Goal: Task Accomplishment & Management: Complete application form

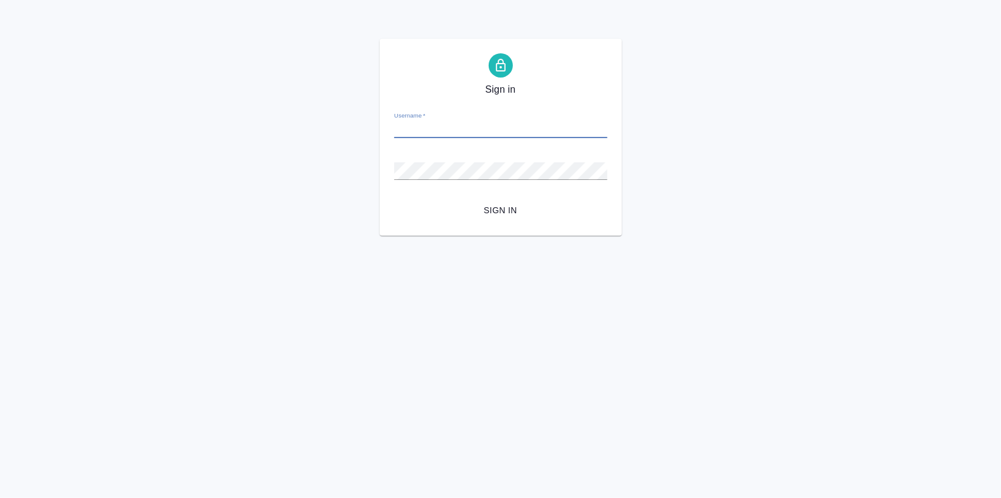
click at [450, 133] on input "Username   *" at bounding box center [500, 129] width 213 height 17
type input "[EMAIL_ADDRESS][DOMAIN_NAME]"
click at [490, 216] on span "Sign in" at bounding box center [501, 210] width 194 height 15
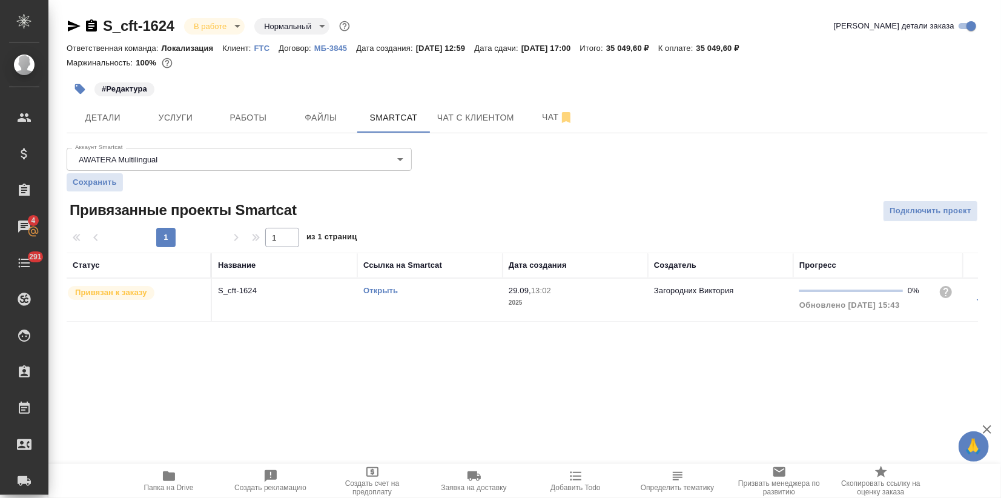
click at [262, 48] on p "FTC" at bounding box center [266, 48] width 25 height 9
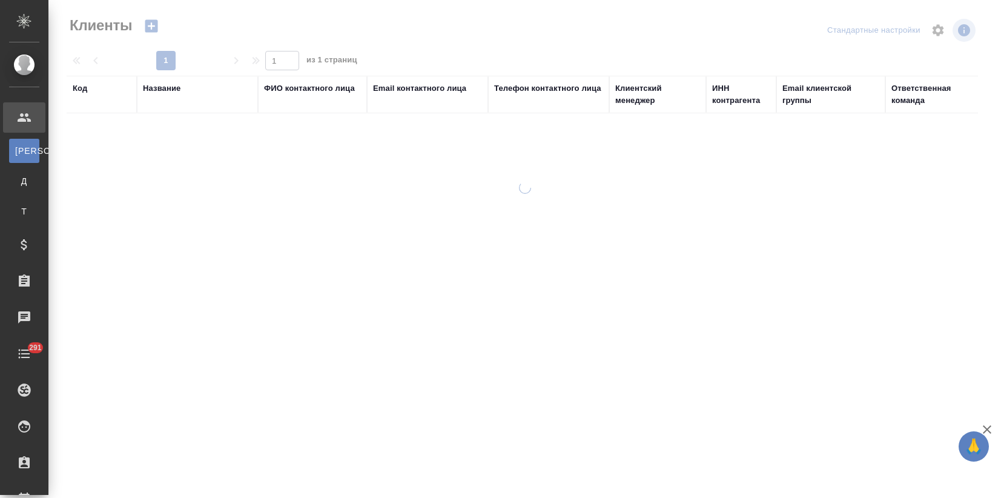
select select "RU"
click at [174, 90] on div "Название" at bounding box center [162, 88] width 38 height 12
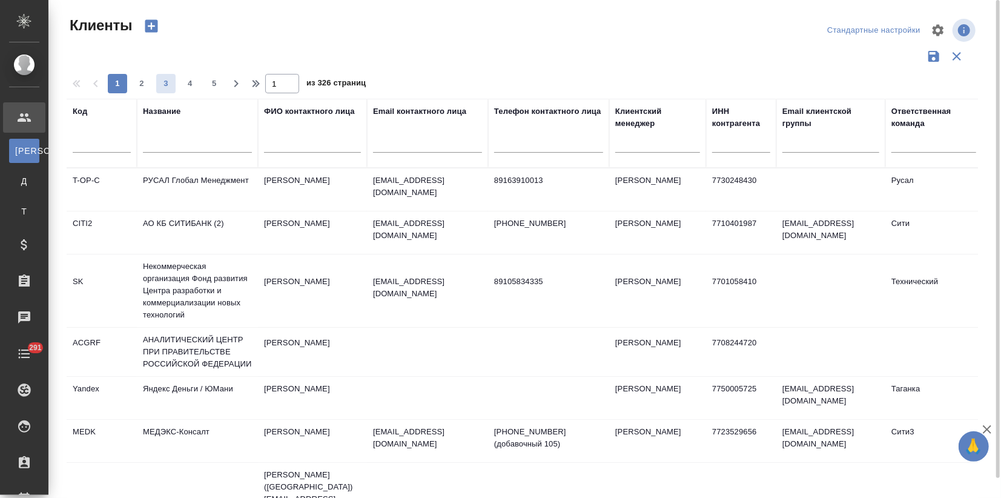
click at [168, 87] on span "3" at bounding box center [165, 84] width 19 height 12
type input "3"
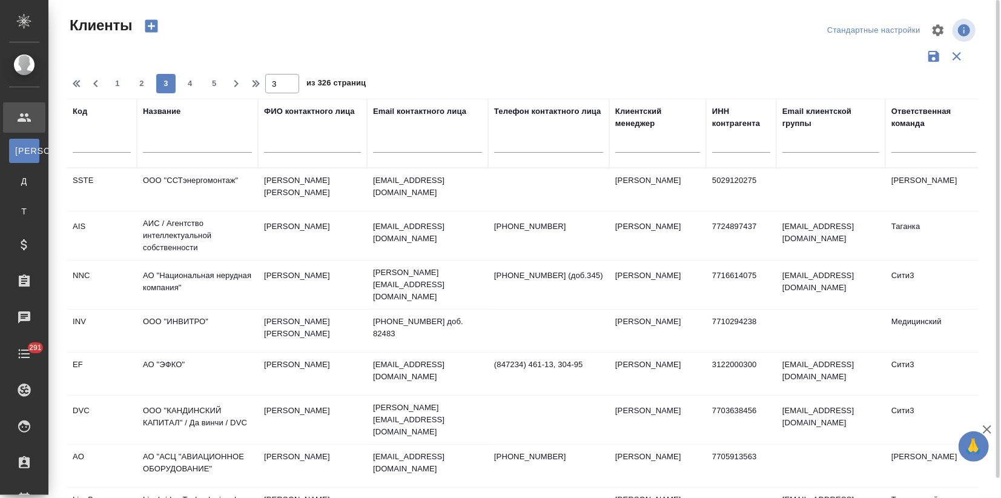
click at [164, 109] on div "Название" at bounding box center [162, 111] width 38 height 12
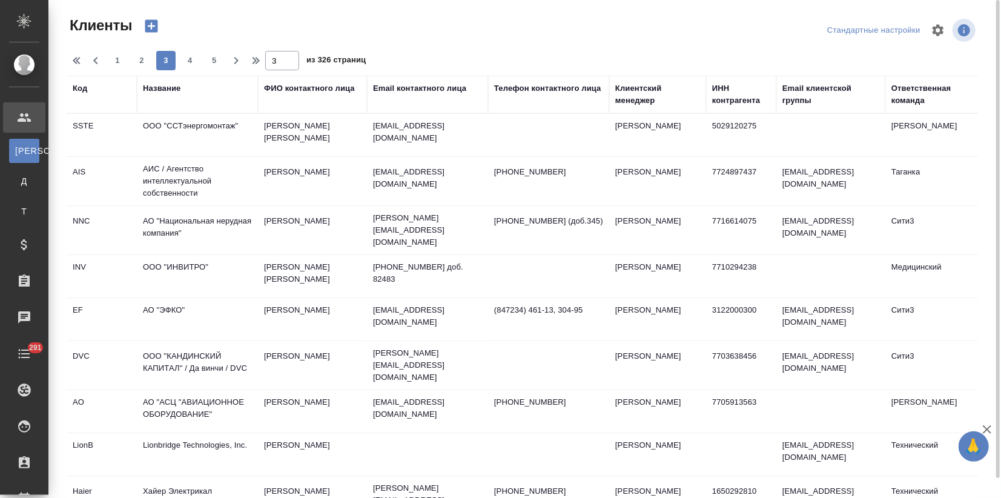
click at [153, 107] on th "Название" at bounding box center [197, 95] width 121 height 38
click at [157, 92] on div "Название" at bounding box center [162, 88] width 38 height 12
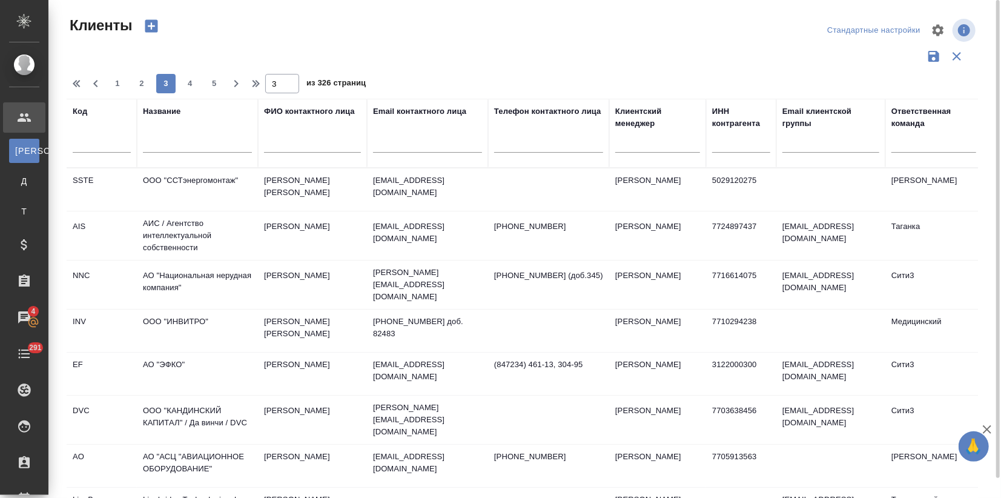
click at [158, 141] on input "text" at bounding box center [197, 145] width 109 height 15
type input "chanel"
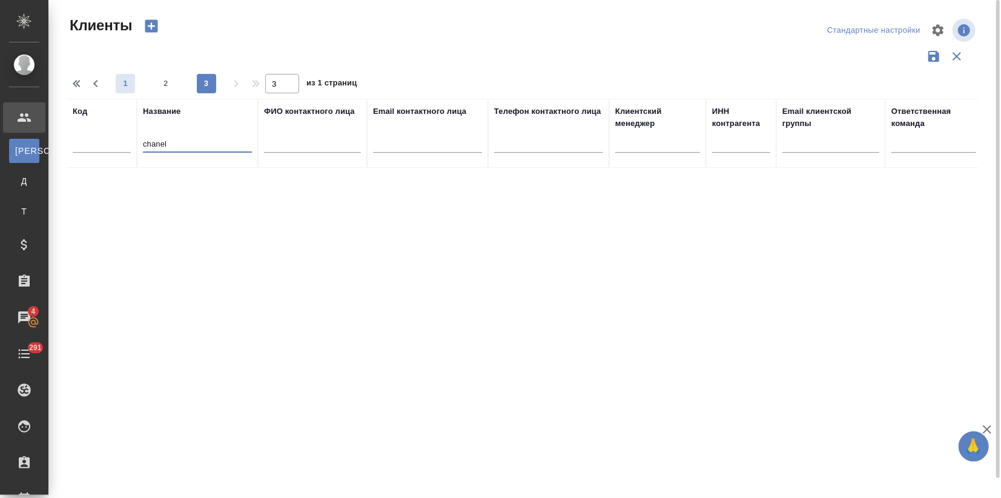
click at [118, 87] on span "1" at bounding box center [125, 84] width 19 height 12
type input "1"
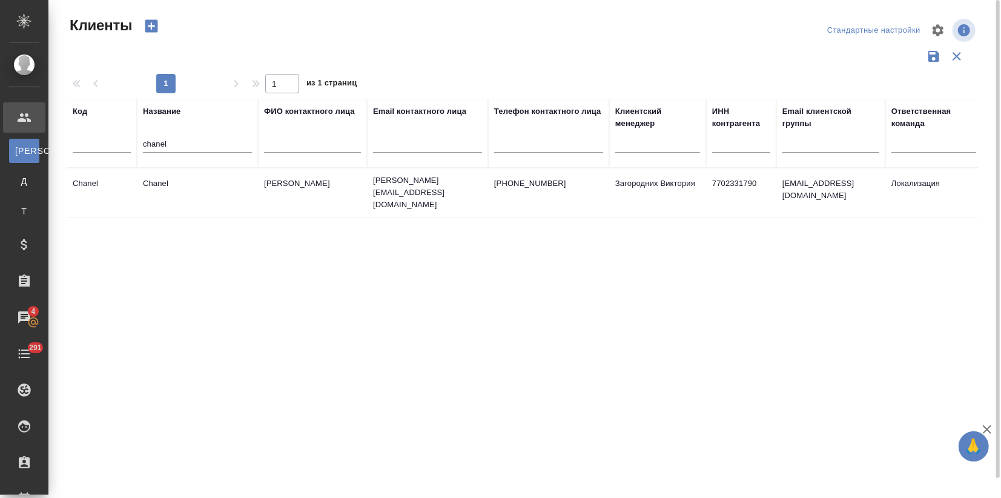
click at [164, 188] on td "Chanel" at bounding box center [197, 192] width 121 height 42
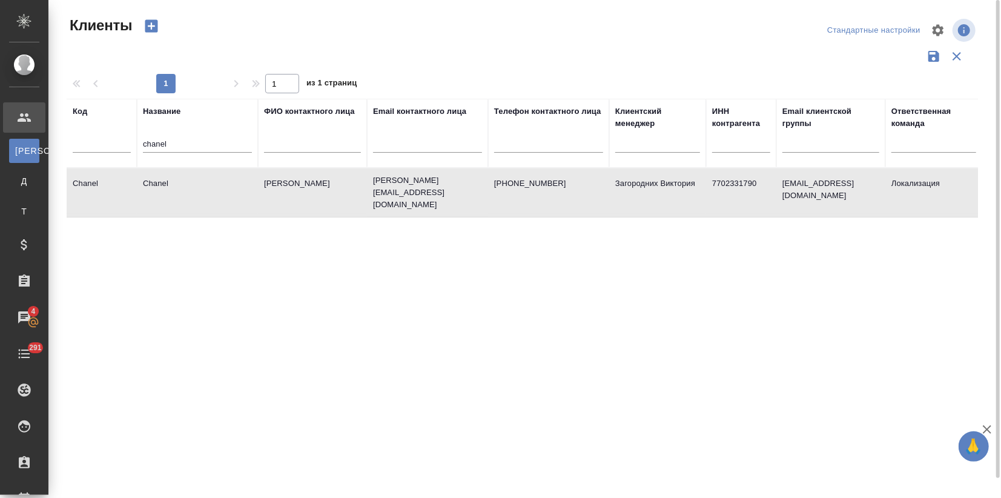
click at [164, 188] on td "Chanel" at bounding box center [197, 192] width 121 height 42
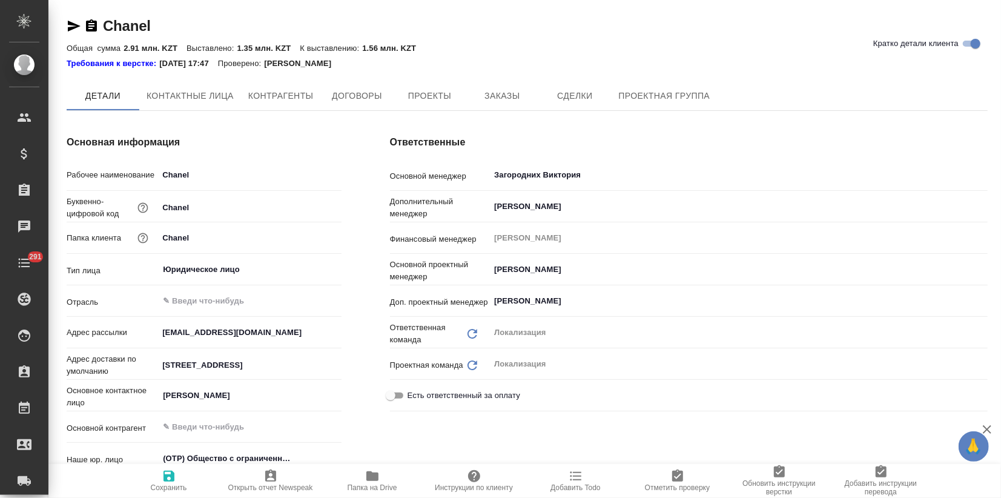
type textarea "x"
click at [506, 104] on button "Заказы" at bounding box center [502, 96] width 73 height 30
type textarea "x"
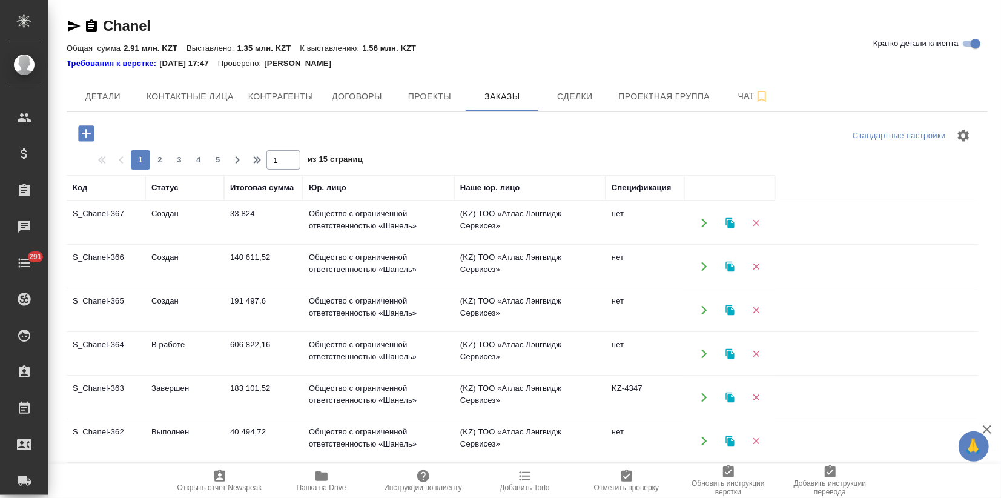
click at [206, 216] on td "Создан" at bounding box center [184, 223] width 79 height 42
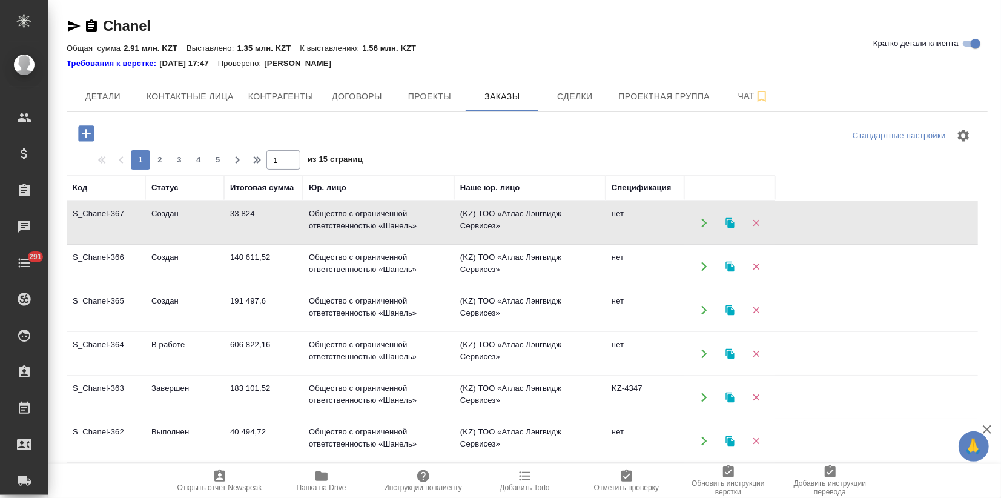
click at [206, 216] on td "Создан" at bounding box center [184, 223] width 79 height 42
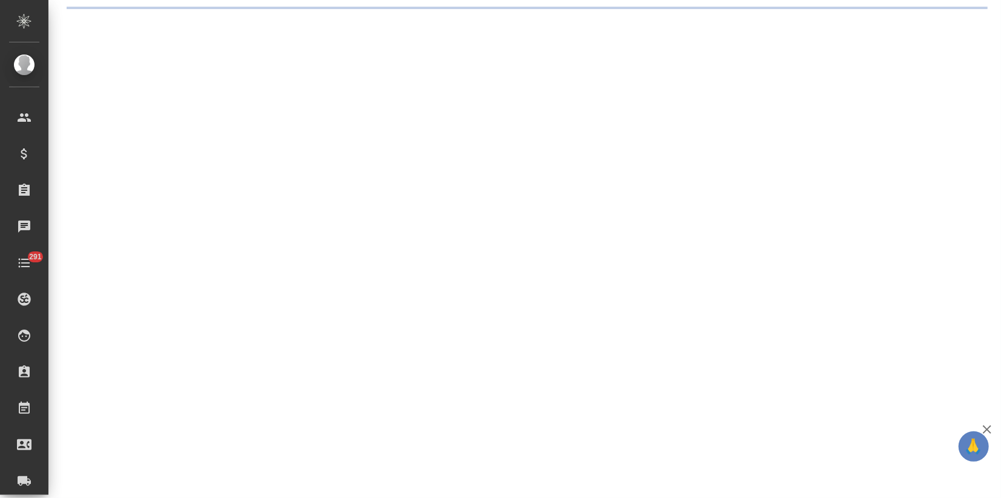
select select "RU"
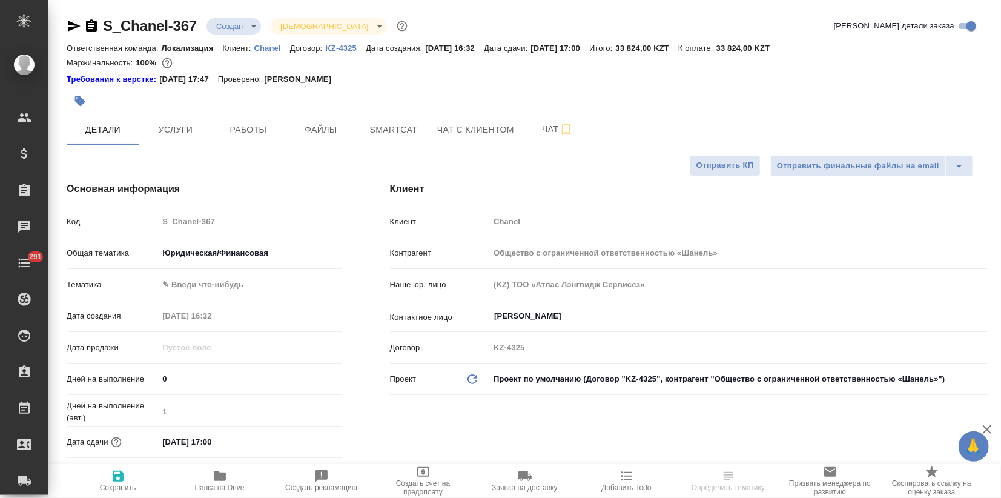
type textarea "x"
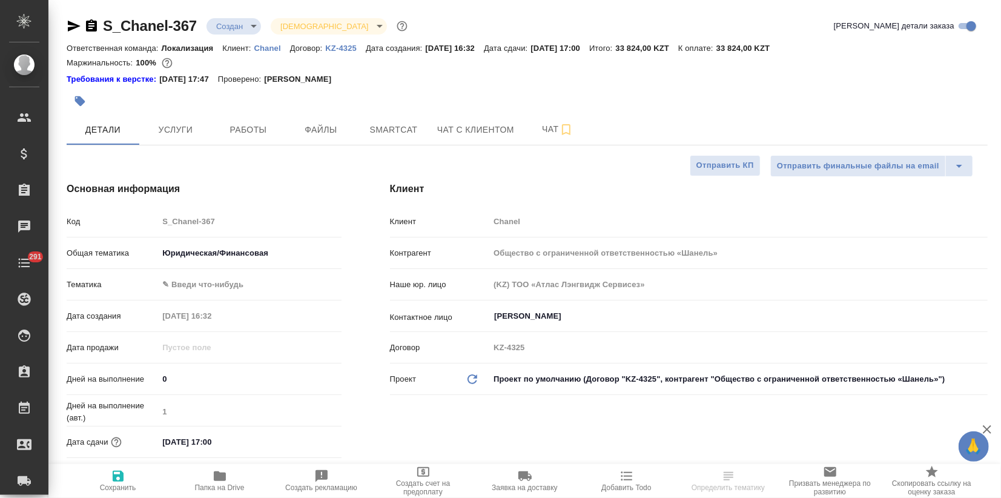
type textarea "x"
drag, startPoint x: 199, startPoint y: 24, endPoint x: 105, endPoint y: 20, distance: 94.0
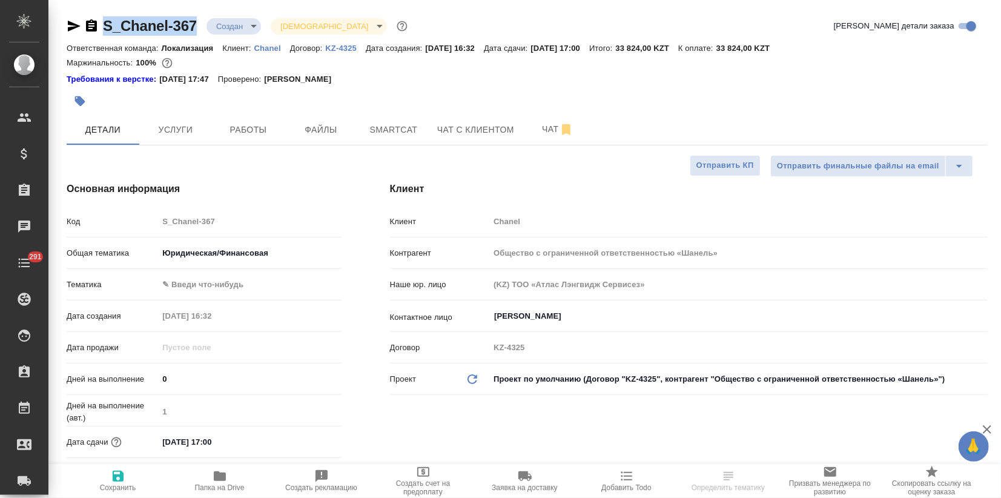
click at [105, 20] on div "S_Chanel-367 Создан new [DEMOGRAPHIC_DATA] holyTrinity" at bounding box center [239, 25] width 344 height 19
type textarea "x"
select select "RU"
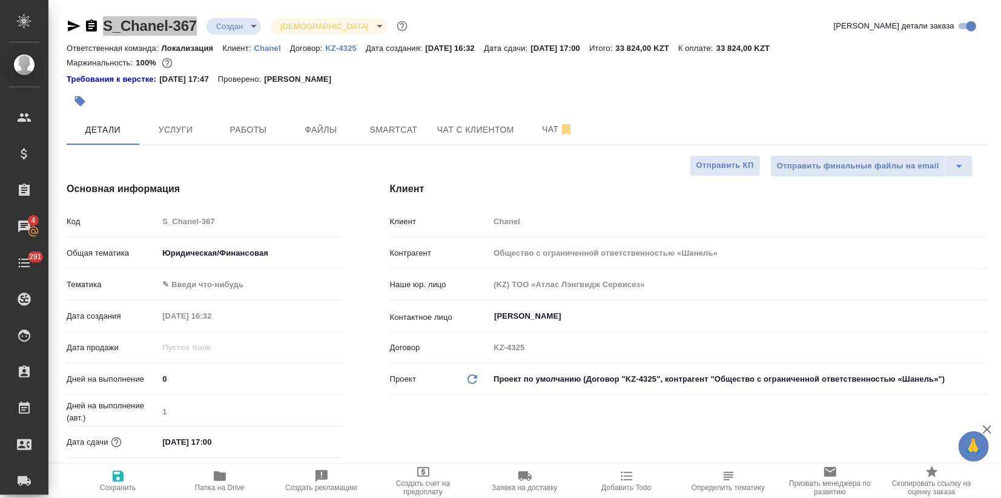
type textarea "x"
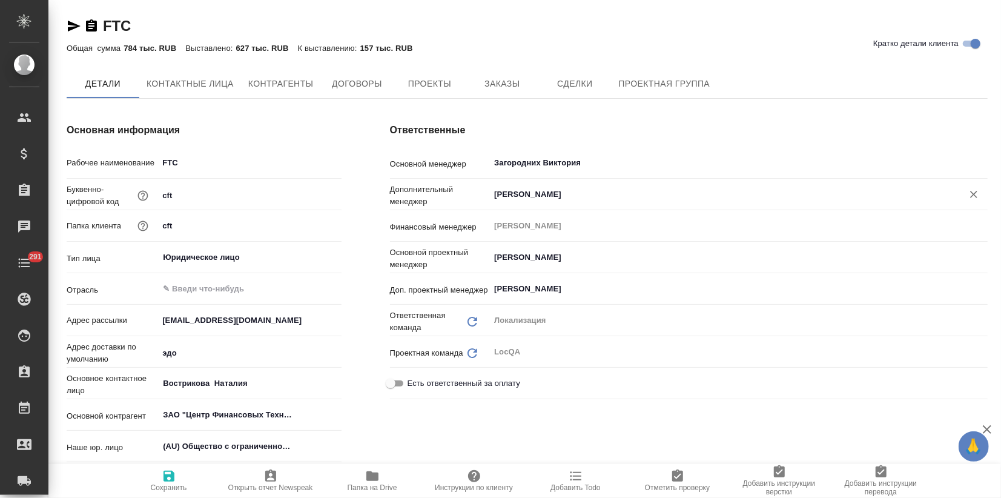
type textarea "x"
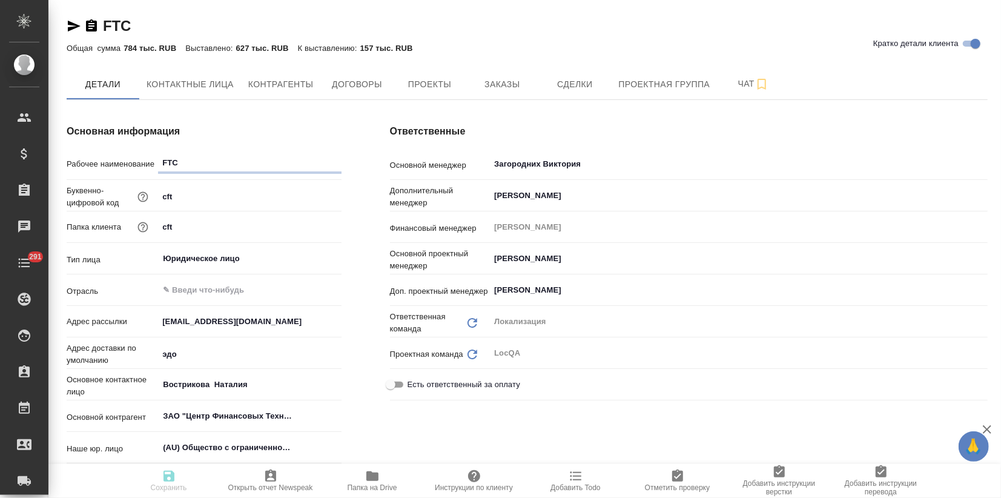
type textarea "x"
click at [500, 91] on span "Заказы" at bounding box center [502, 84] width 58 height 15
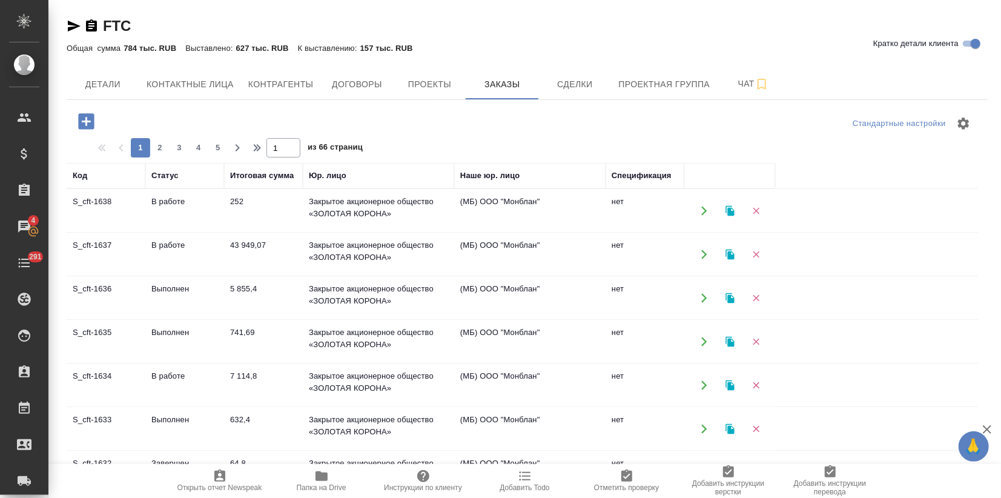
click at [148, 337] on td "Выполнен" at bounding box center [184, 341] width 79 height 42
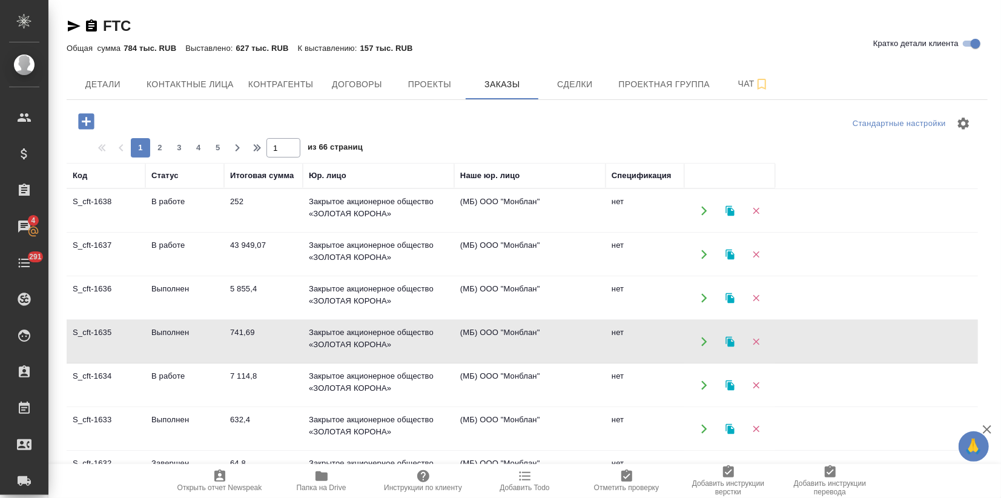
click at [148, 337] on td "Выполнен" at bounding box center [184, 341] width 79 height 42
click at [184, 299] on td "Выполнен" at bounding box center [184, 298] width 79 height 42
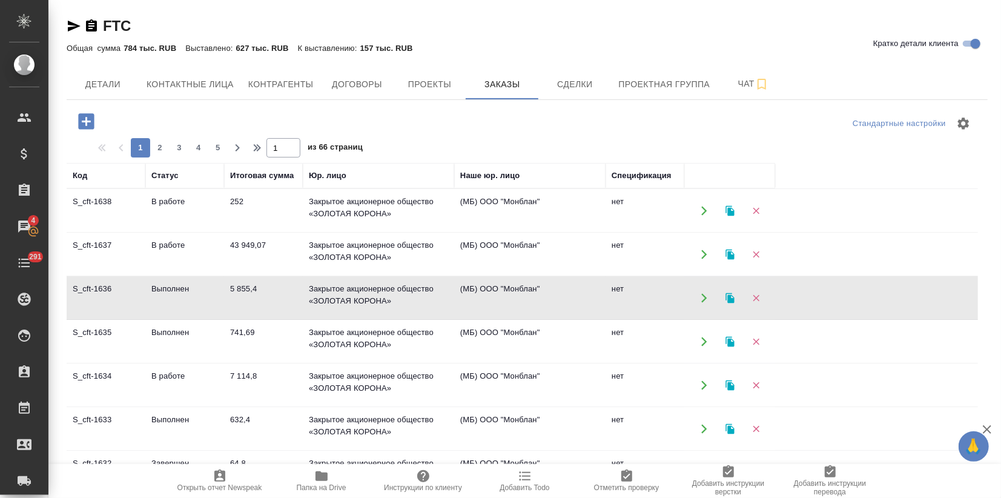
click at [184, 299] on td "Выполнен" at bounding box center [184, 298] width 79 height 42
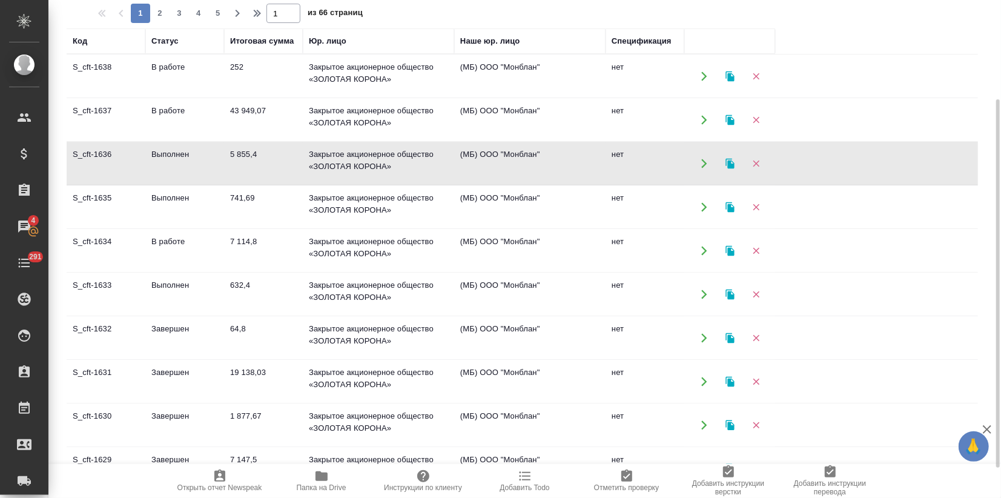
click at [178, 296] on td "Выполнен" at bounding box center [184, 294] width 79 height 42
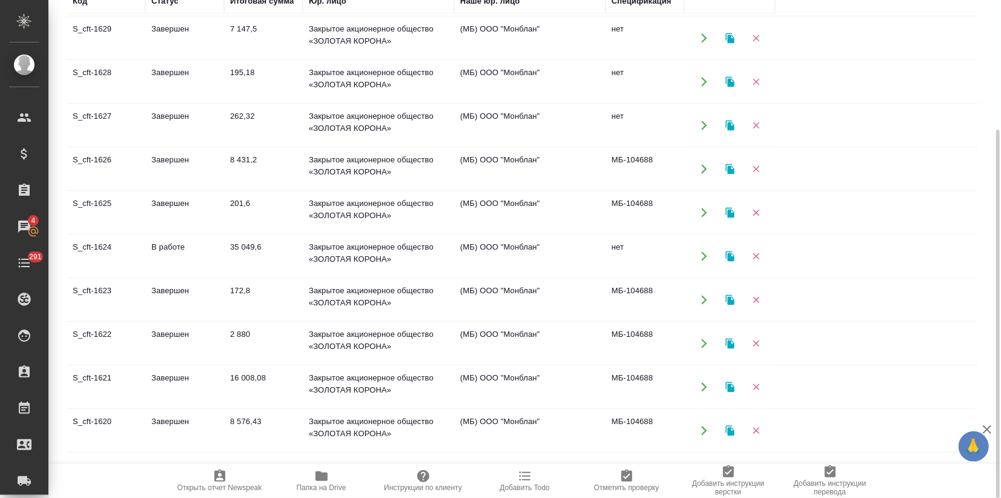
scroll to position [404, 0]
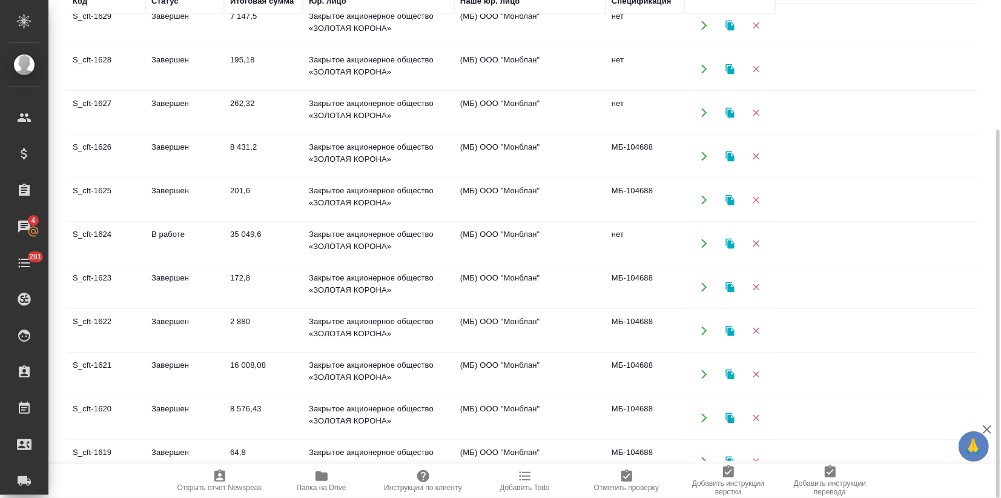
click at [171, 236] on td "В работе" at bounding box center [184, 243] width 79 height 42
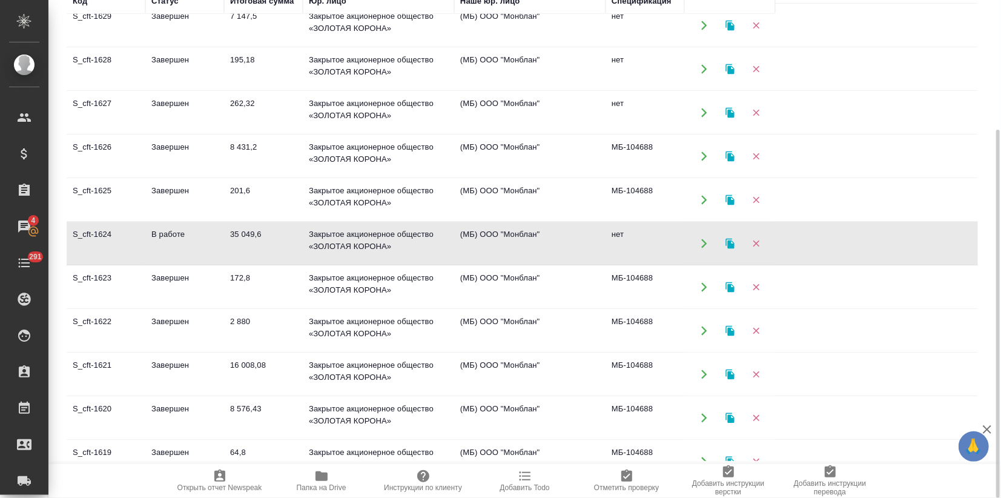
click at [233, 247] on td "35 049,6" at bounding box center [263, 243] width 79 height 42
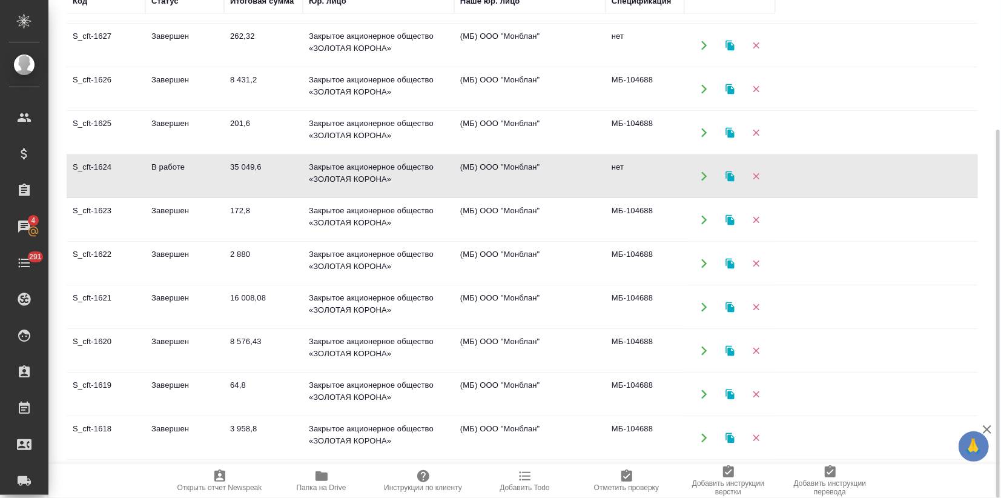
scroll to position [538, 0]
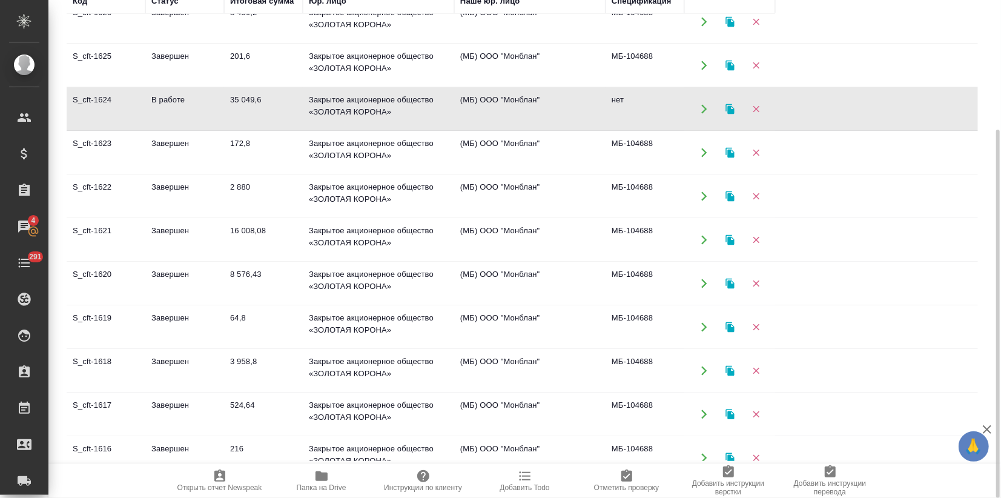
click at [133, 373] on td "S_cft-1618" at bounding box center [106, 371] width 79 height 42
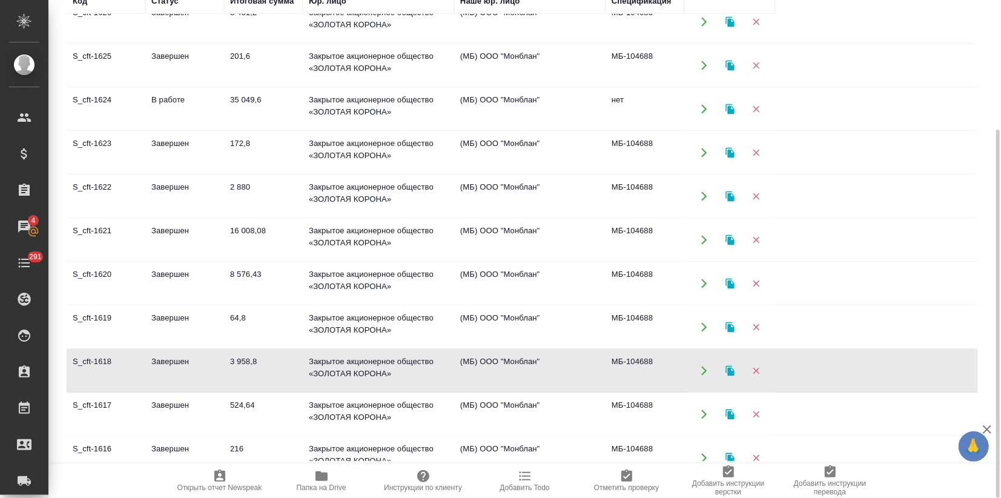
click at [133, 373] on td "S_cft-1618" at bounding box center [106, 371] width 79 height 42
click at [726, 365] on icon "button" at bounding box center [730, 370] width 8 height 10
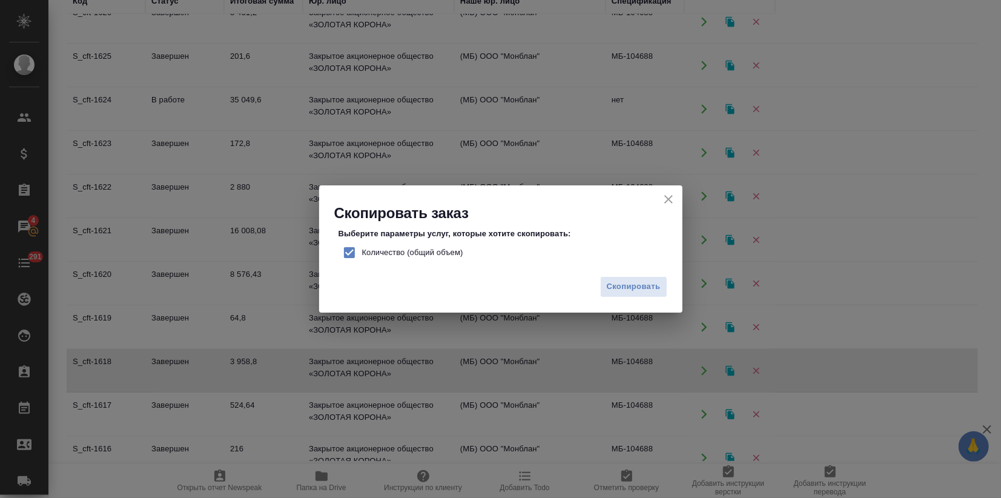
click at [356, 248] on input "Количество (общий объем)" at bounding box center [349, 252] width 25 height 25
checkbox input "false"
click at [642, 284] on span "Скопировать" at bounding box center [634, 287] width 54 height 14
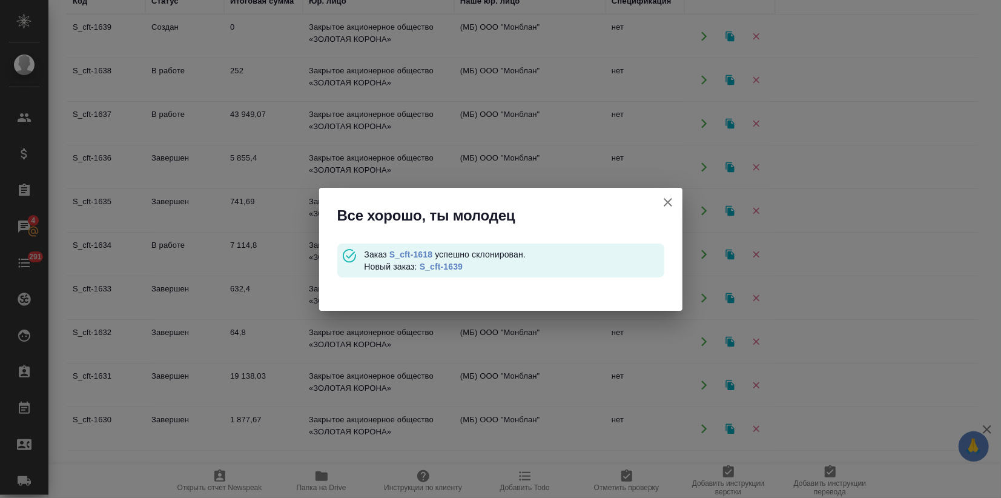
scroll to position [0, 0]
click at [450, 264] on link "S_cft-1639" at bounding box center [441, 267] width 43 height 10
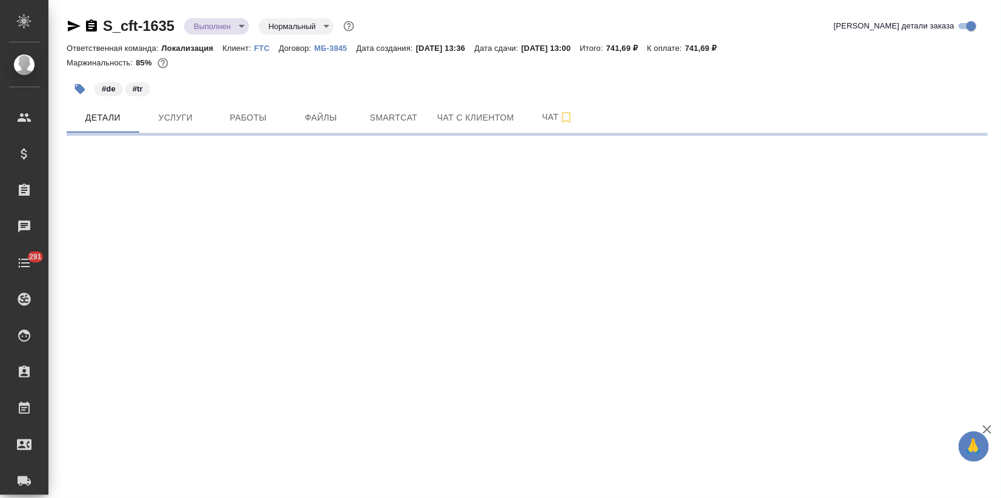
select select "RU"
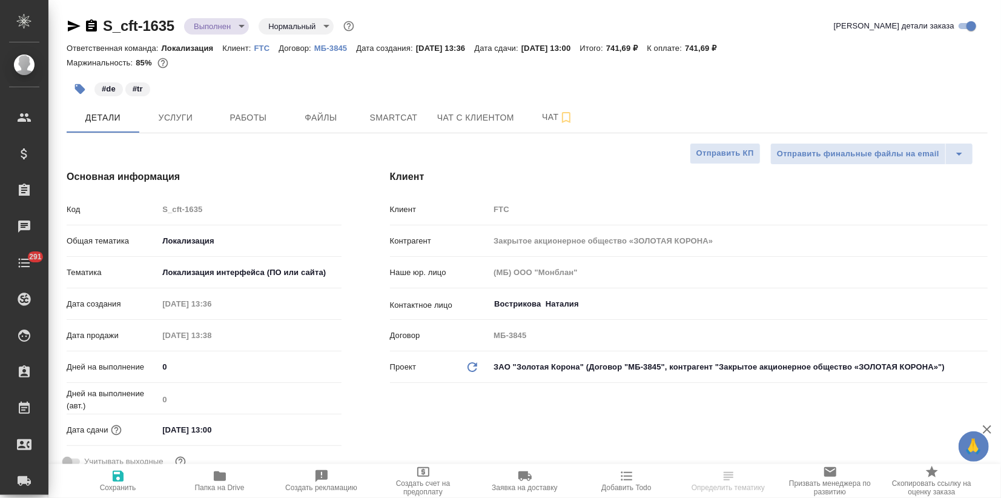
type textarea "x"
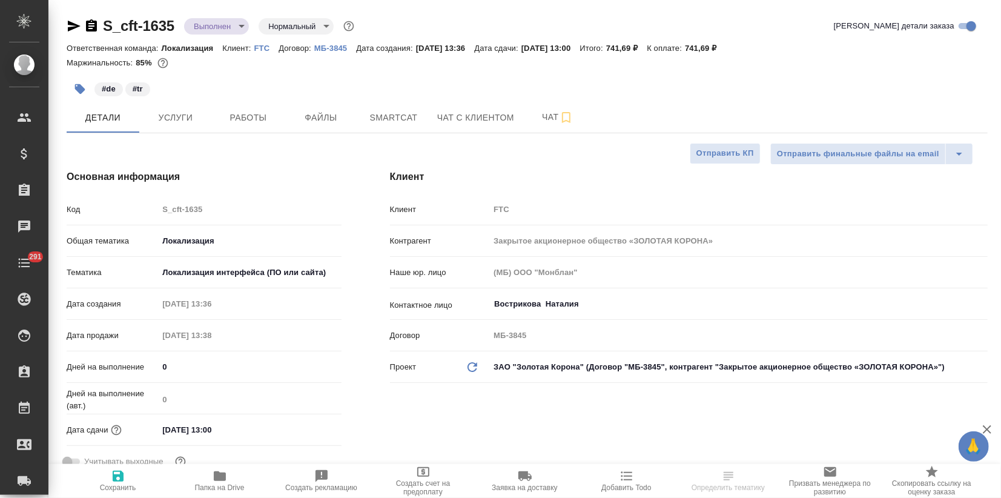
type textarea "x"
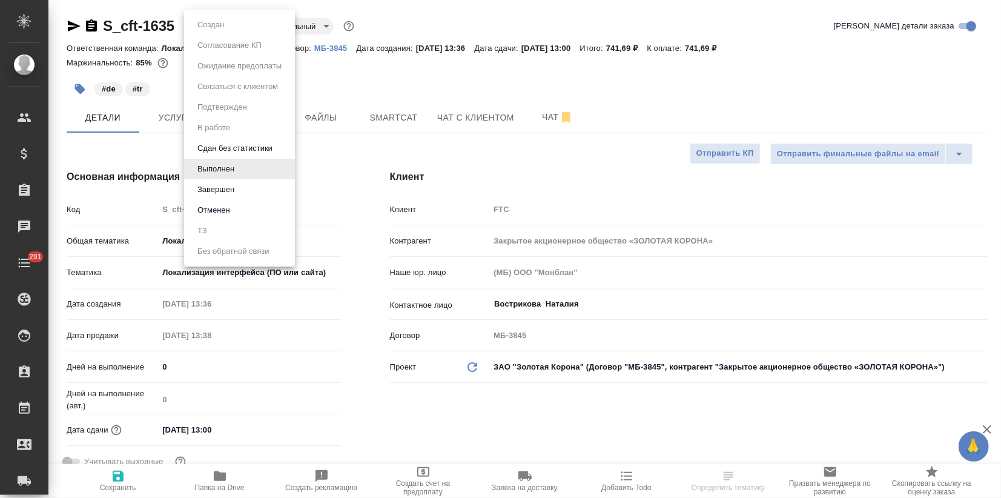
click at [227, 18] on body "🙏 .cls-1 fill:#fff; AWATERA Zagorodnikh Viktoria Клиенты Спецификации Заказы Ча…" at bounding box center [500, 249] width 1001 height 498
click at [220, 194] on button "Завершен" at bounding box center [216, 189] width 44 height 13
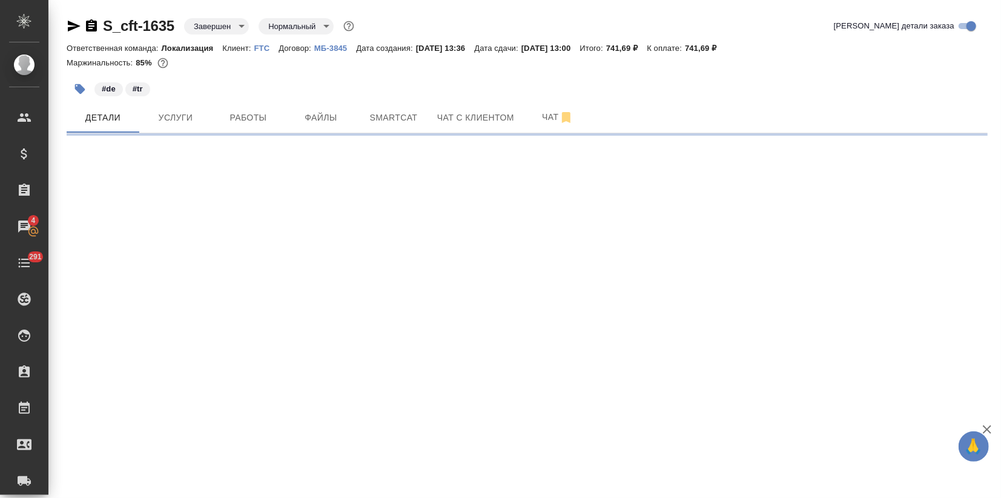
select select "RU"
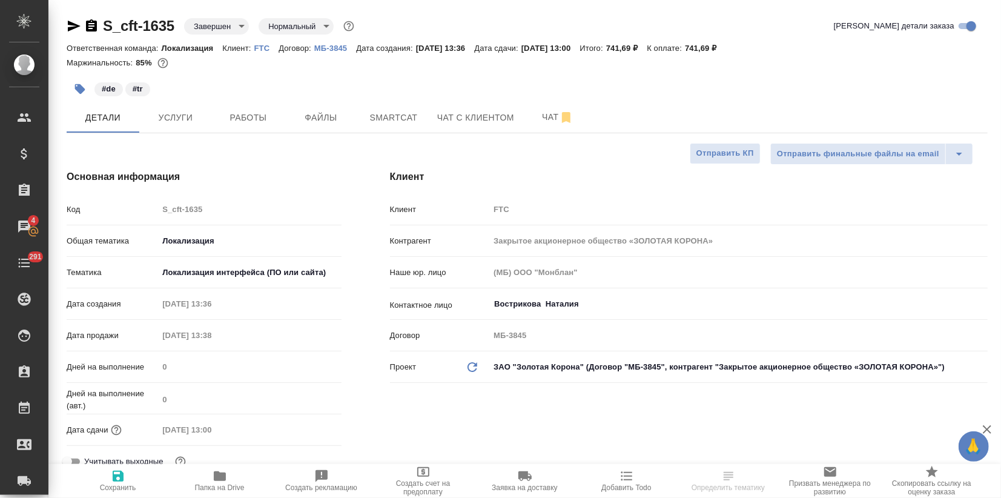
type textarea "x"
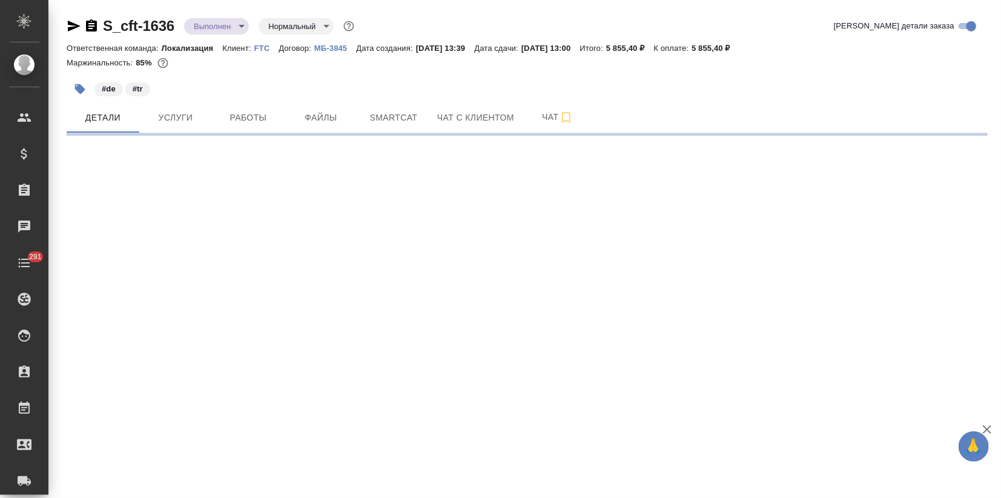
select select "RU"
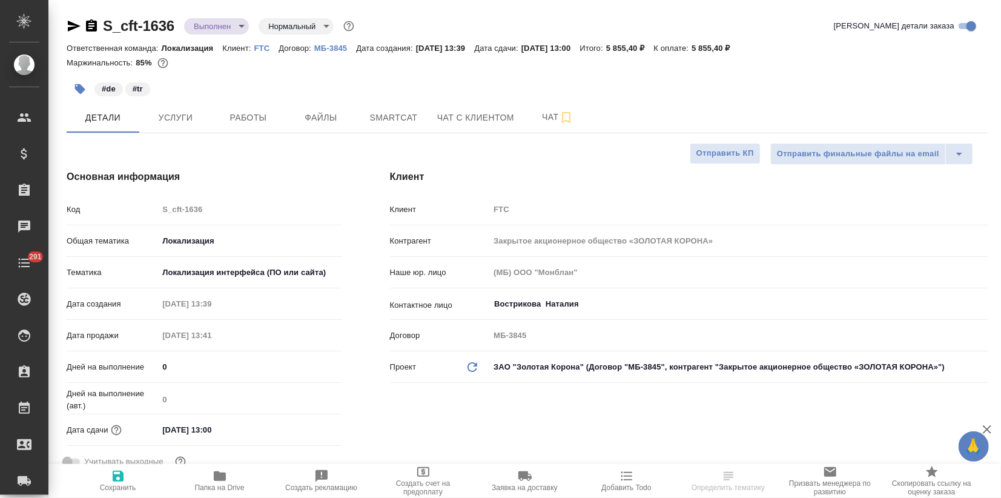
type textarea "x"
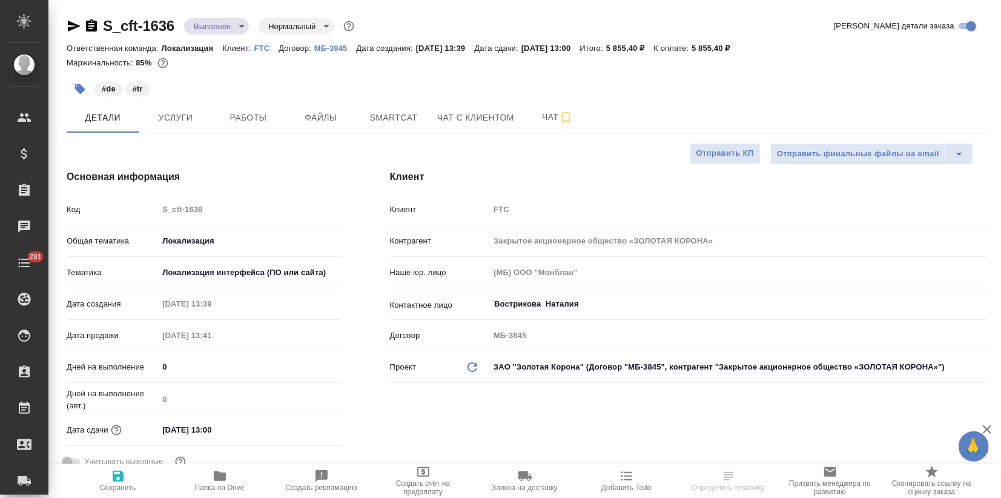
type textarea "x"
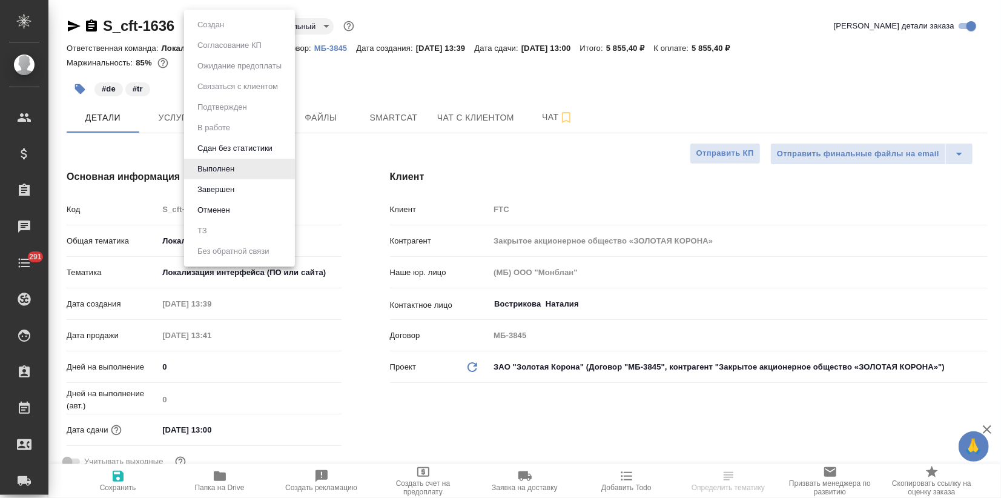
click at [224, 27] on body "🙏 .cls-1 fill:#fff; AWATERA Zagorodnikh Viktoria Клиенты Спецификации Заказы Ча…" at bounding box center [500, 249] width 1001 height 498
type textarea "x"
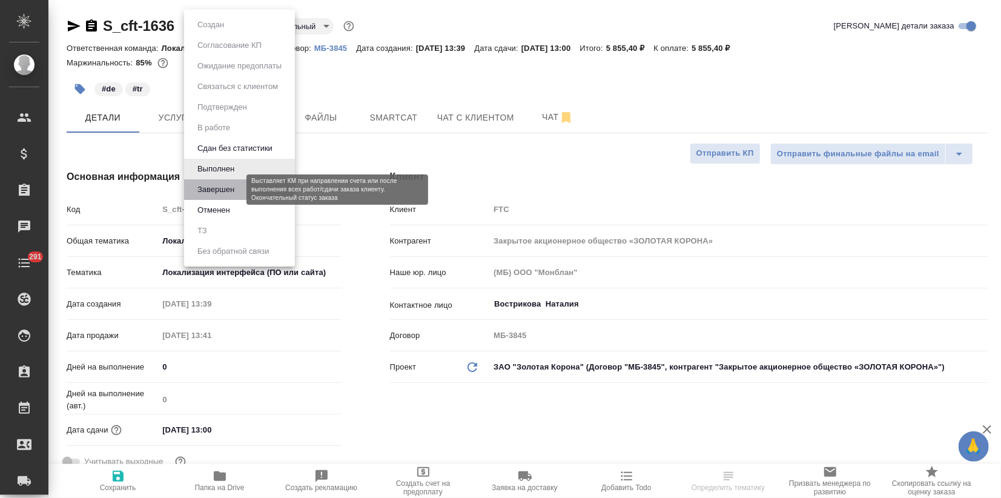
click at [207, 191] on button "Завершен" at bounding box center [216, 189] width 44 height 13
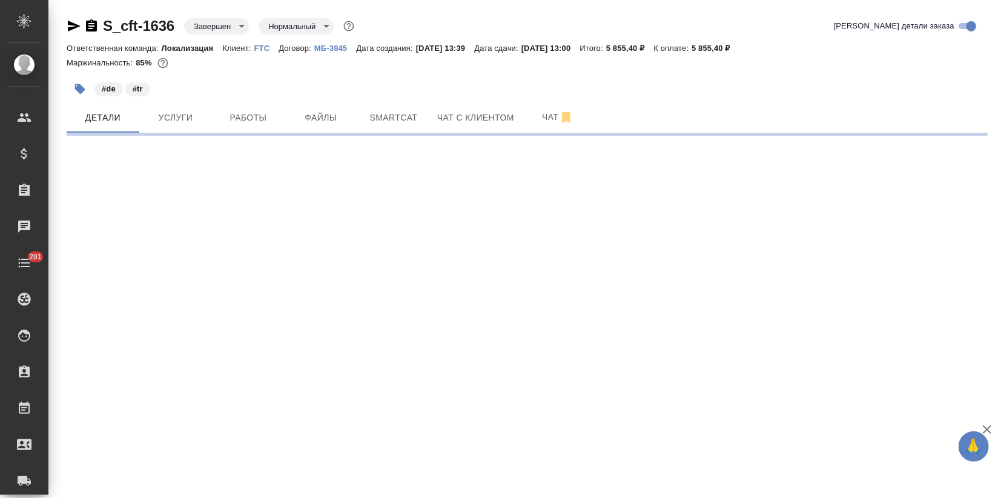
select select "RU"
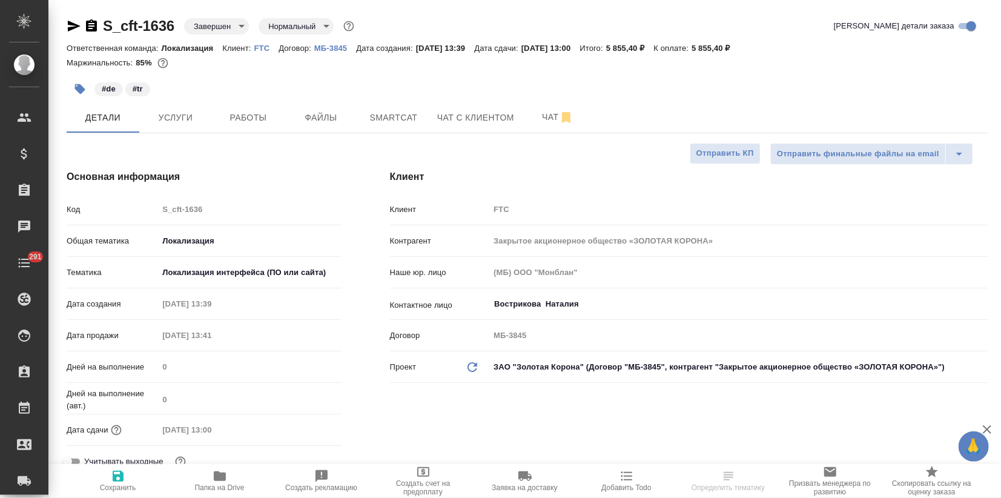
type textarea "x"
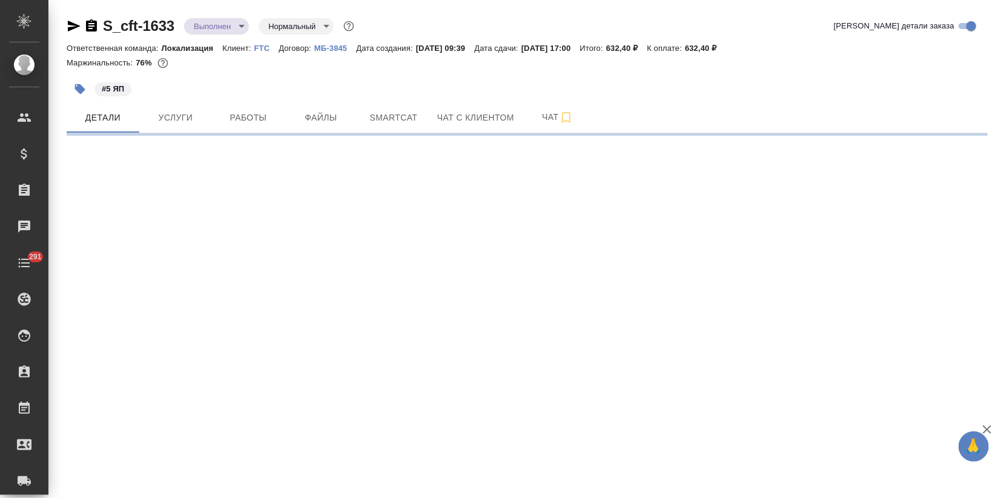
select select "RU"
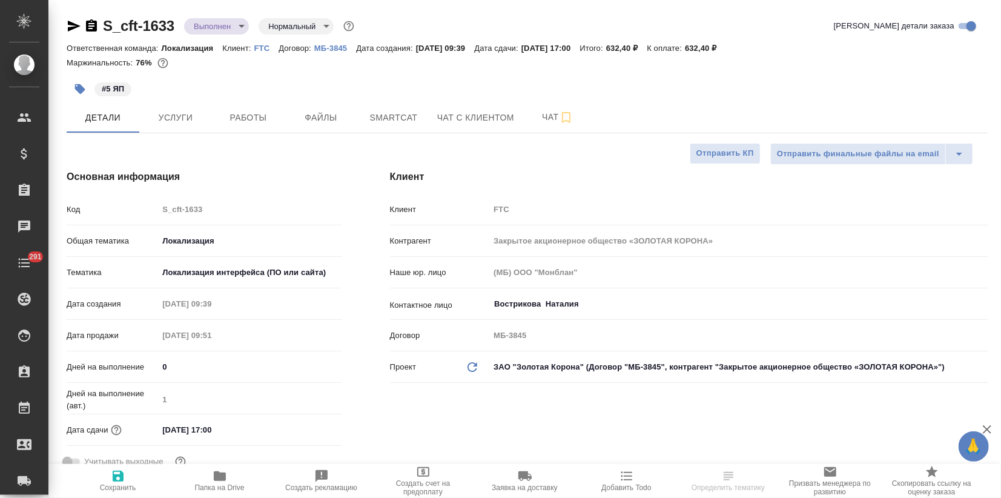
type textarea "x"
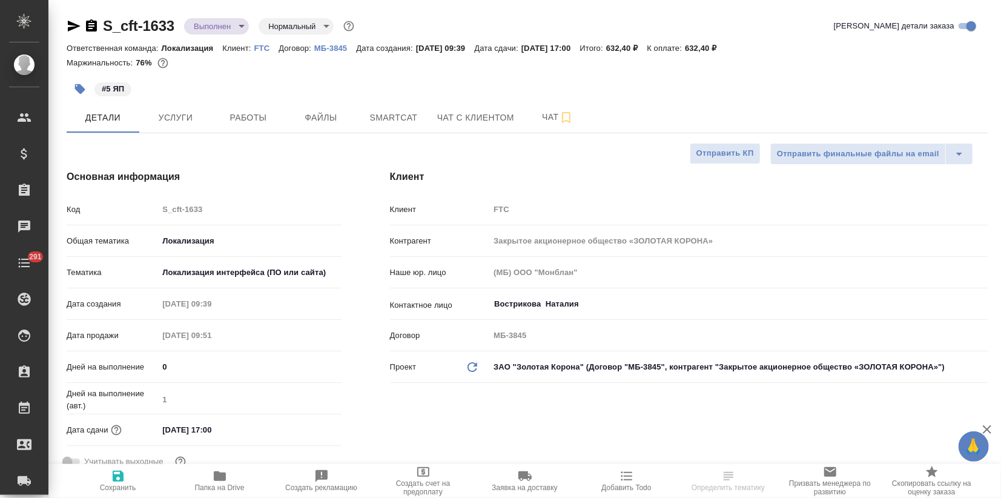
type textarea "x"
click at [206, 26] on body "🙏 .cls-1 fill:#fff; AWATERA Zagorodnikh Viktoria Клиенты Спецификации Заказы Ча…" at bounding box center [500, 249] width 1001 height 498
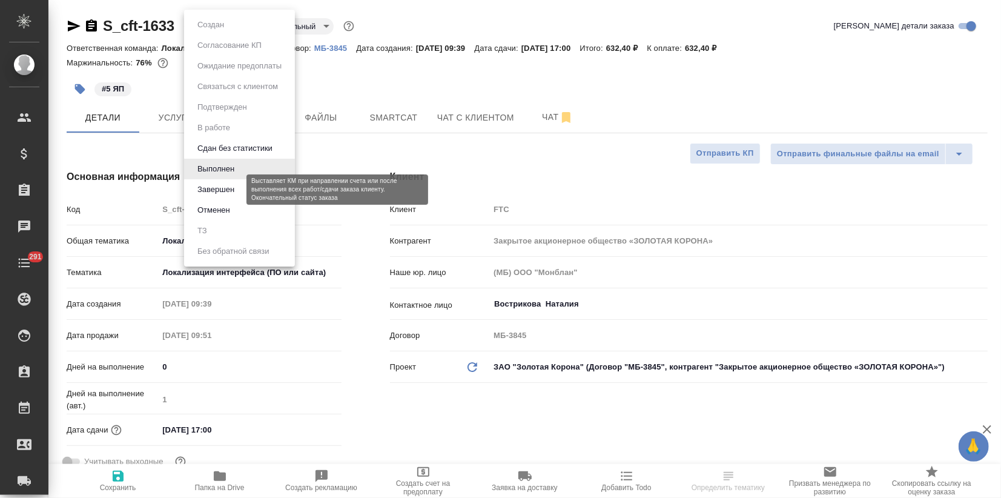
click at [212, 191] on button "Завершен" at bounding box center [216, 189] width 44 height 13
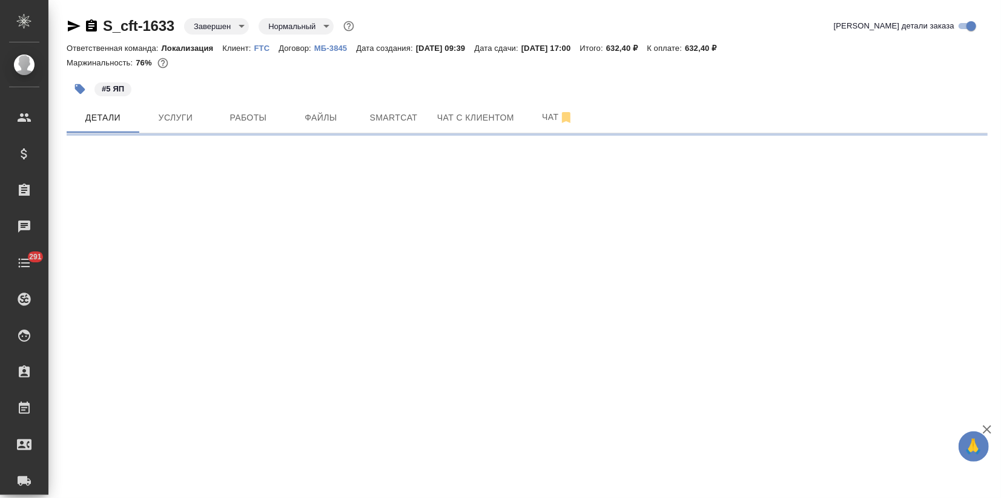
select select "RU"
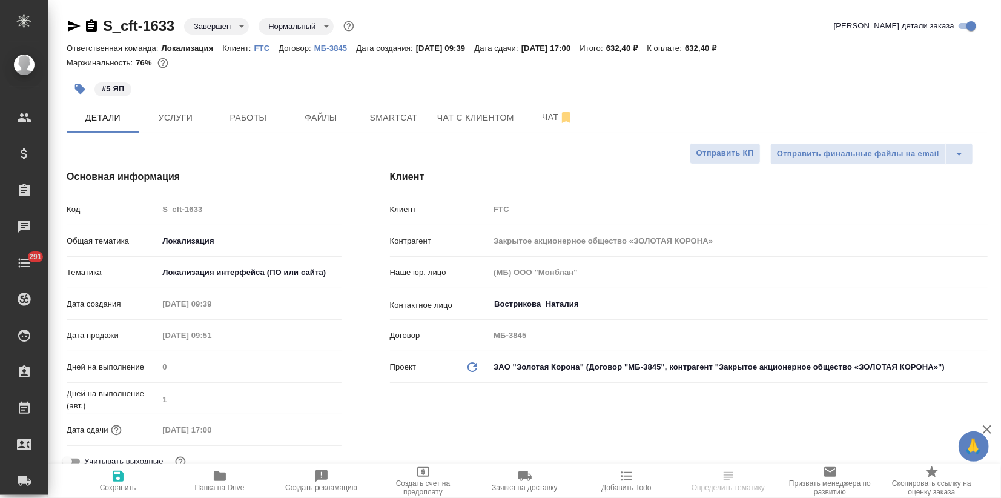
type textarea "x"
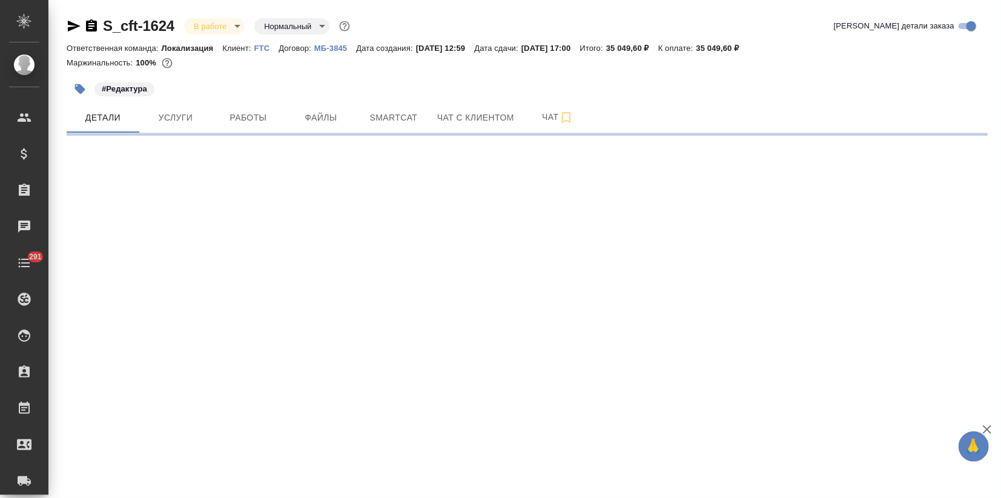
select select "RU"
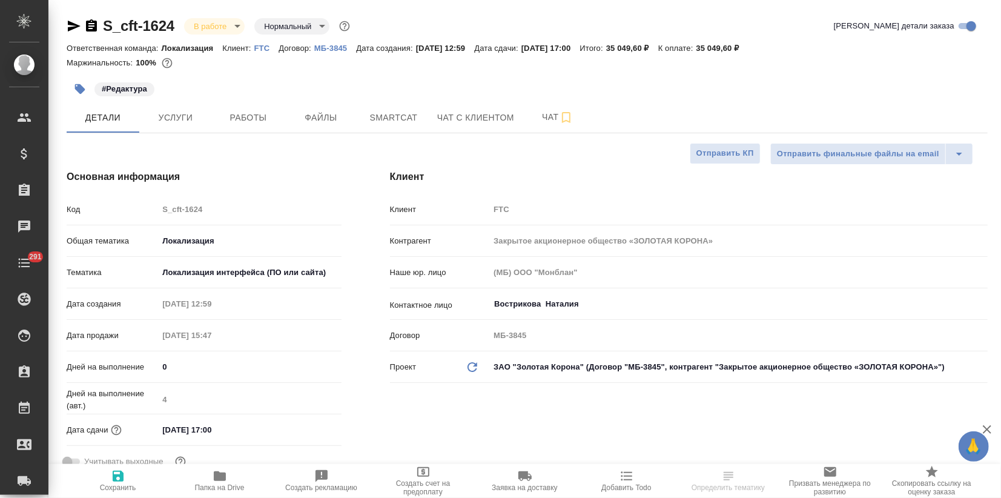
type textarea "x"
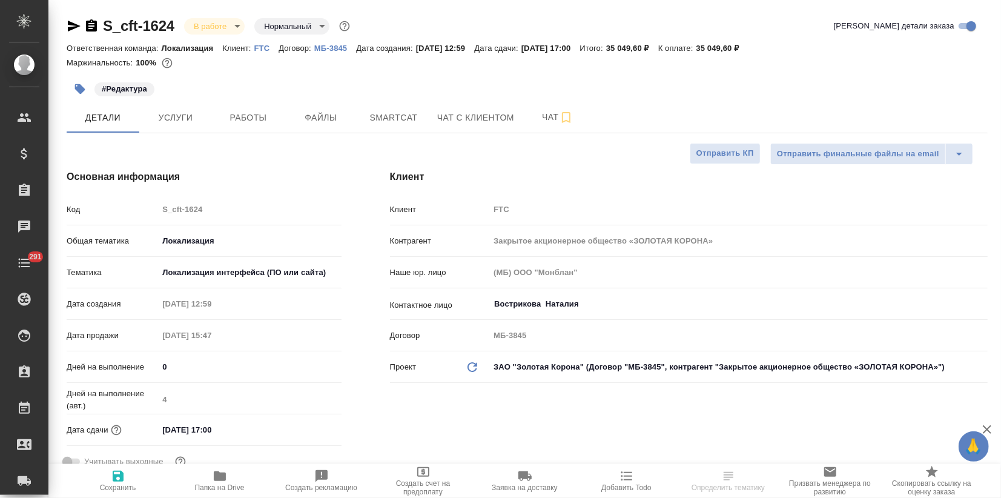
type textarea "x"
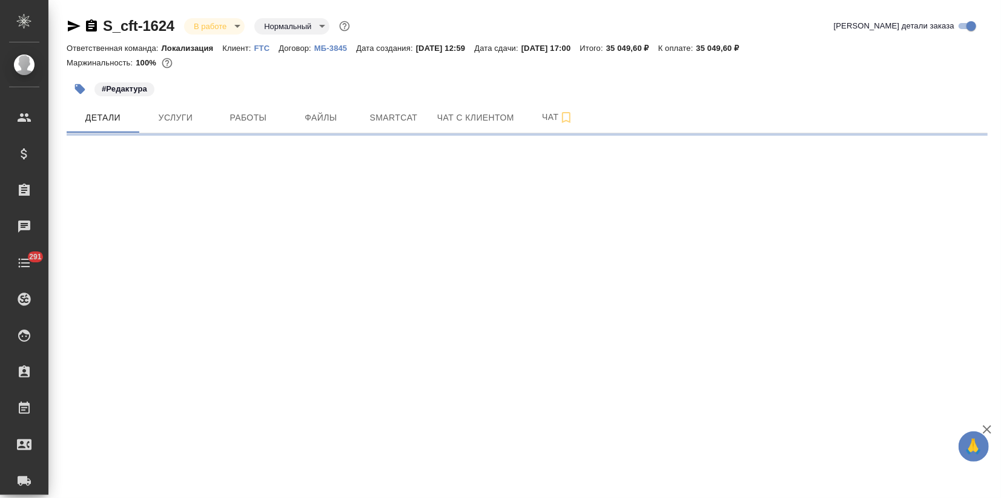
select select "RU"
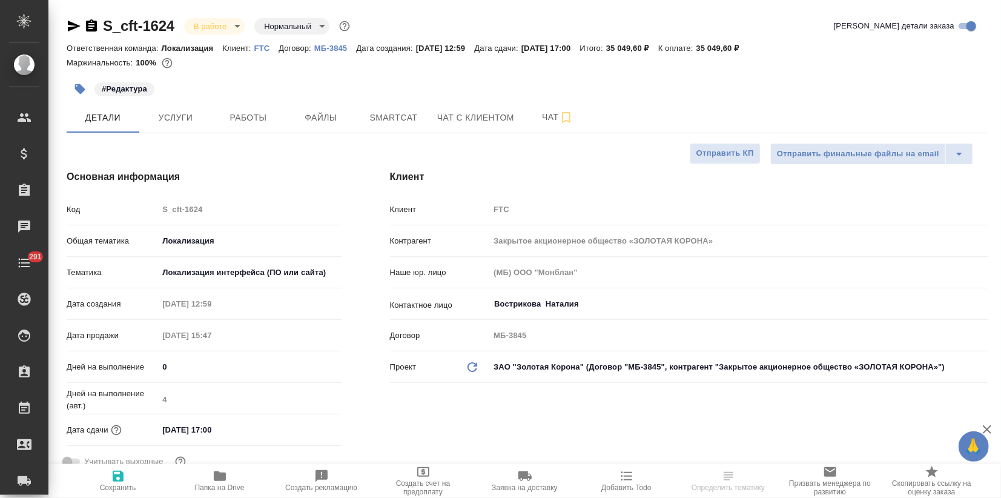
type textarea "x"
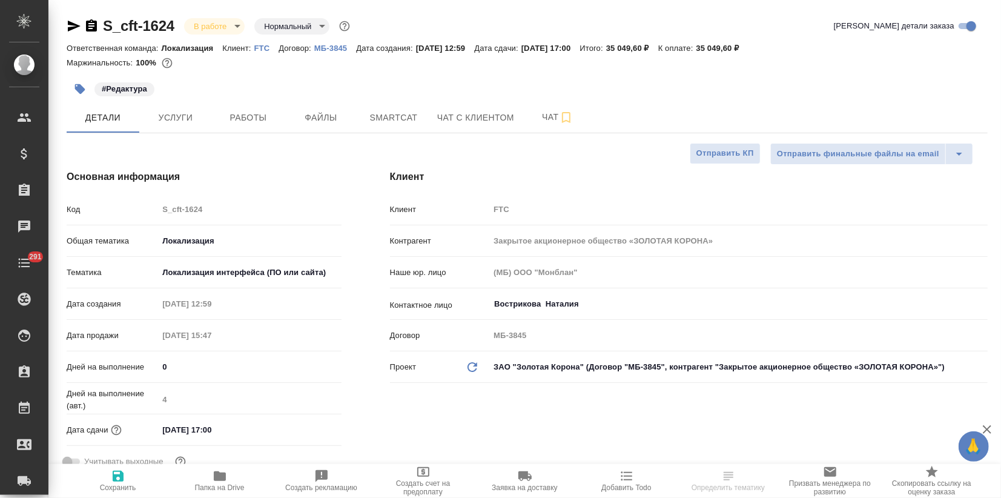
type textarea "x"
drag, startPoint x: 191, startPoint y: 117, endPoint x: 204, endPoint y: 122, distance: 13.8
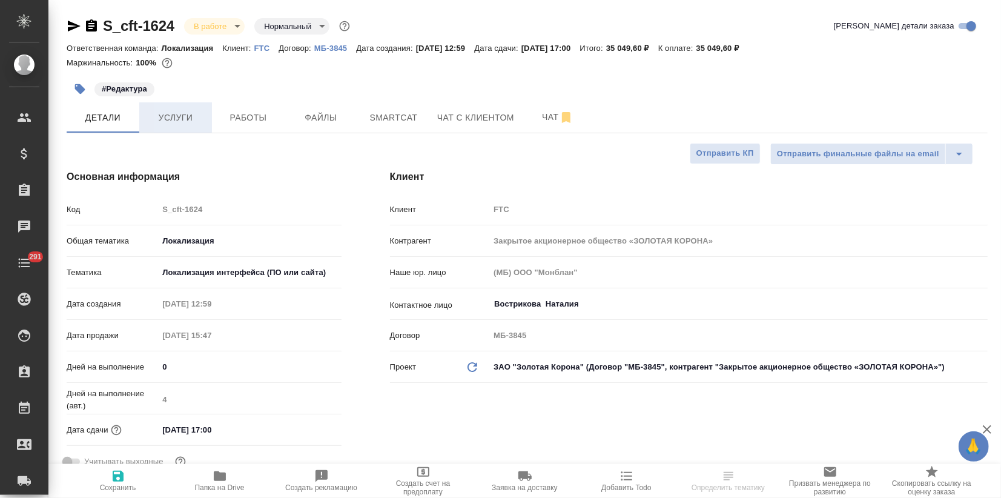
click at [191, 116] on span "Услуги" at bounding box center [176, 117] width 58 height 15
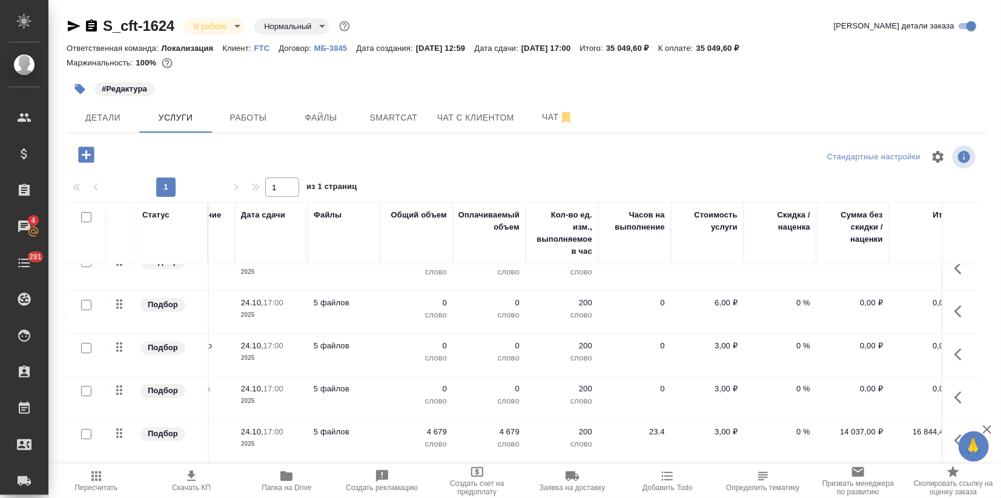
scroll to position [69, 240]
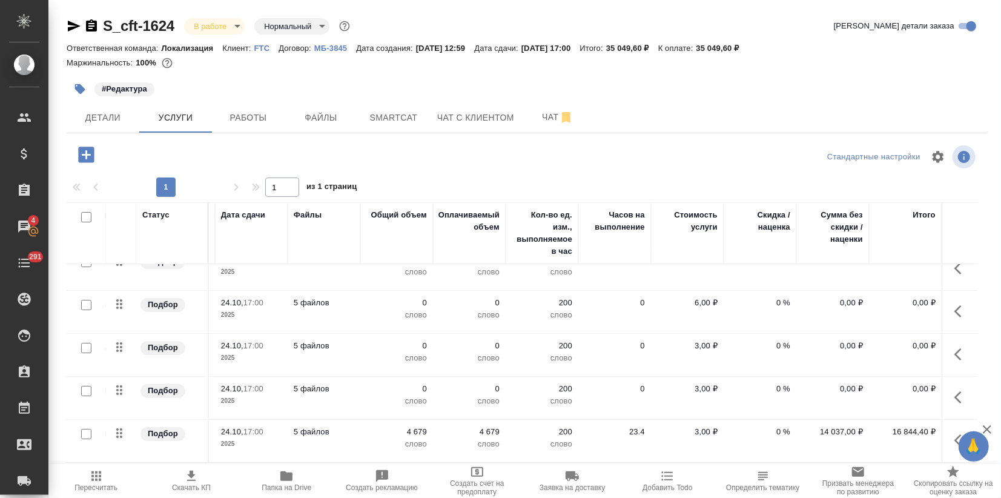
click at [514, 309] on p "слово" at bounding box center [542, 315] width 61 height 12
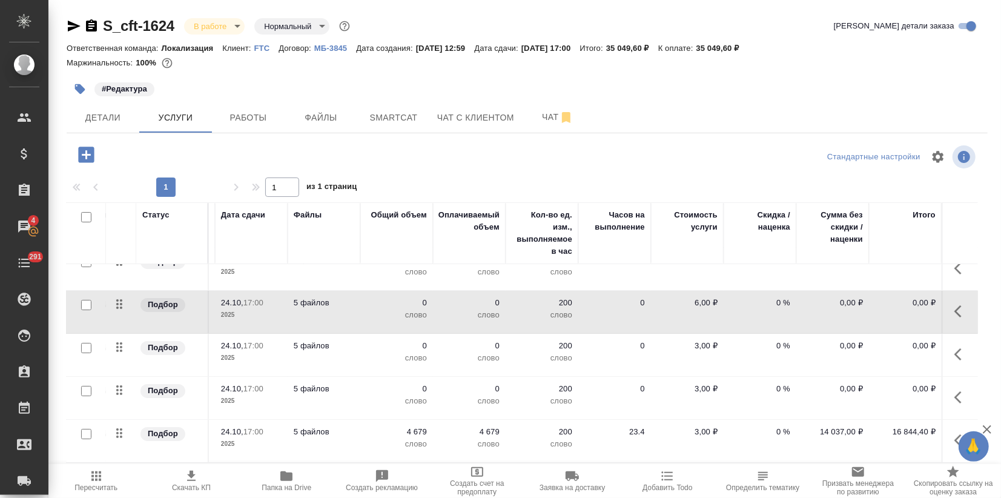
click at [514, 309] on p "слово" at bounding box center [542, 315] width 61 height 12
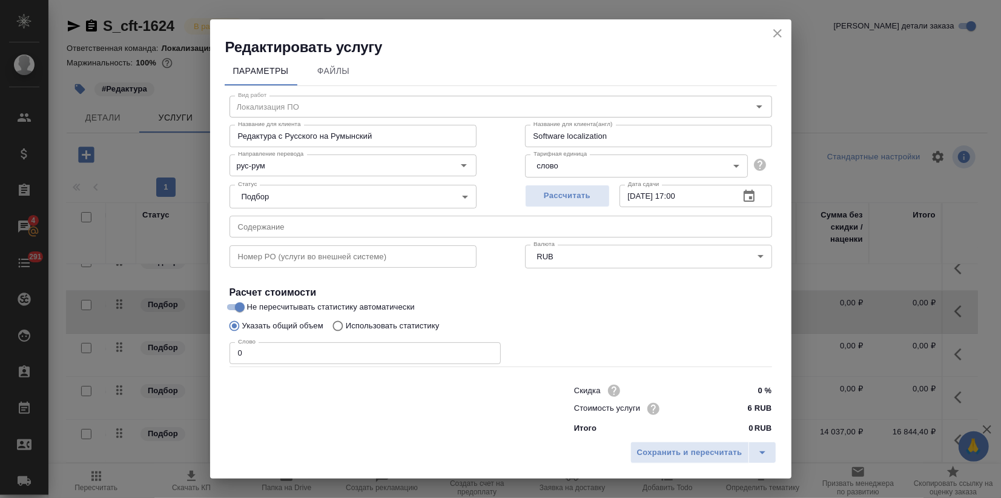
scroll to position [13, 0]
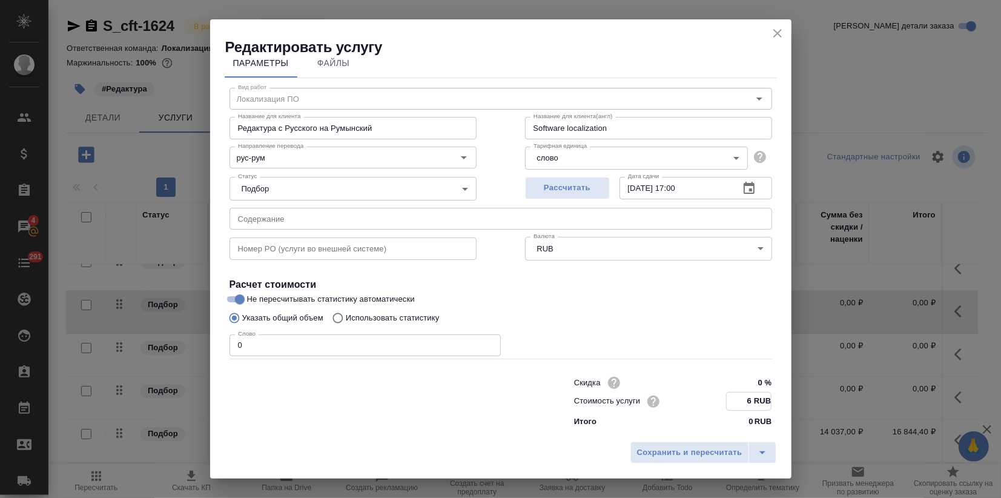
click at [737, 397] on input "6 RUB" at bounding box center [749, 402] width 44 height 18
type input "3 RUB"
click at [732, 450] on span "Сохранить и пересчитать" at bounding box center [689, 453] width 105 height 14
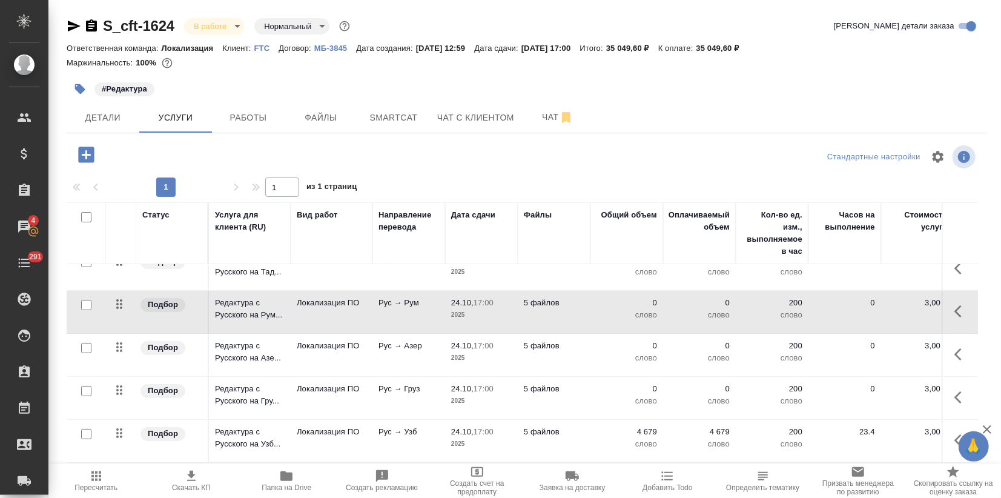
scroll to position [0, 0]
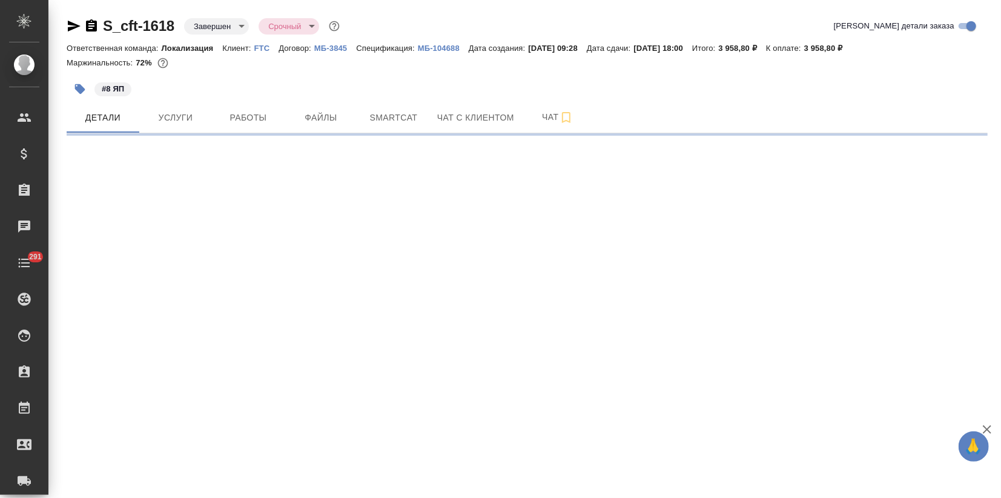
select select "RU"
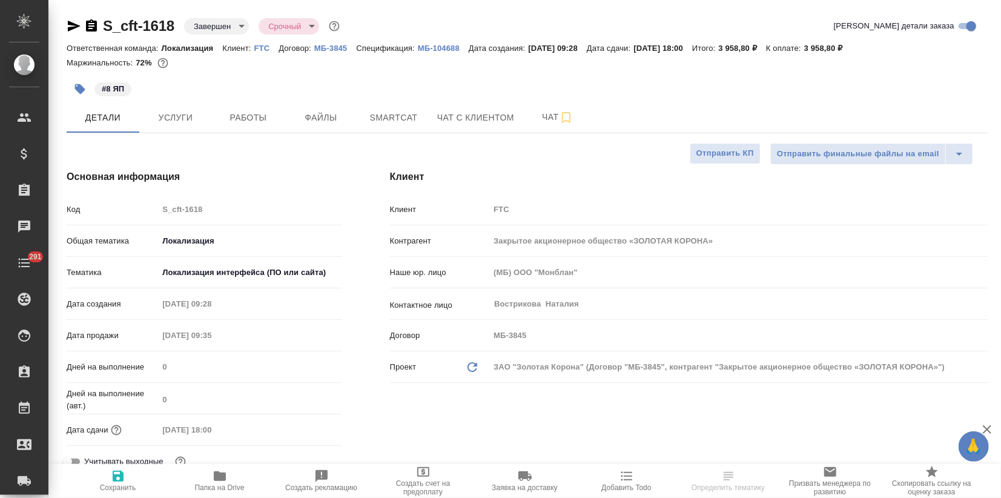
type textarea "x"
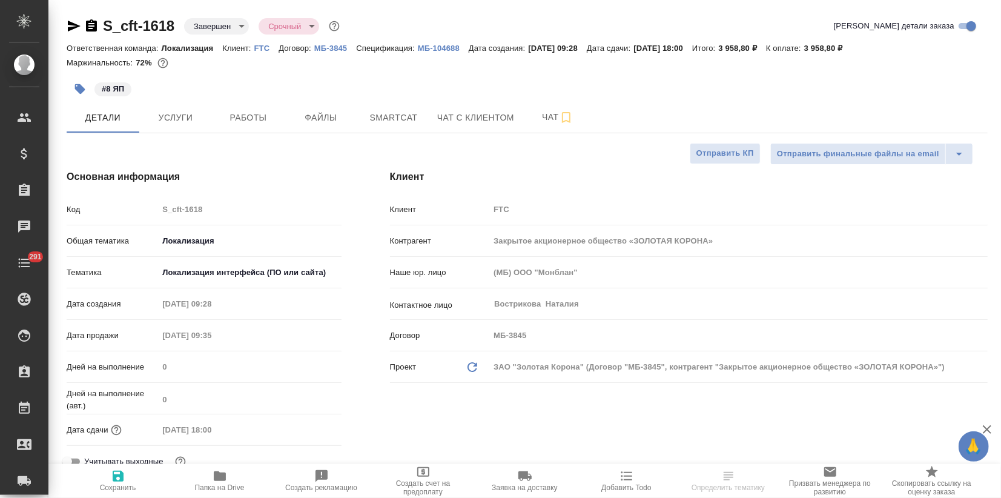
type textarea "x"
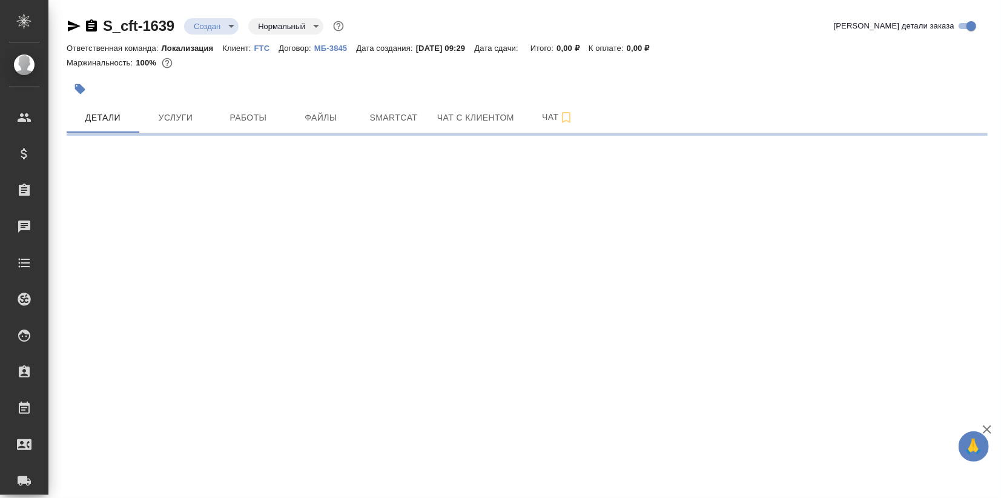
select select "RU"
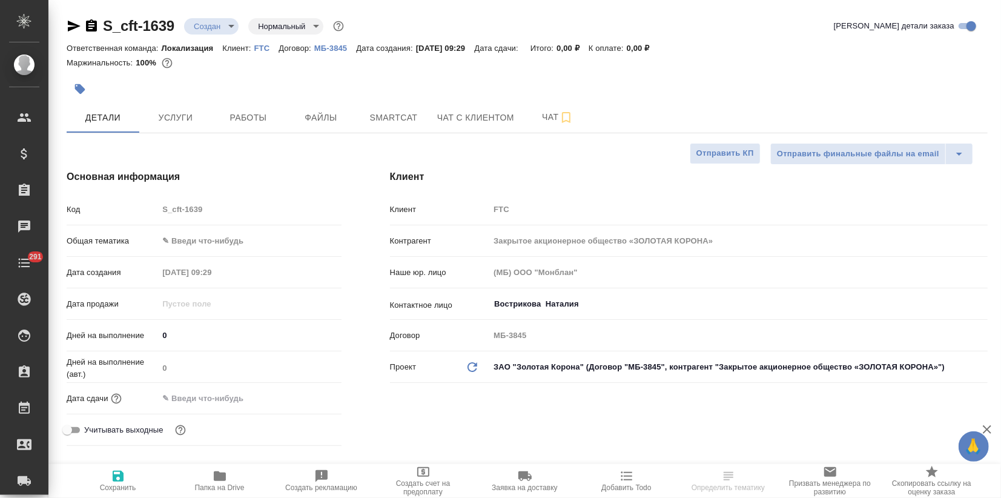
type textarea "x"
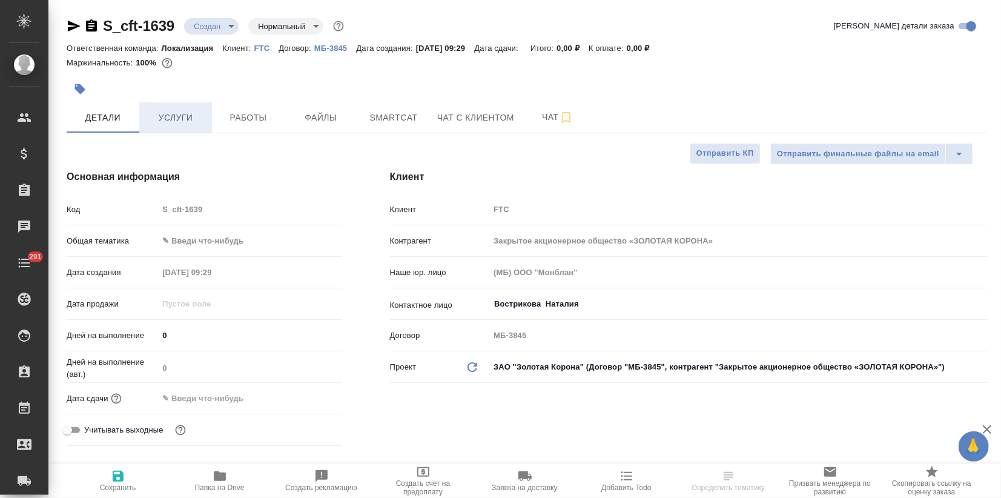
type textarea "x"
click at [180, 238] on body "🙏 .cls-1 fill:#fff; AWATERA Zagorodnikh [PERSON_NAME] Спецификации Заказы Чаты …" at bounding box center [500, 249] width 1001 height 498
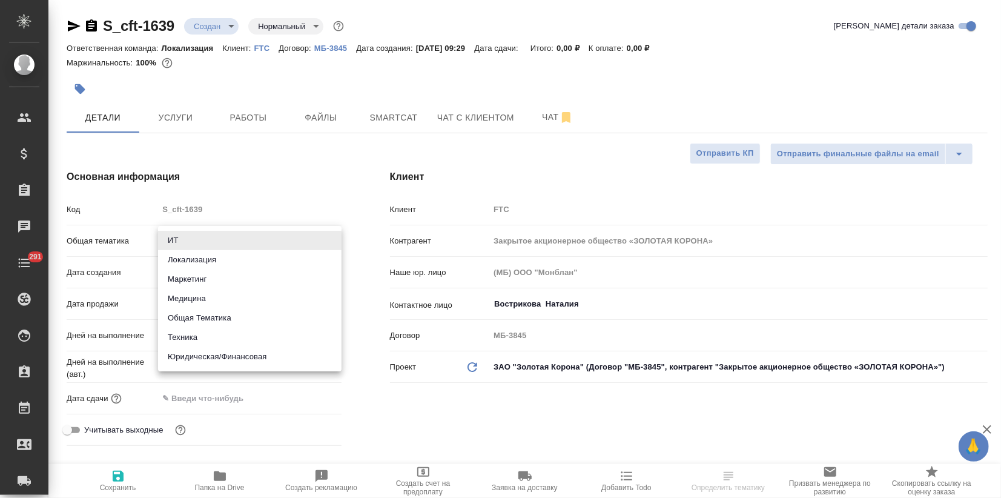
click at [186, 265] on li "Локализация" at bounding box center [250, 259] width 184 height 19
type input "local"
type textarea "x"
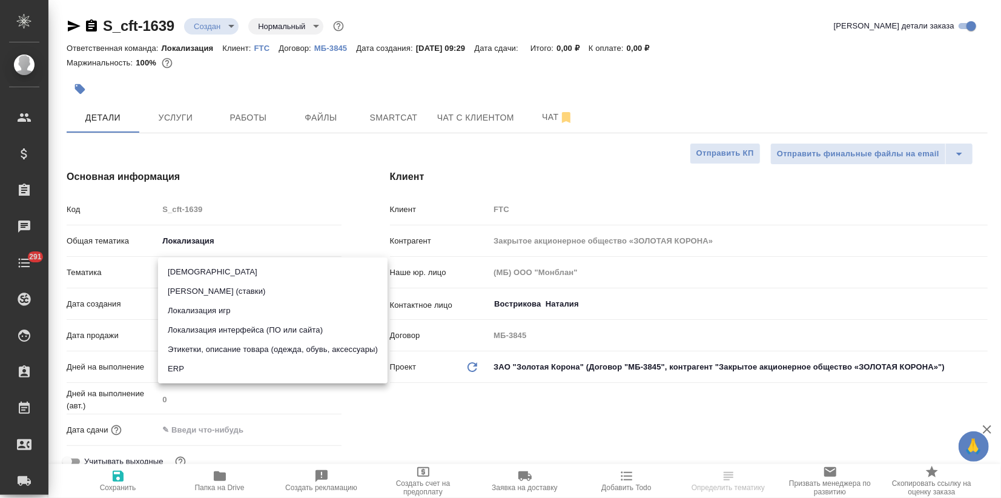
click at [181, 273] on body "🙏 .cls-1 fill:#fff; AWATERA Zagorodnikh [PERSON_NAME] Спецификации Заказы Чаты …" at bounding box center [500, 249] width 1001 height 498
drag, startPoint x: 207, startPoint y: 330, endPoint x: 186, endPoint y: 379, distance: 54.0
click at [207, 329] on li "Локализация интерфейса (ПО или сайта)" at bounding box center [273, 329] width 230 height 19
type textarea "x"
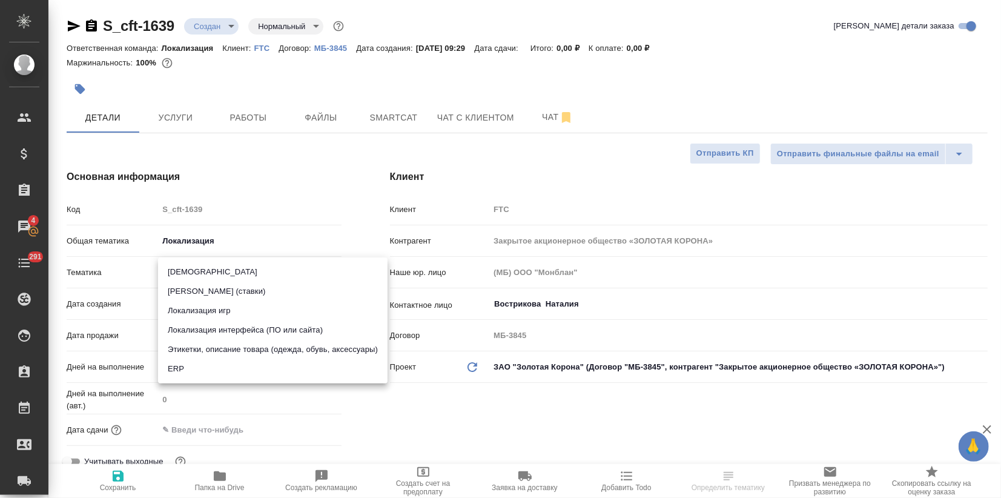
type textarea "x"
type input "5a8b8b956a9677013d343e0d"
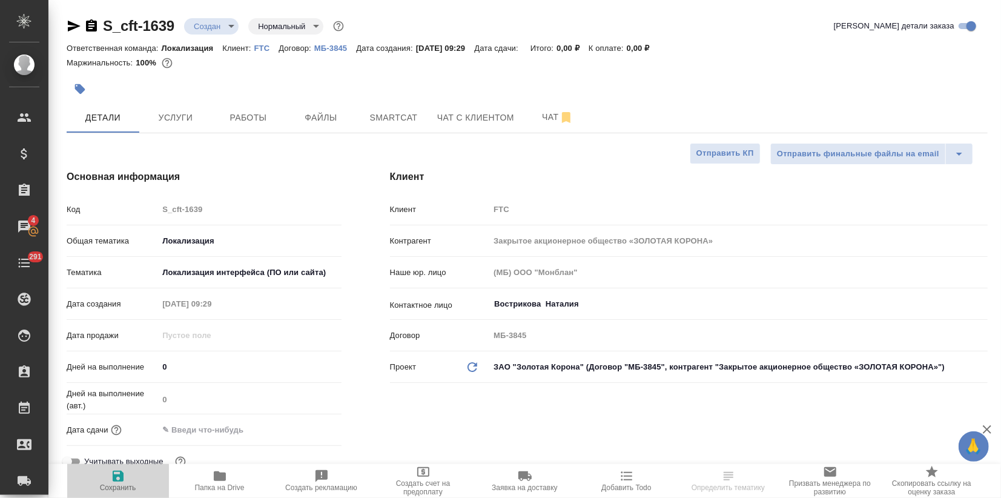
click at [115, 474] on icon "button" at bounding box center [118, 476] width 15 height 15
type textarea "x"
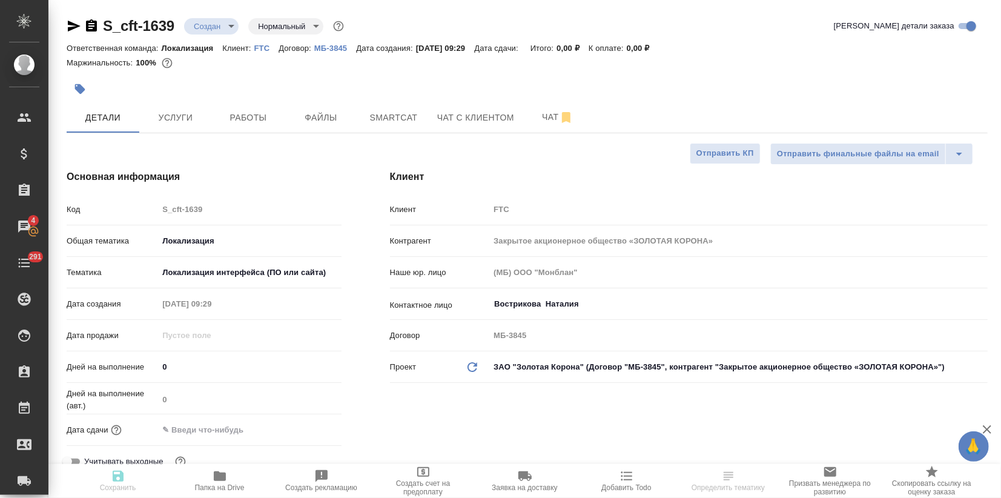
type textarea "x"
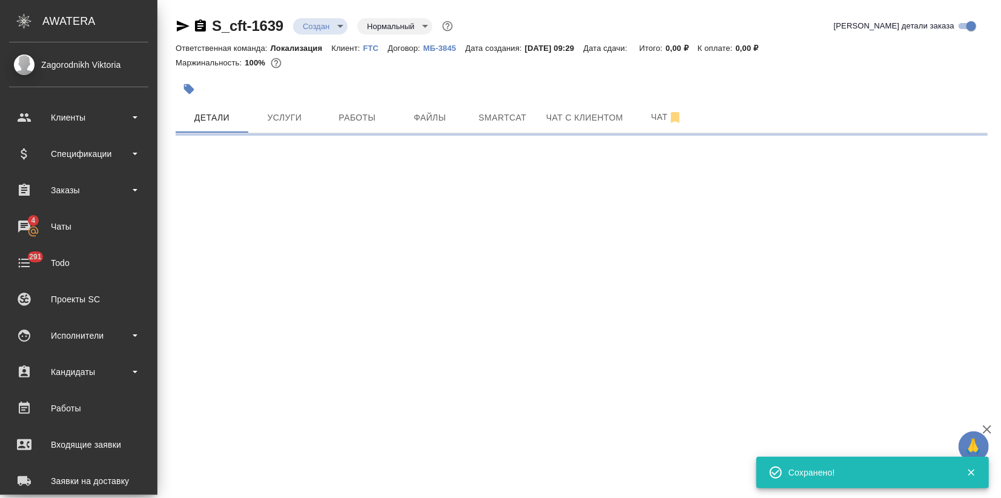
select select "RU"
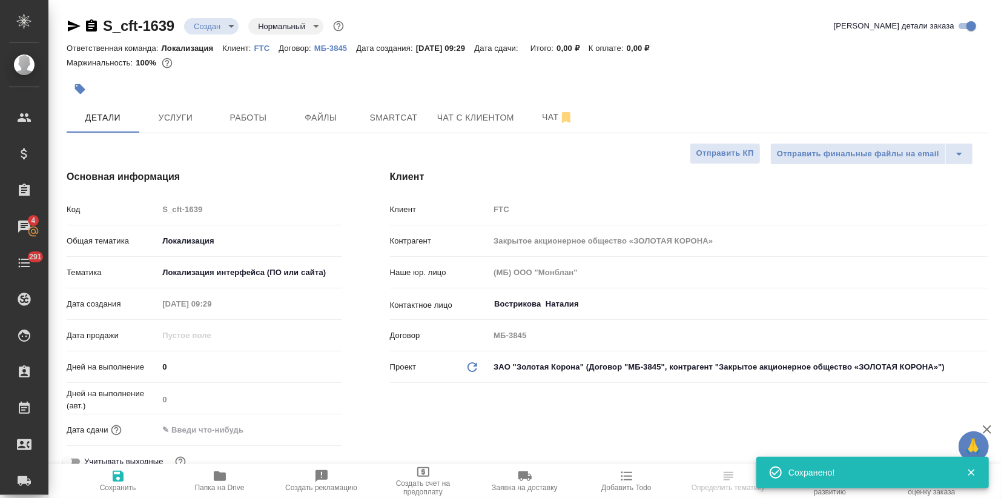
type textarea "x"
click at [81, 87] on icon "button" at bounding box center [80, 89] width 10 height 10
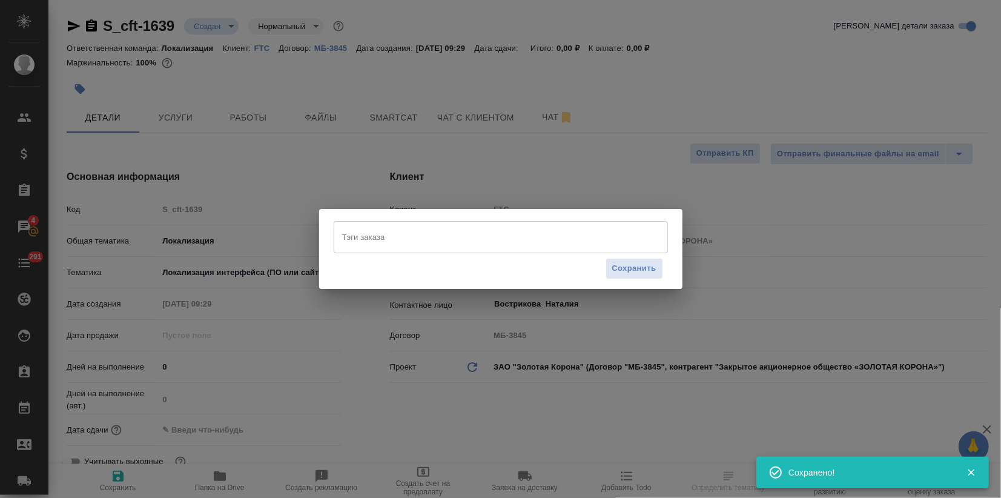
click at [394, 231] on input "Тэги заказа" at bounding box center [489, 237] width 301 height 21
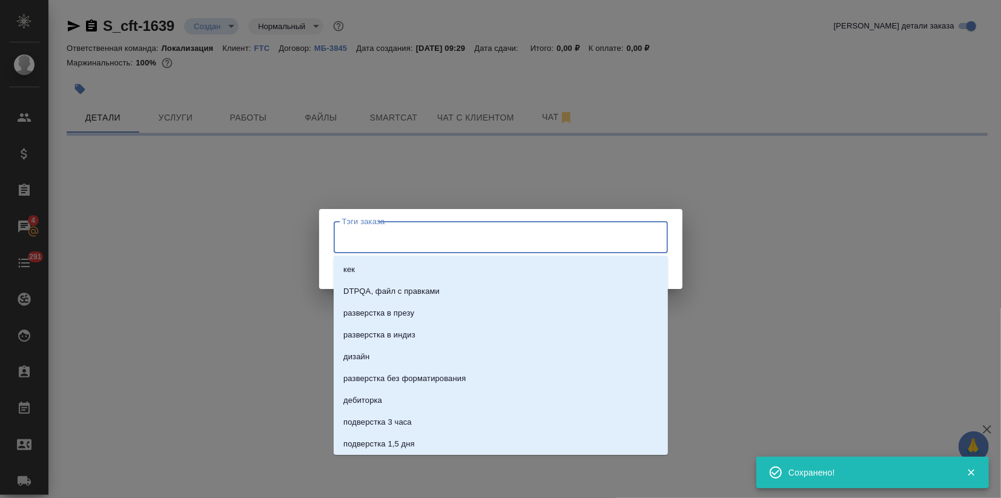
type input "7"
select select "RU"
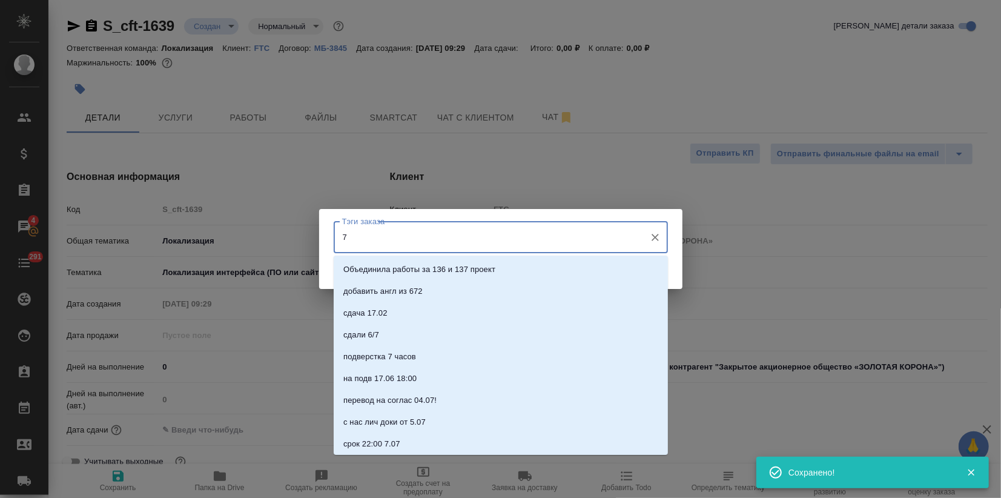
type textarea "x"
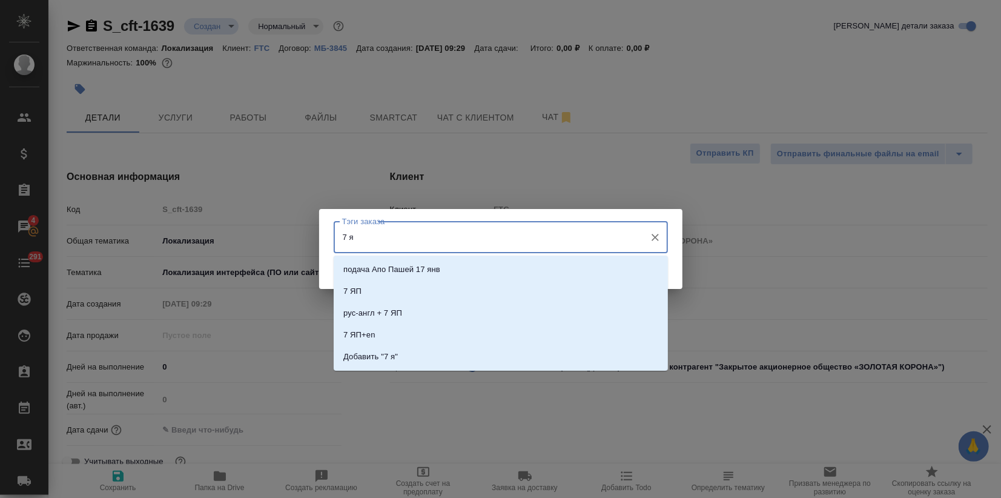
type input "7 яп"
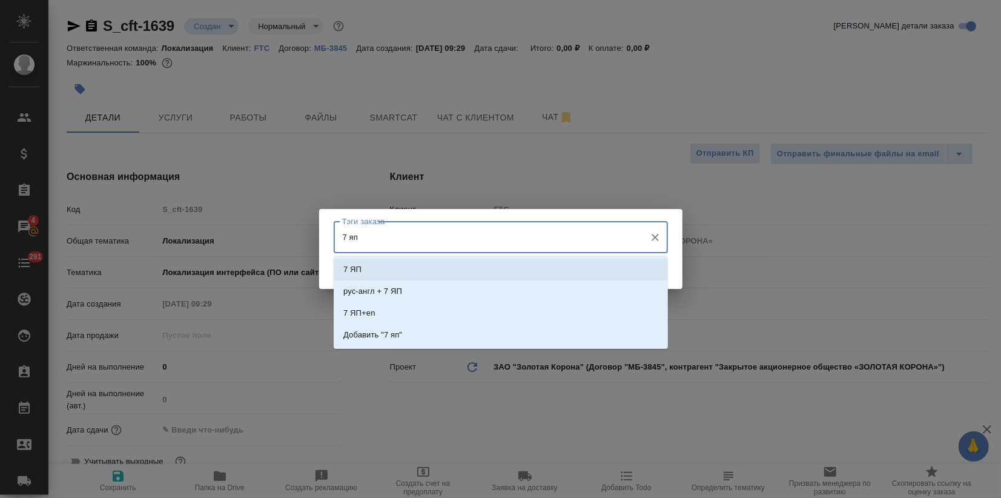
click at [375, 268] on li "7 ЯП" at bounding box center [501, 270] width 334 height 22
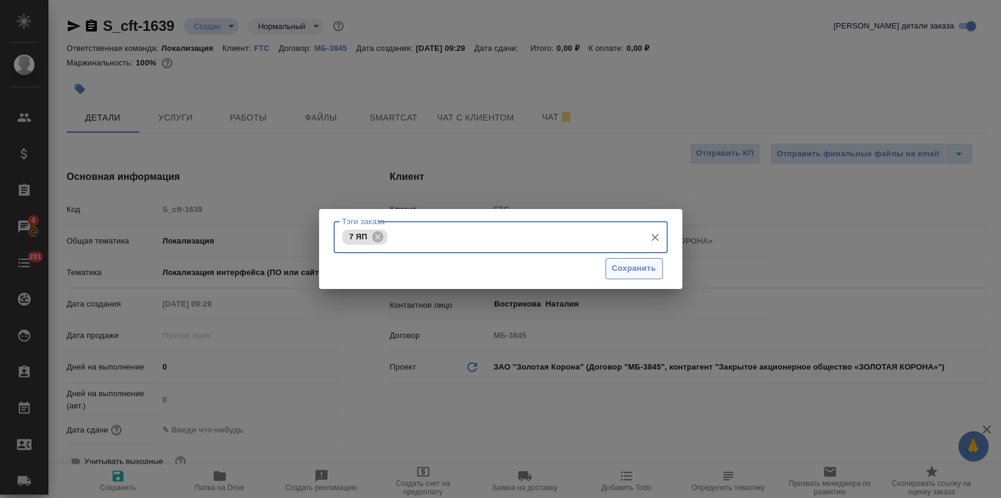
click at [642, 274] on span "Сохранить" at bounding box center [635, 269] width 44 height 14
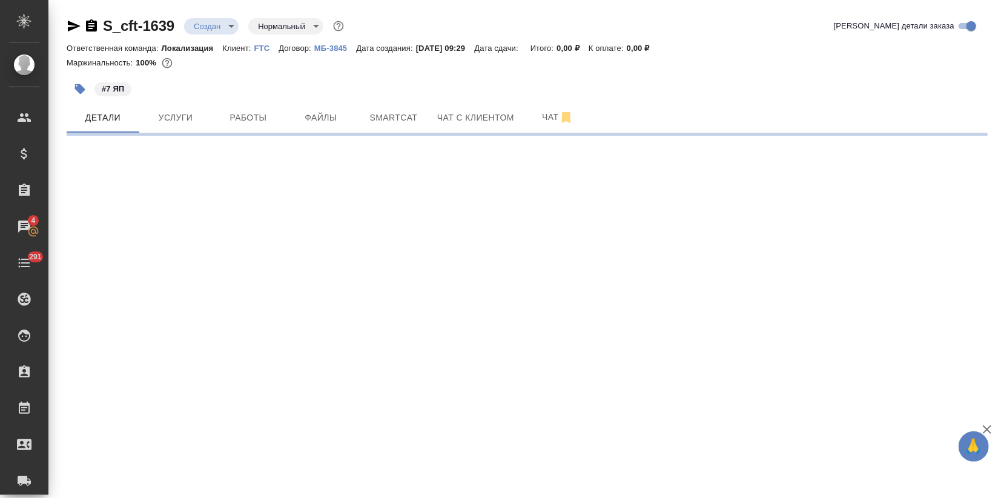
select select "RU"
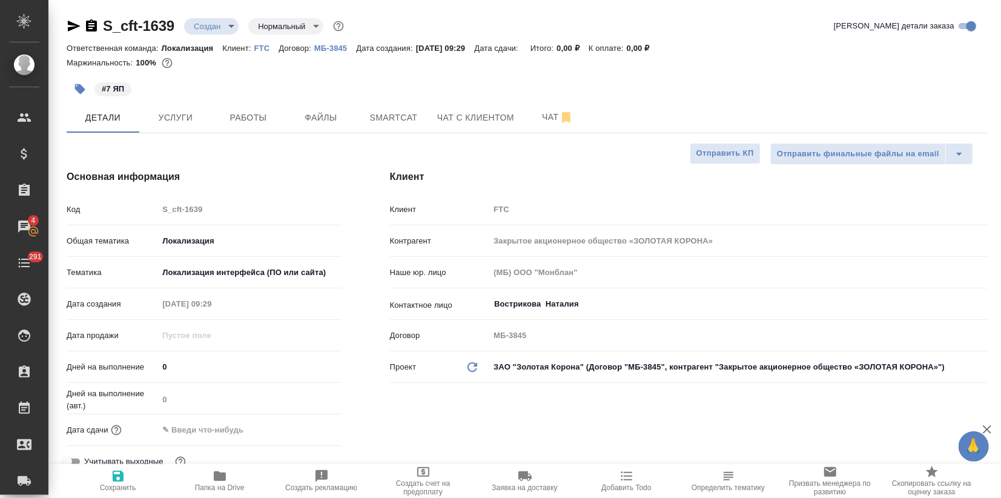
type textarea "x"
drag, startPoint x: 178, startPoint y: 24, endPoint x: 105, endPoint y: 27, distance: 72.2
click at [105, 27] on div "S_cft-1639 Создан new Нормальный normal" at bounding box center [207, 25] width 280 height 19
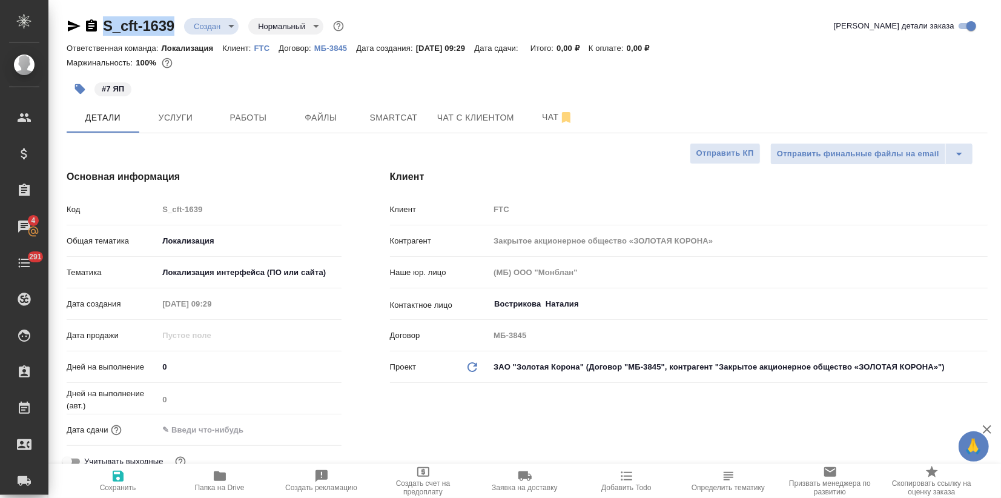
copy link "S_cft-1639"
type textarea "x"
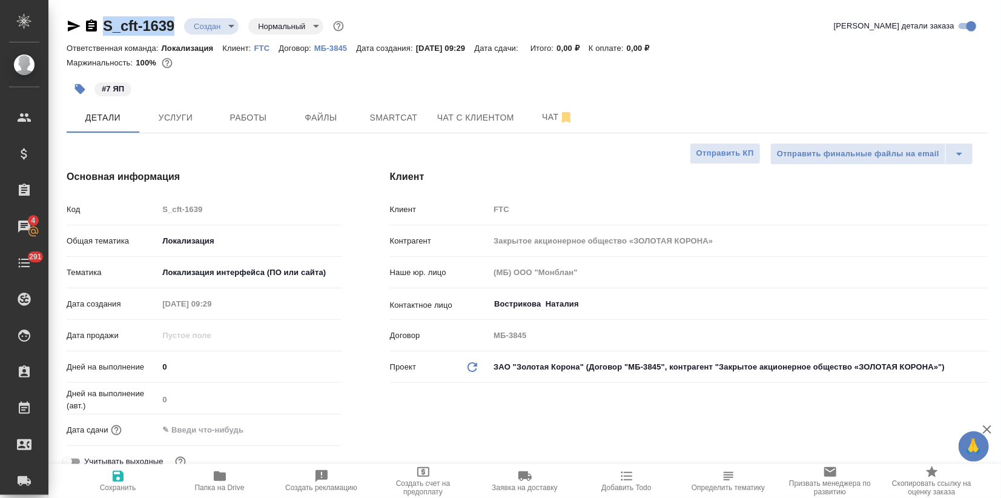
type textarea "x"
click at [181, 118] on span "Услуги" at bounding box center [176, 117] width 58 height 15
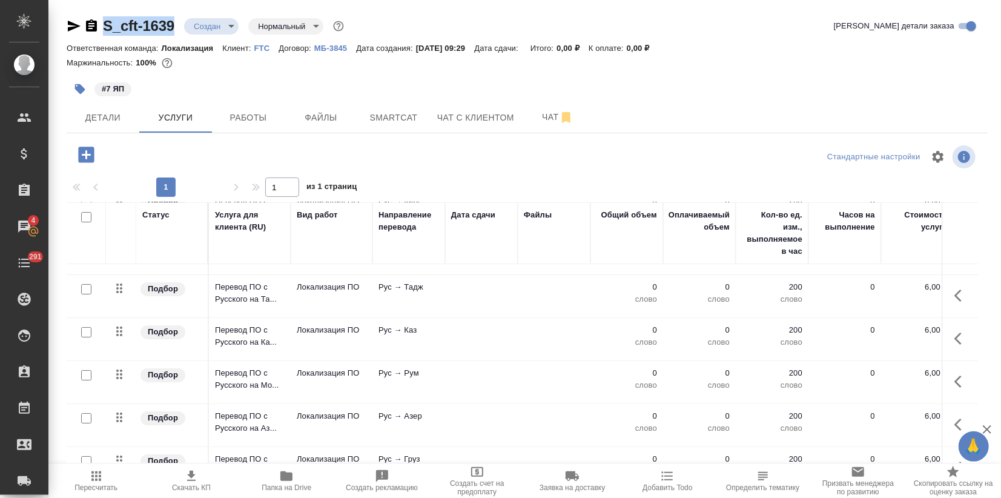
scroll to position [155, 0]
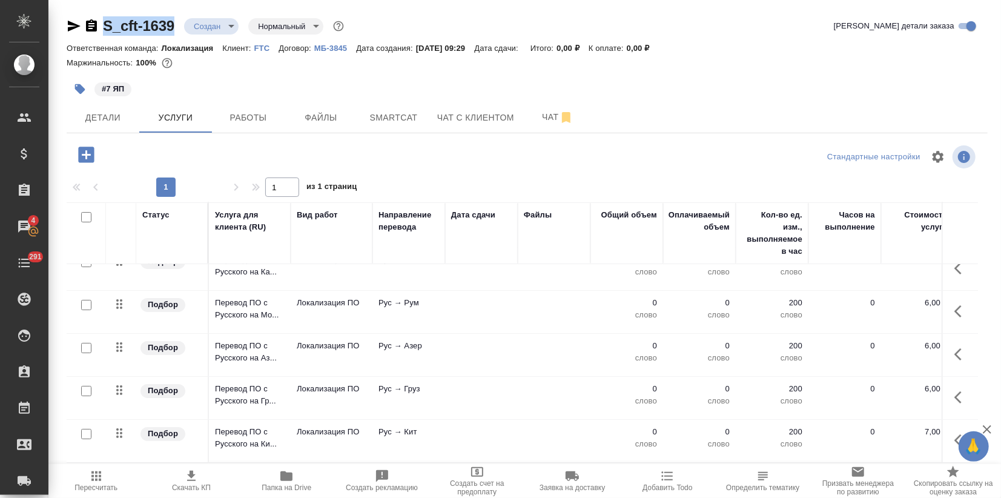
drag, startPoint x: 83, startPoint y: 423, endPoint x: 126, endPoint y: 421, distance: 43.1
click at [84, 429] on input "checkbox" at bounding box center [86, 434] width 10 height 10
checkbox input "true"
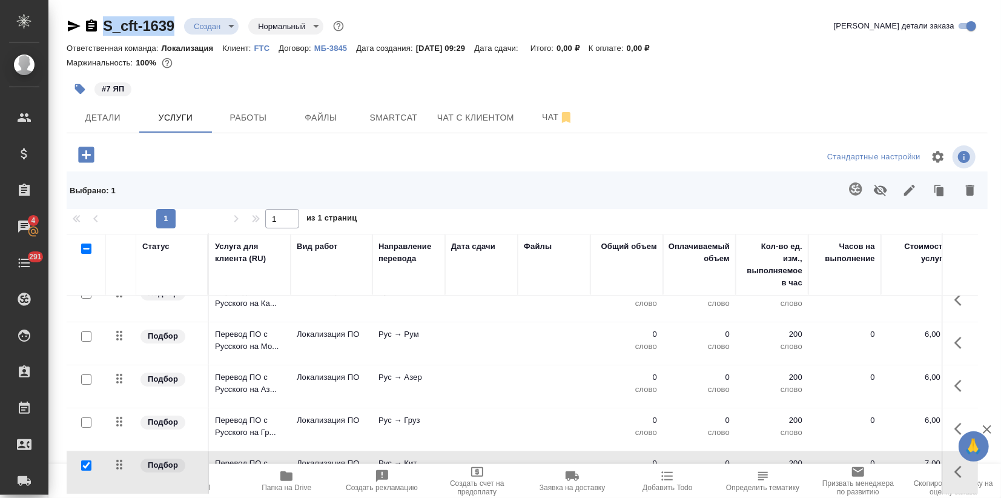
click at [963, 196] on icon "button" at bounding box center [970, 190] width 15 height 15
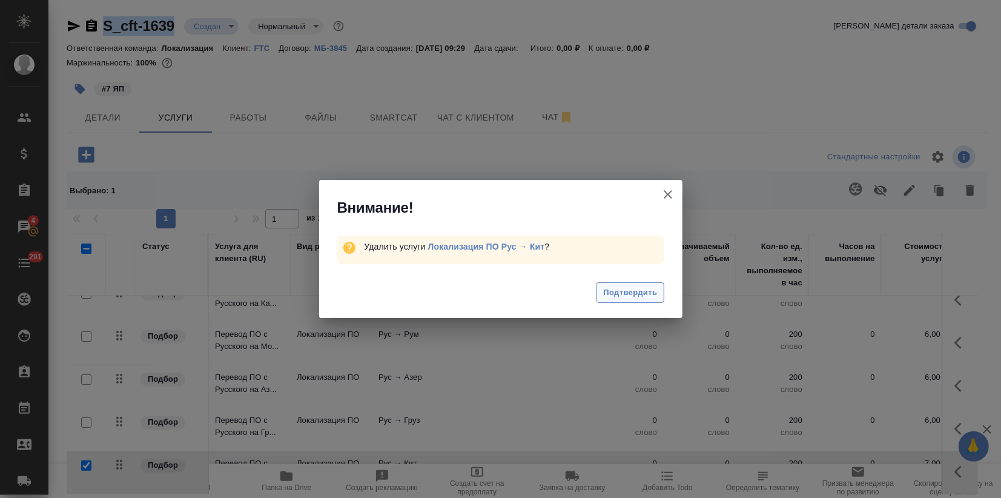
click at [630, 300] on button "Подтвердить" at bounding box center [630, 292] width 67 height 21
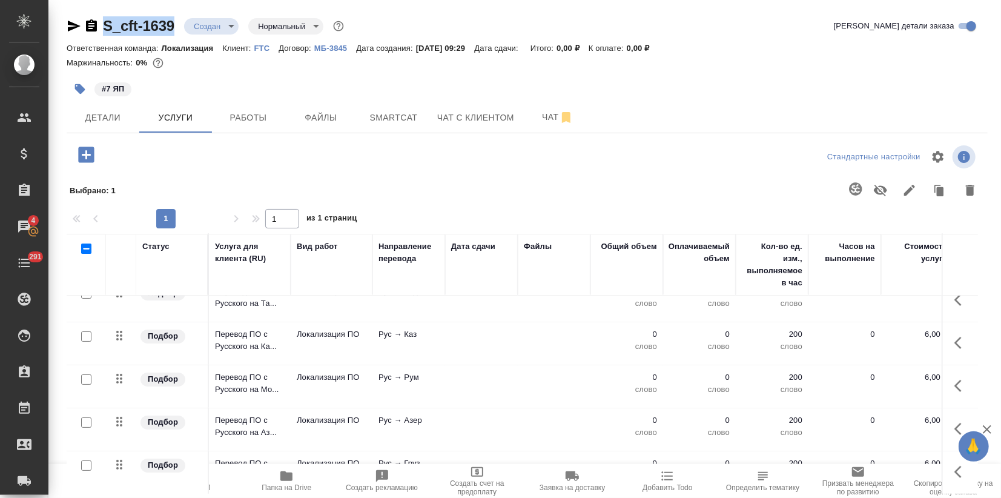
scroll to position [112, 0]
click at [87, 250] on input "checkbox" at bounding box center [86, 249] width 10 height 10
checkbox input "true"
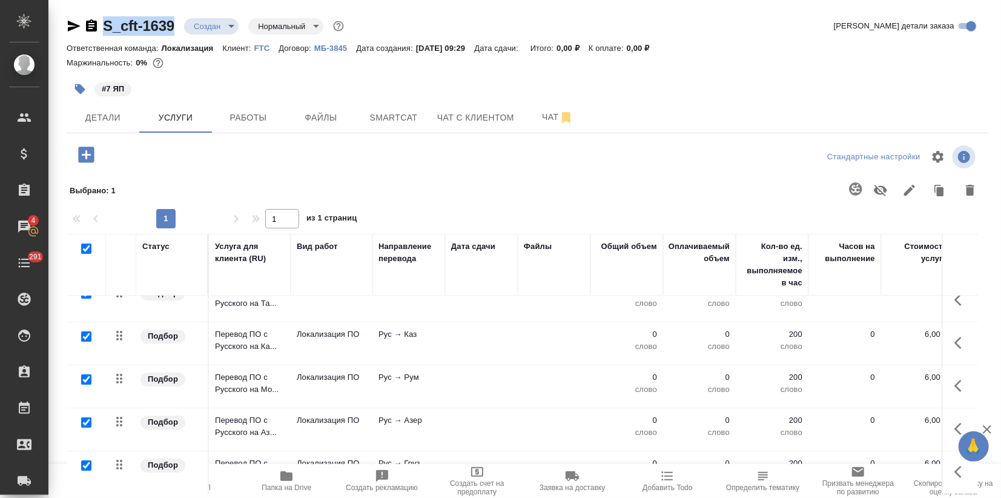
checkbox input "true"
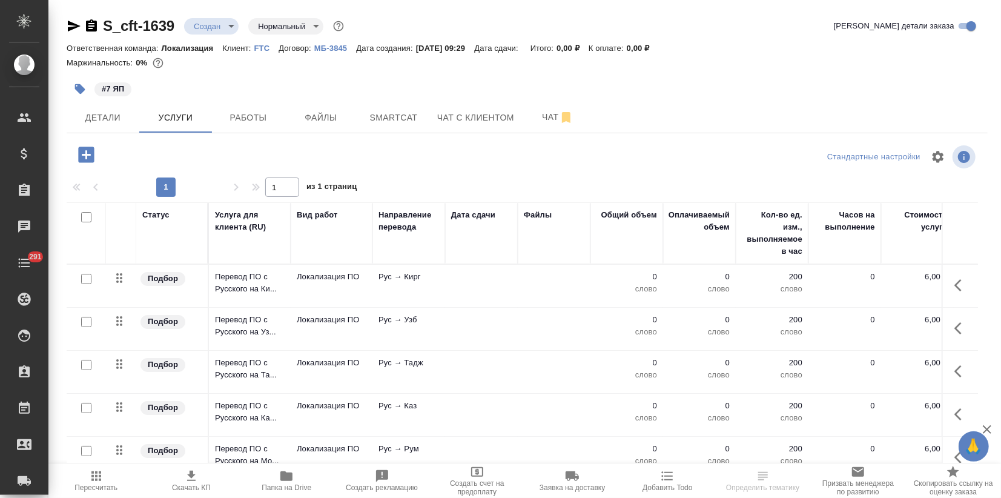
click at [82, 215] on input "checkbox" at bounding box center [86, 217] width 10 height 10
checkbox input "true"
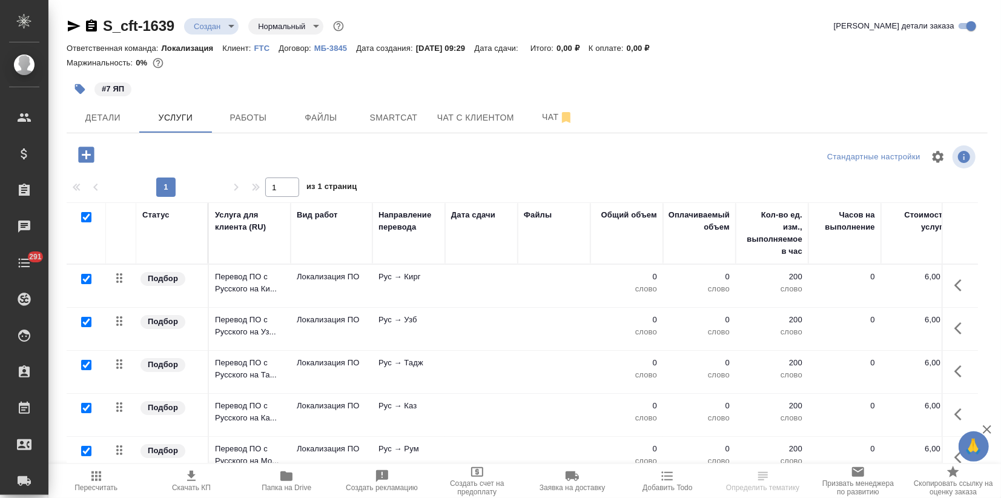
checkbox input "true"
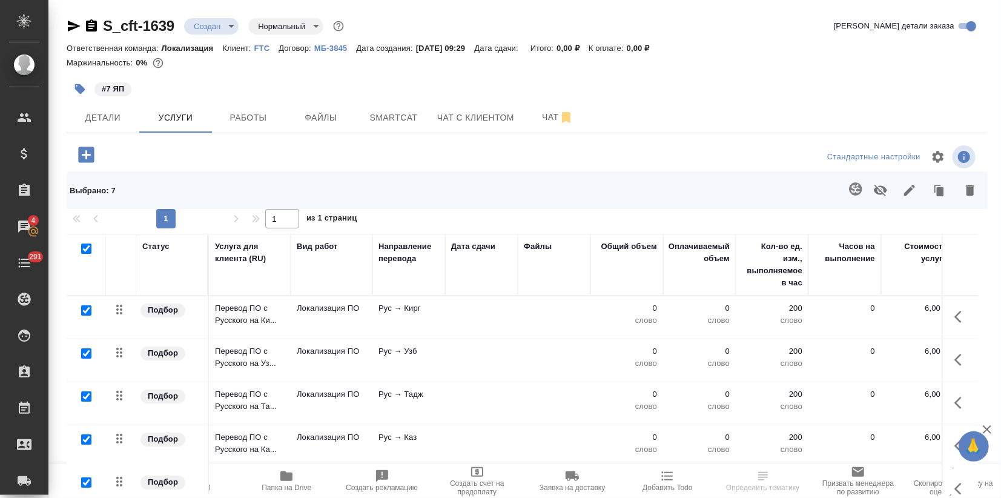
click at [916, 191] on icon "button" at bounding box center [910, 190] width 15 height 15
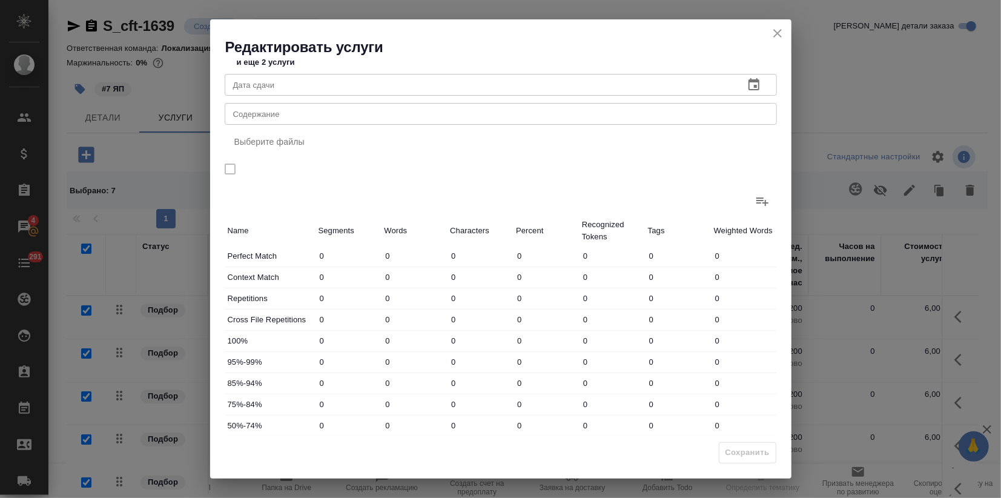
scroll to position [140, 0]
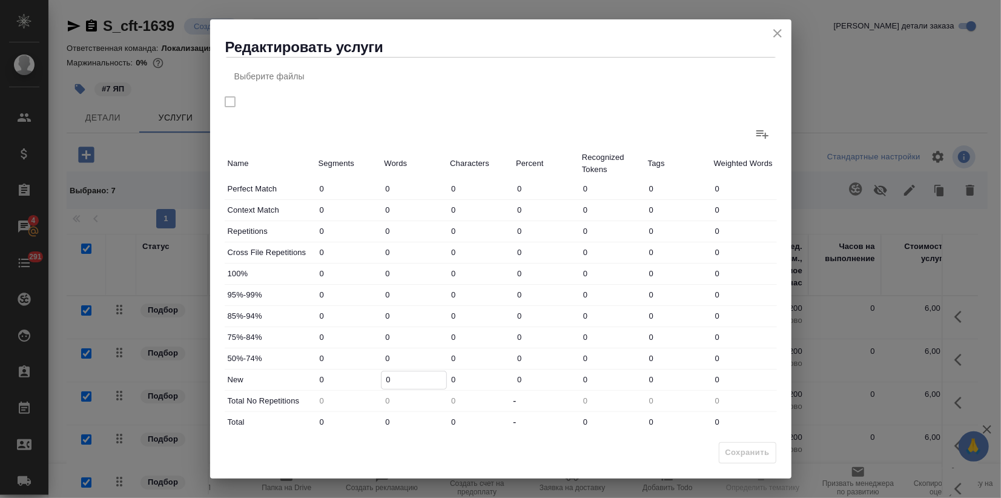
drag, startPoint x: 383, startPoint y: 380, endPoint x: 390, endPoint y: 380, distance: 6.7
click at [390, 380] on input "0" at bounding box center [414, 380] width 65 height 18
type input "2"
drag, startPoint x: 391, startPoint y: 416, endPoint x: 380, endPoint y: 417, distance: 11.1
click at [382, 417] on input "0" at bounding box center [414, 423] width 65 height 18
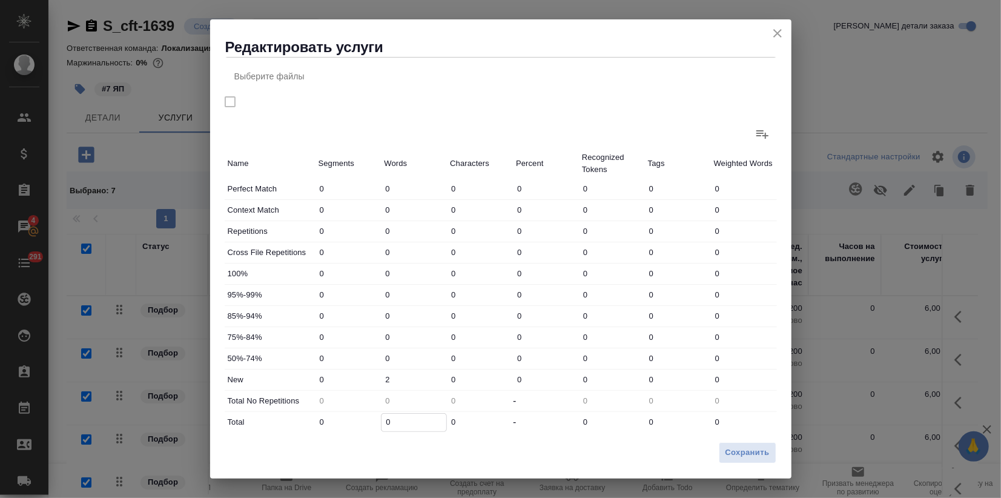
type input "2"
click at [725, 454] on button "Сохранить" at bounding box center [748, 452] width 58 height 21
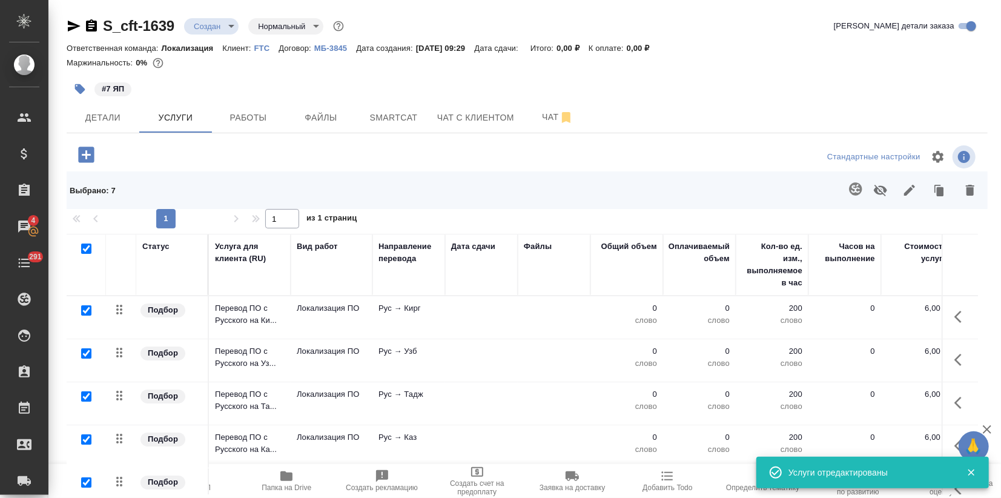
scroll to position [27, 0]
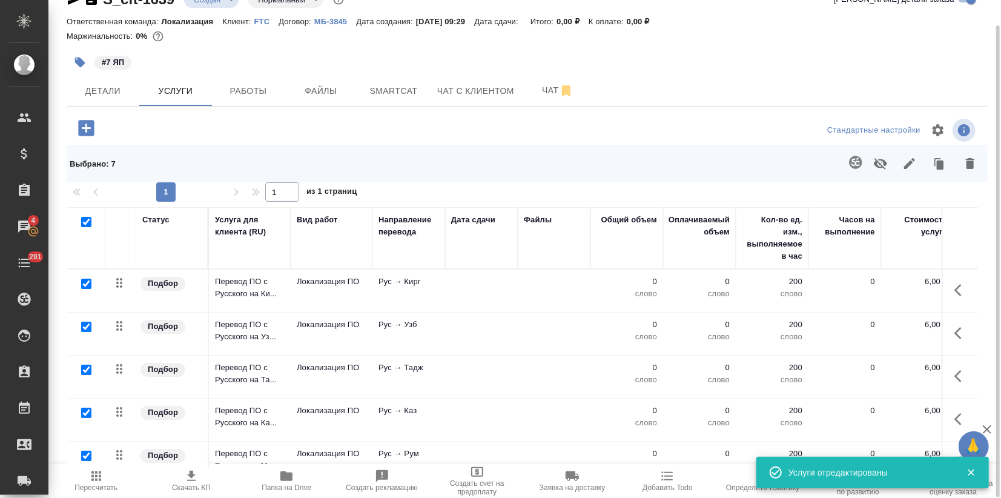
click at [92, 481] on icon "button" at bounding box center [96, 476] width 15 height 15
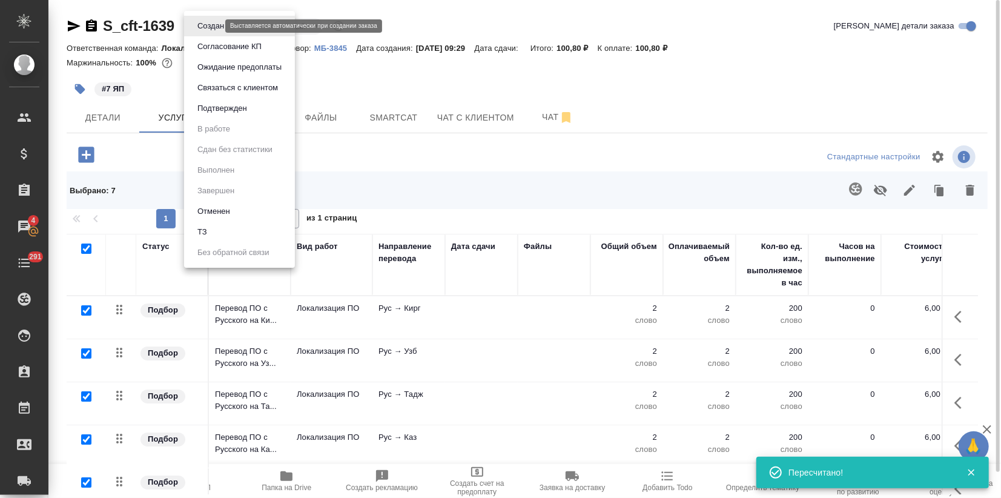
click at [197, 29] on body "🙏 .cls-1 fill:#fff; AWATERA Zagorodnikh Viktoria Клиенты Спецификации Заказы 4 …" at bounding box center [500, 249] width 1001 height 498
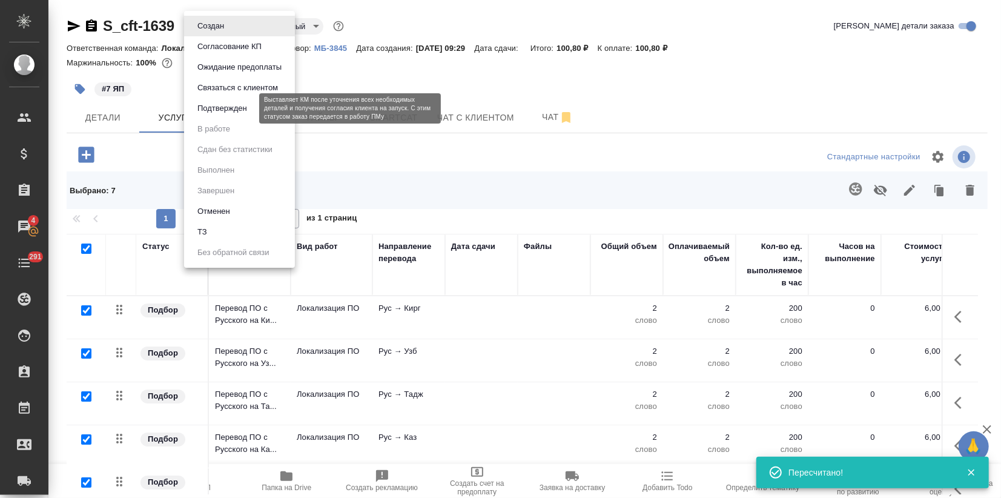
click at [215, 105] on button "Подтвержден" at bounding box center [222, 108] width 57 height 13
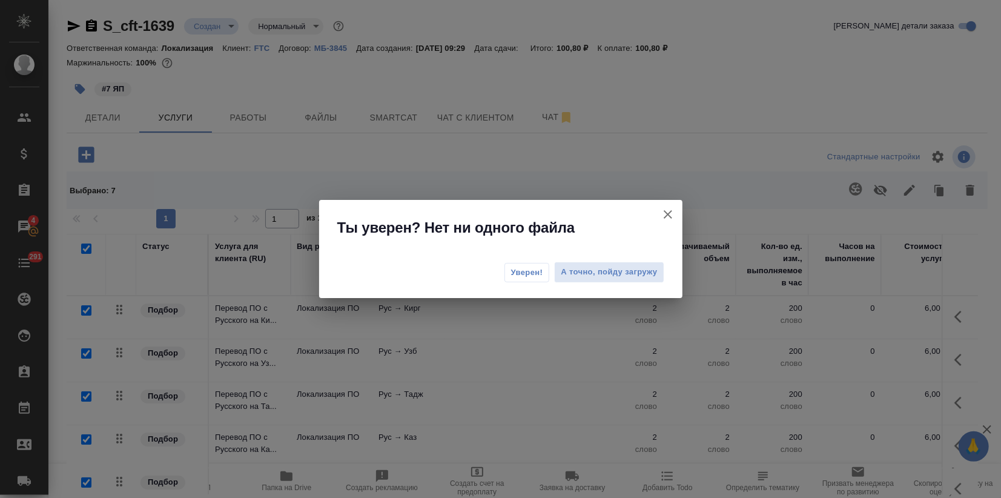
click at [519, 273] on span "Уверен!" at bounding box center [527, 273] width 32 height 12
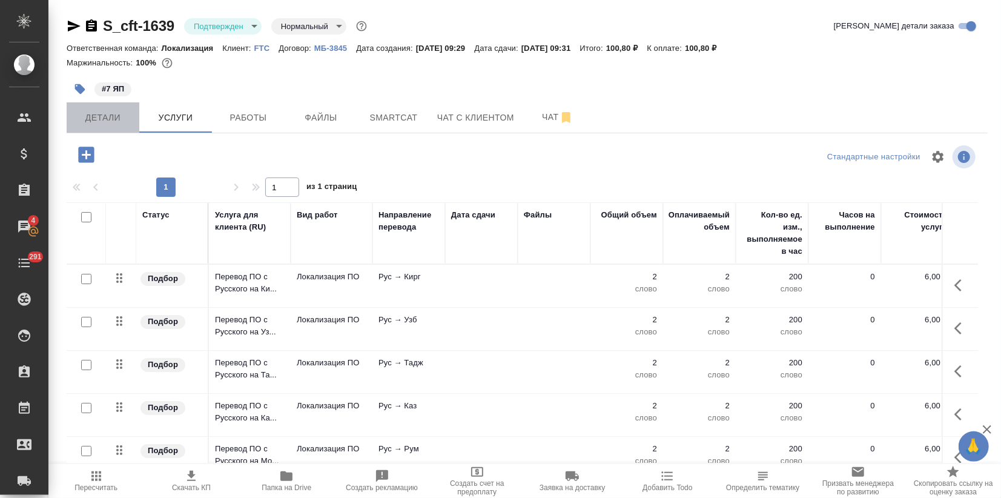
click at [118, 119] on span "Детали" at bounding box center [103, 117] width 58 height 15
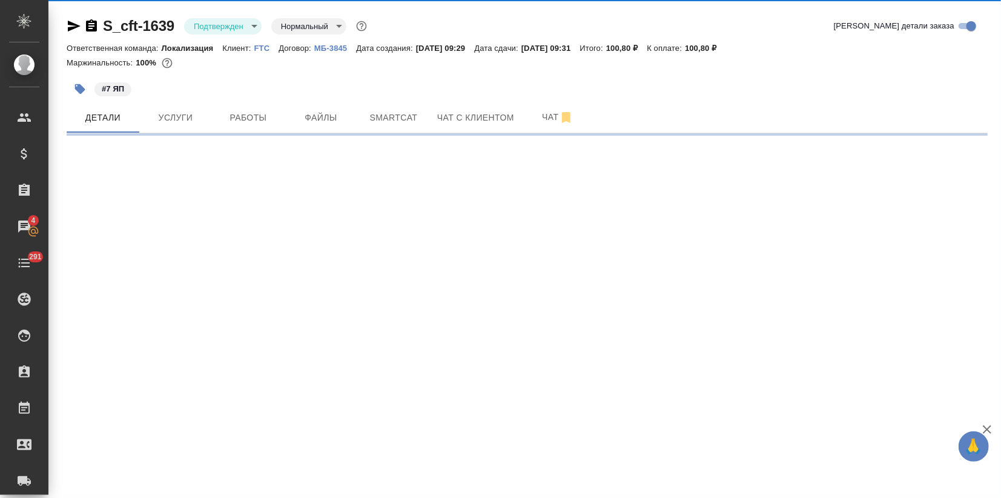
select select "RU"
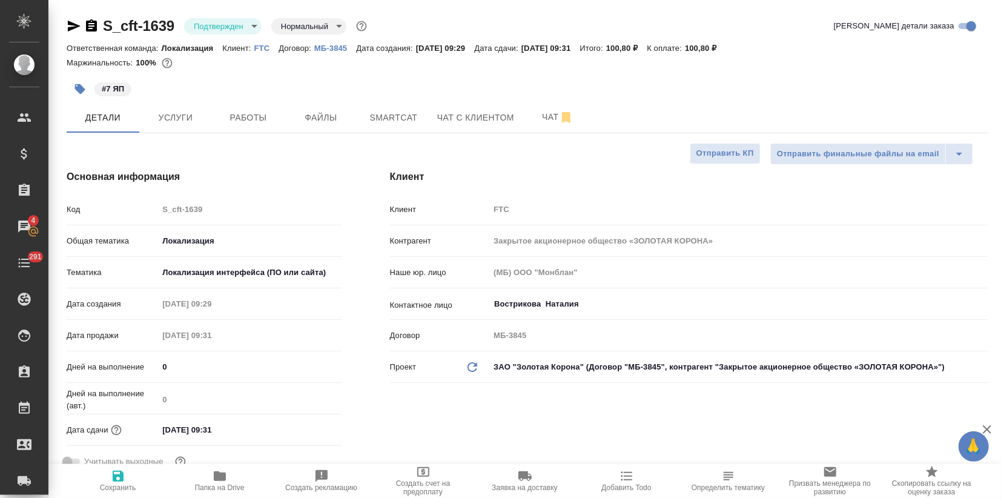
type textarea "x"
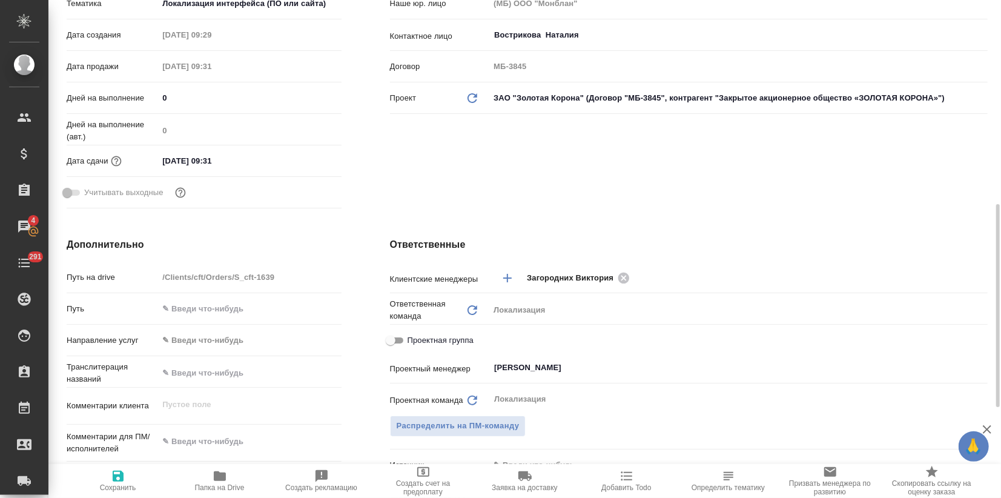
scroll to position [336, 0]
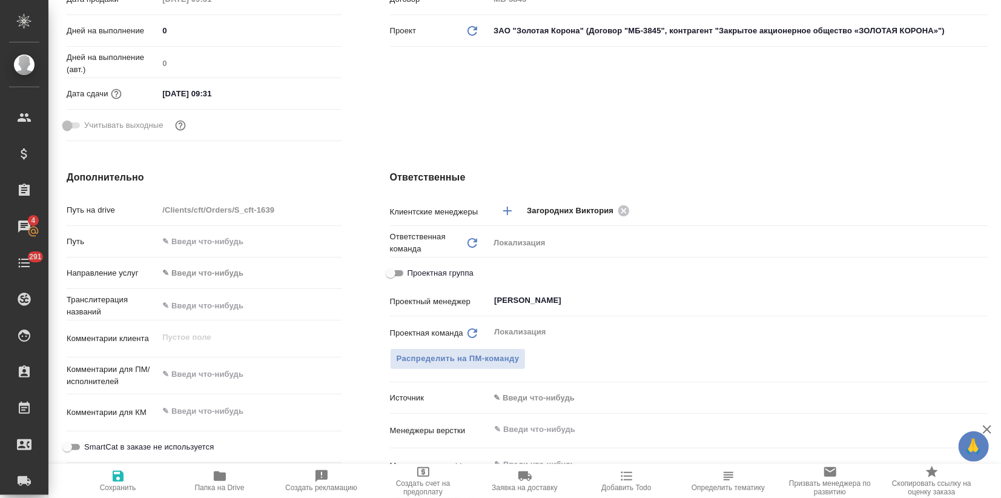
click at [242, 91] on input "[DATE] 09:31" at bounding box center [211, 94] width 106 height 18
click at [301, 92] on icon "button" at bounding box center [306, 92] width 15 height 15
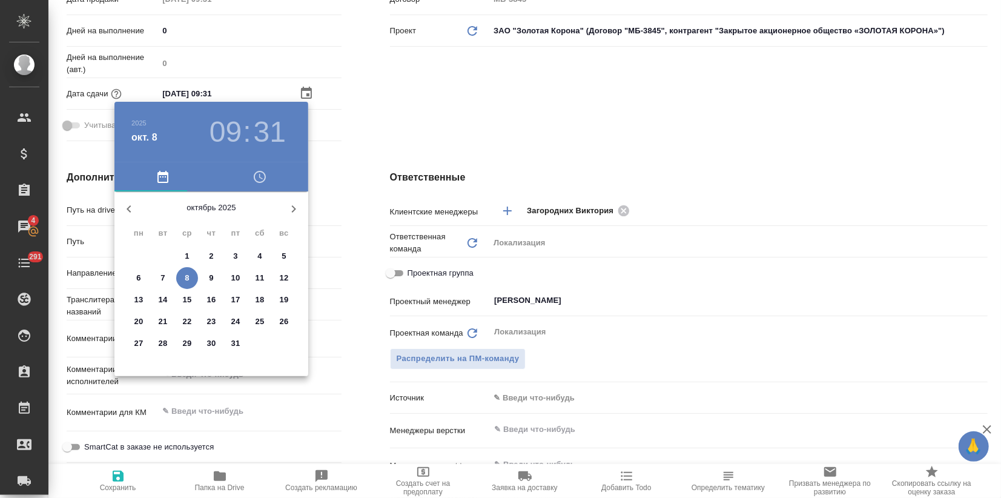
click at [191, 276] on span "8" at bounding box center [187, 278] width 22 height 12
type textarea "x"
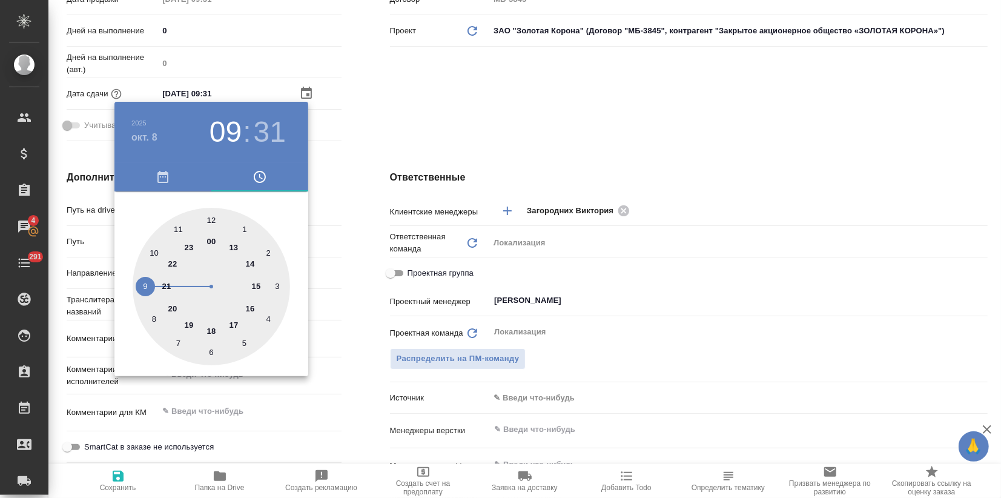
type input "08.10.2025 17:31"
type textarea "x"
drag, startPoint x: 234, startPoint y: 325, endPoint x: 230, endPoint y: 311, distance: 14.2
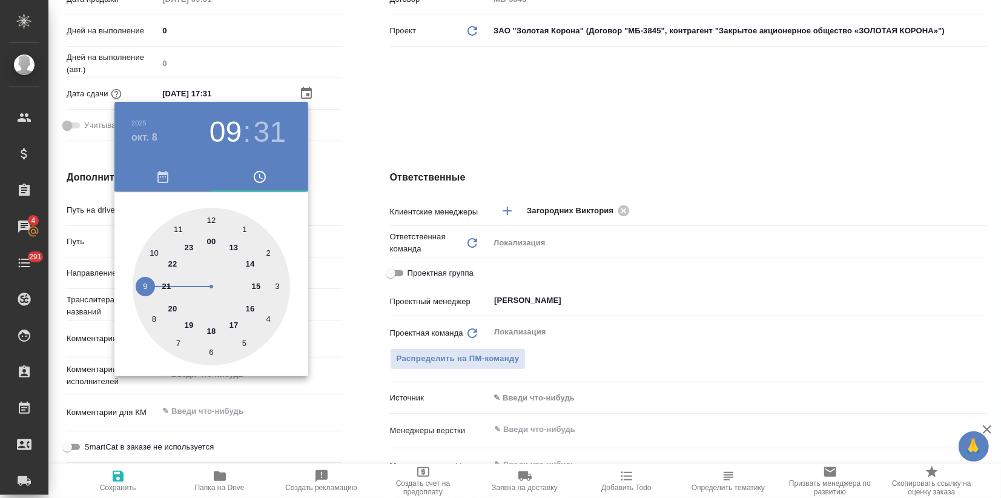
click at [234, 324] on div at bounding box center [212, 287] width 158 height 158
type textarea "x"
click at [211, 219] on div at bounding box center [212, 287] width 158 height 158
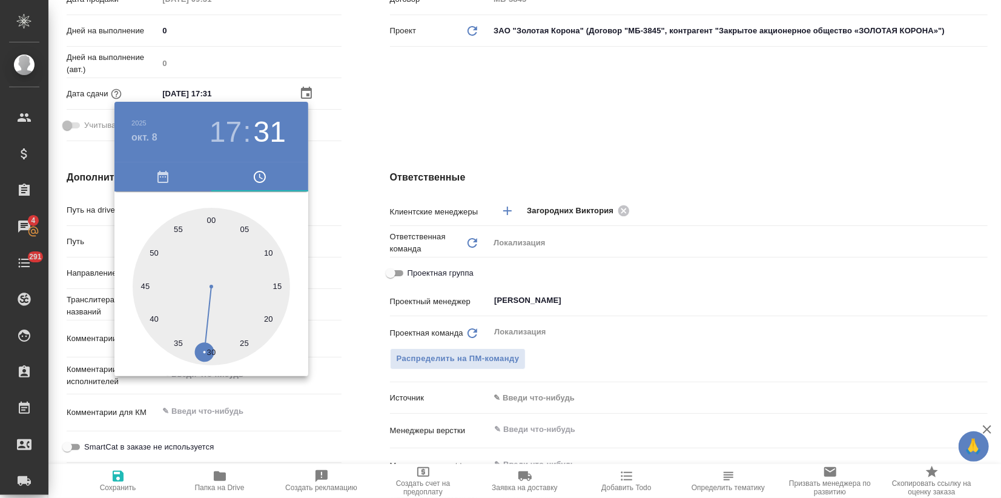
type input "08.10.2025 17:00"
type textarea "x"
drag, startPoint x: 402, startPoint y: 109, endPoint x: 300, endPoint y: 228, distance: 157.3
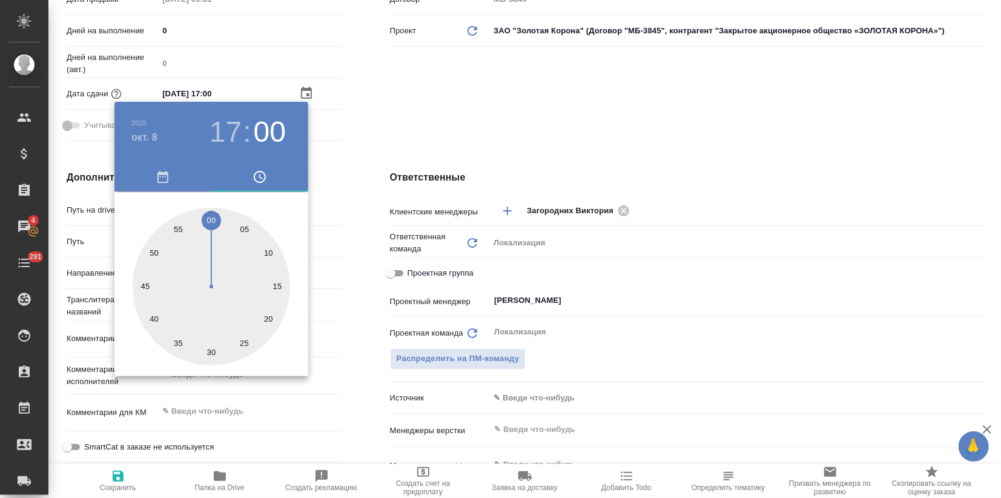
click at [403, 109] on div at bounding box center [500, 249] width 1001 height 498
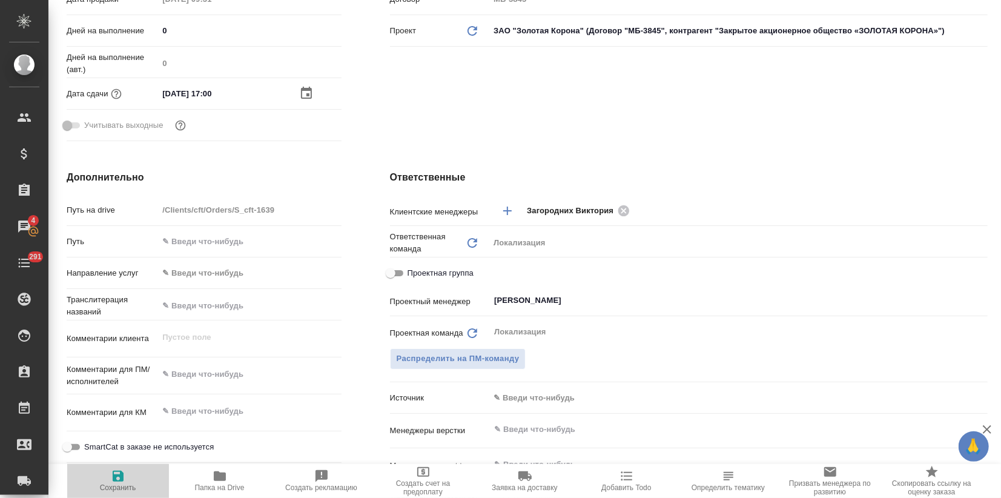
click at [125, 479] on span "Сохранить" at bounding box center [118, 480] width 87 height 23
type textarea "x"
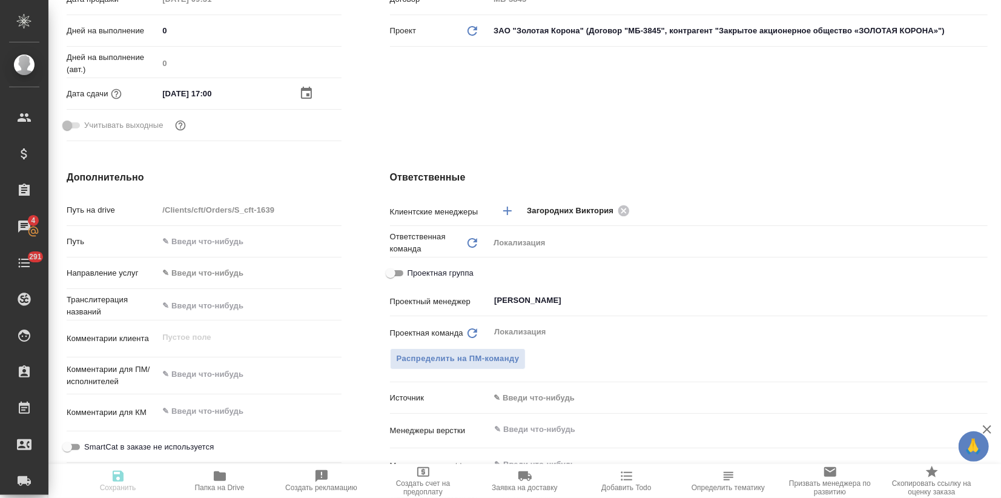
type textarea "x"
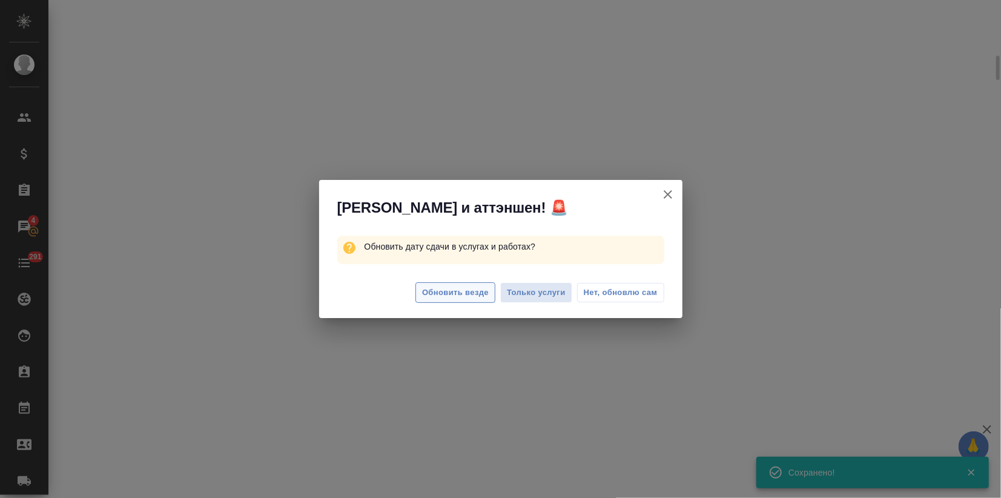
select select "RU"
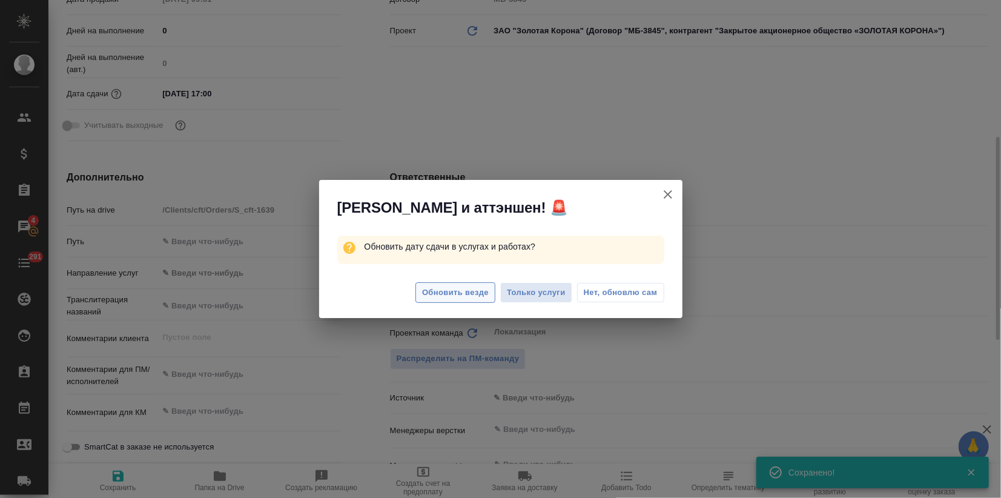
type textarea "x"
click at [447, 288] on span "Обновить везде" at bounding box center [455, 293] width 67 height 14
type textarea "x"
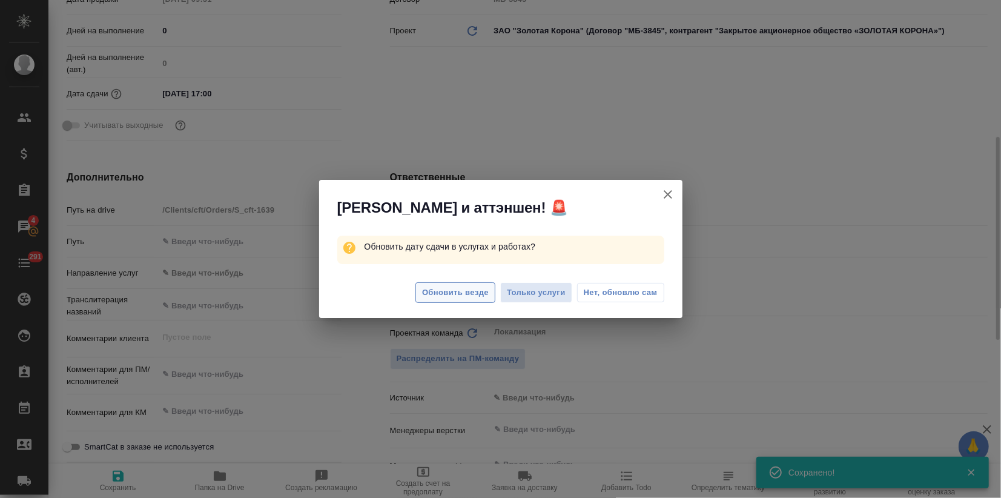
type textarea "x"
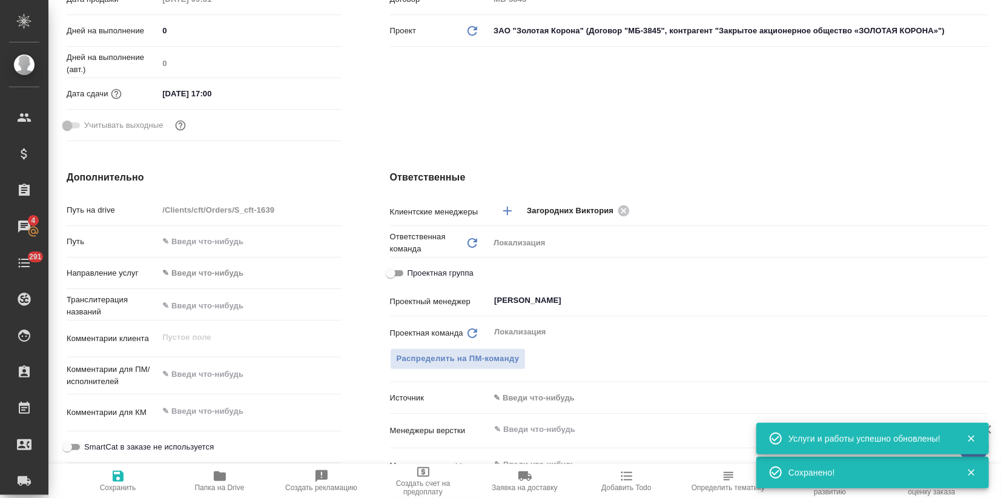
scroll to position [0, 0]
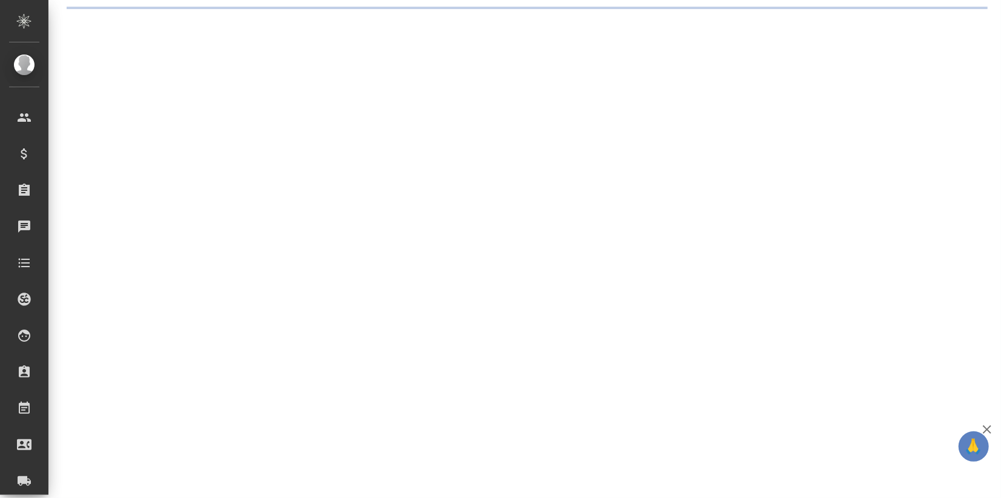
select select "RU"
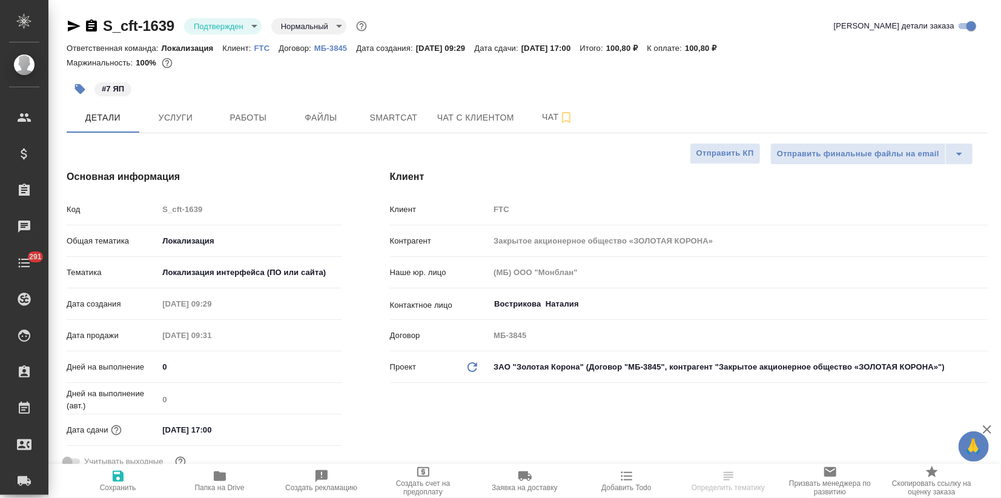
type textarea "x"
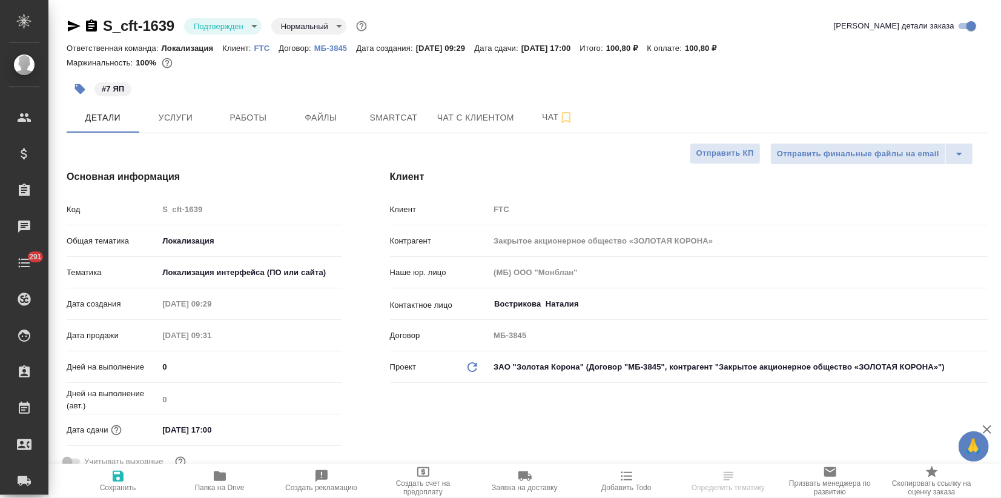
type textarea "x"
click at [77, 27] on icon "button" at bounding box center [74, 26] width 13 height 11
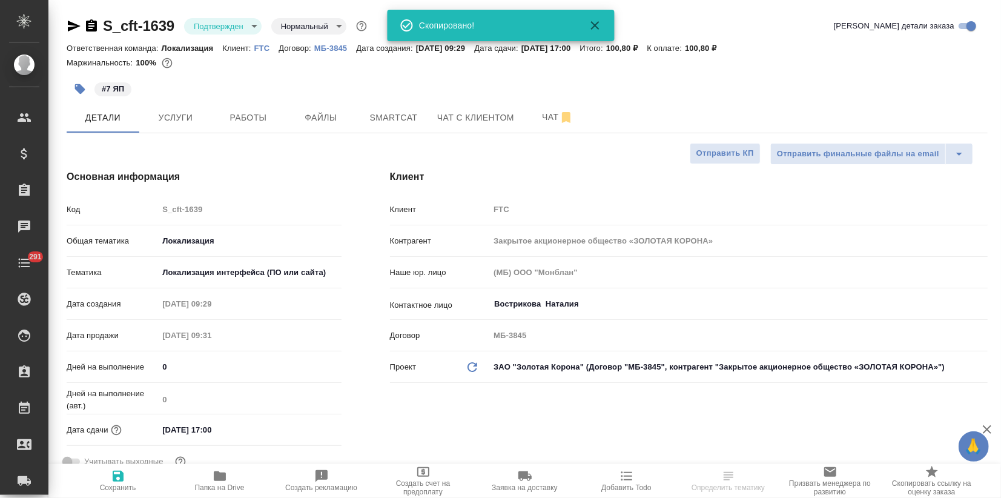
type textarea "x"
select select "RU"
type textarea "x"
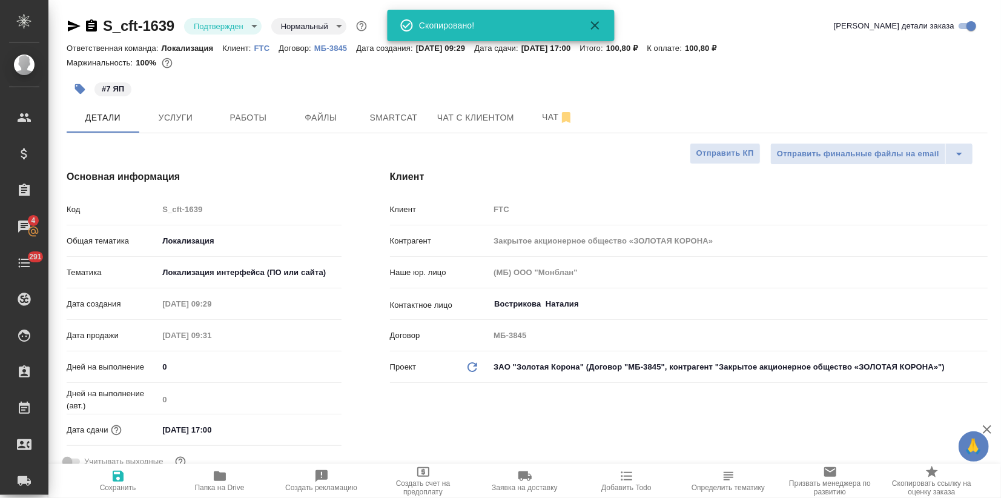
type textarea "x"
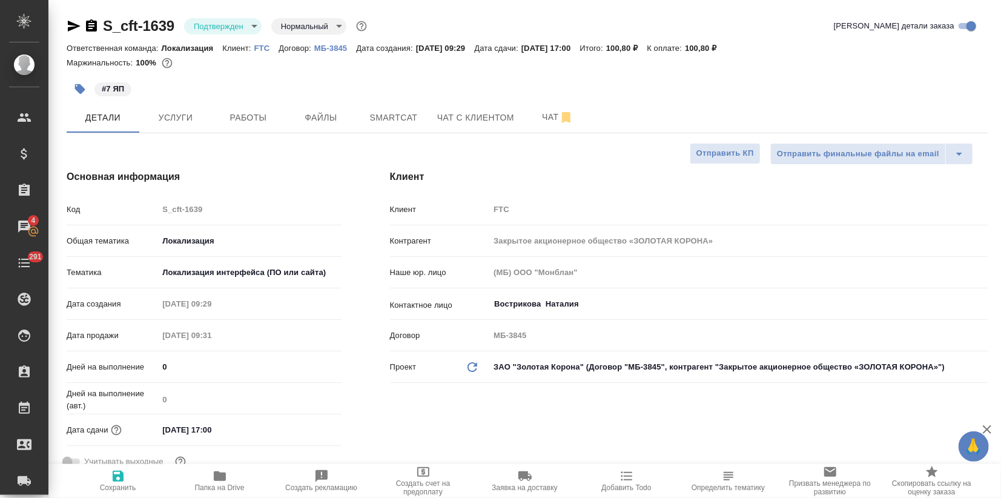
type textarea "x"
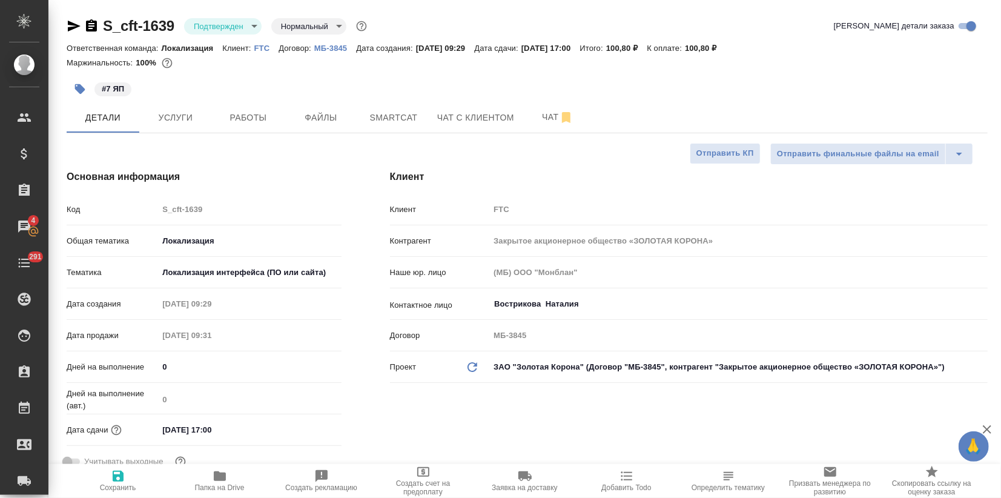
type textarea "x"
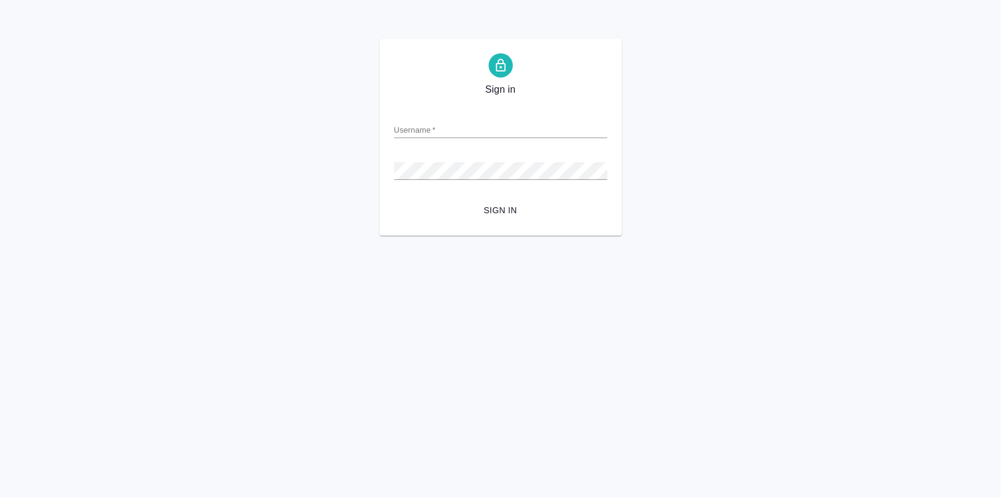
click at [439, 131] on input "Username   *" at bounding box center [500, 129] width 213 height 17
type input "[EMAIL_ADDRESS][DOMAIN_NAME]"
click at [494, 207] on span "Sign in" at bounding box center [501, 210] width 194 height 15
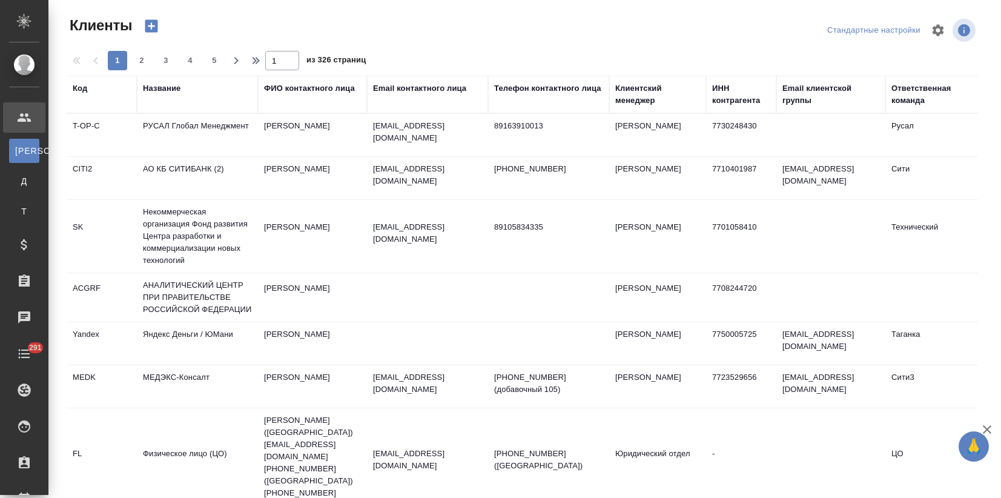
select select "RU"
click at [152, 90] on div "Название" at bounding box center [162, 88] width 38 height 12
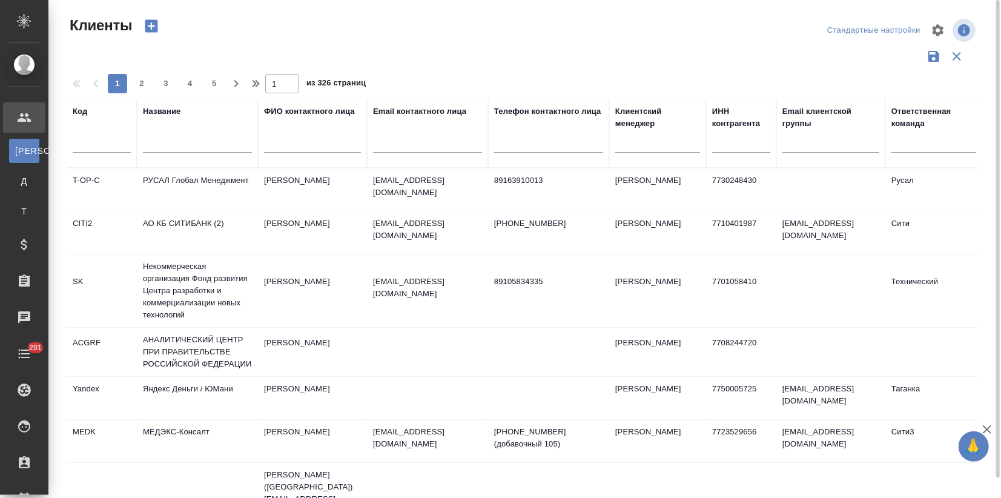
click at [150, 152] on input "text" at bounding box center [197, 145] width 109 height 15
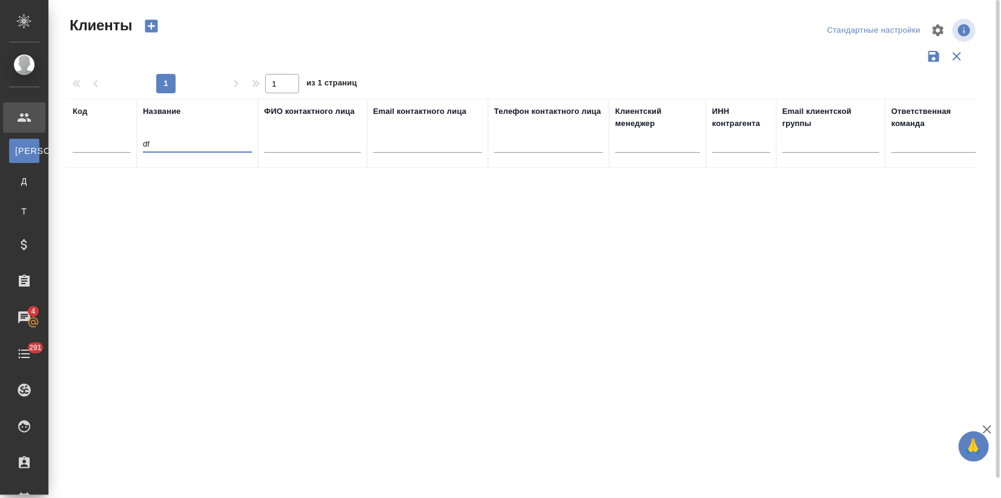
type input "d"
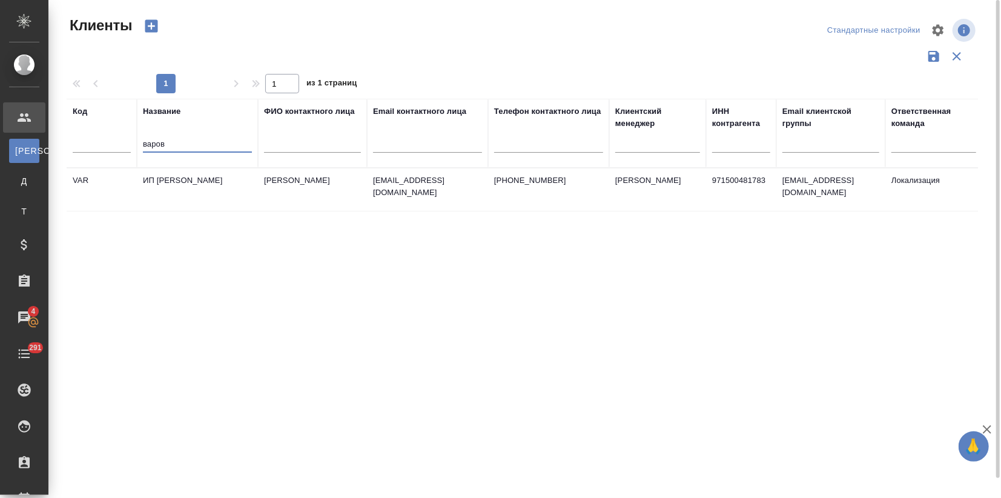
click at [235, 182] on td "ИП [PERSON_NAME]" at bounding box center [197, 189] width 121 height 42
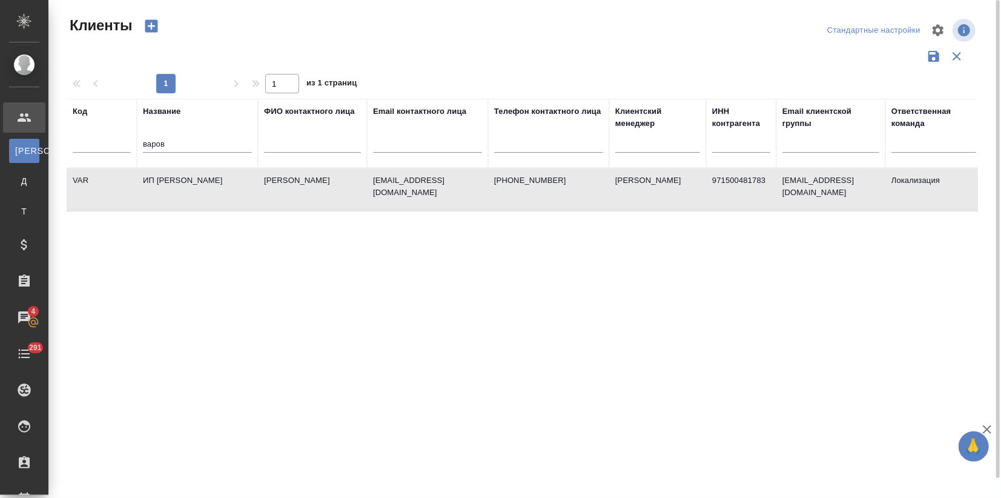
click at [235, 182] on td "ИП [PERSON_NAME]" at bounding box center [197, 189] width 121 height 42
drag, startPoint x: 192, startPoint y: 145, endPoint x: 108, endPoint y: 161, distance: 85.7
click at [108, 161] on tr "Код Название варов ФИО контактного лица Email контактного лица Телефон контактн…" at bounding box center [525, 133] width 916 height 69
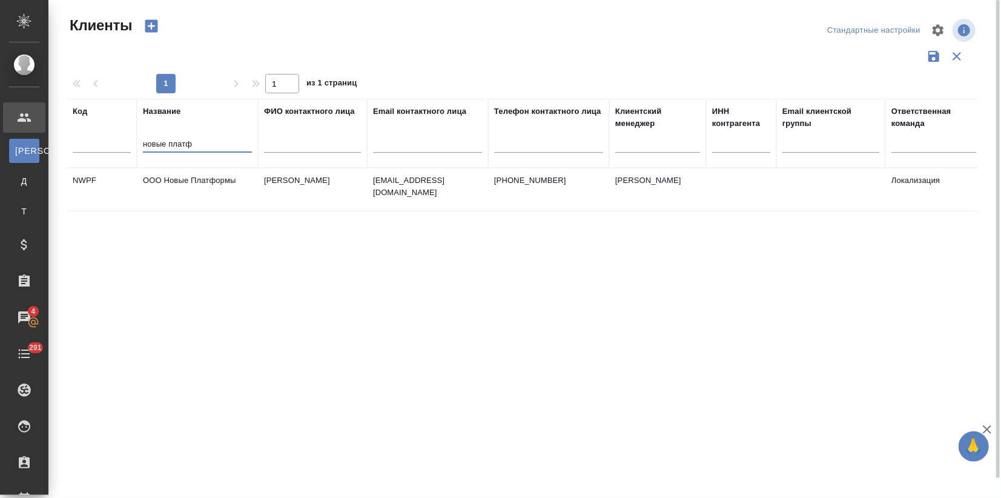
type input "новые платф"
click at [183, 183] on td "ООО Новые Платформы" at bounding box center [197, 189] width 121 height 42
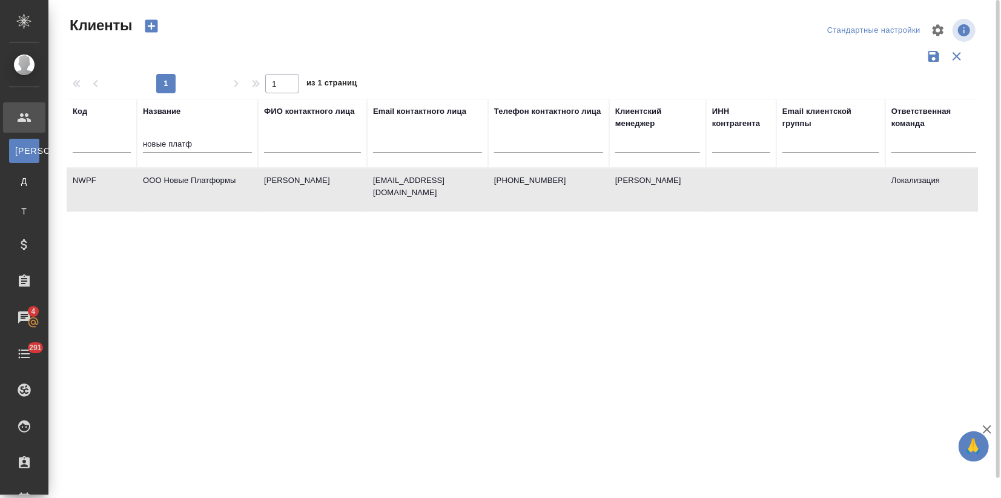
click at [183, 183] on td "ООО Новые Платформы" at bounding box center [197, 189] width 121 height 42
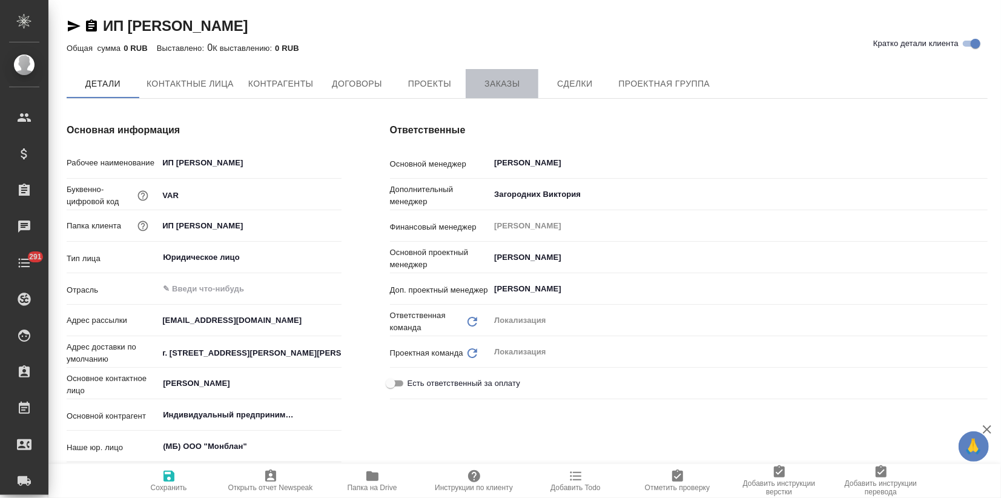
click at [480, 90] on span "Заказы" at bounding box center [502, 83] width 58 height 15
type input "Индивидуальный предприниматель [PERSON_NAME]"
type textarea "x"
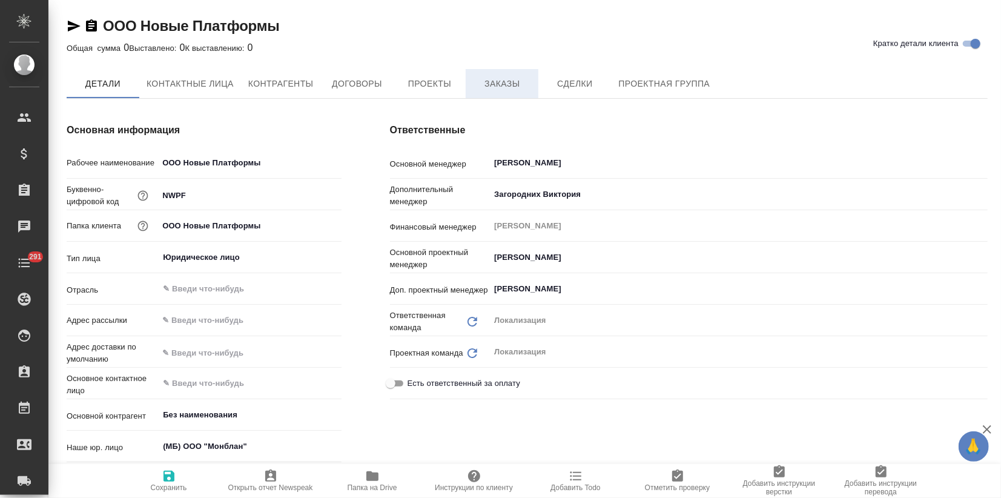
type textarea "x"
click at [493, 87] on span "Заказы" at bounding box center [502, 84] width 58 height 15
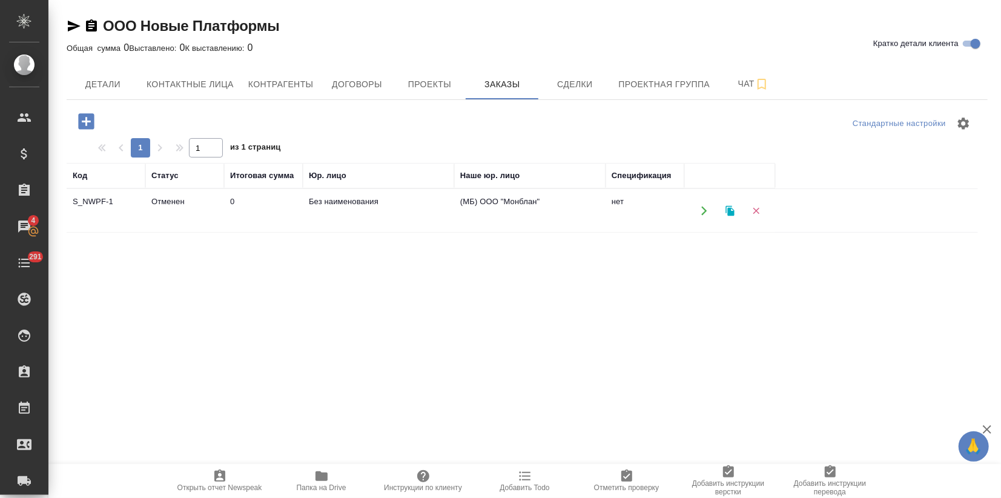
drag, startPoint x: 842, startPoint y: 332, endPoint x: 511, endPoint y: 102, distance: 403.5
click at [842, 331] on div "Код Статус Итоговая сумма Юр. лицо Наше юр. лицо Спецификация S_NWPF-1 Отменен …" at bounding box center [523, 399] width 912 height 473
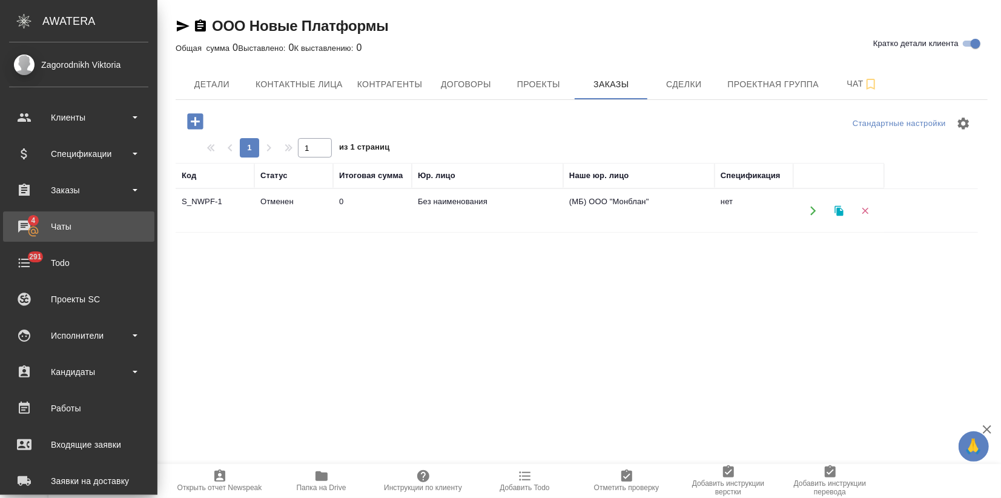
click at [21, 227] on div "Чаты" at bounding box center [78, 227] width 139 height 18
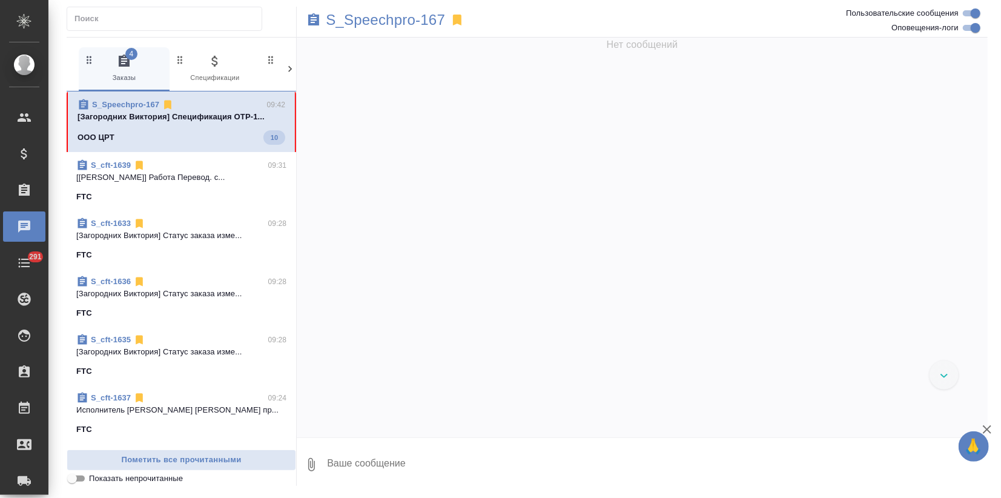
scroll to position [1655, 0]
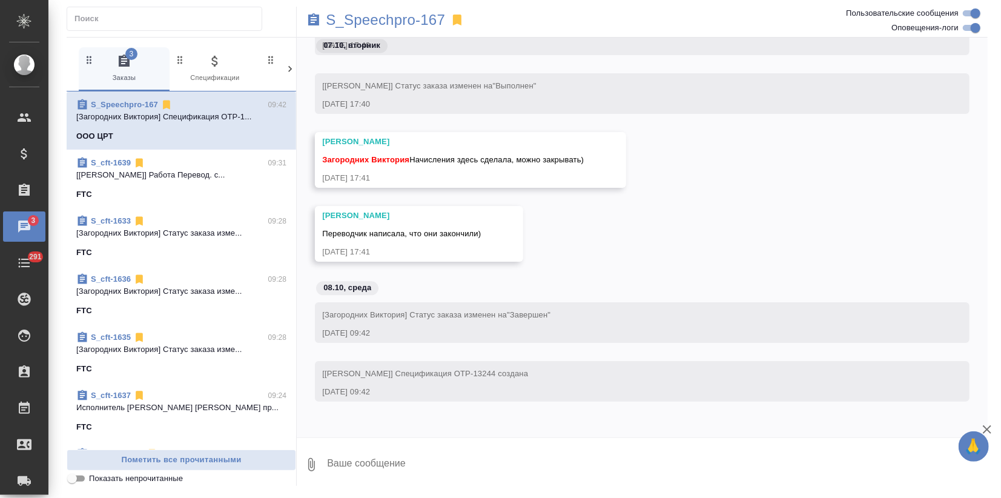
click at [426, 461] on textarea at bounding box center [657, 464] width 662 height 41
type textarea "Готово, спасибо!"
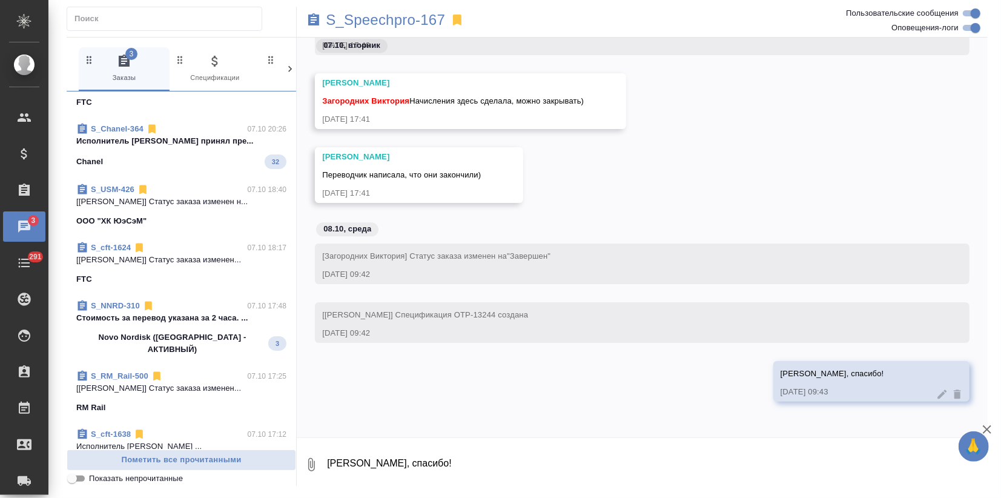
scroll to position [404, 0]
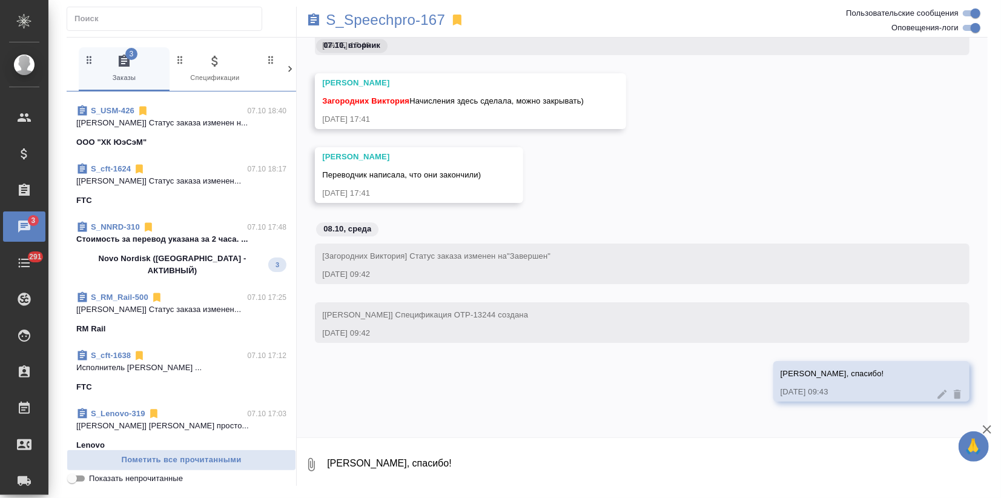
click at [153, 241] on p "Стоимость за перевод указана за 2 часа. ..." at bounding box center [181, 239] width 210 height 12
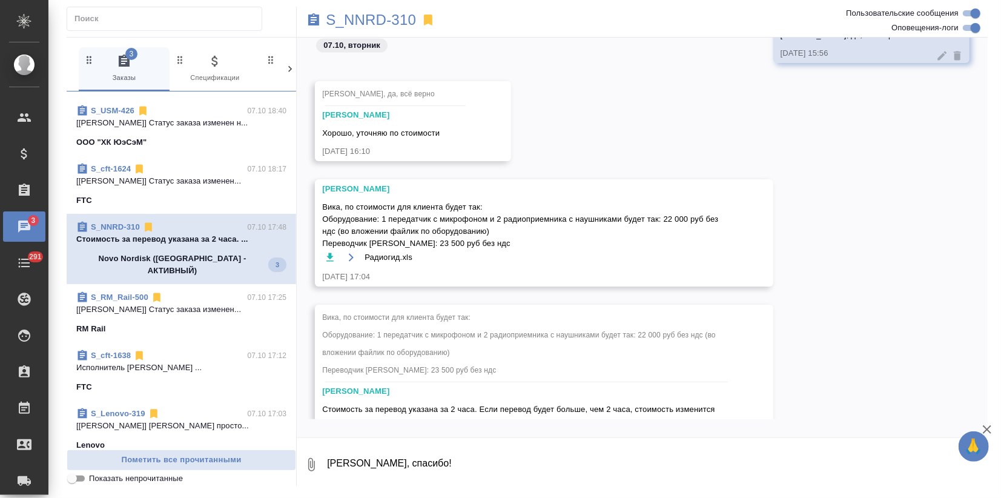
scroll to position [1141, 0]
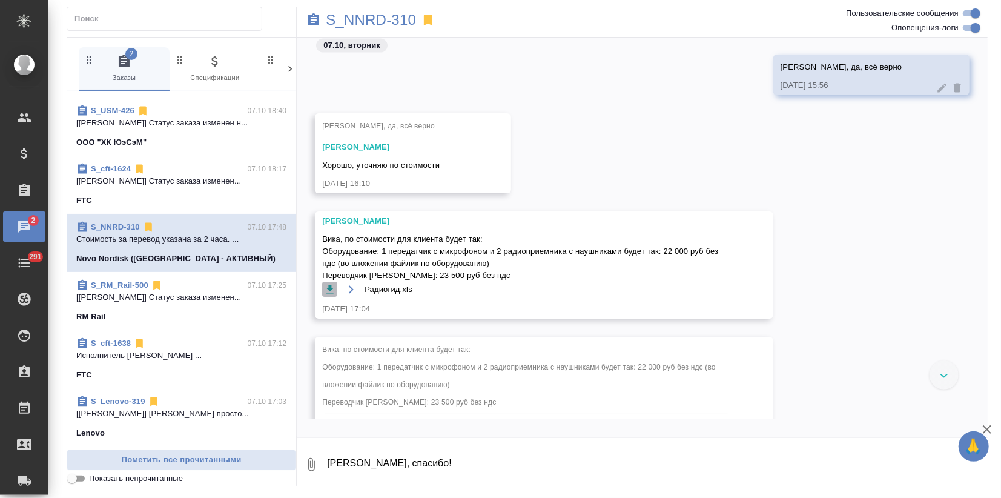
click at [327, 289] on icon "button" at bounding box center [330, 290] width 12 height 12
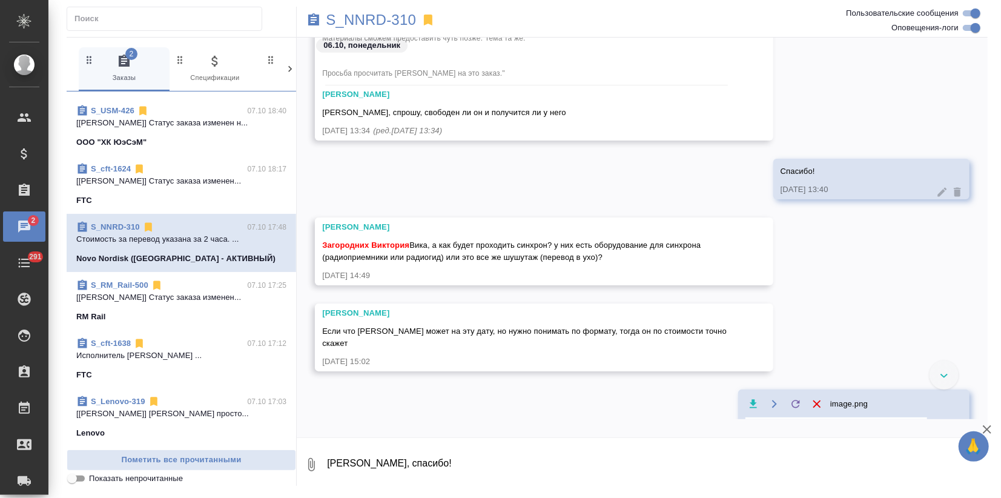
scroll to position [814, 0]
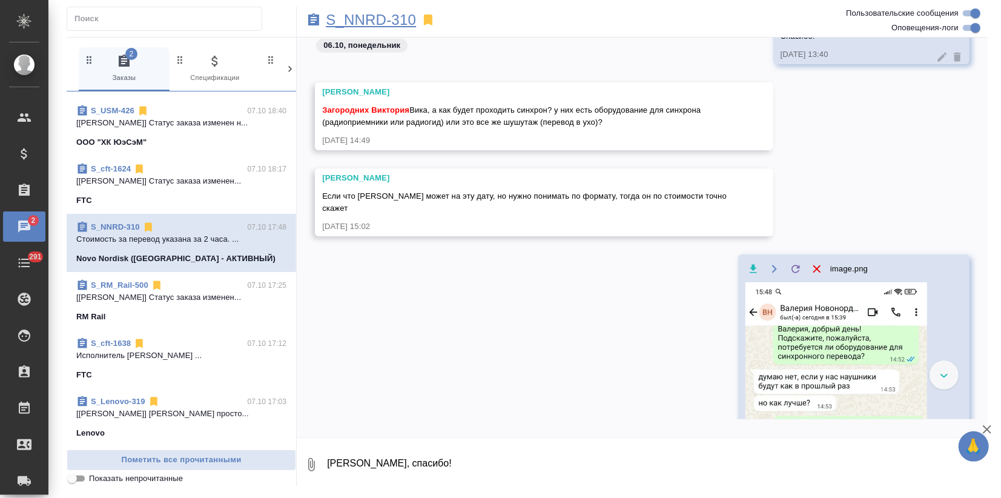
click at [363, 25] on p "S_NNRD-310" at bounding box center [371, 20] width 90 height 12
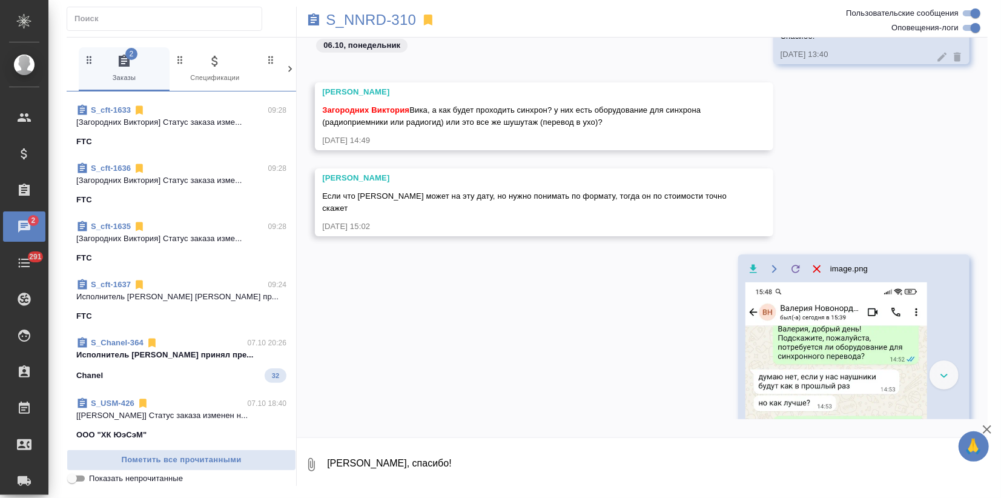
scroll to position [269, 0]
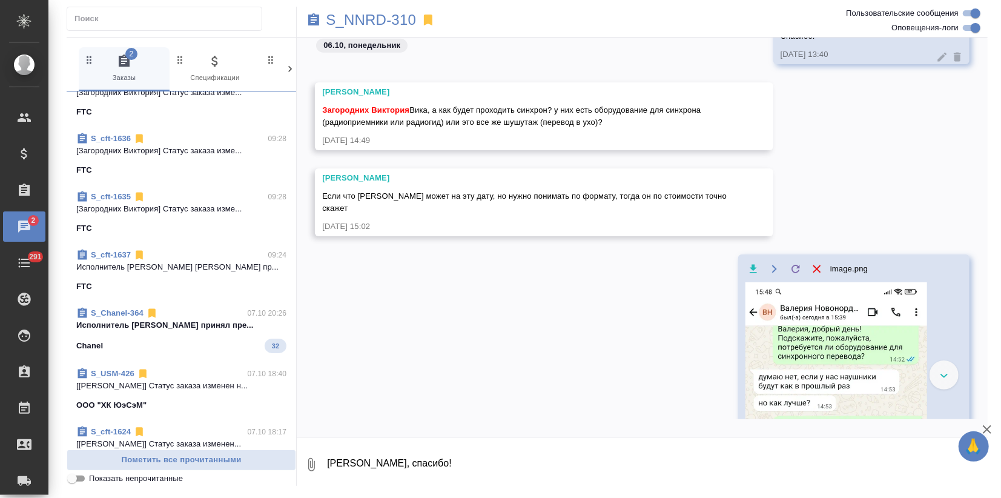
click at [112, 310] on link "S_Chanel-364" at bounding box center [117, 312] width 53 height 9
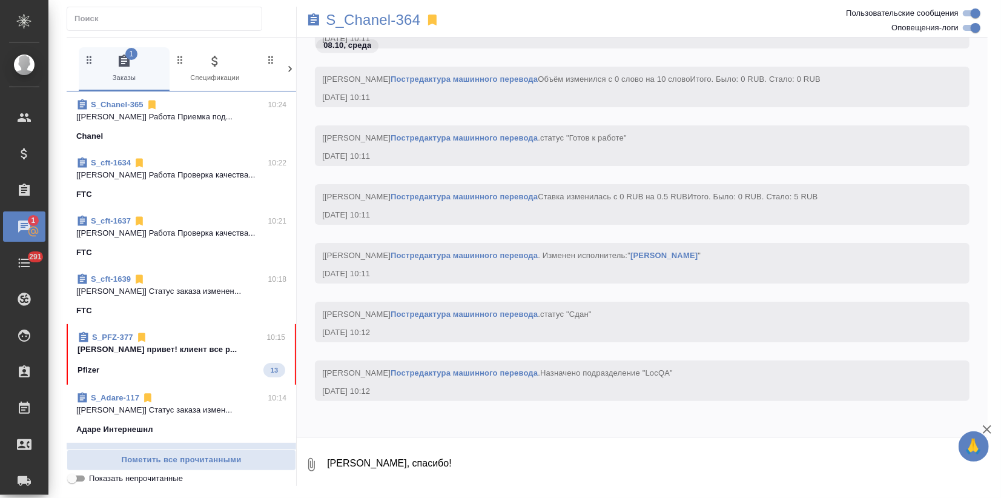
scroll to position [0, 0]
click at [156, 339] on div "S_PFZ-377 10:15" at bounding box center [182, 337] width 208 height 12
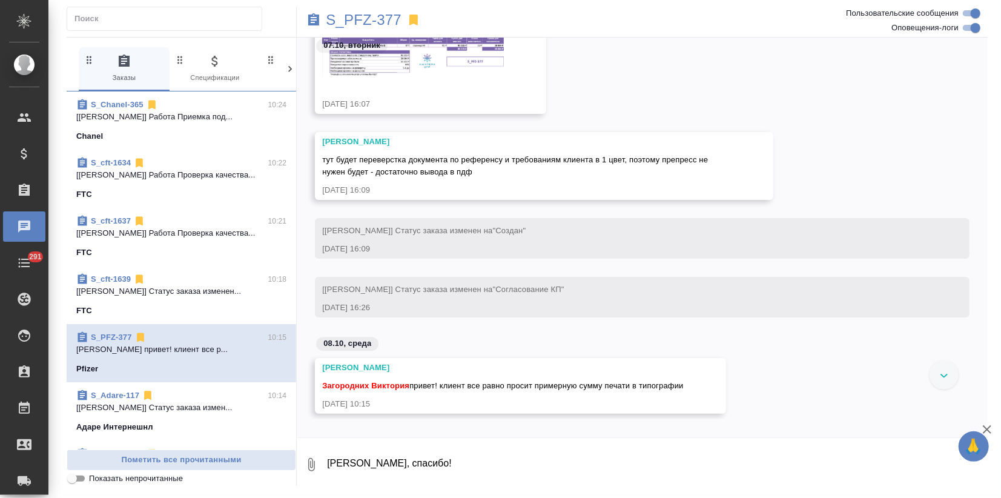
scroll to position [1998, 0]
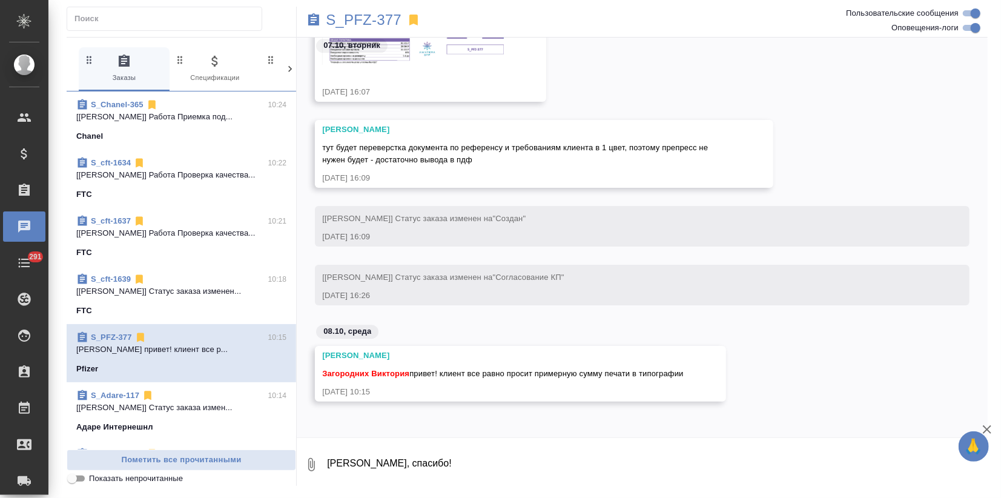
click at [379, 454] on textarea "Готово, спасибо!" at bounding box center [657, 464] width 662 height 41
type textarea "Уточню"
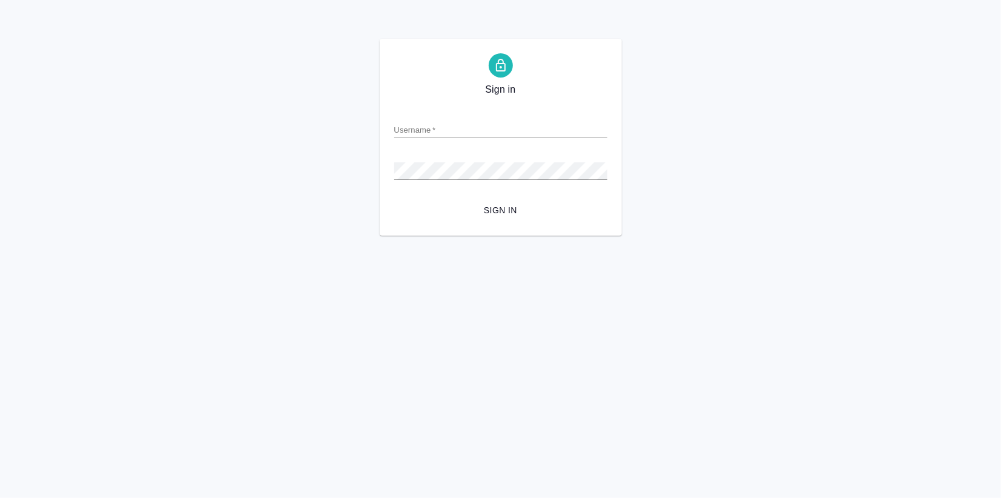
click at [437, 128] on input "Username   *" at bounding box center [500, 129] width 213 height 17
type input "[EMAIL_ADDRESS][DOMAIN_NAME]"
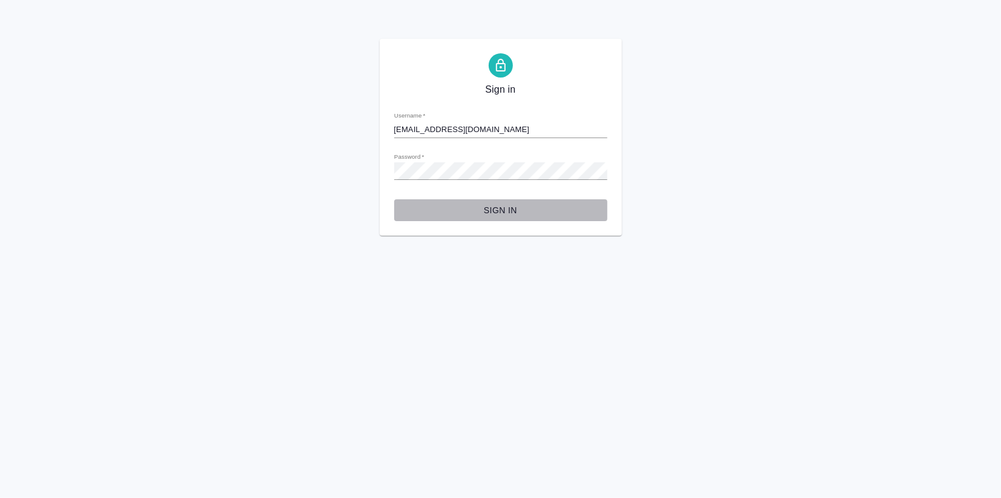
click at [491, 207] on span "Sign in" at bounding box center [501, 210] width 194 height 15
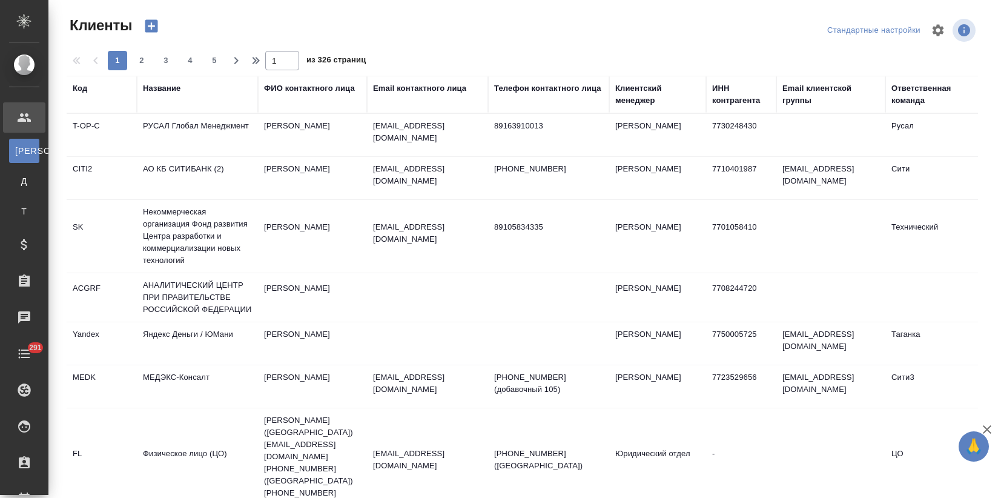
select select "RU"
click at [165, 87] on div "Название" at bounding box center [162, 88] width 38 height 12
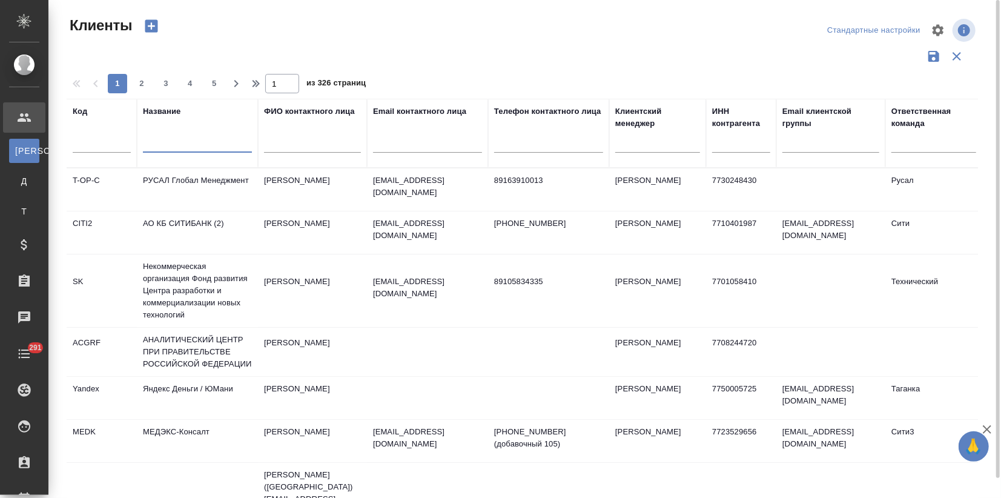
click at [179, 144] on input "text" at bounding box center [197, 145] width 109 height 15
type input "ftc"
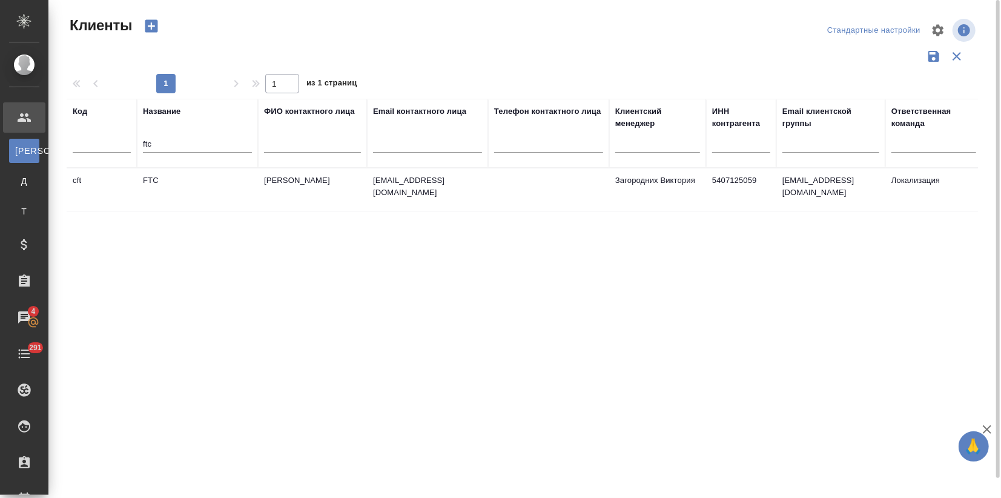
click at [167, 182] on td "FTC" at bounding box center [197, 189] width 121 height 42
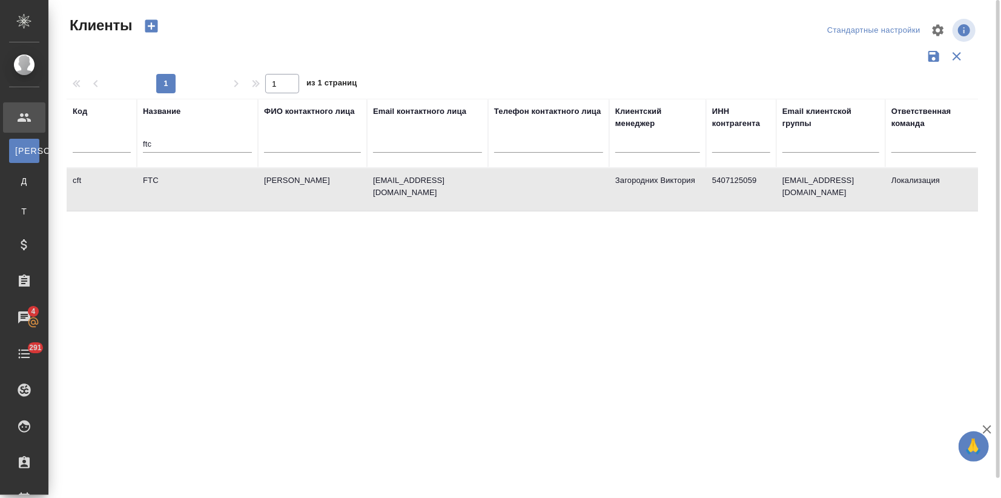
click at [167, 182] on td "FTC" at bounding box center [197, 189] width 121 height 42
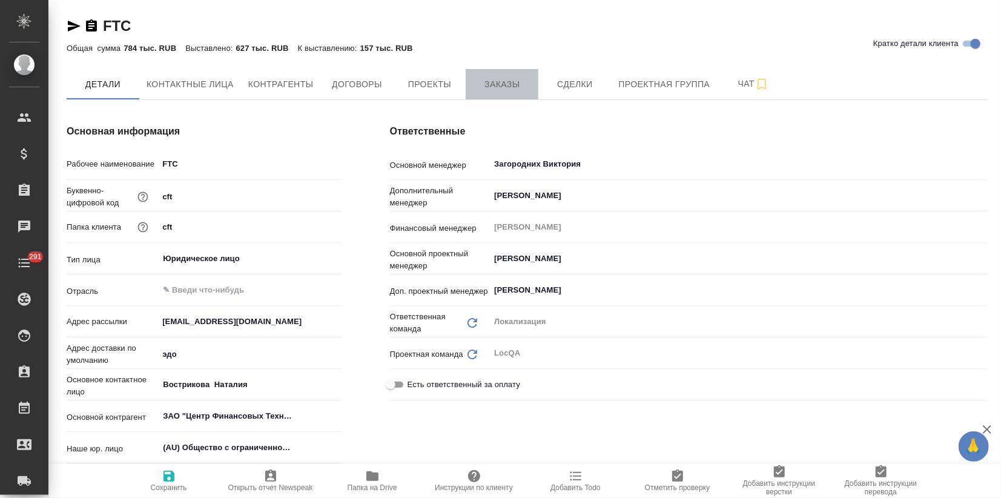
click at [494, 78] on span "Заказы" at bounding box center [502, 84] width 58 height 15
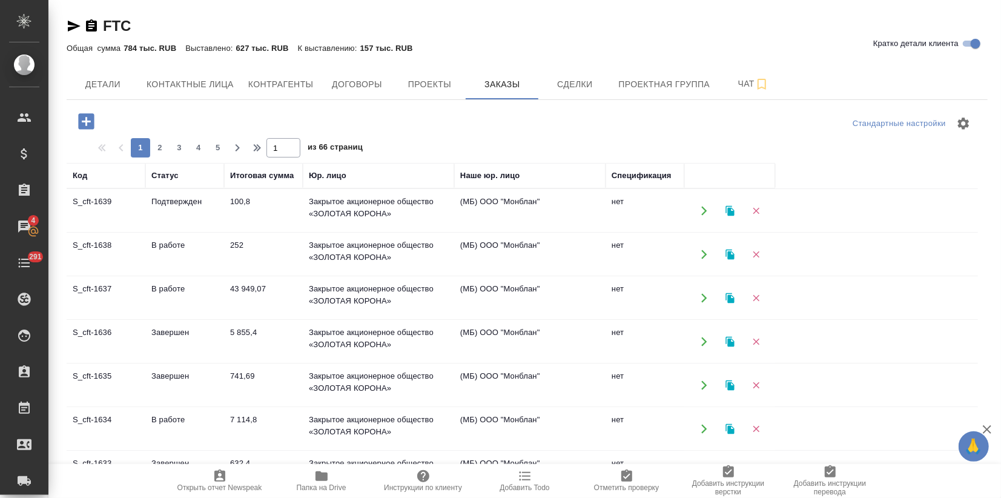
click at [402, 214] on td "Закрытое акционерное общество «ЗОЛОТАЯ КОРОНА»" at bounding box center [378, 211] width 151 height 42
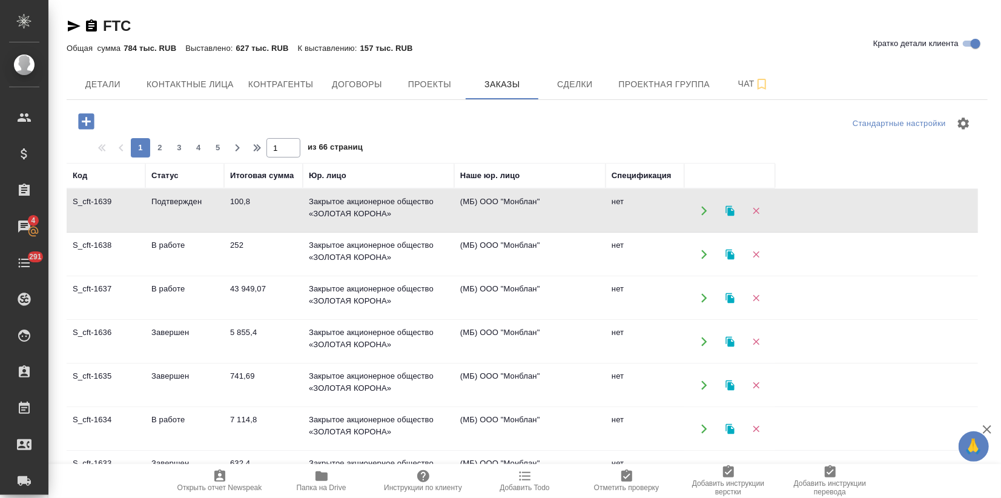
click at [402, 214] on td "Закрытое акционерное общество «ЗОЛОТАЯ КОРОНА»" at bounding box center [378, 211] width 151 height 42
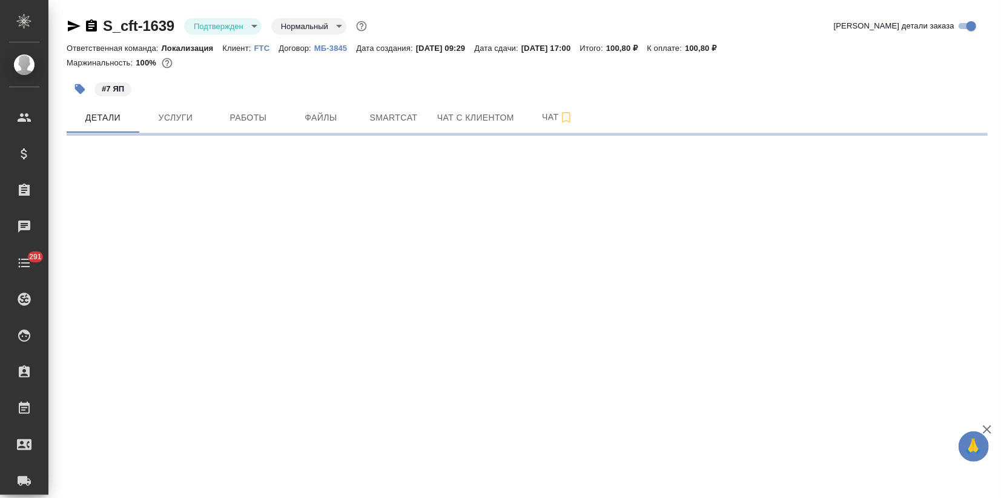
select select "RU"
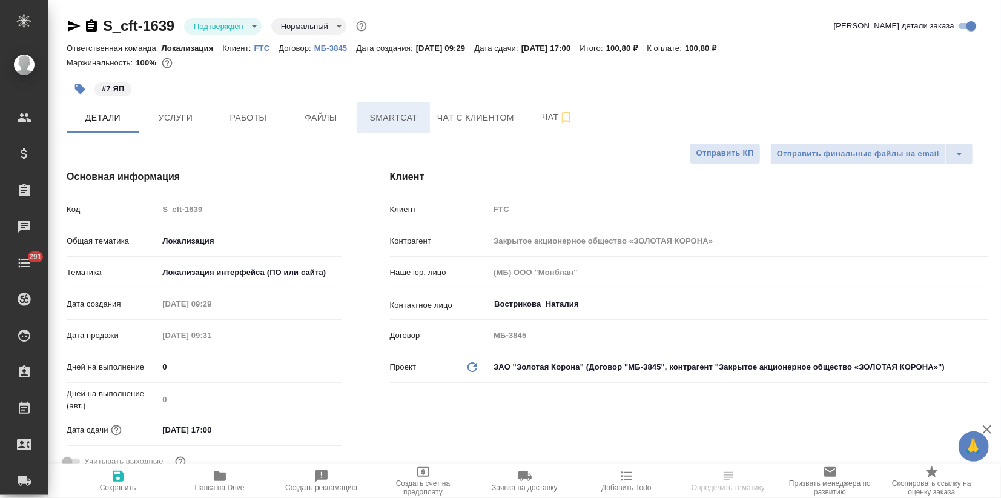
type textarea "x"
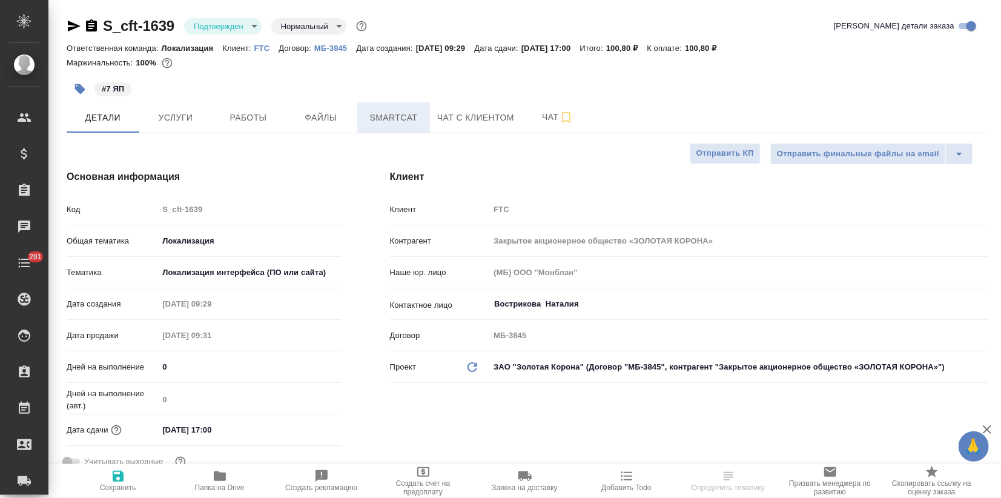
type textarea "x"
click at [374, 122] on span "Smartcat" at bounding box center [394, 117] width 58 height 15
type textarea "x"
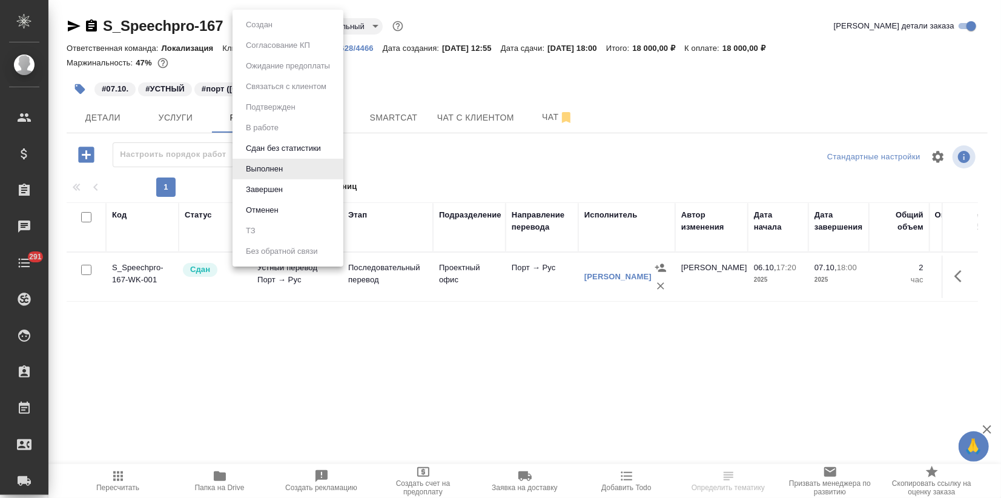
click at [282, 29] on body "🙏 .cls-1 fill:#fff; AWATERA Zagorodnikh [PERSON_NAME] Спецификации Заказы Чаты …" at bounding box center [500, 249] width 1001 height 498
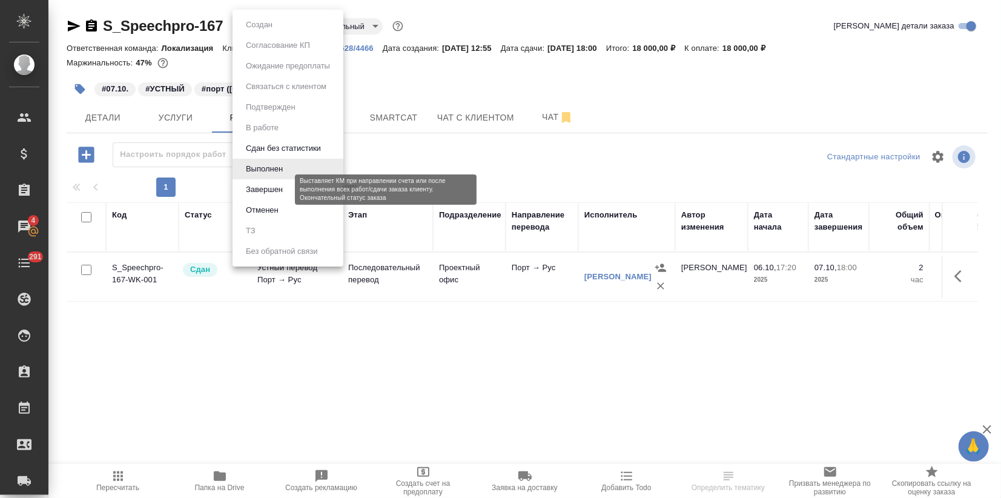
click at [267, 185] on button "Завершен" at bounding box center [264, 189] width 44 height 13
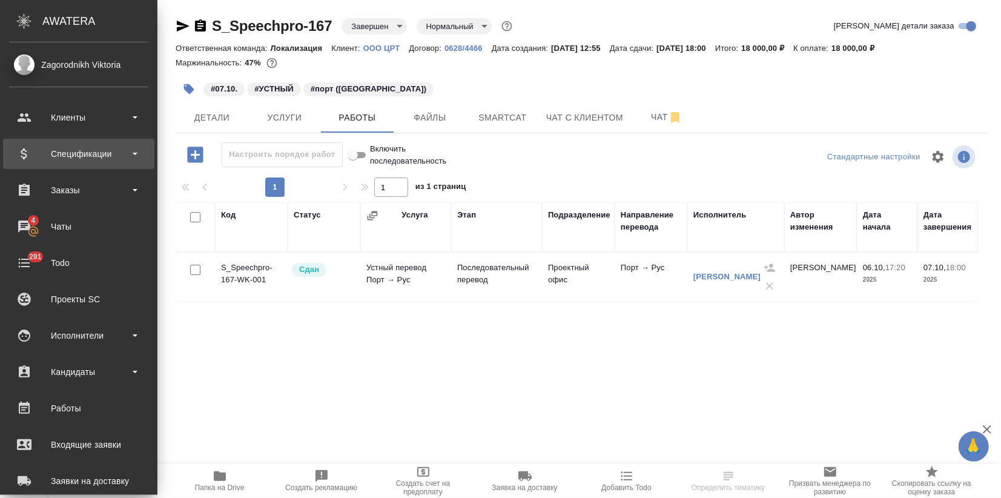
click at [45, 149] on div "Спецификации" at bounding box center [78, 154] width 139 height 18
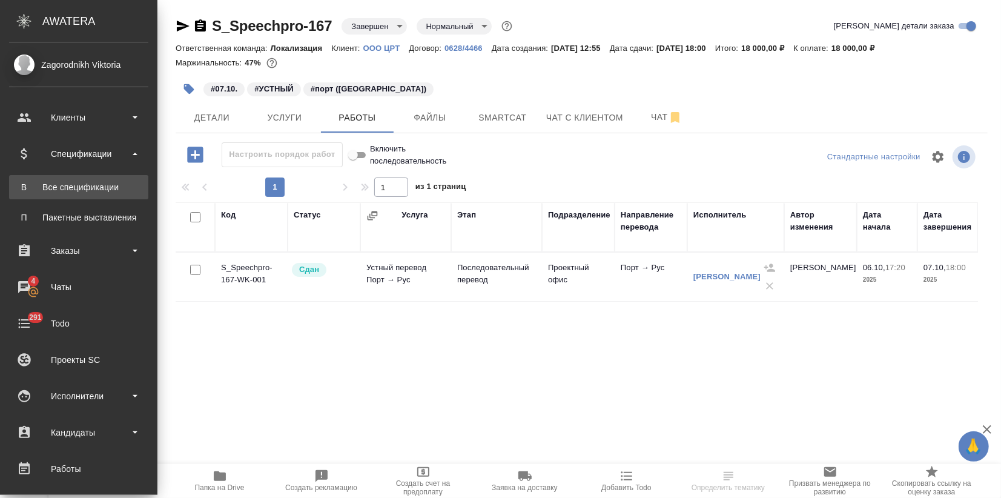
click at [56, 192] on div "Все спецификации" at bounding box center [78, 187] width 127 height 12
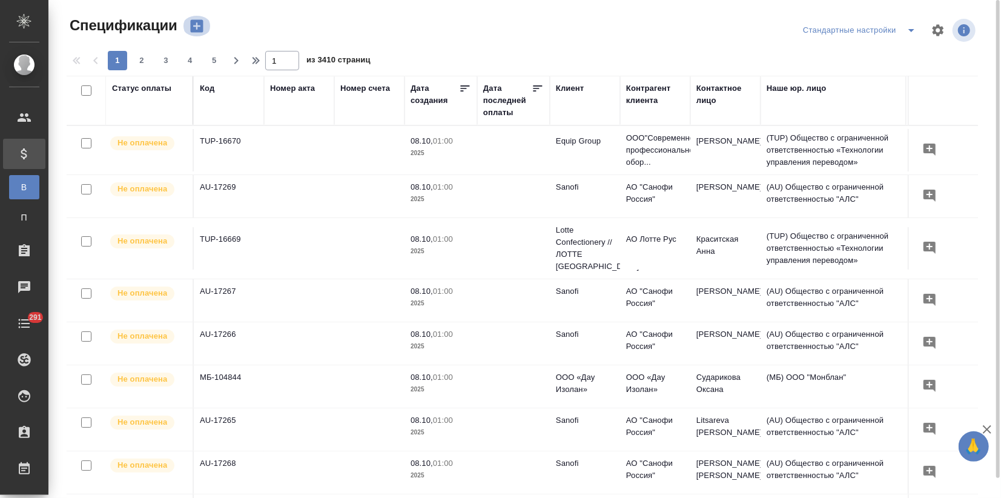
click at [194, 29] on icon "button" at bounding box center [196, 26] width 13 height 13
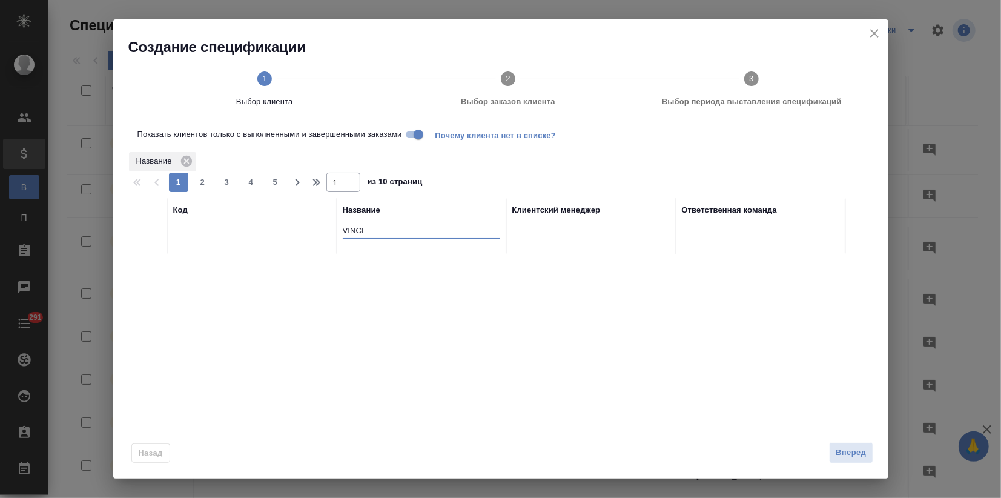
drag, startPoint x: 368, startPoint y: 230, endPoint x: 294, endPoint y: 230, distance: 73.9
click at [294, 230] on tr "Код Название VINCI Клиентский менеджер Ответственная команда" at bounding box center [487, 226] width 718 height 57
type input "црт"
click at [143, 265] on input "checkbox" at bounding box center [147, 269] width 10 height 10
checkbox input "true"
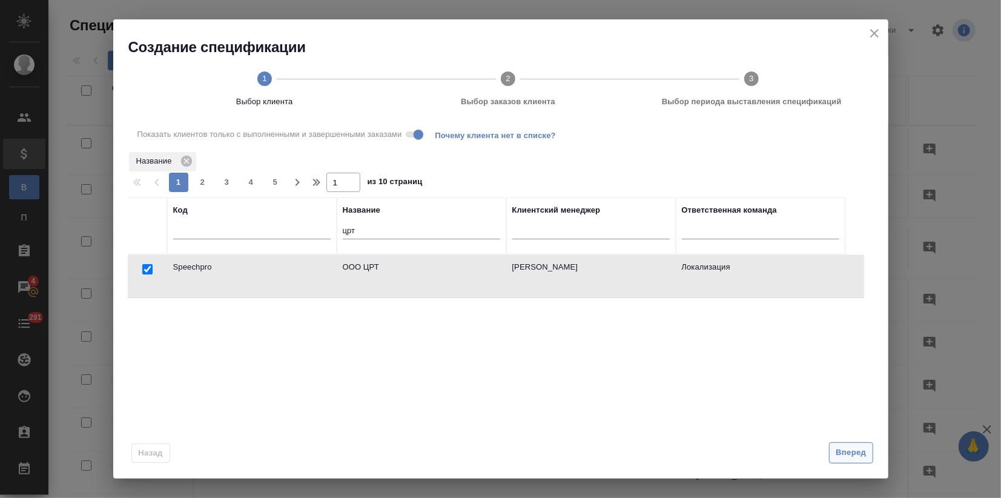
click at [850, 447] on span "Вперед" at bounding box center [851, 453] width 30 height 14
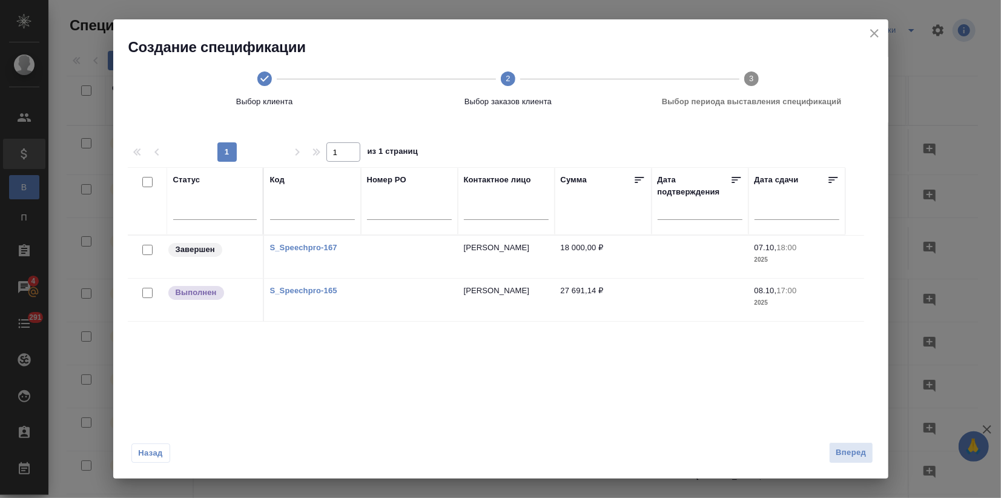
click at [147, 248] on input "checkbox" at bounding box center [147, 250] width 10 height 10
checkbox input "true"
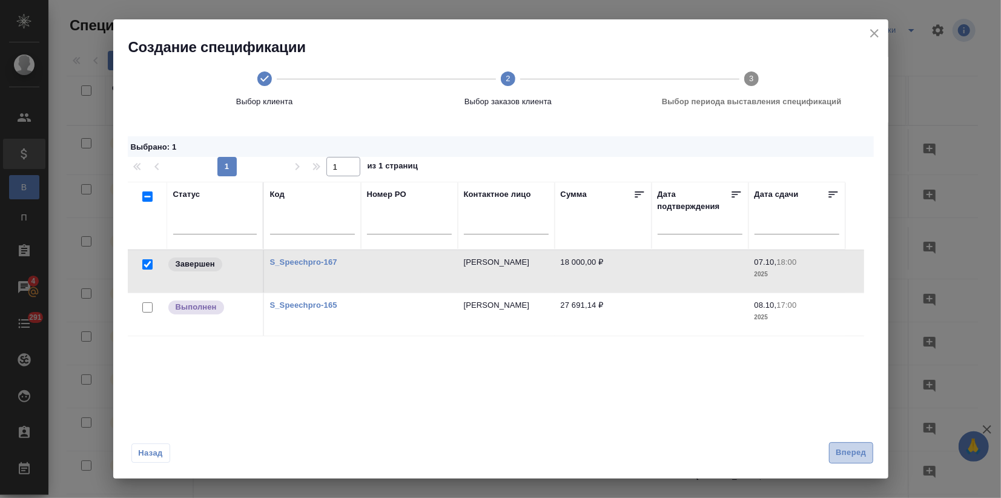
click at [843, 448] on span "Вперед" at bounding box center [851, 453] width 30 height 14
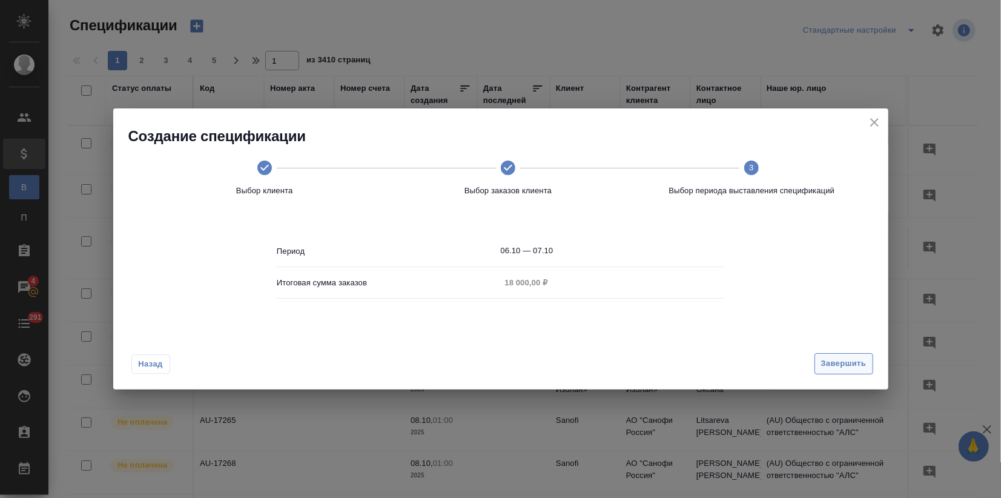
click at [826, 368] on span "Завершить" at bounding box center [844, 364] width 45 height 14
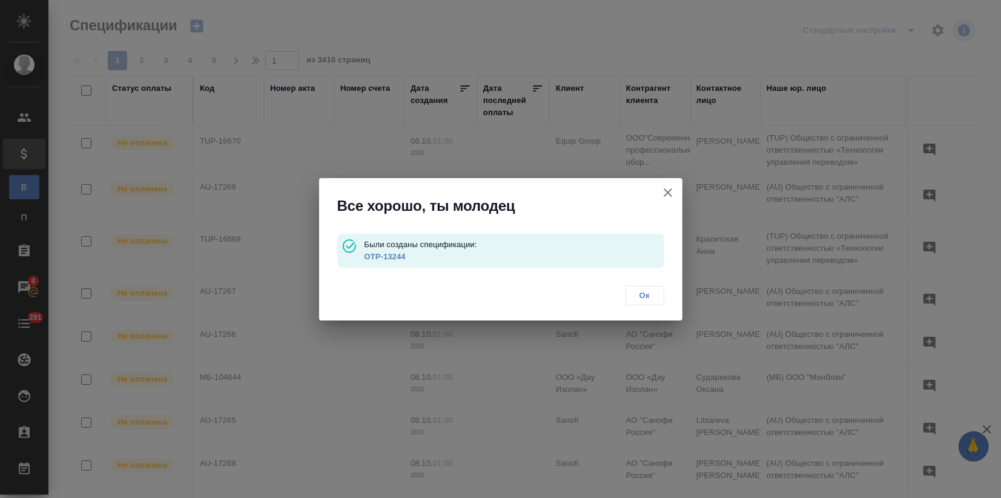
click at [385, 257] on link "OTP-13244" at bounding box center [384, 256] width 41 height 9
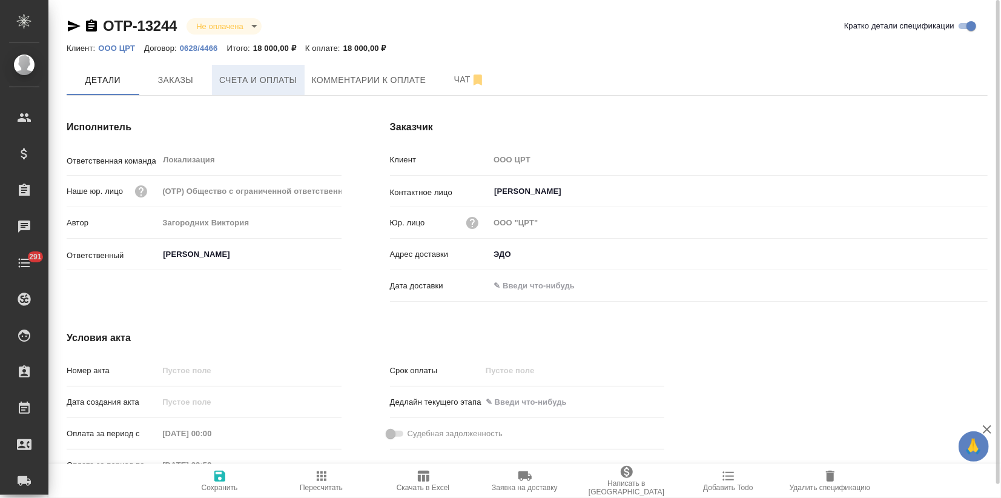
click at [248, 76] on span "Счета и оплаты" at bounding box center [258, 80] width 78 height 15
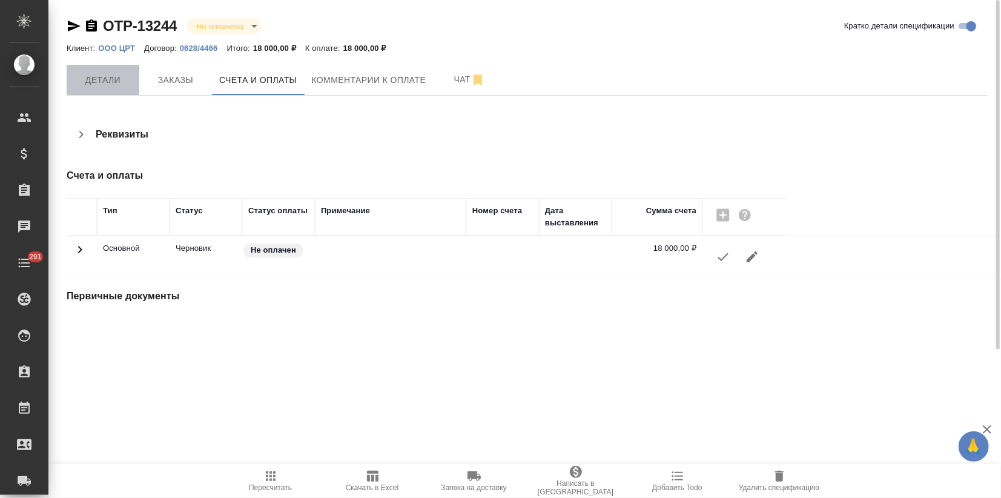
click at [116, 82] on span "Детали" at bounding box center [103, 80] width 58 height 15
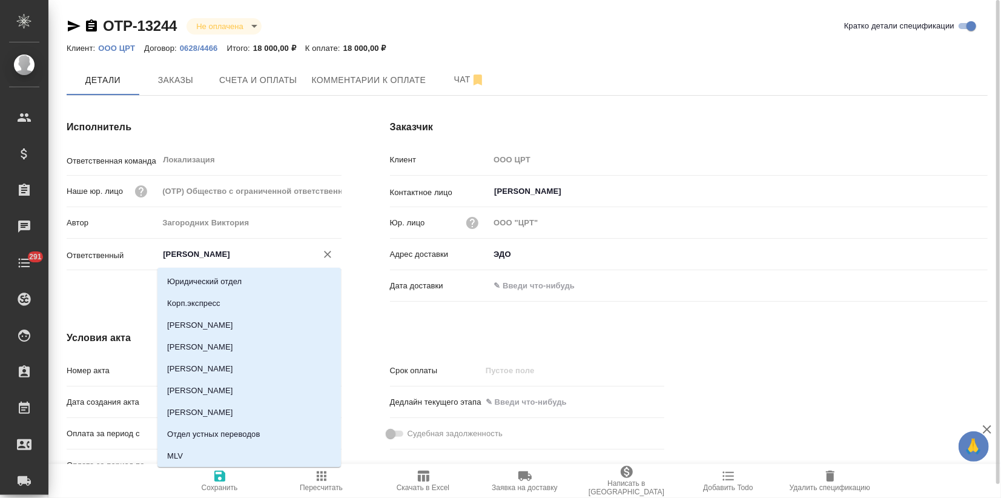
click at [176, 253] on input "[PERSON_NAME]" at bounding box center [229, 254] width 135 height 15
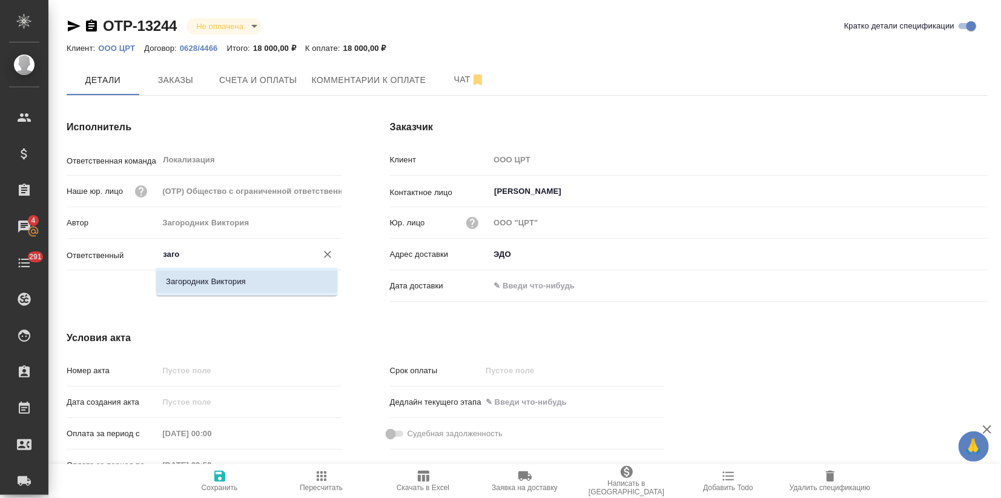
drag, startPoint x: 223, startPoint y: 287, endPoint x: 213, endPoint y: 310, distance: 25.0
click at [224, 287] on li "Загородних Виктория" at bounding box center [246, 282] width 181 height 22
type input "Загородних Виктория"
click at [221, 477] on icon "button" at bounding box center [219, 476] width 11 height 11
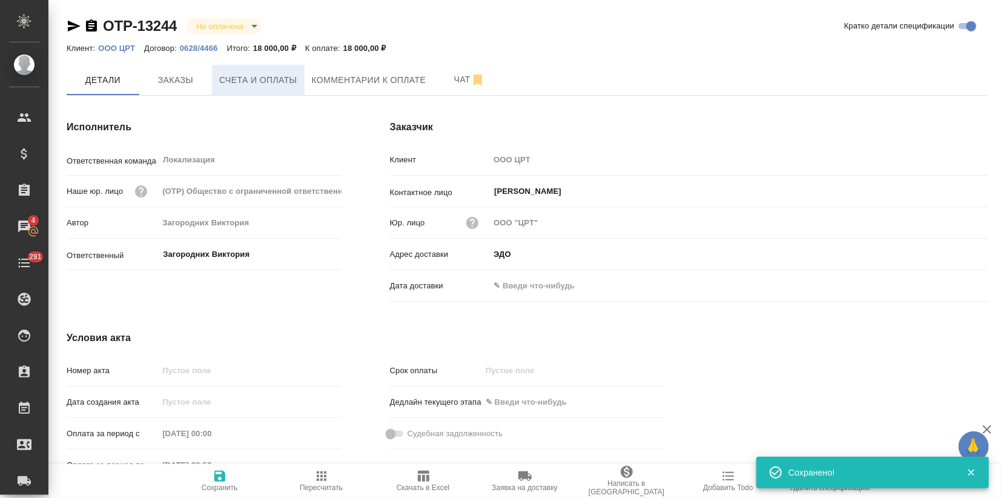
click at [267, 82] on span "Счета и оплаты" at bounding box center [258, 80] width 78 height 15
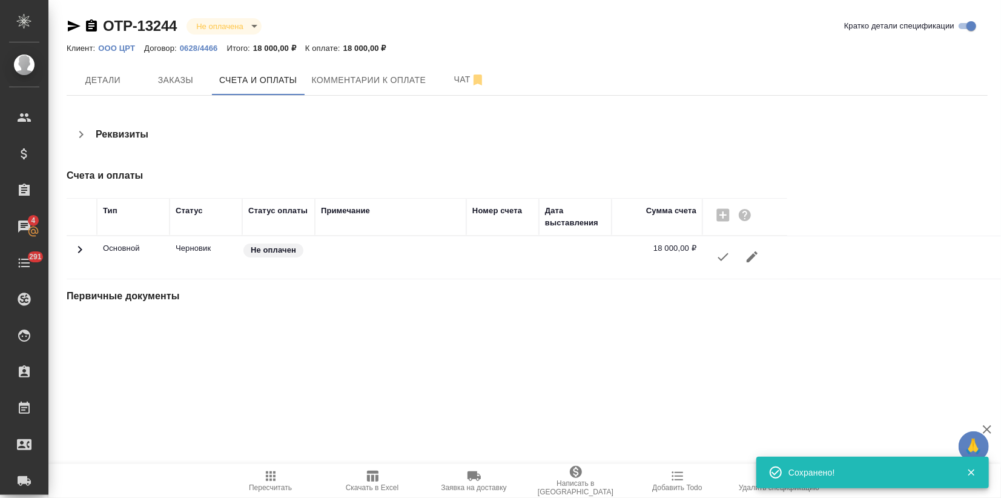
click at [717, 252] on icon "button" at bounding box center [723, 257] width 15 height 15
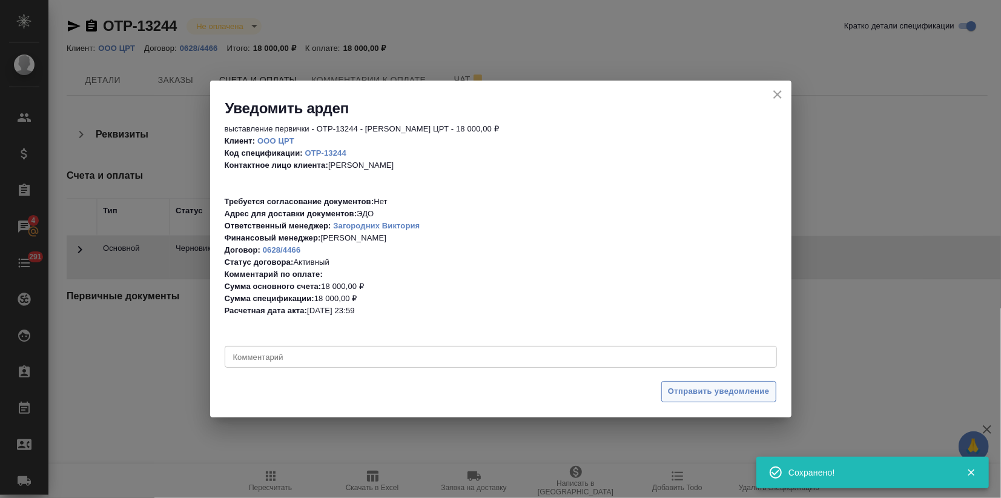
drag, startPoint x: 674, startPoint y: 379, endPoint x: 673, endPoint y: 391, distance: 12.1
click at [674, 390] on div "Отправить уведомление" at bounding box center [501, 396] width 582 height 42
click at [673, 393] on span "Отправить уведомление" at bounding box center [719, 392] width 102 height 14
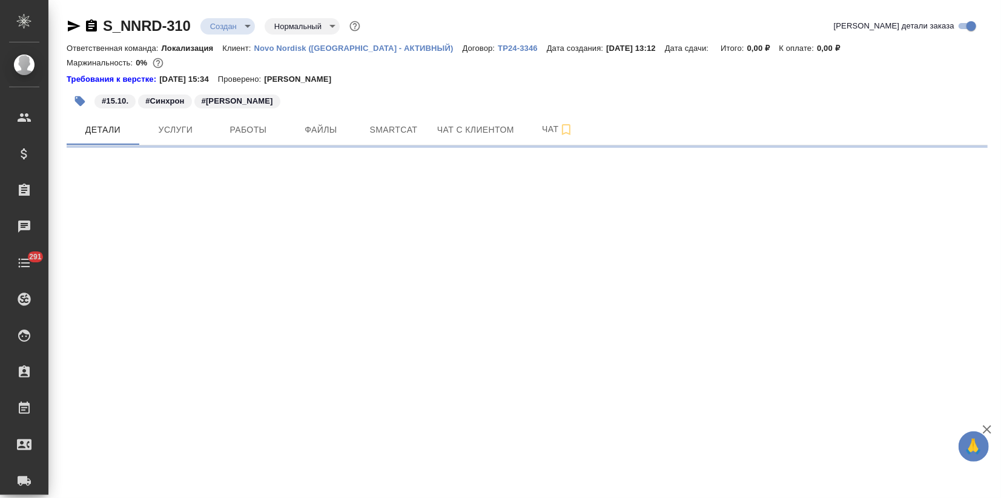
select select "RU"
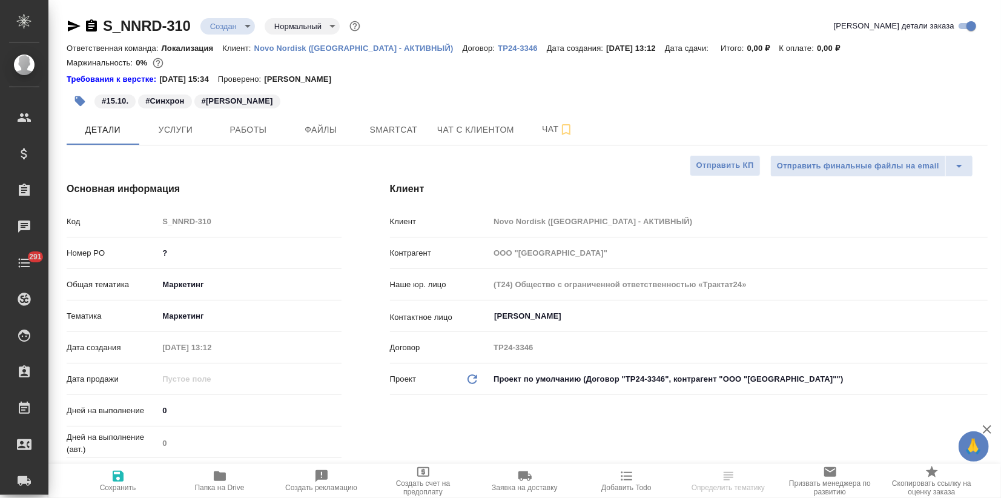
type textarea "x"
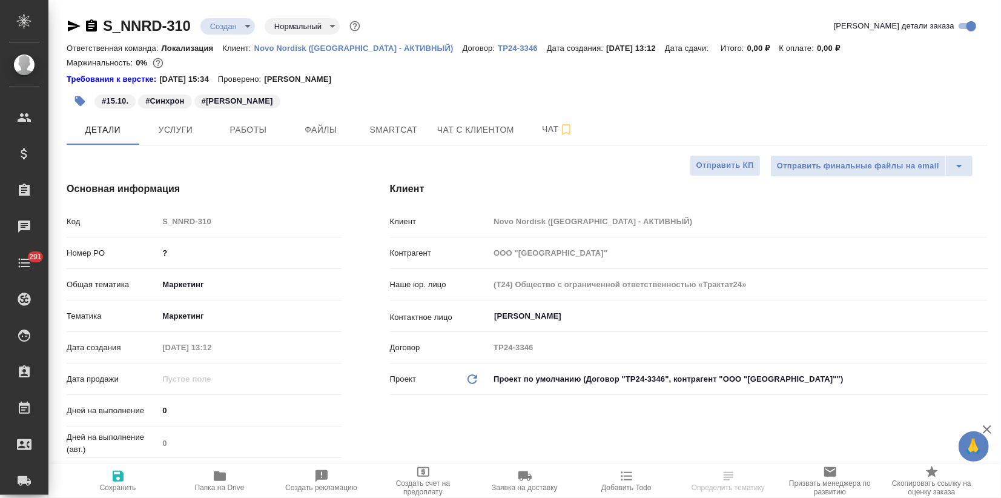
type textarea "x"
drag, startPoint x: 160, startPoint y: 133, endPoint x: 170, endPoint y: 141, distance: 13.0
click at [160, 132] on span "Услуги" at bounding box center [176, 129] width 58 height 15
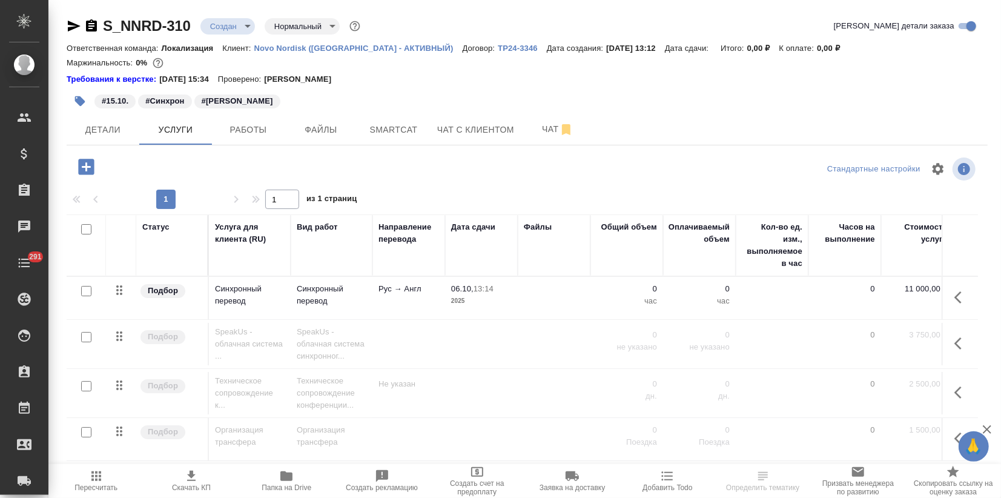
scroll to position [7, 0]
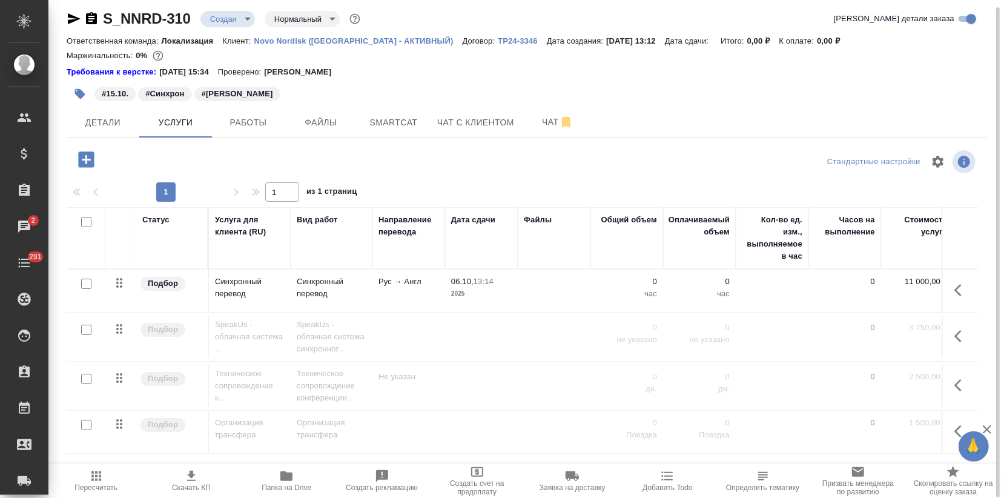
click at [83, 377] on input "checkbox" at bounding box center [86, 379] width 10 height 10
checkbox input "true"
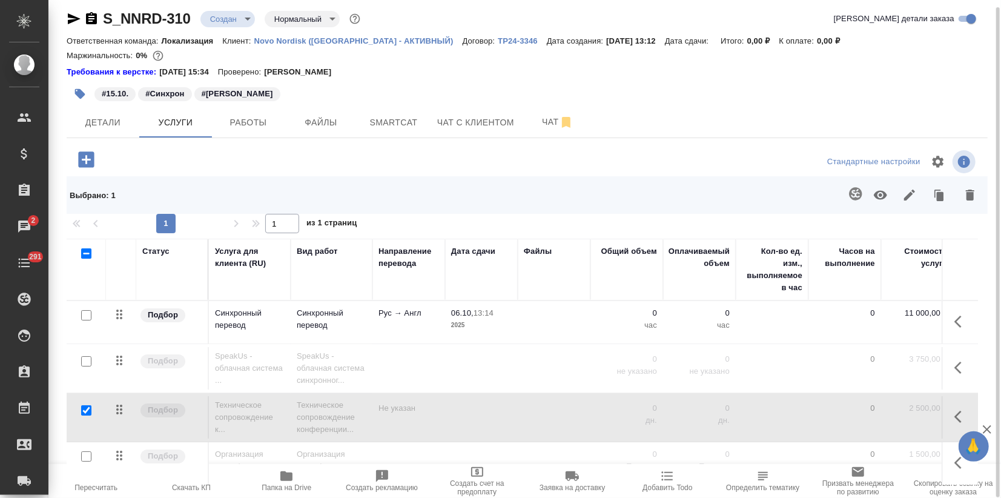
click at [81, 354] on div at bounding box center [86, 361] width 27 height 17
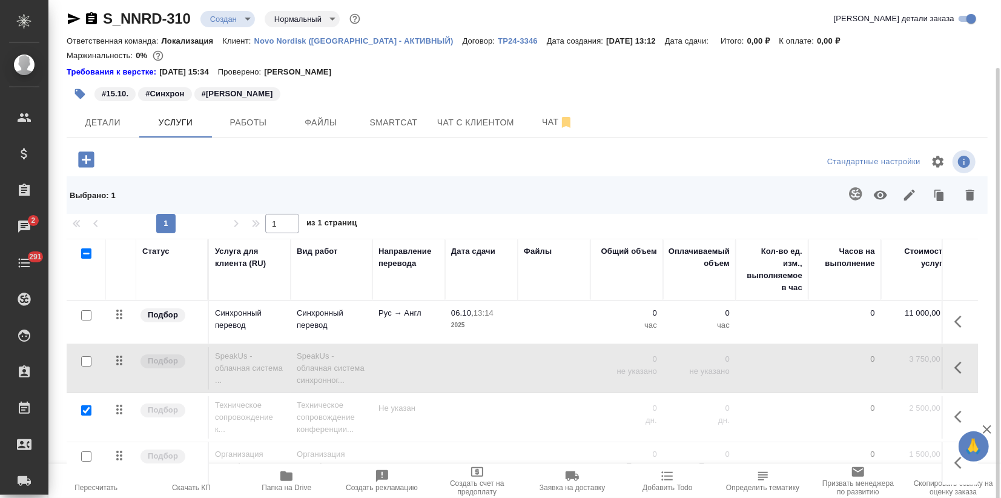
scroll to position [39, 0]
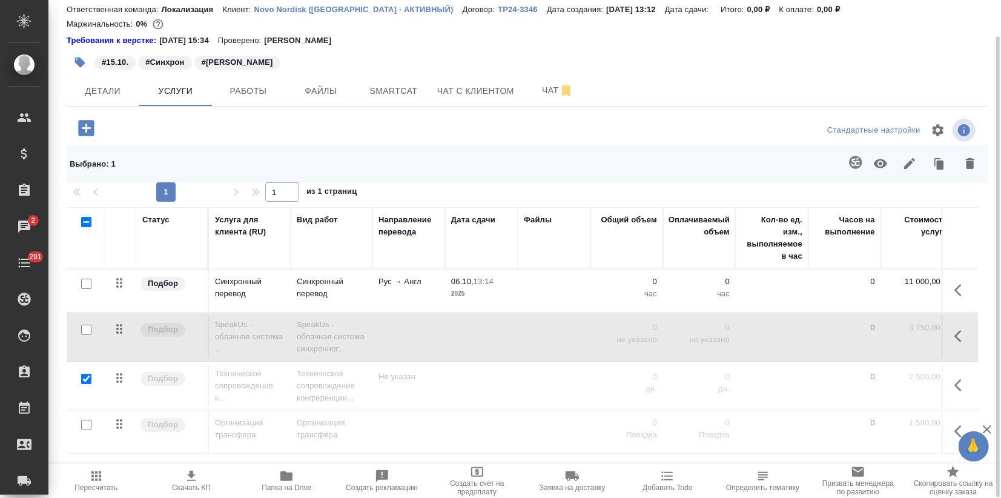
click at [87, 329] on input "checkbox" at bounding box center [86, 330] width 10 height 10
checkbox input "true"
click at [85, 421] on input "checkbox" at bounding box center [86, 425] width 10 height 10
checkbox input "true"
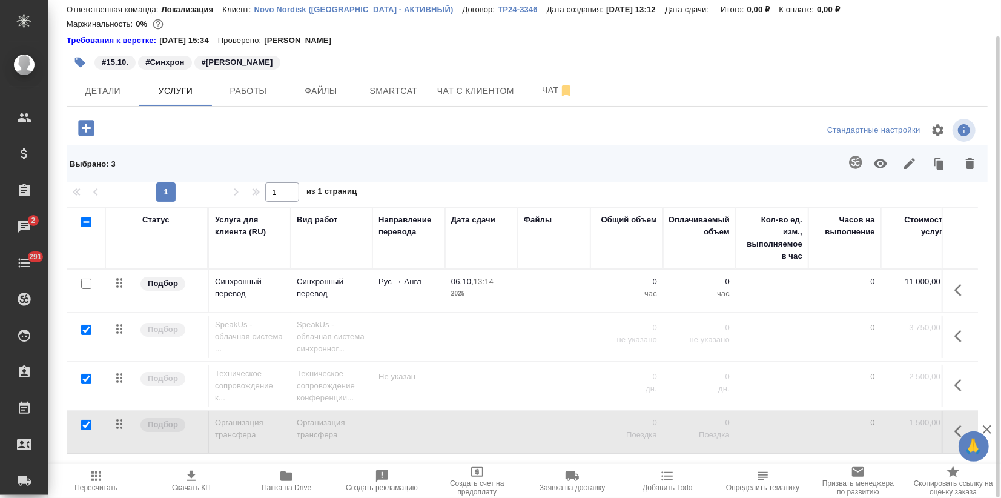
click at [965, 162] on icon "button" at bounding box center [970, 163] width 15 height 15
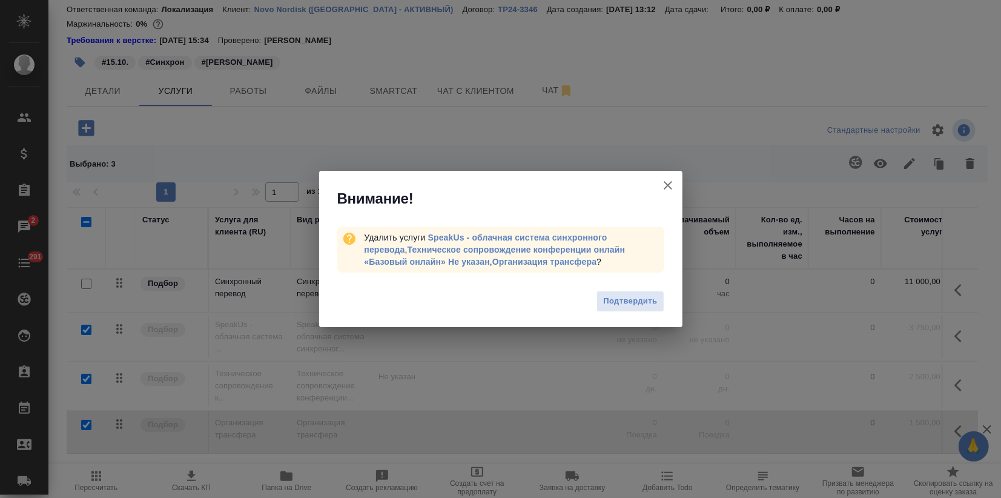
click at [639, 294] on span "Подтвердить" at bounding box center [630, 301] width 54 height 14
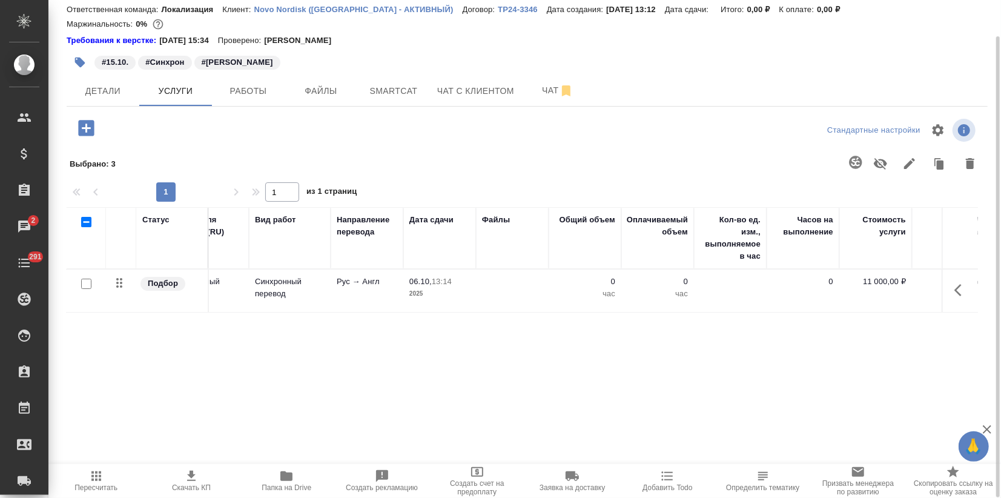
scroll to position [0, 0]
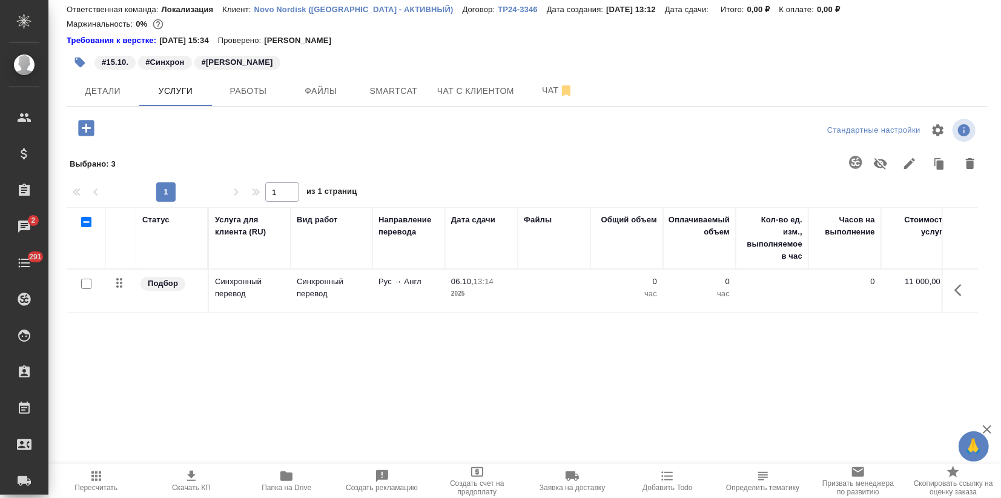
click at [88, 127] on icon "button" at bounding box center [86, 128] width 21 height 21
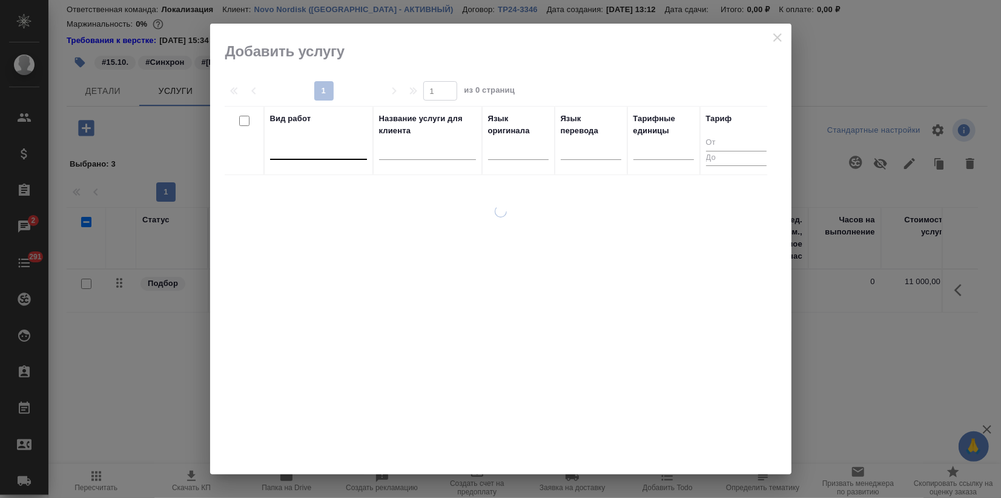
click at [305, 143] on div at bounding box center [318, 148] width 97 height 18
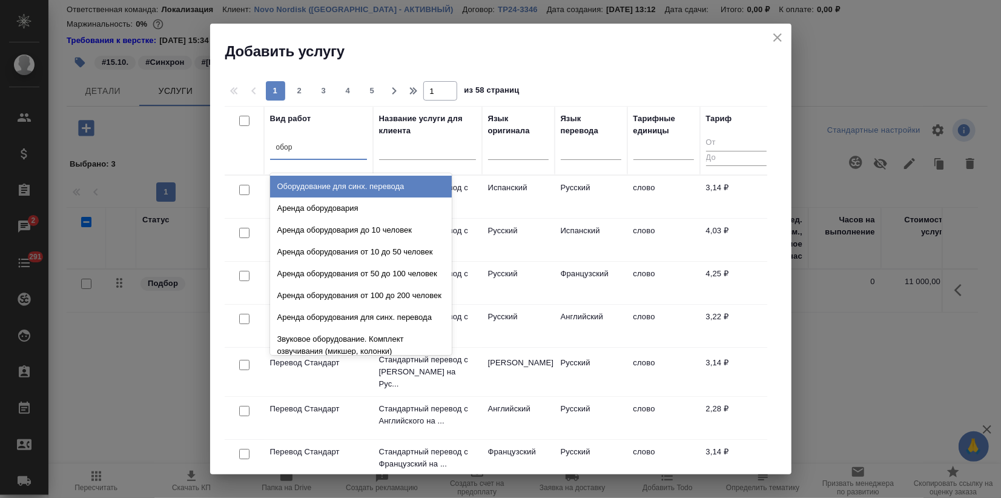
type input "обору"
click at [317, 179] on div "Оборудование для синх. перевода" at bounding box center [361, 187] width 182 height 22
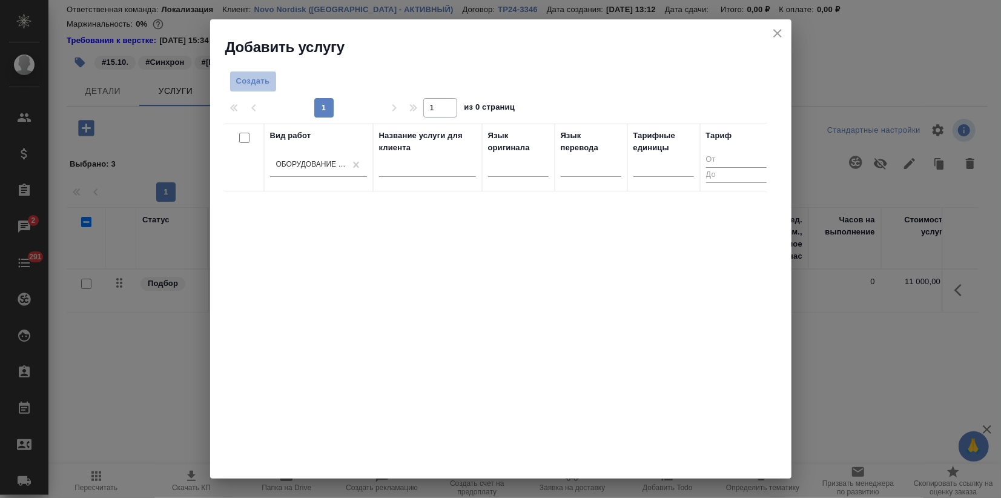
drag, startPoint x: 242, startPoint y: 81, endPoint x: 294, endPoint y: 150, distance: 87.0
click at [242, 81] on span "Создать" at bounding box center [253, 82] width 34 height 14
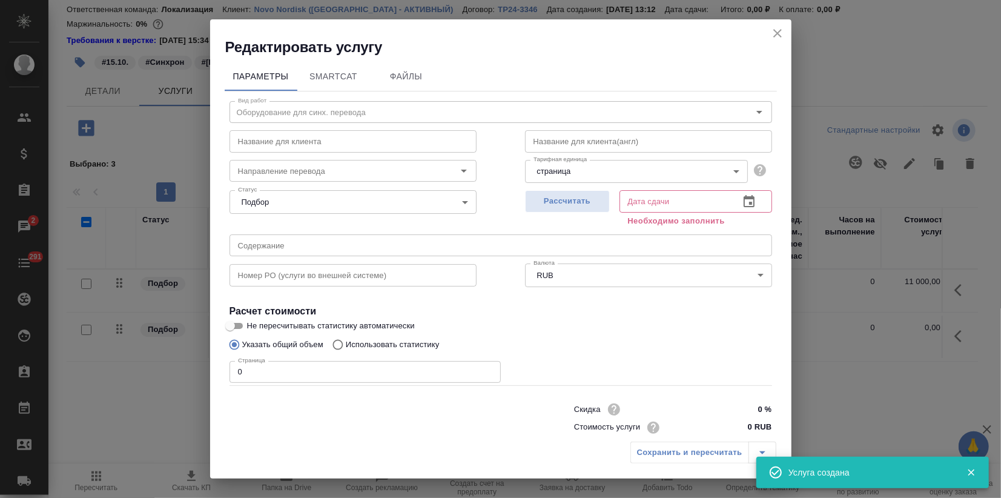
drag, startPoint x: 252, startPoint y: 376, endPoint x: 48, endPoint y: 381, distance: 203.6
click at [113, 384] on div "Редактировать услугу Параметры SmartCat Файлы Вид работ Оборудование для синх. …" at bounding box center [500, 249] width 1001 height 498
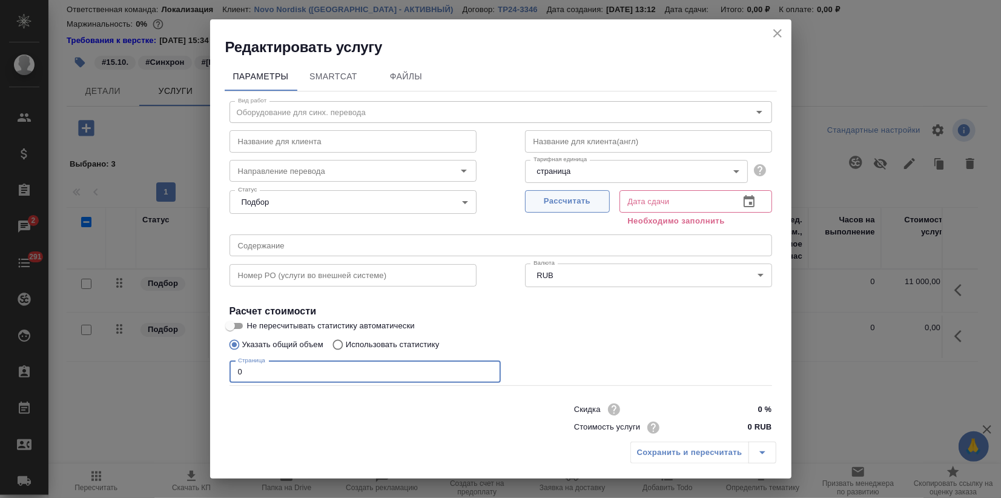
click at [534, 207] on span "Рассчитать" at bounding box center [567, 201] width 71 height 14
type input "08.10.2025 09:47"
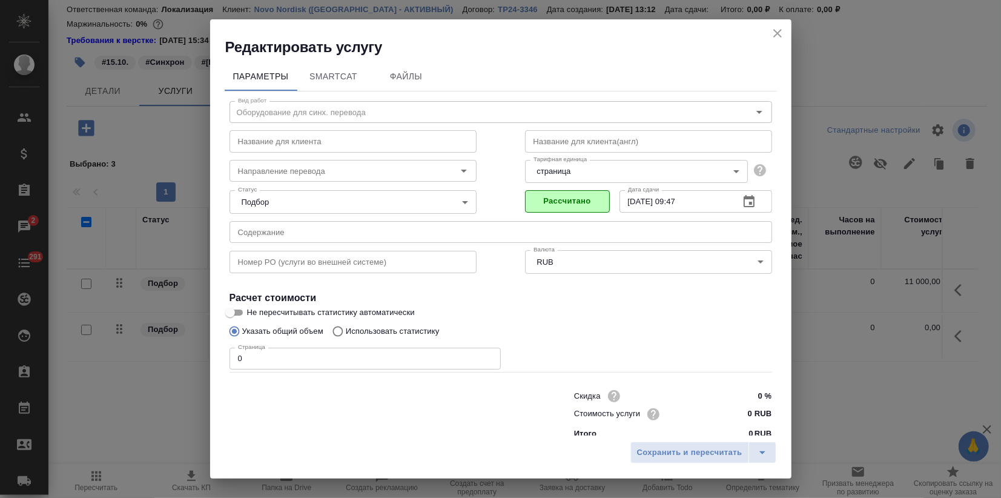
click at [339, 380] on div "Скидка 0 % Стоимость услуги 0 RUB Итого 0 RUB" at bounding box center [500, 413] width 591 height 101
drag, startPoint x: 258, startPoint y: 353, endPoint x: 164, endPoint y: 368, distance: 95.7
click at [185, 368] on div "Редактировать услугу Параметры SmartCat Файлы Вид работ Оборудование для синх. …" at bounding box center [500, 249] width 1001 height 498
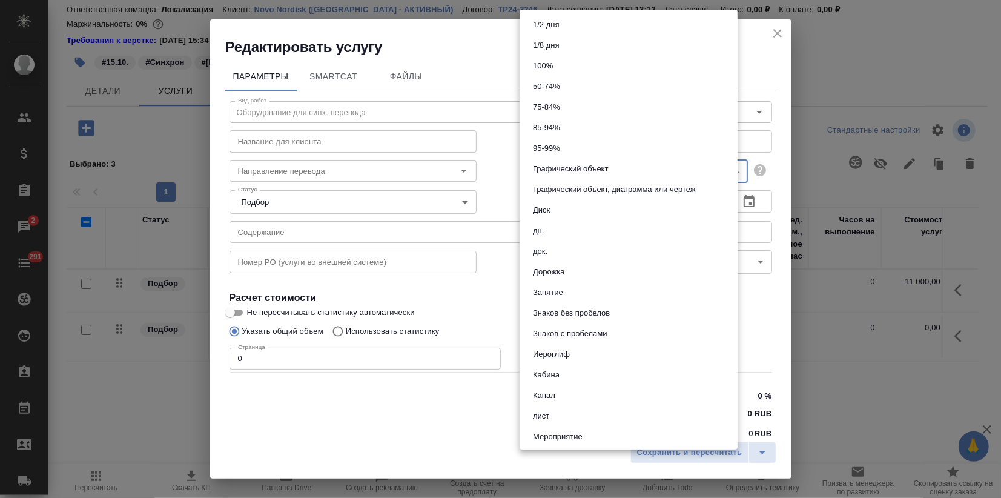
click at [636, 178] on body "🙏 .cls-1 fill:#fff; AWATERA Zagorodnikh Viktoria Клиенты Спецификации Заказы 2 …" at bounding box center [500, 249] width 1001 height 498
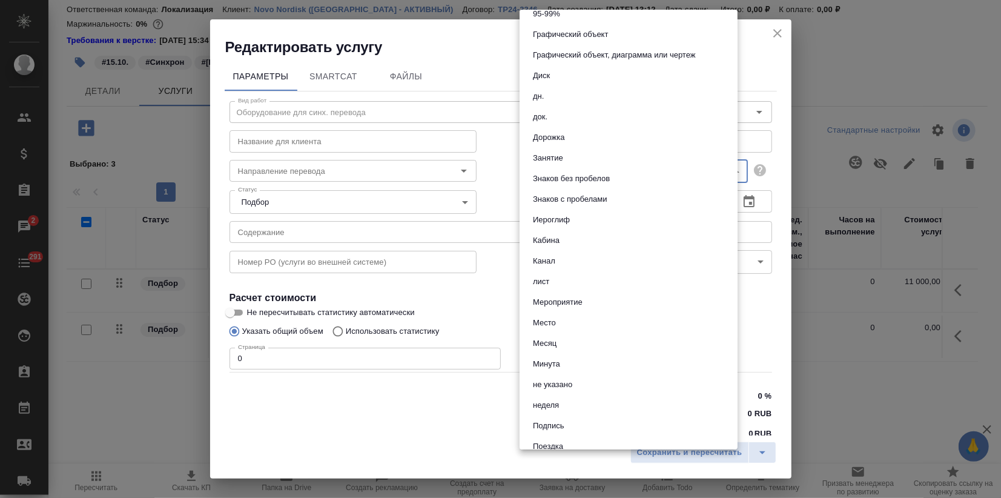
click at [560, 304] on button "Мероприятие" at bounding box center [558, 302] width 57 height 13
type input "5f32f8ed65a86b23dbb6de39"
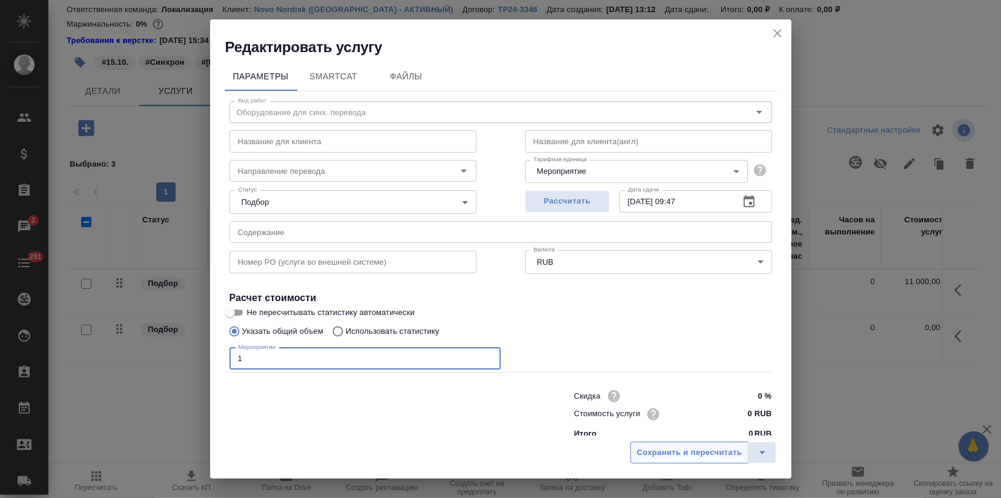
type input "1"
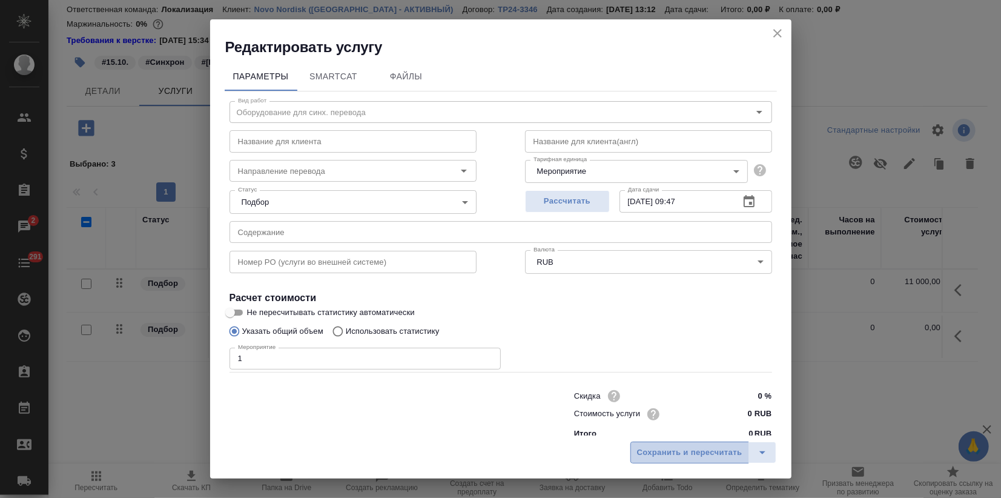
click at [676, 457] on span "Сохранить и пересчитать" at bounding box center [689, 453] width 105 height 14
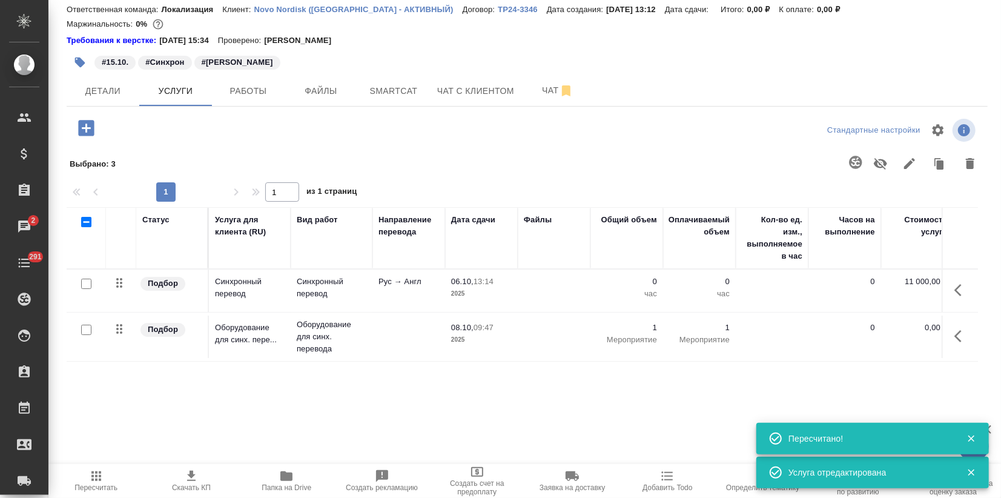
click at [193, 385] on div "Статус Услуга для клиента (RU) Вид работ Направление перевода Дата сдачи Файлы …" at bounding box center [523, 337] width 912 height 261
click at [262, 339] on p "Оборудование для синх. пере..." at bounding box center [250, 334] width 70 height 24
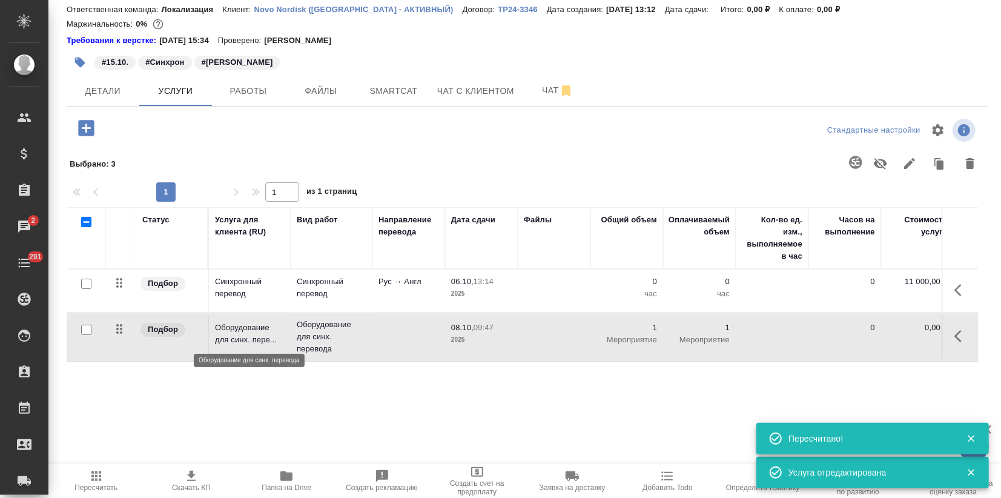
click at [262, 339] on p "Оборудование для синх. пере..." at bounding box center [250, 334] width 70 height 24
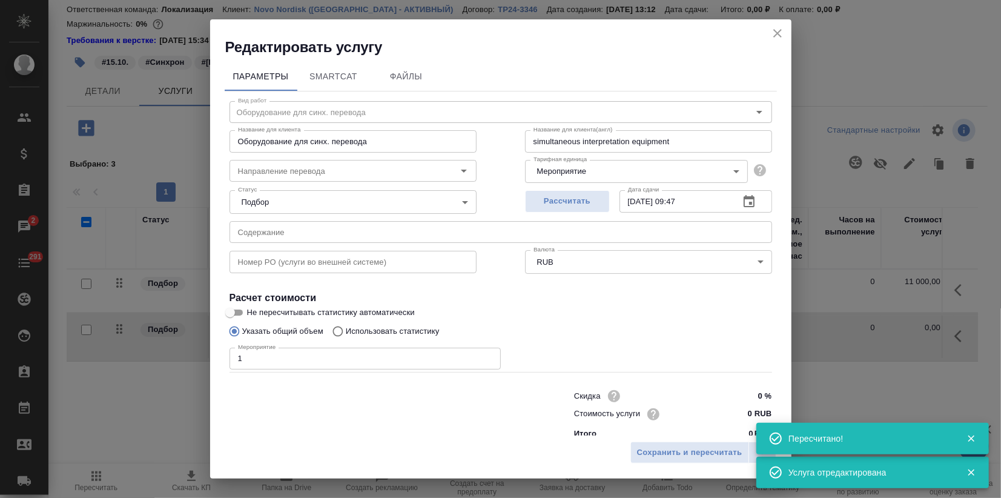
click at [734, 414] on input "0 RUB" at bounding box center [748, 414] width 45 height 18
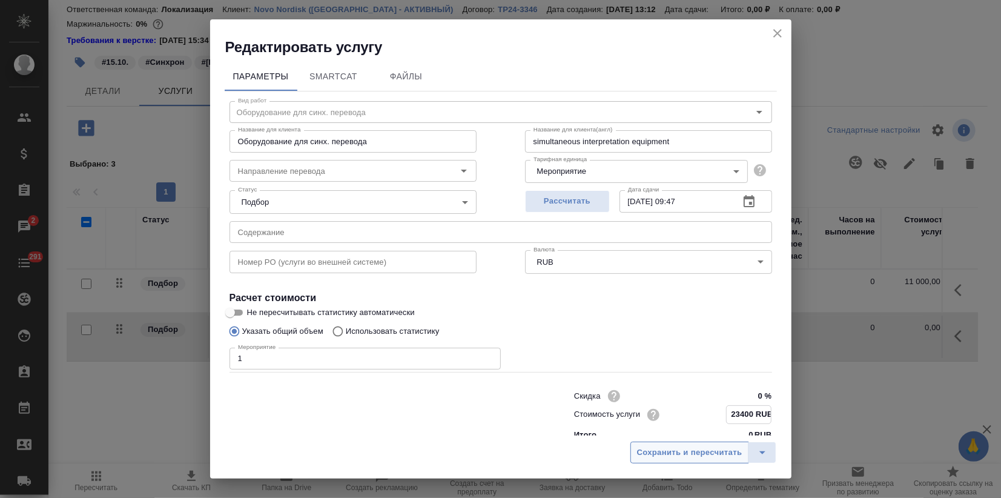
type input "23400 RUB"
click at [654, 459] on span "Сохранить и пересчитать" at bounding box center [689, 453] width 105 height 14
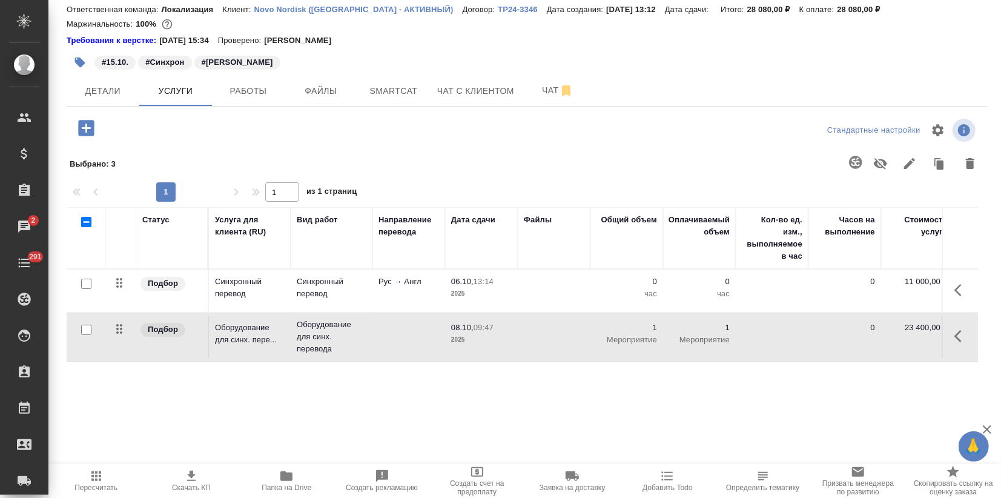
click at [437, 291] on td "Рус → Англ" at bounding box center [409, 291] width 73 height 42
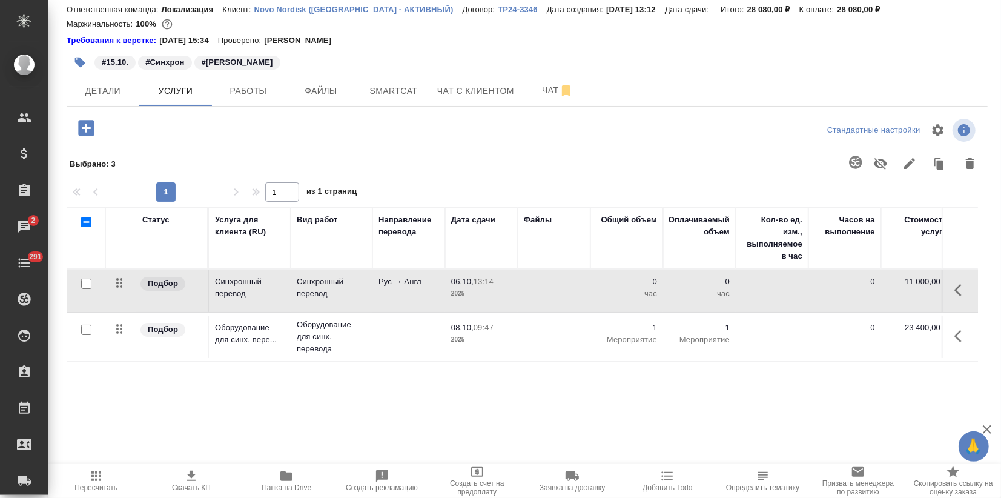
click at [437, 291] on td "Рус → Англ" at bounding box center [409, 291] width 73 height 42
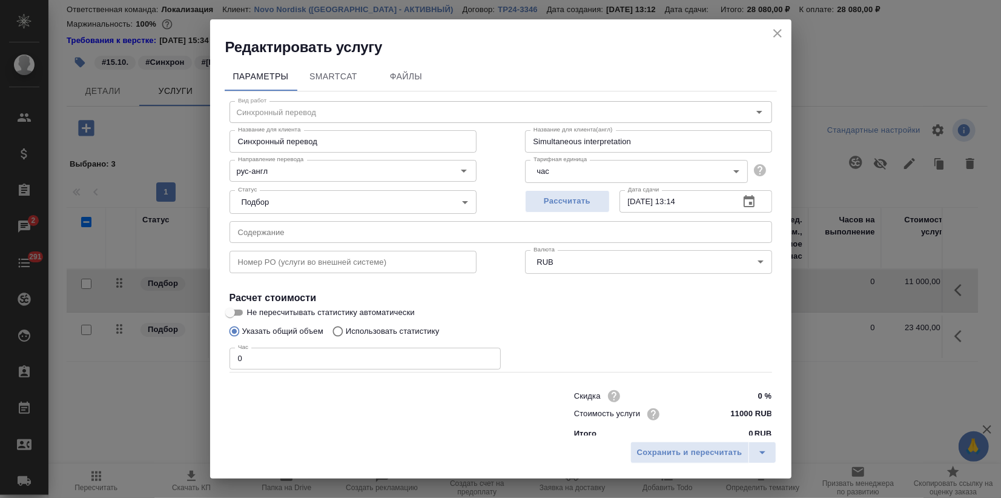
drag, startPoint x: 231, startPoint y: 367, endPoint x: 196, endPoint y: 368, distance: 35.2
click at [196, 368] on div "Редактировать услугу Параметры SmartCat Файлы Вид работ Синхронный перевод Вид …" at bounding box center [500, 249] width 1001 height 498
type input "3"
click at [645, 456] on span "Сохранить и пересчитать" at bounding box center [689, 453] width 105 height 14
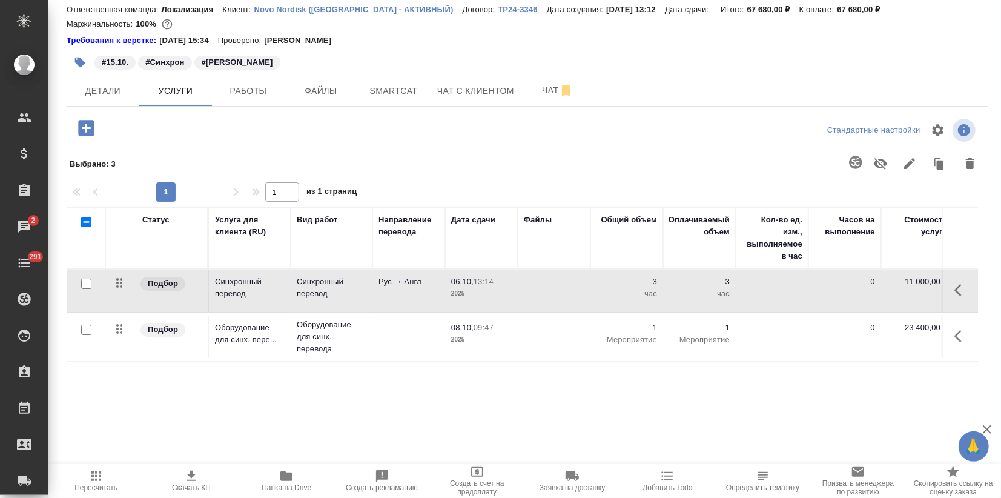
click at [325, 10] on p "Novo Nordisk (РФ - АКТИВНЫЙ)" at bounding box center [358, 9] width 208 height 9
click at [108, 86] on span "Детали" at bounding box center [103, 91] width 58 height 15
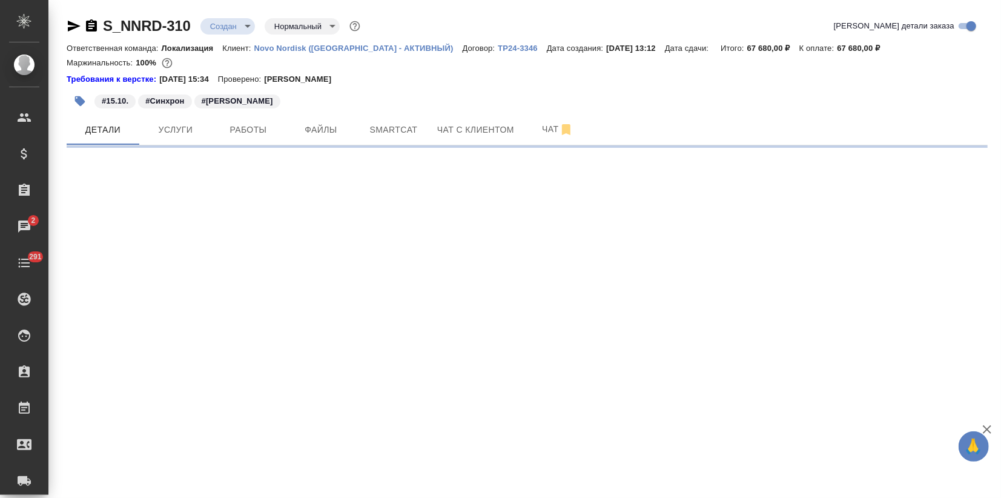
select select "RU"
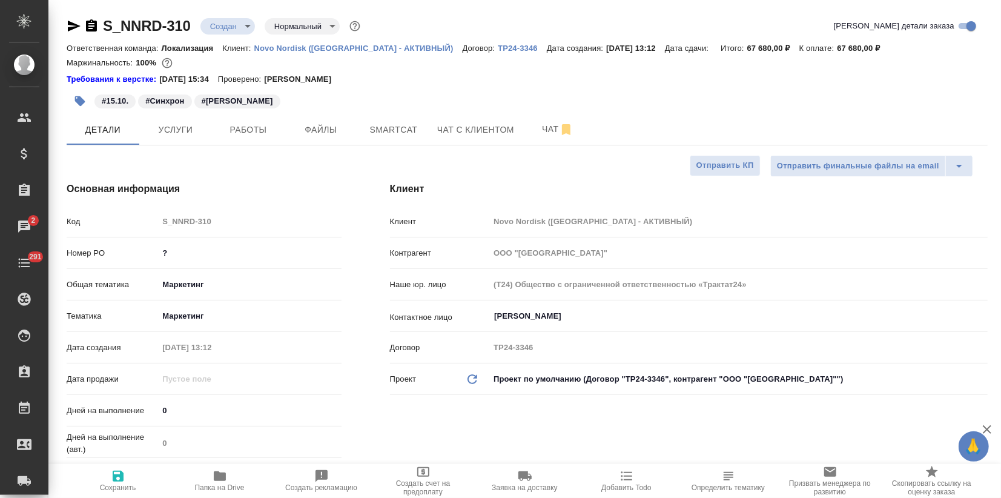
type textarea "x"
click at [160, 122] on span "Услуги" at bounding box center [176, 129] width 58 height 15
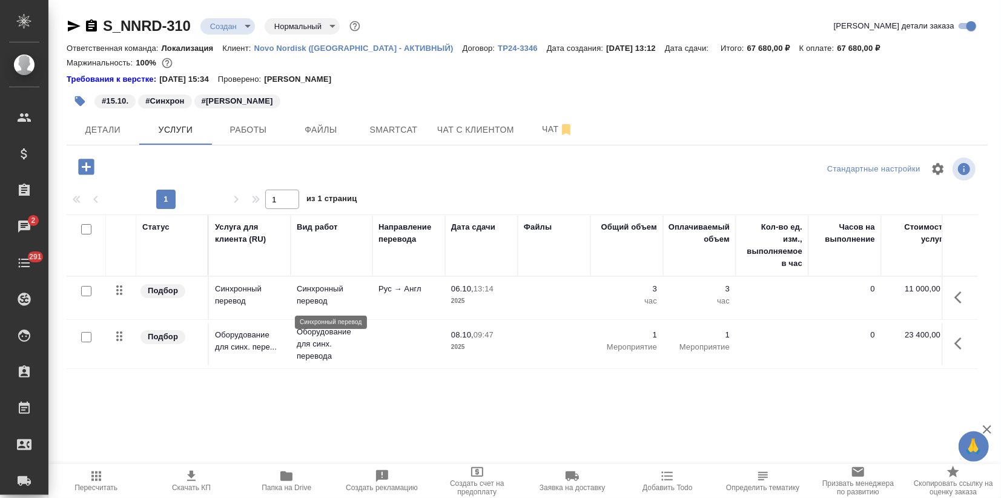
click at [336, 302] on p "Синхронный перевод" at bounding box center [332, 295] width 70 height 24
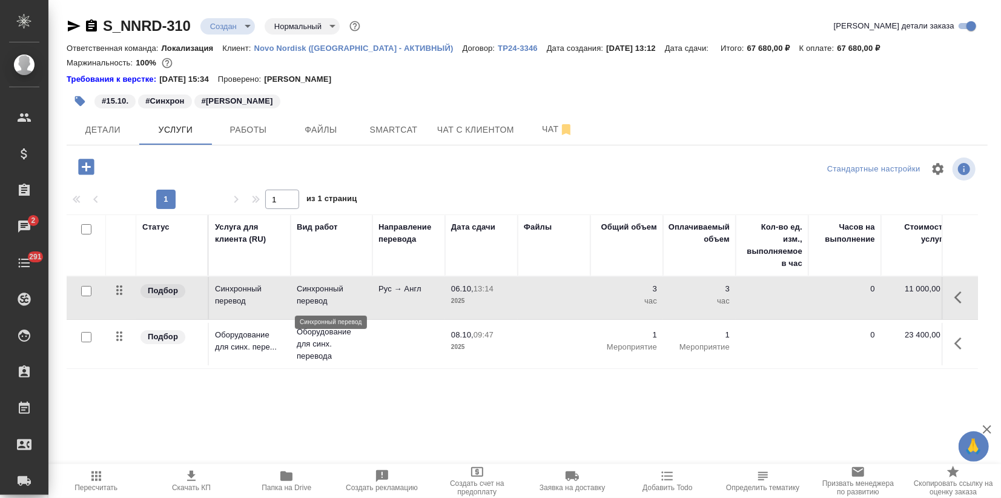
click at [336, 302] on p "Синхронный перевод" at bounding box center [332, 295] width 70 height 24
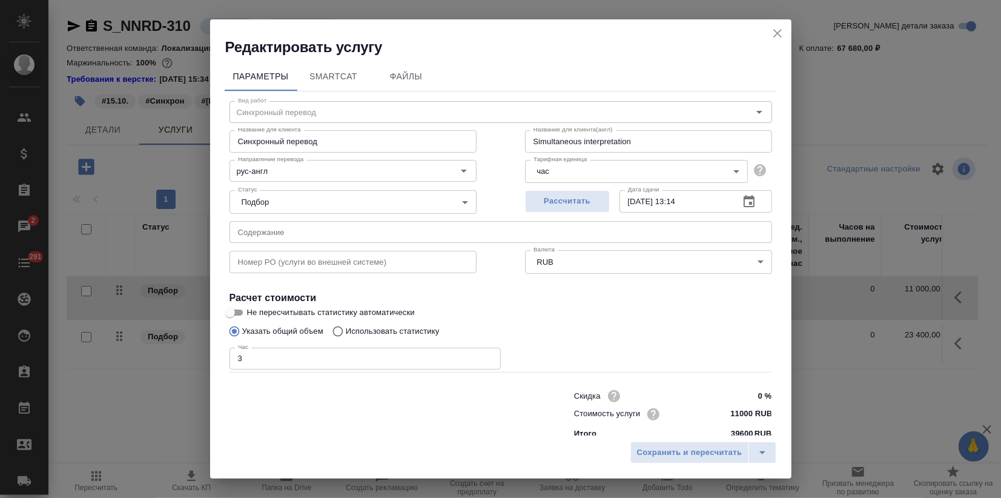
drag, startPoint x: 247, startPoint y: 364, endPoint x: 107, endPoint y: 371, distance: 140.8
click at [115, 371] on div "Редактировать услугу Параметры SmartCat Файлы Вид работ Синхронный перевод Вид …" at bounding box center [500, 249] width 1001 height 498
type input "4"
click at [682, 457] on span "Сохранить и пересчитать" at bounding box center [689, 453] width 105 height 14
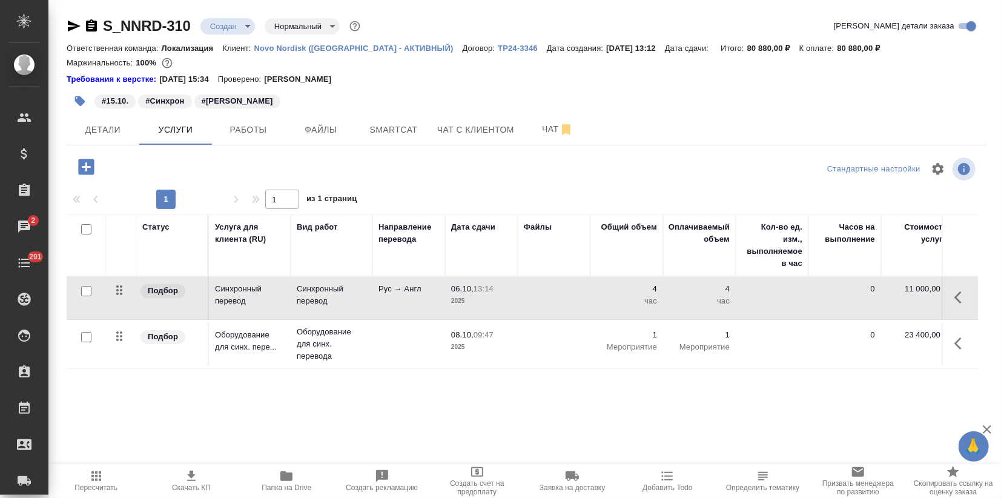
click at [194, 479] on icon "button" at bounding box center [191, 476] width 15 height 15
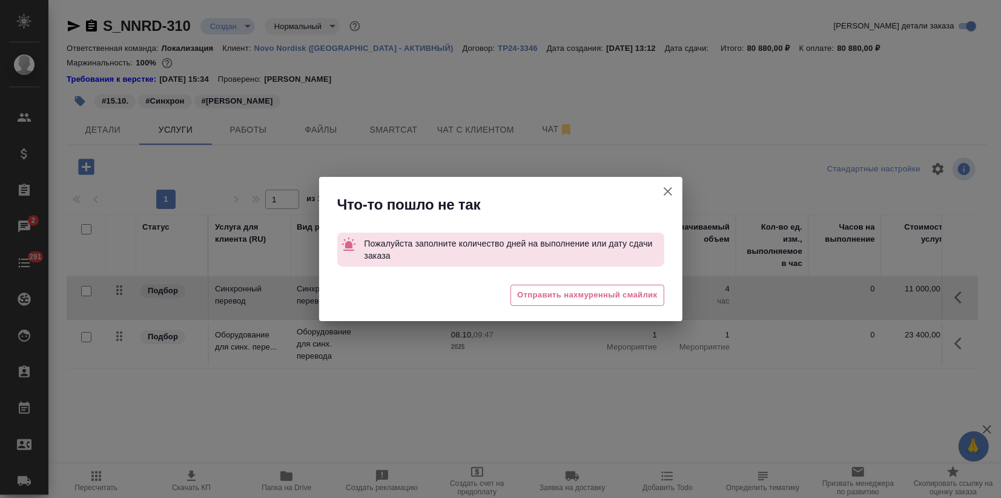
click at [669, 187] on icon "button" at bounding box center [668, 191] width 15 height 15
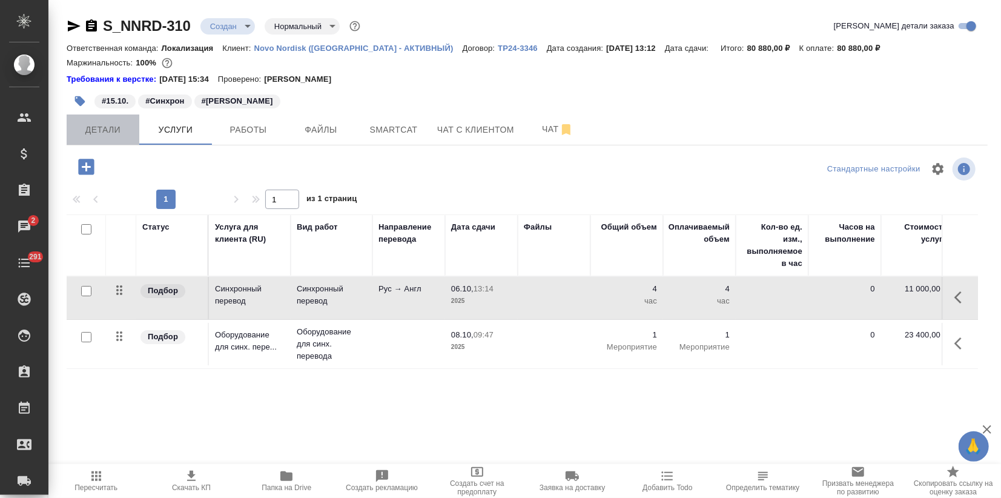
click at [119, 133] on span "Детали" at bounding box center [103, 129] width 58 height 15
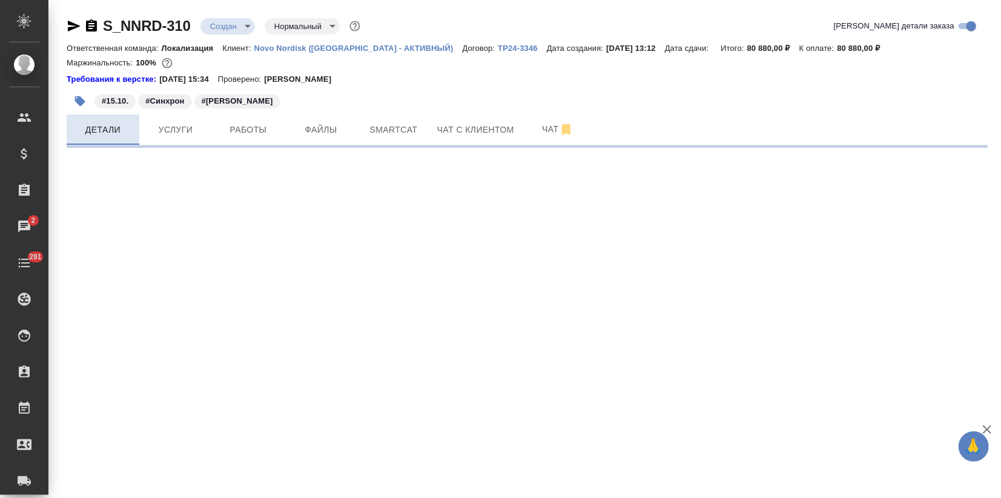
select select "RU"
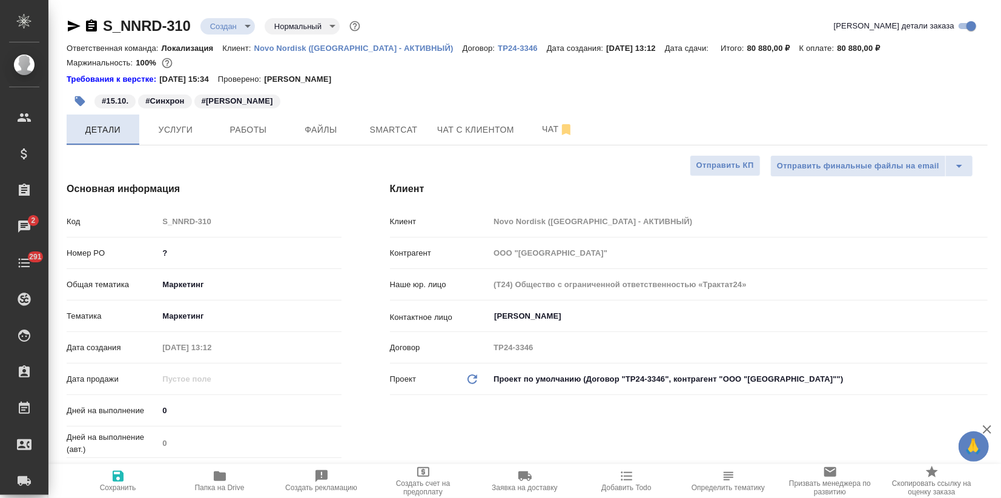
type textarea "x"
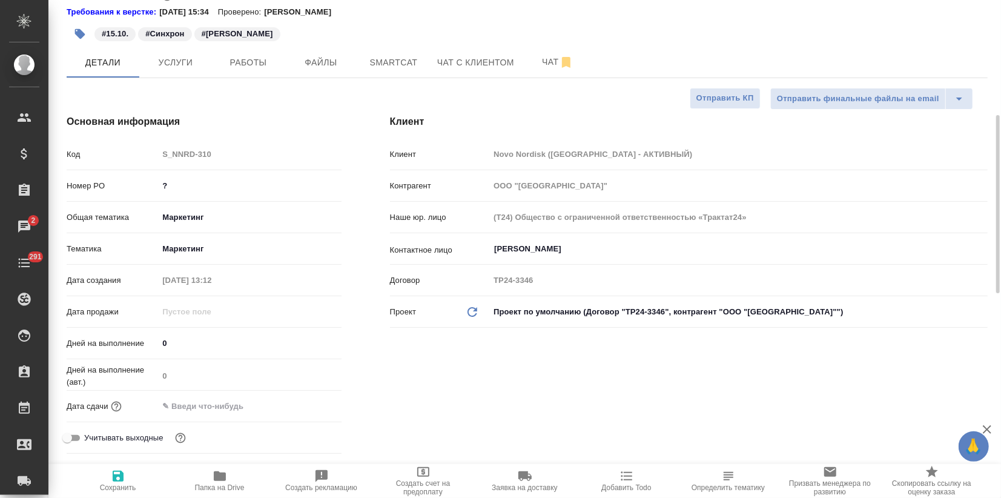
scroll to position [135, 0]
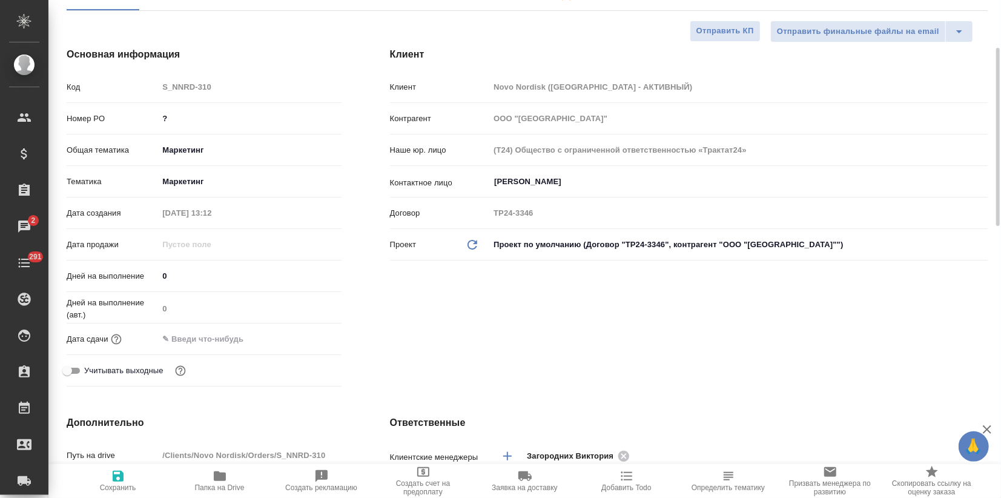
click at [214, 332] on input "text" at bounding box center [211, 339] width 106 height 18
click at [301, 339] on icon "button" at bounding box center [306, 338] width 15 height 15
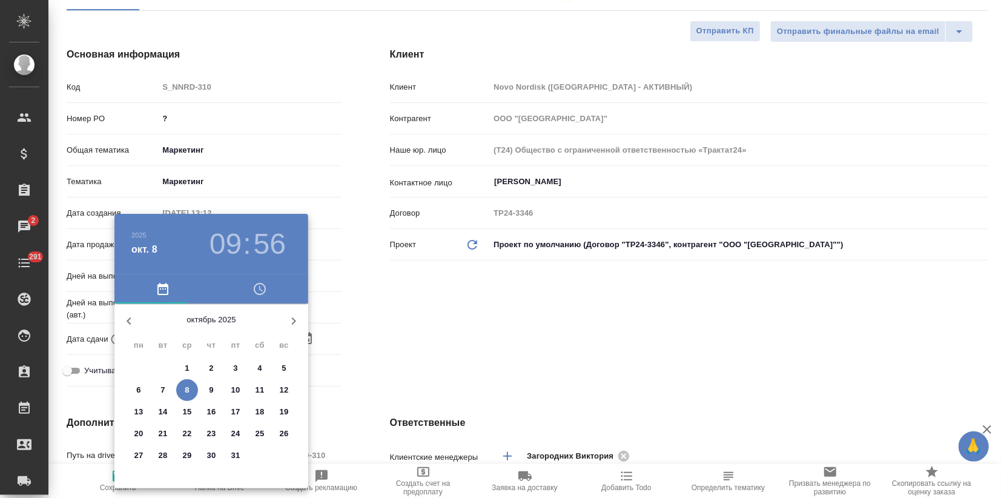
click at [190, 411] on p "15" at bounding box center [187, 412] width 9 height 12
type input "15.10.2025 09:56"
type textarea "x"
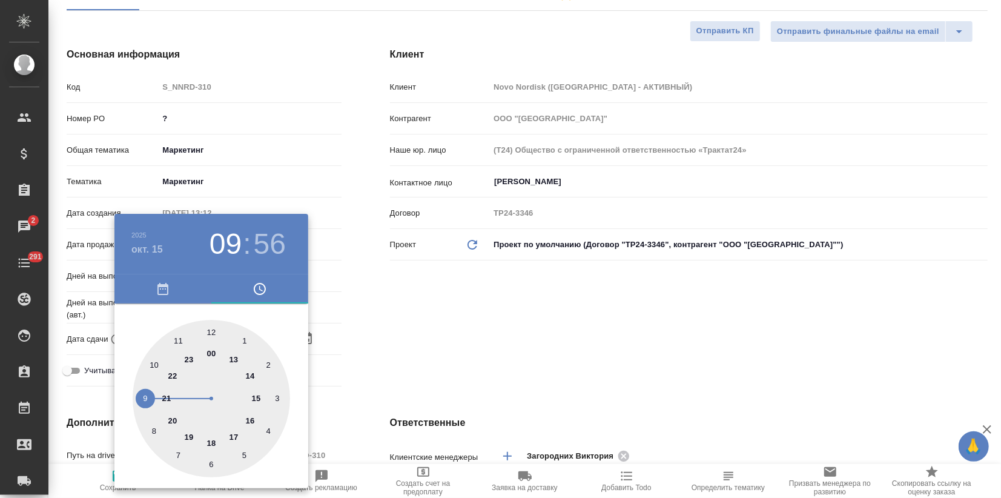
click at [250, 419] on div at bounding box center [212, 399] width 158 height 158
type input "15.10.2025 16:56"
type textarea "x"
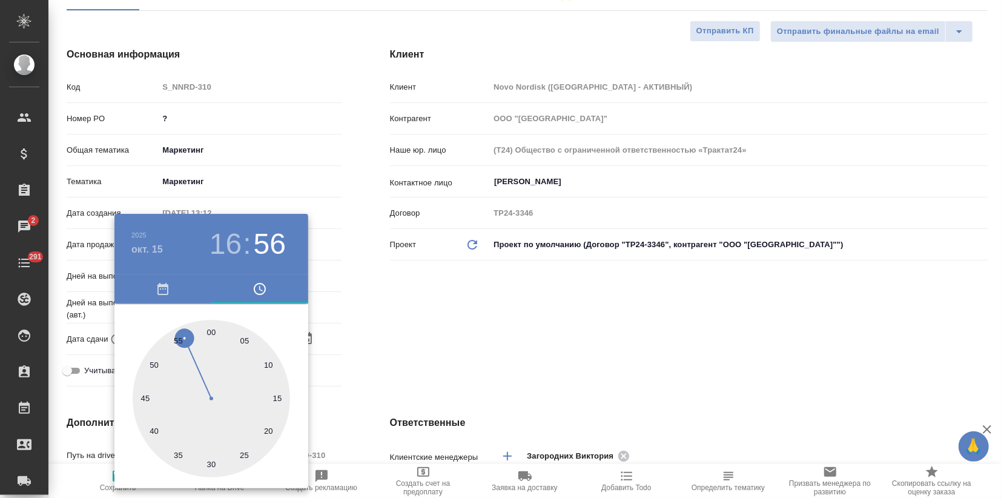
type input "[DATE] 16:00"
type textarea "x"
drag, startPoint x: 211, startPoint y: 329, endPoint x: 377, endPoint y: 301, distance: 169.0
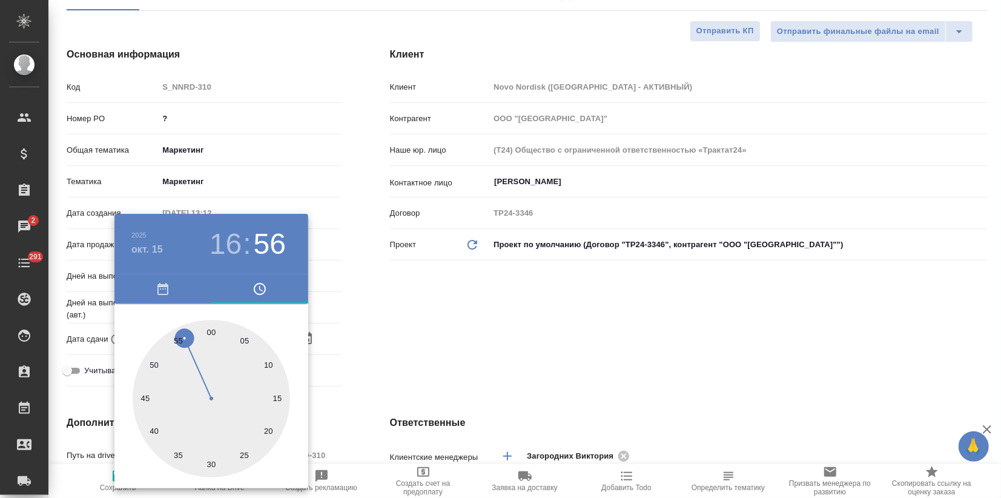
click at [210, 329] on div at bounding box center [212, 399] width 158 height 158
type textarea "x"
drag, startPoint x: 517, startPoint y: 283, endPoint x: 504, endPoint y: 293, distance: 16.4
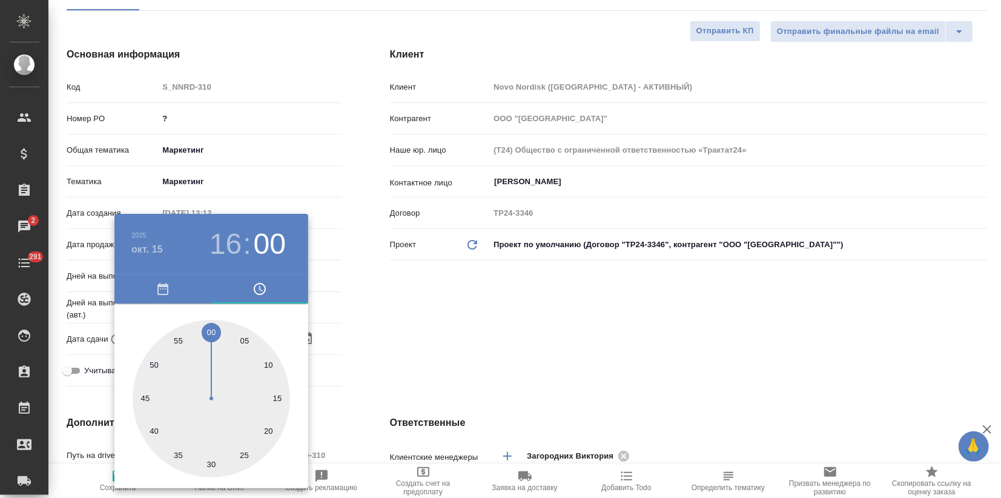
click at [517, 282] on div at bounding box center [500, 249] width 1001 height 498
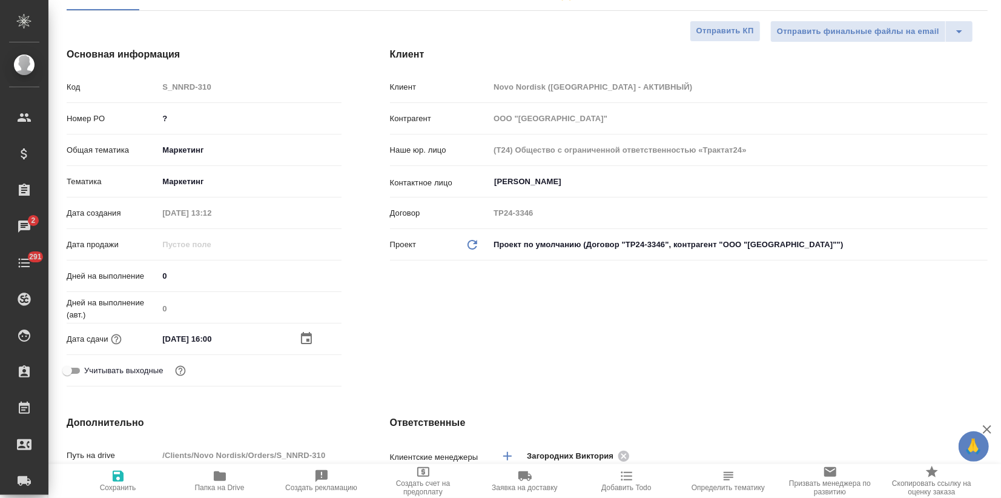
click at [127, 477] on span "Сохранить" at bounding box center [118, 480] width 87 height 23
type textarea "x"
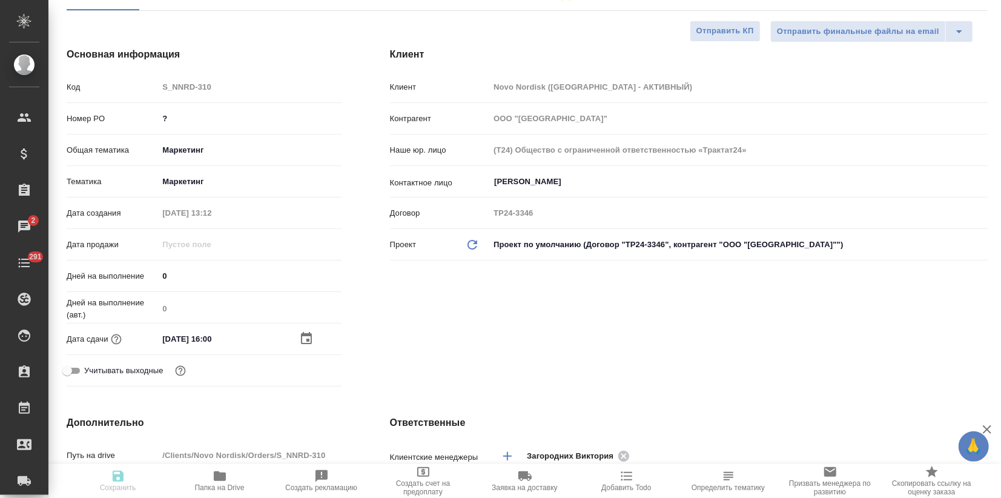
type textarea "x"
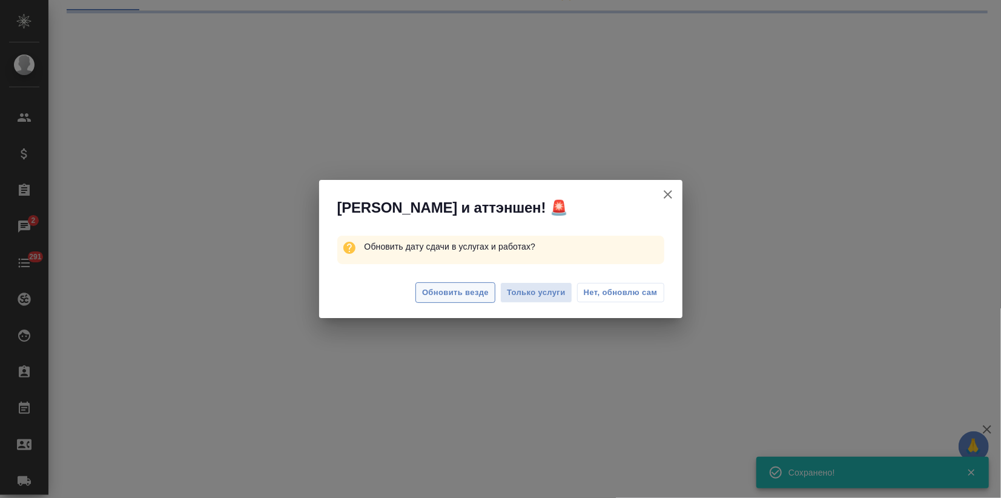
select select "RU"
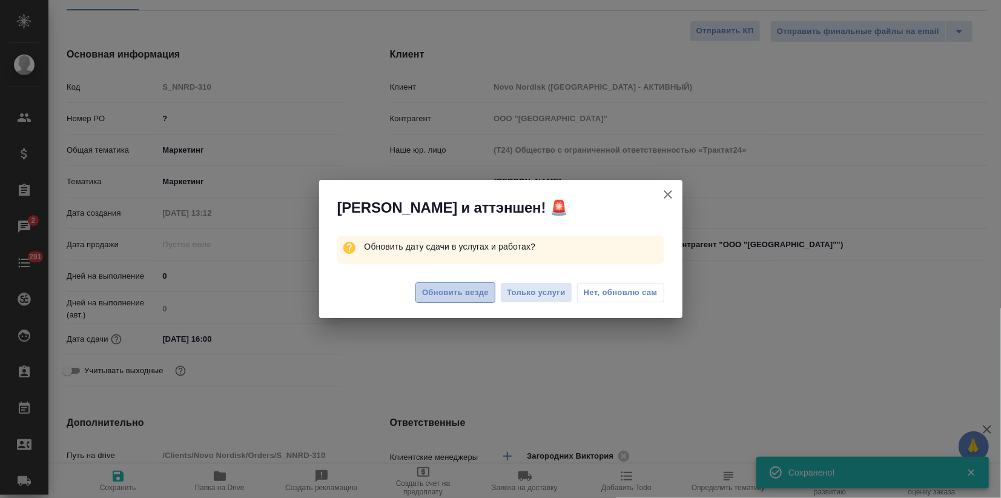
type textarea "x"
click at [449, 296] on span "Обновить везде" at bounding box center [455, 293] width 67 height 14
type textarea "x"
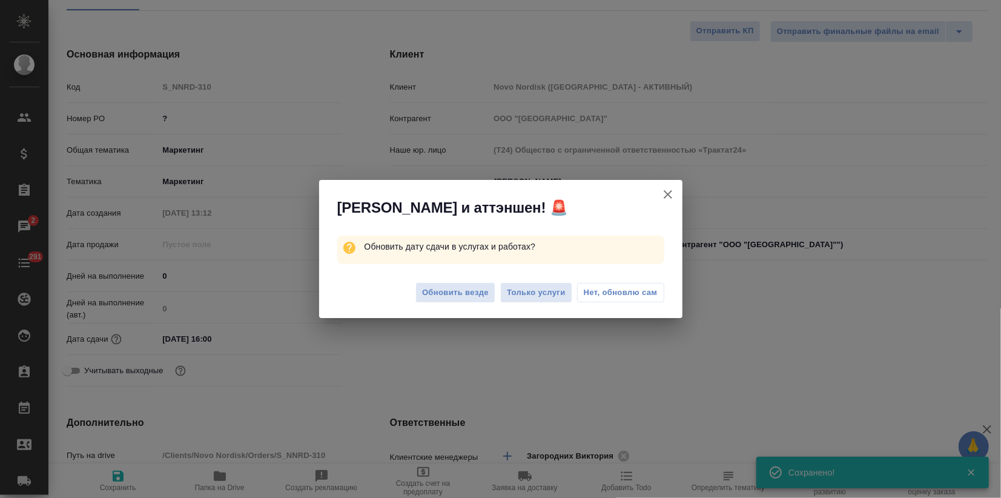
type textarea "x"
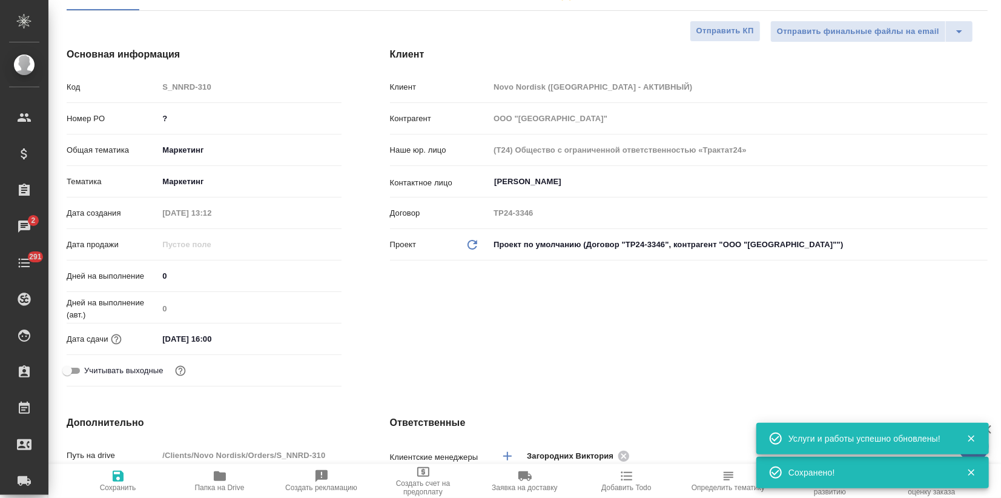
scroll to position [0, 0]
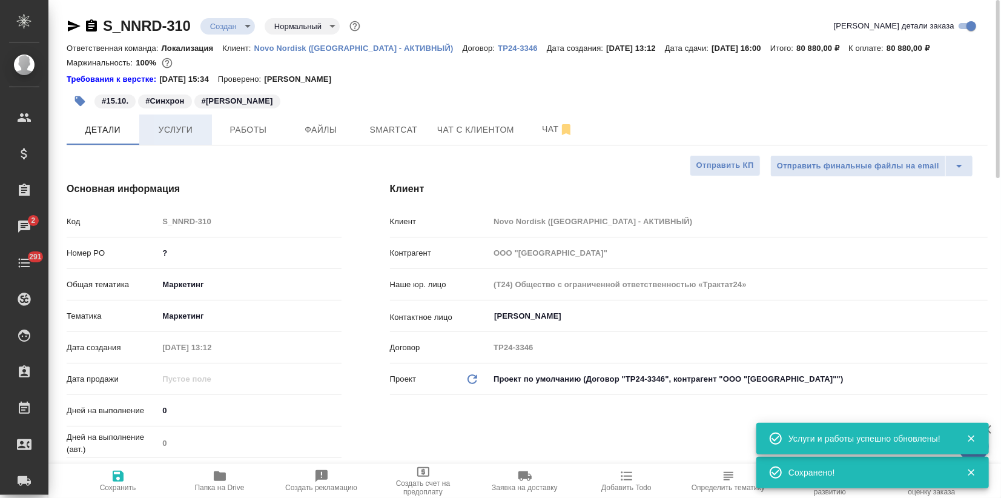
click at [180, 142] on button "Услуги" at bounding box center [175, 130] width 73 height 30
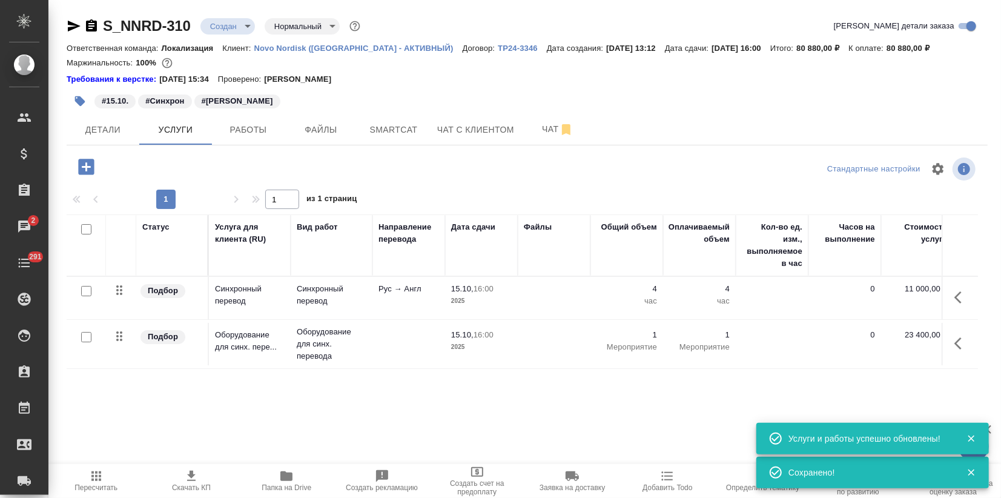
click at [188, 480] on icon "button" at bounding box center [191, 476] width 8 height 10
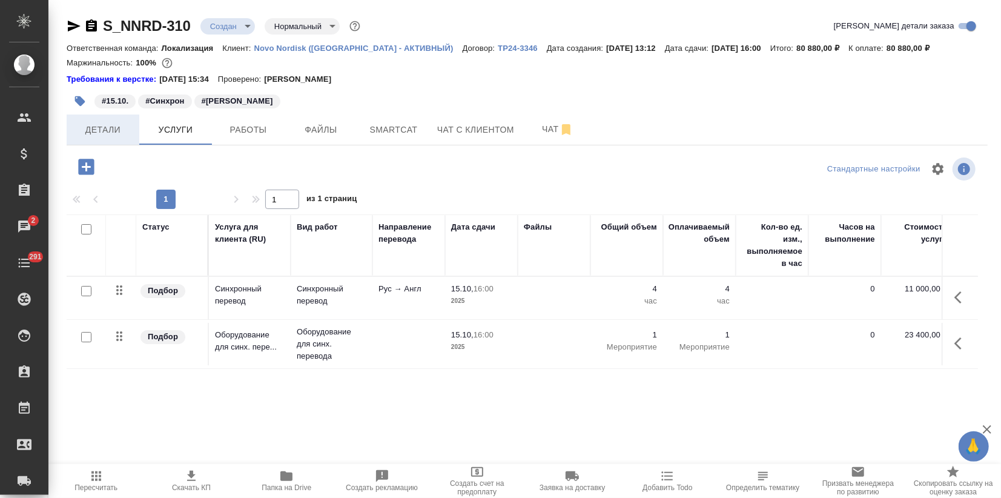
click at [99, 131] on span "Детали" at bounding box center [103, 129] width 58 height 15
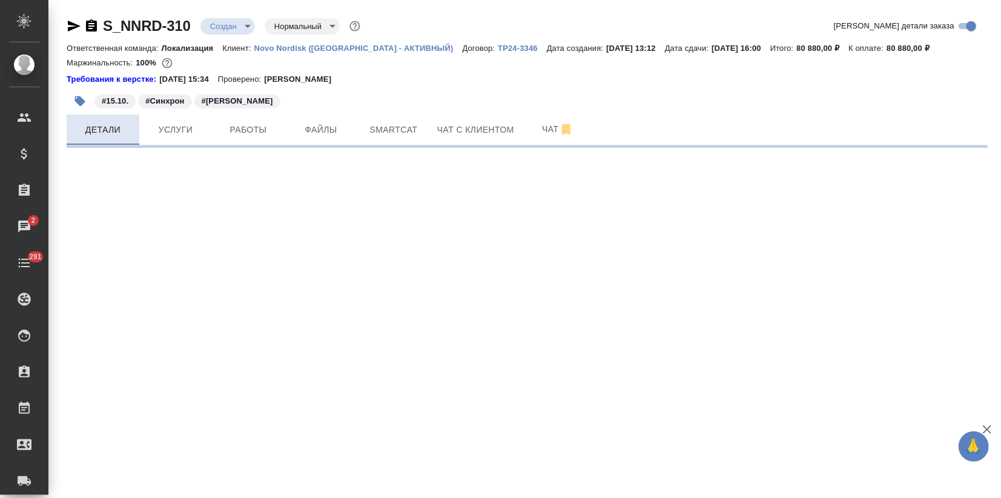
select select "RU"
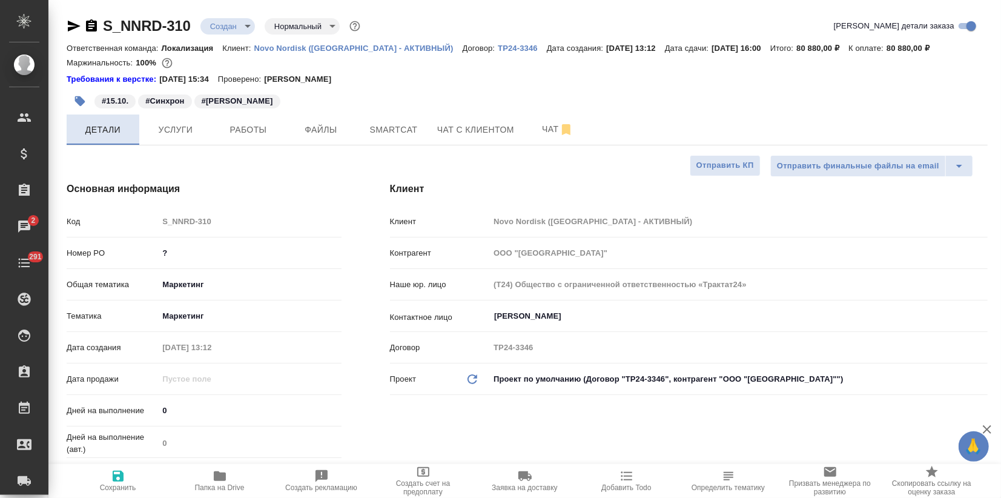
type textarea "x"
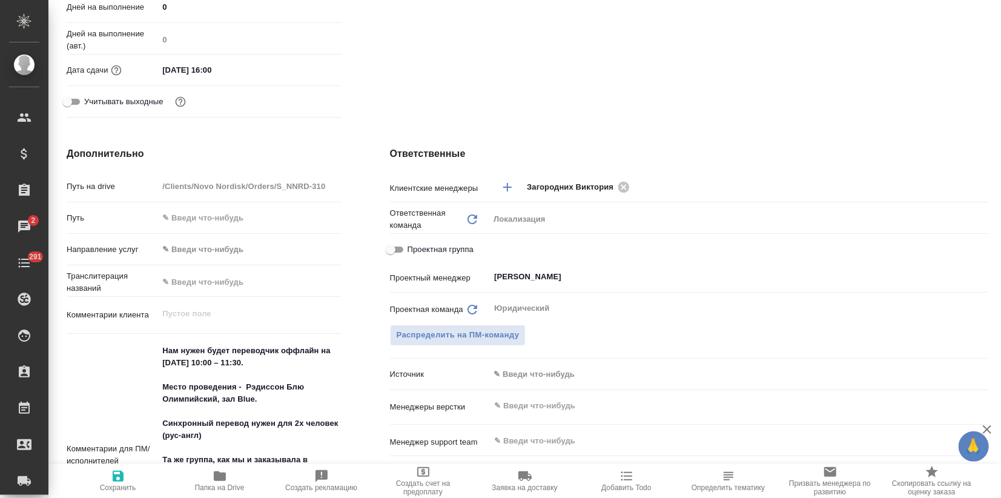
type textarea "x"
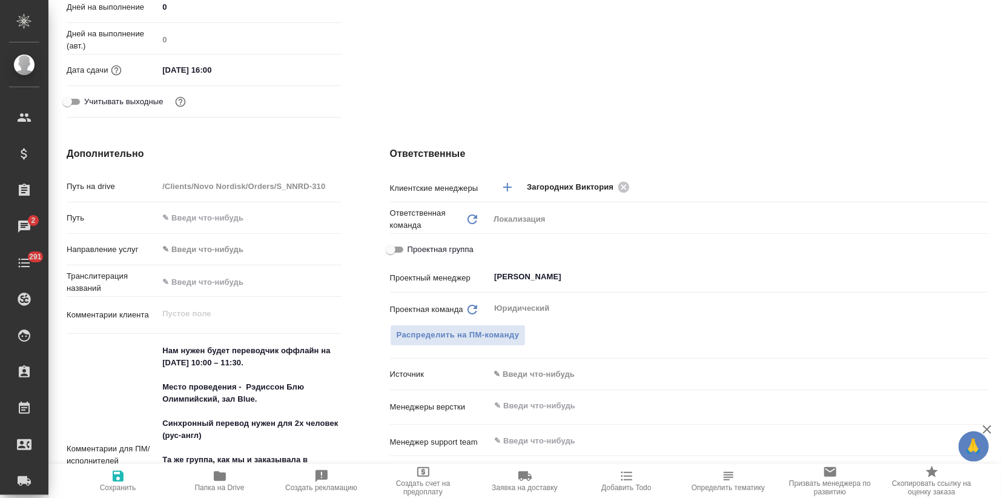
type textarea "x"
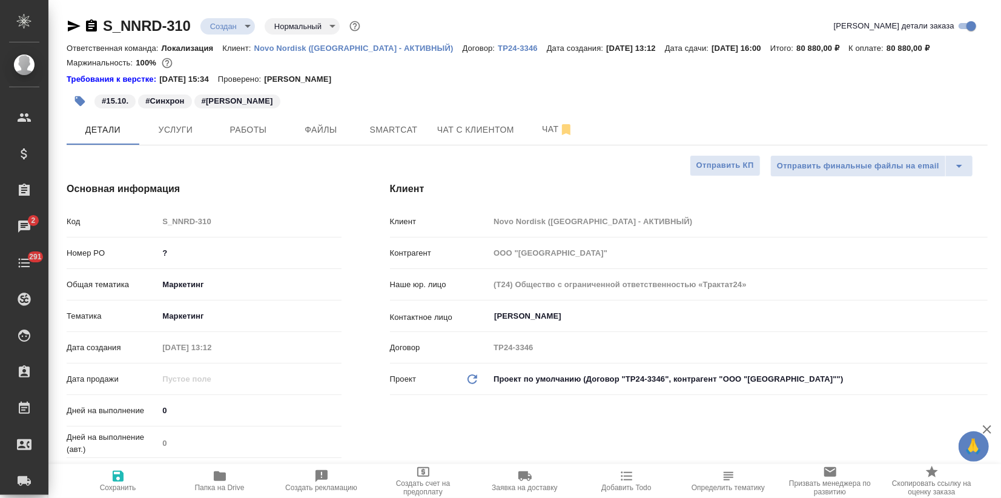
type textarea "x"
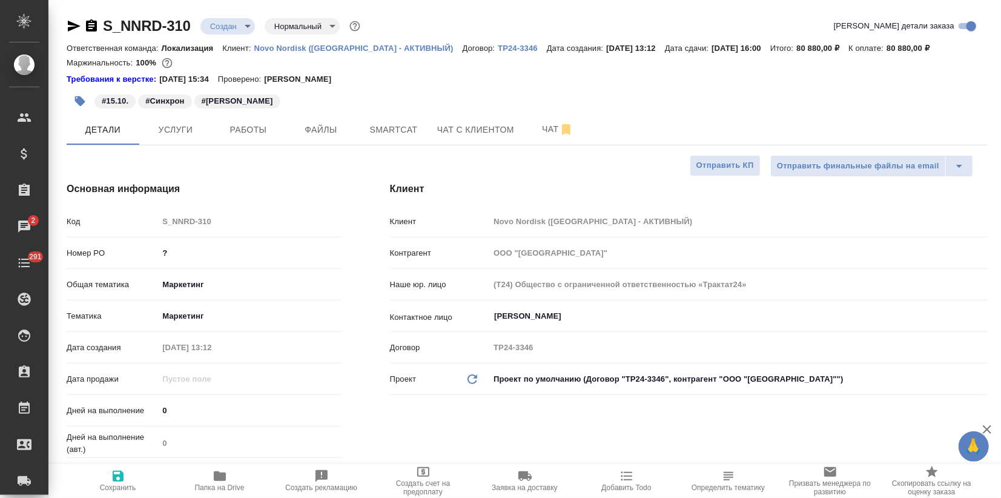
type textarea "x"
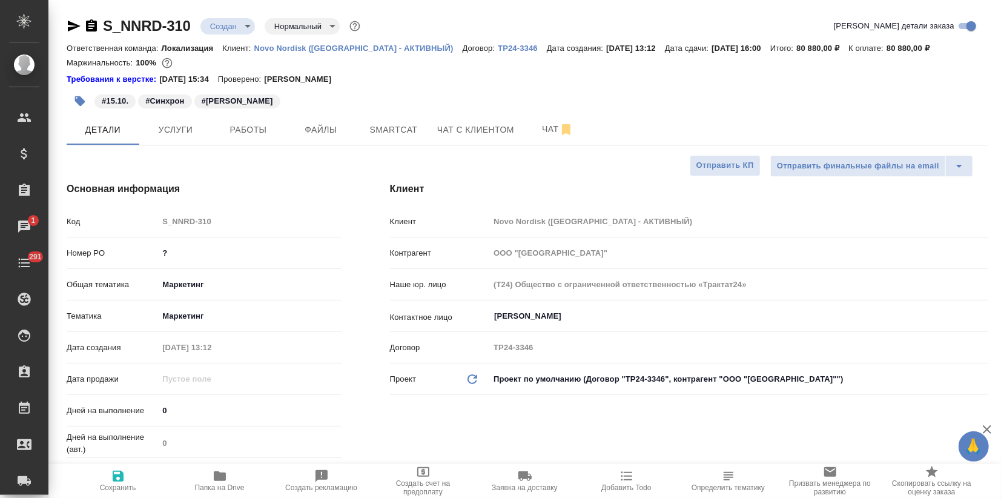
type textarea "x"
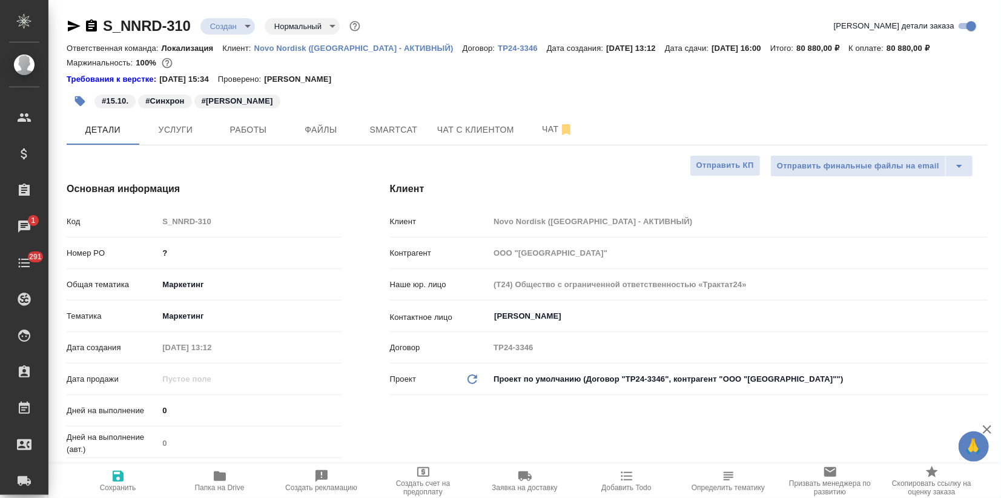
type textarea "x"
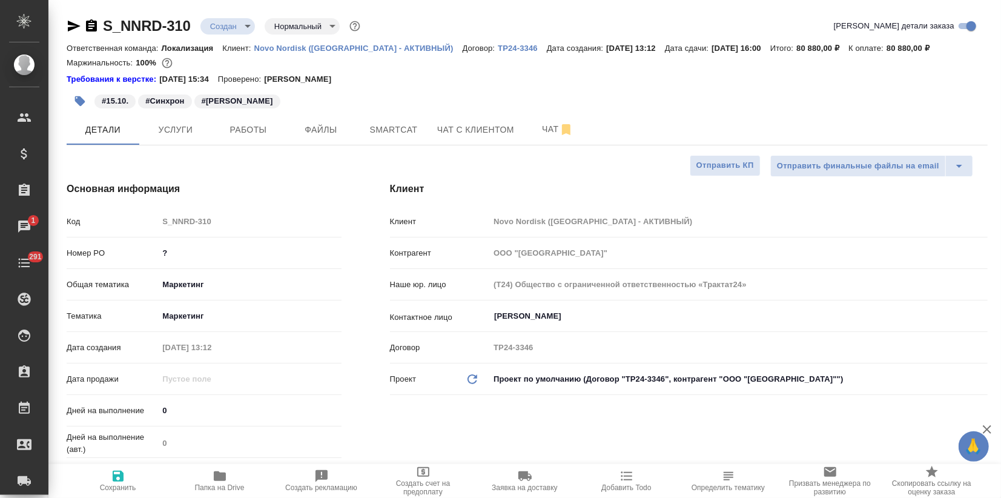
type textarea "x"
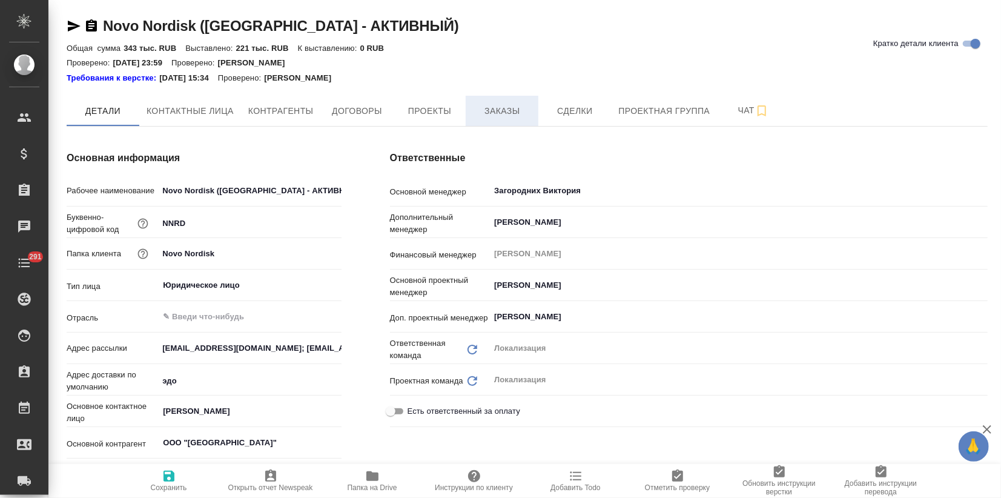
click at [490, 121] on button "Заказы" at bounding box center [502, 111] width 73 height 30
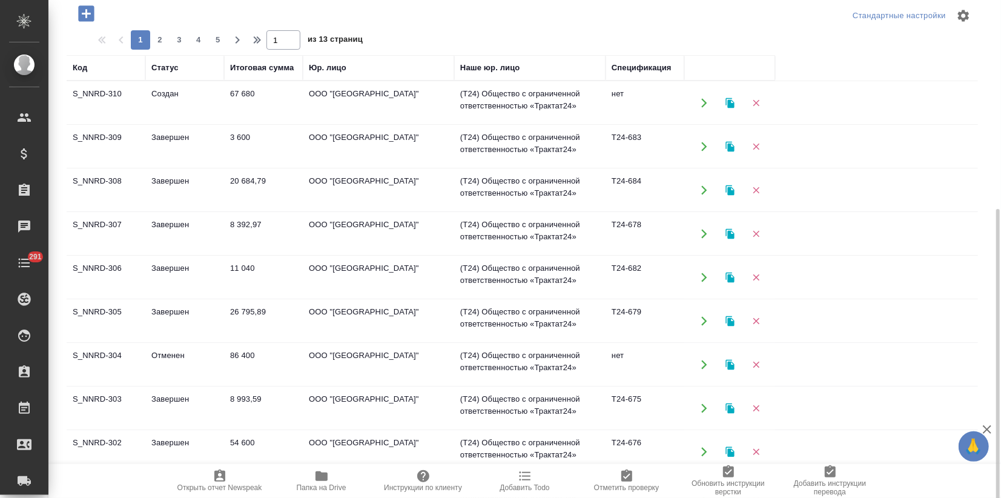
scroll to position [201, 0]
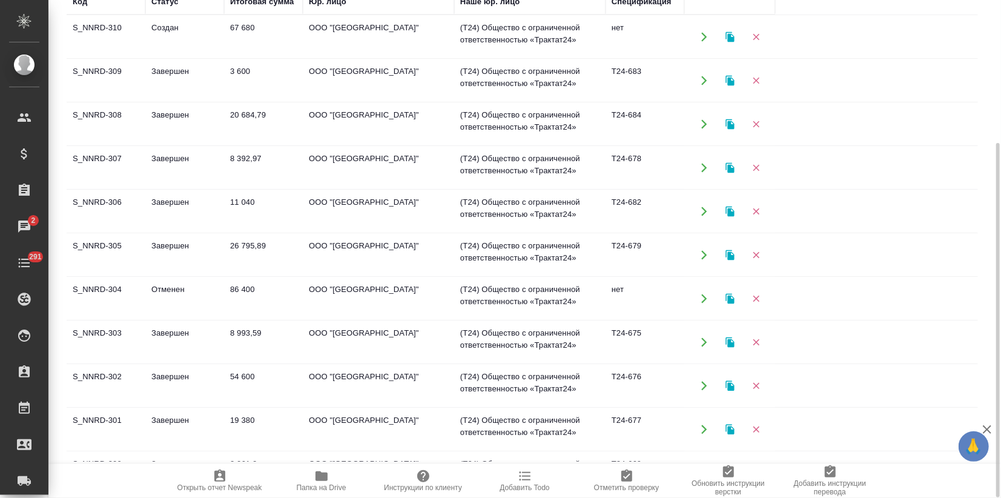
click at [231, 373] on td "54 600" at bounding box center [263, 386] width 79 height 42
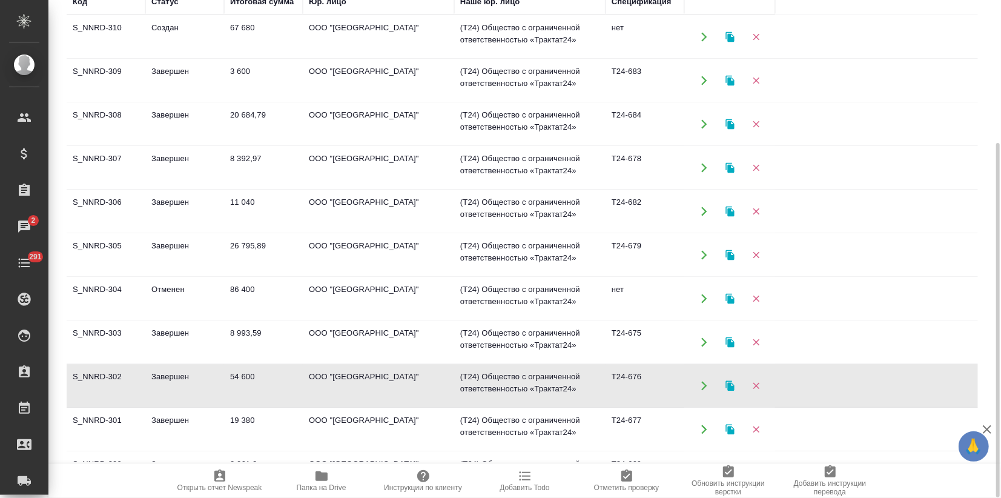
click at [231, 373] on td "54 600" at bounding box center [263, 386] width 79 height 42
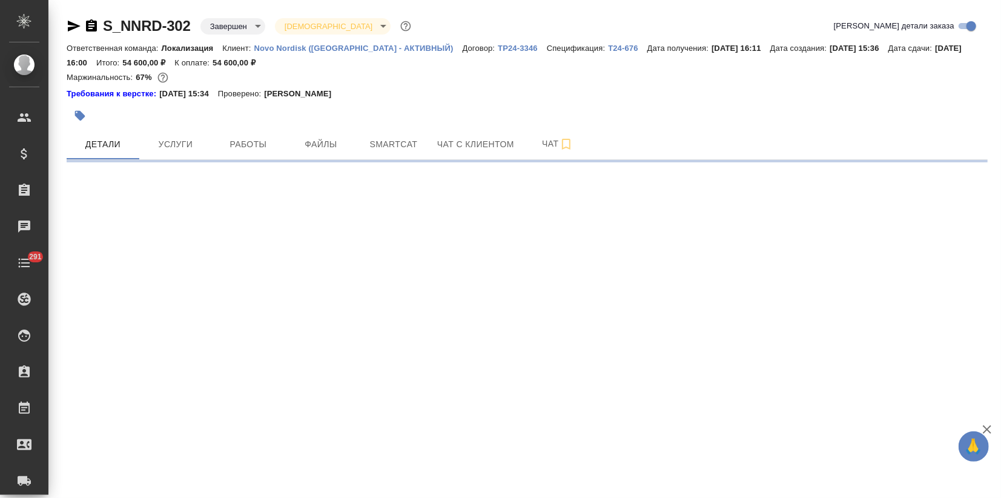
select select "RU"
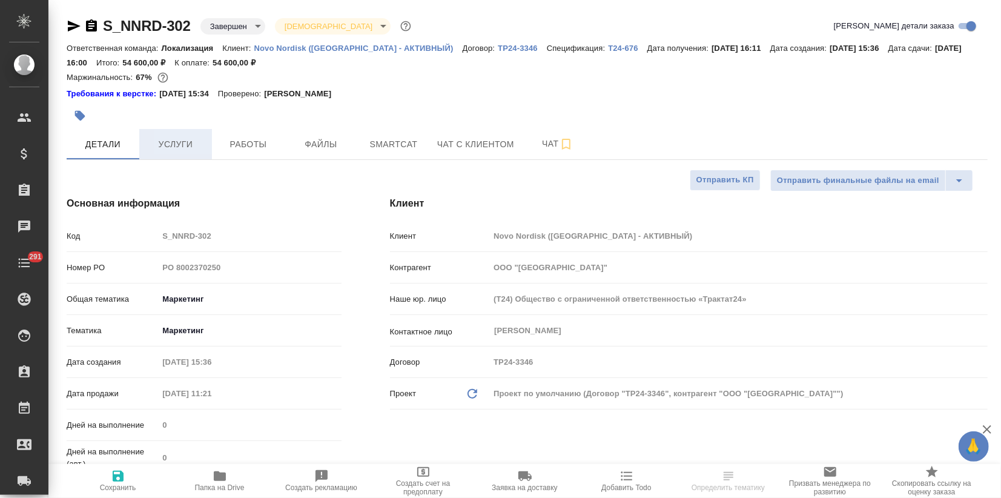
type textarea "x"
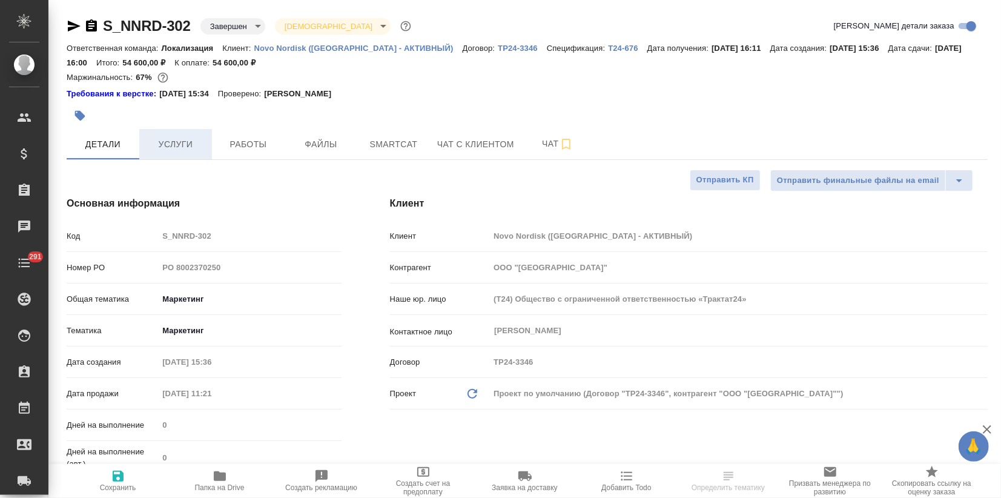
type textarea "x"
click at [188, 150] on span "Услуги" at bounding box center [176, 144] width 58 height 15
type textarea "x"
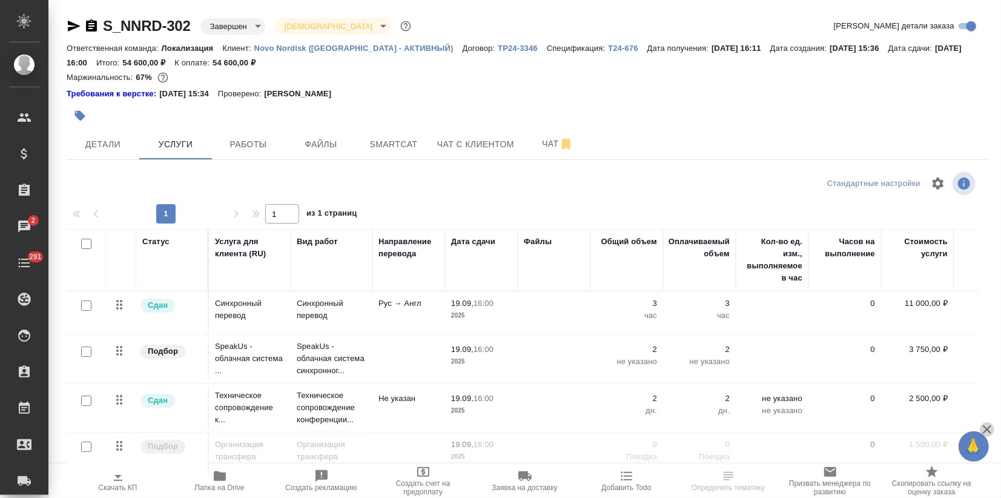
drag, startPoint x: 988, startPoint y: 429, endPoint x: 916, endPoint y: 439, distance: 72.8
click at [988, 428] on icon "button" at bounding box center [987, 429] width 8 height 8
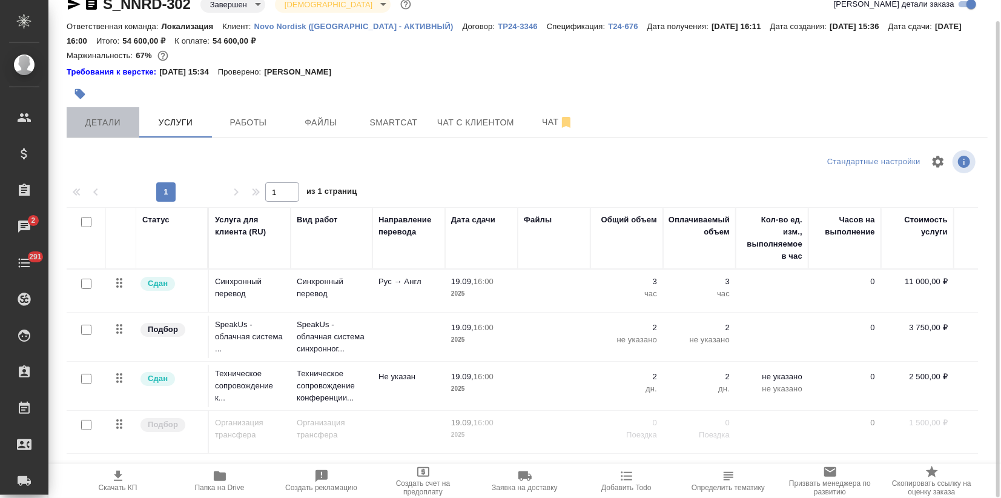
click at [102, 118] on span "Детали" at bounding box center [103, 122] width 58 height 15
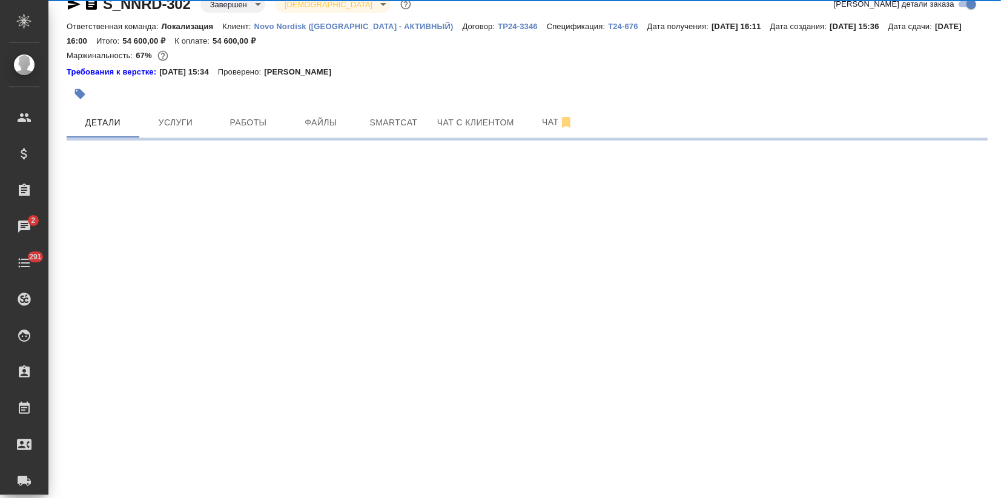
select select "RU"
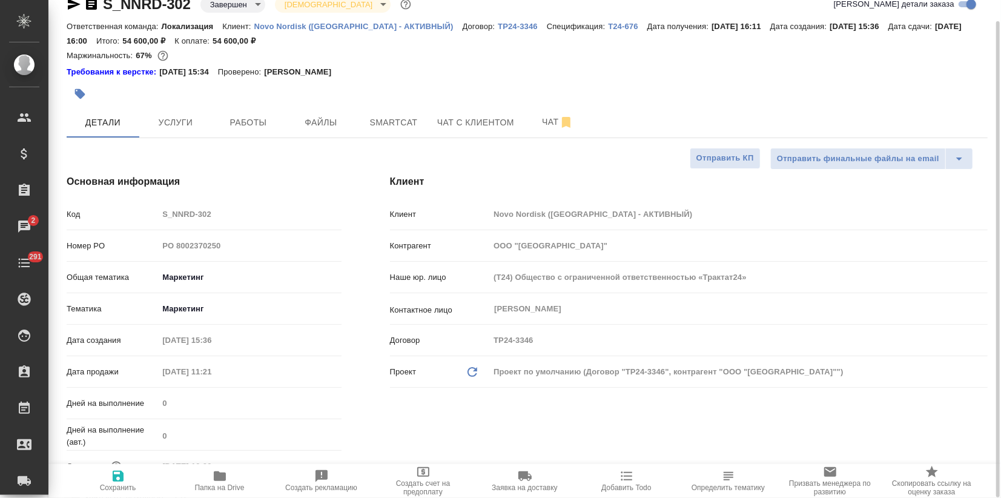
type textarea "x"
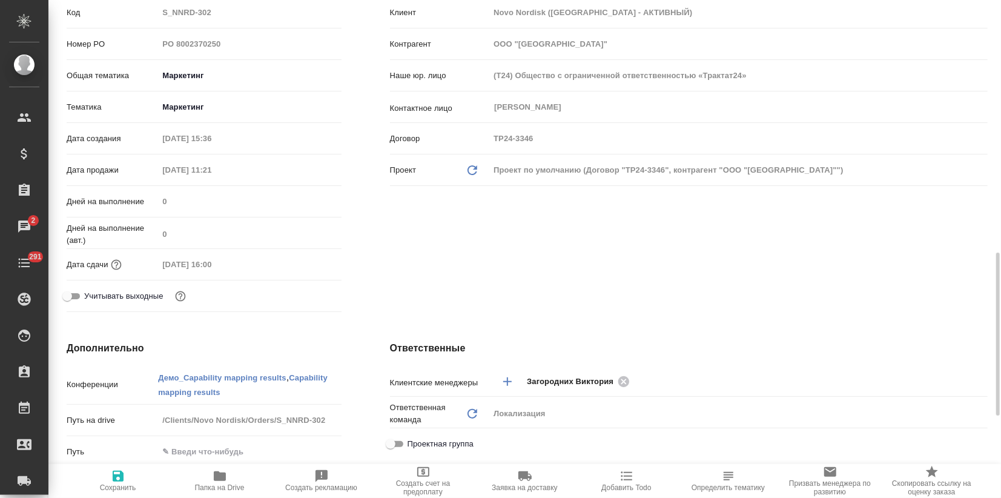
scroll to position [89, 0]
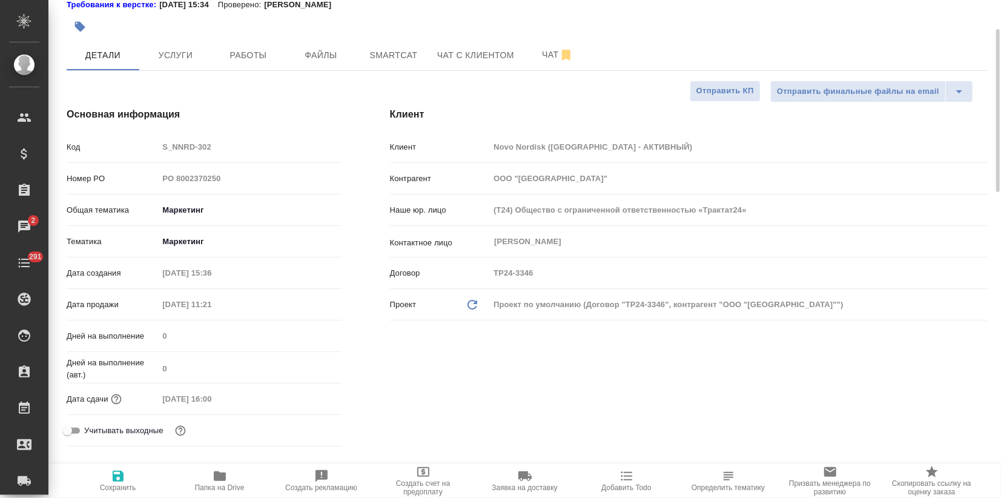
type textarea "x"
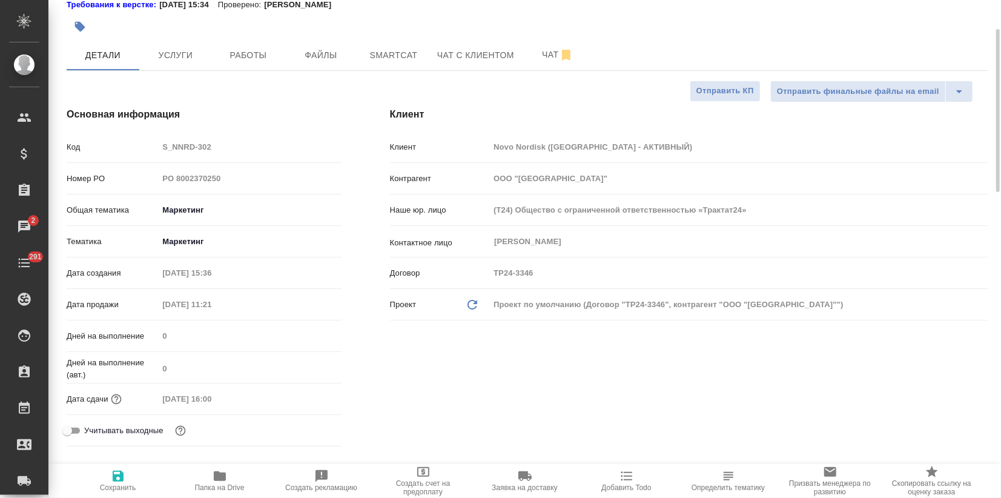
type textarea "x"
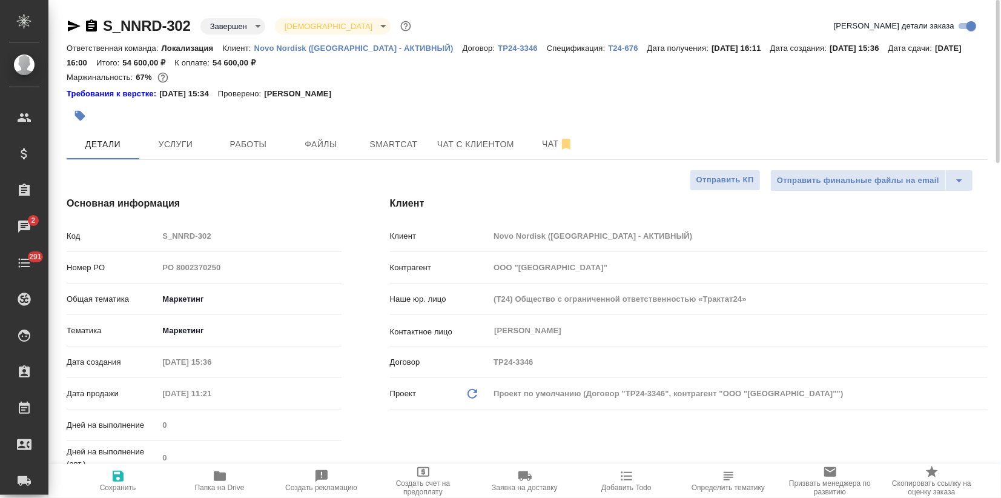
type textarea "x"
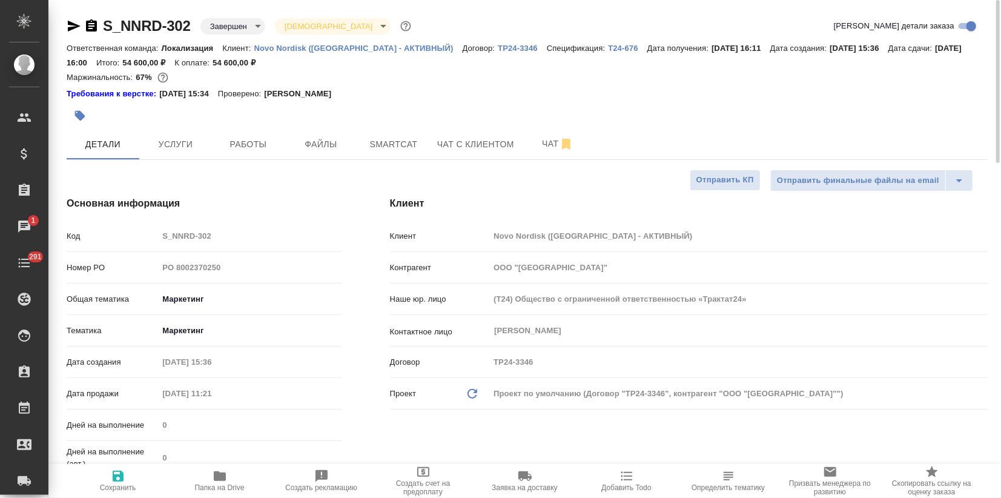
type textarea "x"
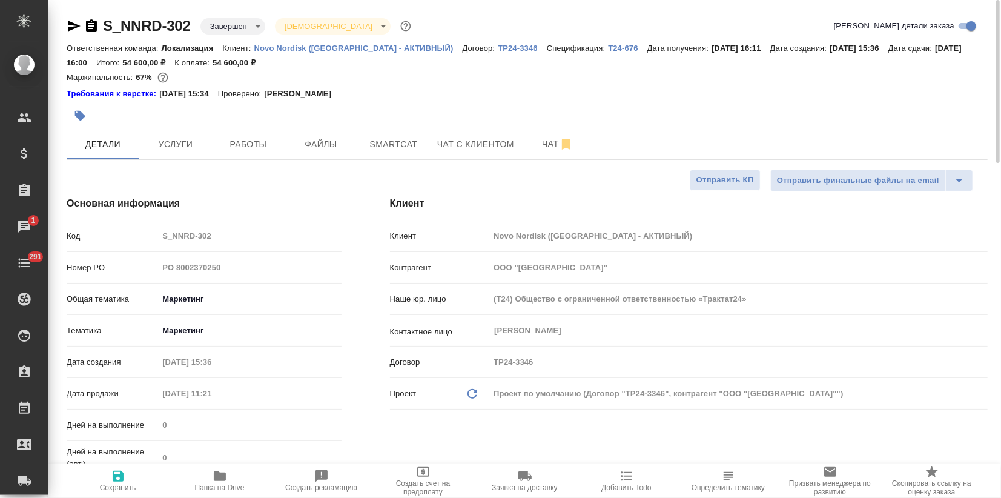
type textarea "x"
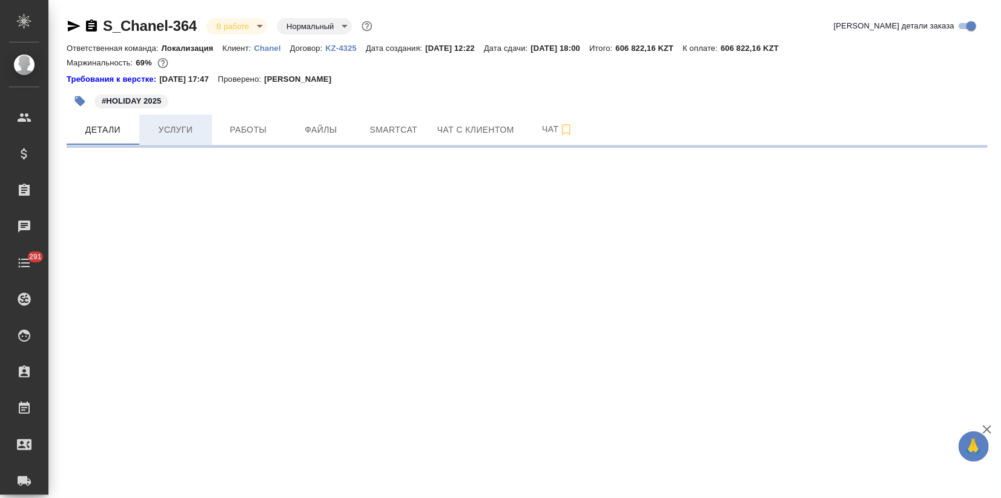
select select "RU"
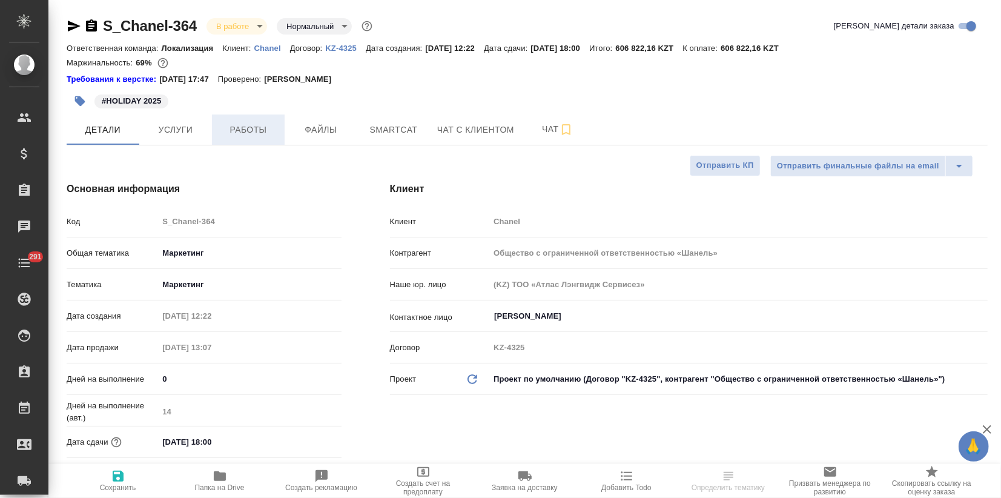
type textarea "x"
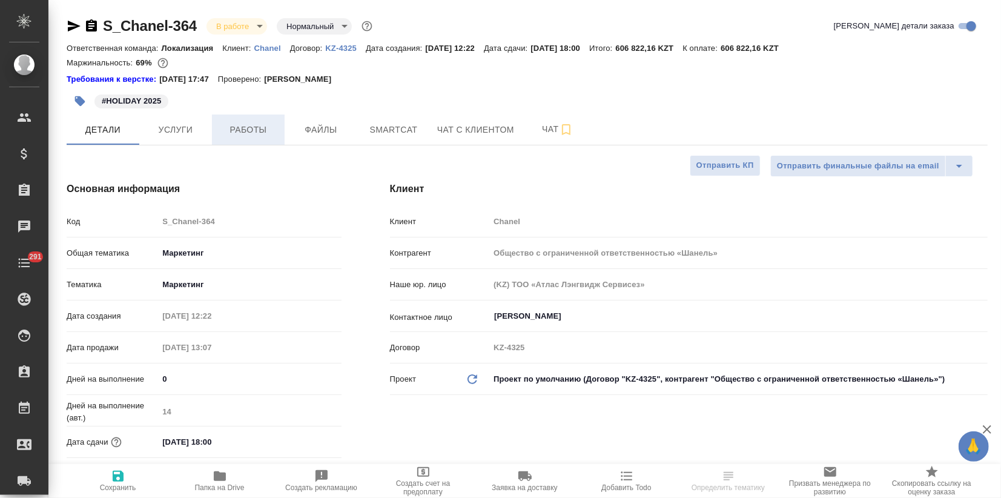
type textarea "x"
click at [276, 47] on p "Chanel" at bounding box center [272, 48] width 36 height 9
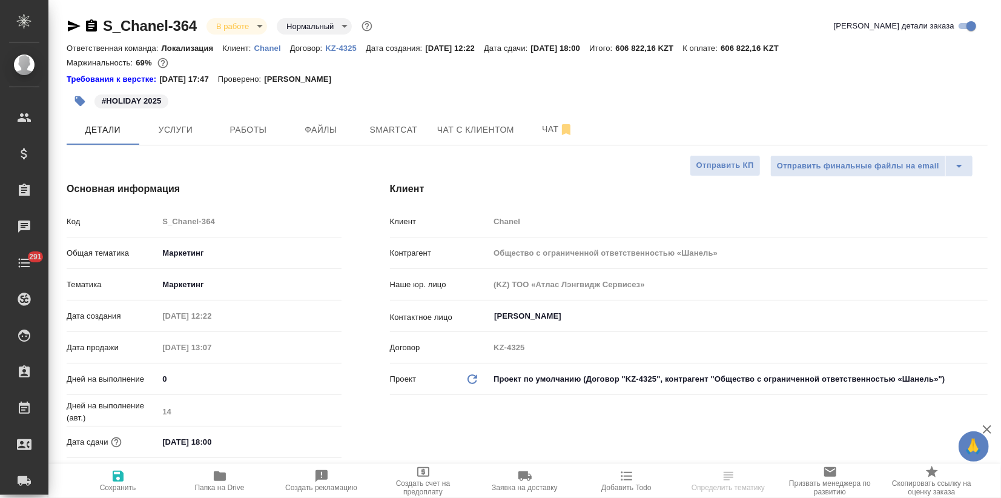
type textarea "x"
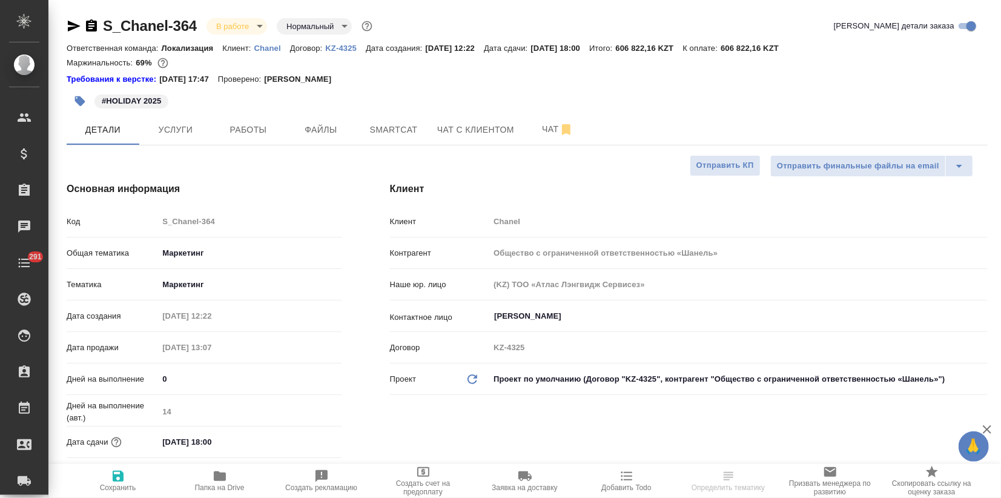
type textarea "x"
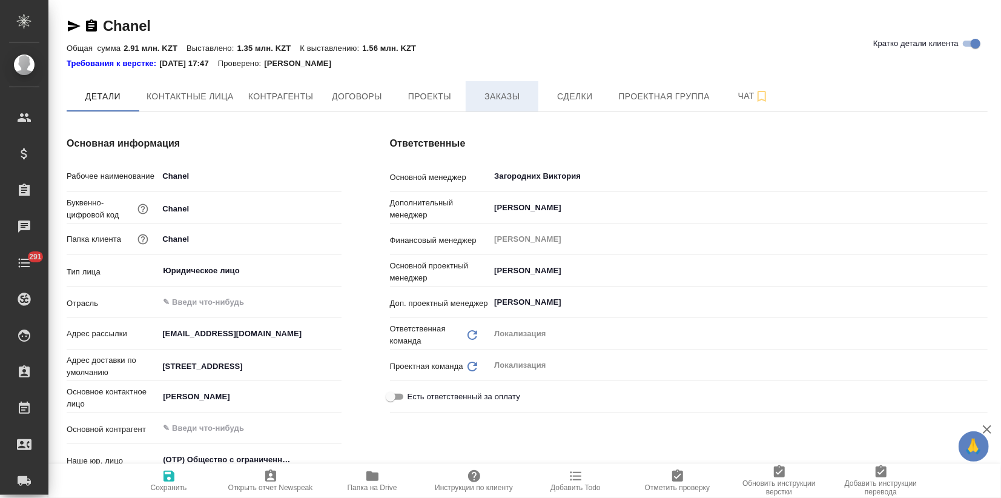
click at [490, 92] on span "Заказы" at bounding box center [502, 96] width 58 height 15
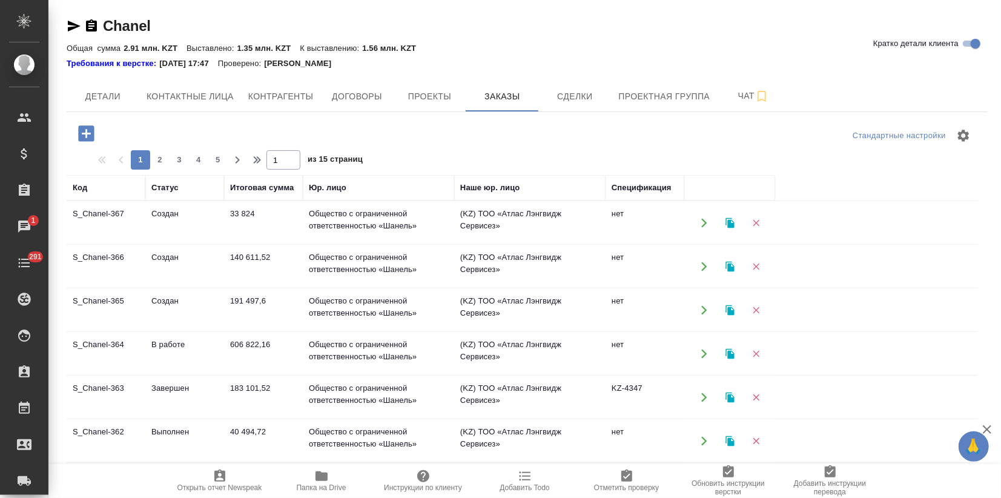
click at [188, 228] on td "Создан" at bounding box center [184, 223] width 79 height 42
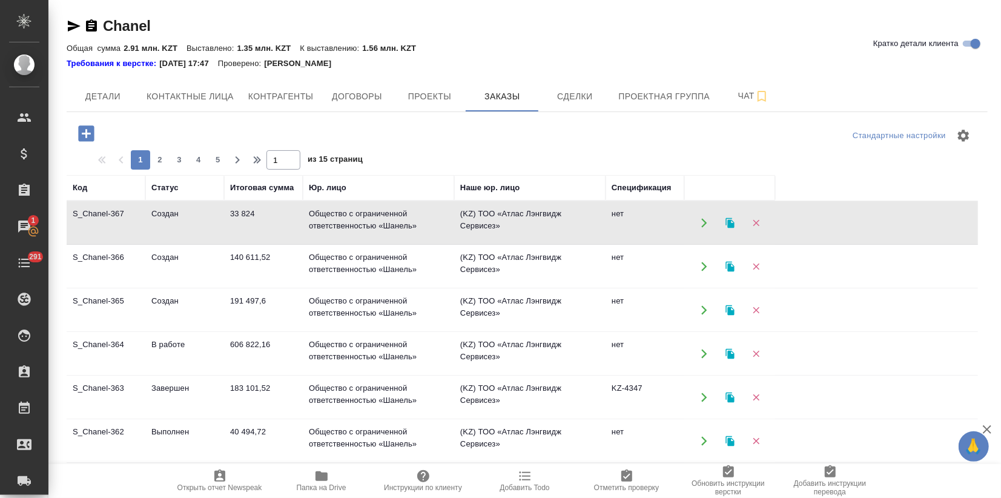
click at [139, 301] on td "S_Chanel-365" at bounding box center [106, 310] width 79 height 42
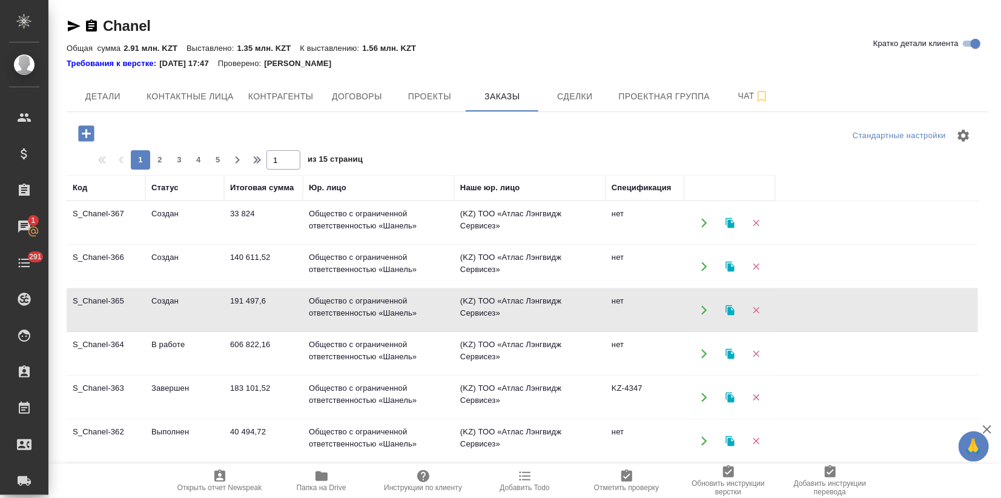
click at [139, 301] on td "S_Chanel-365" at bounding box center [106, 310] width 79 height 42
click at [150, 261] on td "Создан" at bounding box center [184, 266] width 79 height 42
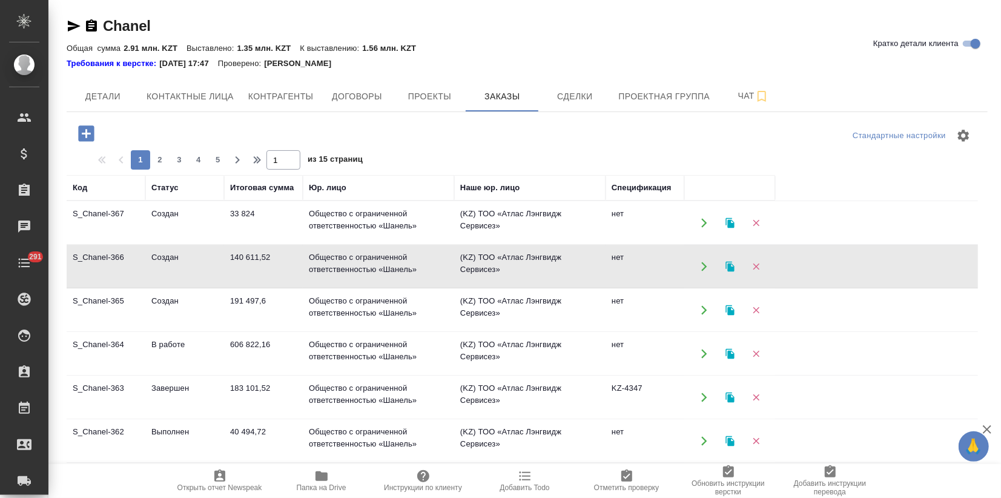
click at [151, 261] on td "Создан" at bounding box center [184, 266] width 79 height 42
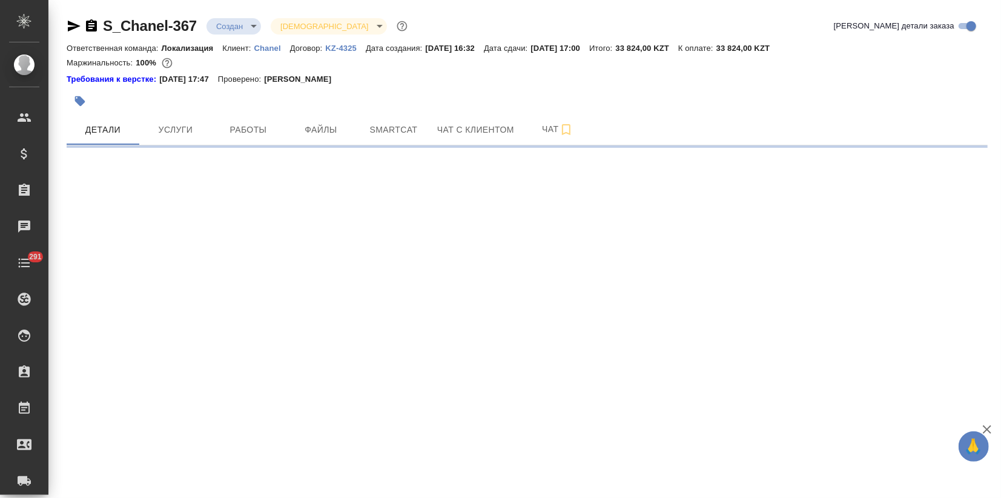
select select "RU"
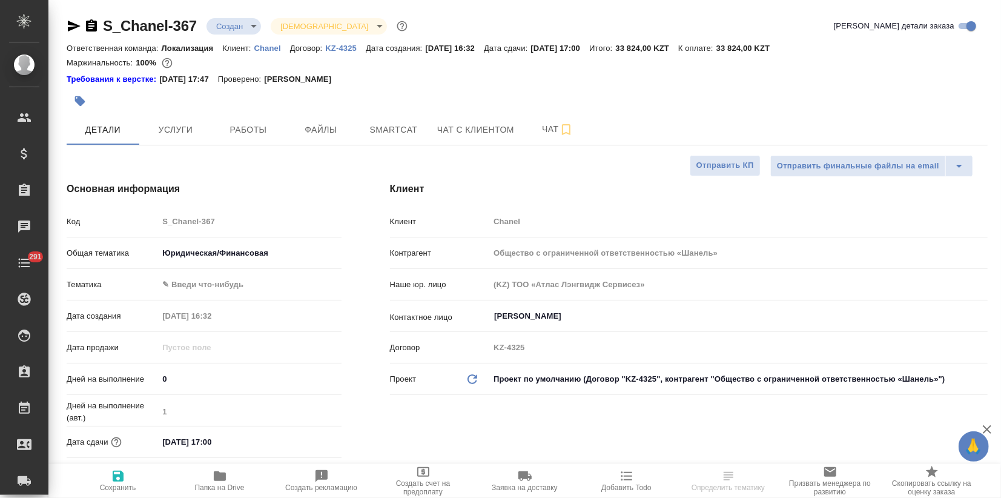
type textarea "x"
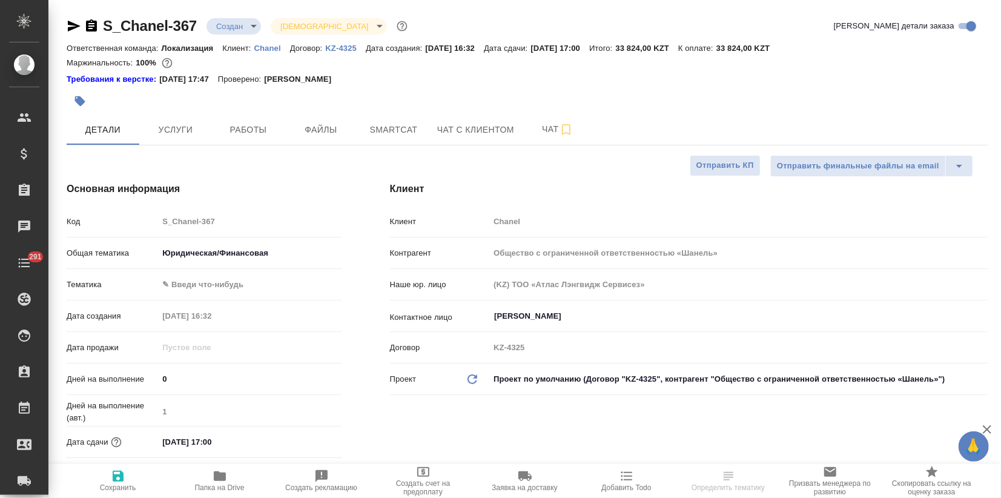
type textarea "x"
click at [158, 123] on span "Услуги" at bounding box center [176, 129] width 58 height 15
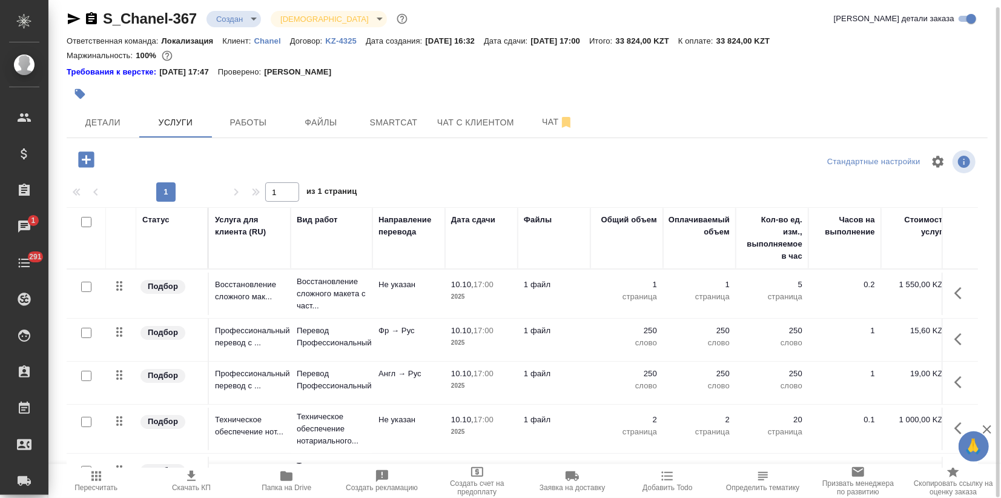
click at [200, 481] on span "Скачать КП" at bounding box center [191, 480] width 81 height 23
drag, startPoint x: 746, startPoint y: 36, endPoint x: 782, endPoint y: 41, distance: 36.1
click at [782, 41] on div "Ответственная команда: Локализация Клиент: Chanel Договор: KZ-4325 Дата создани…" at bounding box center [528, 40] width 922 height 15
copy p "33 824,00"
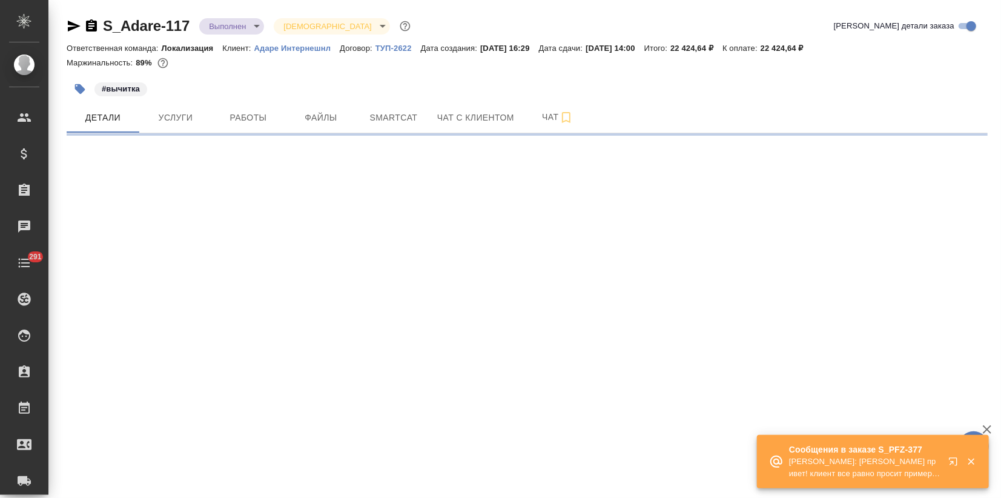
select select "RU"
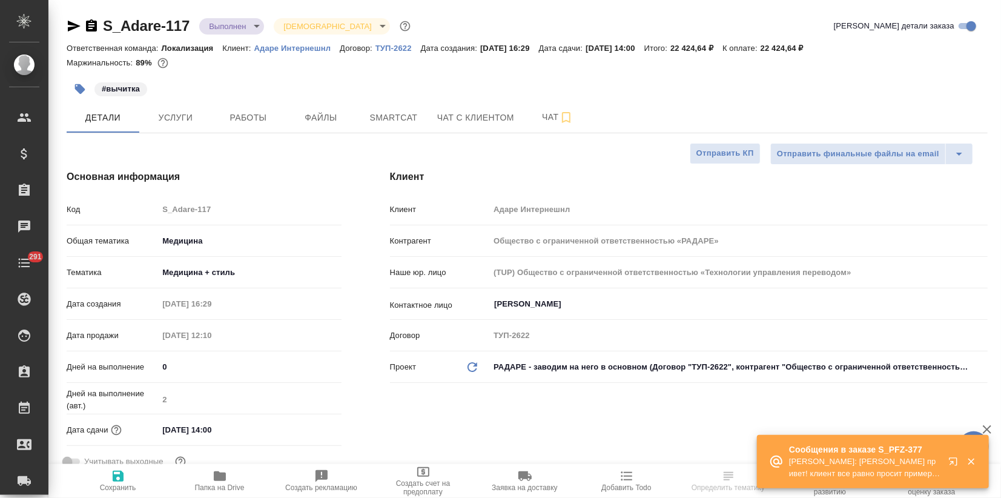
type textarea "x"
type input "[PERSON_NAME]"
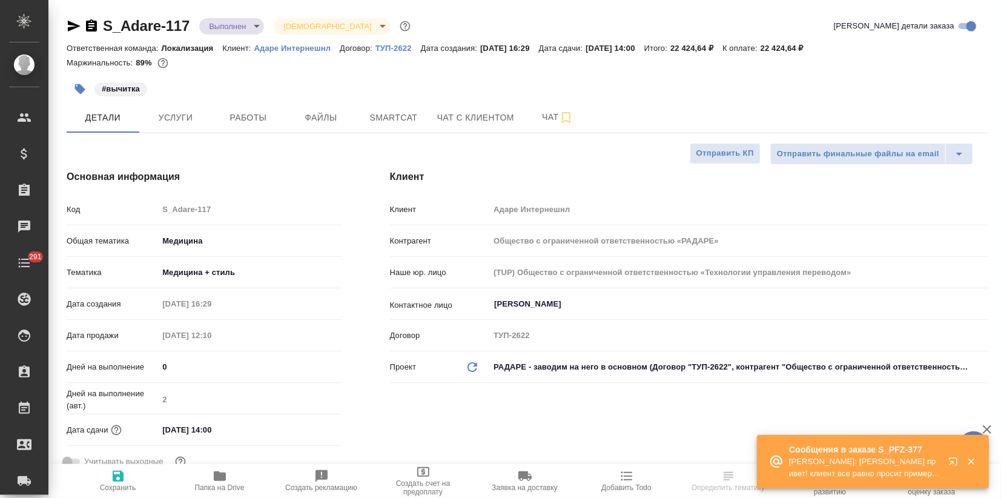
type textarea "x"
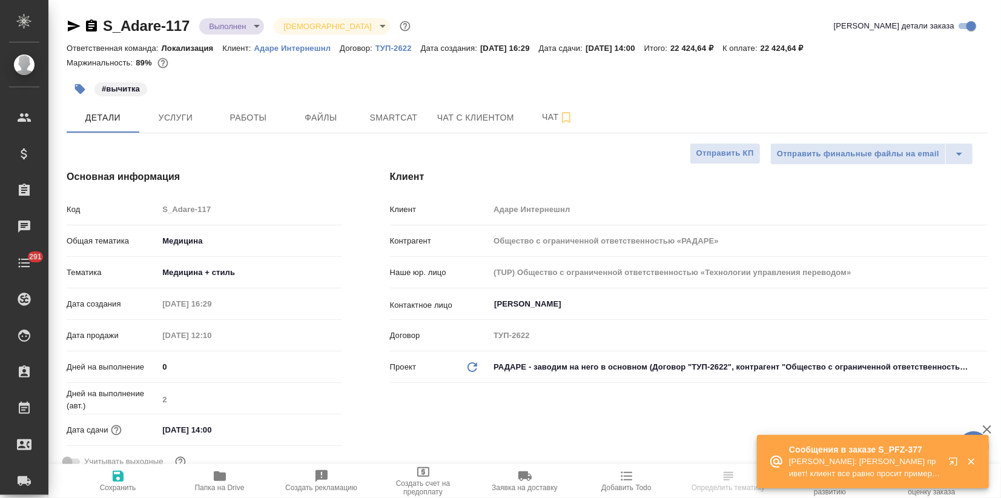
type textarea "x"
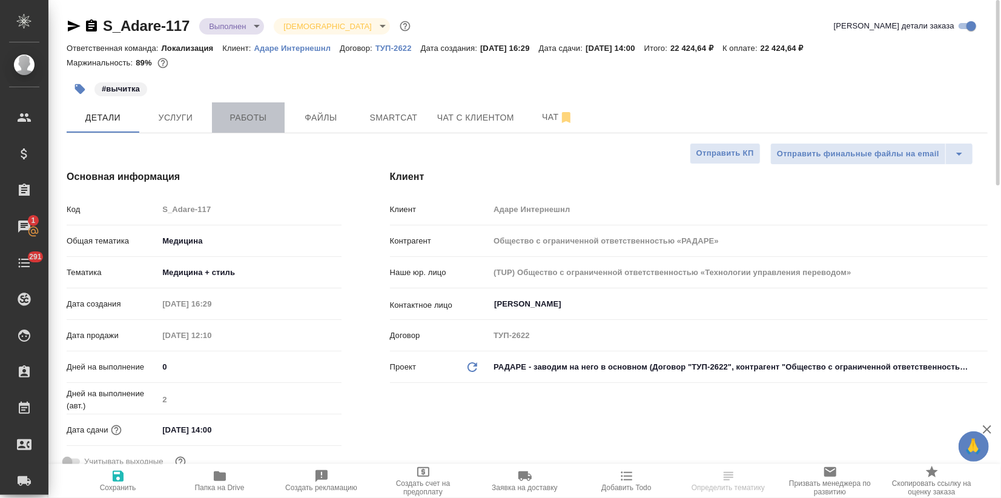
click at [246, 119] on span "Работы" at bounding box center [248, 117] width 58 height 15
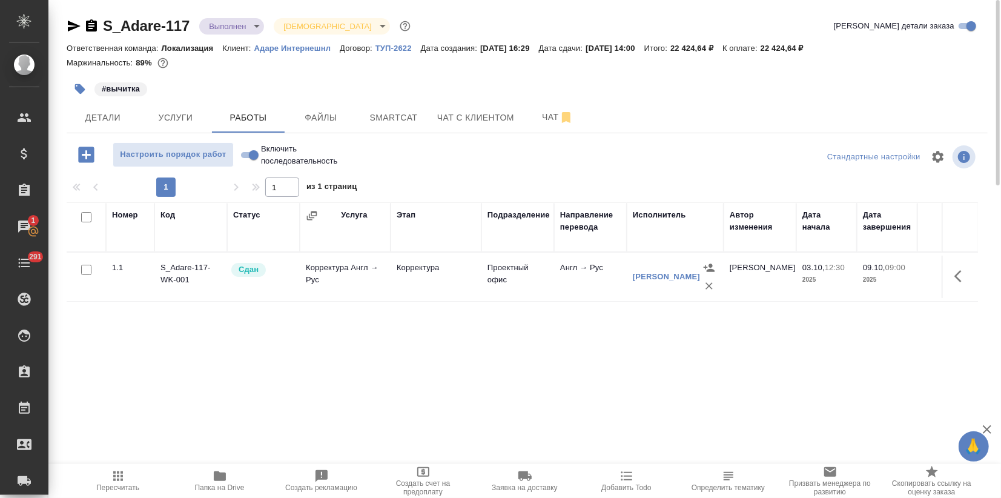
click at [218, 473] on icon "button" at bounding box center [220, 476] width 12 height 10
drag, startPoint x: 193, startPoint y: 22, endPoint x: 95, endPoint y: 23, distance: 98.2
click at [95, 23] on div "S_Adare-117 Выполнен completed [DEMOGRAPHIC_DATA] holyTrinity" at bounding box center [240, 25] width 347 height 19
copy link "S_Adare-117"
click at [97, 116] on span "Детали" at bounding box center [103, 117] width 58 height 15
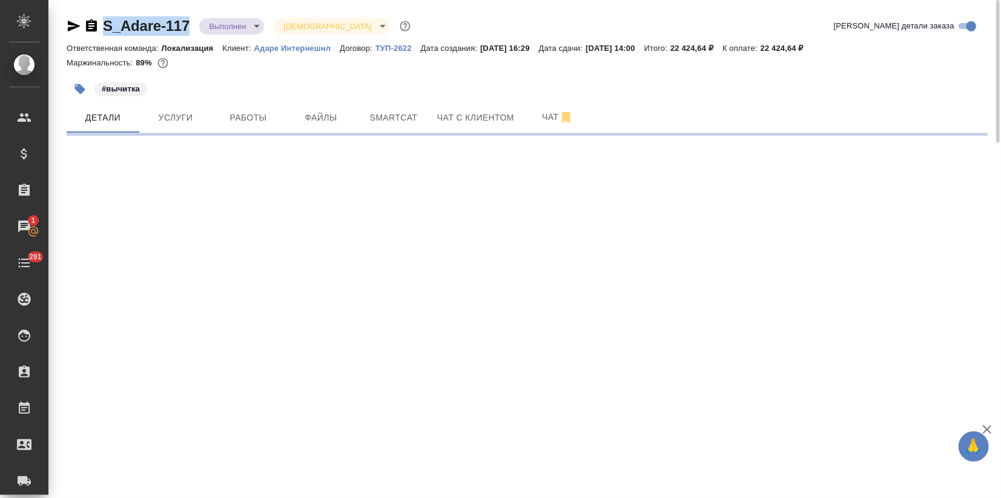
select select "RU"
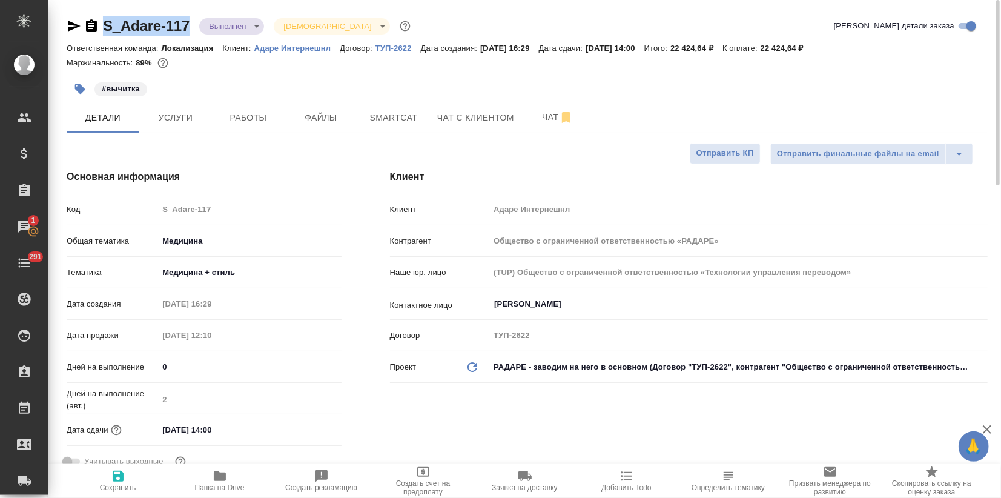
type textarea "x"
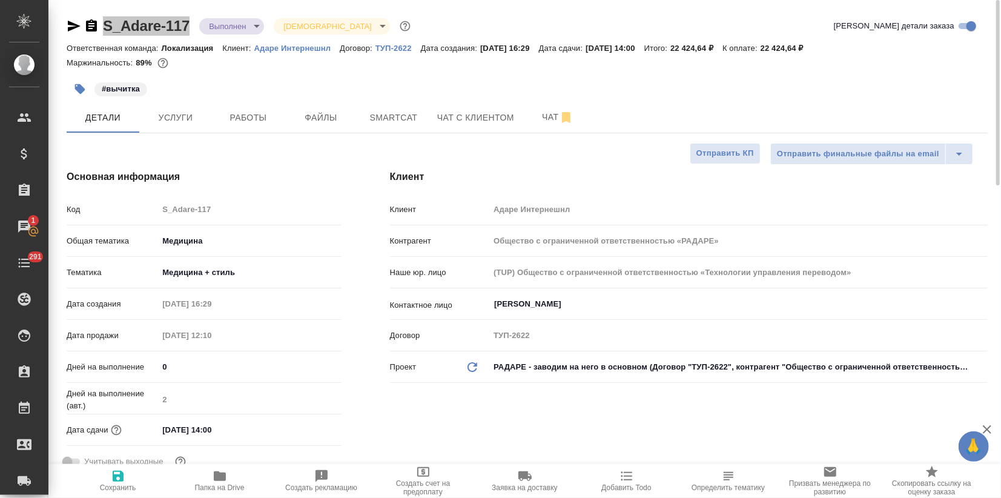
type textarea "x"
click at [171, 122] on span "Услуги" at bounding box center [176, 117] width 58 height 15
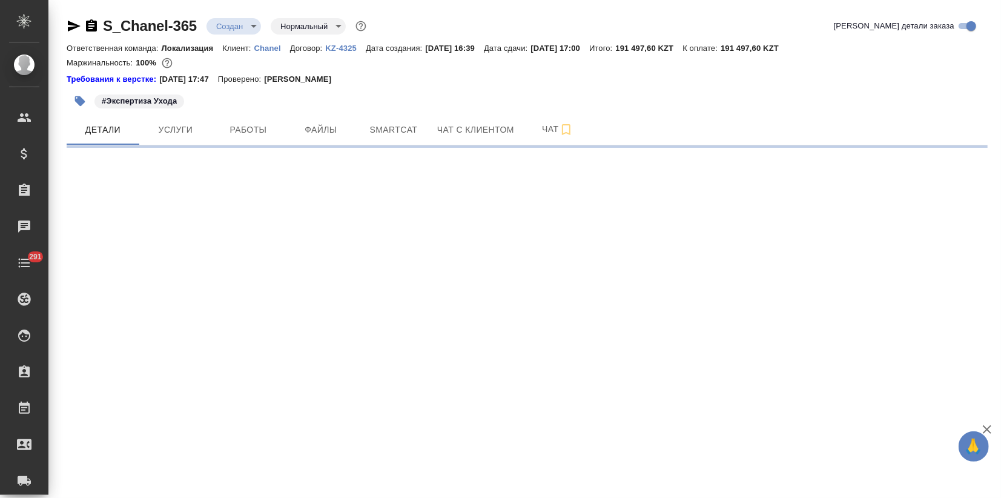
click at [239, 19] on body "🙏 .cls-1 fill:#fff; AWATERA Zagorodnikh [PERSON_NAME] Спецификации Заказы Чаты …" at bounding box center [500, 249] width 1001 height 498
select select "RU"
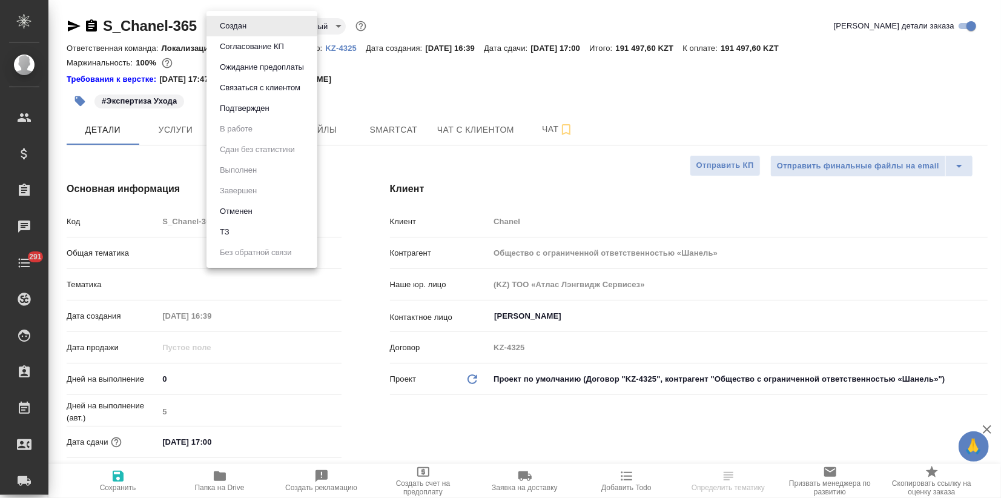
type textarea "x"
type input "Локализация"
type textarea "x"
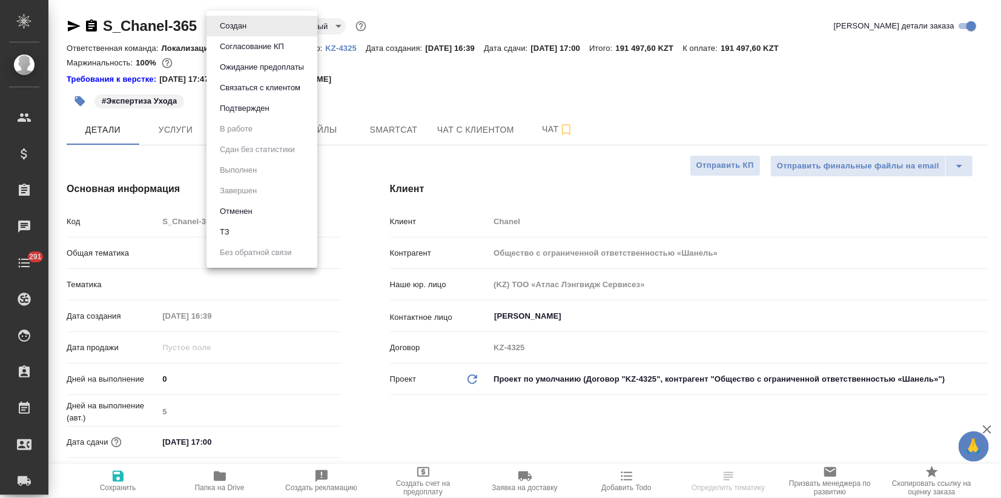
type textarea "x"
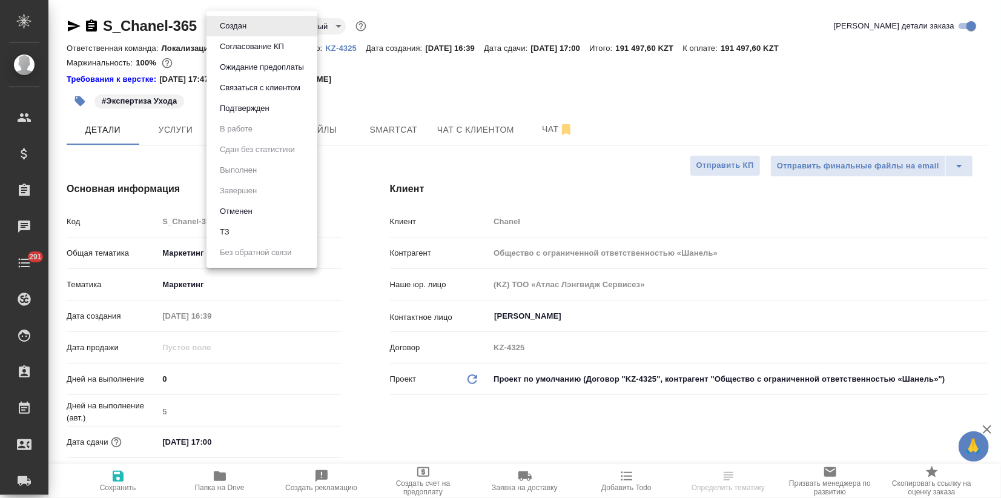
click at [282, 397] on div at bounding box center [500, 249] width 1001 height 498
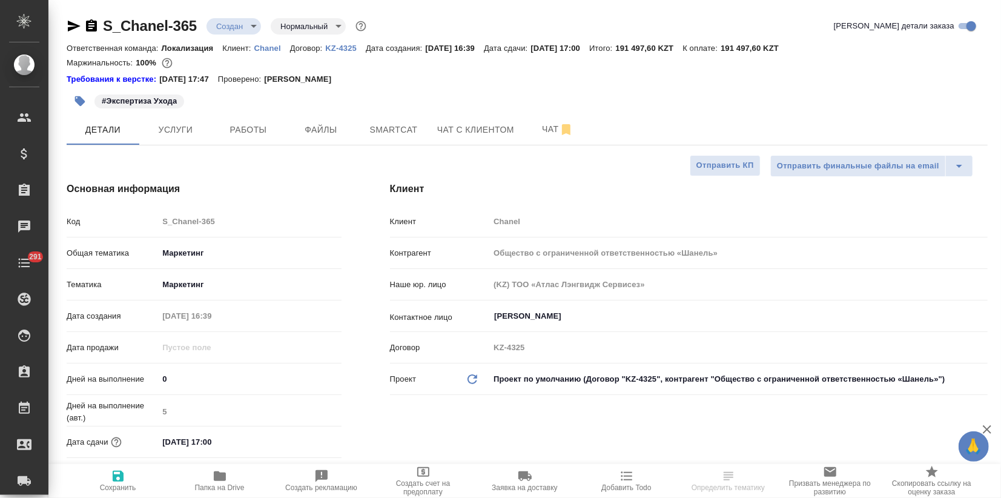
click at [239, 438] on input "[DATE] 17:00" at bounding box center [211, 442] width 106 height 18
click at [307, 442] on icon "button" at bounding box center [306, 440] width 11 height 12
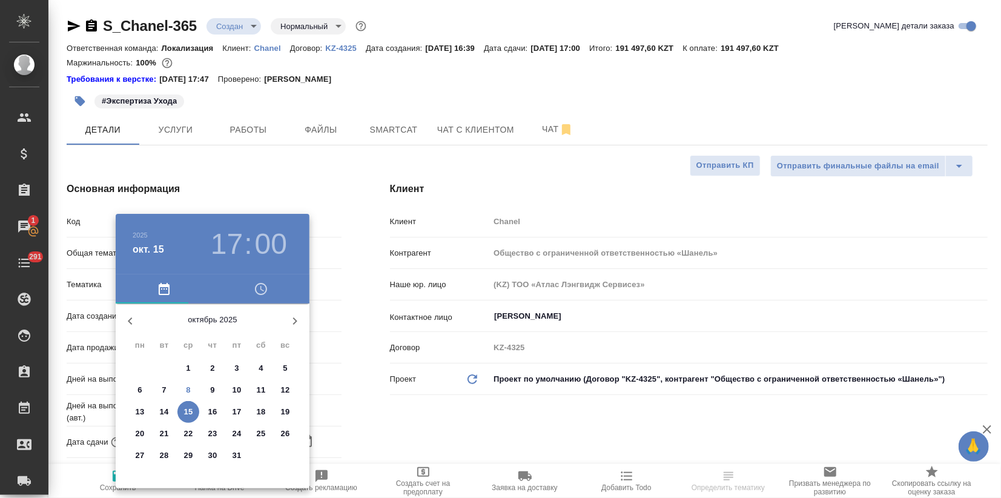
type textarea "x"
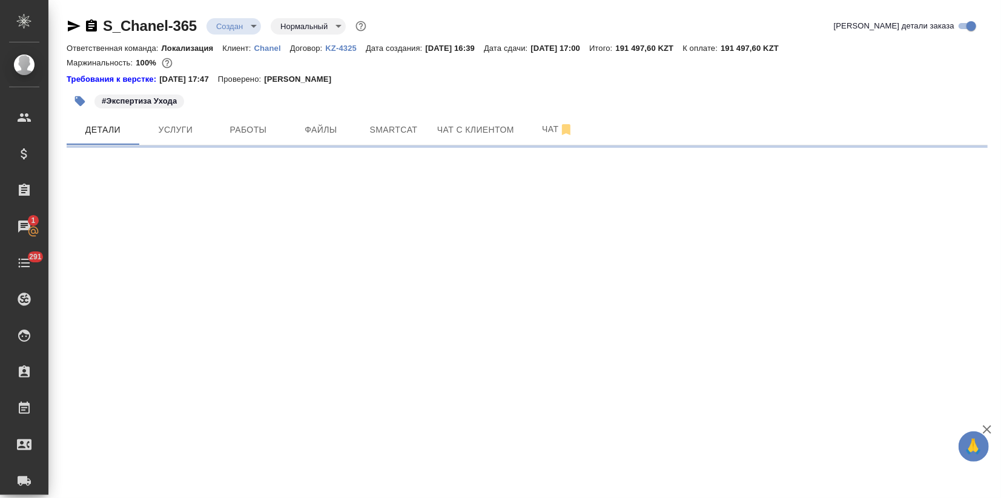
select select "RU"
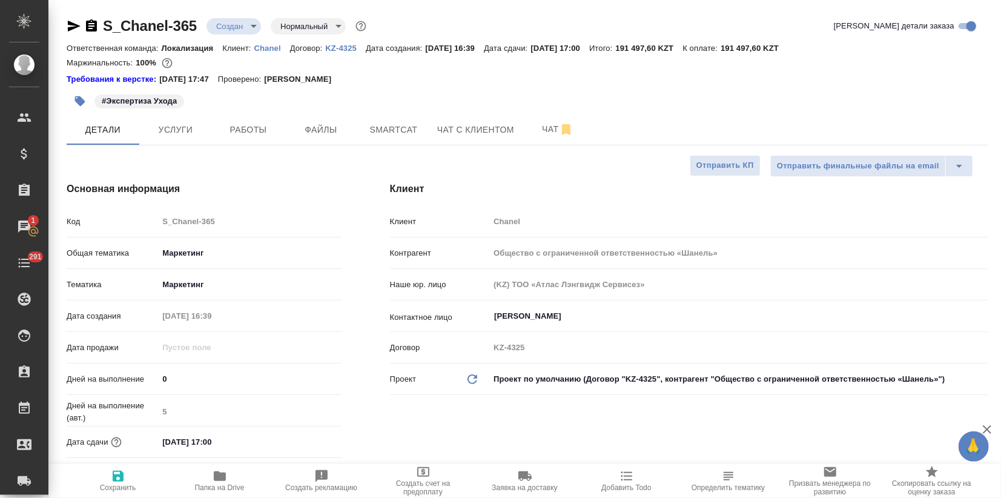
type textarea "x"
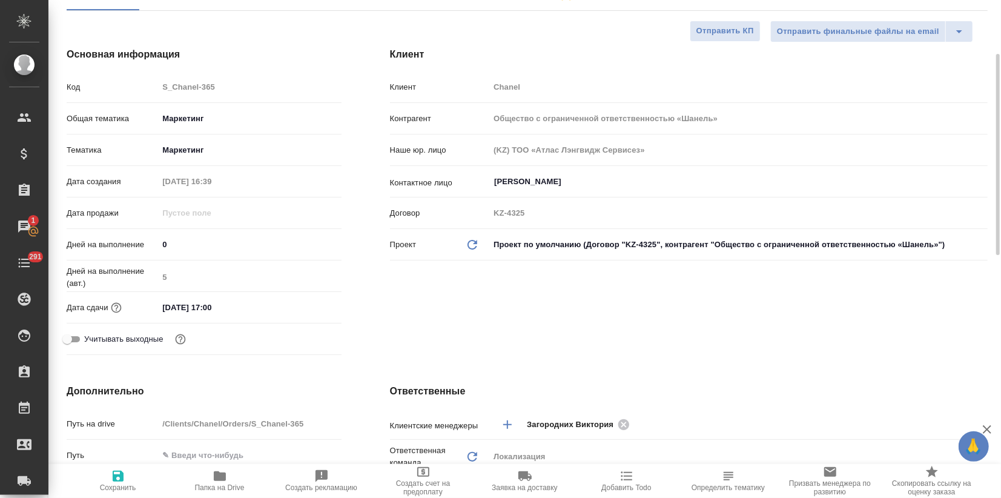
click at [238, 299] on input "[DATE] 17:00" at bounding box center [211, 308] width 106 height 18
click at [310, 304] on icon "button" at bounding box center [306, 307] width 15 height 15
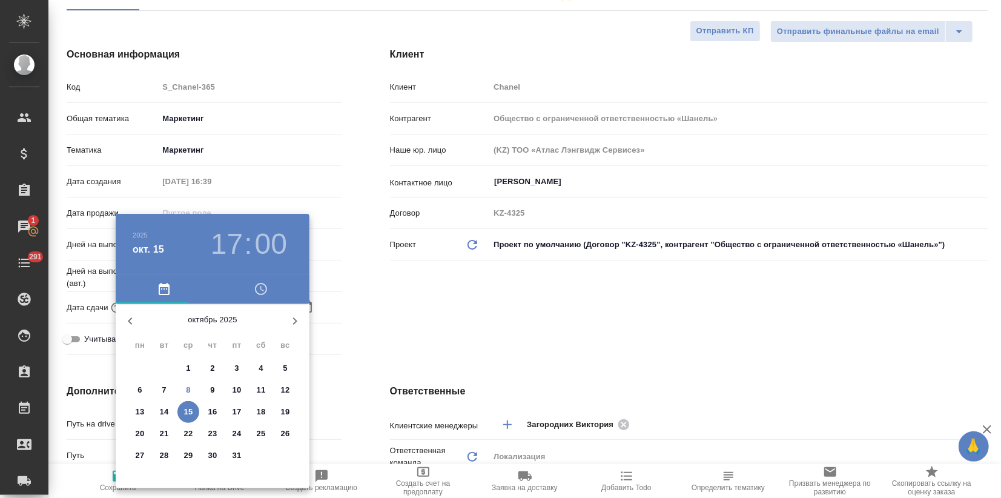
click at [231, 412] on span "17" at bounding box center [237, 412] width 22 height 12
type input "17.10.2025 17:00"
type textarea "x"
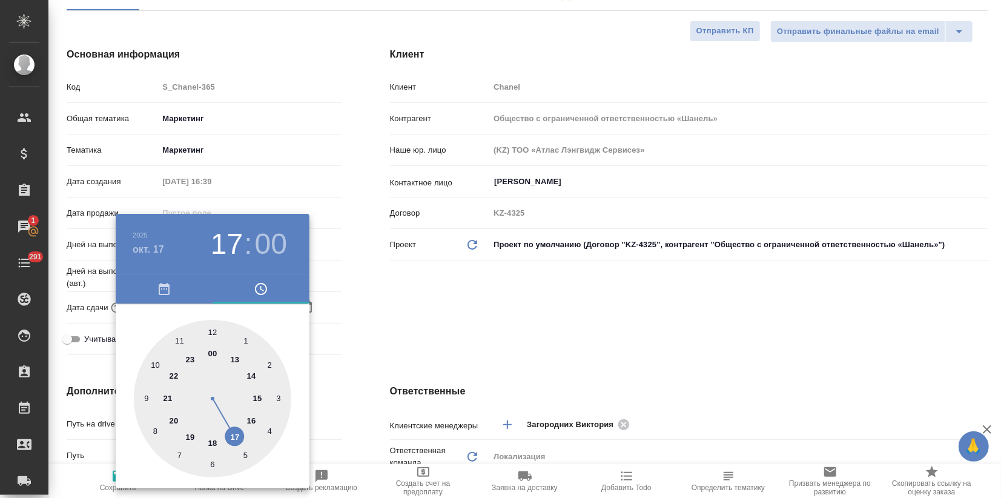
click at [239, 436] on div at bounding box center [213, 399] width 158 height 158
type textarea "x"
click at [209, 336] on div at bounding box center [213, 399] width 158 height 158
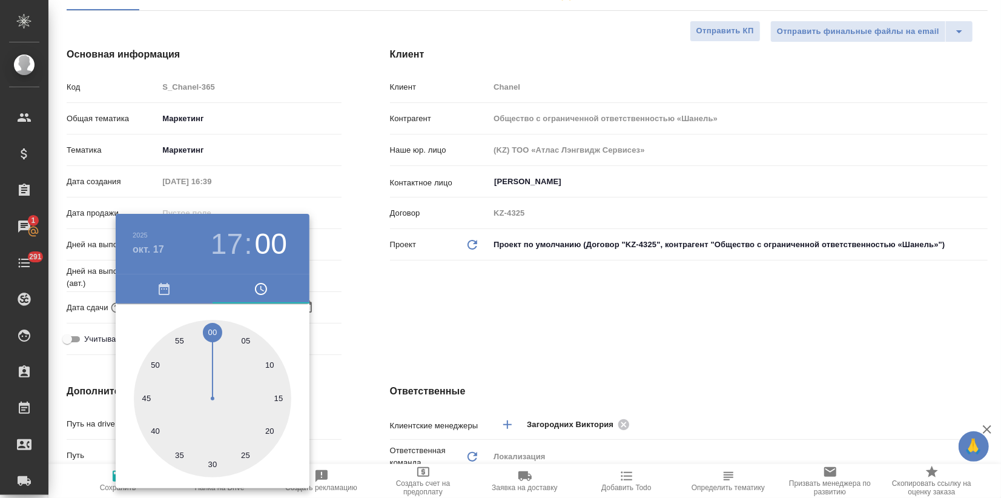
type textarea "x"
click at [434, 330] on div at bounding box center [500, 249] width 1001 height 498
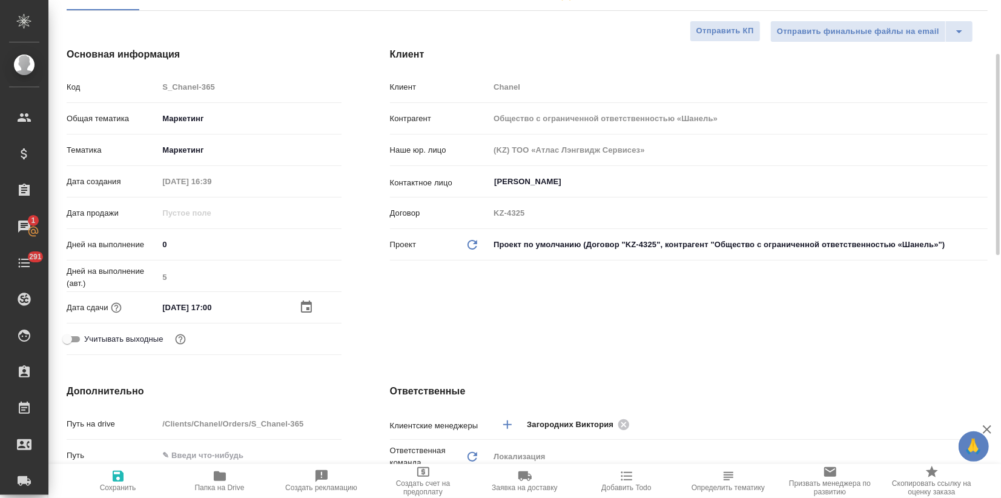
click at [113, 485] on span "Сохранить" at bounding box center [118, 487] width 36 height 8
type textarea "x"
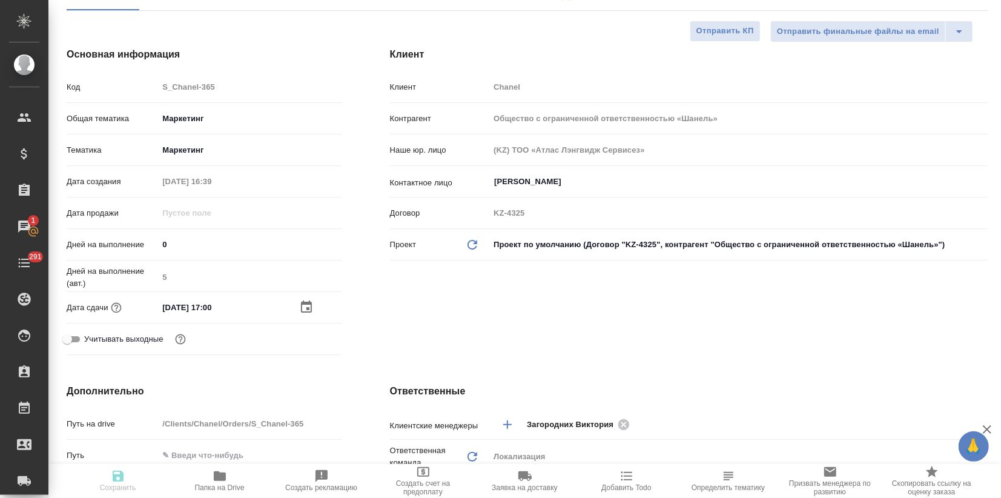
type textarea "x"
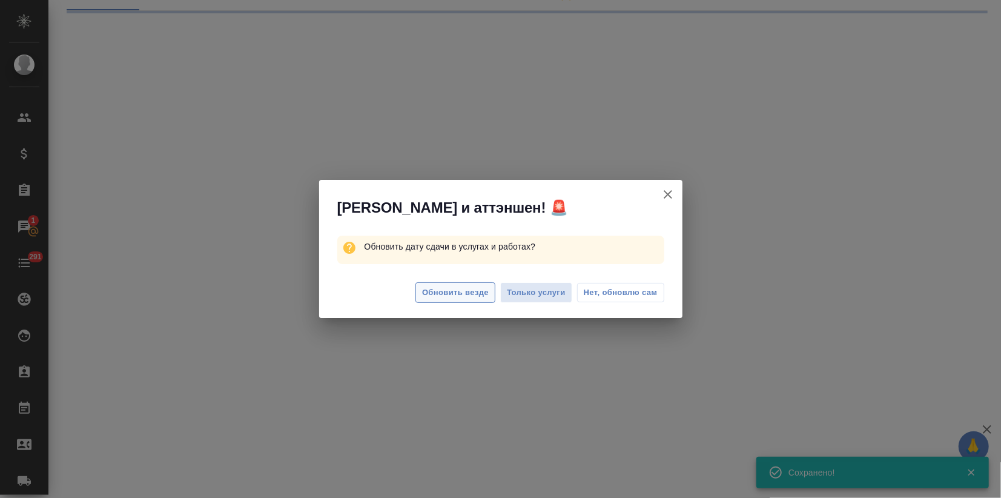
click at [444, 296] on span "Обновить везде" at bounding box center [455, 293] width 67 height 14
select select "RU"
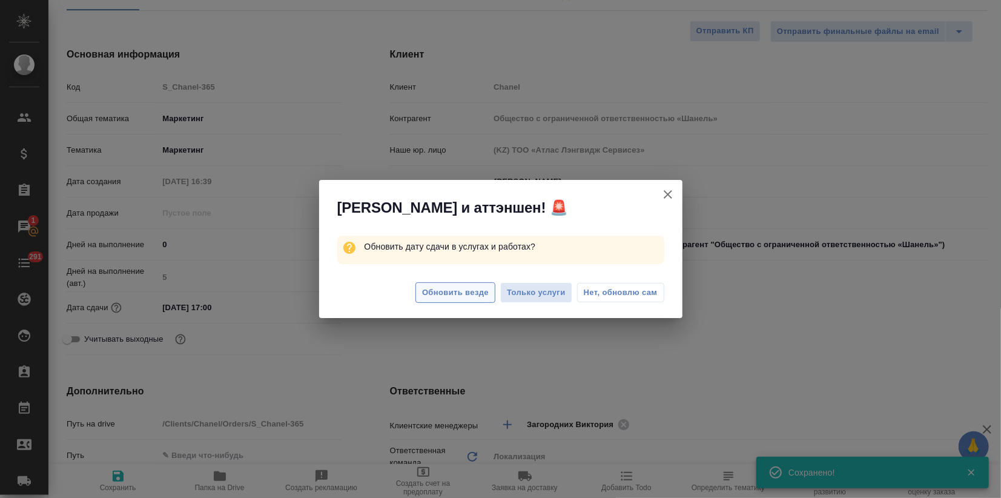
type textarea "x"
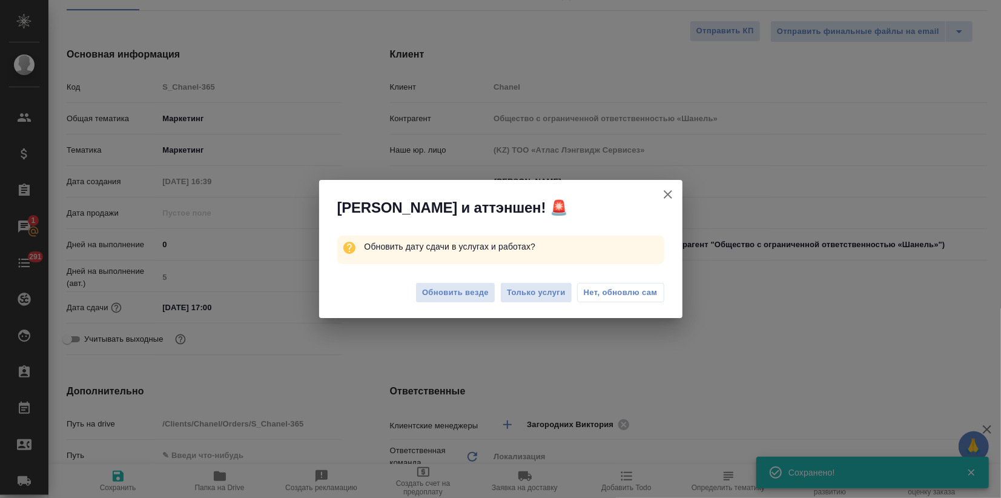
type textarea "x"
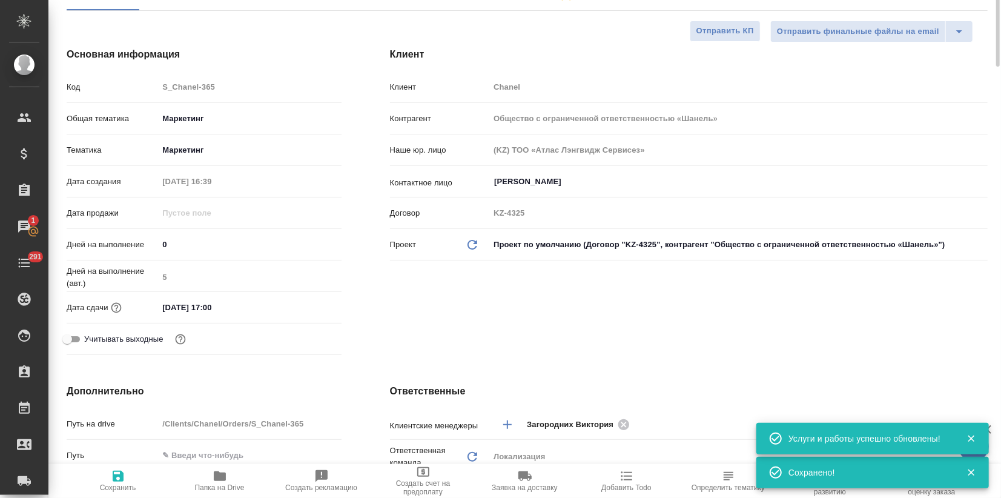
scroll to position [0, 0]
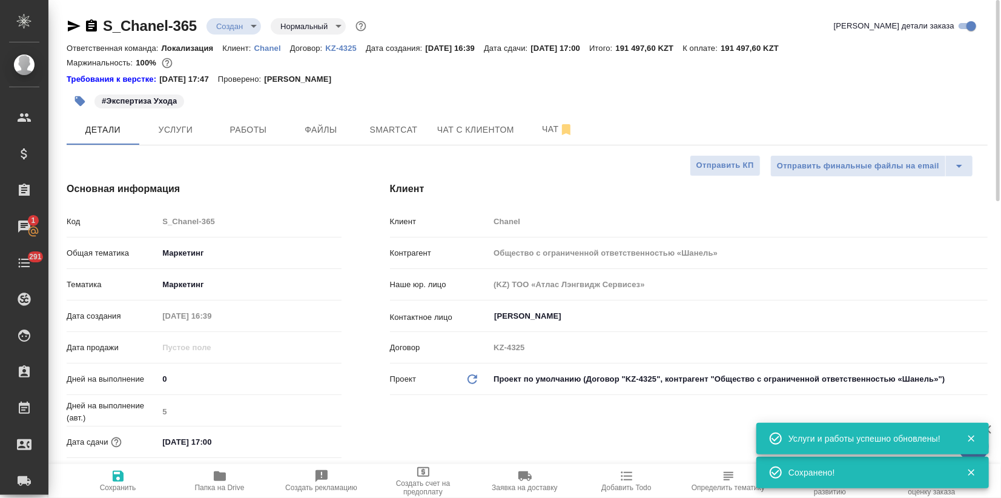
click at [223, 22] on body "🙏 .cls-1 fill:#fff; AWATERA Zagorodnikh Viktoria Клиенты Спецификации Заказы 1 …" at bounding box center [500, 249] width 1001 height 498
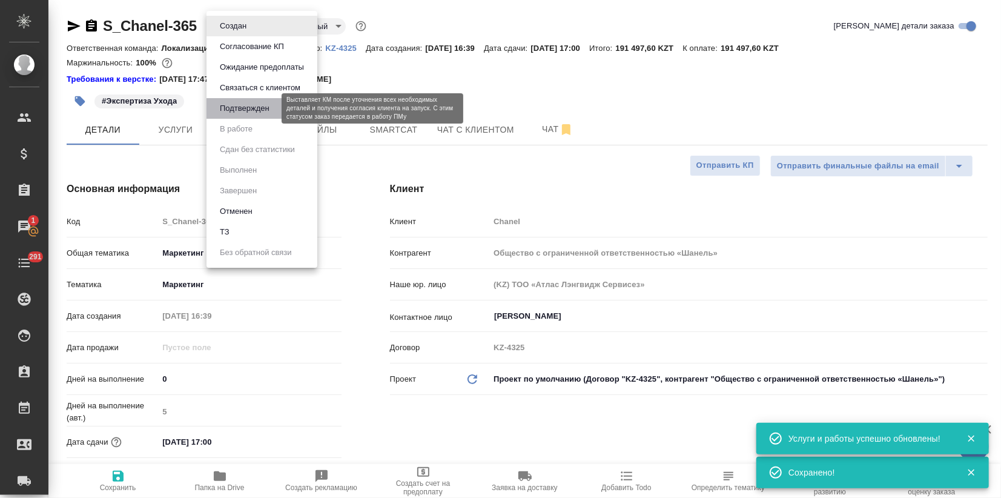
click at [236, 108] on button "Подтвержден" at bounding box center [244, 108] width 57 height 13
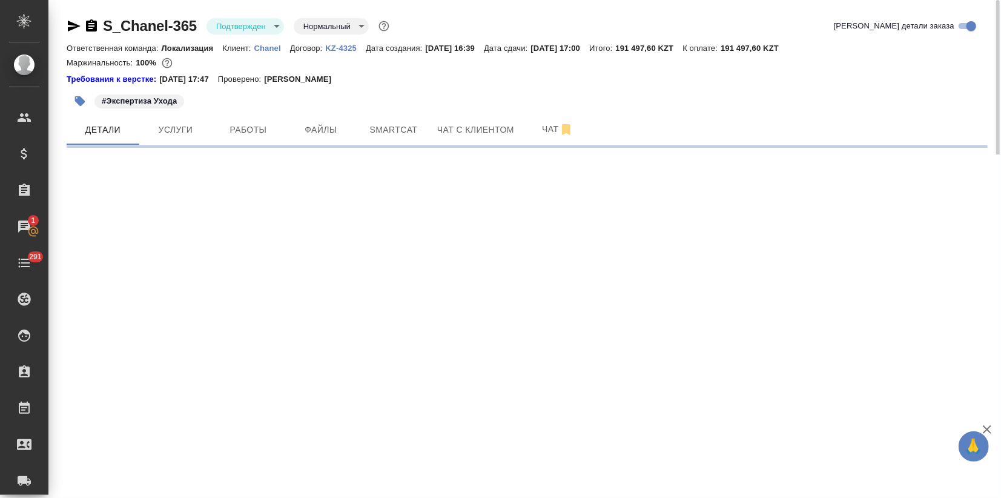
select select "RU"
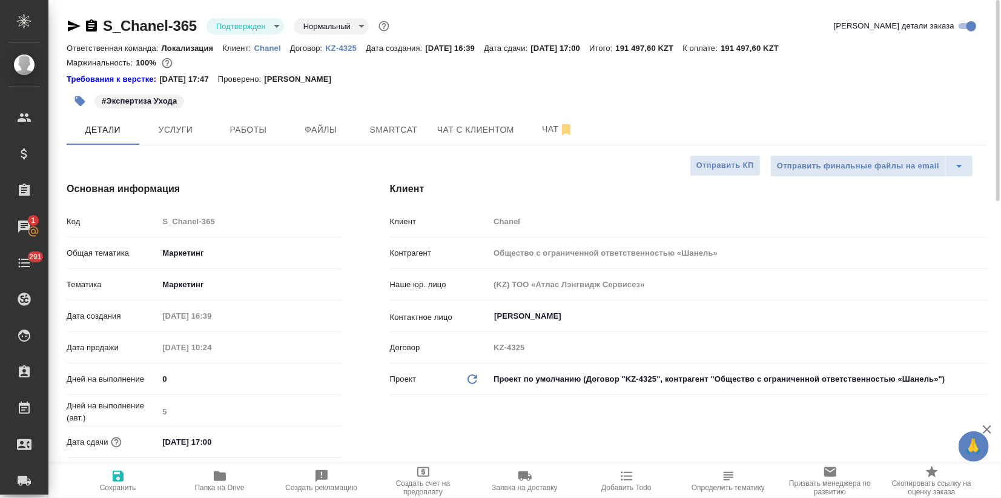
type textarea "x"
click at [78, 25] on icon "button" at bounding box center [74, 26] width 13 height 11
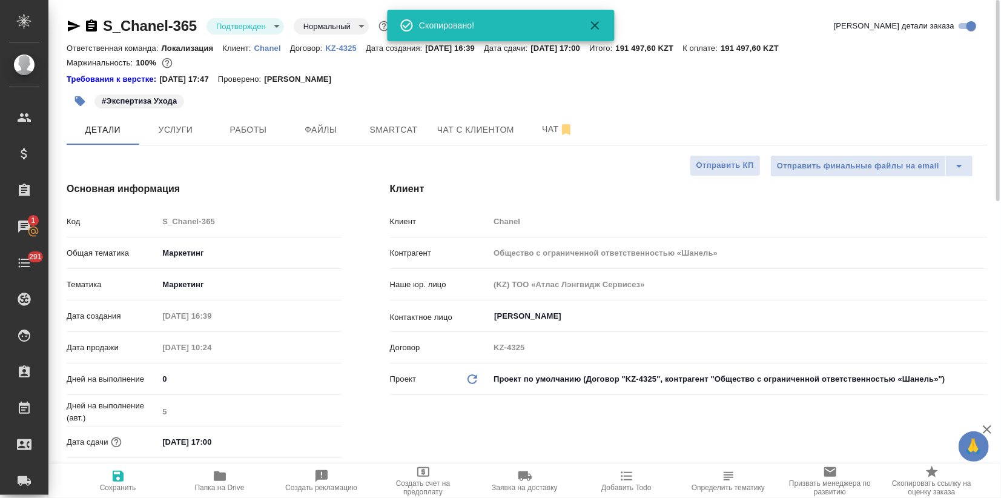
type textarea "x"
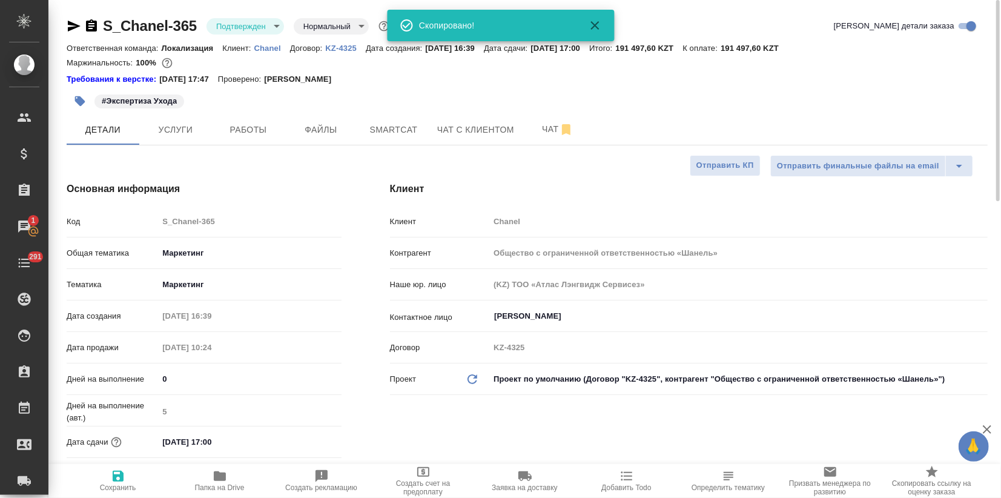
type textarea "x"
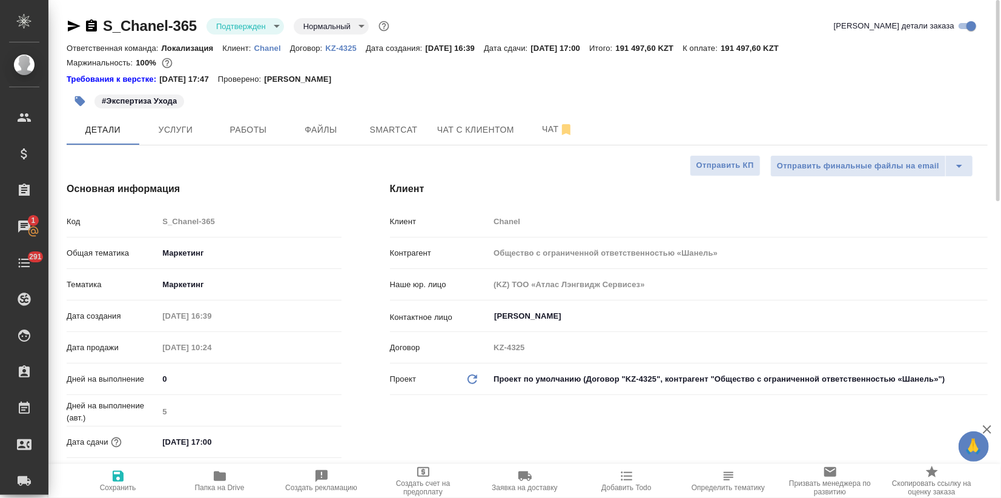
type textarea "x"
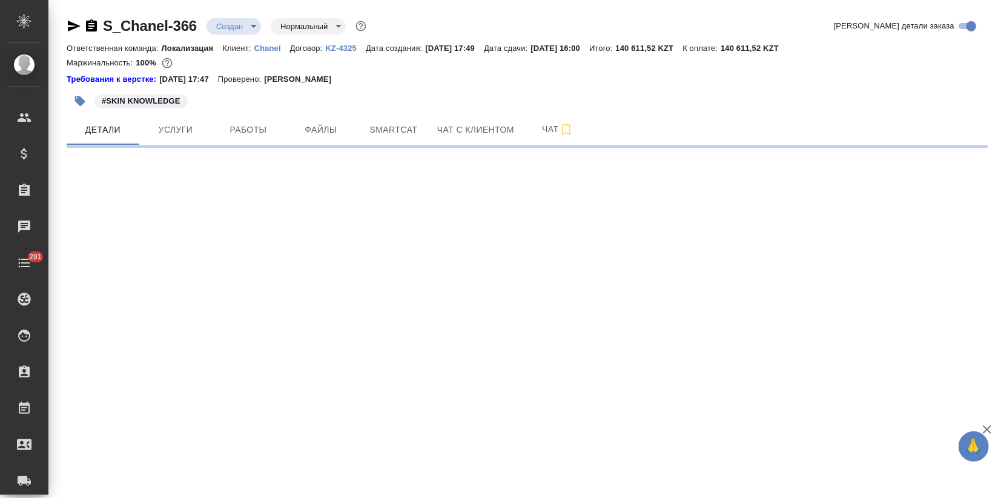
select select "RU"
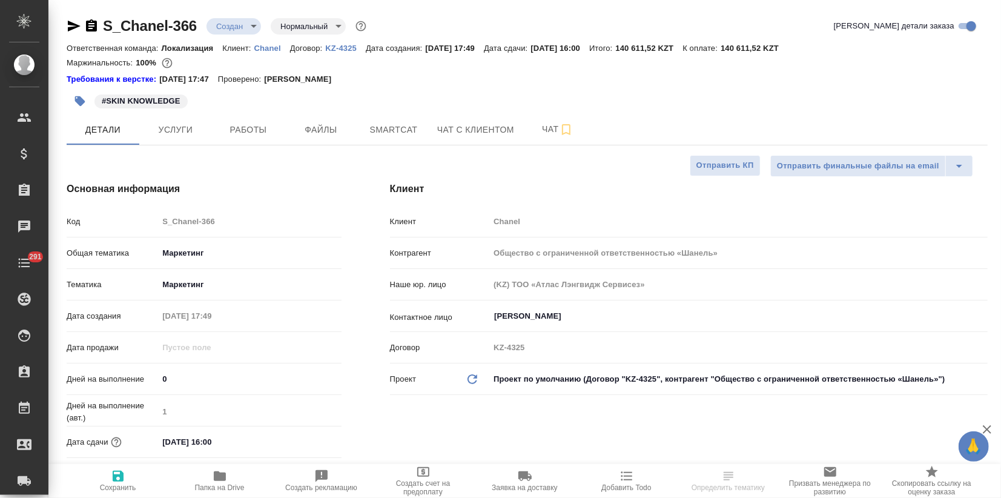
type textarea "x"
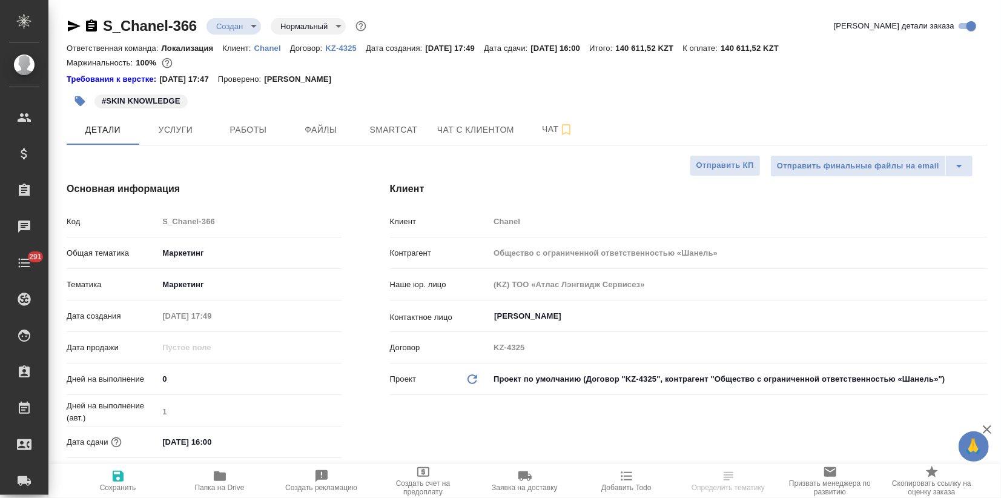
type textarea "x"
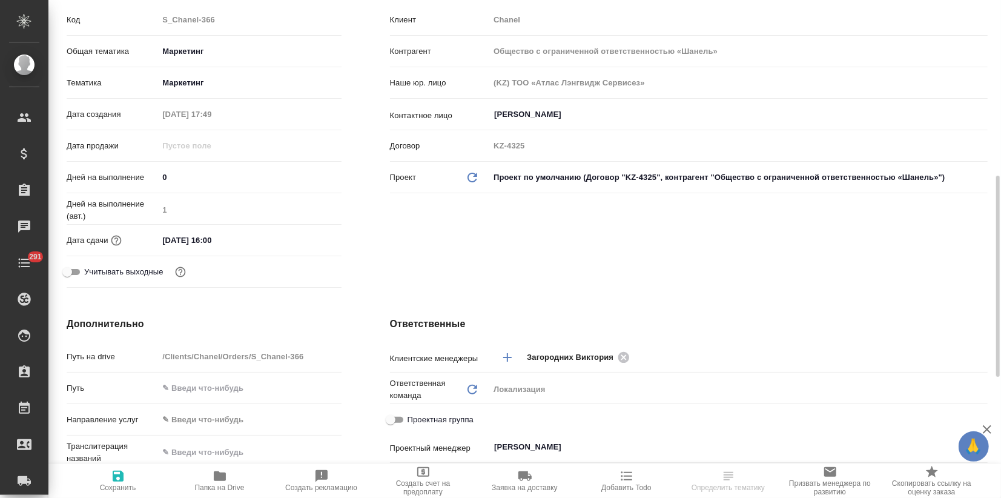
scroll to position [269, 0]
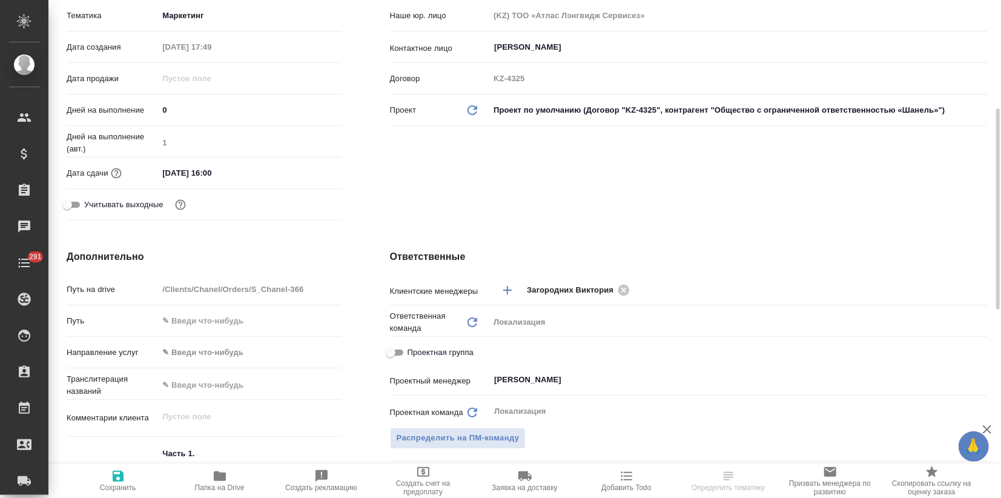
click at [242, 178] on input "13.10.2025 16:00" at bounding box center [211, 173] width 106 height 18
click at [307, 173] on icon "button" at bounding box center [306, 171] width 11 height 12
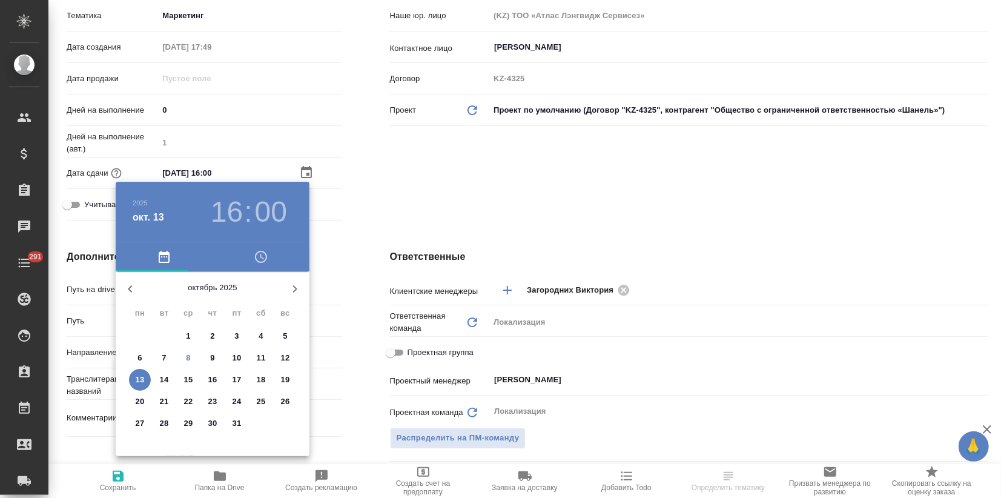
click at [184, 379] on p "15" at bounding box center [188, 380] width 9 height 12
type input "15.10.2025 16:00"
type textarea "x"
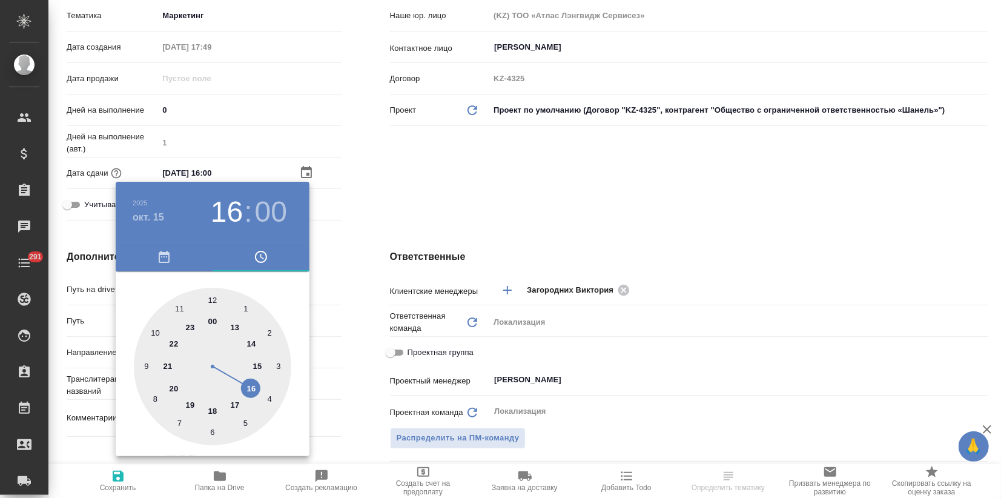
click at [235, 400] on div at bounding box center [213, 367] width 158 height 158
type input "15.10.2025 17:00"
type textarea "x"
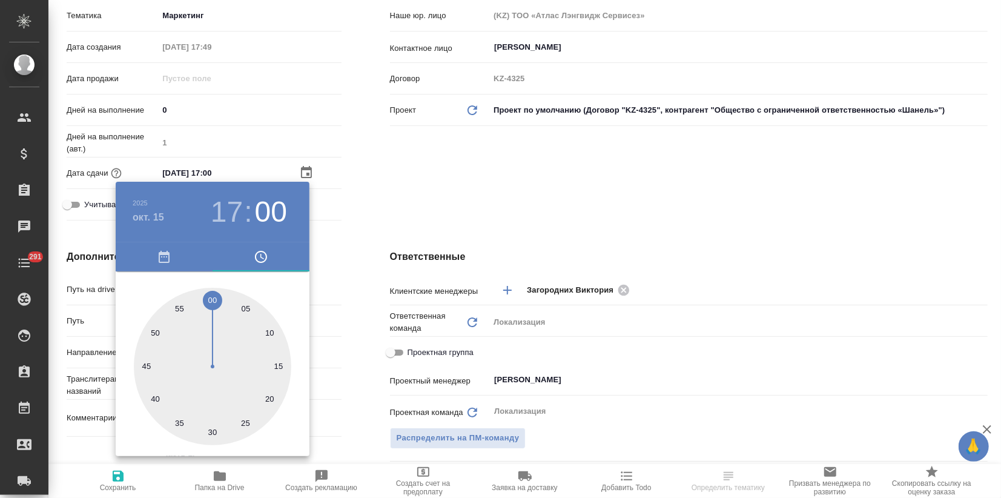
type textarea "x"
click at [216, 297] on div at bounding box center [213, 367] width 158 height 158
type textarea "x"
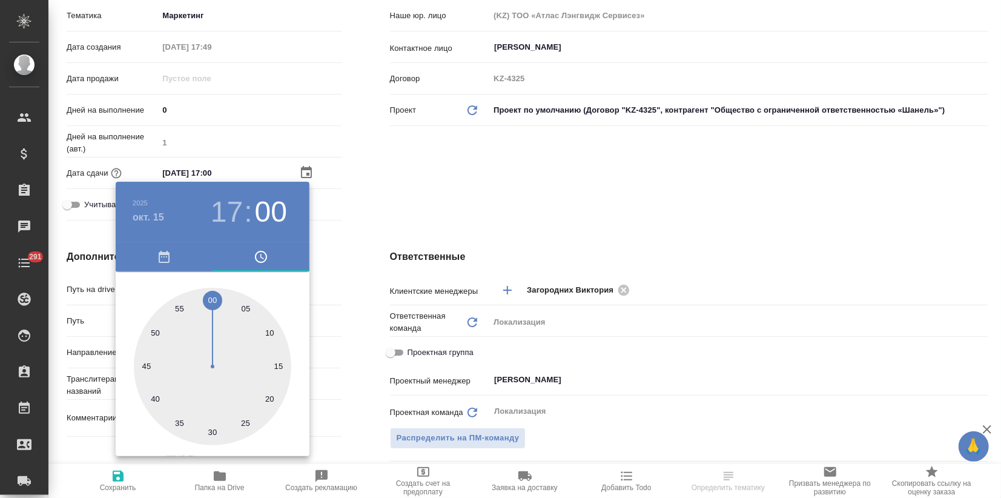
type textarea "x"
click at [373, 198] on div at bounding box center [500, 249] width 1001 height 498
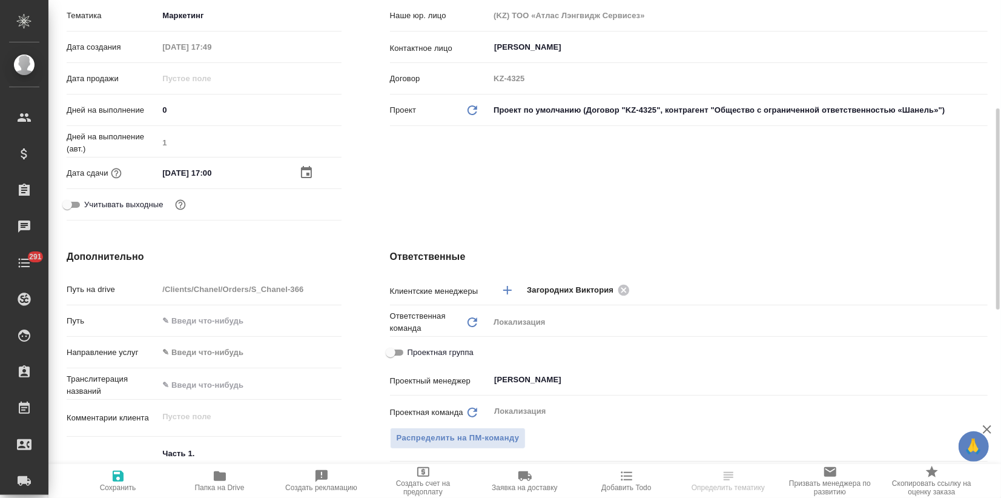
click at [119, 476] on icon "button" at bounding box center [118, 476] width 11 height 11
type textarea "x"
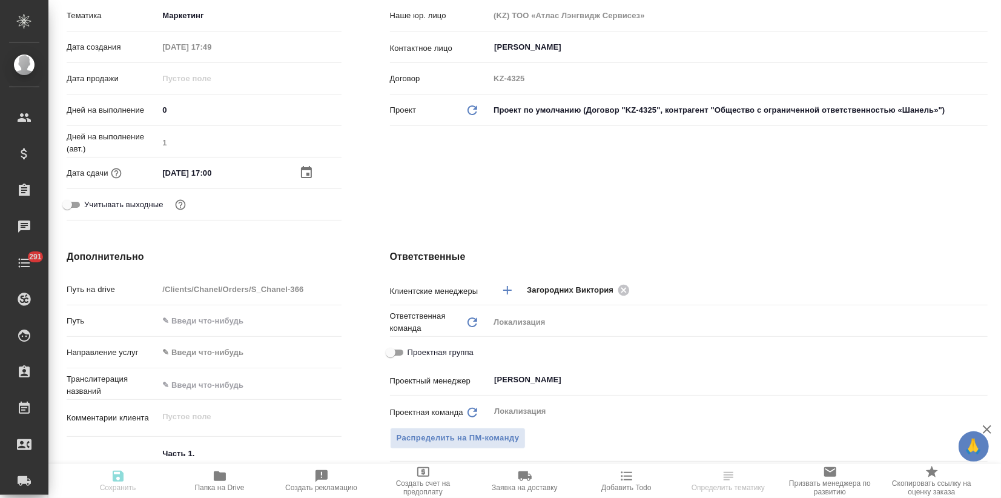
type textarea "x"
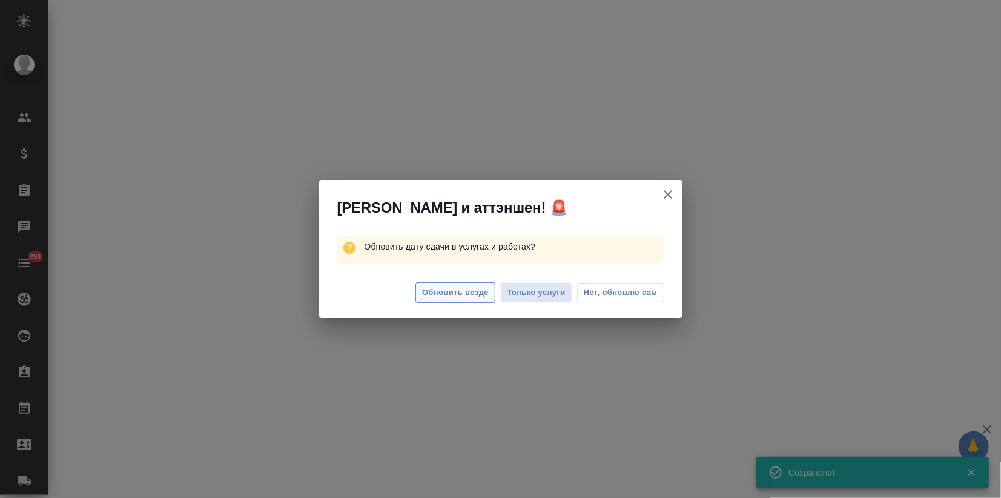
click at [448, 294] on span "Обновить везде" at bounding box center [455, 293] width 67 height 14
select select "RU"
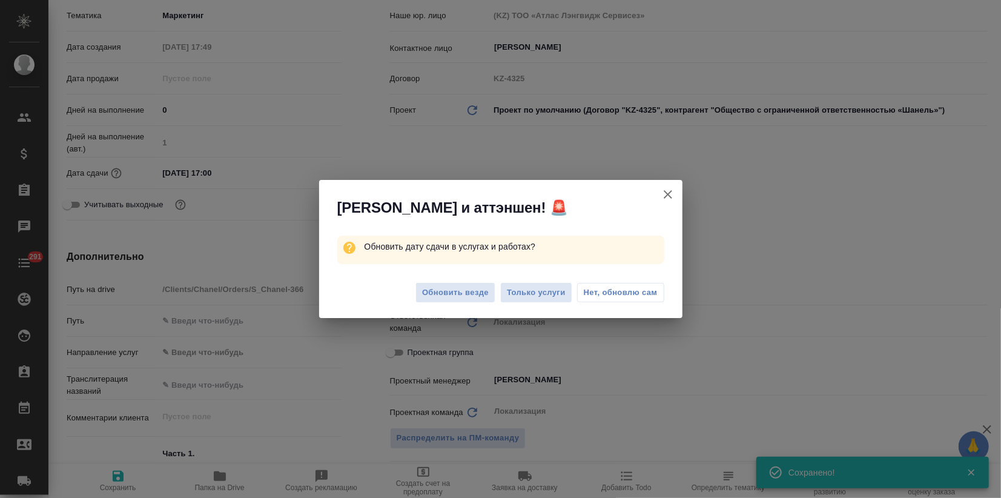
type textarea "x"
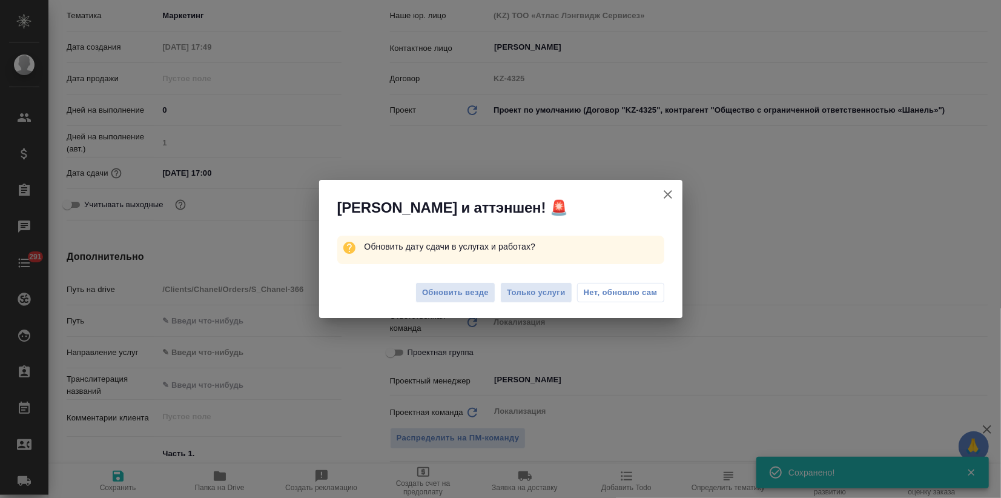
type textarea "x"
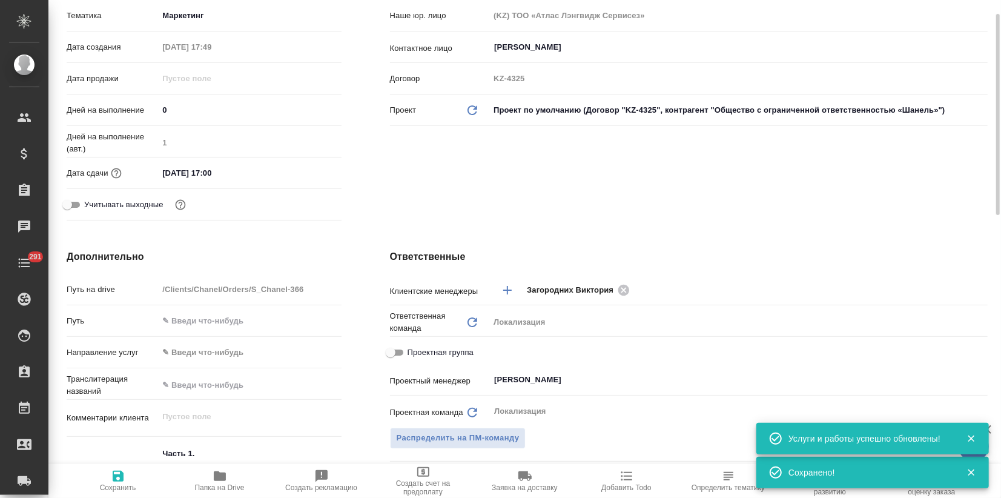
scroll to position [0, 0]
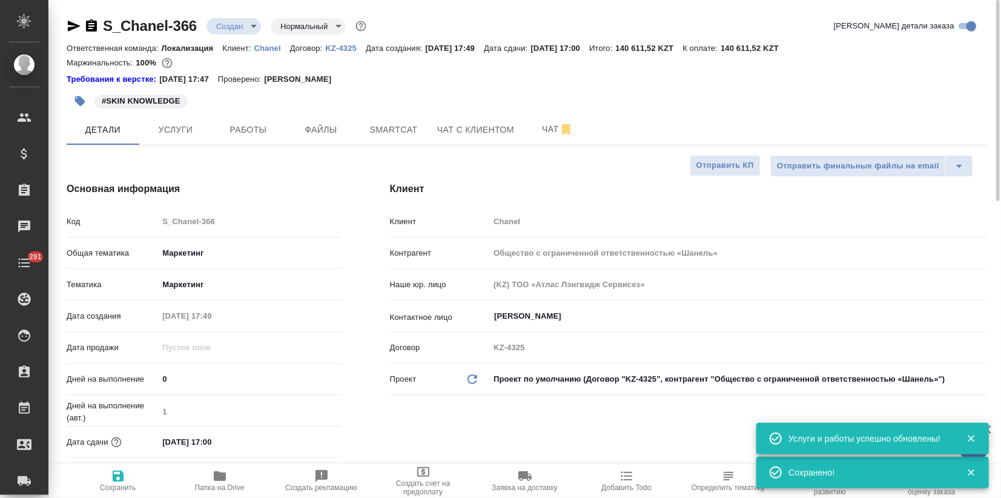
click at [252, 29] on body "🙏 .cls-1 fill:#fff; AWATERA Zagorodnikh Viktoria Клиенты Спецификации Заказы 0 …" at bounding box center [500, 249] width 1001 height 498
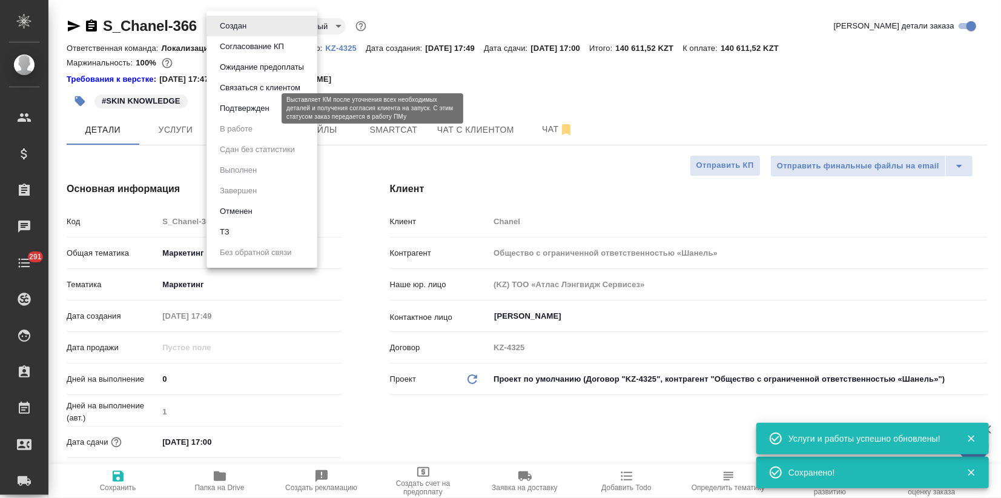
click at [249, 110] on button "Подтвержден" at bounding box center [244, 108] width 57 height 13
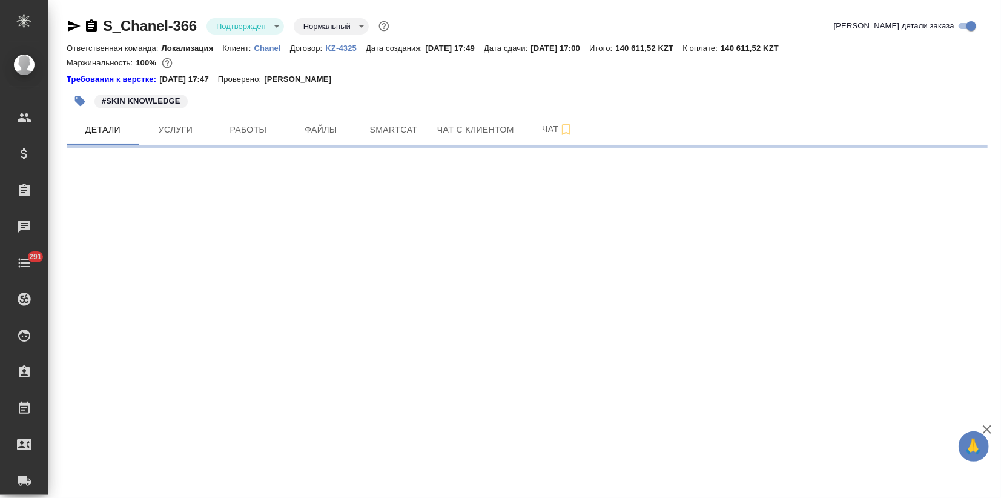
select select "RU"
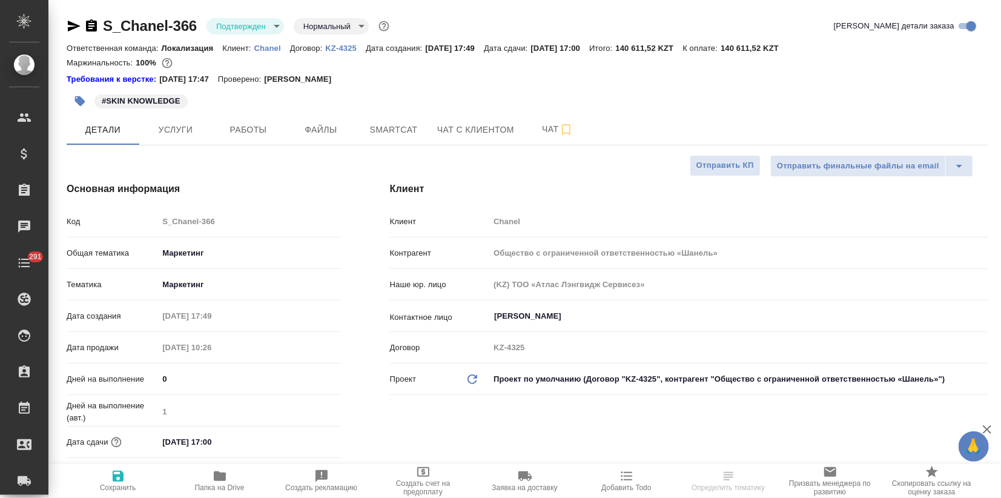
type textarea "x"
click at [72, 22] on icon "button" at bounding box center [74, 26] width 13 height 11
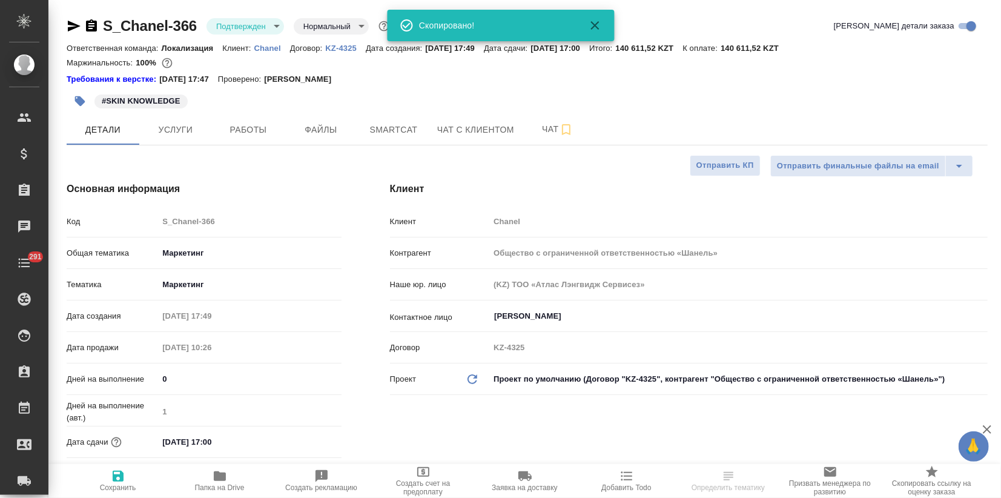
type textarea "x"
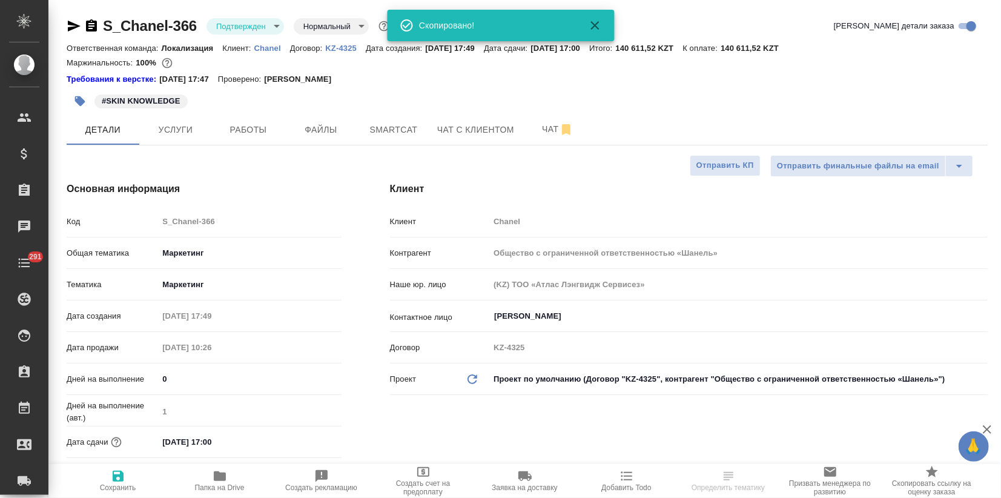
type textarea "x"
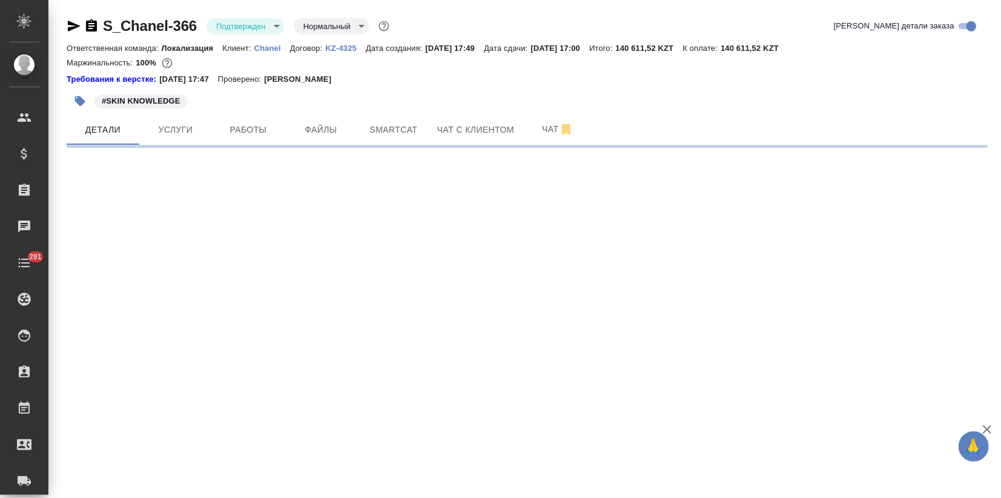
select select "RU"
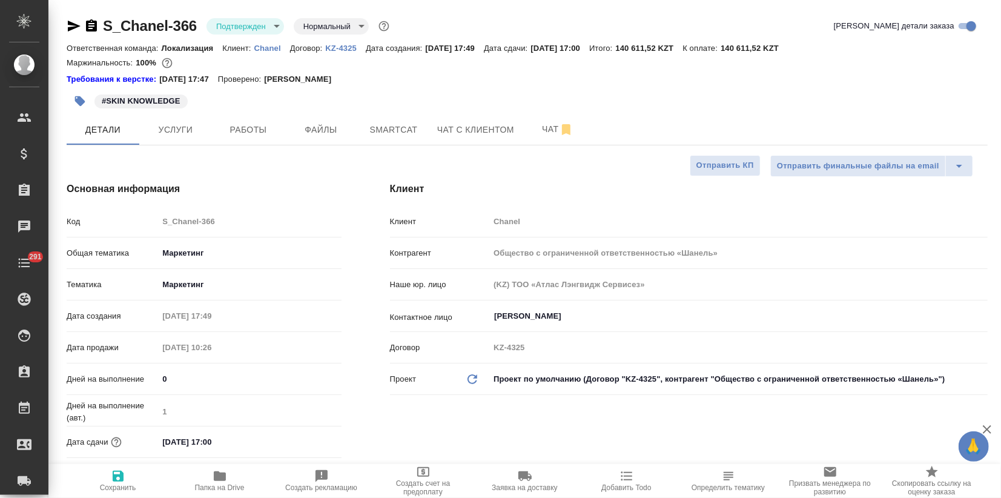
type textarea "x"
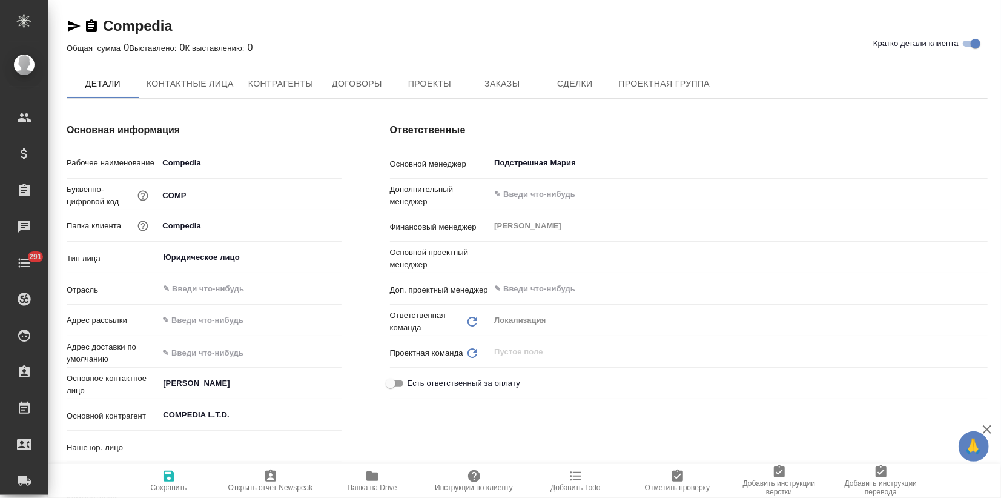
type input "(МБ) ООО "Монблан""
type textarea "x"
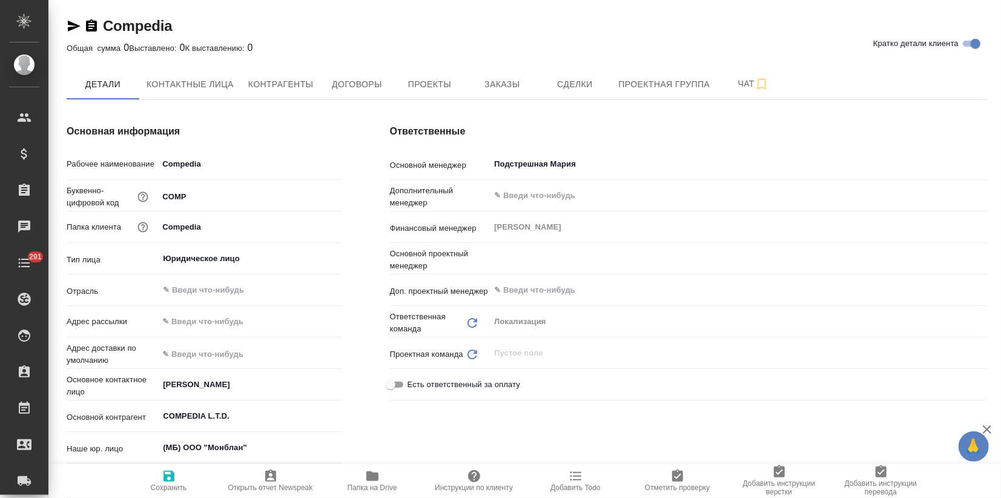
type textarea "x"
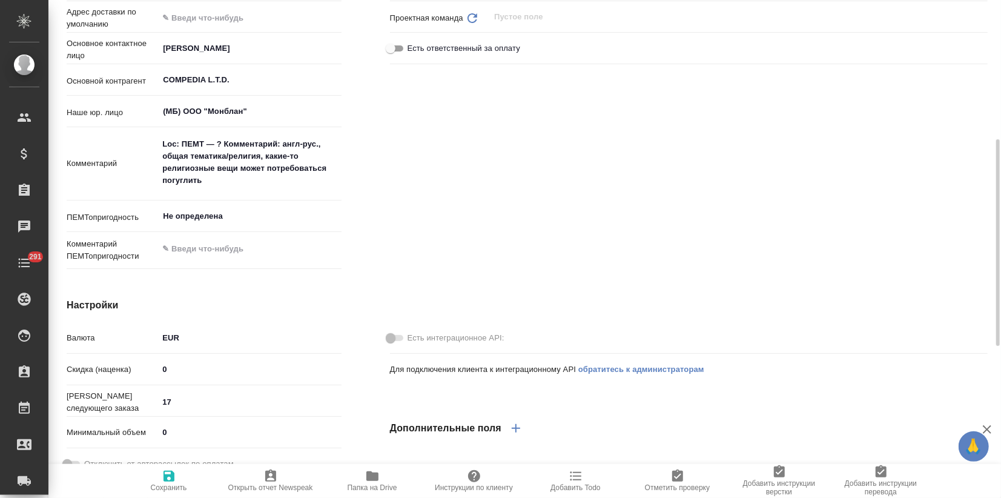
type textarea "x"
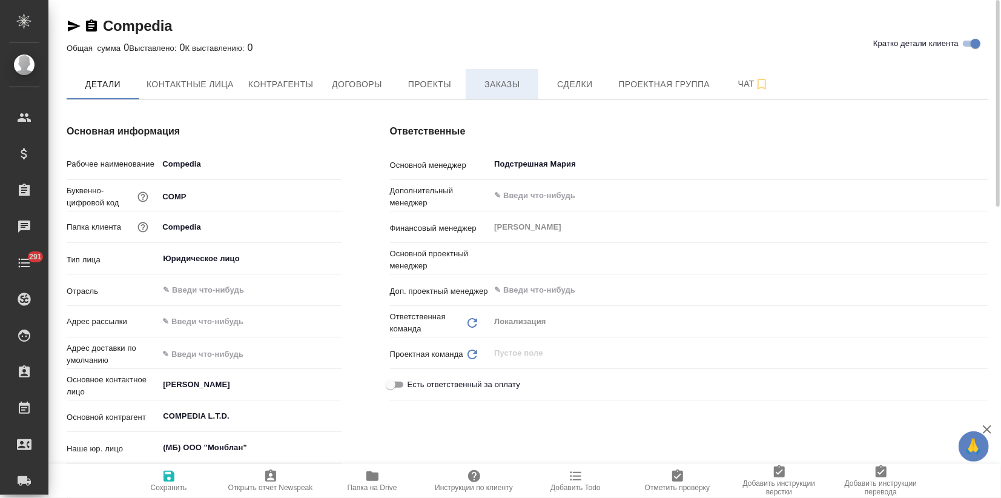
click at [500, 85] on span "Заказы" at bounding box center [502, 84] width 58 height 15
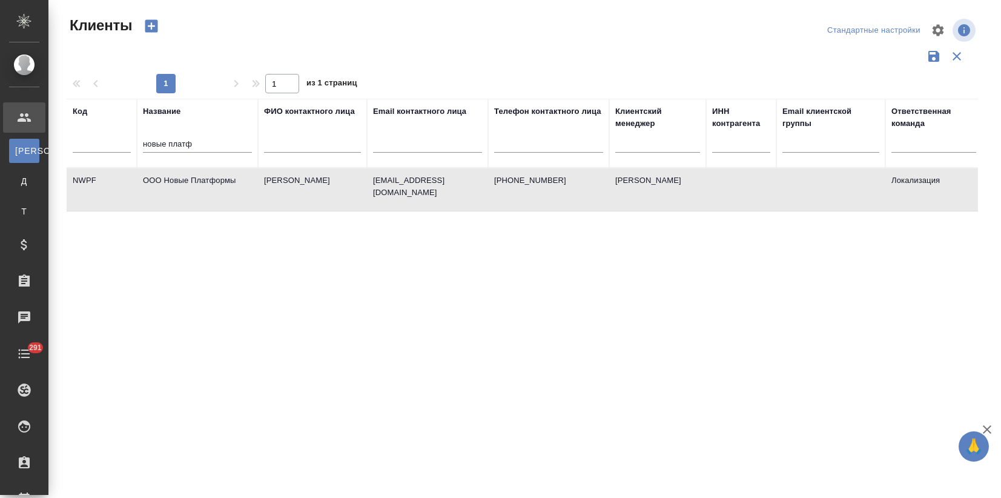
select select "RU"
drag, startPoint x: 208, startPoint y: 144, endPoint x: 107, endPoint y: 147, distance: 101.8
click at [107, 147] on tr "Код Название новые платф ФИО контактного лица Email контактного лица Телефон ко…" at bounding box center [525, 133] width 916 height 69
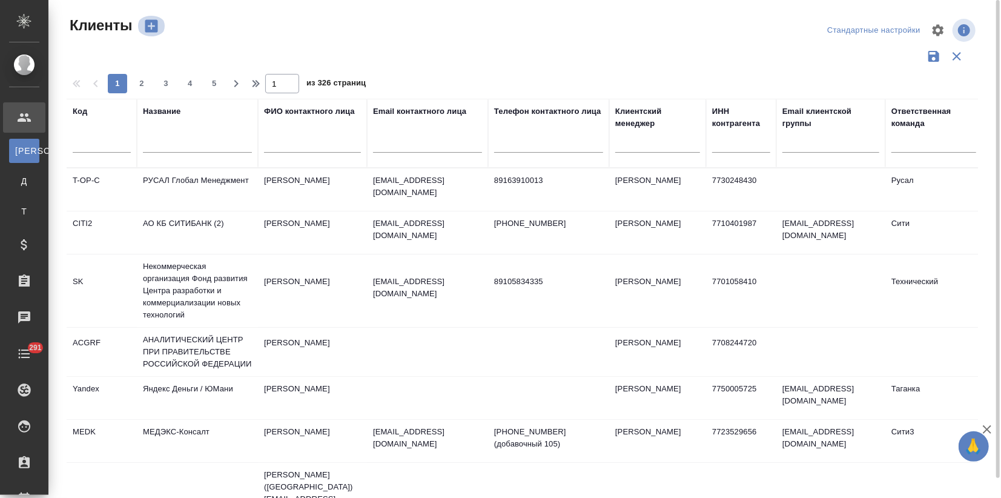
click at [151, 27] on icon "button" at bounding box center [151, 26] width 17 height 17
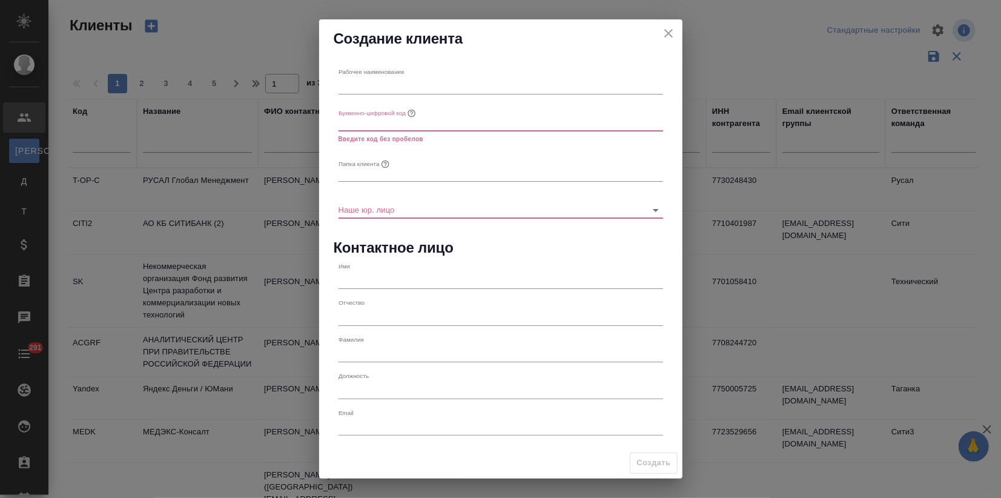
click at [353, 86] on input "text" at bounding box center [501, 86] width 325 height 17
paste input "The [DEMOGRAPHIC_DATA][PERSON_NAME] ([DEMOGRAPHIC_DATA], или сокращённо ЦИХСПД)"
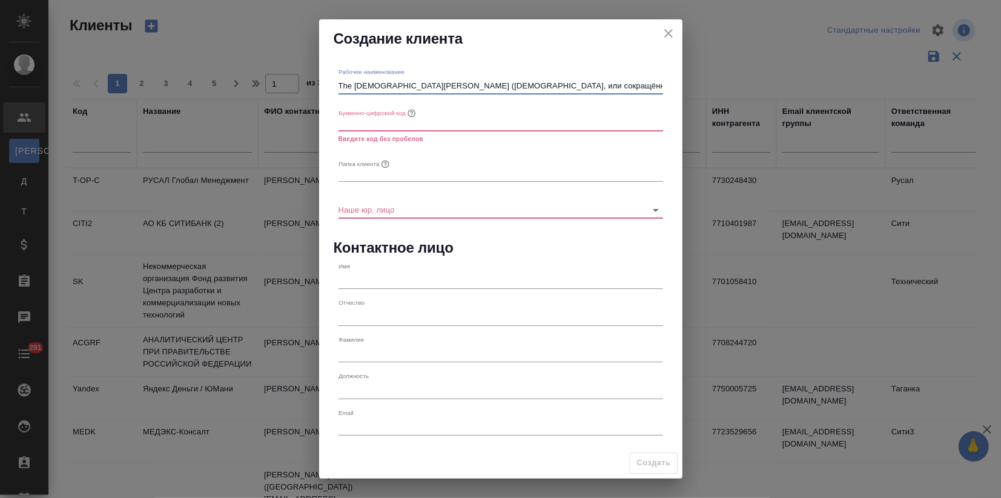
scroll to position [0, 144]
type input "The [DEMOGRAPHIC_DATA][PERSON_NAME] ([DEMOGRAPHIC_DATA], или сокращённо ЦИХСПД)"
click at [378, 123] on input "text" at bounding box center [501, 122] width 325 height 17
drag, startPoint x: 546, startPoint y: 88, endPoint x: 330, endPoint y: 101, distance: 216.7
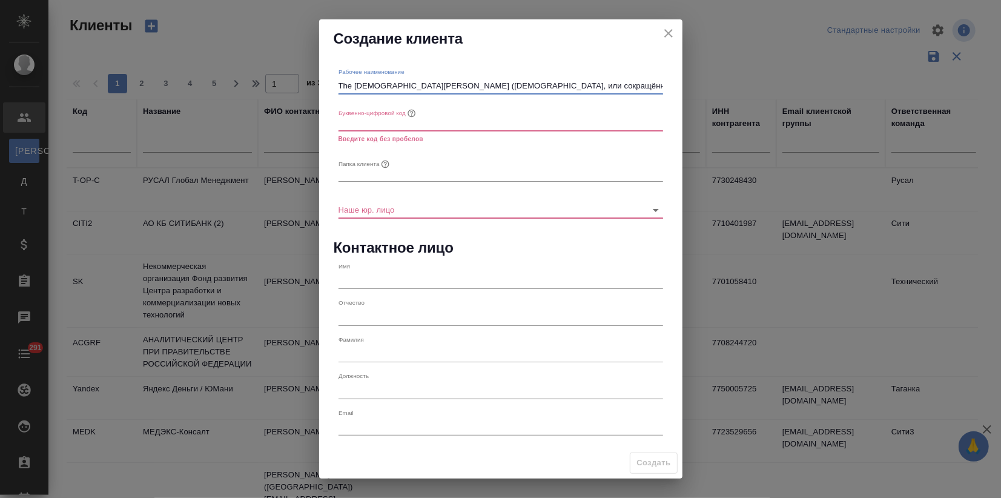
click at [330, 101] on div "Рабочее наименование The [DEMOGRAPHIC_DATA][PERSON_NAME] ([DEMOGRAPHIC_DATA], и…" at bounding box center [501, 253] width 364 height 390
click at [410, 101] on div "Буквенно-цифровой код Введите код без пробелов" at bounding box center [501, 124] width 334 height 50
click at [358, 122] on input "text" at bounding box center [501, 122] width 325 height 17
type input "С"
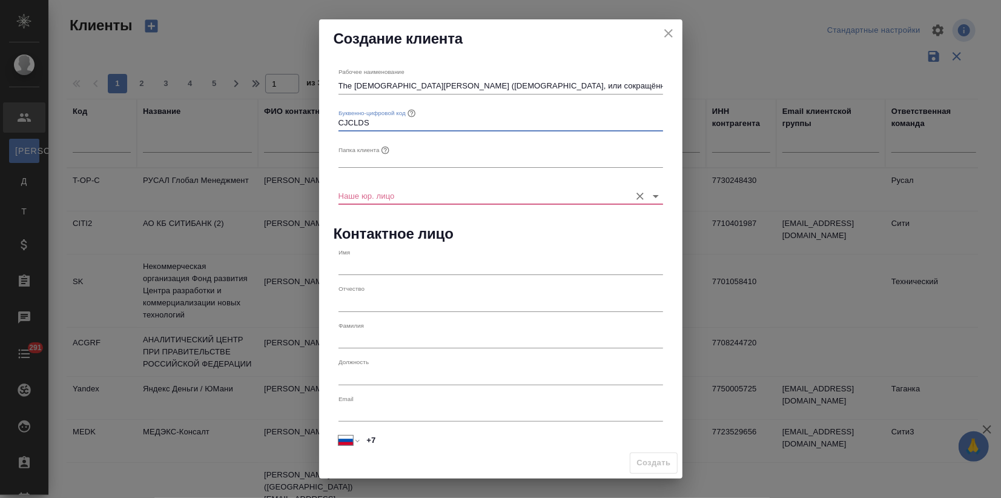
type input "CJCLDS"
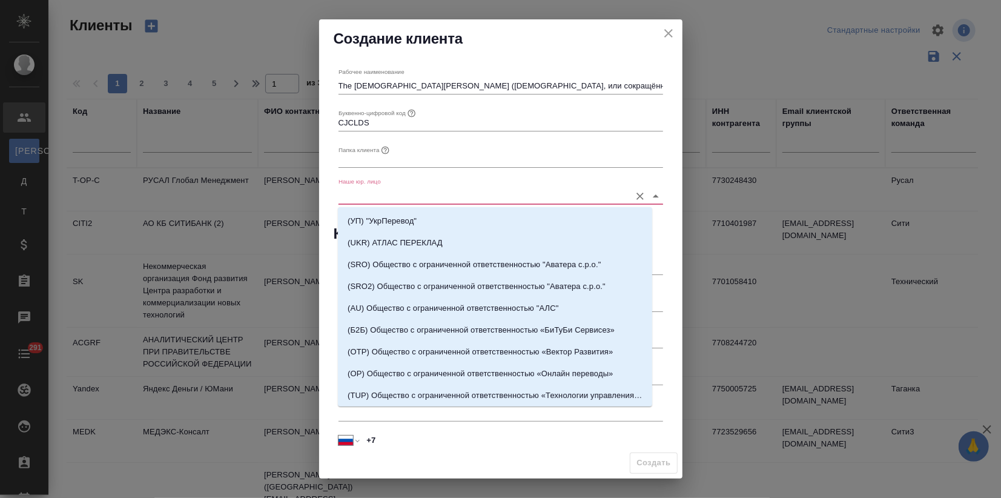
click at [364, 195] on input "Наше юр. лицо" at bounding box center [482, 195] width 286 height 16
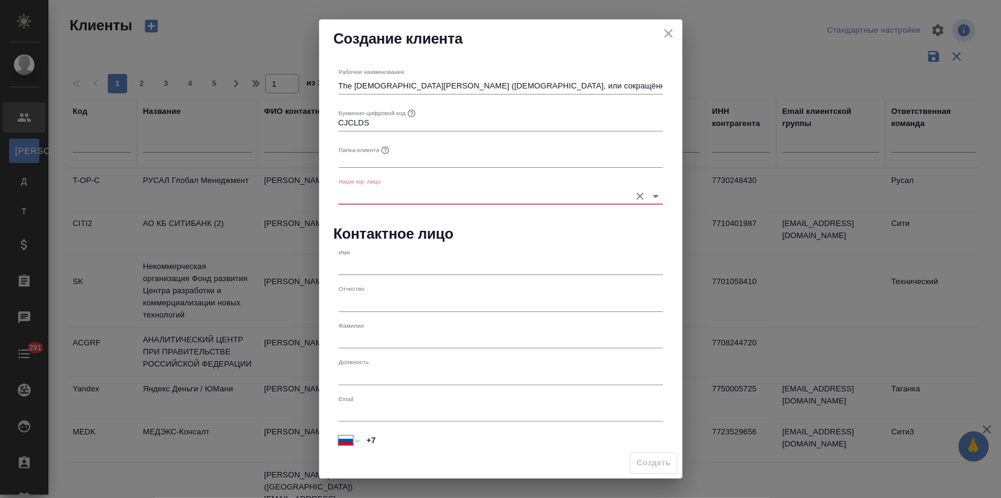
click at [414, 196] on input "Наше юр. лицо" at bounding box center [482, 195] width 286 height 16
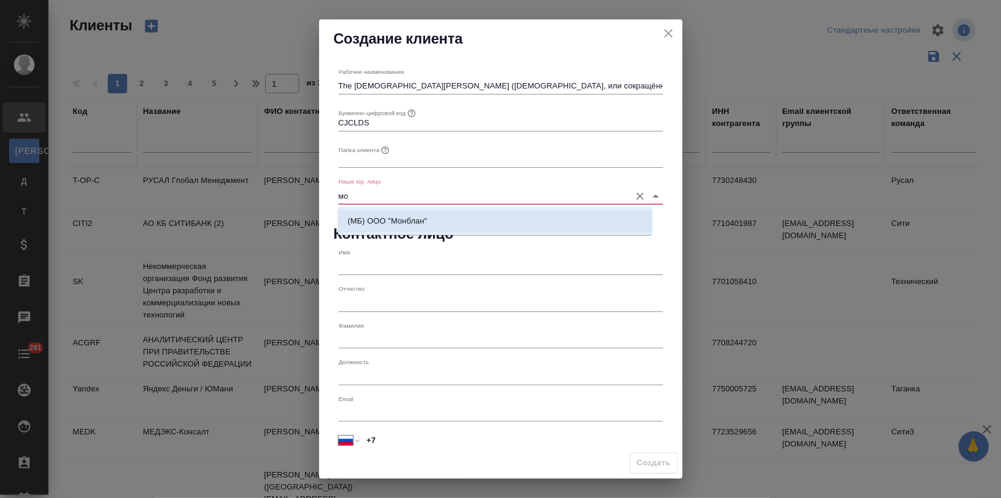
click at [406, 227] on p "(МБ) ООО "Монблан"" at bounding box center [387, 221] width 79 height 12
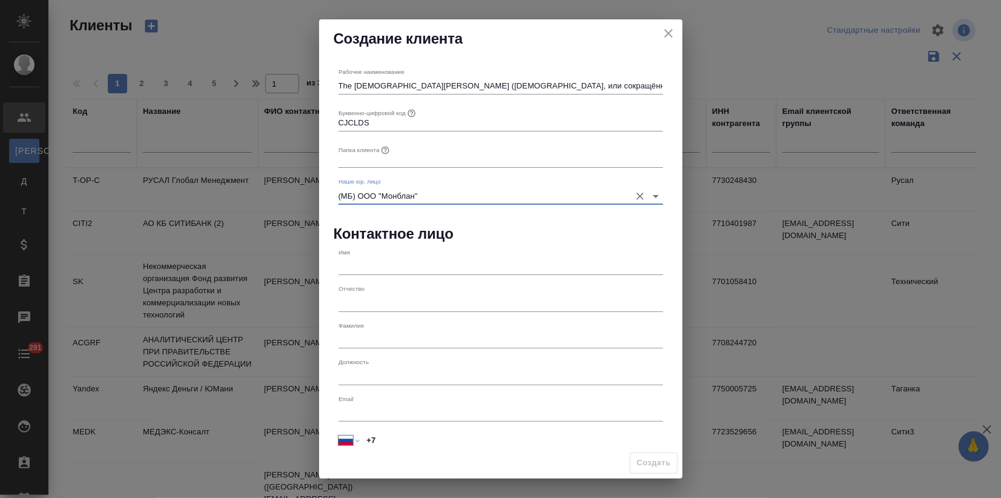
type input "(МБ) ООО "Монблан""
click at [404, 267] on input "text" at bounding box center [501, 266] width 325 height 17
click at [379, 436] on input "+7" at bounding box center [512, 440] width 301 height 18
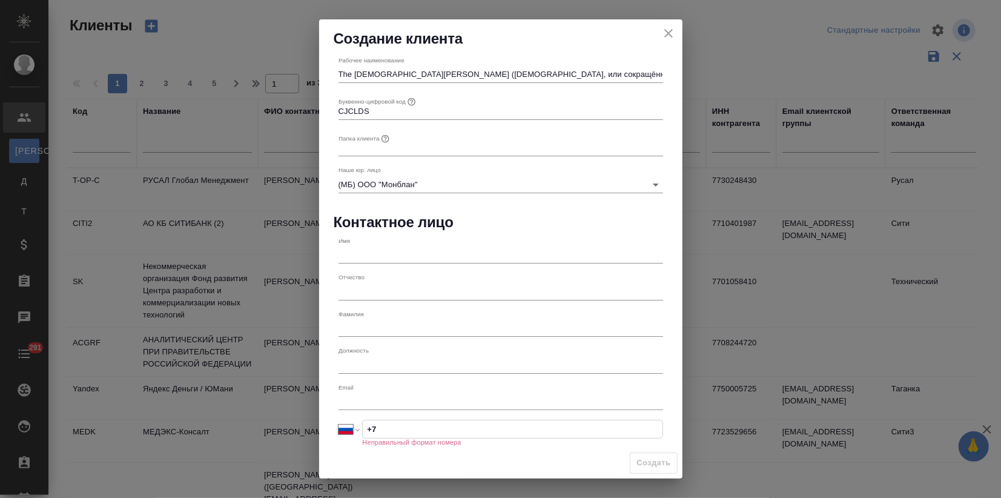
drag, startPoint x: 380, startPoint y: 440, endPoint x: 355, endPoint y: 440, distance: 25.5
click at [355, 440] on div "Международный [GEOGRAPHIC_DATA] [GEOGRAPHIC_DATA] [GEOGRAPHIC_DATA] [GEOGRAPHIC…" at bounding box center [501, 429] width 334 height 28
paste input "916 064 86 03"
type input "[PHONE_NUMBER]"
click at [365, 246] on div "Имя" at bounding box center [501, 250] width 325 height 27
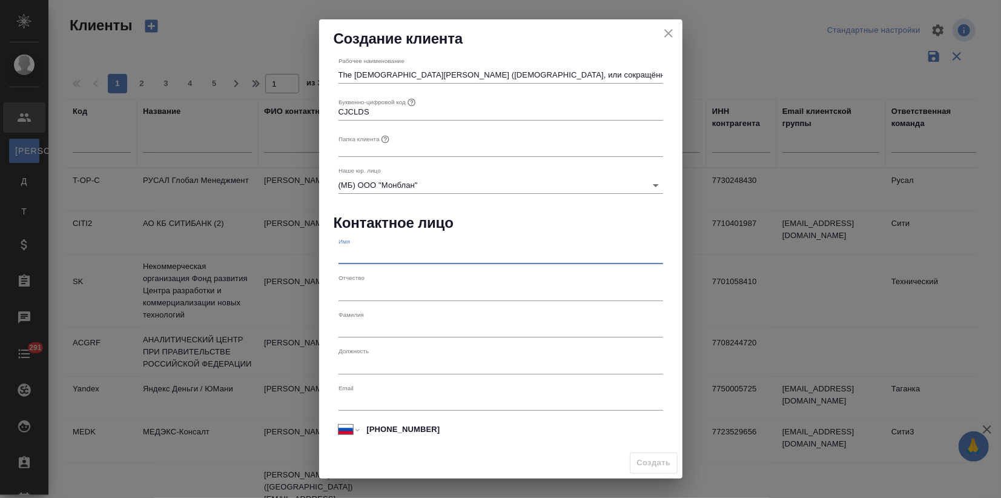
scroll to position [10, 0]
type input "[PERSON_NAME]"
drag, startPoint x: 351, startPoint y: 331, endPoint x: 357, endPoint y: 330, distance: 6.2
click at [351, 332] on input "text" at bounding box center [501, 329] width 325 height 17
click at [354, 407] on input "text" at bounding box center [501, 402] width 325 height 17
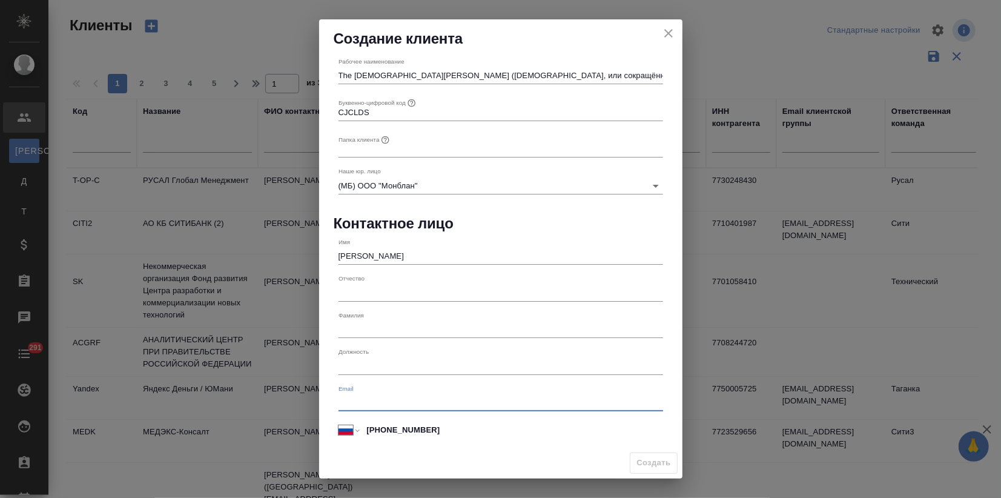
paste input "[EMAIL_ADDRESS][DOMAIN_NAME], [EMAIL_ADDRESS][DOMAIN_NAME]"
type input "[EMAIL_ADDRESS][DOMAIN_NAME], [EMAIL_ADDRESS][DOMAIN_NAME]"
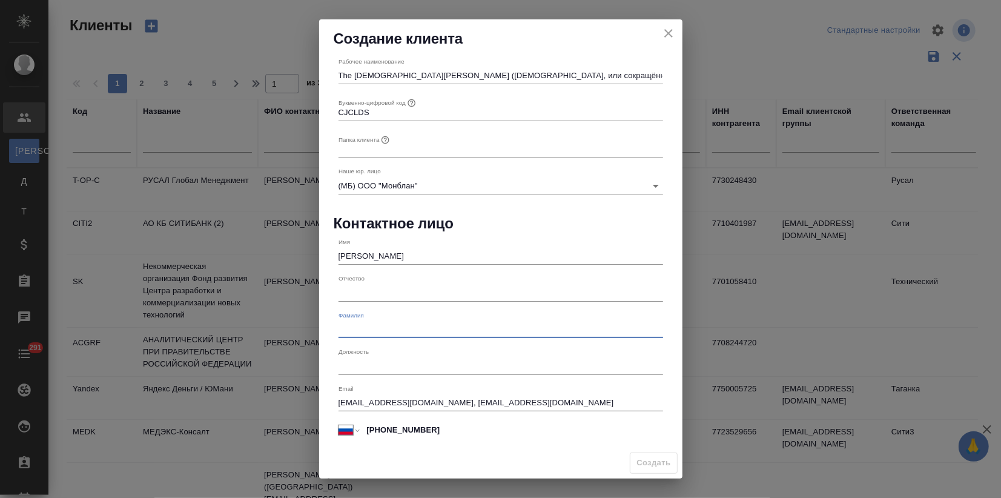
click at [359, 333] on input "text" at bounding box center [501, 329] width 325 height 17
paste input "[PERSON_NAME]"
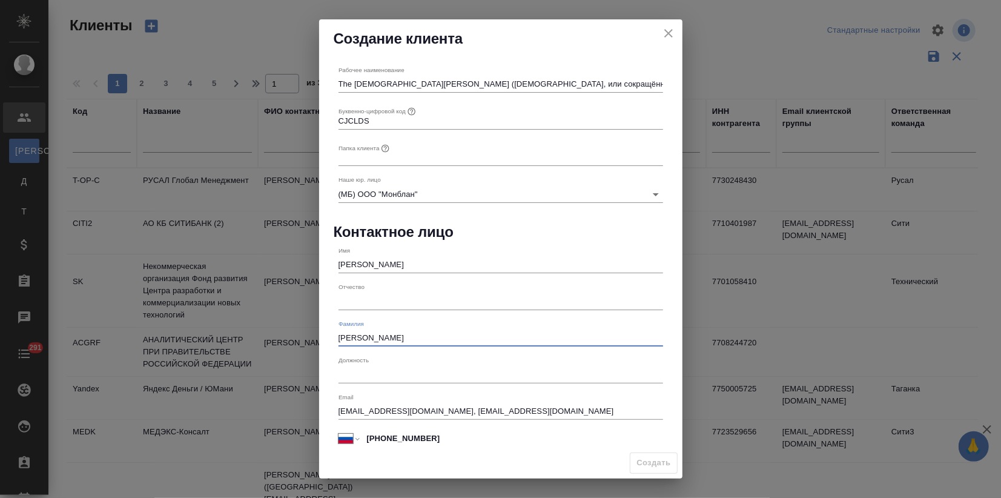
scroll to position [0, 0]
type input "[PERSON_NAME]"
click at [478, 162] on input "text" at bounding box center [501, 159] width 325 height 17
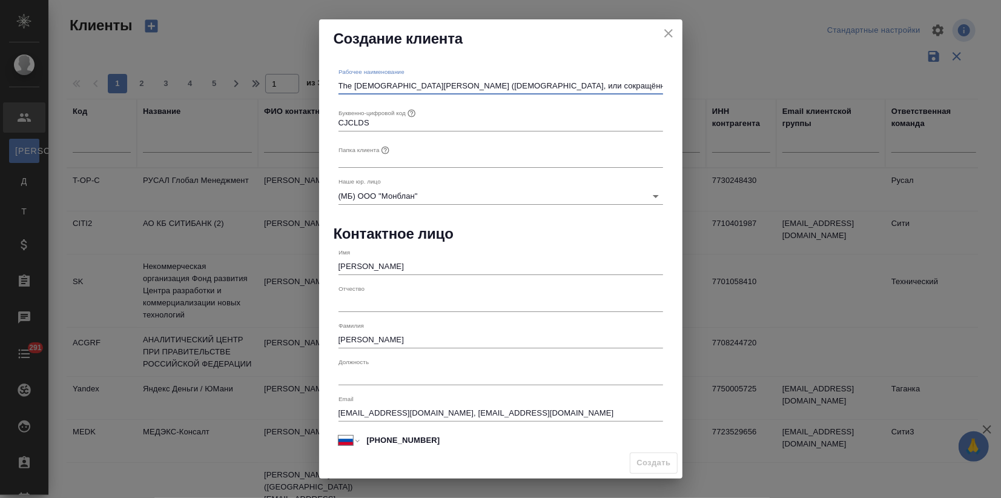
drag, startPoint x: 506, startPoint y: 86, endPoint x: 295, endPoint y: 80, distance: 210.9
click at [295, 80] on div "Создание клиента Рабочее наименование The [DEMOGRAPHIC_DATA][PERSON_NAME] (Церк…" at bounding box center [500, 249] width 1001 height 498
click at [344, 162] on input "text" at bounding box center [501, 159] width 325 height 17
paste input "The [DEMOGRAPHIC_DATA][PERSON_NAME]"
type input "The [DEMOGRAPHIC_DATA][PERSON_NAME]"
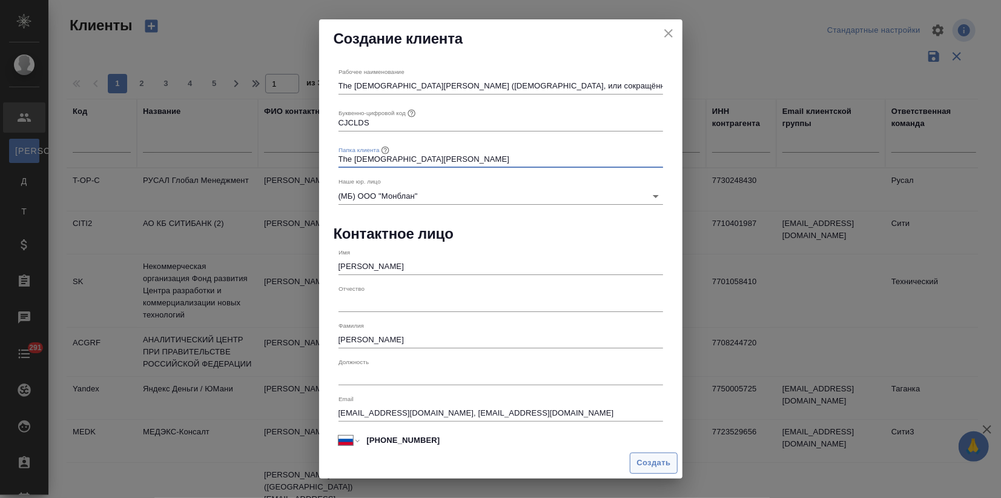
click at [643, 461] on span "Создать" at bounding box center [654, 463] width 34 height 14
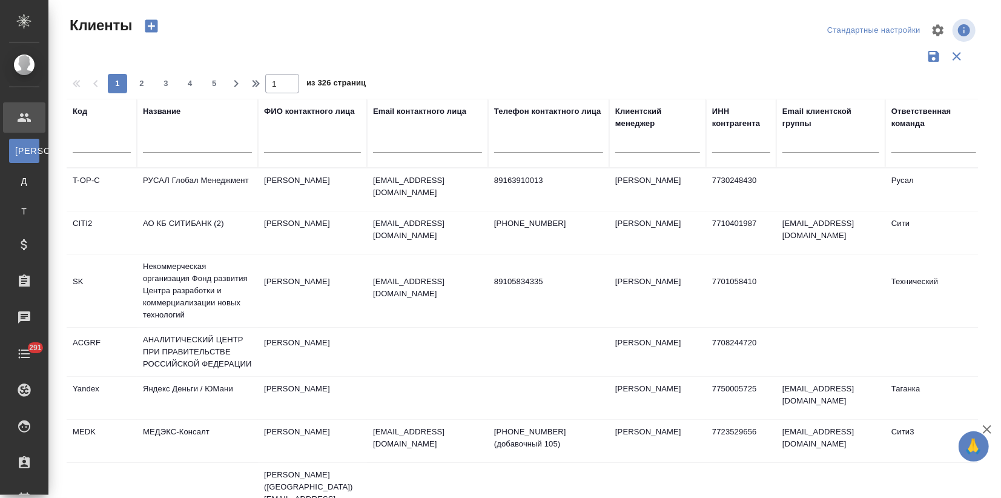
type input "+7"
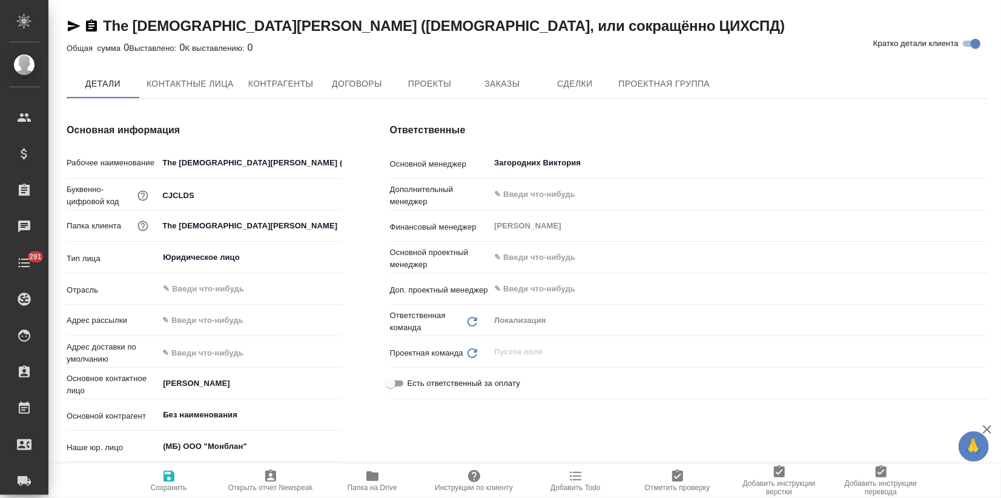
type textarea "x"
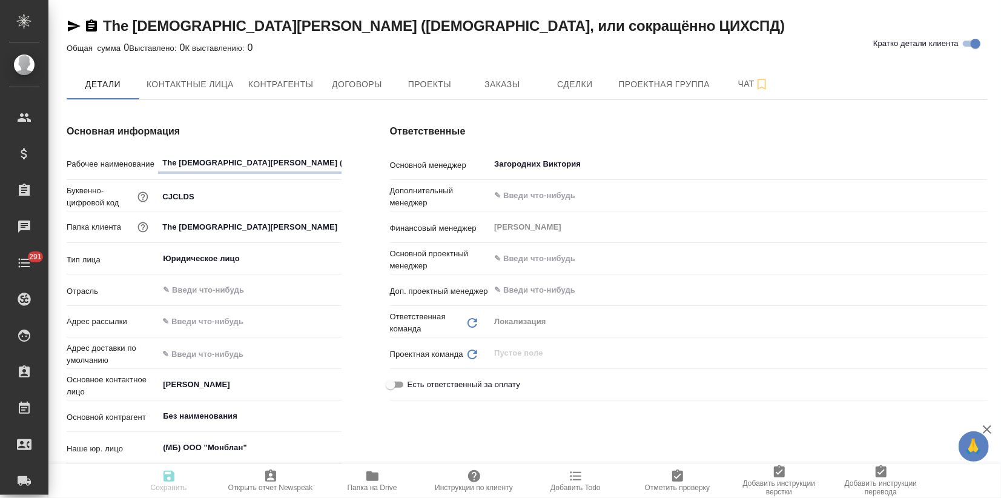
type textarea "x"
click at [510, 259] on input "text" at bounding box center [718, 258] width 451 height 15
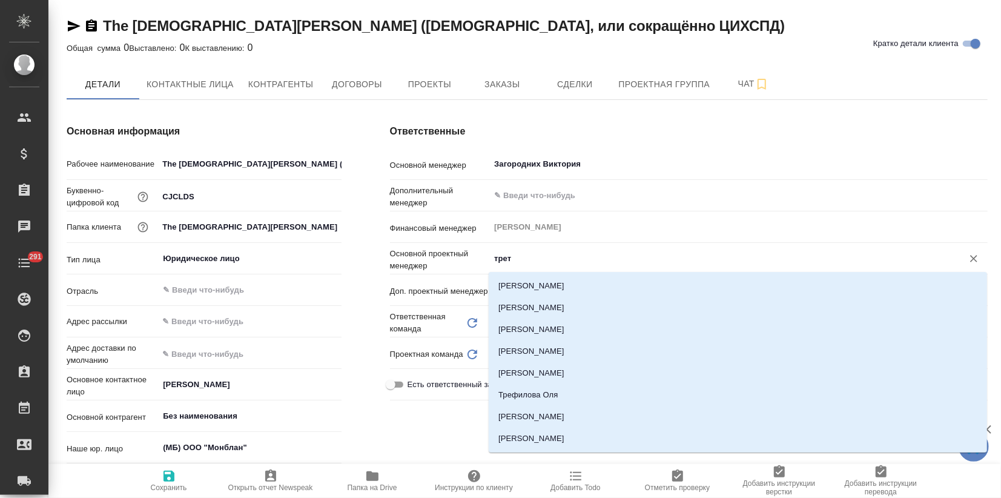
type input "треть"
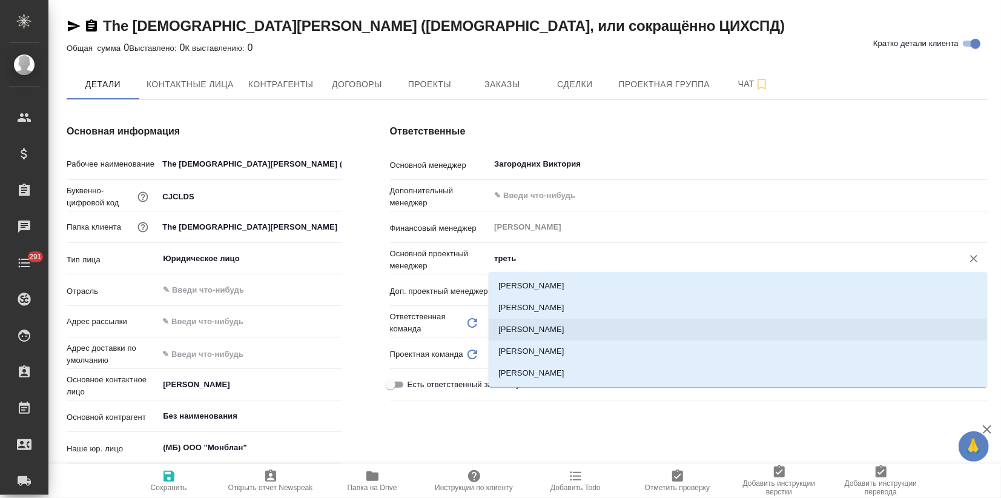
click at [510, 330] on li "[PERSON_NAME]" at bounding box center [738, 330] width 499 height 22
type textarea "x"
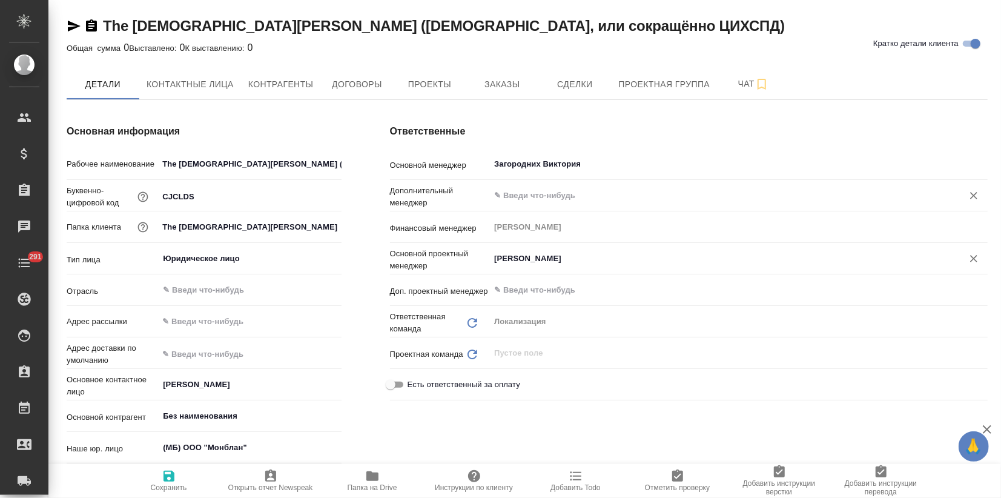
type input "[PERSON_NAME]"
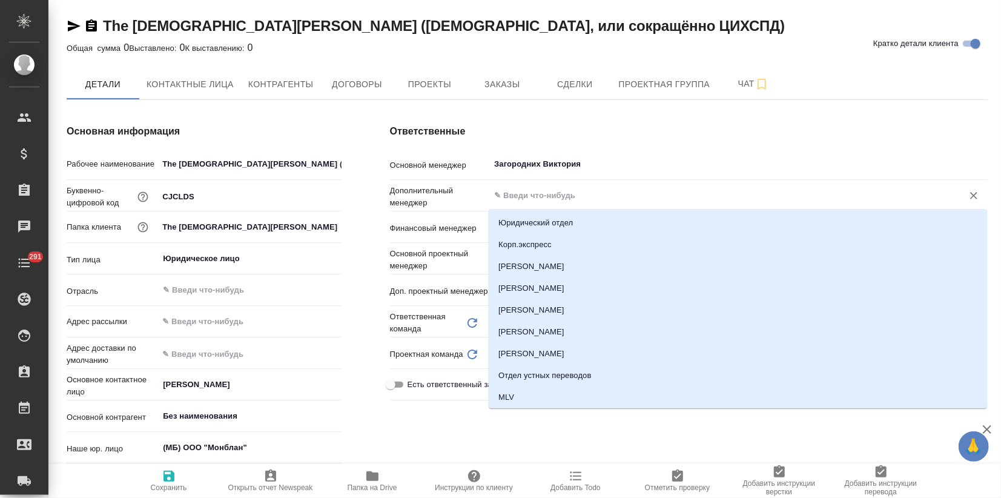
click at [513, 201] on input "text" at bounding box center [718, 195] width 451 height 15
type input "валя"
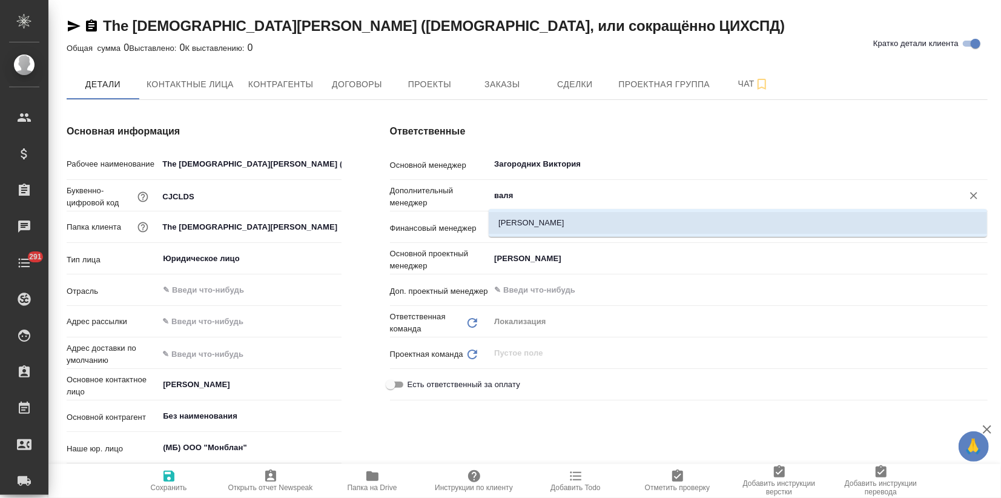
click at [516, 230] on li "[PERSON_NAME]" at bounding box center [738, 223] width 499 height 22
type textarea "x"
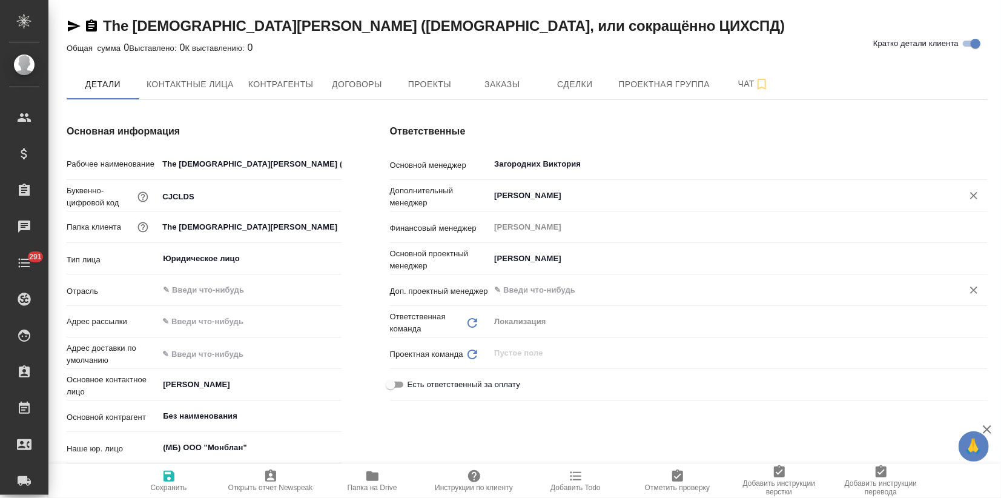
click at [526, 298] on div "​" at bounding box center [739, 290] width 499 height 22
type input "[PERSON_NAME]"
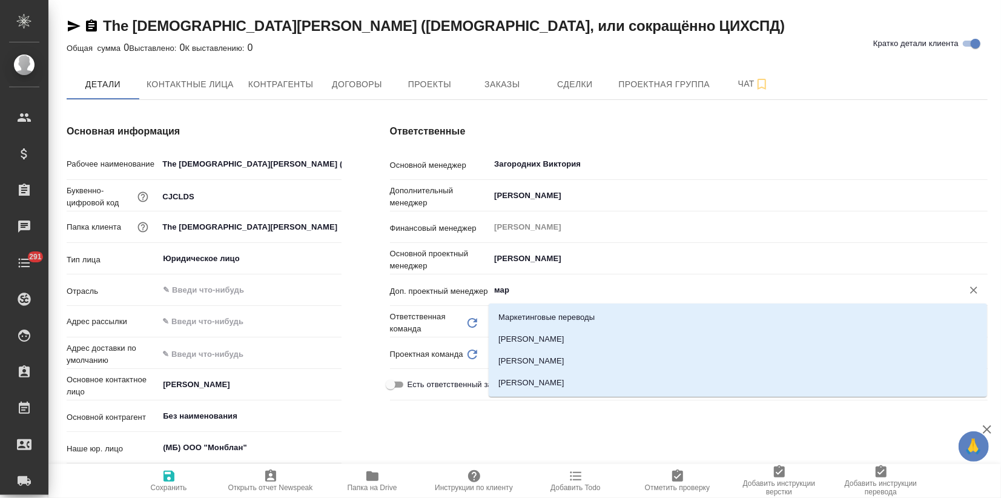
type input "[PERSON_NAME]"
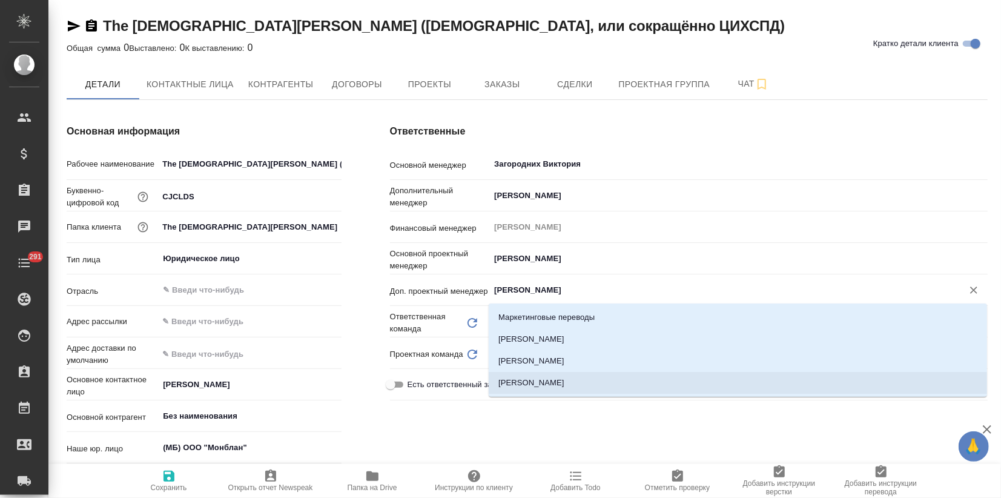
drag, startPoint x: 576, startPoint y: 384, endPoint x: 499, endPoint y: 393, distance: 77.4
click at [576, 384] on li "[PERSON_NAME]" at bounding box center [738, 383] width 499 height 22
type textarea "x"
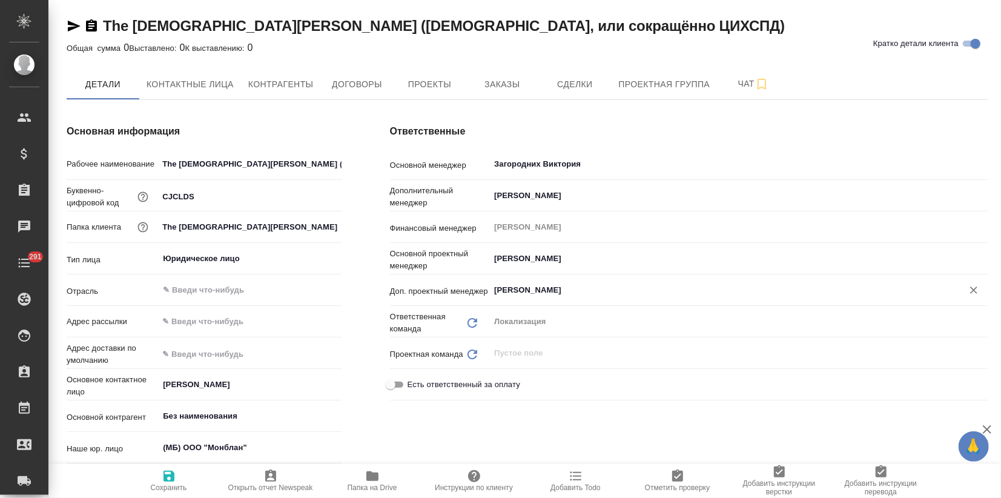
type input "[PERSON_NAME]"
click at [178, 485] on span "Сохранить" at bounding box center [169, 487] width 36 height 8
type textarea "x"
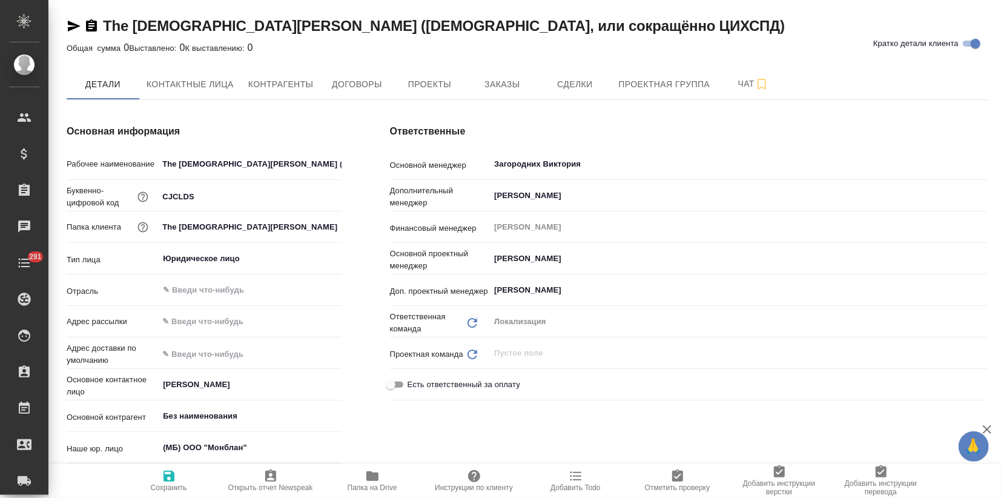
type textarea "x"
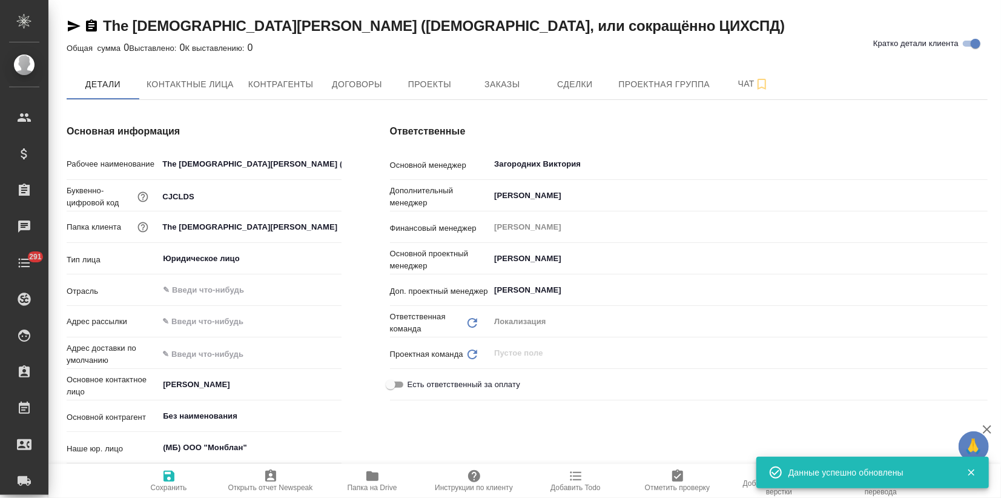
type textarea "x"
type input "Локализация"
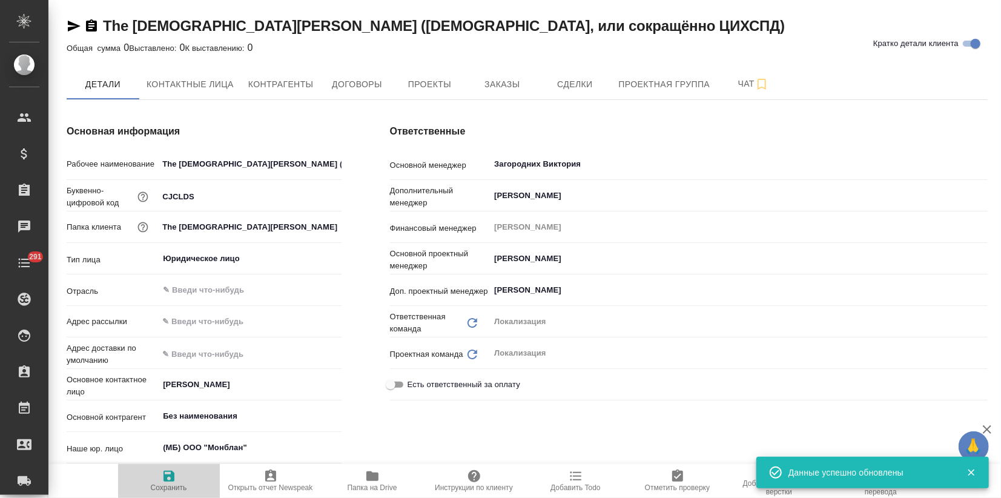
click at [168, 474] on icon "button" at bounding box center [169, 476] width 15 height 15
type textarea "x"
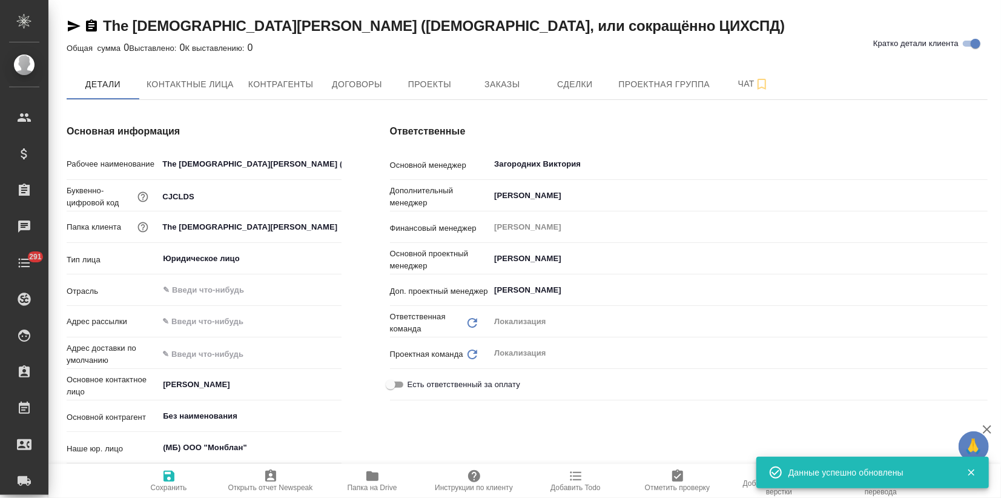
type textarea "x"
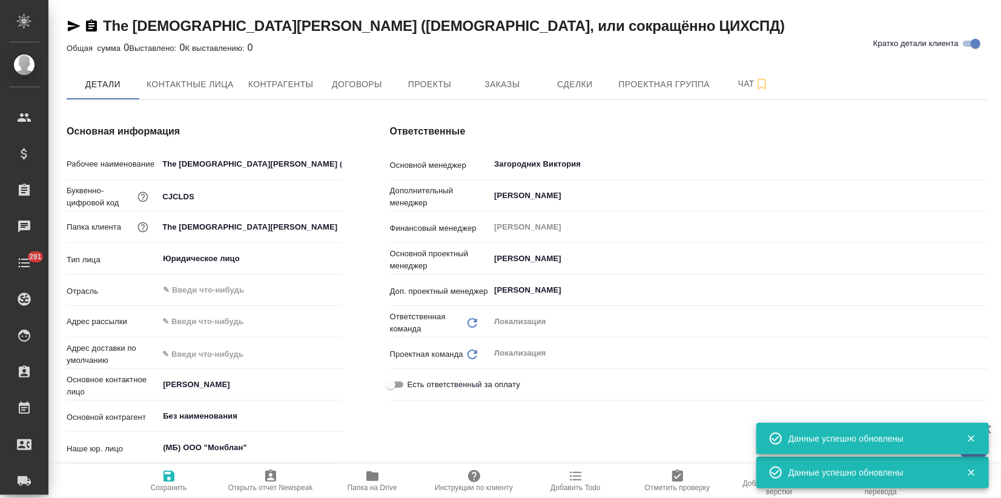
type textarea "x"
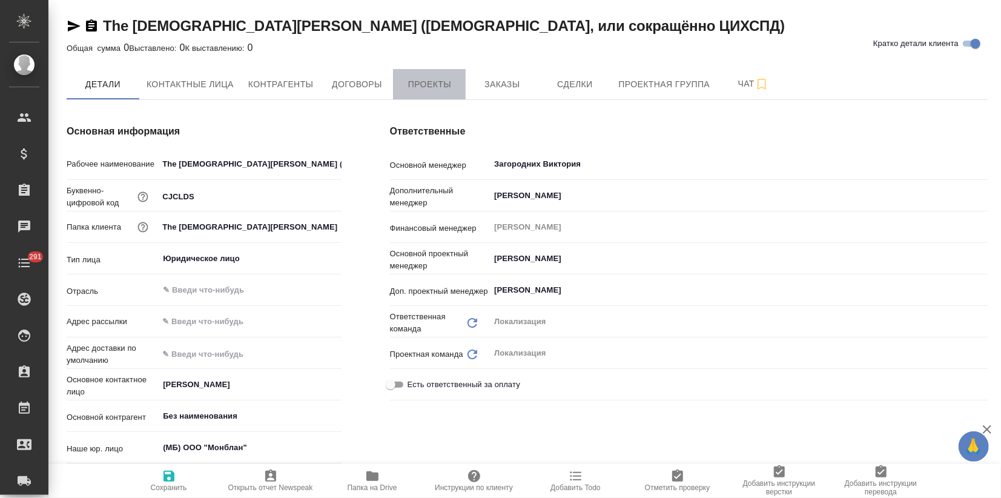
click at [404, 78] on span "Проекты" at bounding box center [429, 84] width 58 height 15
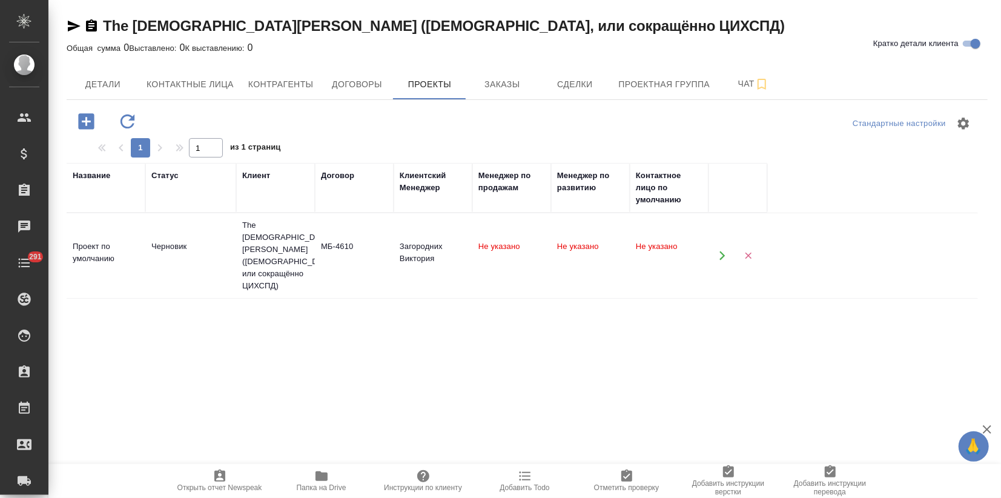
click at [723, 261] on icon "button" at bounding box center [722, 255] width 5 height 9
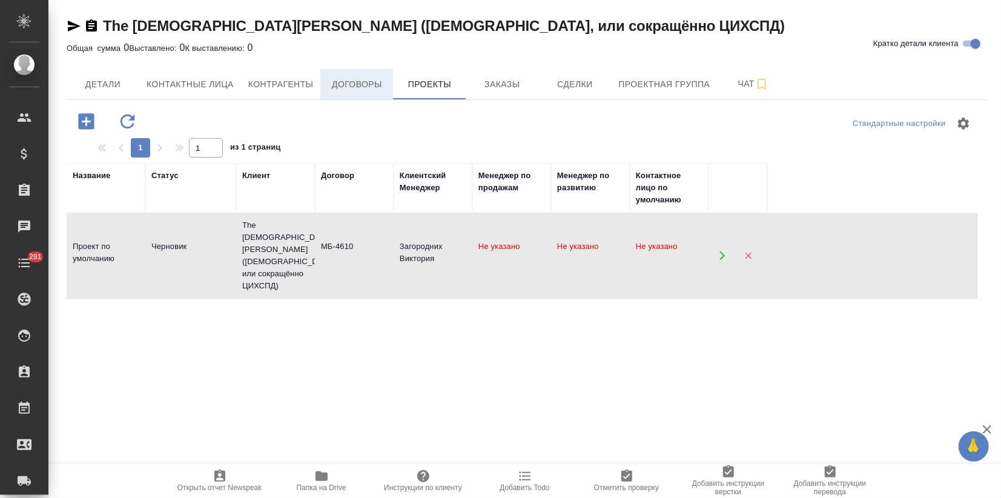
click at [349, 88] on span "Договоры" at bounding box center [357, 84] width 58 height 15
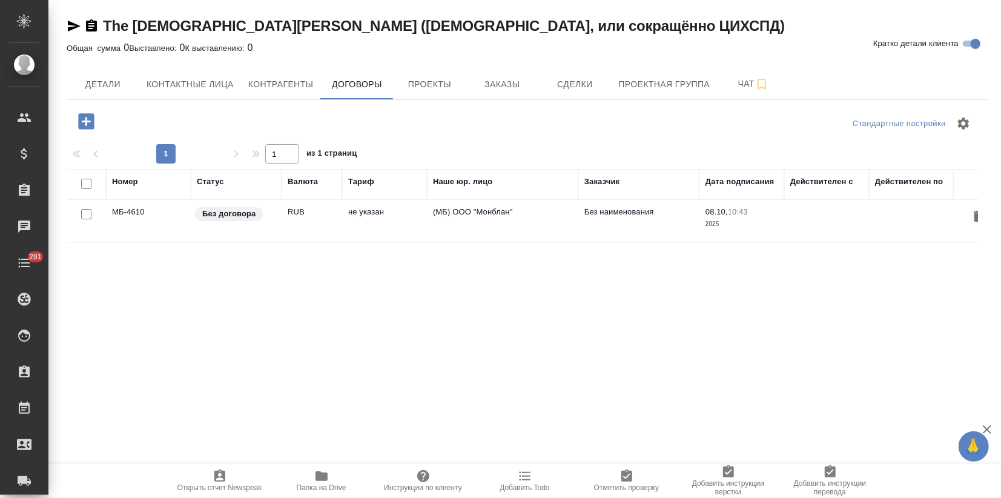
click at [323, 208] on td "RUB" at bounding box center [312, 221] width 61 height 42
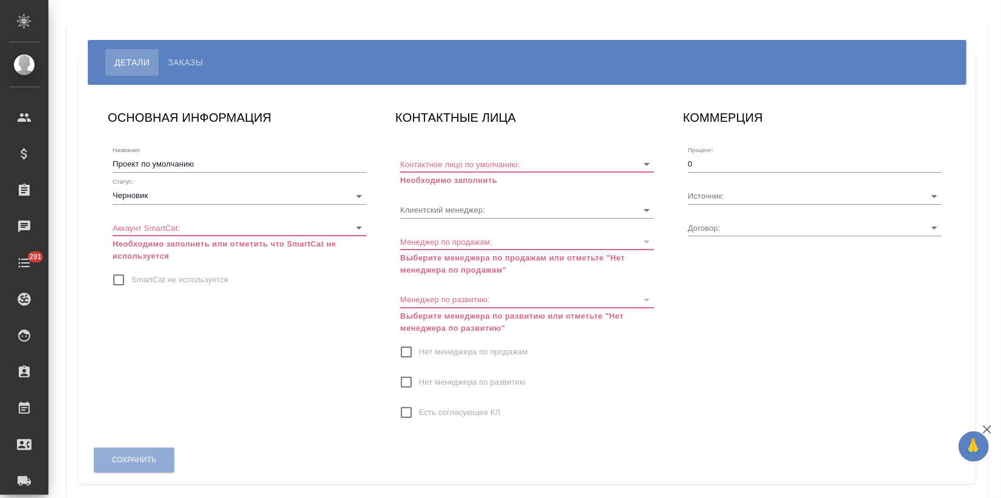
type input "МБ-4610"
type input "Загородних Виктория"
click at [155, 218] on div "Аккаунт SmartCat: ​ Необходимо заполнить или отметить что SmartCat не используе…" at bounding box center [240, 236] width 254 height 53
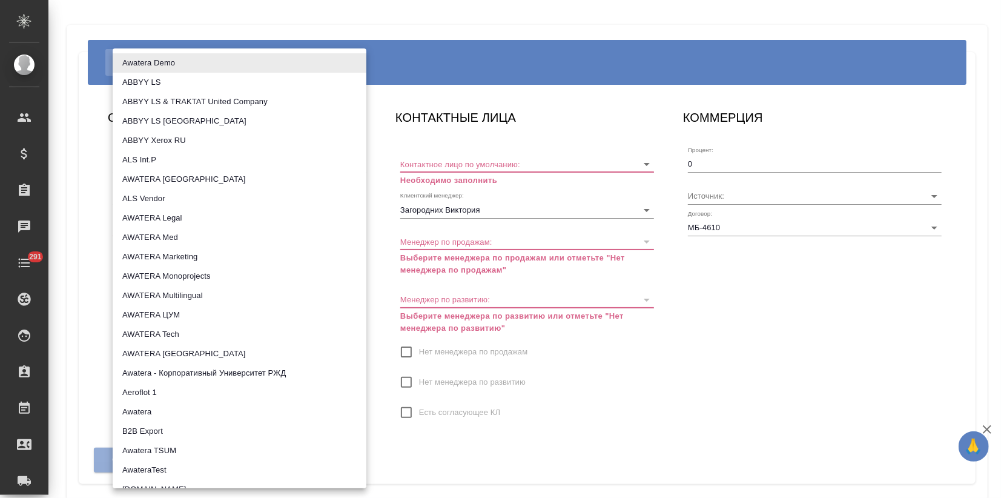
click at [153, 223] on body "🙏 .cls-1 fill:#fff; AWATERA Zagorodnikh [PERSON_NAME] Спецификации Заказы 0 Чат…" at bounding box center [500, 249] width 1001 height 498
click at [142, 256] on li "AWATERA Marketing" at bounding box center [240, 256] width 254 height 19
type input "5ee7302d78bc4a4c4880ed94"
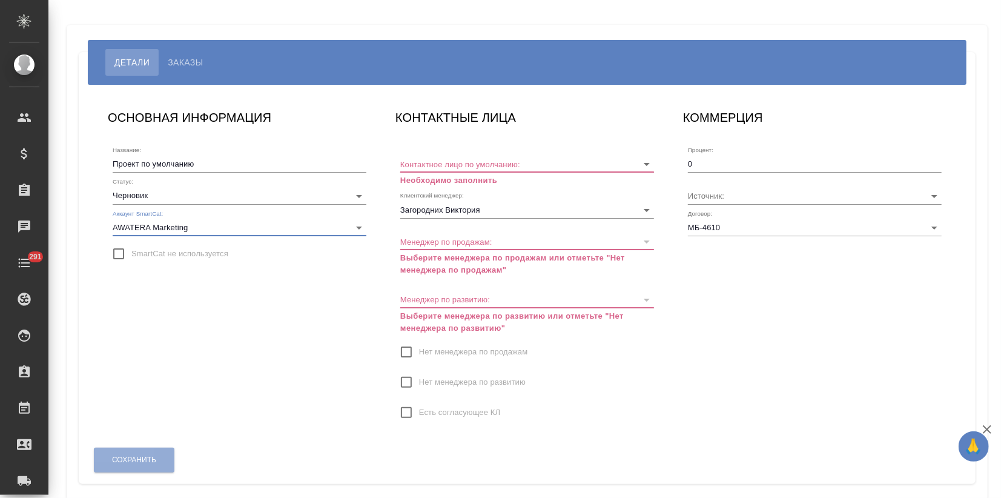
click at [160, 194] on body "🙏 .cls-1 fill:#fff; AWATERA Zagorodnikh [PERSON_NAME] Спецификации Заказы 0 Чат…" at bounding box center [500, 249] width 1001 height 498
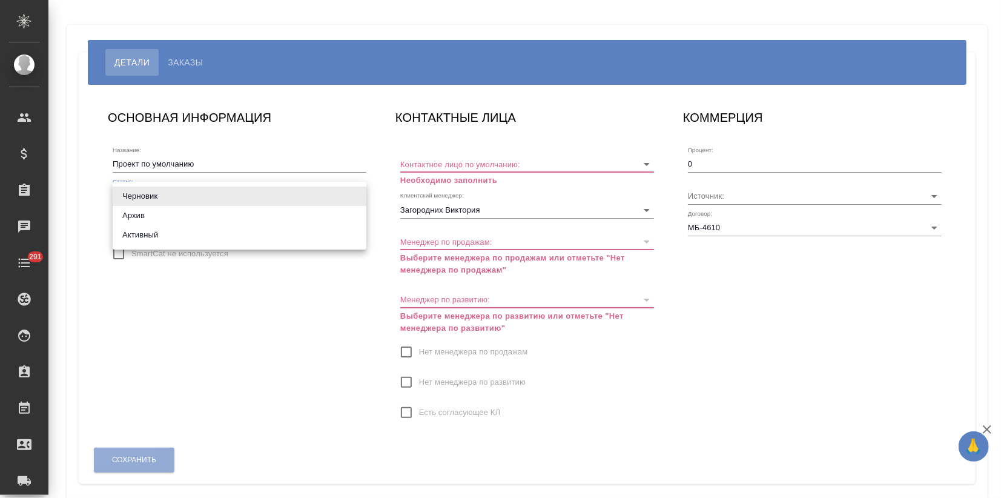
click at [144, 230] on li "Активный" at bounding box center [240, 234] width 254 height 19
type input "active"
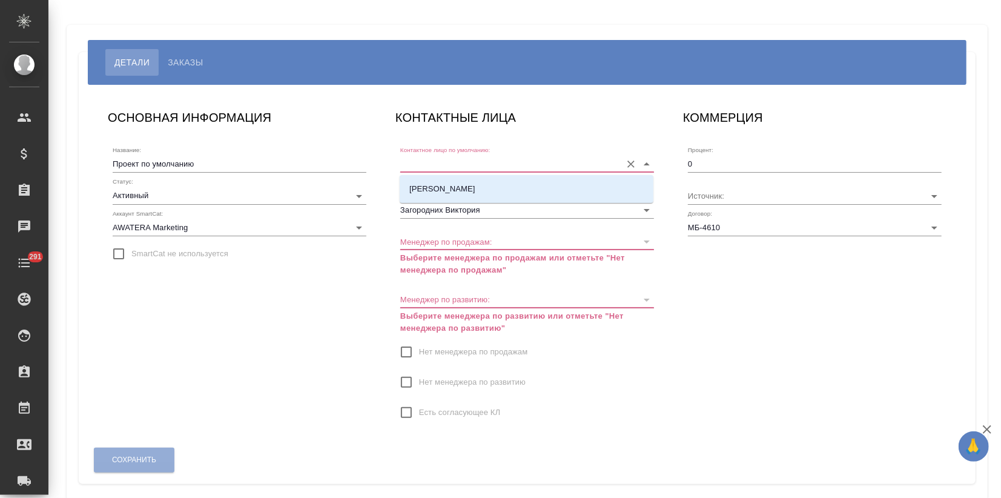
click at [449, 164] on input "Контактное лицо по умолчанию:" at bounding box center [507, 164] width 215 height 16
click at [443, 192] on p "[PERSON_NAME]" at bounding box center [443, 189] width 66 height 12
type input "[PERSON_NAME]"
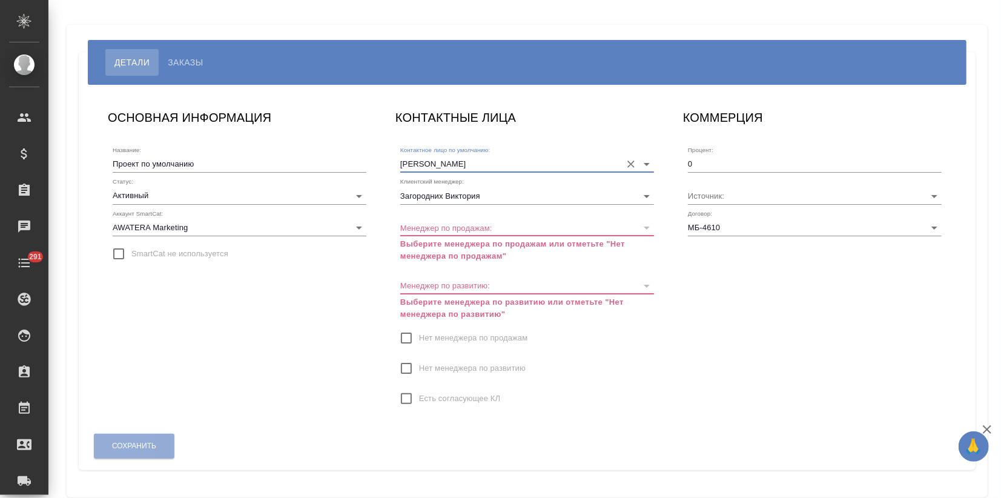
click at [410, 334] on input "Нет менеджера по продажам" at bounding box center [406, 337] width 25 height 25
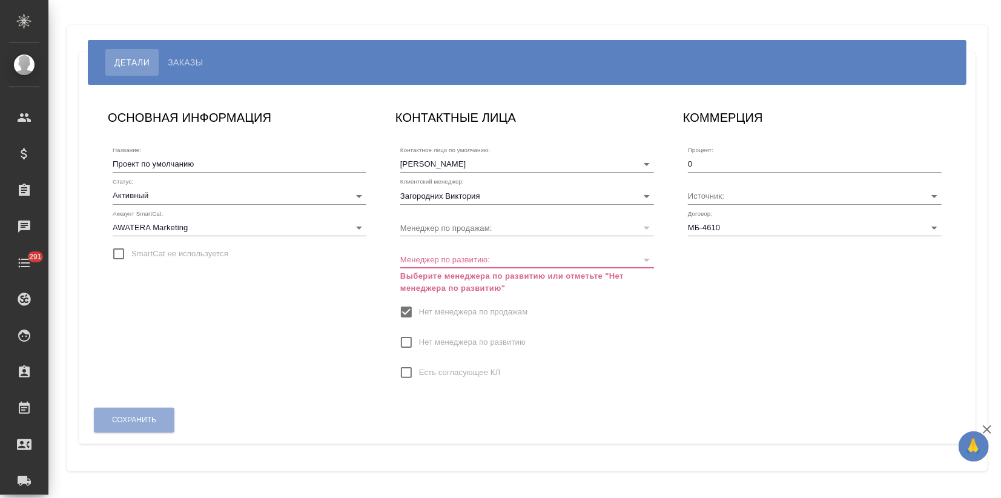
drag, startPoint x: 404, startPoint y: 337, endPoint x: 390, endPoint y: 354, distance: 22.0
click at [404, 337] on input "Нет менеджера по развитию" at bounding box center [406, 342] width 25 height 25
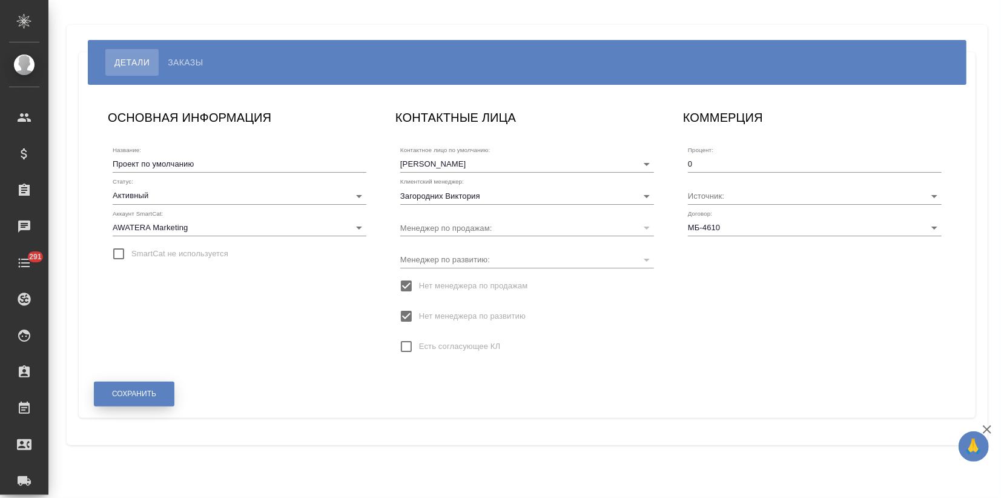
click at [160, 389] on button "Сохранить" at bounding box center [134, 394] width 81 height 25
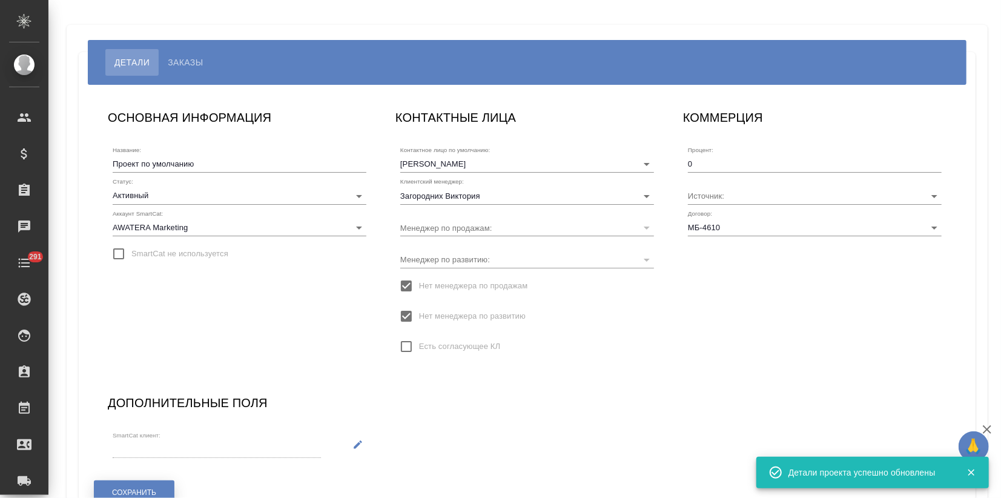
drag, startPoint x: 162, startPoint y: 488, endPoint x: 168, endPoint y: 488, distance: 6.1
click at [162, 488] on button "Сохранить" at bounding box center [134, 492] width 81 height 25
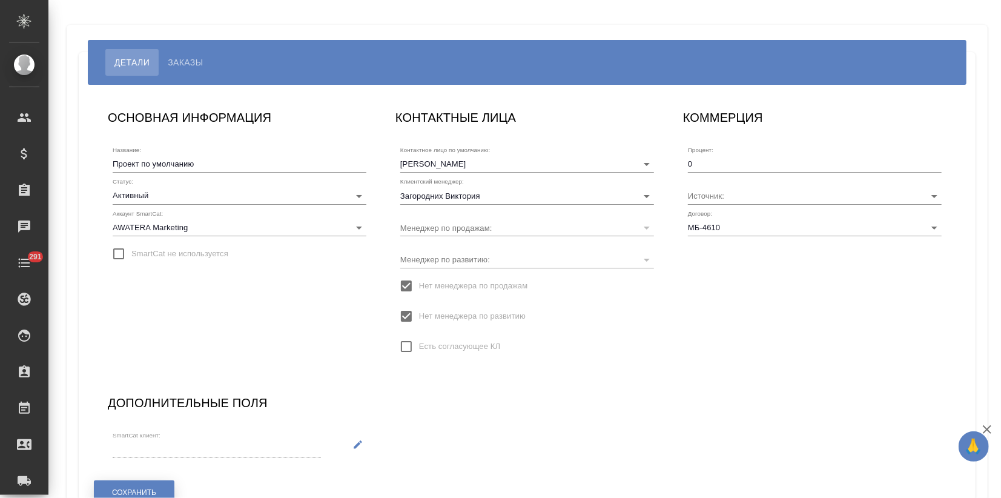
click at [133, 486] on button "Сохранить" at bounding box center [134, 492] width 81 height 25
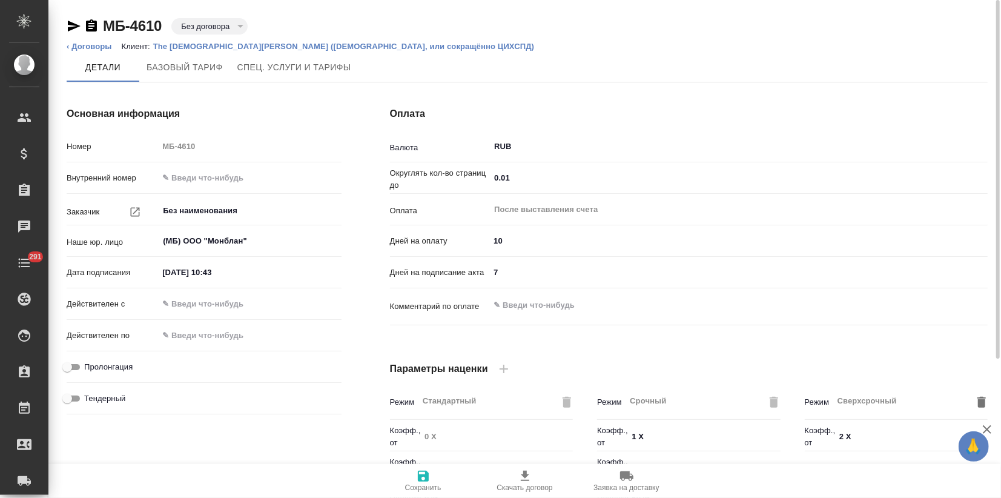
scroll to position [325, 0]
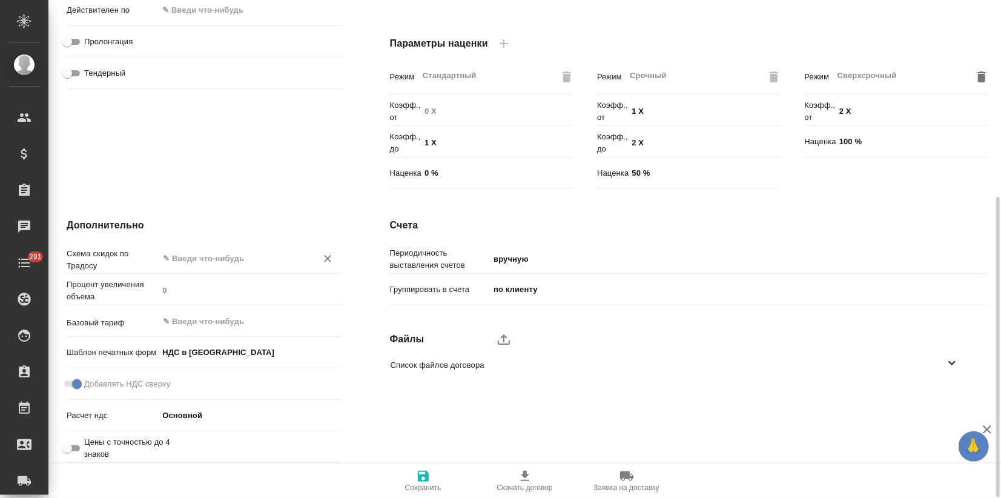
click at [213, 254] on input "text" at bounding box center [229, 258] width 135 height 15
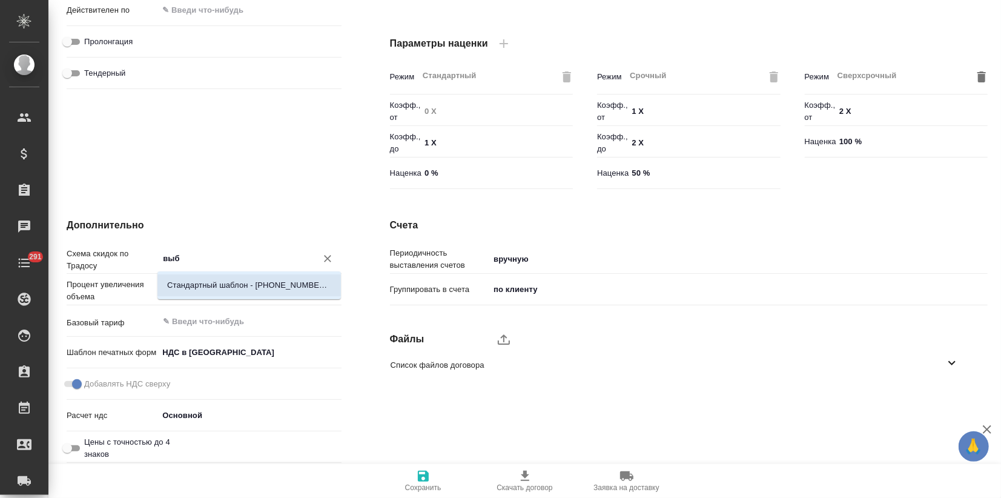
click at [211, 284] on p "Стандартный шаблон - [PHONE_NUMBER] - ВЫБЕРИ МЕНЯ!" at bounding box center [249, 285] width 164 height 12
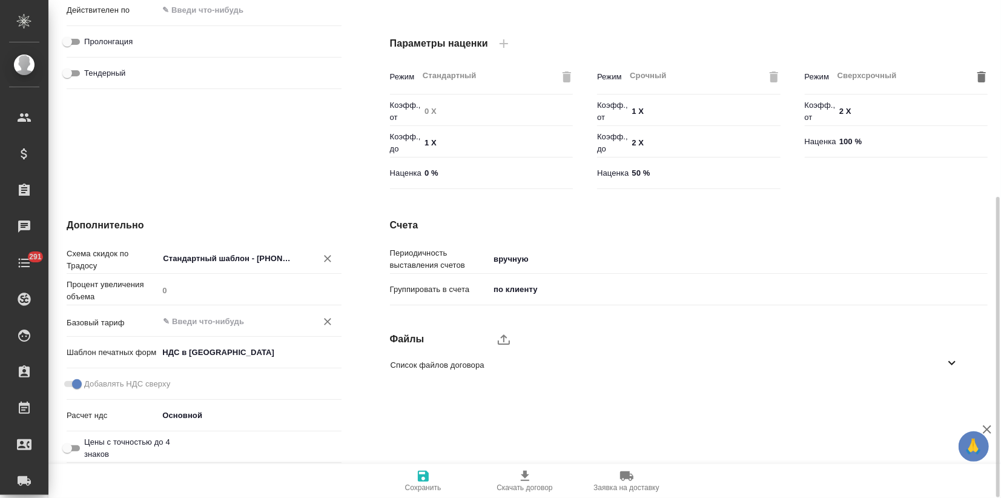
click at [204, 329] on div "​" at bounding box center [249, 321] width 183 height 22
type input "Стандартный шаблон - [PHONE_NUMBER] - ВЫБЕРИ МЕНЯ!"
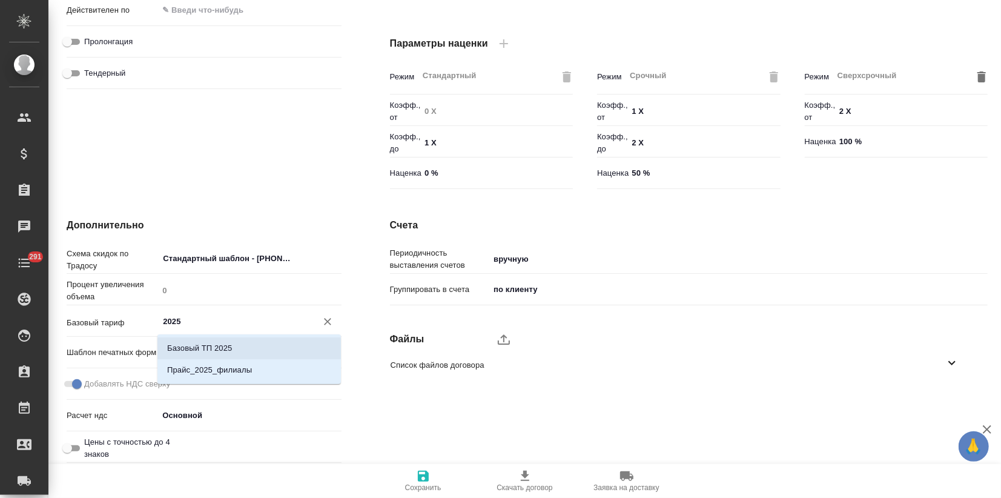
click at [201, 353] on p "Базовый ТП 2025" at bounding box center [199, 348] width 65 height 12
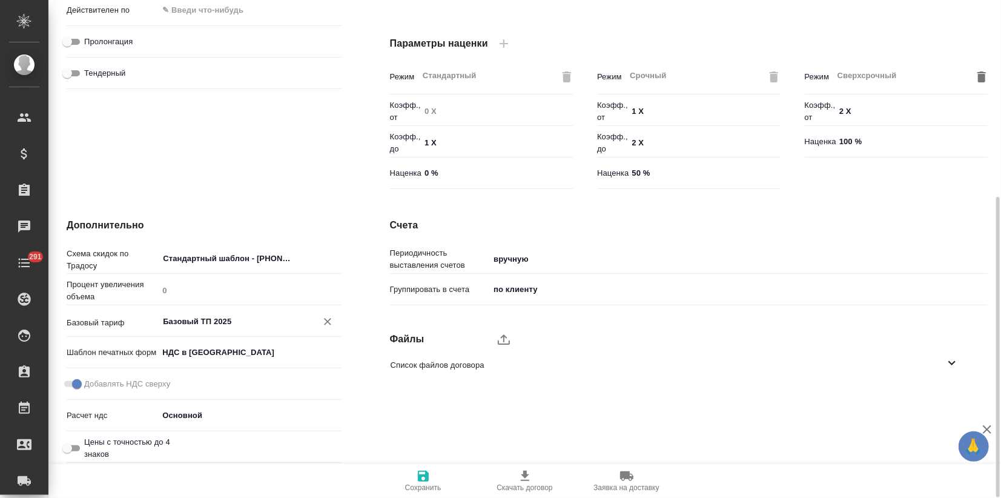
type input "Базовый ТП 2025"
click at [420, 480] on icon "button" at bounding box center [423, 476] width 11 height 11
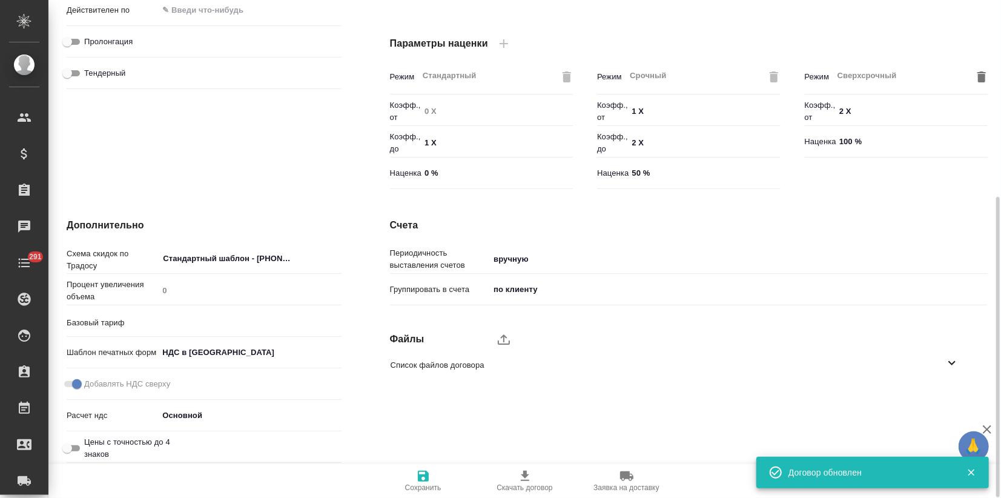
type input "Базовый ТП 2025"
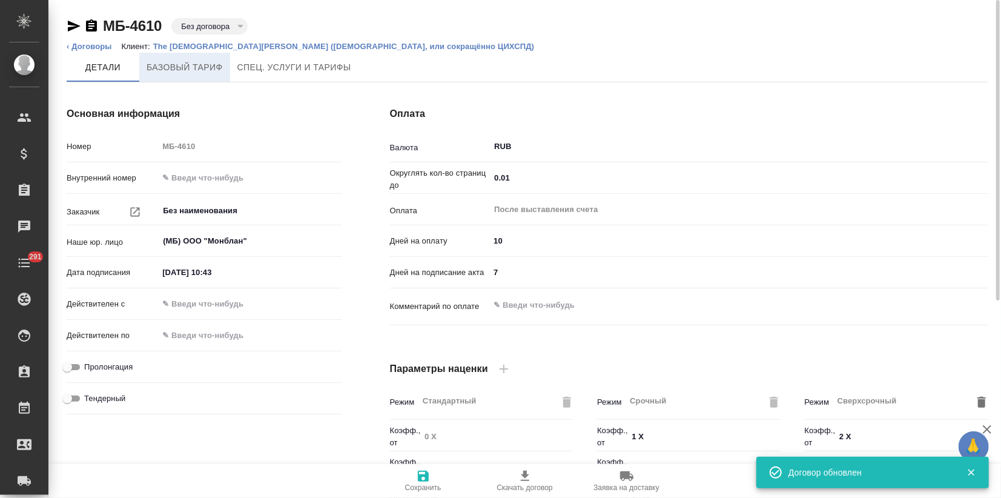
click at [162, 78] on button "Базовый тариф" at bounding box center [184, 67] width 91 height 29
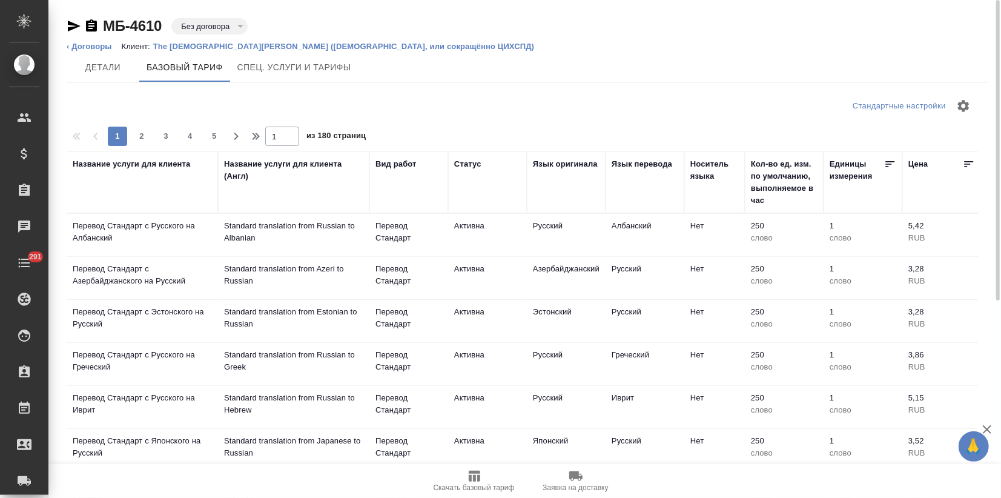
click at [351, 41] on li "Клиент: The [DEMOGRAPHIC_DATA][PERSON_NAME] ([DEMOGRAPHIC_DATA], или сокращённо…" at bounding box center [333, 47] width 422 height 12
click at [376, 38] on div "МБ-4610 Без договора draft" at bounding box center [528, 28] width 922 height 24
click at [368, 45] on p "The [DEMOGRAPHIC_DATA][PERSON_NAME] ([DEMOGRAPHIC_DATA], или сокращённо ЦИХСПД)" at bounding box center [348, 46] width 390 height 9
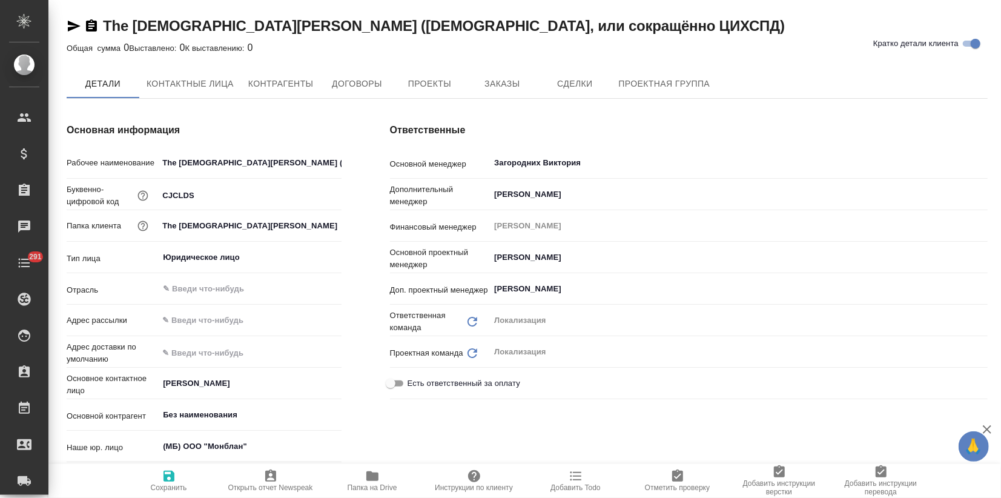
type textarea "x"
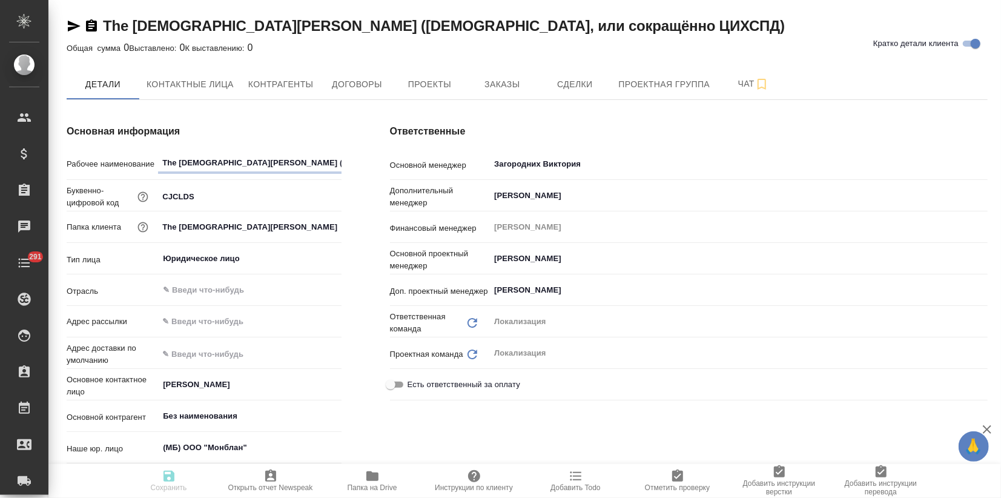
type textarea "x"
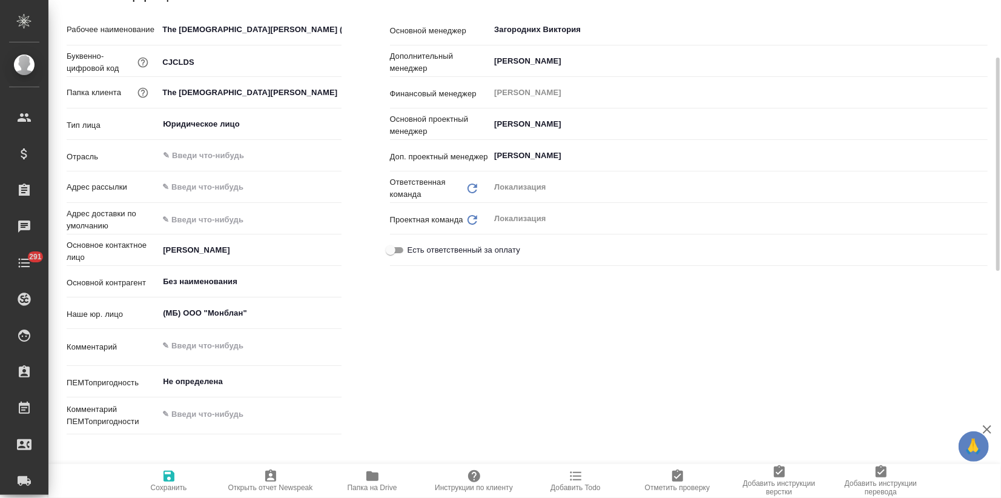
scroll to position [404, 0]
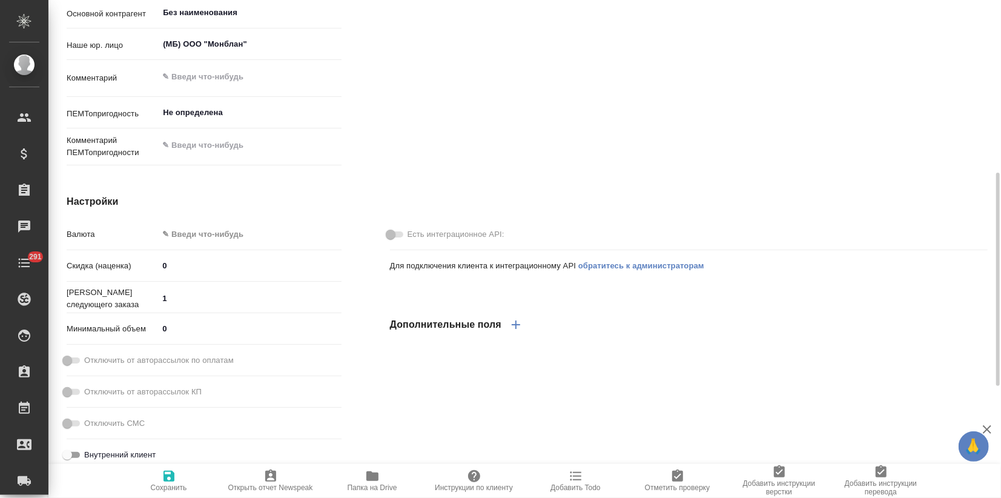
type textarea "x"
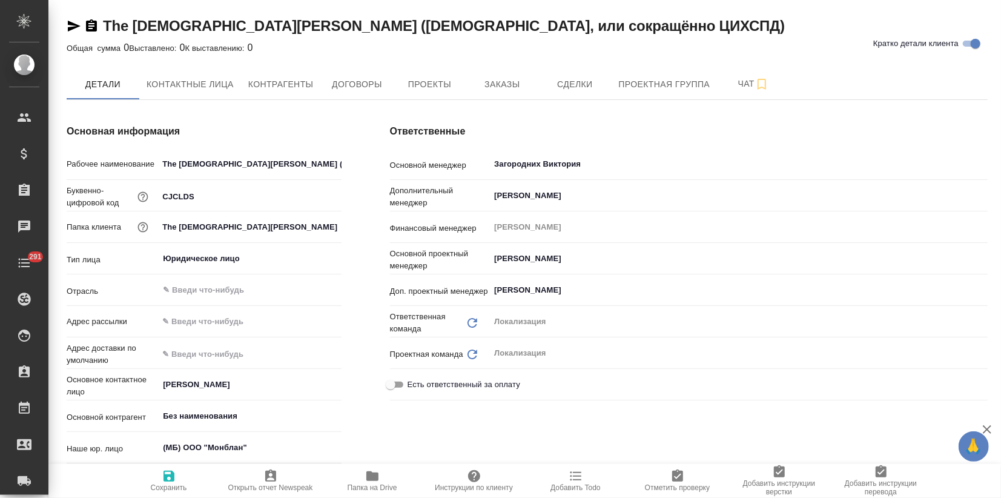
drag, startPoint x: 99, startPoint y: 22, endPoint x: 1001, endPoint y: -1, distance: 901.8
click at [1001, 0] on html "🙏 .cls-1 fill:#fff; AWATERA Zagorodnikh Viktoria Клиенты Спецификации Заказы 0 …" at bounding box center [500, 249] width 1001 height 498
copy link "The Church of Jesus Christ of Latter-day Saints (Церковь Иисуса Христа Святых п…"
click at [708, 133] on h4 "Ответственные" at bounding box center [689, 131] width 598 height 15
click at [519, 82] on span "Заказы" at bounding box center [502, 84] width 58 height 15
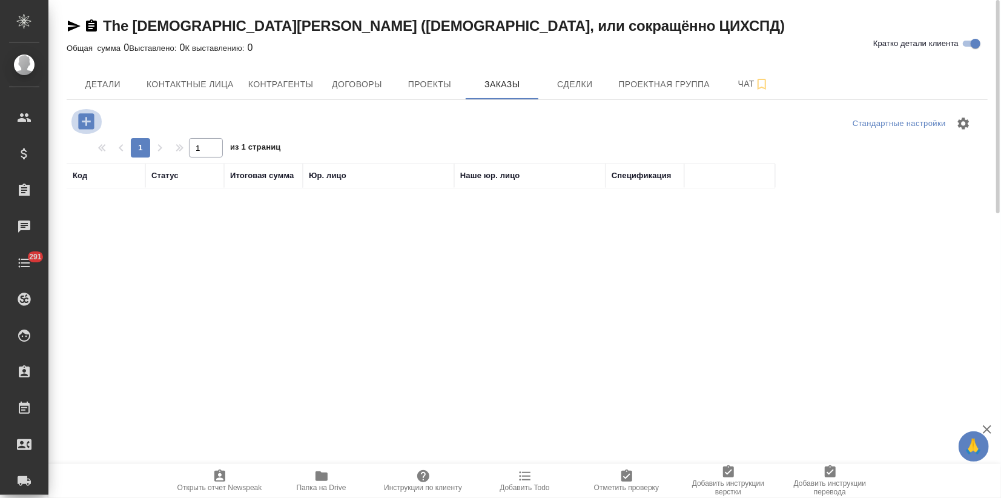
click at [92, 125] on icon "button" at bounding box center [86, 121] width 16 height 16
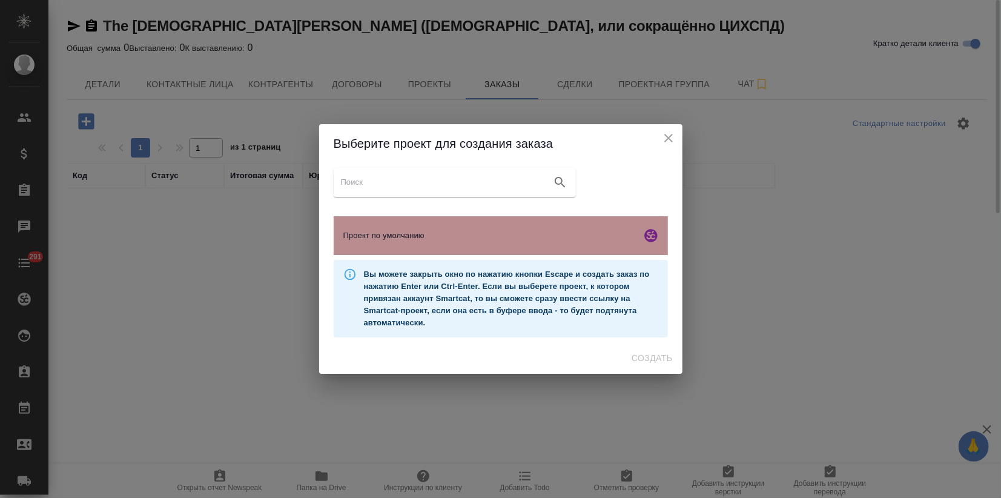
click at [393, 228] on div "Проект по умолчанию" at bounding box center [501, 235] width 334 height 39
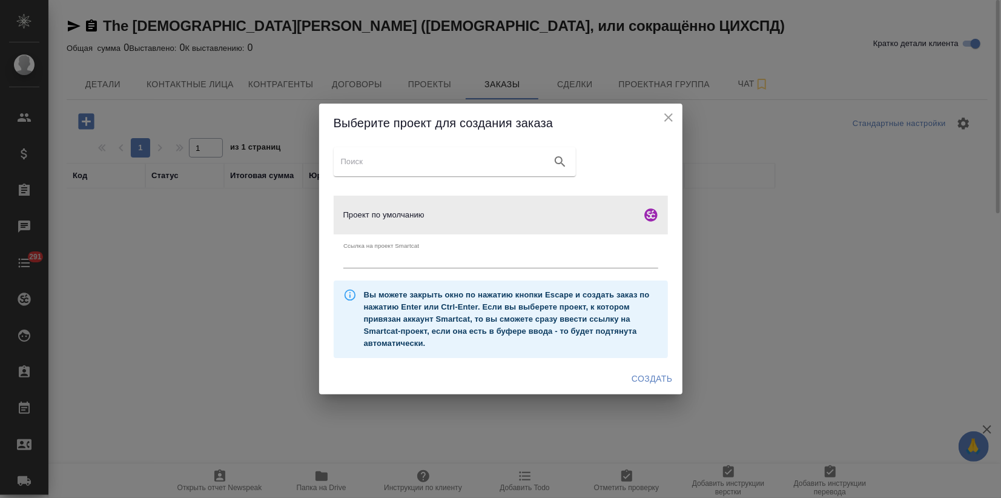
click at [640, 374] on span "Создать" at bounding box center [652, 378] width 41 height 15
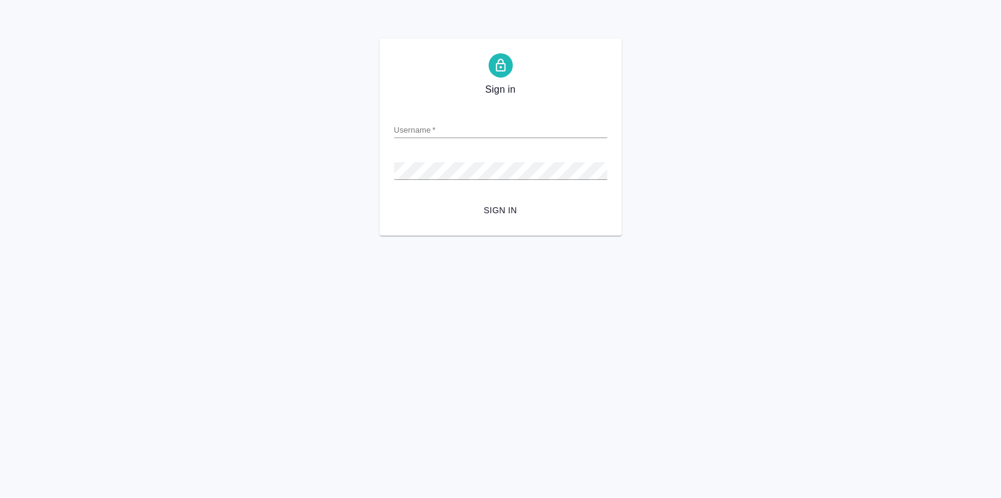
click at [403, 129] on input "Username   *" at bounding box center [500, 129] width 213 height 17
type input "[EMAIL_ADDRESS][DOMAIN_NAME]"
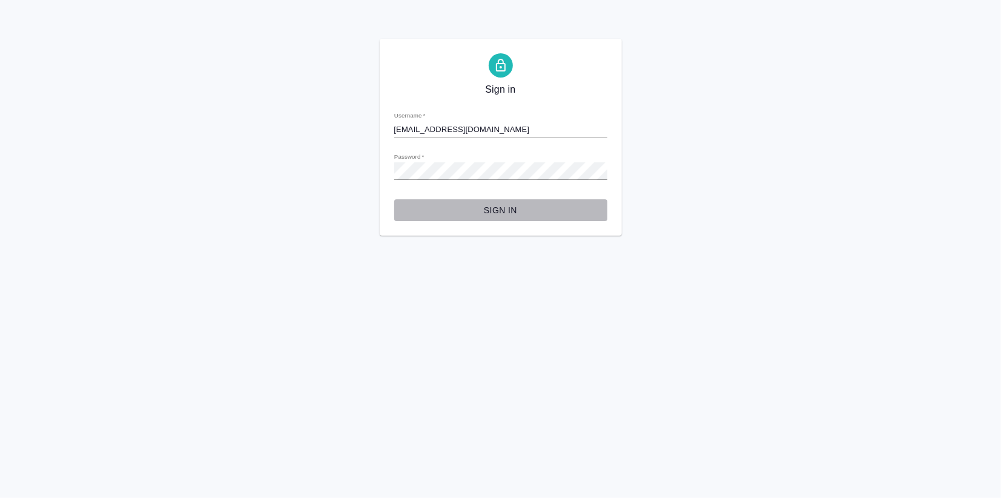
click at [497, 206] on span "Sign in" at bounding box center [501, 210] width 194 height 15
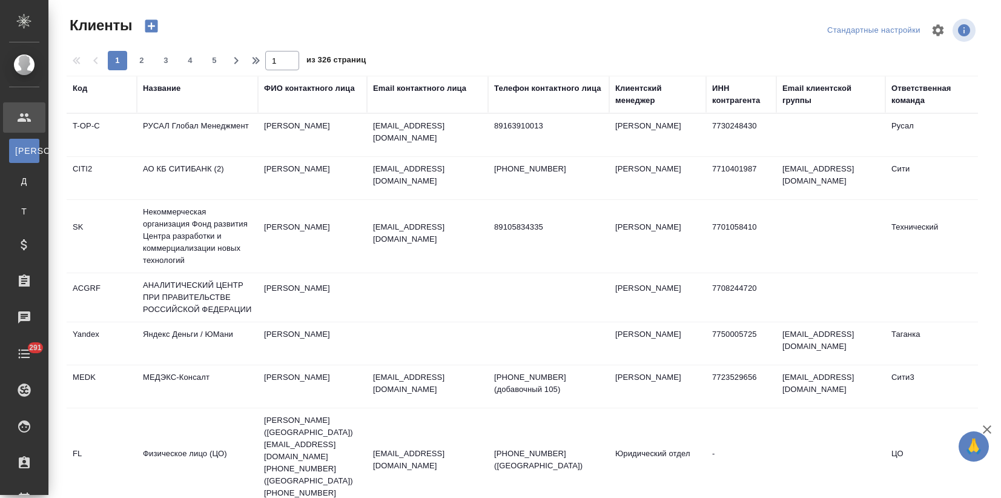
select select "RU"
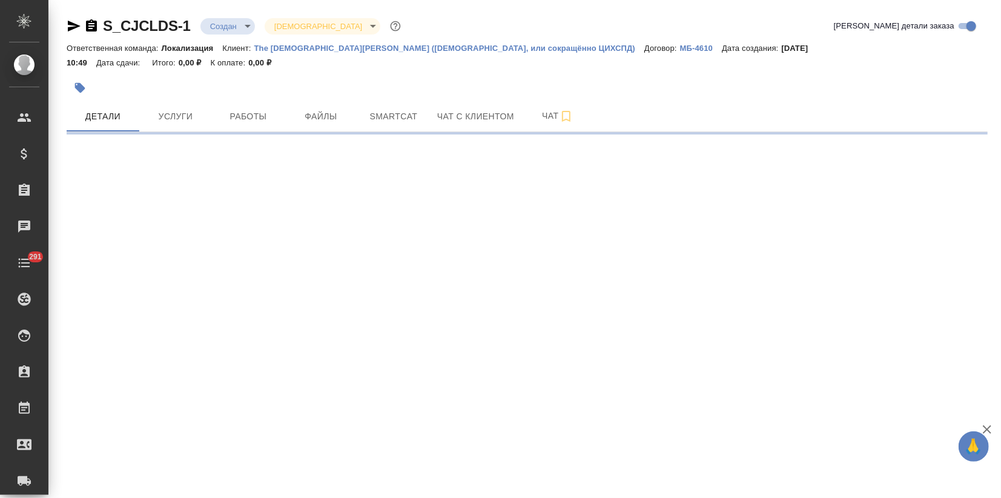
select select "RU"
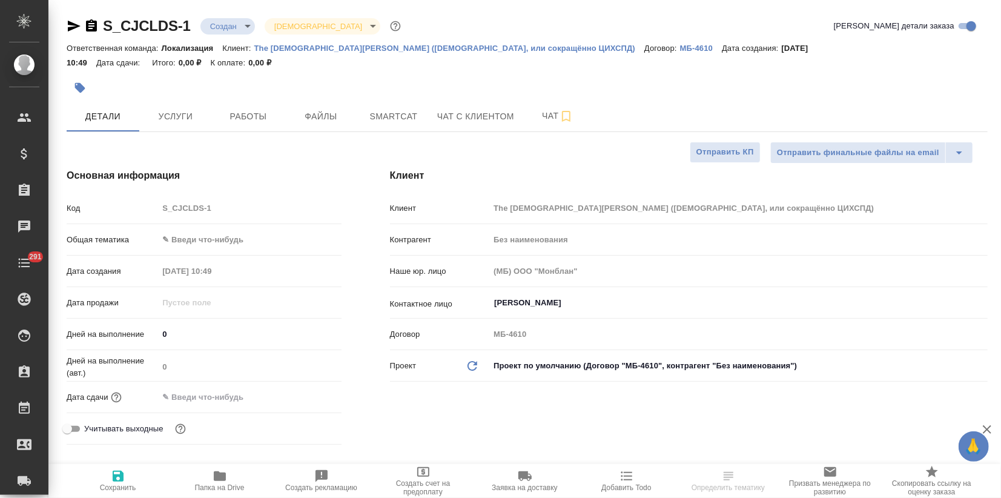
type textarea "x"
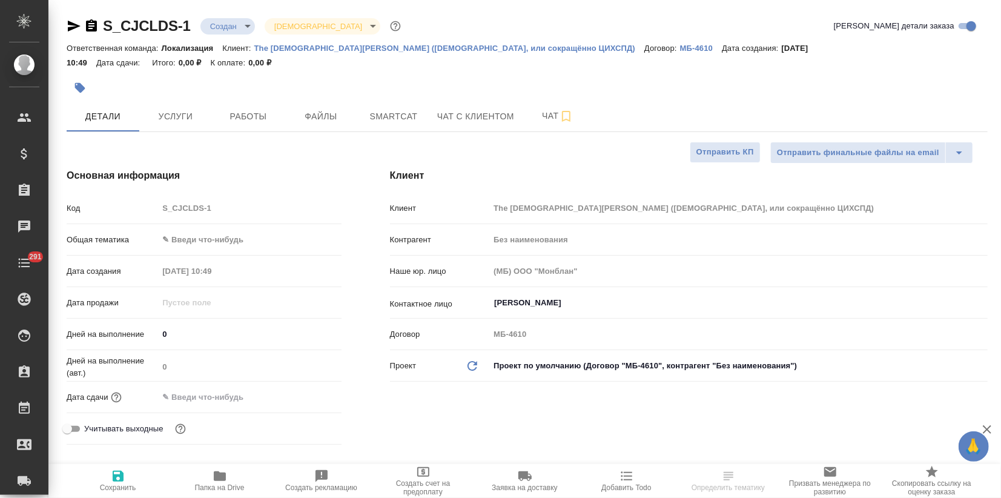
type textarea "x"
drag, startPoint x: 192, startPoint y: 24, endPoint x: 121, endPoint y: 28, distance: 71.0
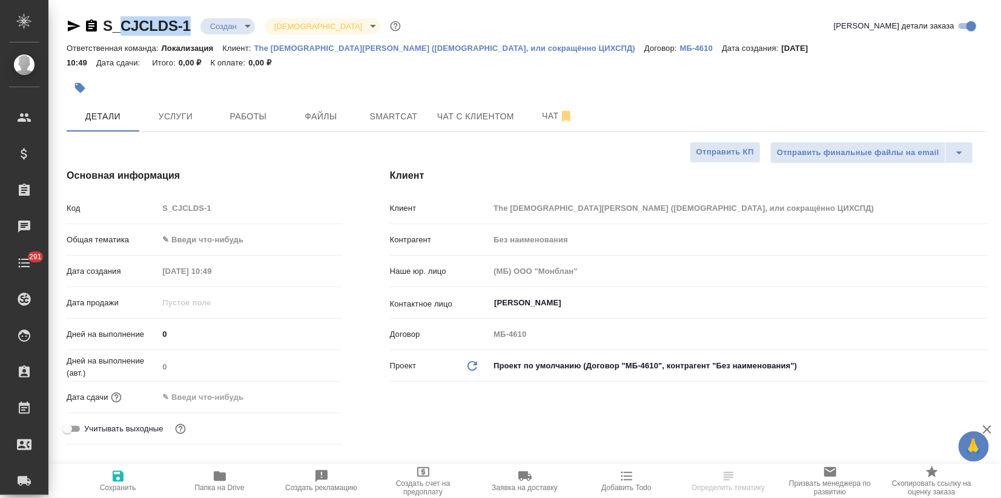
click at [121, 28] on div "S_CJCLDS-1 Создан new Святая троица holyTrinity" at bounding box center [235, 25] width 337 height 19
copy link "CJCLDS-1"
type textarea "x"
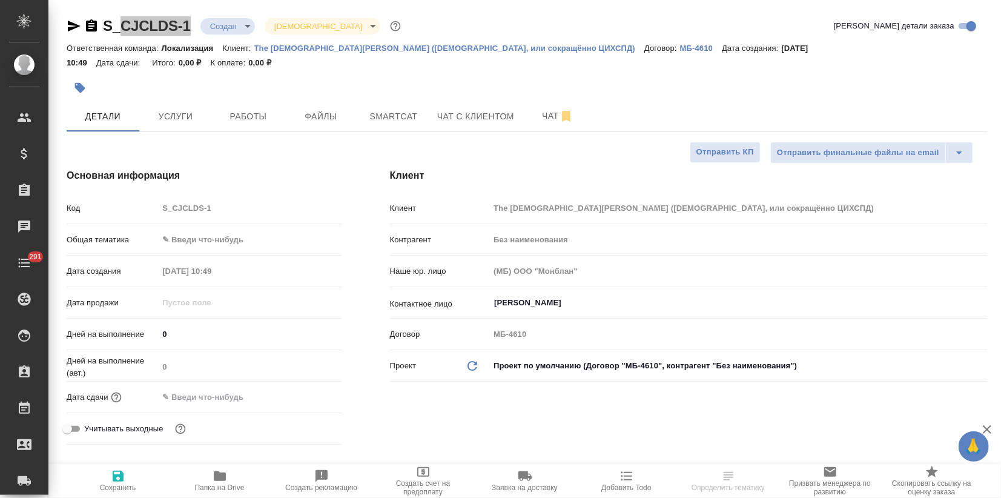
select select "RU"
type textarea "x"
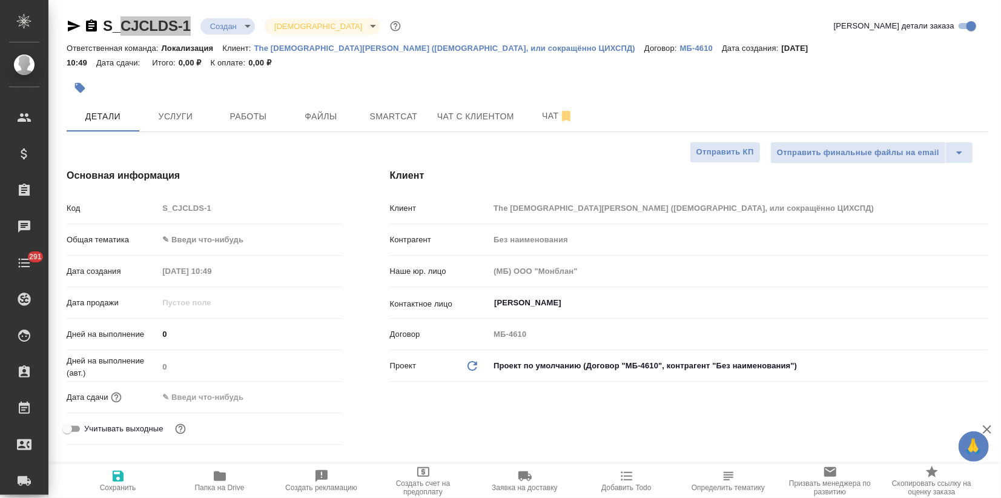
type textarea "x"
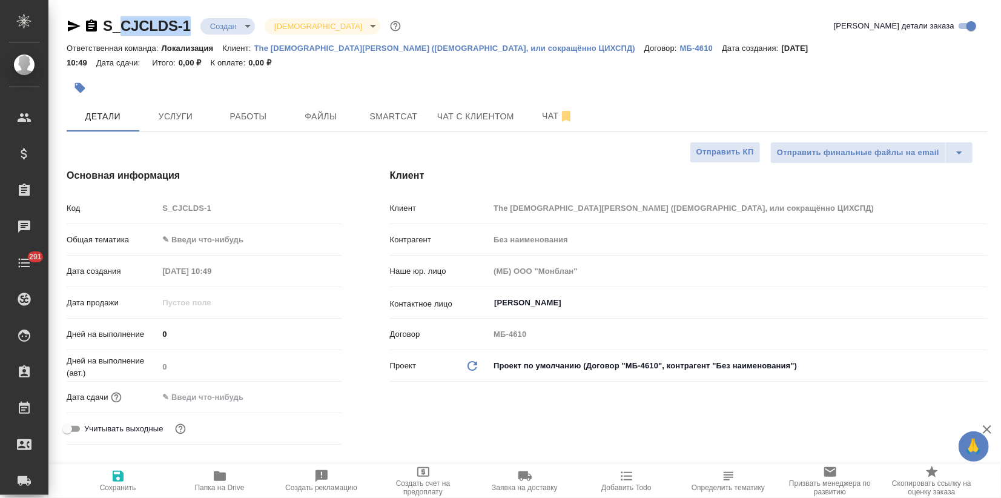
click at [187, 234] on body "🙏 .cls-1 fill:#fff; AWATERA Zagorodnikh Viktoria Клиенты Спецификации Заказы 0 …" at bounding box center [500, 249] width 1001 height 498
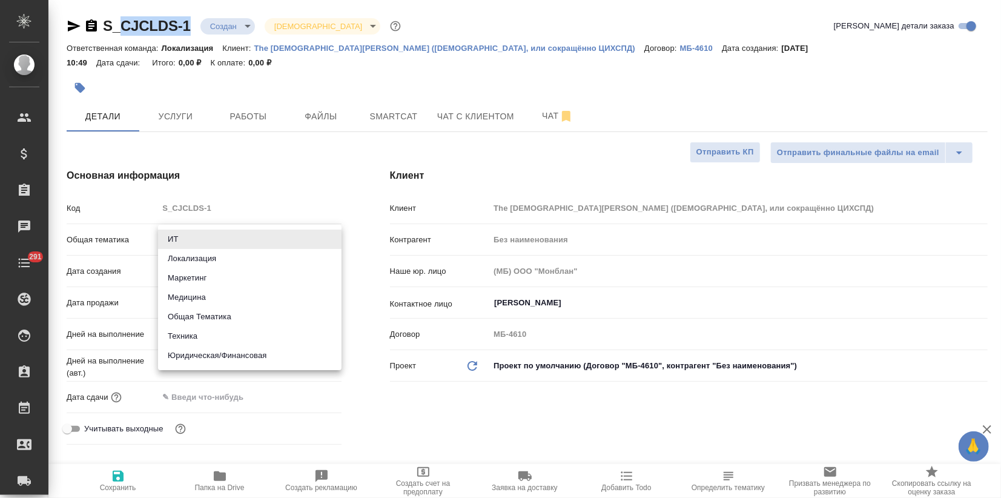
click at [194, 273] on li "Маркетинг" at bounding box center [250, 277] width 184 height 19
type input "marketing"
type textarea "x"
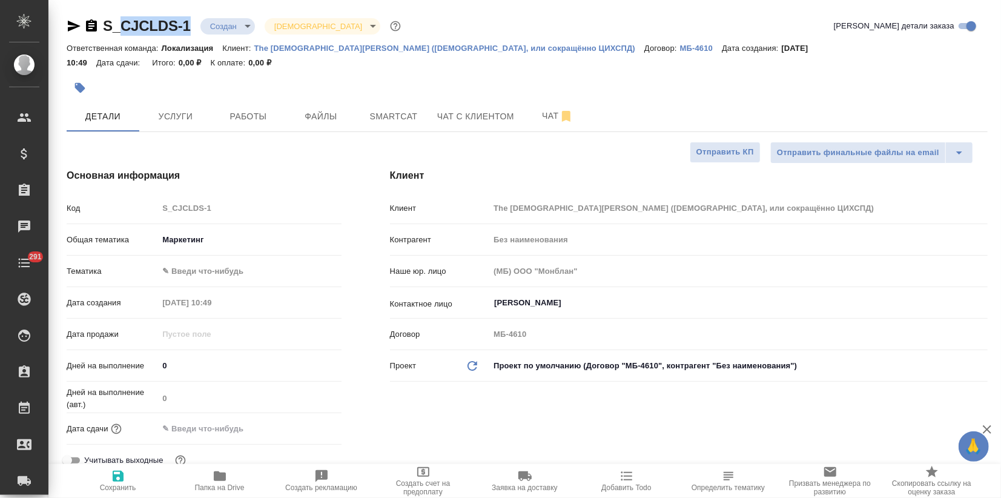
click at [191, 242] on body "🙏 .cls-1 fill:#fff; AWATERA Zagorodnikh Viktoria Клиенты Спецификации Заказы 0 …" at bounding box center [500, 249] width 1001 height 498
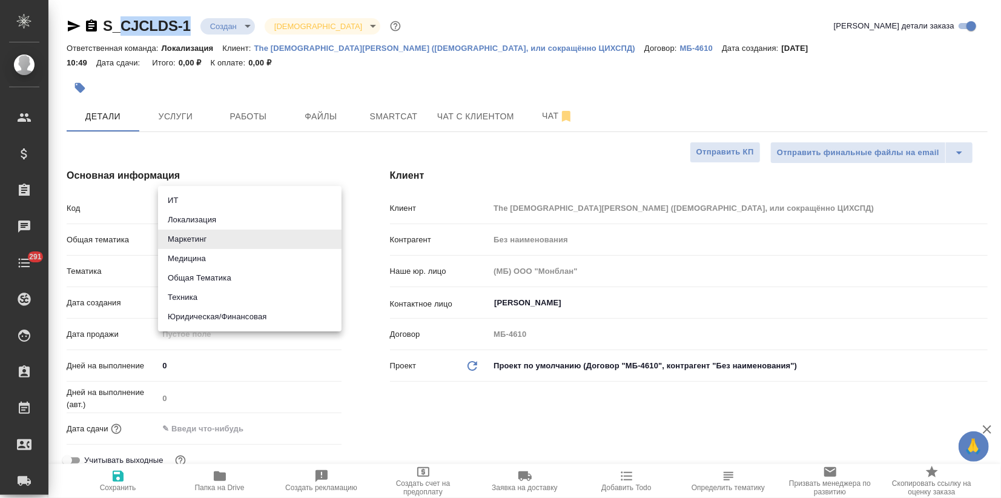
click at [212, 280] on li "Общая Тематика" at bounding box center [250, 277] width 184 height 19
type input "obtem"
type textarea "x"
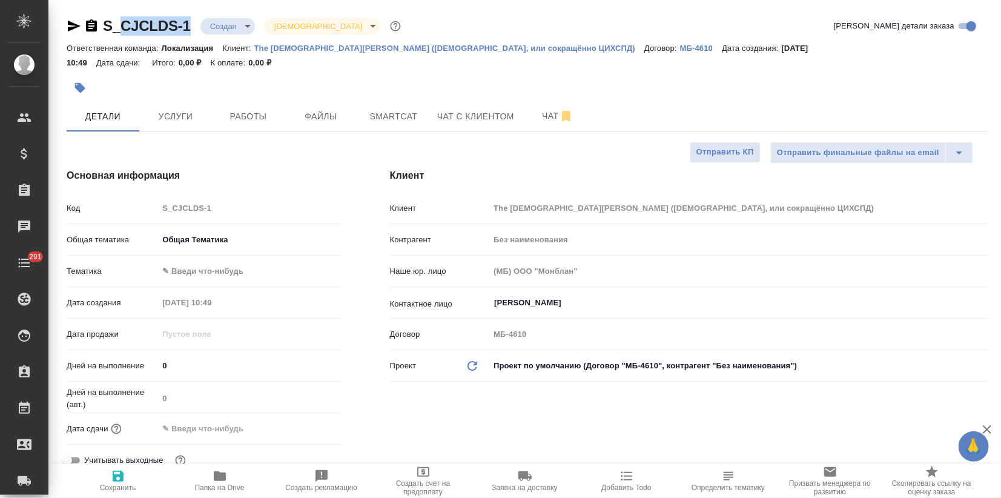
click at [189, 267] on body "🙏 .cls-1 fill:#fff; AWATERA Zagorodnikh Viktoria Клиенты Спецификации Заказы 0 …" at bounding box center [500, 249] width 1001 height 498
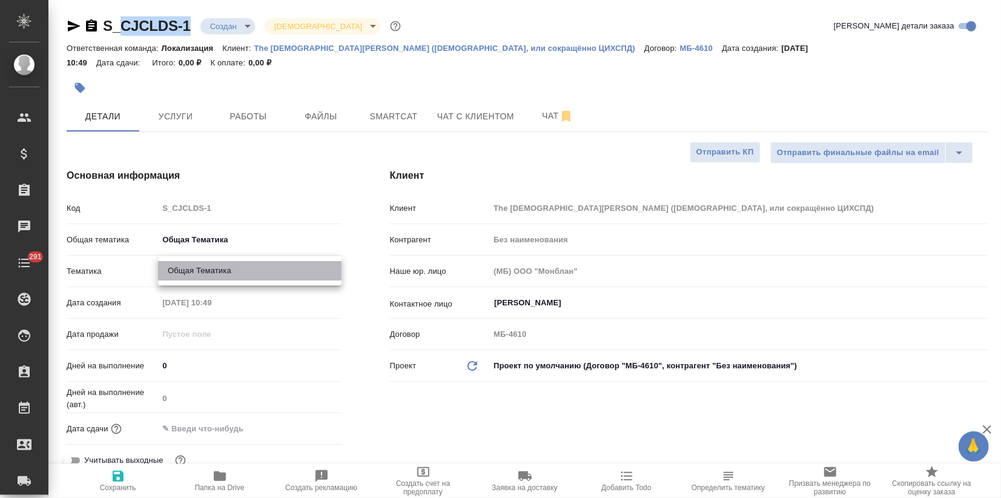
click at [196, 264] on li "Общая Тематика" at bounding box center [250, 270] width 184 height 19
type textarea "x"
type input "6012b1ca196b0e5c9229a120"
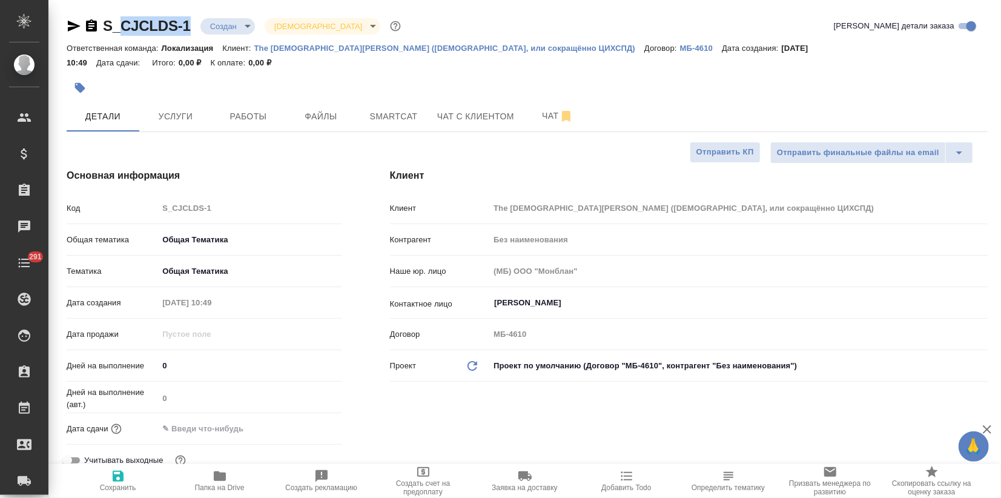
click at [116, 485] on span "Сохранить" at bounding box center [118, 487] width 36 height 8
type textarea "x"
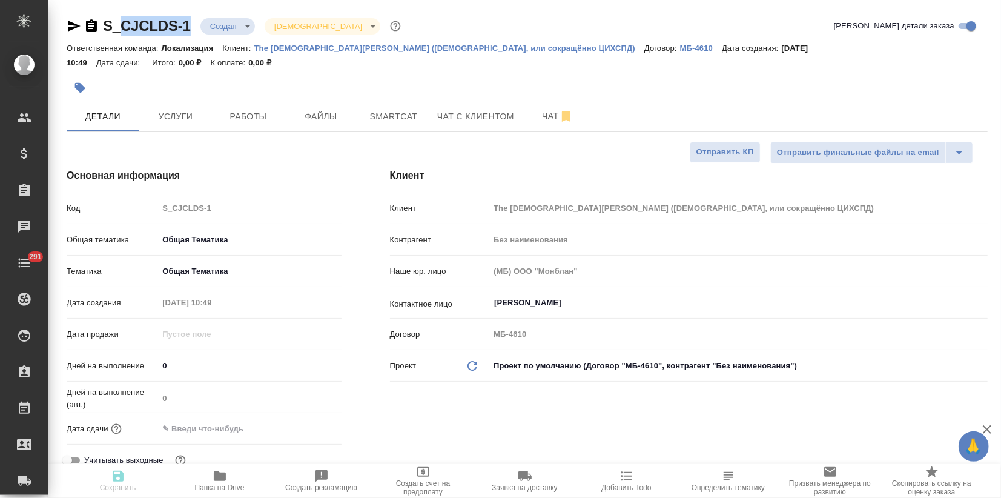
type textarea "x"
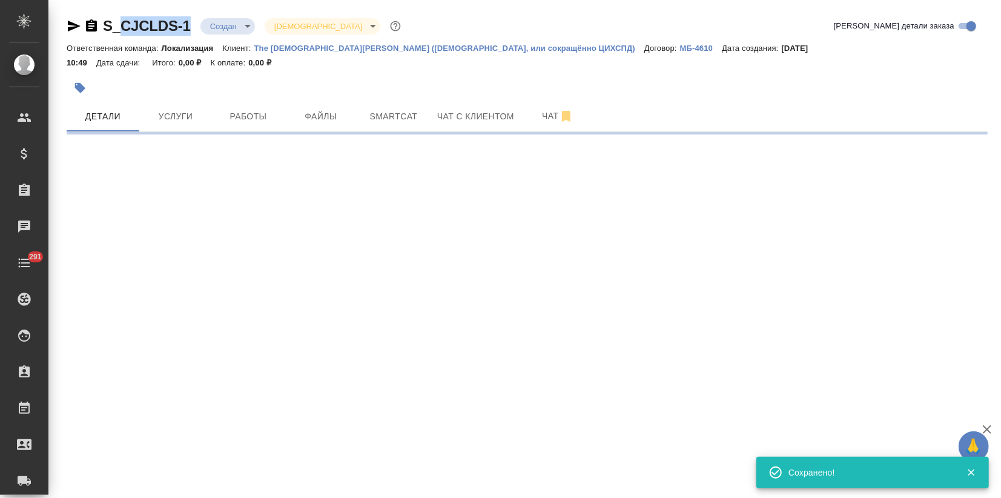
select select "RU"
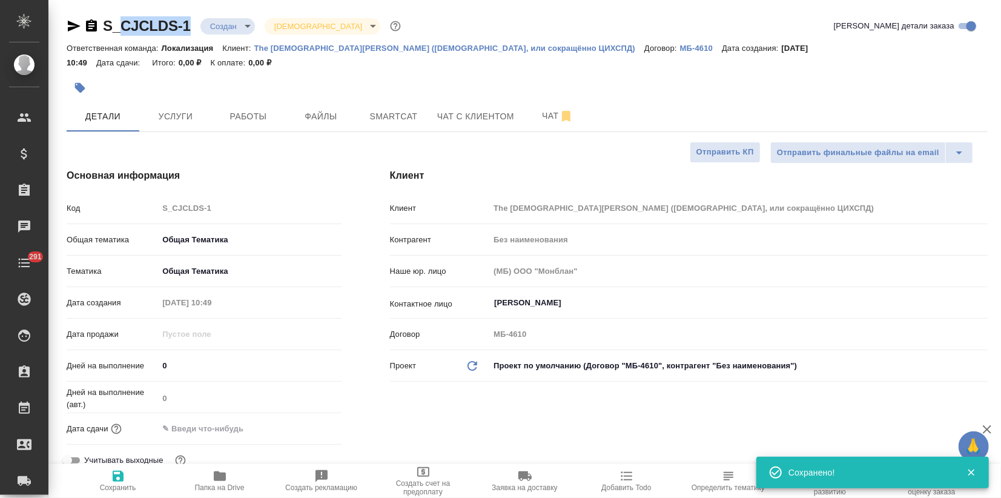
type textarea "x"
click at [179, 115] on span "Услуги" at bounding box center [176, 116] width 58 height 15
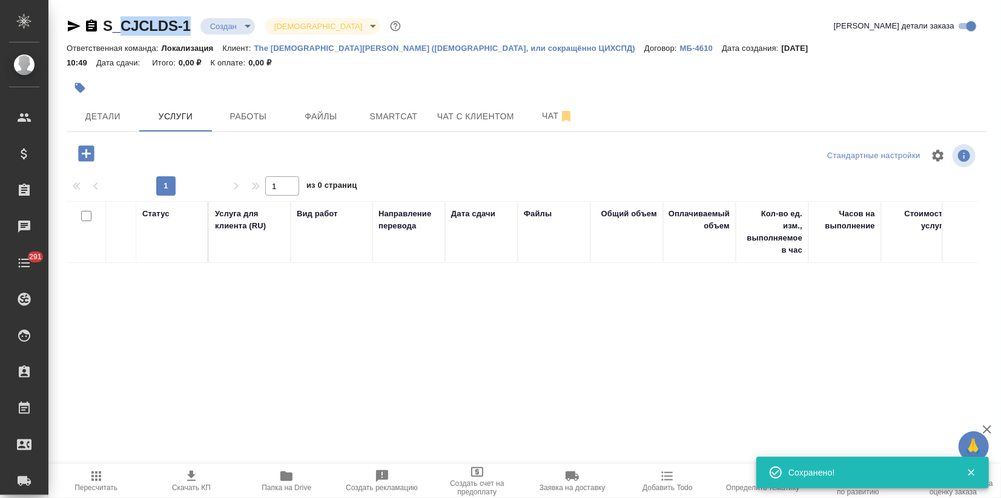
click at [84, 152] on icon "button" at bounding box center [86, 153] width 16 height 16
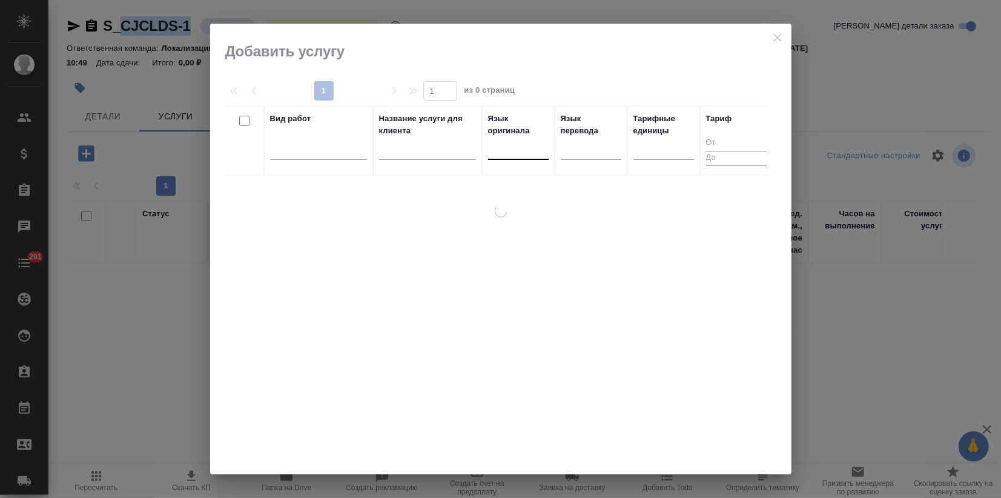
click at [497, 155] on div at bounding box center [518, 148] width 61 height 18
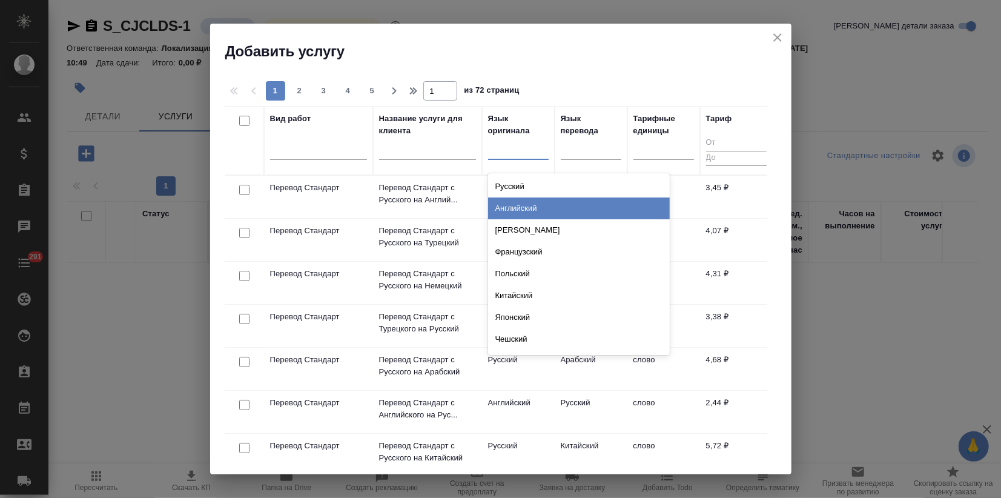
click at [501, 205] on div "Английский" at bounding box center [579, 209] width 182 height 22
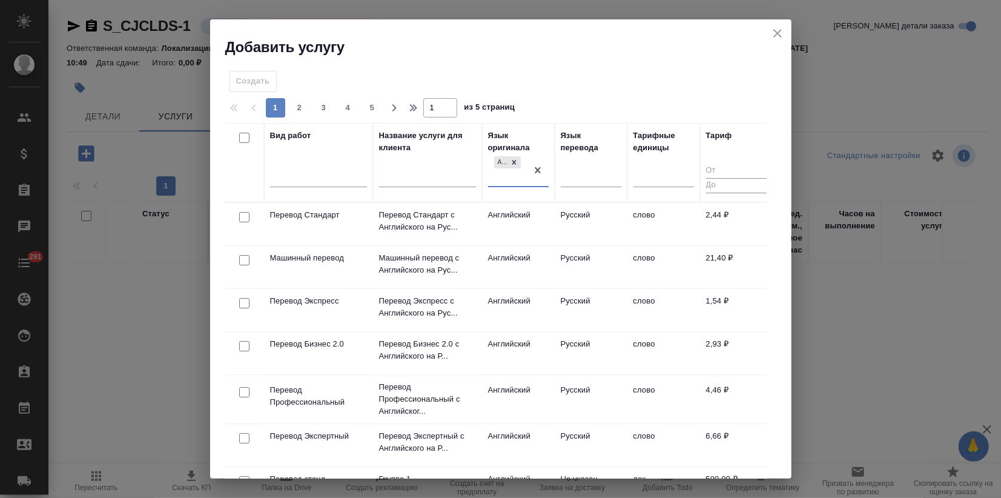
click at [568, 179] on div at bounding box center [591, 176] width 61 height 18
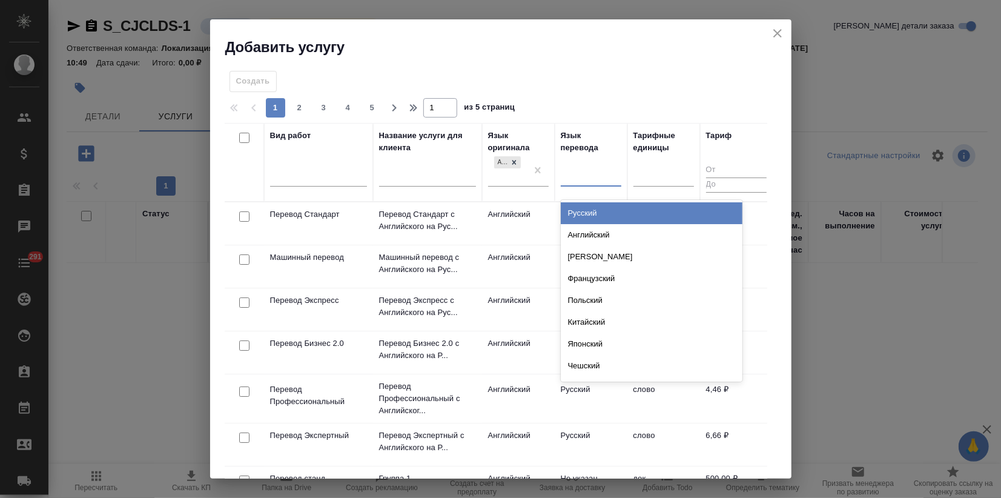
click at [573, 219] on div "Русский" at bounding box center [652, 213] width 182 height 22
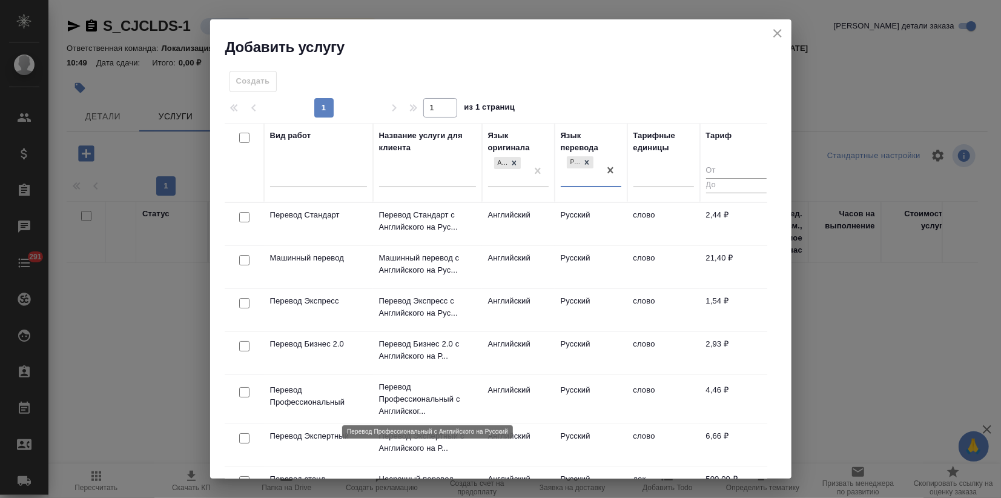
click at [419, 394] on p "Перевод Профессиональный с Английског..." at bounding box center [427, 399] width 97 height 36
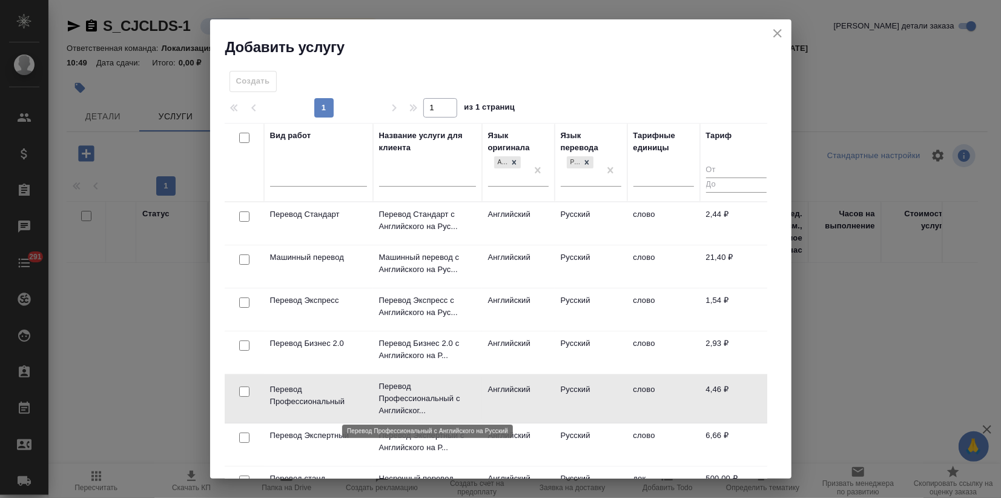
click at [419, 394] on p "Перевод Профессиональный с Английског..." at bounding box center [427, 398] width 97 height 36
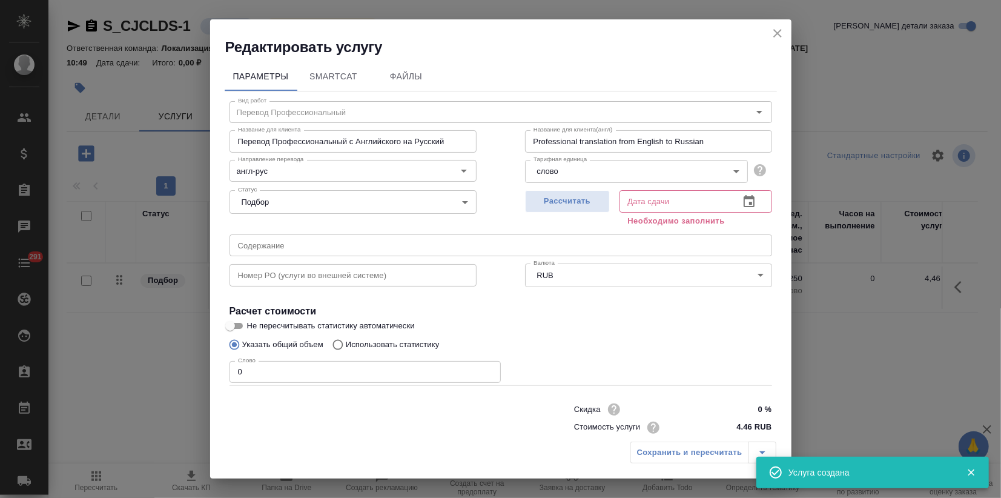
drag, startPoint x: 583, startPoint y: 196, endPoint x: 708, endPoint y: 131, distance: 141.5
click at [582, 196] on span "Рассчитать" at bounding box center [567, 201] width 71 height 14
type input "08.10.2025 10:50"
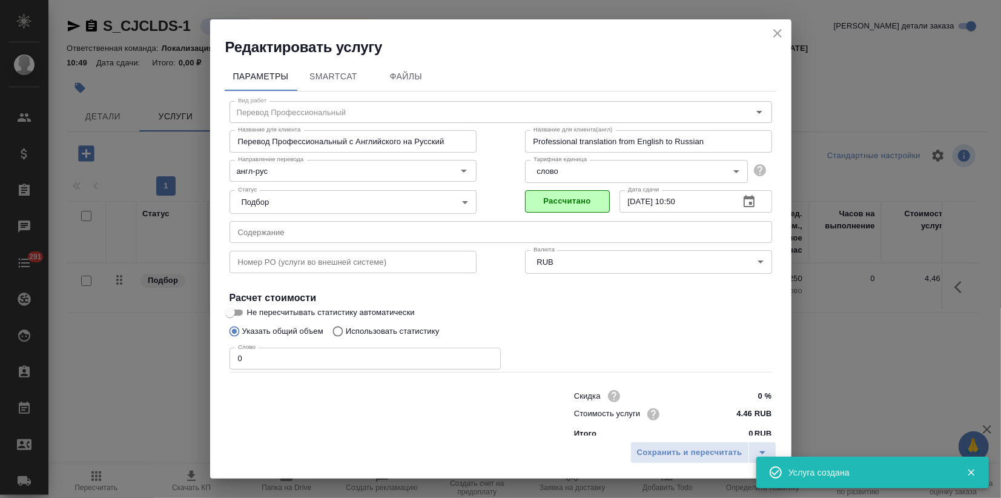
drag, startPoint x: 782, startPoint y: 27, endPoint x: 746, endPoint y: 53, distance: 44.1
click at [782, 27] on icon "close" at bounding box center [778, 33] width 15 height 15
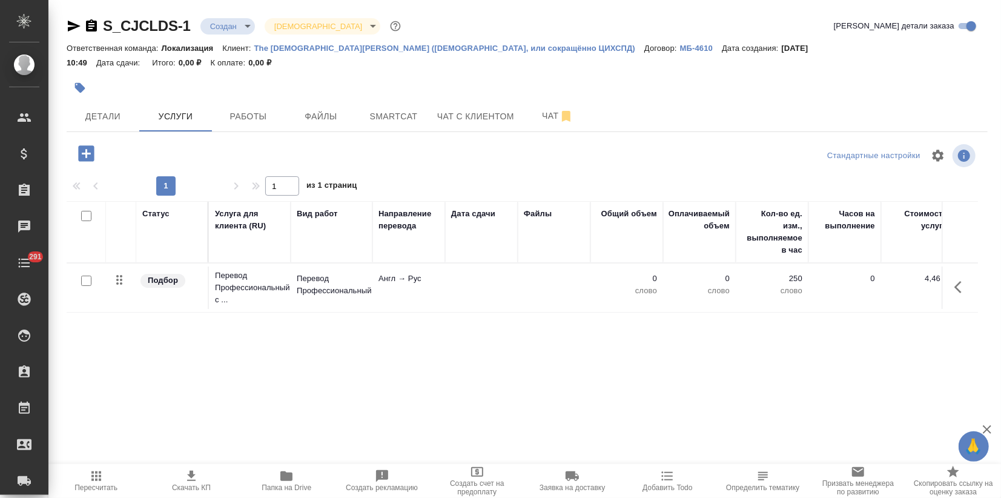
click at [82, 149] on icon "button" at bounding box center [86, 153] width 16 height 16
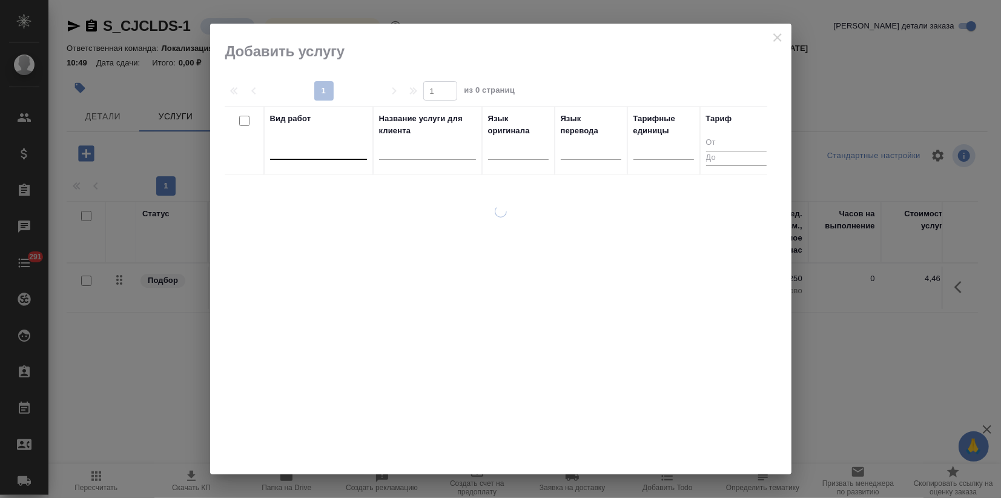
click at [292, 154] on div at bounding box center [318, 148] width 97 height 18
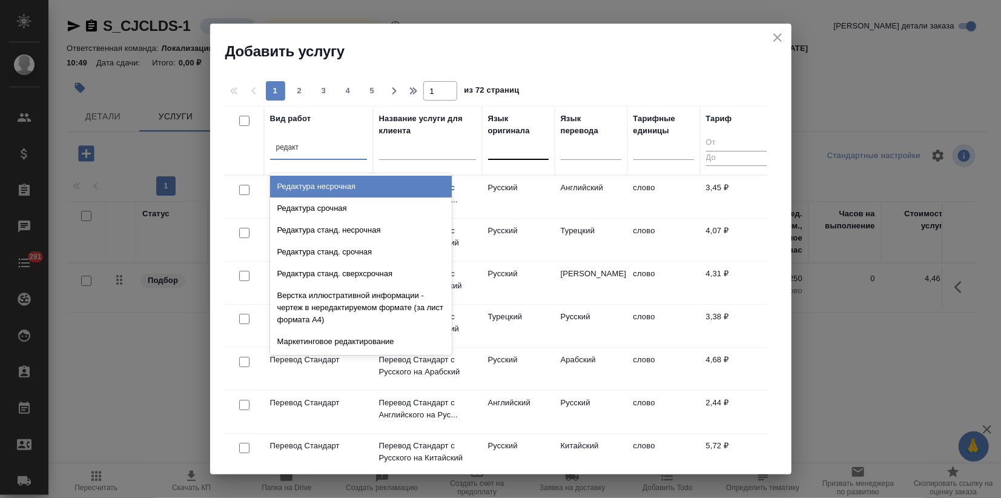
type input "редакт"
click at [494, 153] on div at bounding box center [494, 147] width 1 height 13
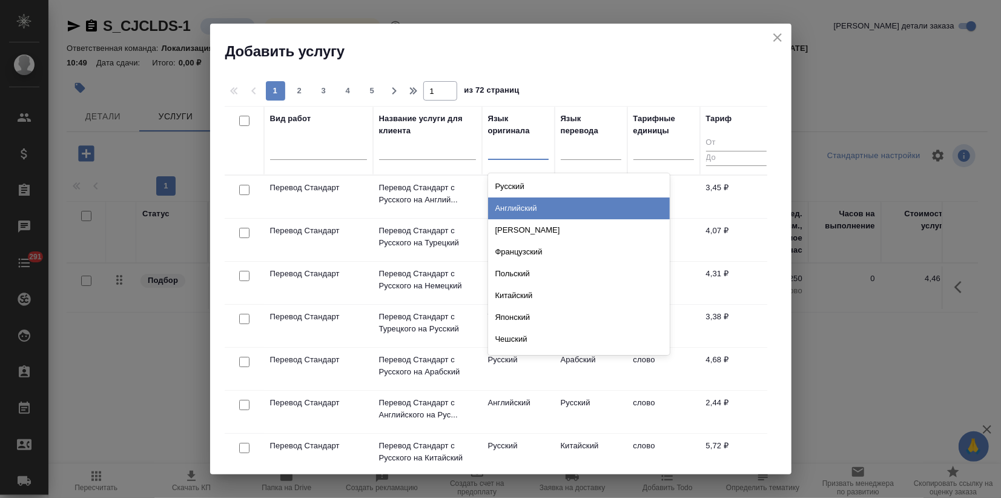
click at [519, 203] on div "Английский" at bounding box center [579, 209] width 182 height 22
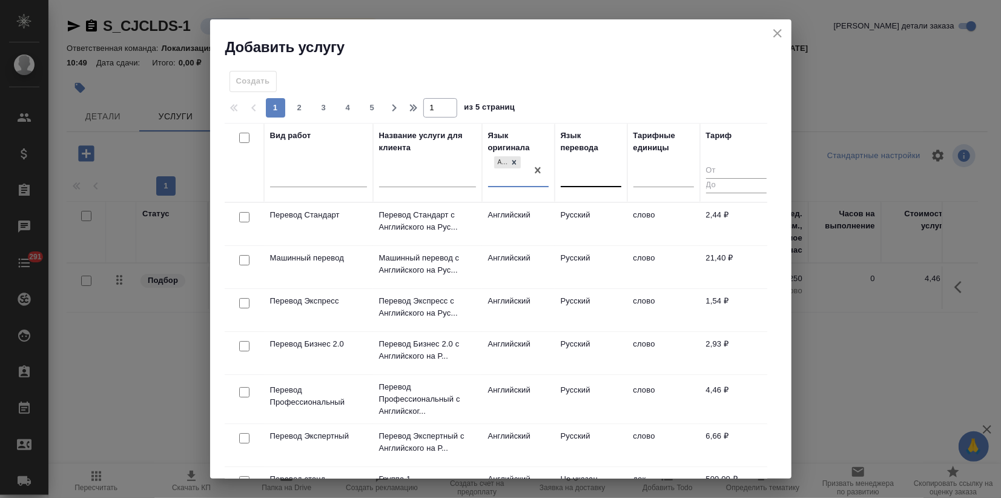
click at [582, 174] on div at bounding box center [591, 176] width 61 height 18
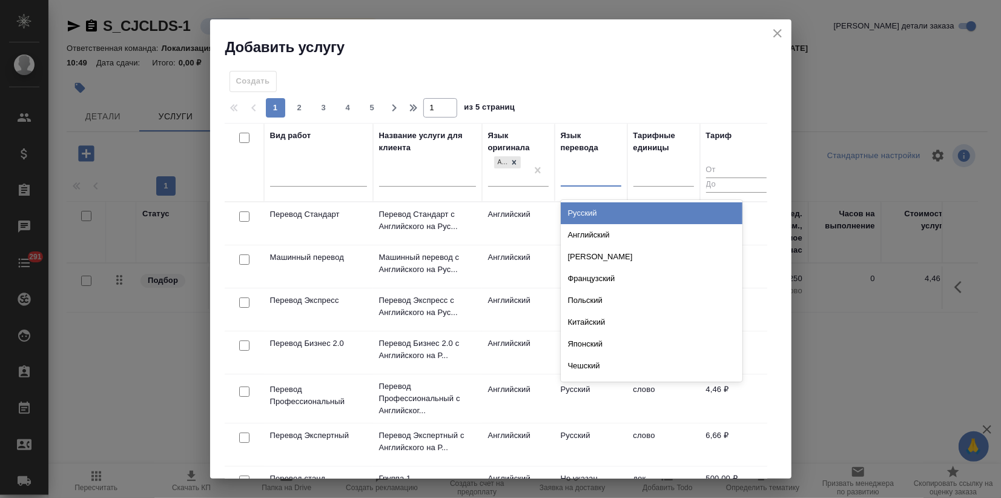
click at [580, 205] on div "Русский" at bounding box center [652, 213] width 182 height 22
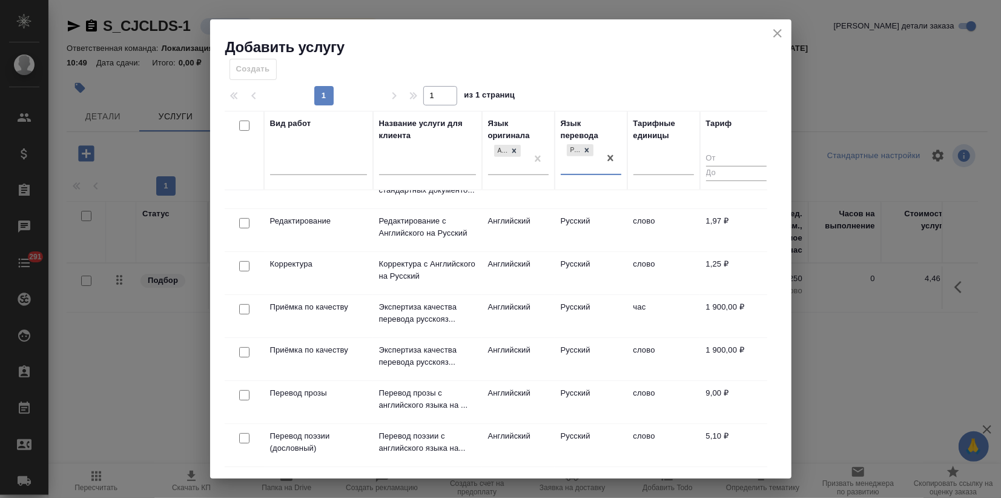
scroll to position [304, 0]
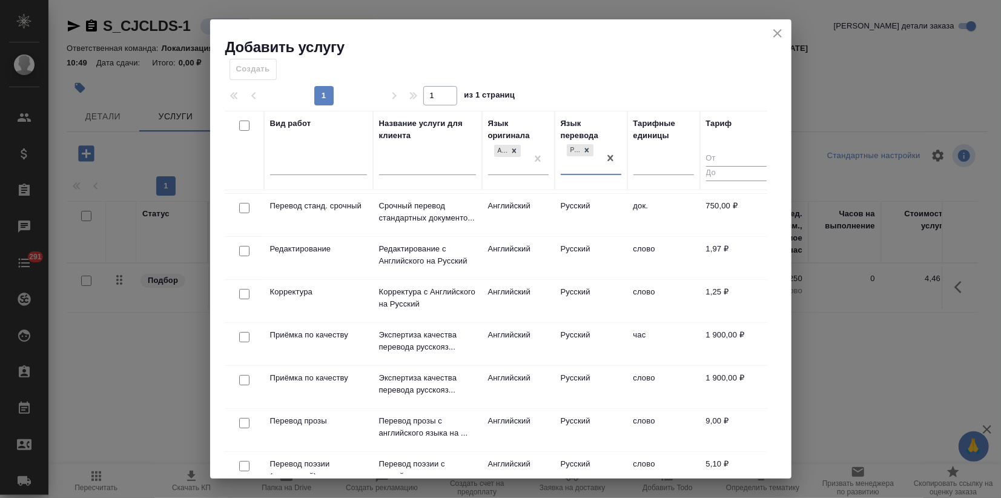
click at [321, 262] on td "Редактирование" at bounding box center [318, 258] width 109 height 42
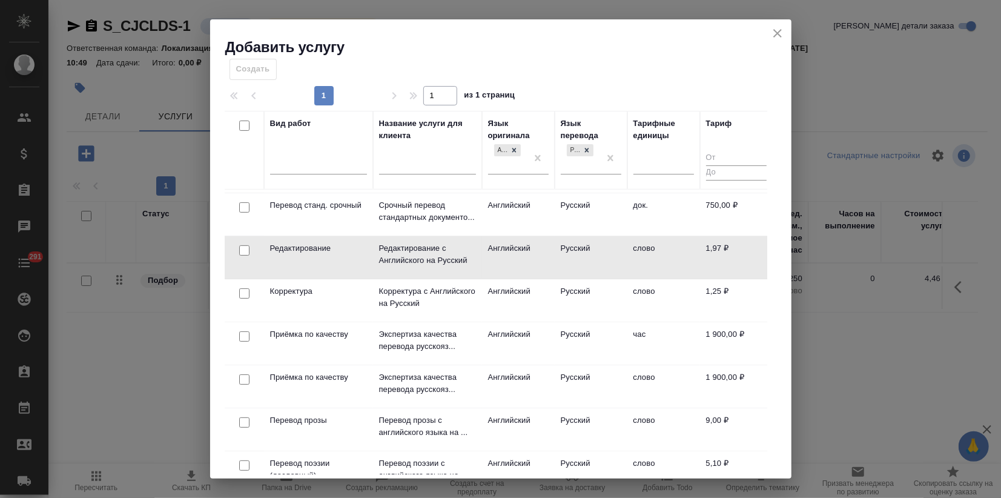
click at [478, 255] on td "Редактирование с Английского на Русский" at bounding box center [427, 257] width 109 height 42
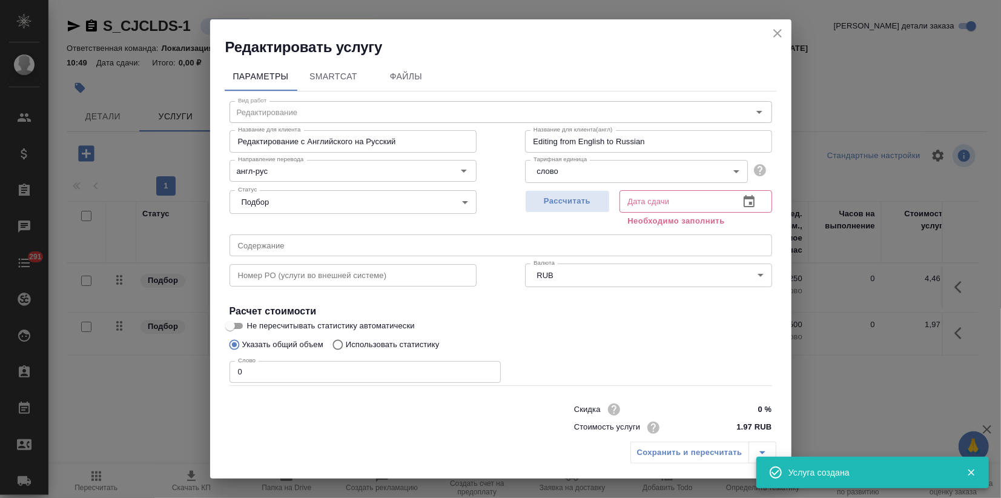
click at [774, 24] on div "Редактировать услугу" at bounding box center [501, 38] width 582 height 38
click at [777, 30] on icon "close" at bounding box center [778, 33] width 15 height 15
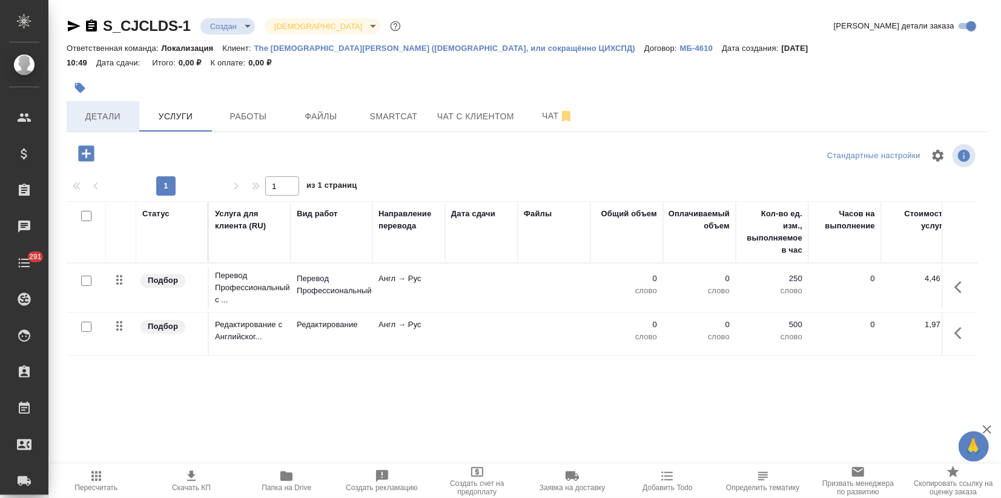
click at [97, 113] on span "Детали" at bounding box center [103, 116] width 58 height 15
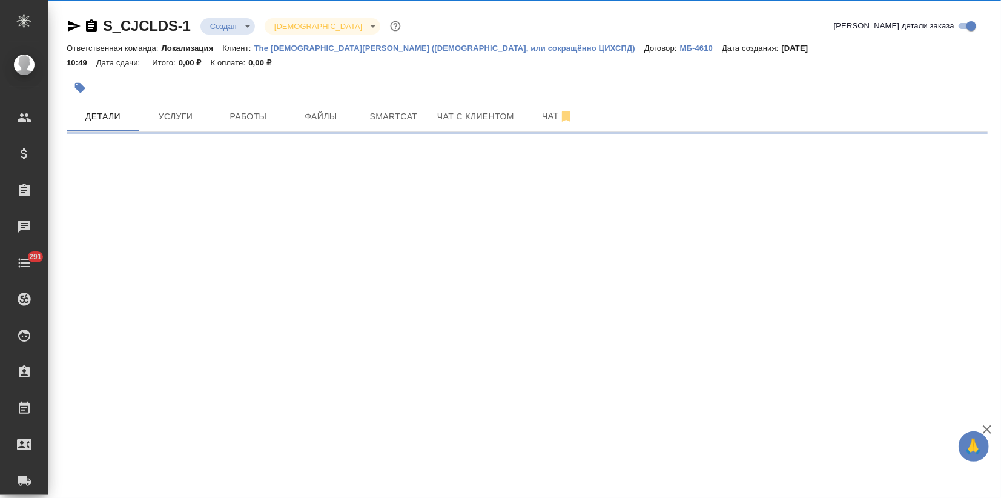
select select "RU"
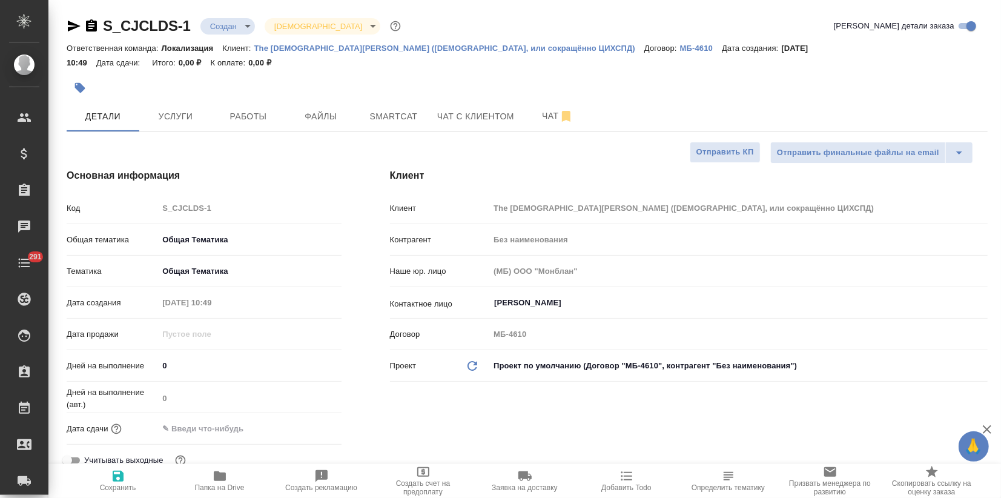
type textarea "x"
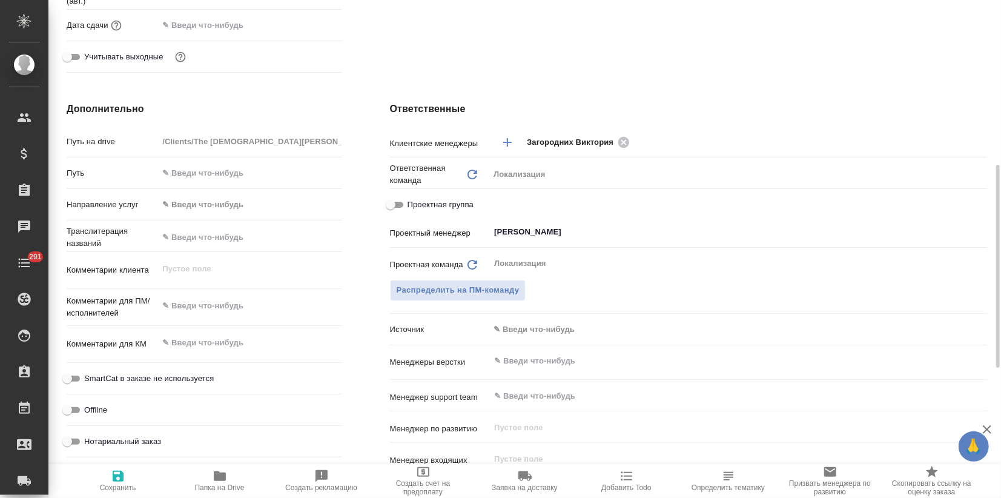
click at [192, 317] on div "x" at bounding box center [249, 307] width 183 height 27
type textarea "x"
paste textarea "Thank you for your interest in providing translation services for The [DEMOGRAP…"
type textarea "x"
type textarea "Thank you for your interest in providing translation services for The [DEMOGRAP…"
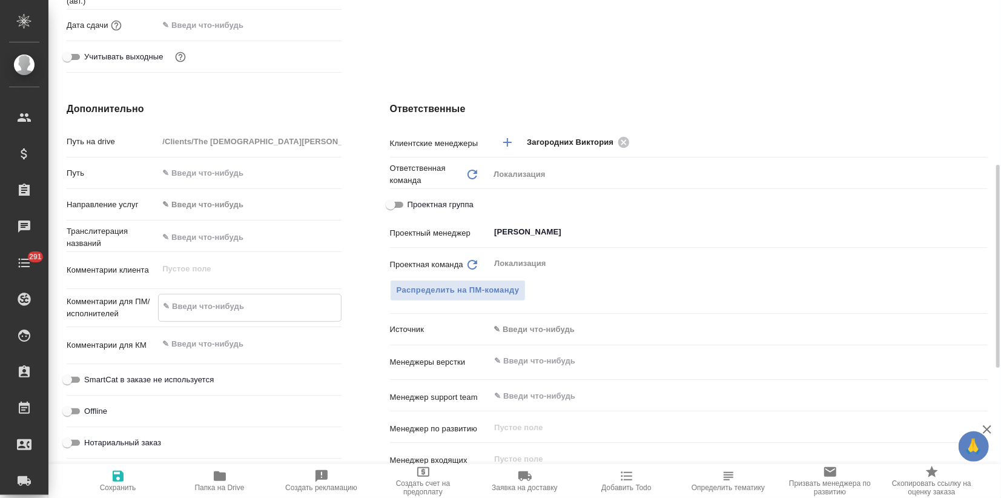
type textarea "x"
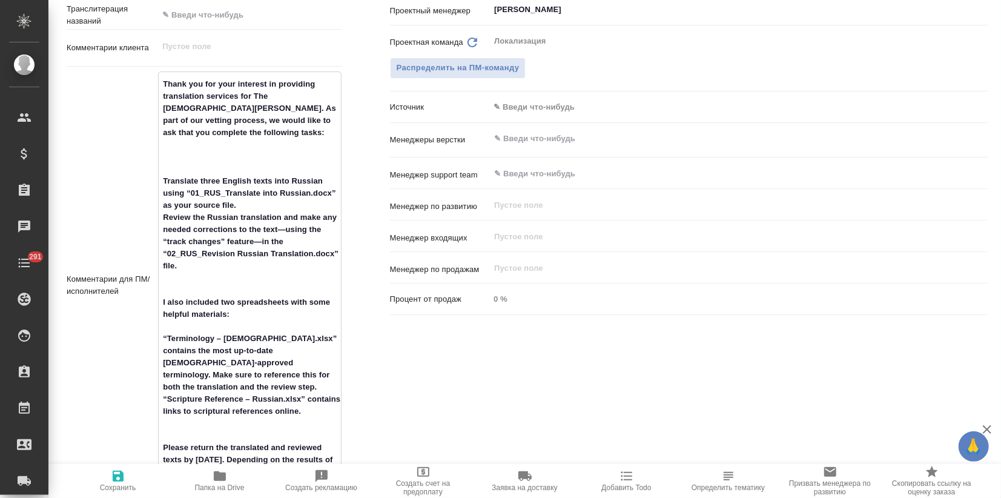
type textarea "Thank you for your interest in providing translation services for The [DEMOGRAP…"
type textarea "x"
click at [124, 477] on icon "button" at bounding box center [118, 476] width 15 height 15
type textarea "x"
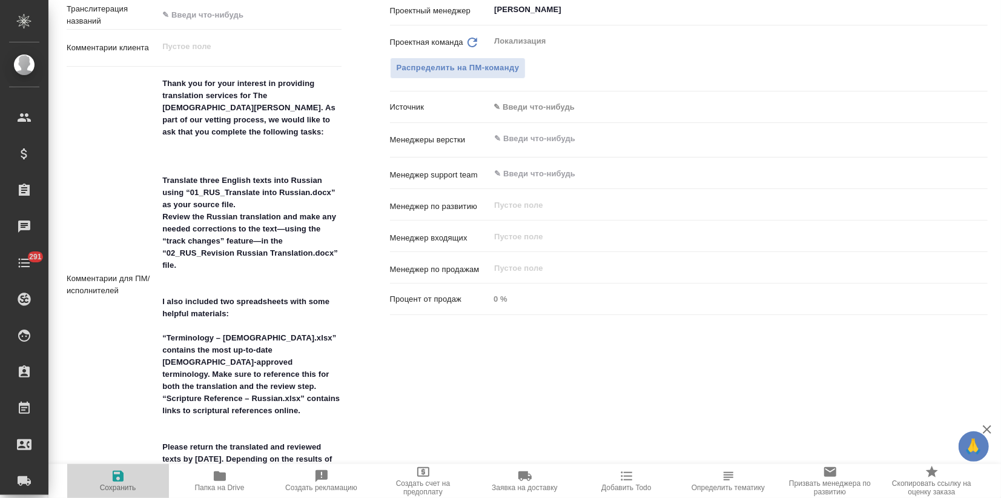
type textarea "x"
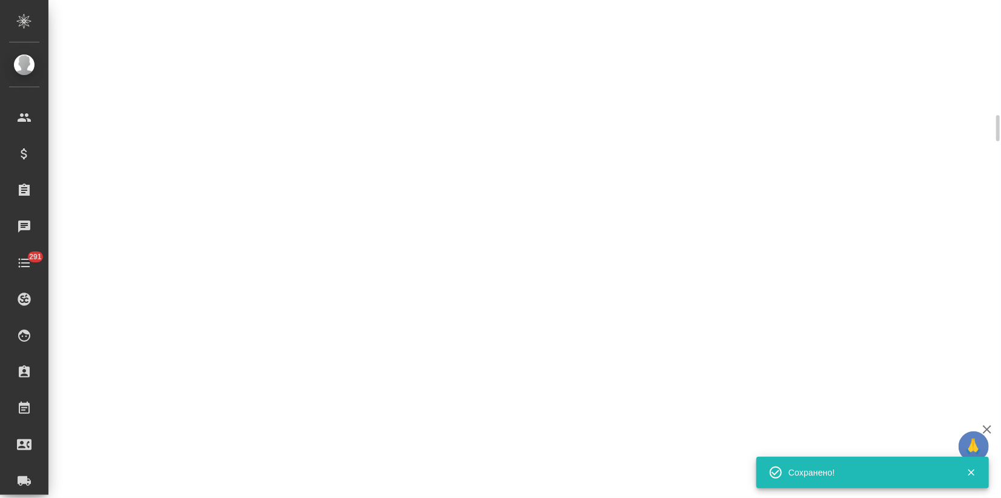
select select "RU"
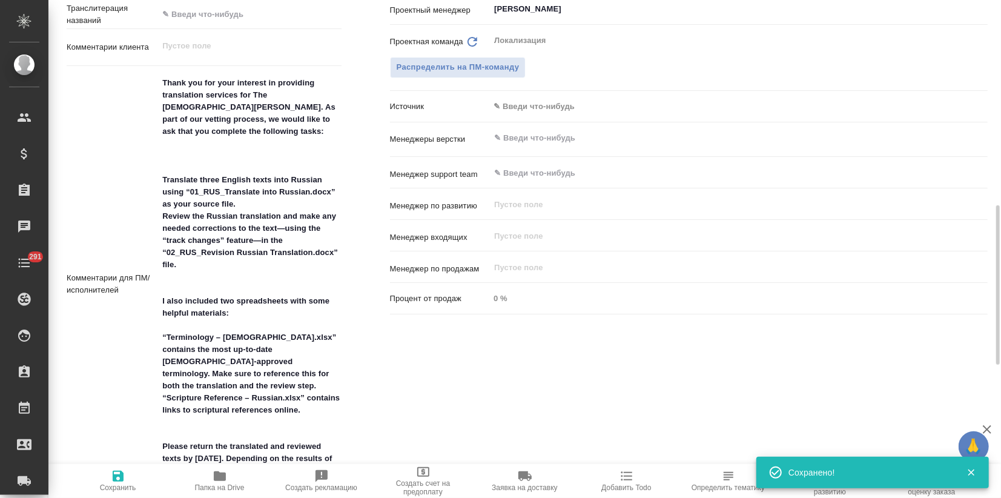
type textarea "x"
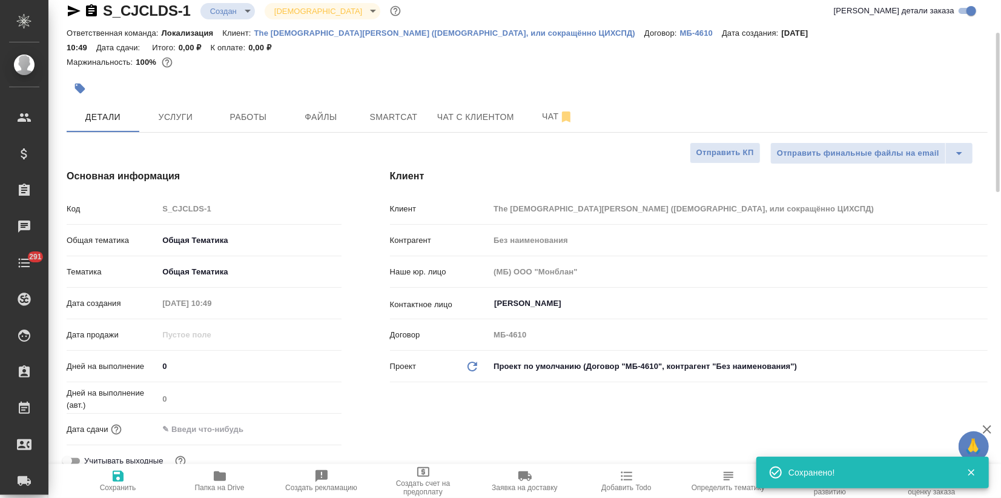
scroll to position [0, 0]
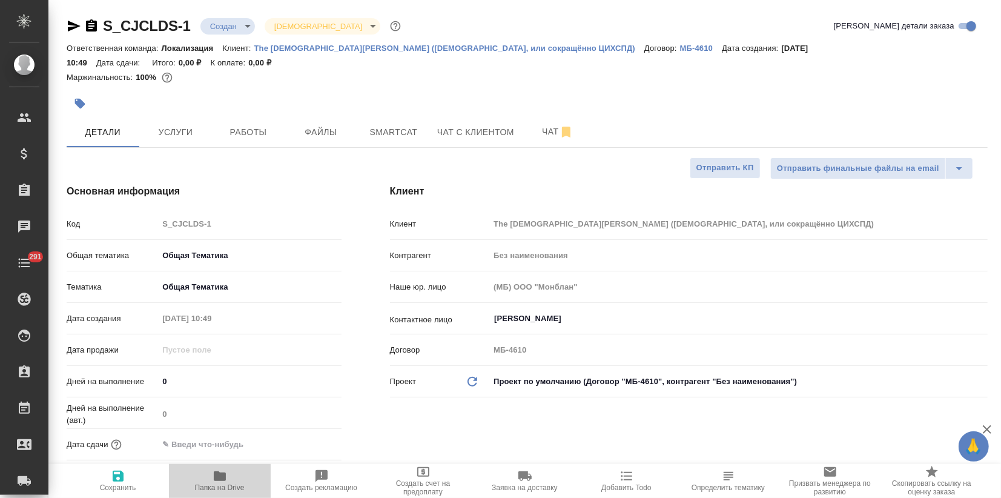
click at [227, 479] on icon "button" at bounding box center [220, 476] width 15 height 15
type textarea "x"
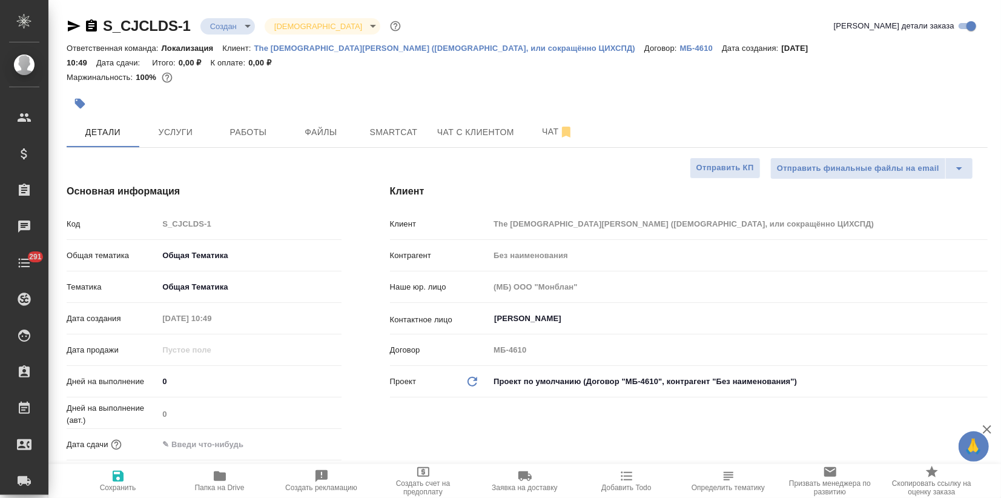
type textarea "x"
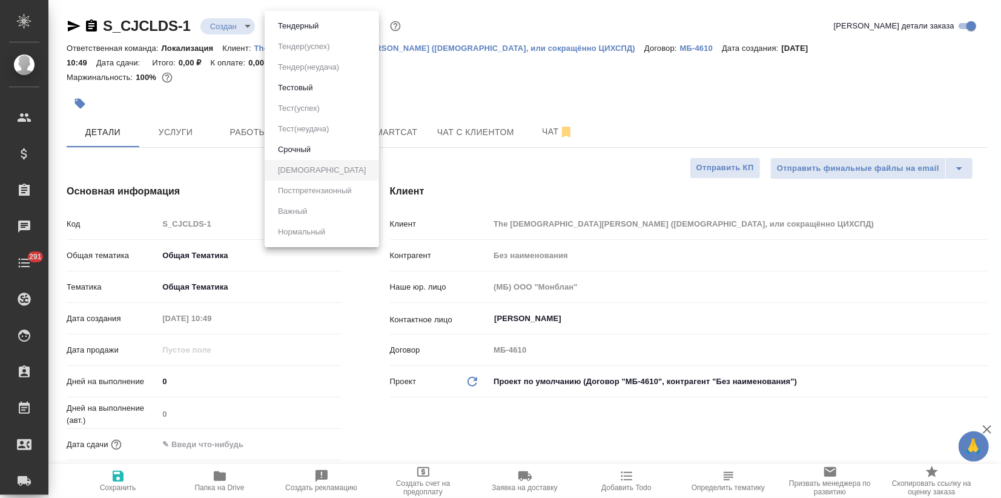
click at [291, 20] on body "🙏 .cls-1 fill:#fff; AWATERA Zagorodnikh Viktoria Клиенты Спецификации Заказы 0 …" at bounding box center [500, 249] width 1001 height 498
click at [310, 85] on button "Тестовый" at bounding box center [295, 87] width 42 height 13
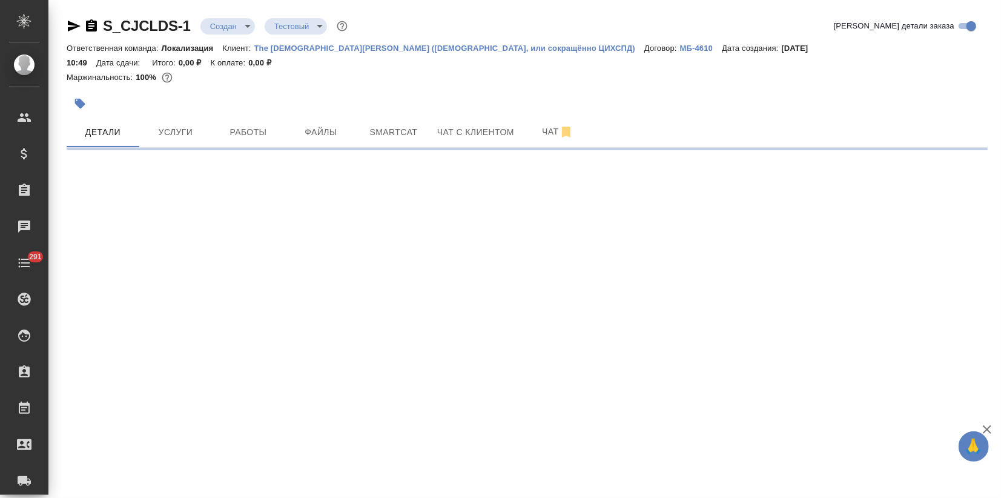
select select "RU"
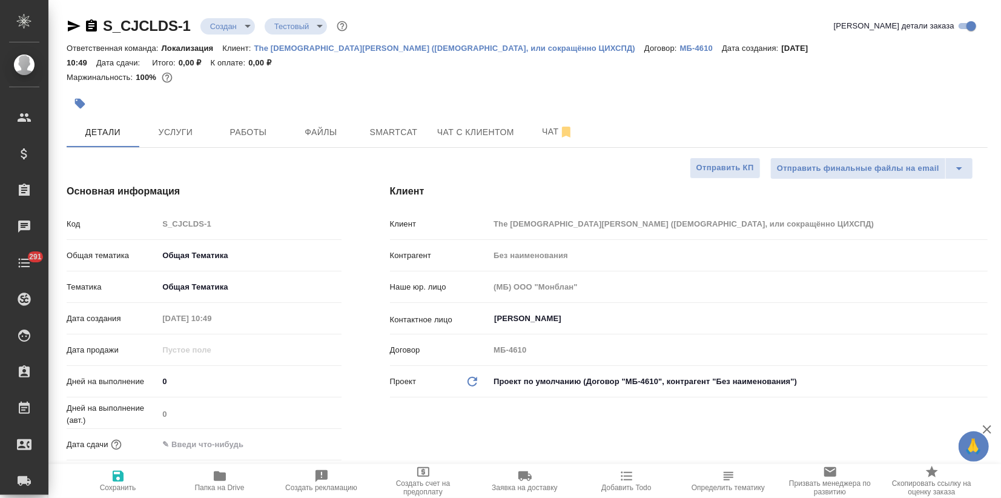
type textarea "x"
click at [194, 133] on span "Услуги" at bounding box center [176, 132] width 58 height 15
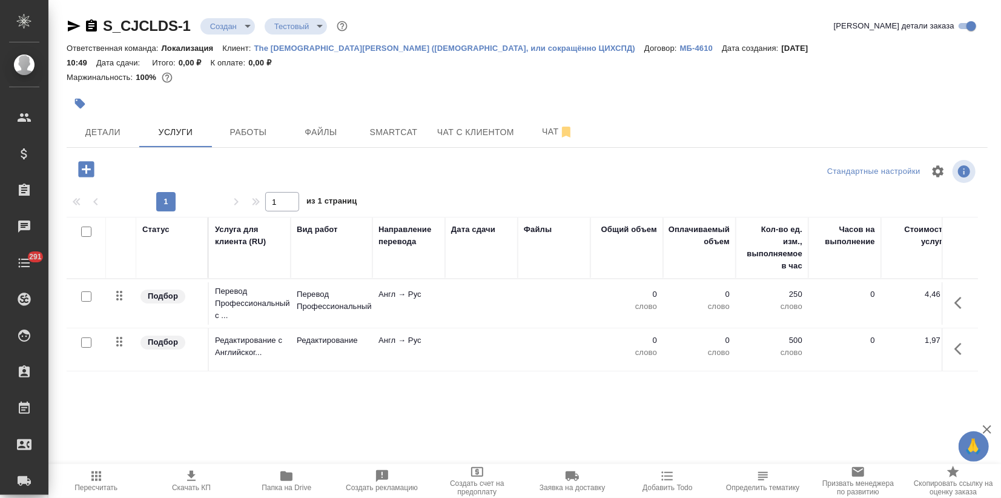
drag, startPoint x: 90, startPoint y: 294, endPoint x: 102, endPoint y: 314, distance: 22.9
click at [90, 294] on input "checkbox" at bounding box center [86, 296] width 10 height 10
checkbox input "true"
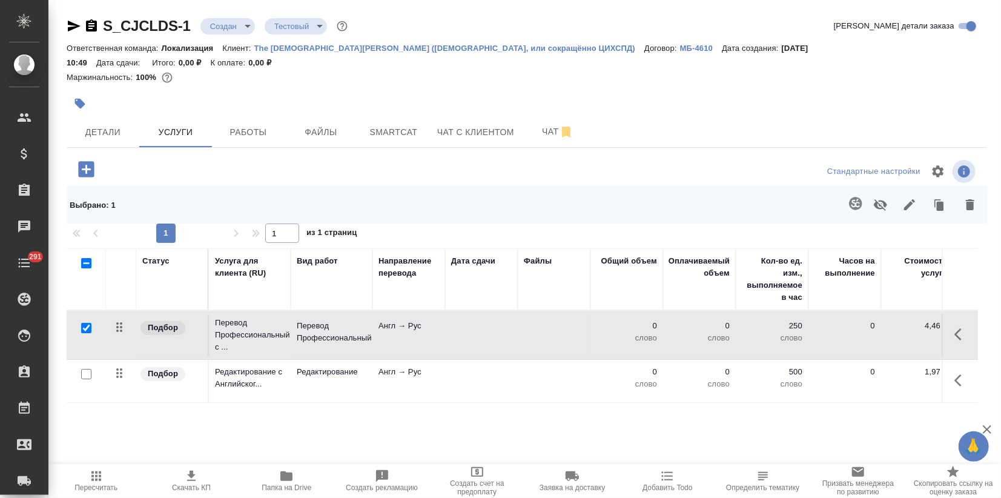
click at [849, 204] on icon "button" at bounding box center [855, 203] width 13 height 13
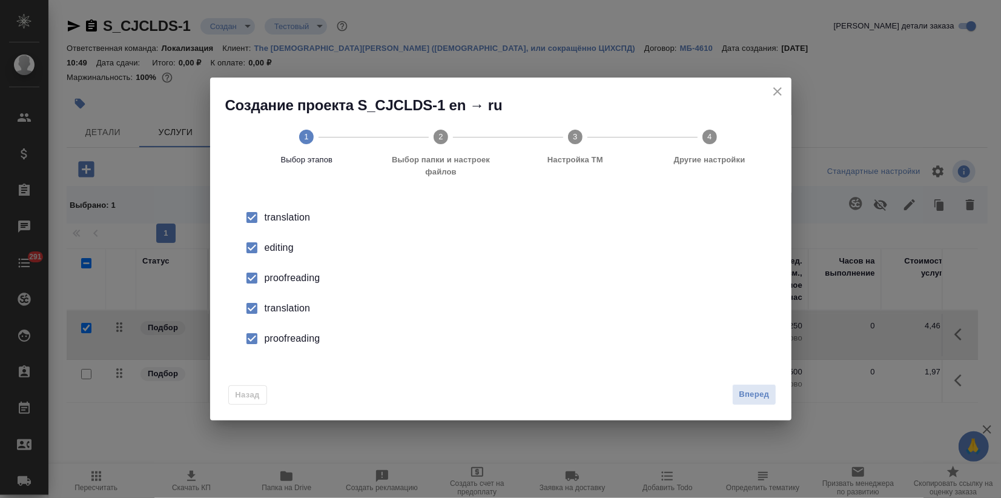
click at [293, 248] on div "editing" at bounding box center [514, 248] width 498 height 15
click at [284, 285] on li "proofreading" at bounding box center [501, 278] width 543 height 30
click at [283, 306] on div "translation" at bounding box center [514, 308] width 498 height 15
click at [290, 342] on div "proofreading" at bounding box center [514, 338] width 498 height 15
click at [750, 388] on span "Вперед" at bounding box center [754, 395] width 30 height 14
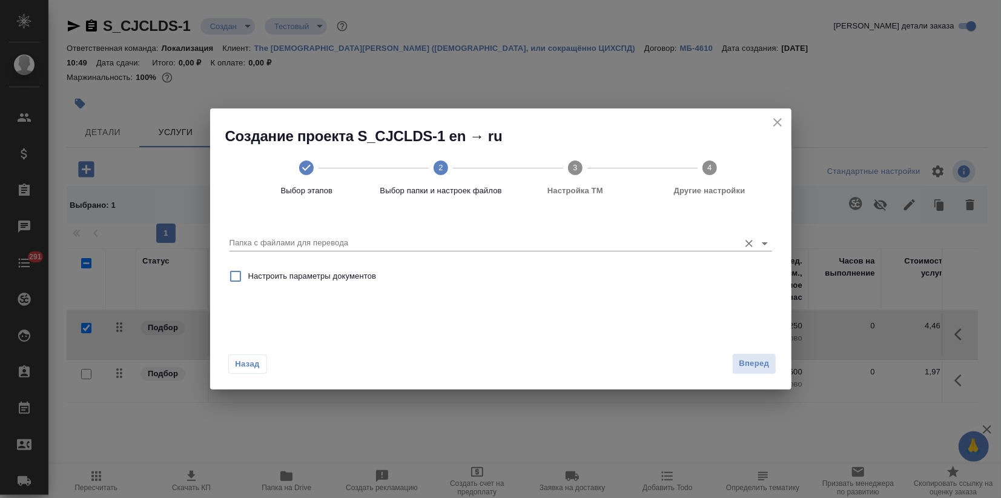
click at [494, 253] on div "Папка с файлами для перевода" at bounding box center [501, 237] width 543 height 32
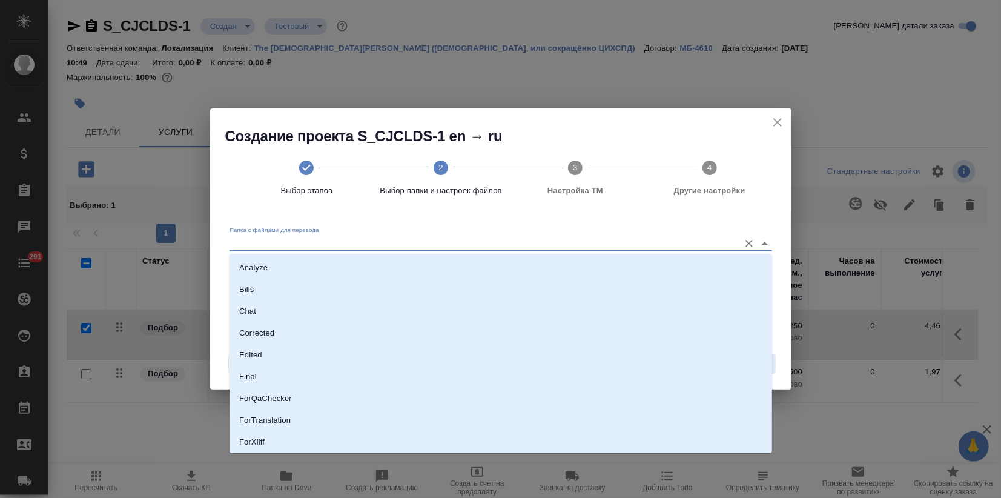
click at [483, 236] on input "Папка с файлами для перевода" at bounding box center [482, 243] width 504 height 15
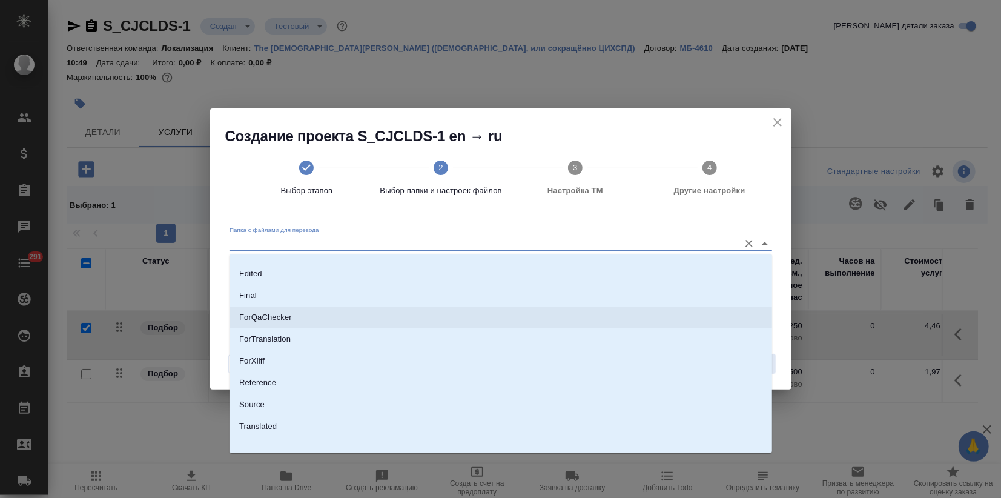
scroll to position [87, 0]
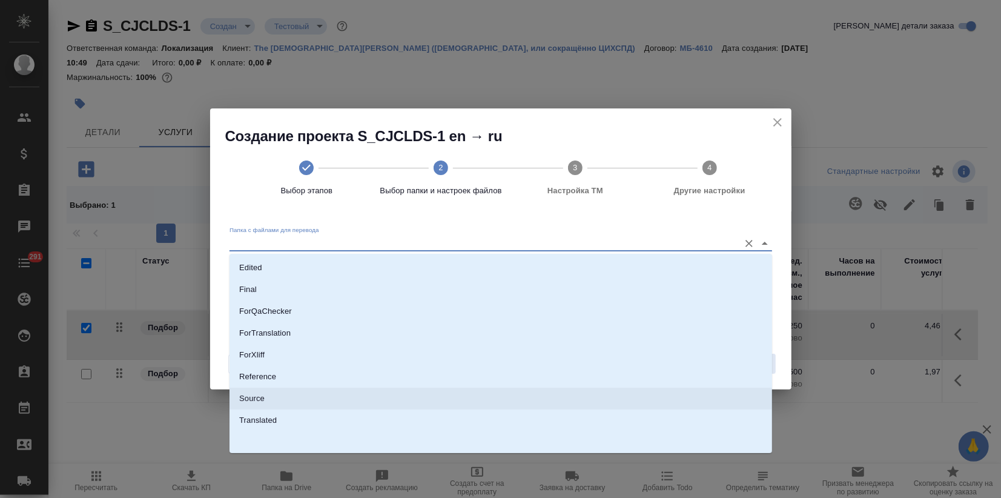
click at [308, 393] on li "Source" at bounding box center [501, 399] width 543 height 22
type input "Source"
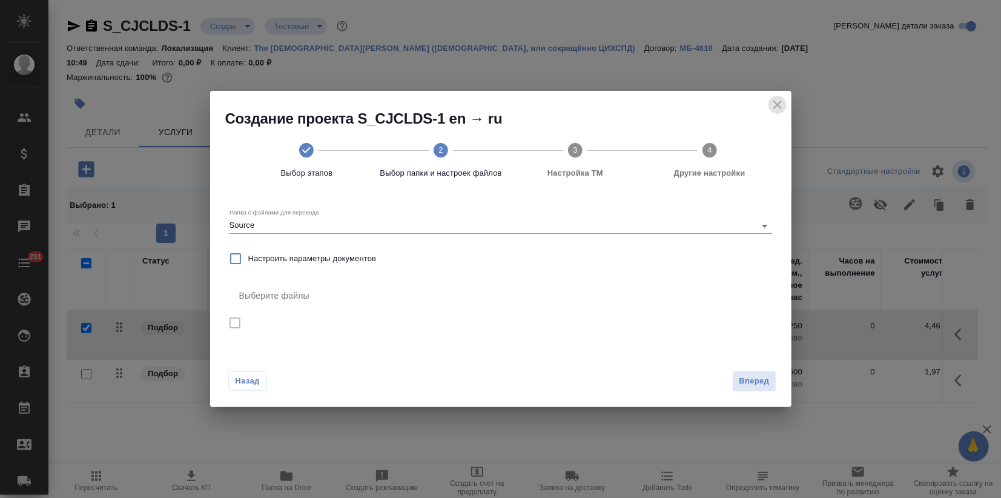
drag, startPoint x: 774, startPoint y: 108, endPoint x: 646, endPoint y: 234, distance: 179.9
click at [773, 107] on icon "close" at bounding box center [778, 105] width 15 height 15
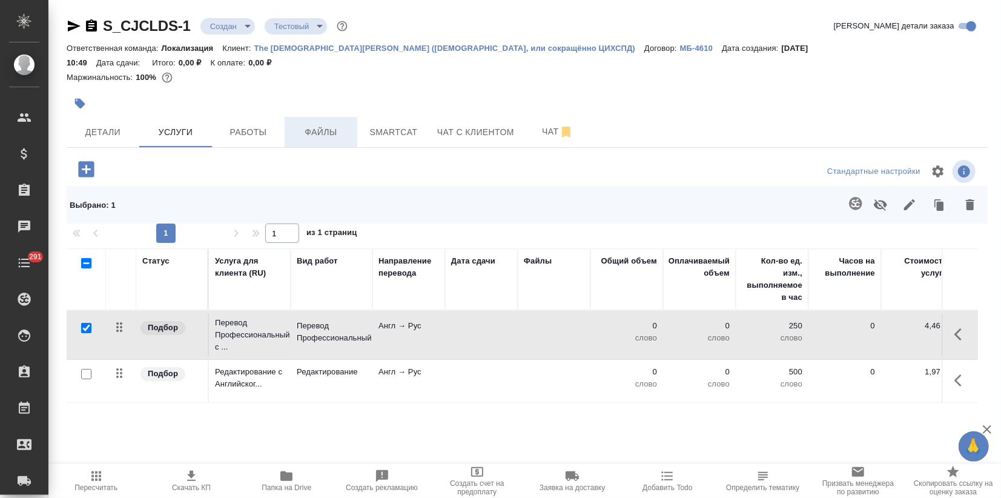
click at [301, 133] on span "Файлы" at bounding box center [321, 132] width 58 height 15
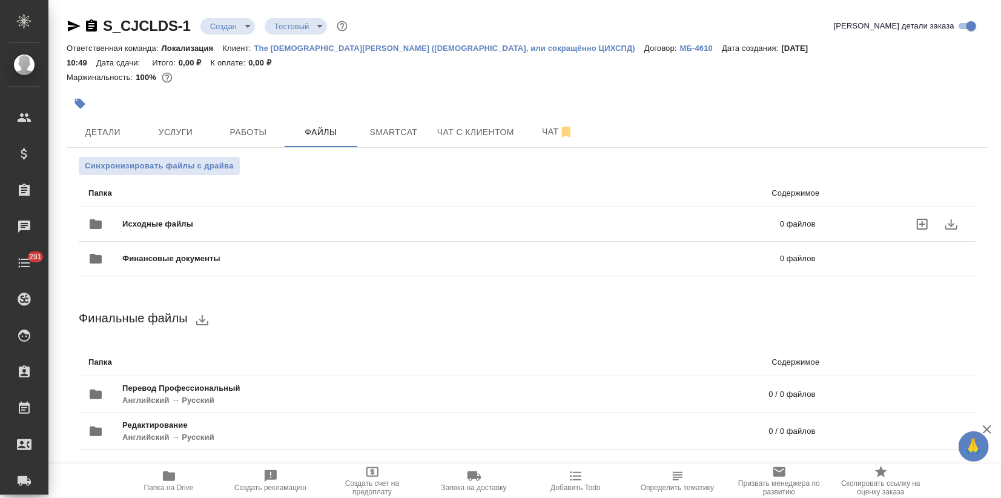
click at [477, 208] on div "Исходные файлы 0 файлов" at bounding box center [452, 224] width 752 height 53
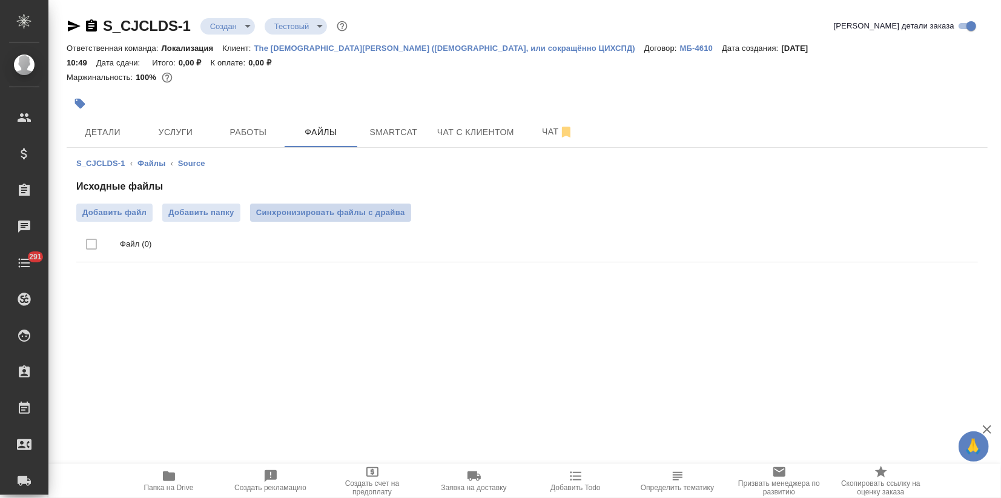
click at [330, 213] on span "Синхронизировать файлы с драйва" at bounding box center [330, 213] width 149 height 12
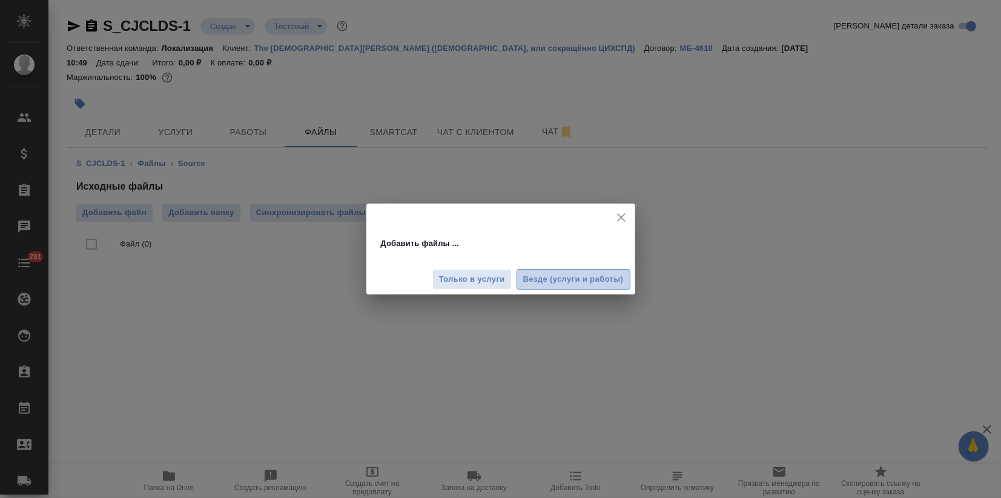
click at [570, 282] on span "Везде (услуги и работы)" at bounding box center [573, 280] width 101 height 14
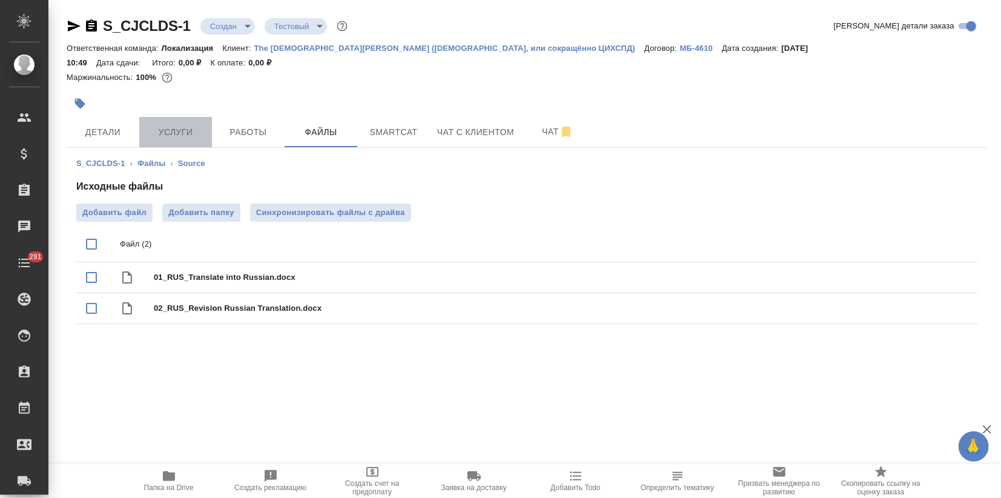
click at [183, 133] on span "Услуги" at bounding box center [176, 132] width 58 height 15
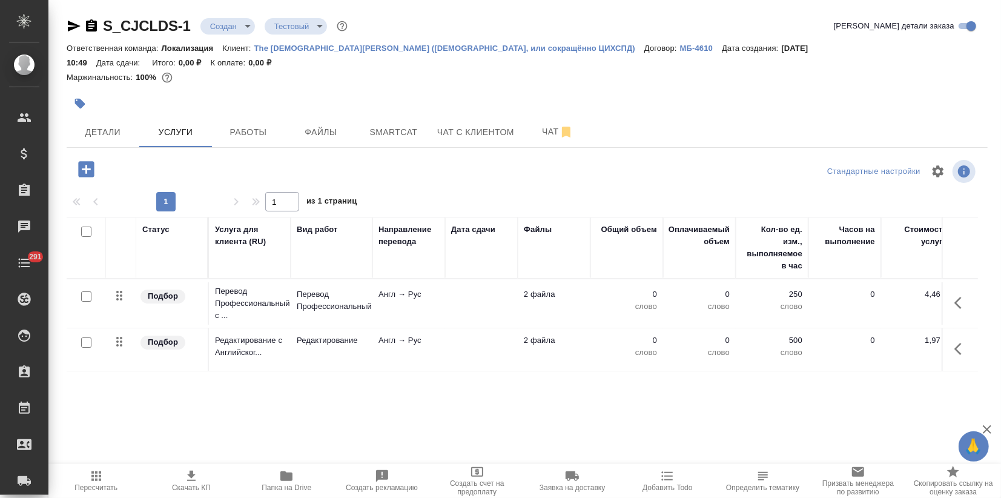
drag, startPoint x: 88, startPoint y: 294, endPoint x: 112, endPoint y: 291, distance: 23.8
click at [88, 293] on input "checkbox" at bounding box center [86, 296] width 10 height 10
checkbox input "true"
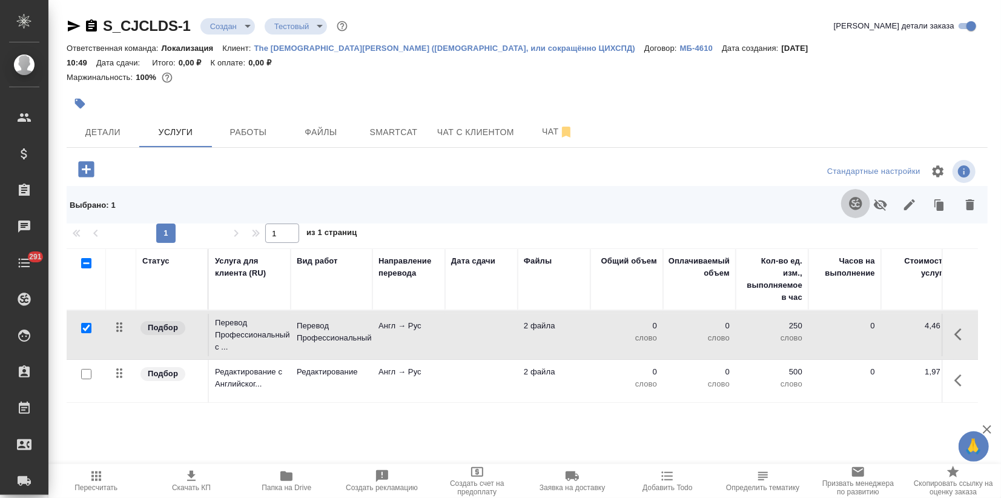
click at [849, 202] on icon "button" at bounding box center [856, 203] width 15 height 15
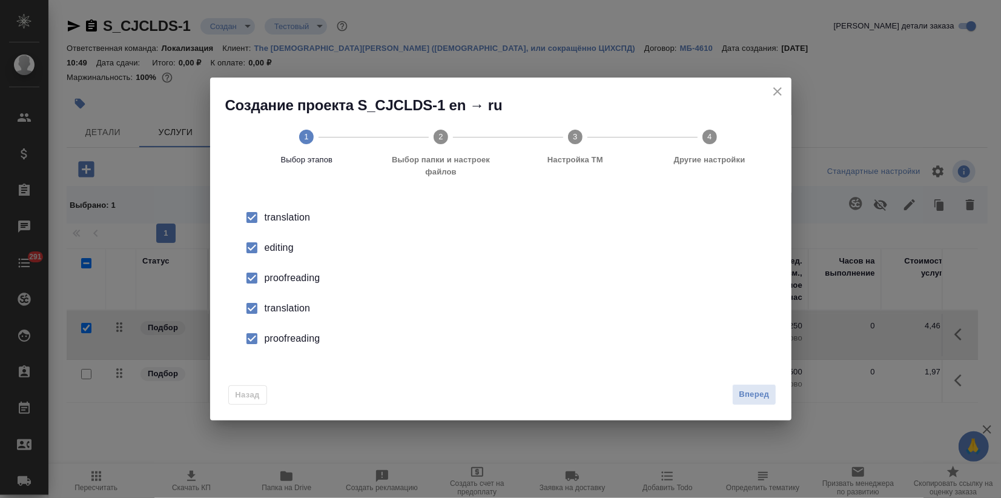
click at [272, 257] on li "editing" at bounding box center [501, 248] width 543 height 30
drag, startPoint x: 272, startPoint y: 257, endPoint x: 271, endPoint y: 290, distance: 33.3
click at [271, 290] on li "proofreading" at bounding box center [501, 278] width 543 height 30
click at [277, 313] on div "translation" at bounding box center [514, 308] width 498 height 15
click at [285, 349] on li "proofreading" at bounding box center [501, 339] width 543 height 30
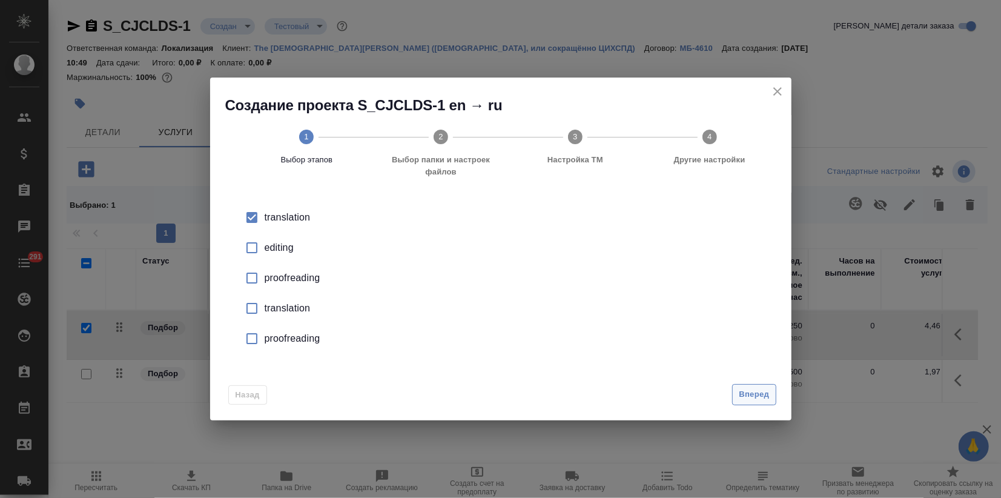
click at [755, 402] on button "Вперед" at bounding box center [754, 394] width 44 height 21
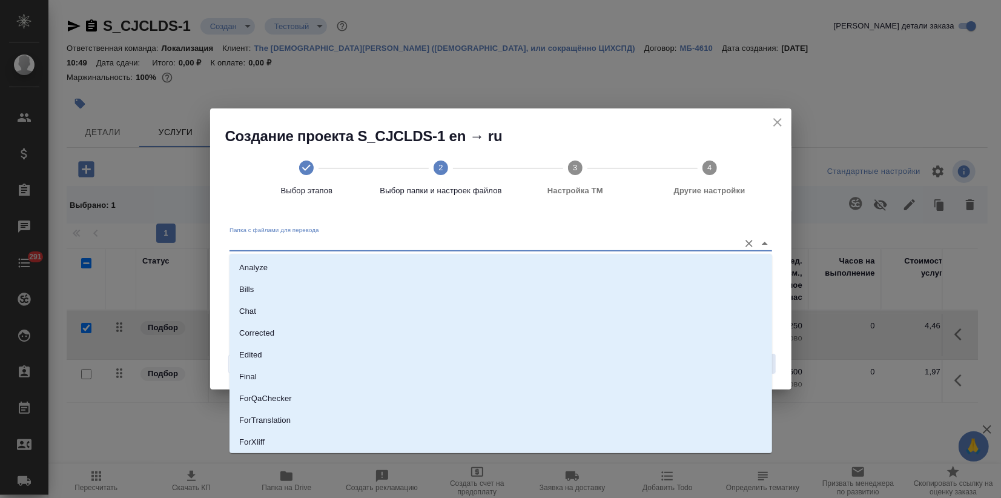
click at [486, 241] on input "Папка с файлами для перевода" at bounding box center [482, 243] width 504 height 15
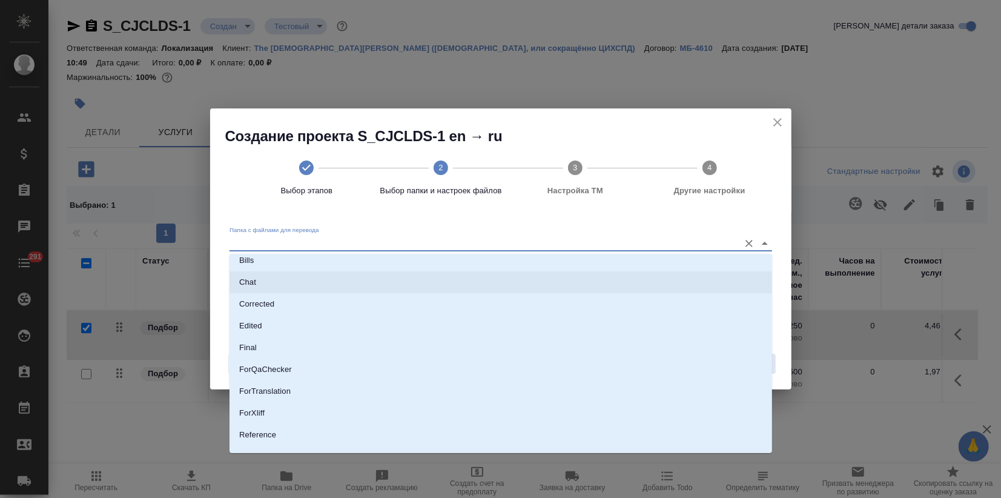
scroll to position [87, 0]
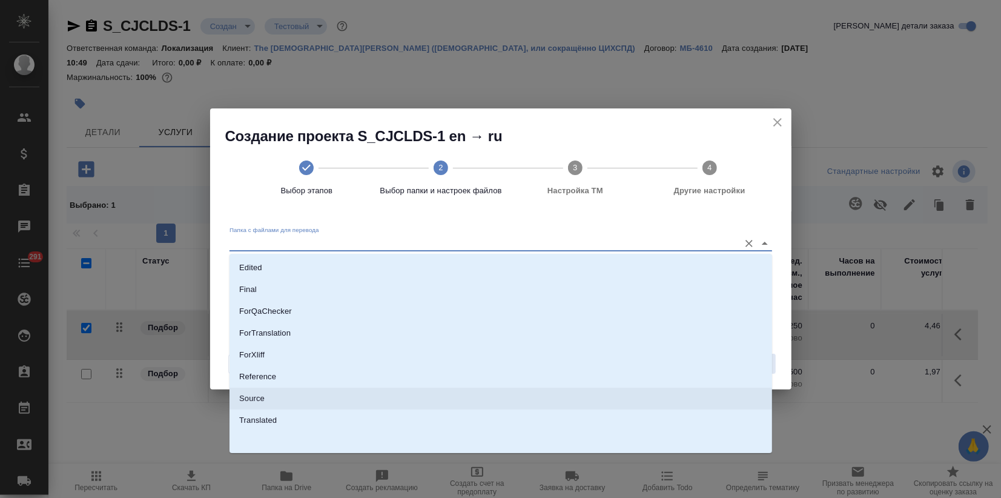
click at [291, 396] on li "Source" at bounding box center [501, 399] width 543 height 22
type input "Source"
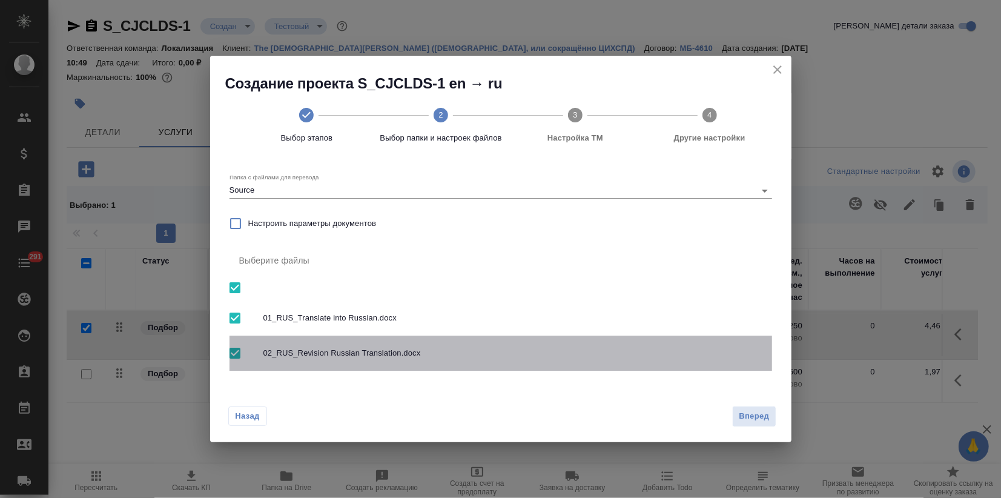
click at [237, 354] on input "checkbox" at bounding box center [234, 352] width 25 height 25
checkbox input "false"
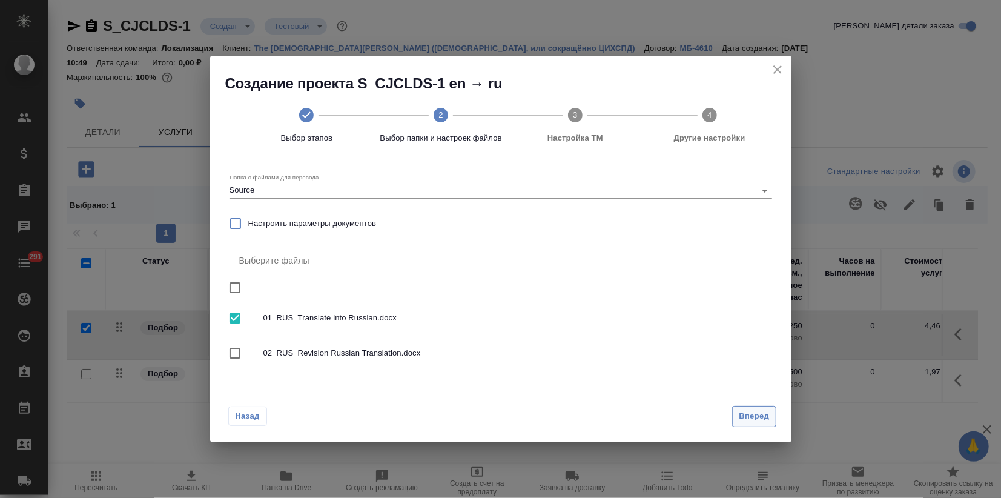
click at [750, 417] on span "Вперед" at bounding box center [754, 417] width 30 height 14
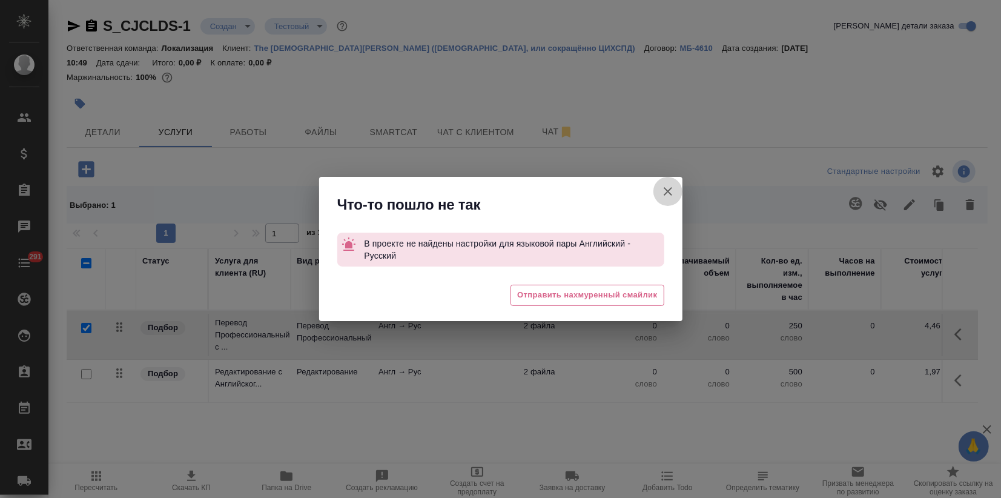
click at [673, 190] on icon "button" at bounding box center [668, 191] width 15 height 15
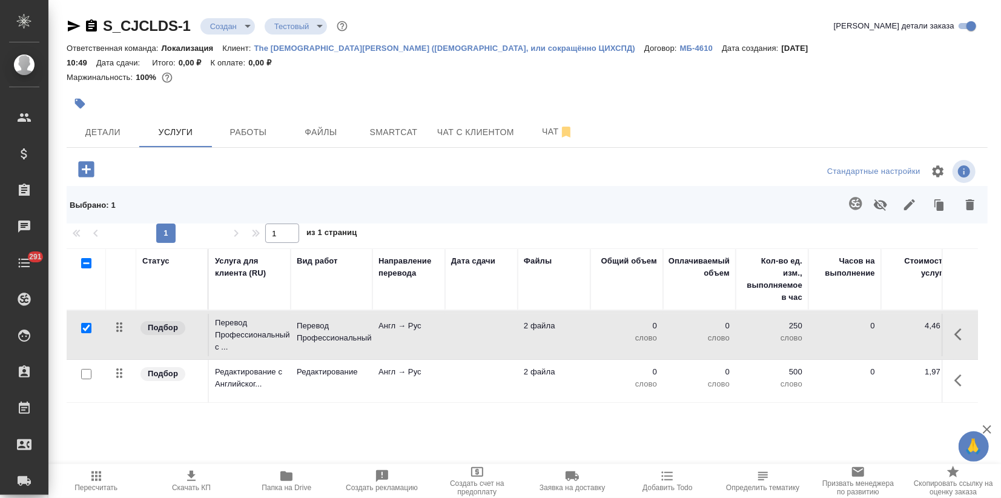
click at [462, 45] on p "The Church of Jesus Christ of Latter-day Saints (Церковь Иисуса Христа Святых п…" at bounding box center [449, 48] width 390 height 9
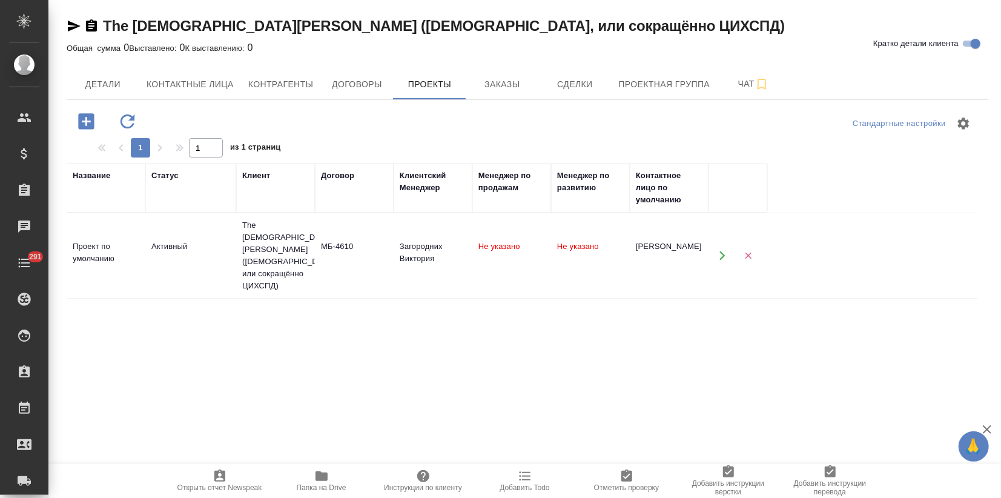
click at [725, 261] on icon "button" at bounding box center [722, 255] width 11 height 11
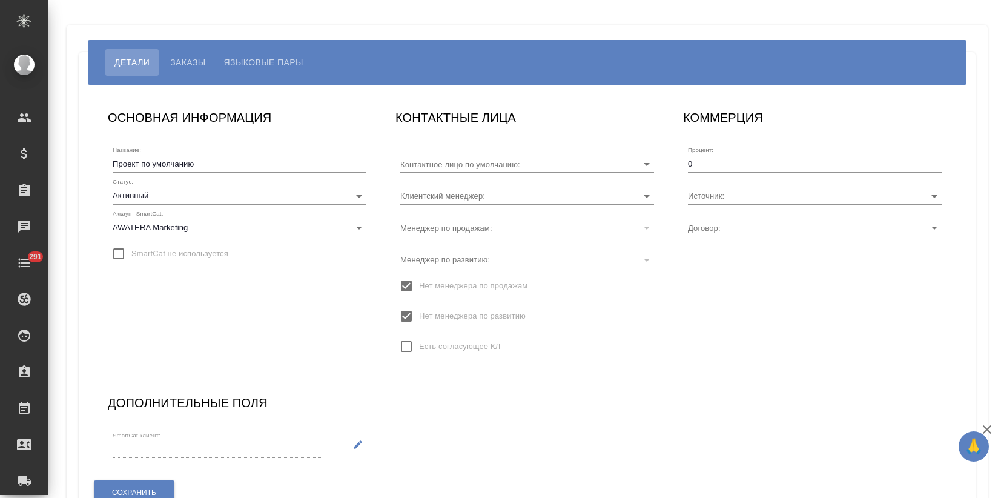
type input "[PERSON_NAME]"
type input "МБ-4610"
type input "Загородних Виктория"
click at [276, 65] on span "Языковые пары" at bounding box center [263, 62] width 79 height 15
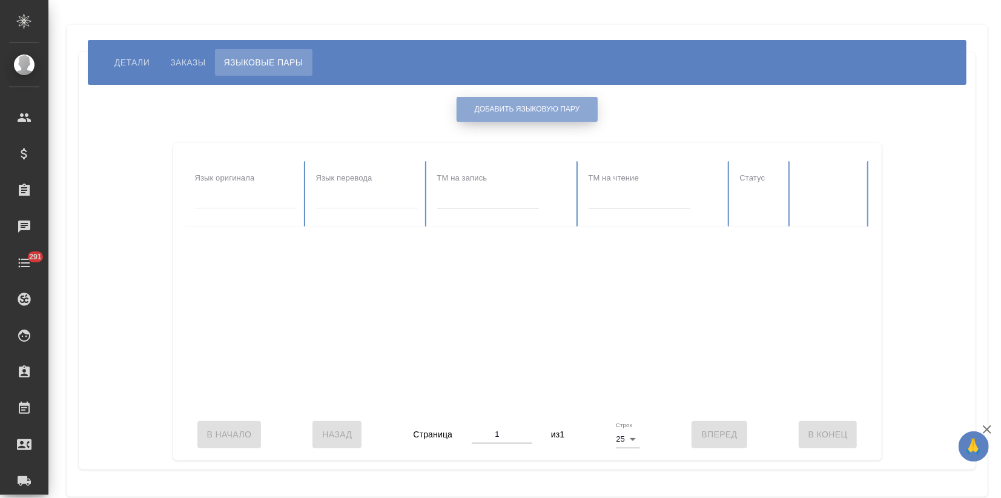
click at [493, 116] on button "Добавить языковую пару" at bounding box center [528, 109] width 142 height 25
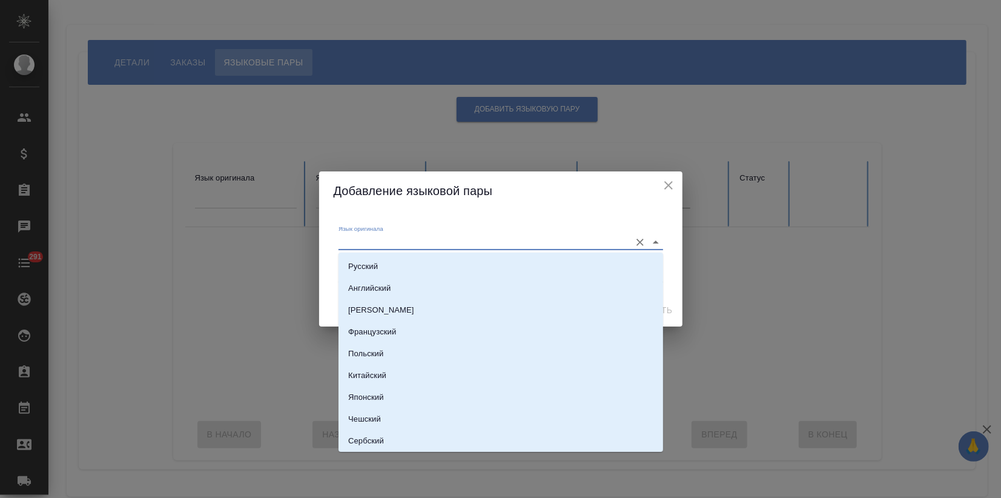
click at [402, 235] on input "Язык оригинала" at bounding box center [482, 241] width 286 height 15
click at [379, 281] on li "Английский" at bounding box center [501, 288] width 325 height 22
type input "Английский"
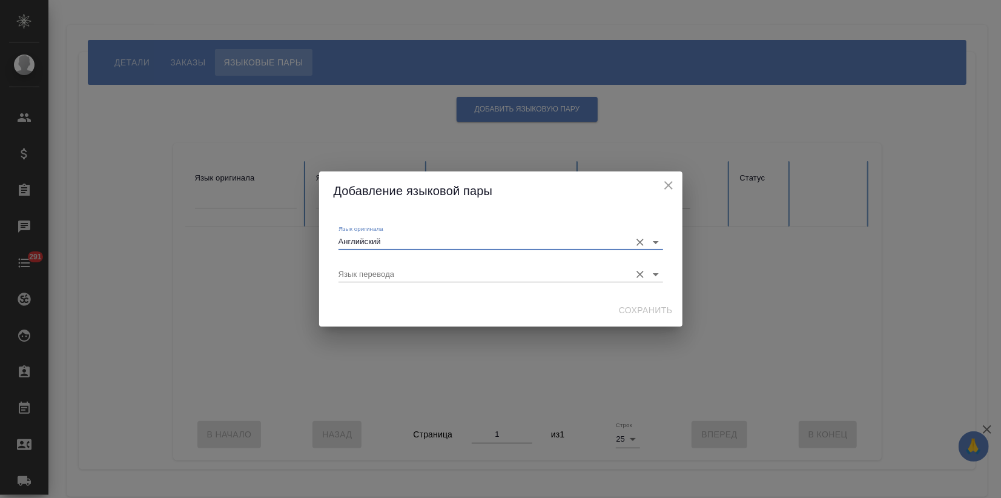
click at [378, 276] on input "Язык перевода" at bounding box center [482, 274] width 286 height 15
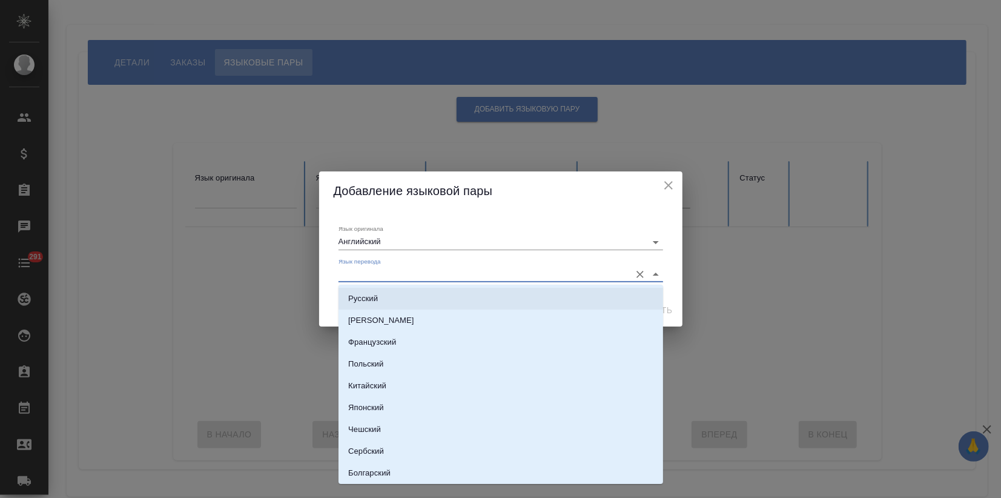
click at [375, 291] on li "Русский" at bounding box center [501, 299] width 325 height 22
type input "Русский"
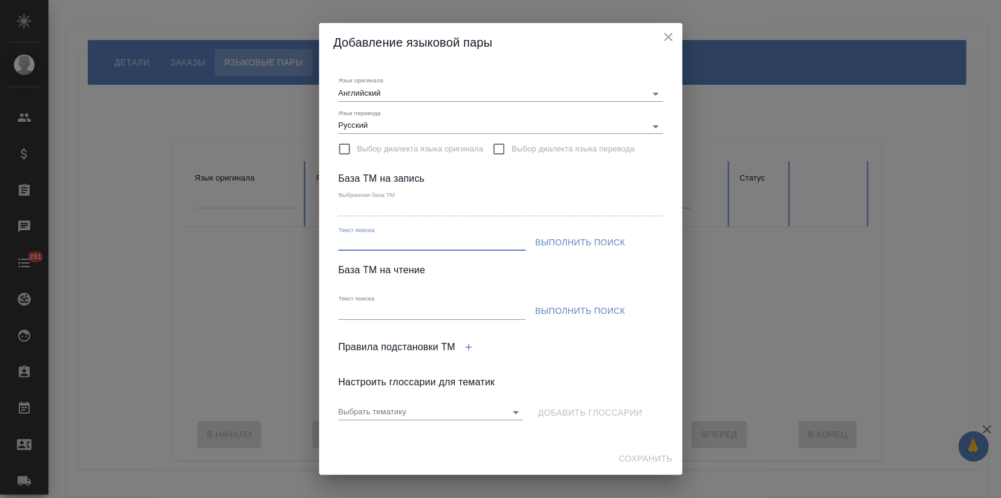
click at [373, 241] on input "Текст поиска" at bounding box center [432, 243] width 187 height 15
paste input "CJCLDS en>ru"
type input "CJCLDS en>ru"
click at [555, 243] on span "Выполнить поиск" at bounding box center [581, 242] width 90 height 15
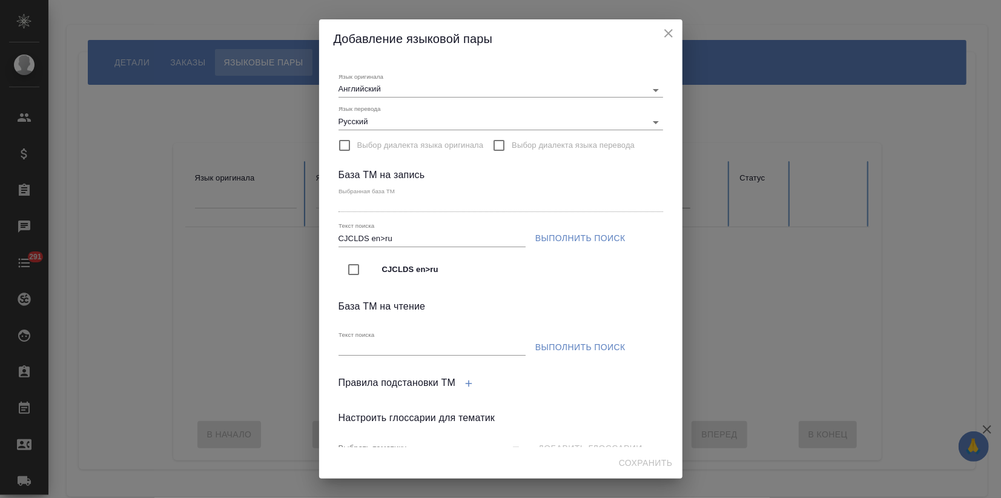
click at [352, 267] on input "checkbox" at bounding box center [353, 269] width 25 height 25
type input "CJCLDS en>ru"
drag, startPoint x: 353, startPoint y: 351, endPoint x: 382, endPoint y: 351, distance: 29.7
click at [353, 351] on input "Текст поиска" at bounding box center [432, 347] width 187 height 15
paste input "CJCLDS en>ru"
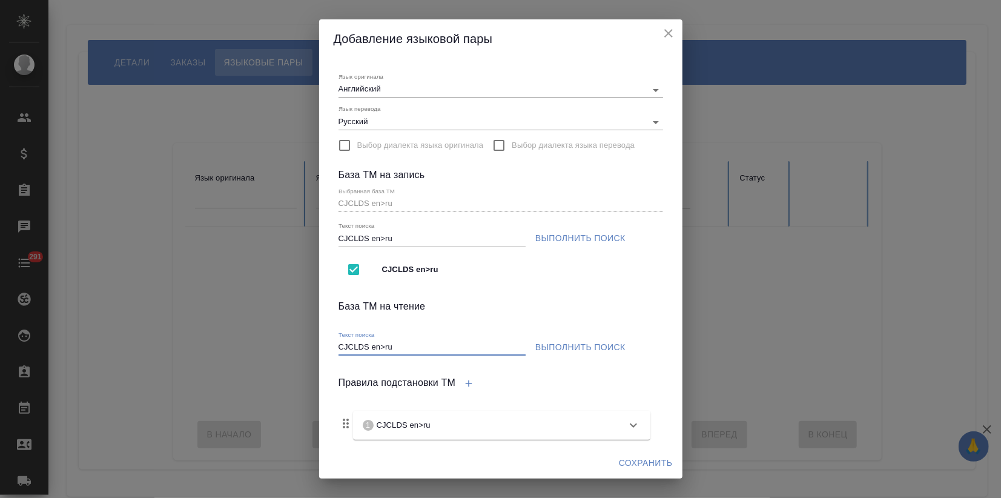
type input "CJCLDS en>ru"
click at [550, 346] on span "Выполнить поиск" at bounding box center [581, 347] width 90 height 15
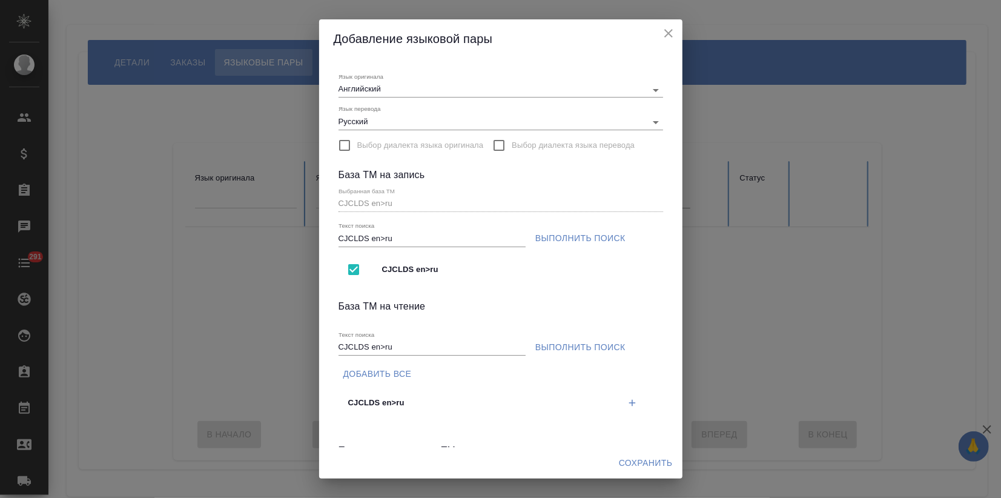
click at [627, 402] on icon "button" at bounding box center [632, 402] width 11 height 11
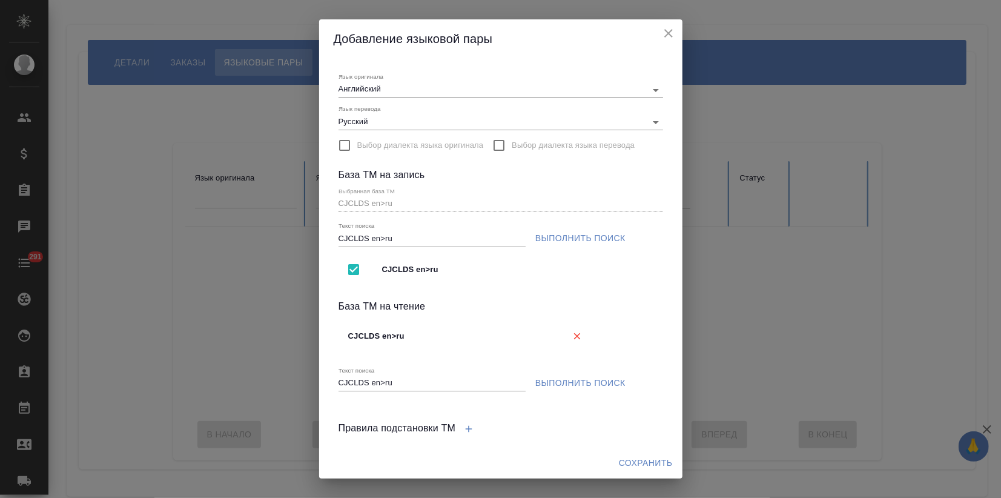
click at [628, 457] on span "Сохранить" at bounding box center [646, 463] width 54 height 15
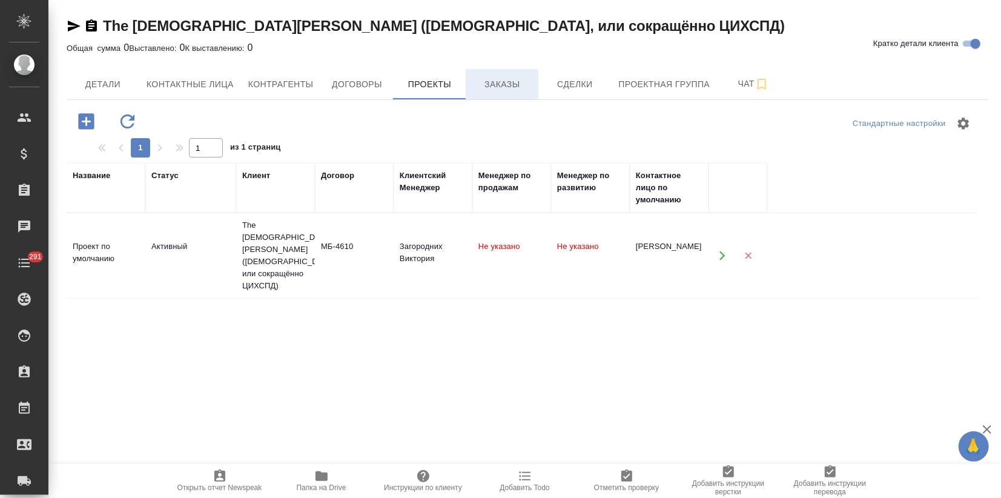
click at [487, 80] on span "Заказы" at bounding box center [502, 84] width 58 height 15
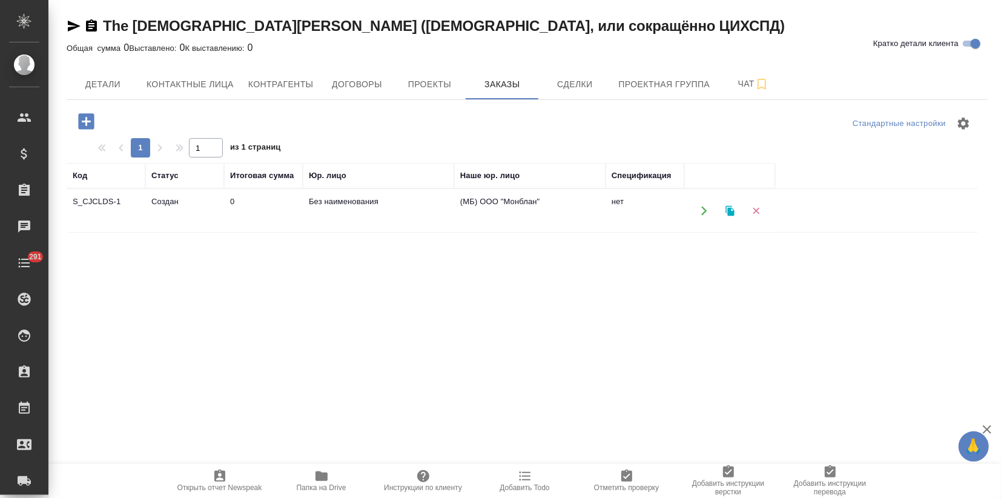
click at [314, 214] on td "Без наименования" at bounding box center [378, 211] width 151 height 42
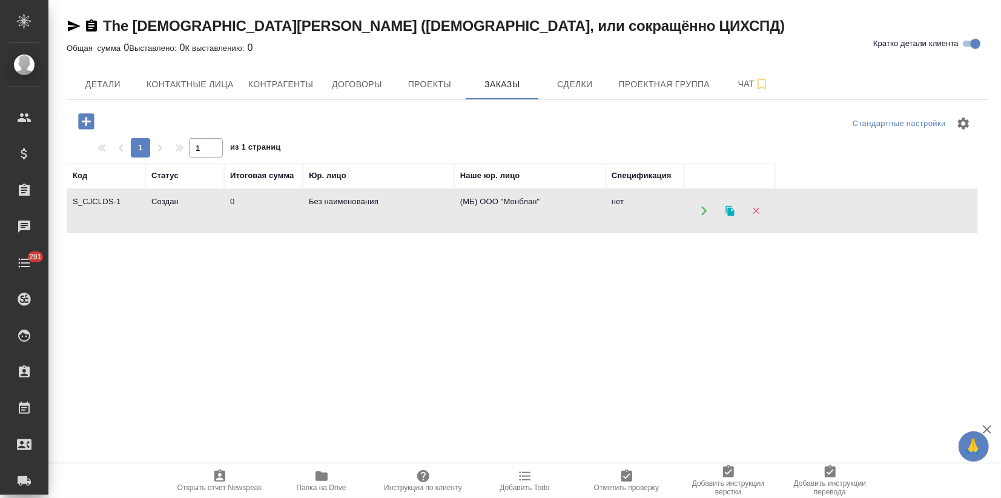
click at [314, 214] on td "Без наименования" at bounding box center [378, 211] width 151 height 42
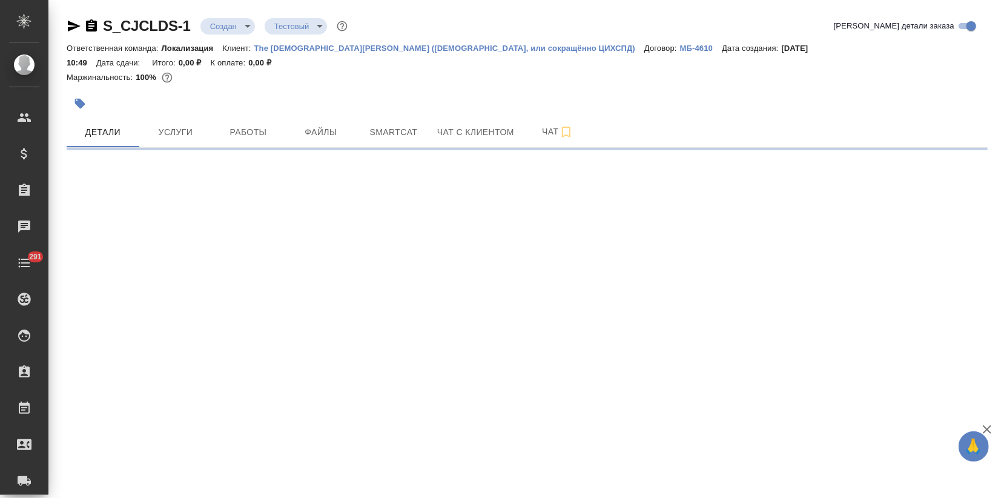
select select "RU"
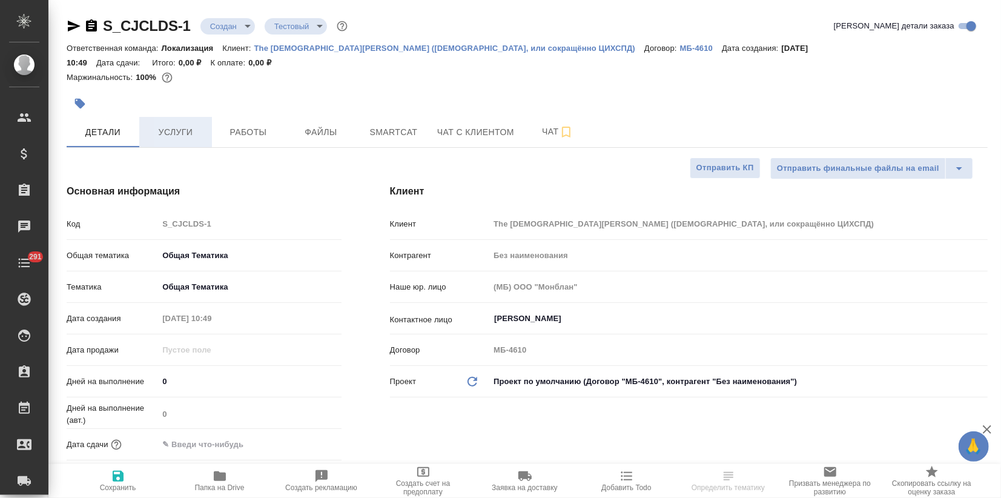
type textarea "x"
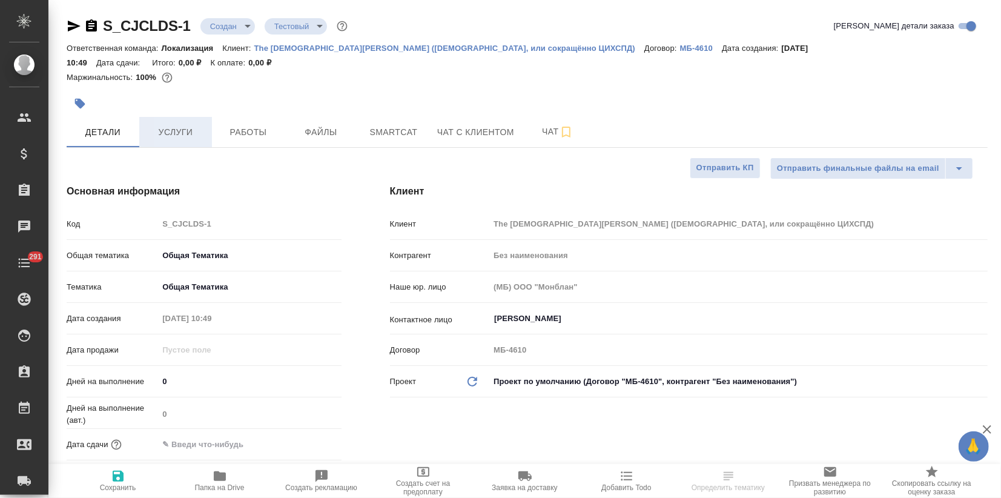
type textarea "x"
click at [184, 135] on span "Услуги" at bounding box center [176, 132] width 58 height 15
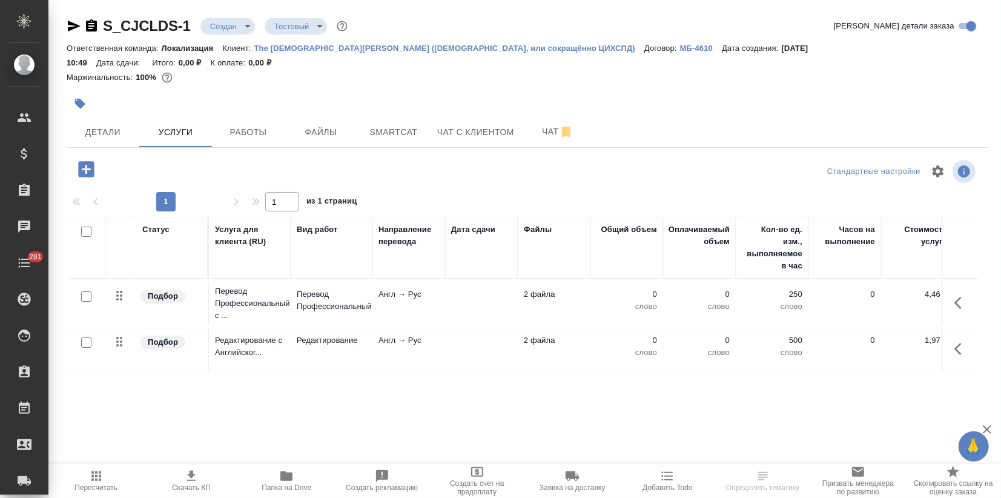
click at [88, 294] on input "checkbox" at bounding box center [86, 296] width 10 height 10
checkbox input "true"
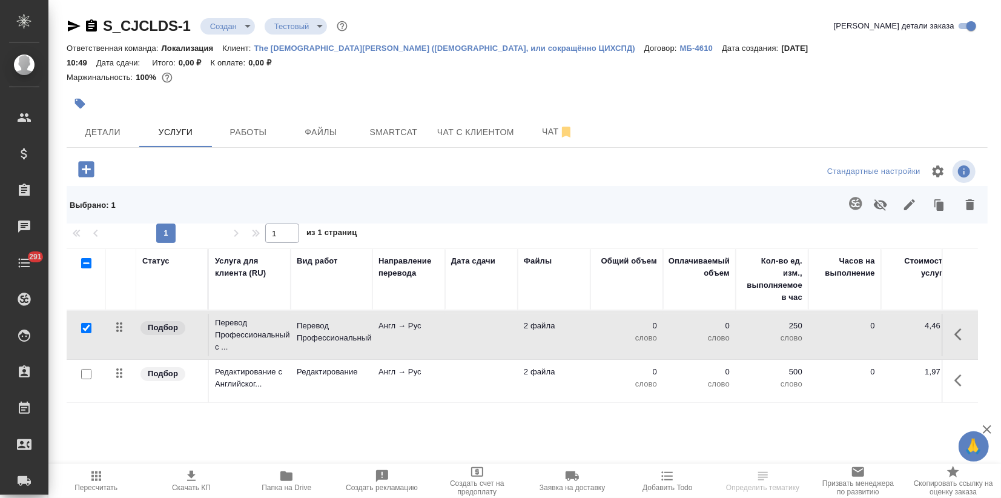
click at [853, 202] on icon "button" at bounding box center [856, 203] width 15 height 15
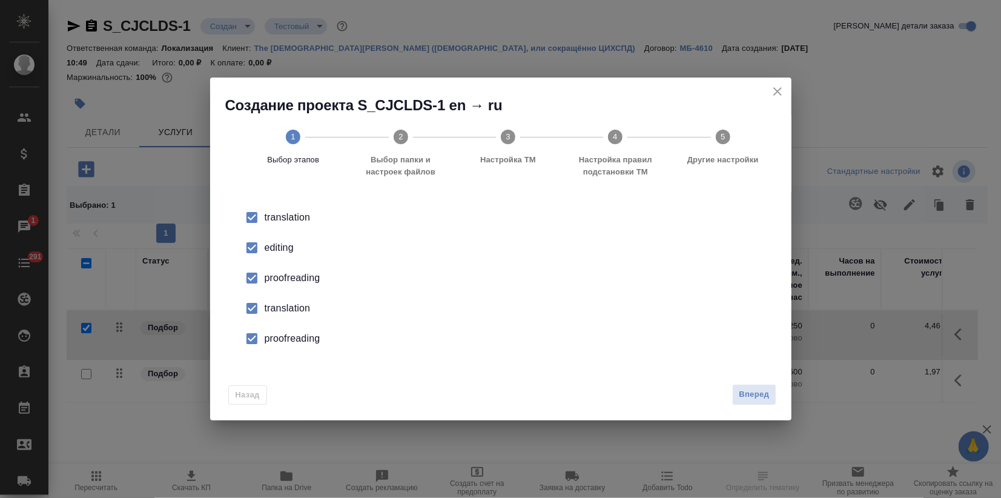
click at [285, 237] on li "editing" at bounding box center [501, 248] width 543 height 30
click at [271, 286] on li "proofreading" at bounding box center [501, 278] width 543 height 30
click at [276, 305] on div "translation" at bounding box center [514, 308] width 498 height 15
drag, startPoint x: 276, startPoint y: 305, endPoint x: 602, endPoint y: 374, distance: 332.6
click at [287, 341] on div "proofreading" at bounding box center [514, 338] width 498 height 15
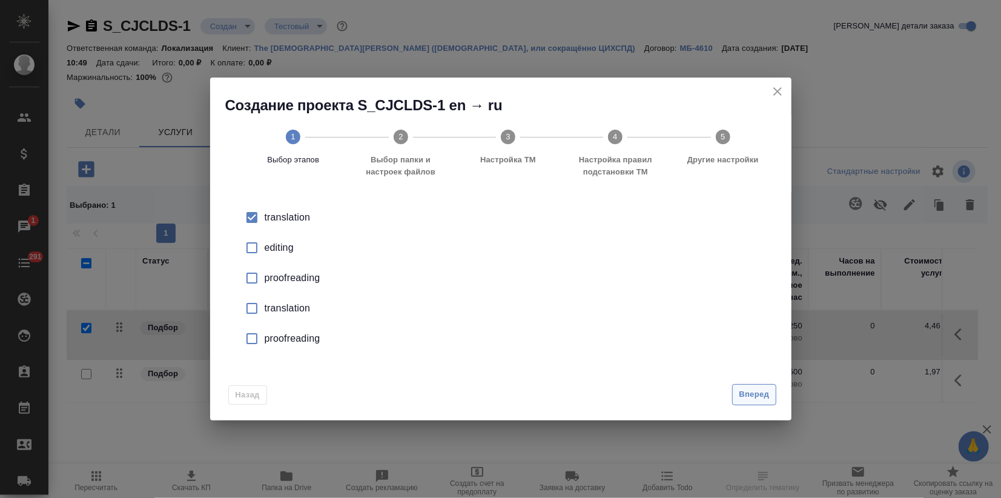
click at [752, 395] on span "Вперед" at bounding box center [754, 395] width 30 height 14
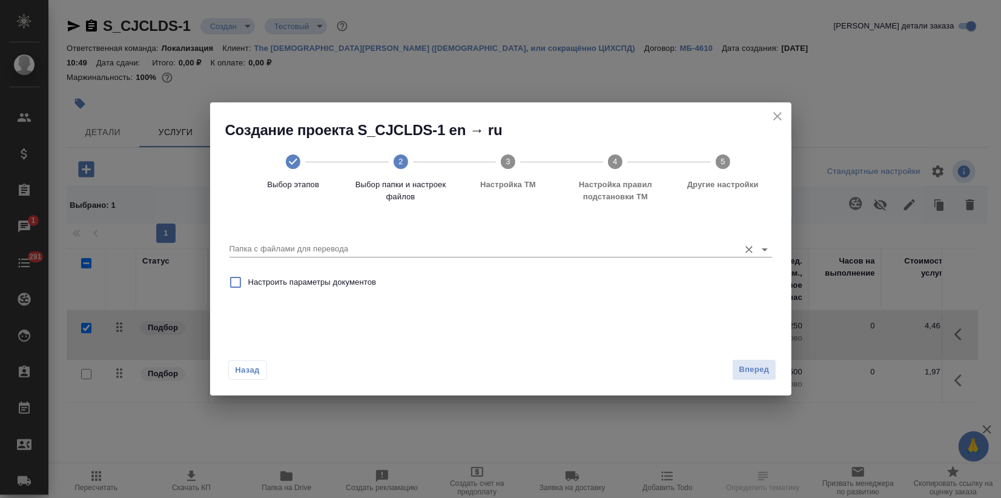
click at [487, 233] on div "Папка с файлами для перевода" at bounding box center [501, 244] width 543 height 25
click at [446, 252] on input "Папка с файлами для перевода" at bounding box center [482, 249] width 504 height 15
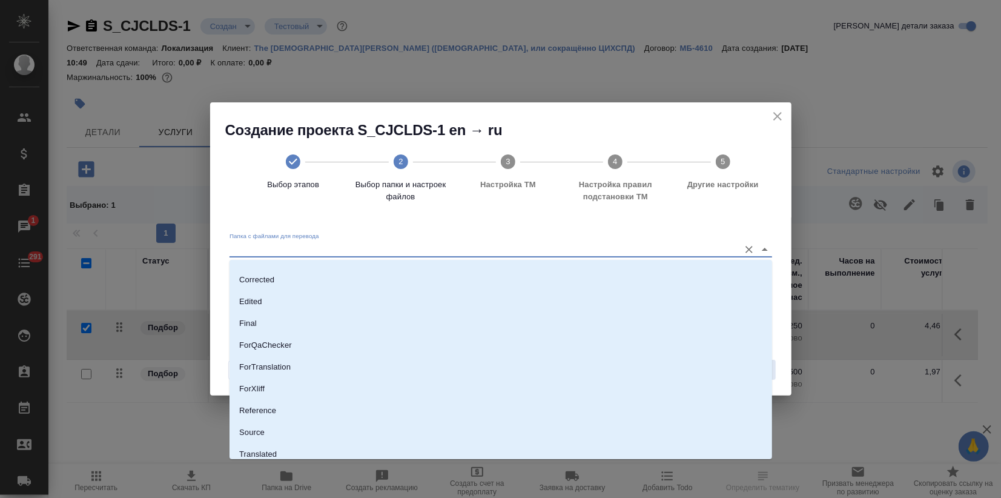
scroll to position [87, 0]
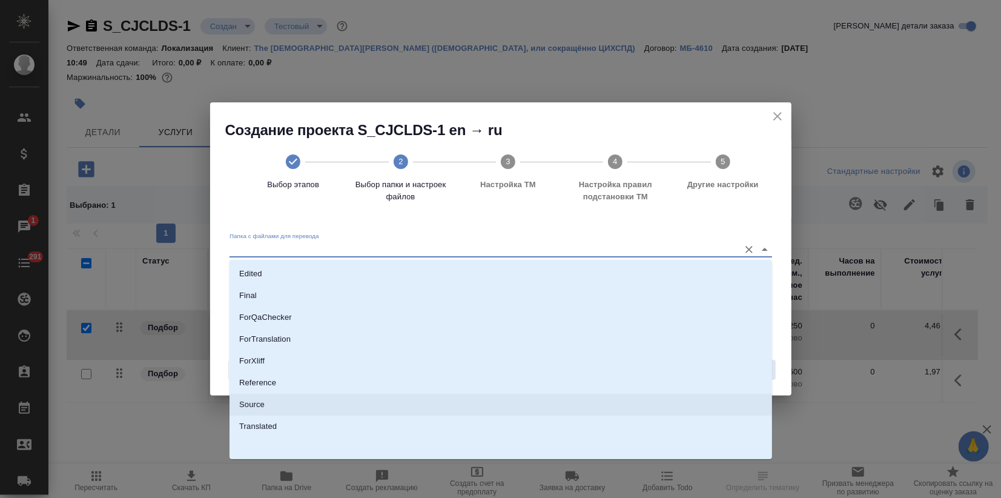
click at [299, 399] on li "Source" at bounding box center [501, 405] width 543 height 22
type input "Source"
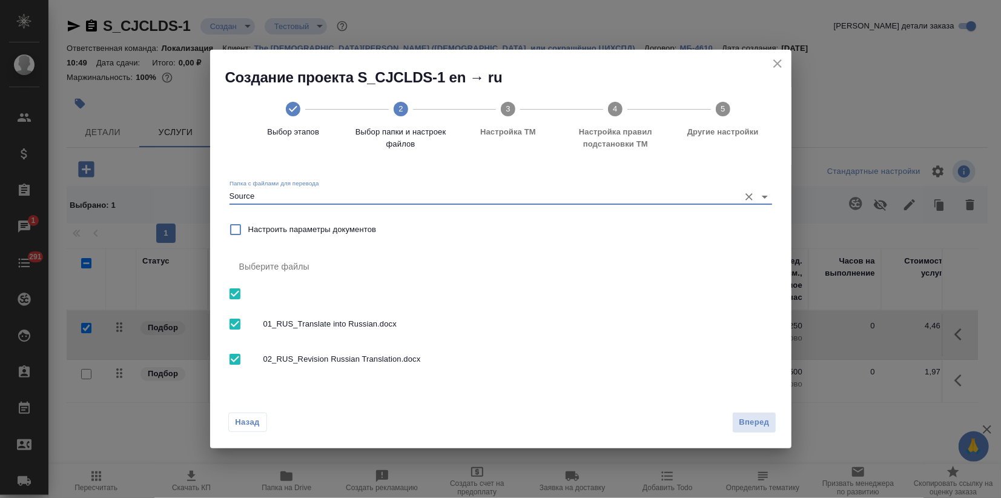
drag, startPoint x: 231, startPoint y: 363, endPoint x: 343, endPoint y: 385, distance: 113.7
click at [233, 363] on input "checkbox" at bounding box center [234, 359] width 25 height 25
checkbox input "false"
click at [745, 421] on span "Вперед" at bounding box center [754, 423] width 30 height 14
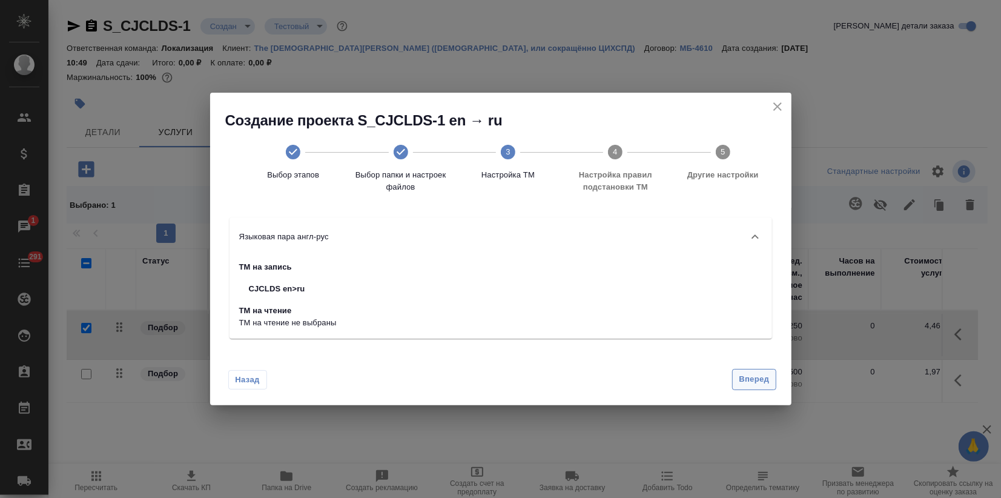
click at [759, 382] on span "Вперед" at bounding box center [754, 380] width 30 height 14
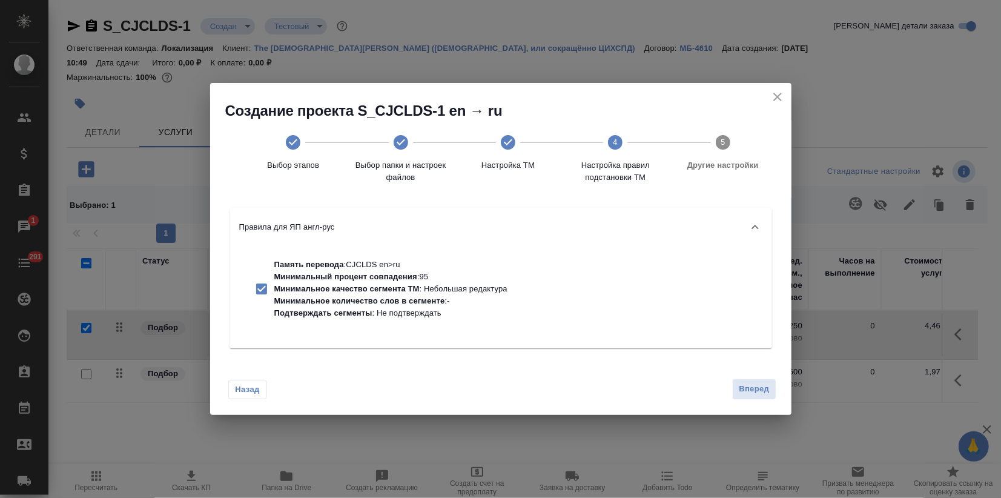
click at [762, 383] on span "Вперед" at bounding box center [754, 389] width 30 height 14
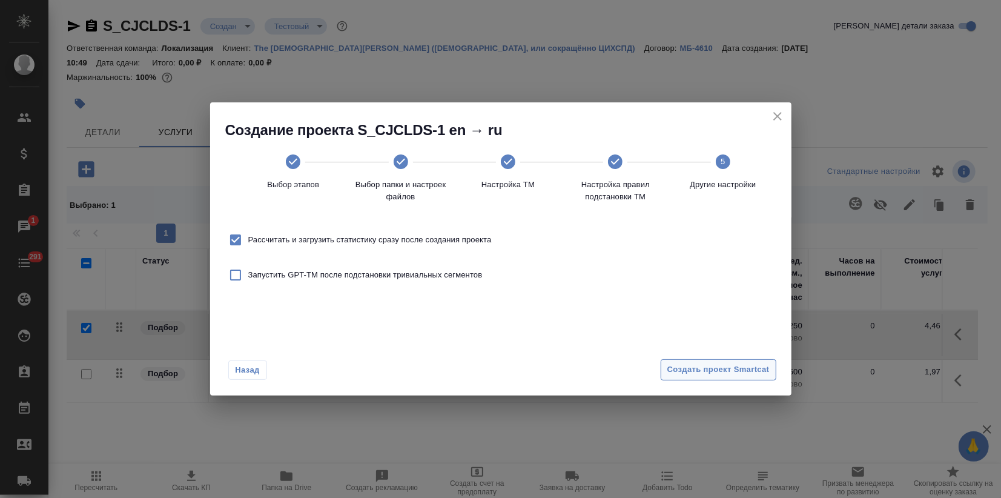
click at [732, 365] on span "Создать проект Smartcat" at bounding box center [719, 370] width 102 height 14
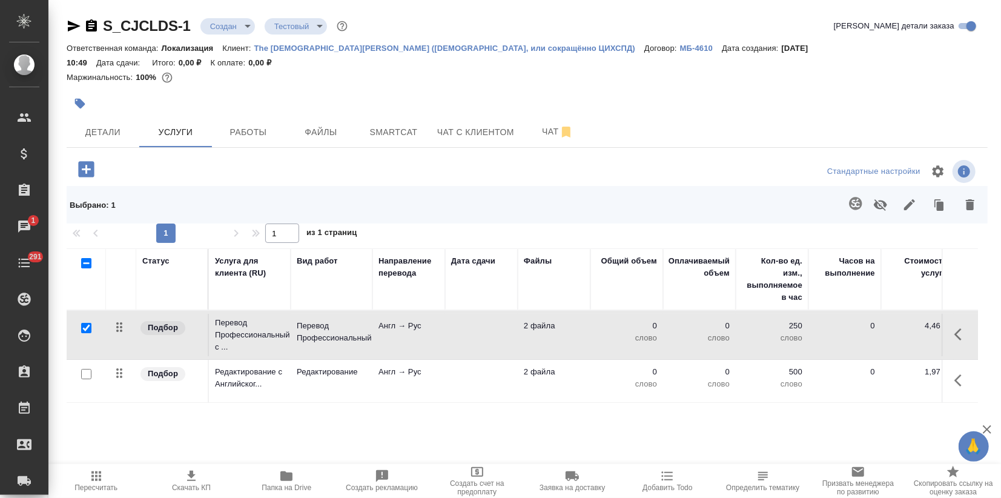
click at [324, 381] on td "Редактирование" at bounding box center [332, 381] width 82 height 42
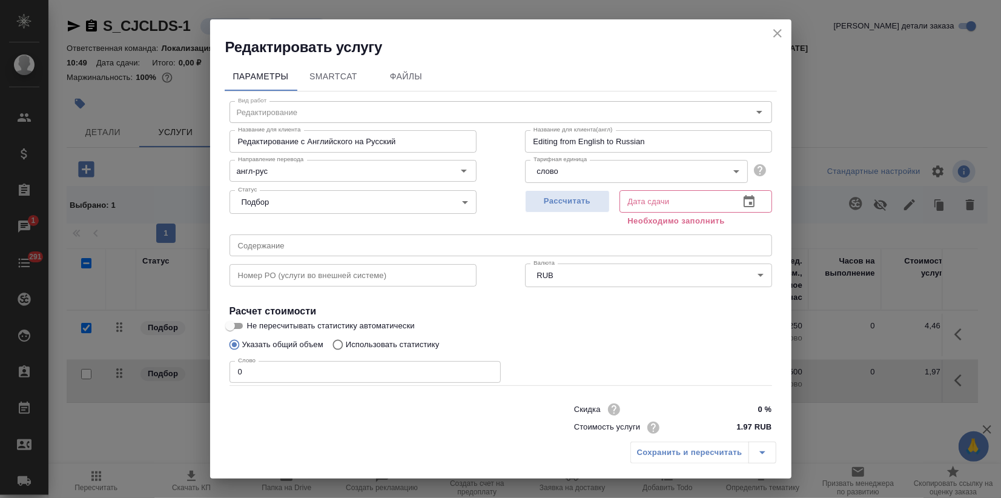
click at [772, 31] on icon "close" at bounding box center [778, 33] width 15 height 15
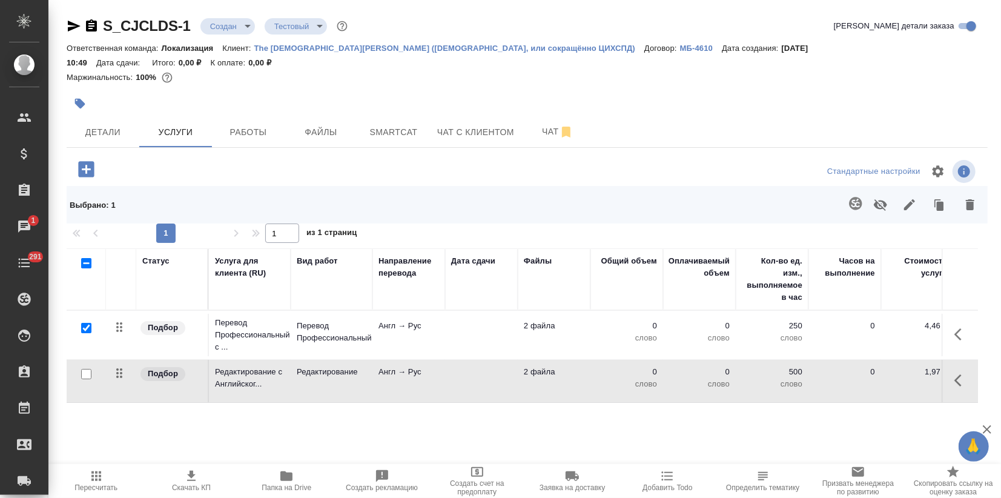
click at [88, 373] on input "checkbox" at bounding box center [86, 374] width 10 height 10
checkbox input "true"
click at [84, 328] on input "checkbox" at bounding box center [86, 328] width 10 height 10
checkbox input "false"
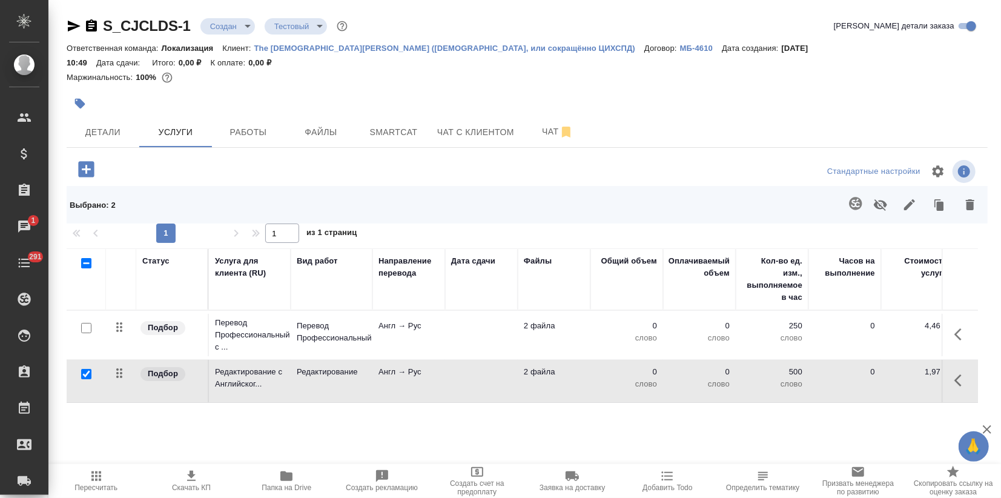
checkbox input "false"
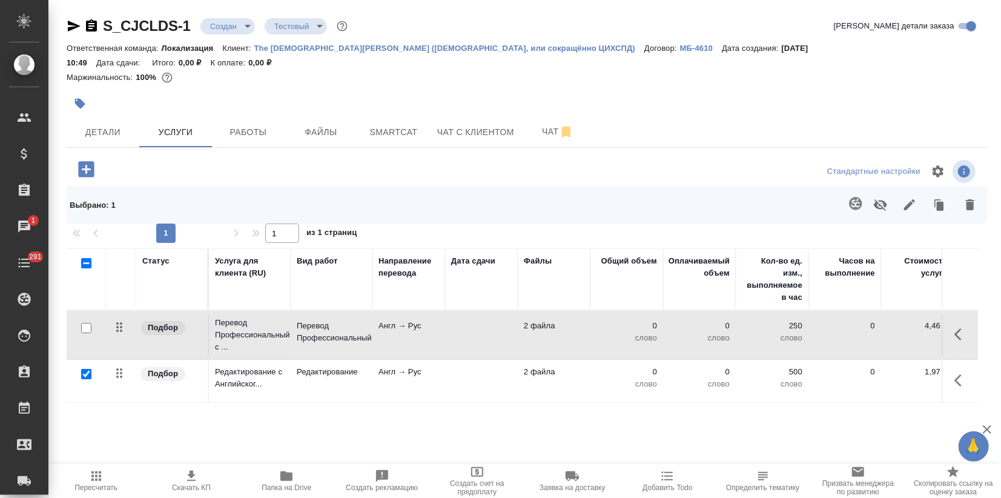
click at [857, 197] on icon "button" at bounding box center [856, 203] width 15 height 15
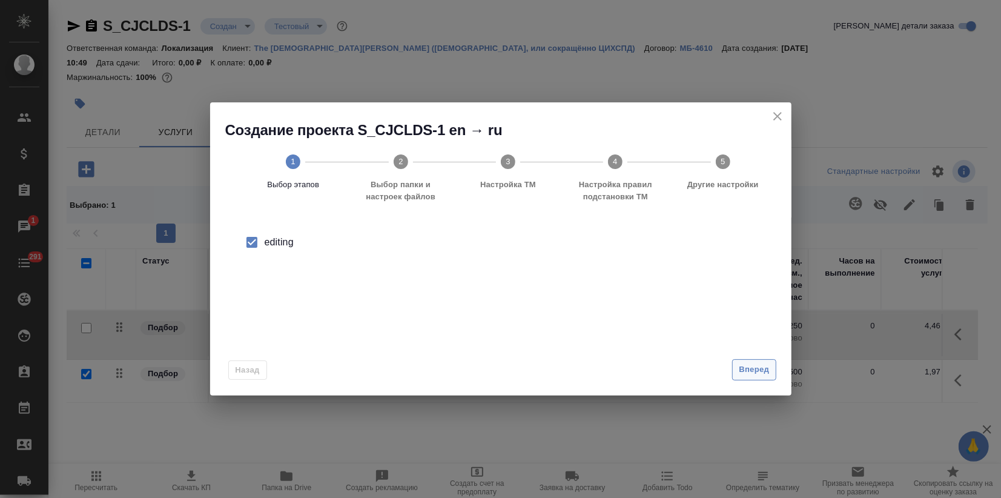
click at [746, 373] on span "Вперед" at bounding box center [754, 370] width 30 height 14
click at [742, 366] on span "Вперед" at bounding box center [754, 370] width 30 height 14
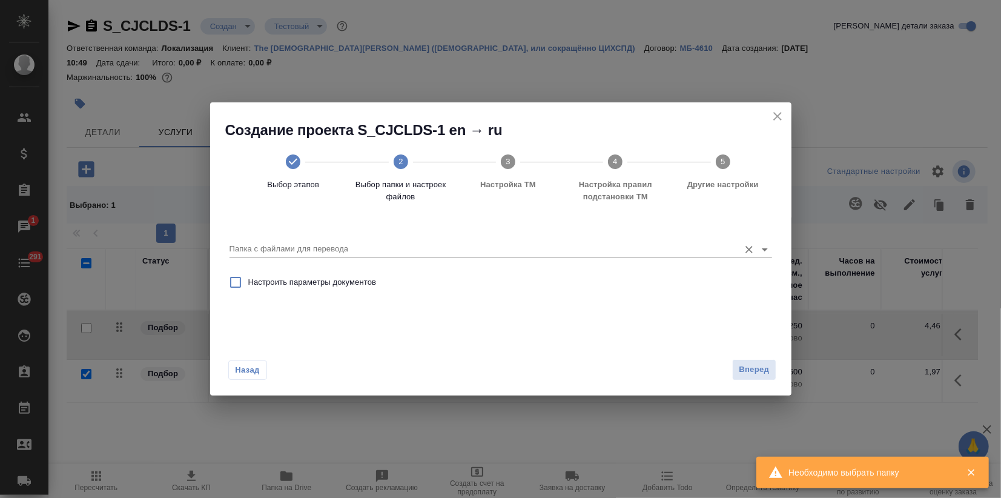
drag, startPoint x: 582, startPoint y: 273, endPoint x: 565, endPoint y: 255, distance: 24.0
click at [582, 271] on div "Настроить параметры документов" at bounding box center [501, 282] width 553 height 35
click at [562, 252] on input "Папка с файлами для перевода" at bounding box center [482, 249] width 504 height 15
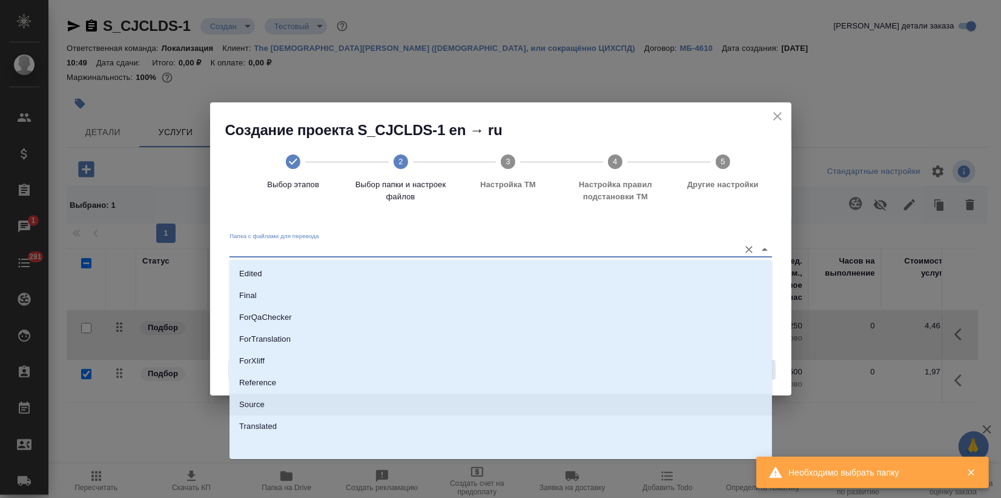
click at [287, 409] on li "Source" at bounding box center [501, 405] width 543 height 22
type input "Source"
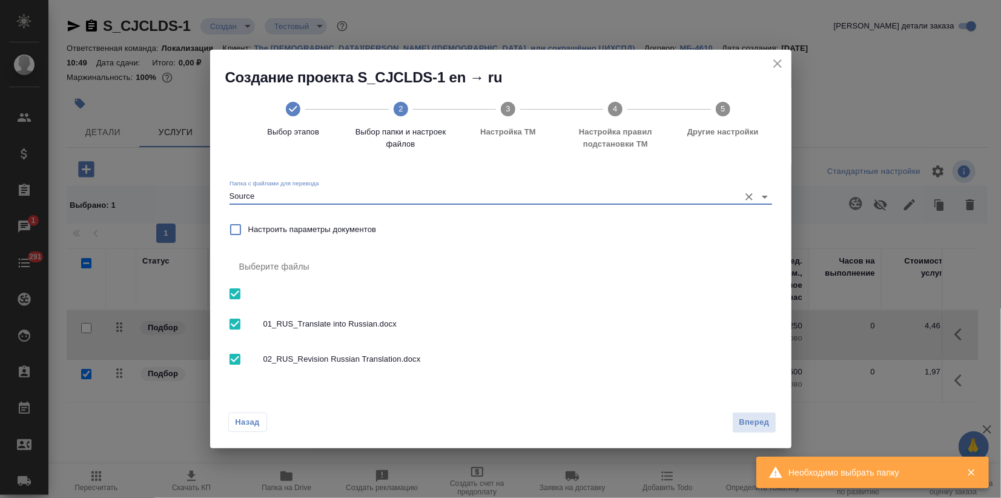
click at [231, 322] on input "checkbox" at bounding box center [234, 323] width 25 height 25
checkbox input "false"
click at [755, 422] on span "Вперед" at bounding box center [754, 423] width 30 height 14
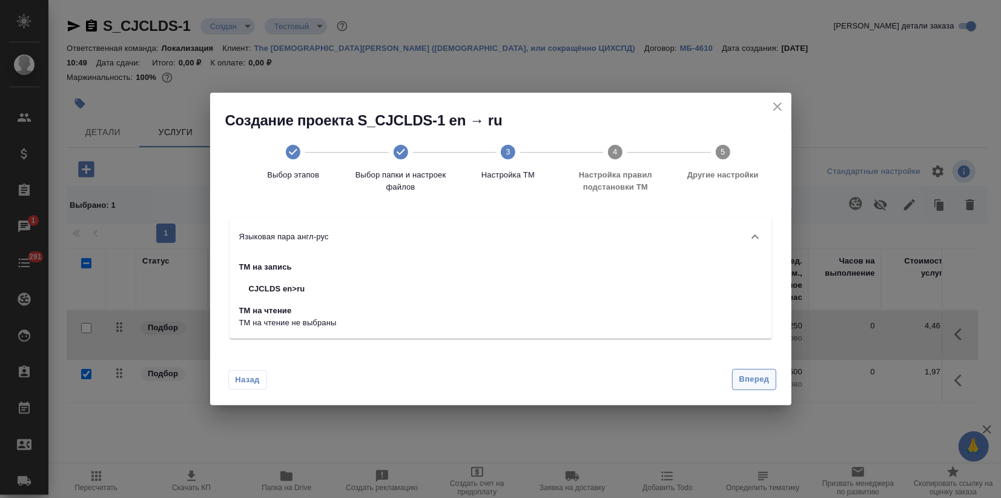
click at [759, 375] on span "Вперед" at bounding box center [754, 380] width 30 height 14
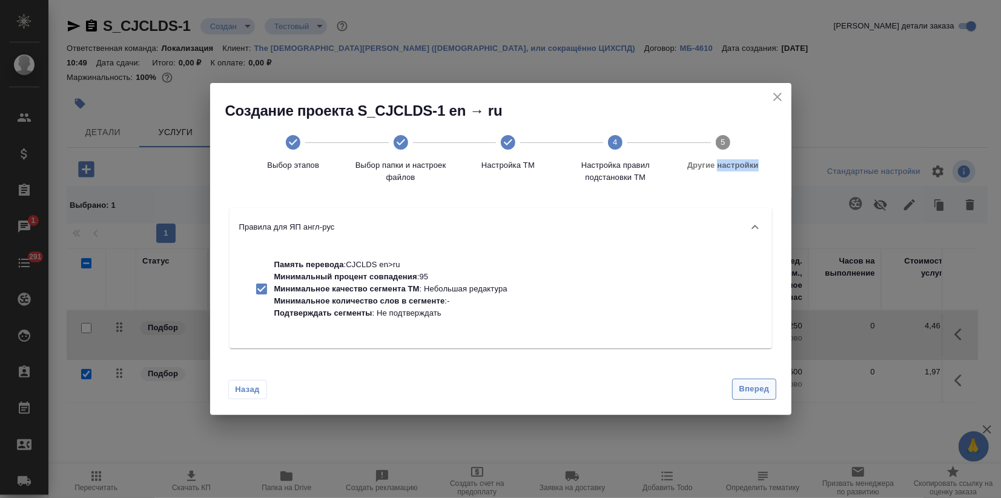
drag, startPoint x: 759, startPoint y: 375, endPoint x: 756, endPoint y: 382, distance: 7.6
click at [759, 376] on div "Назад Вперед" at bounding box center [501, 386] width 582 height 57
click at [752, 384] on span "Вперед" at bounding box center [754, 389] width 30 height 14
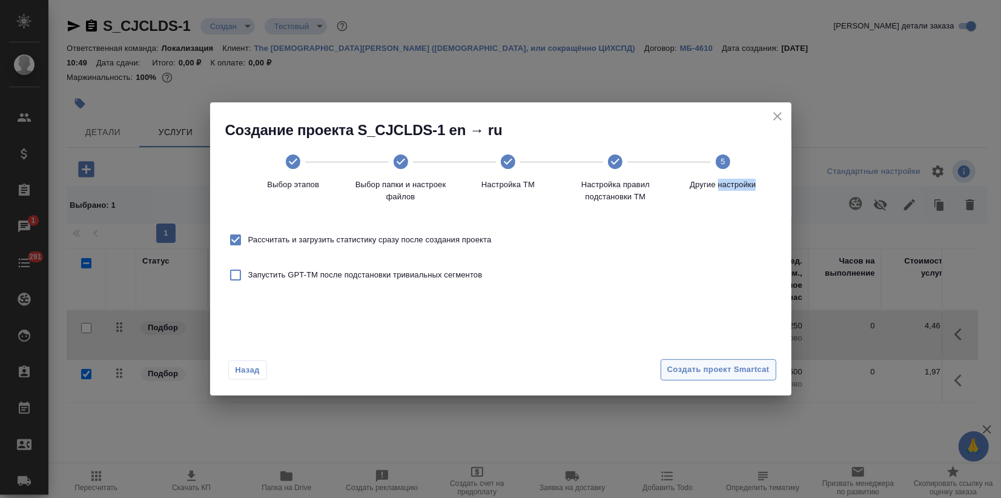
click at [737, 371] on span "Создать проект Smartcat" at bounding box center [719, 370] width 102 height 14
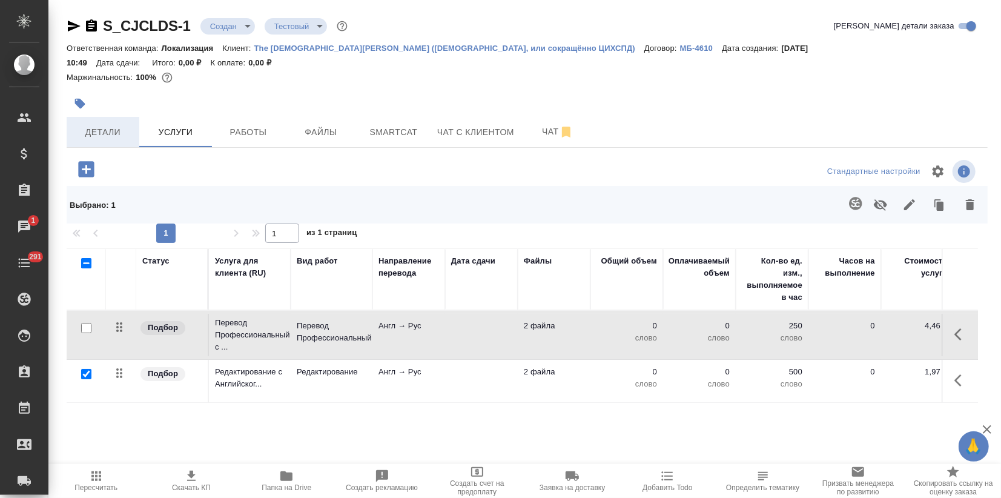
click at [111, 127] on span "Детали" at bounding box center [103, 132] width 58 height 15
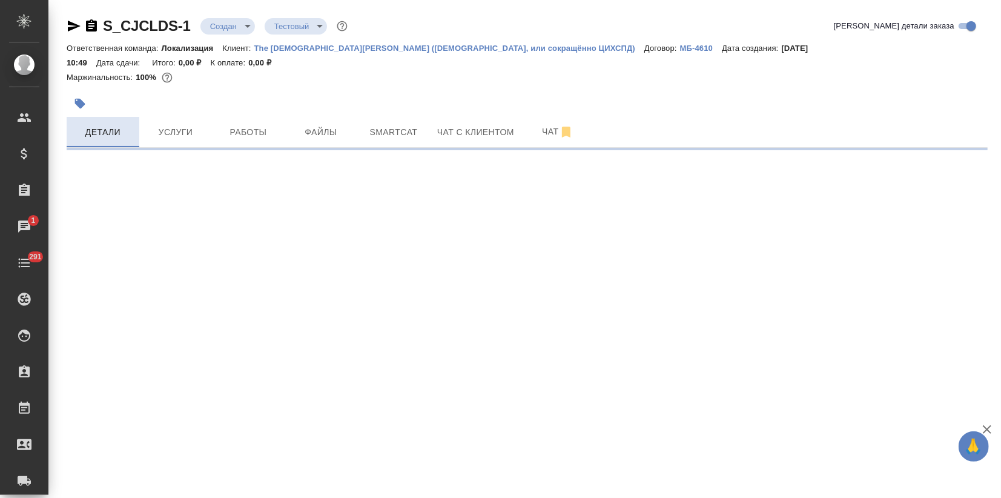
select select "RU"
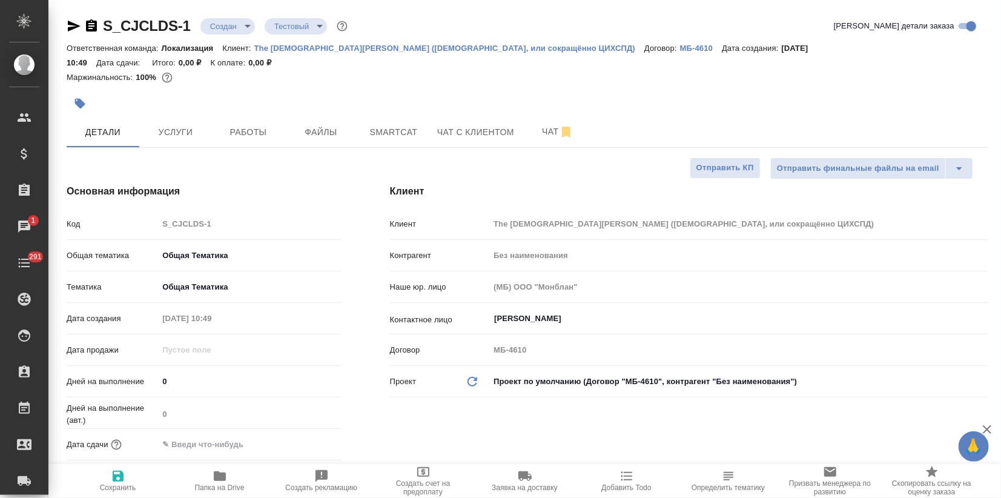
type textarea "x"
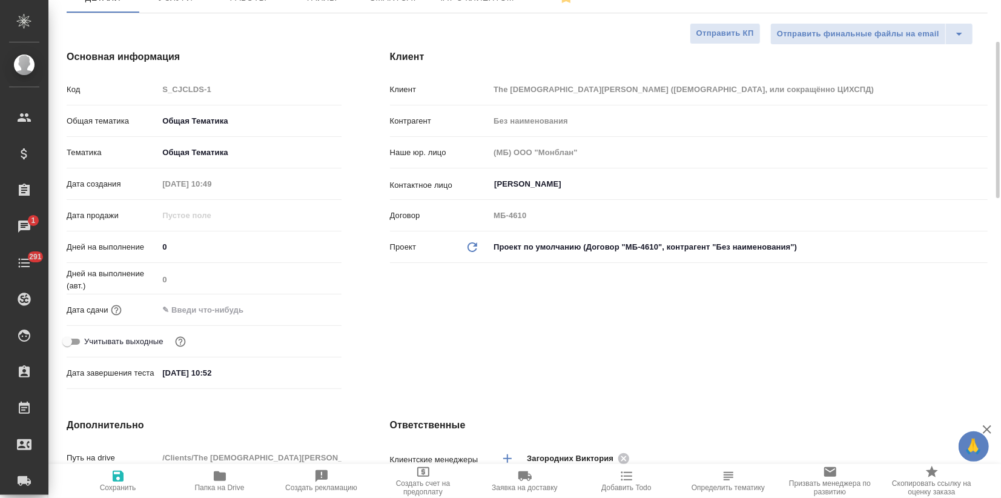
click at [249, 370] on input "[DATE] 10:52" at bounding box center [211, 373] width 106 height 18
click at [299, 371] on icon "button" at bounding box center [306, 372] width 15 height 15
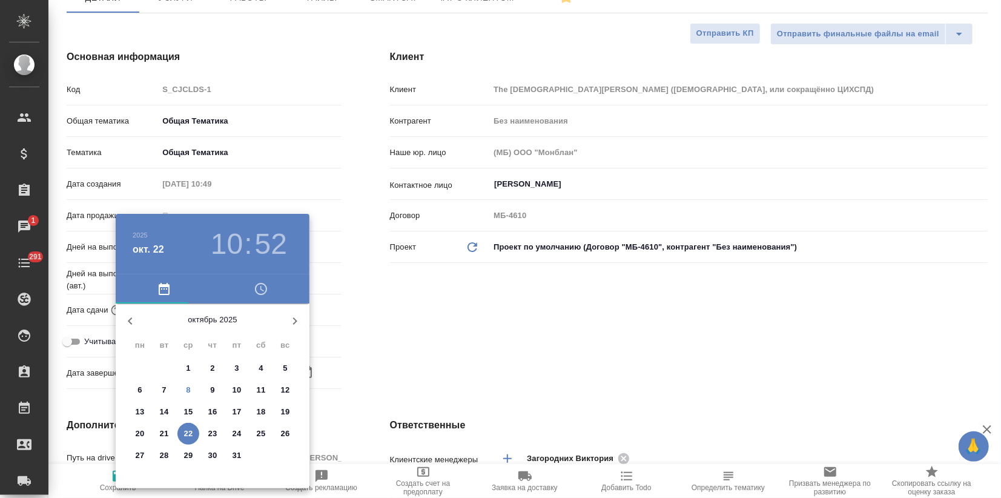
type textarea "x"
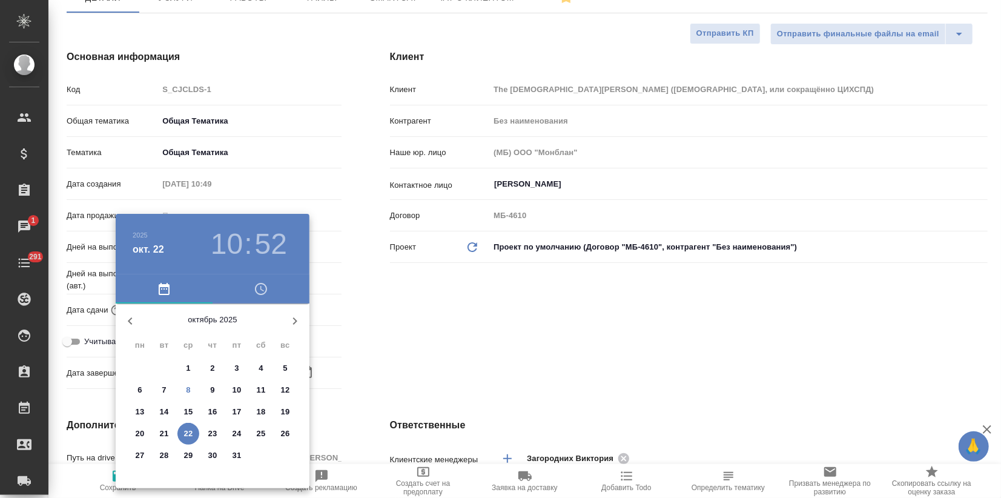
type textarea "x"
click at [234, 408] on p "17" at bounding box center [237, 412] width 9 height 12
type input "[DATE] 10:52"
type textarea "x"
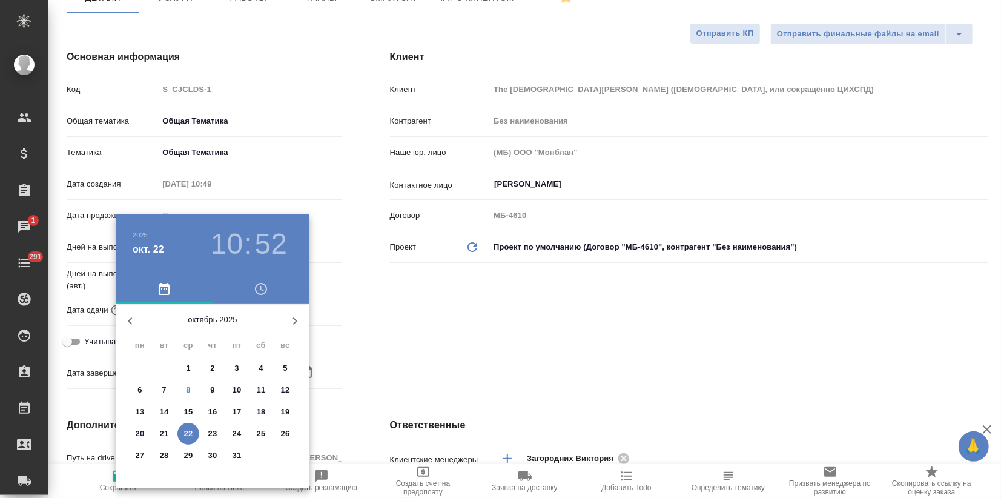
type textarea "x"
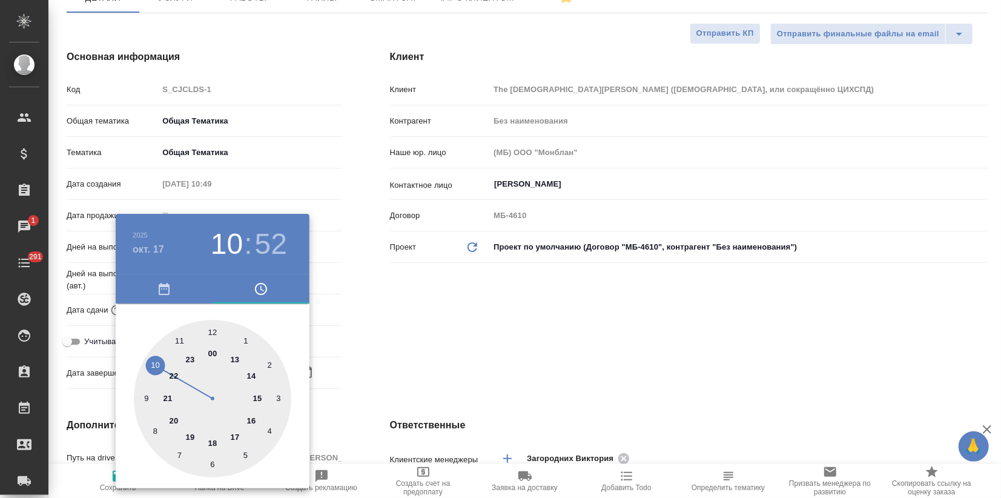
drag, startPoint x: 251, startPoint y: 423, endPoint x: 248, endPoint y: 410, distance: 13.5
click at [251, 422] on div at bounding box center [213, 399] width 158 height 158
type input "[DATE] 16:52"
type textarea "x"
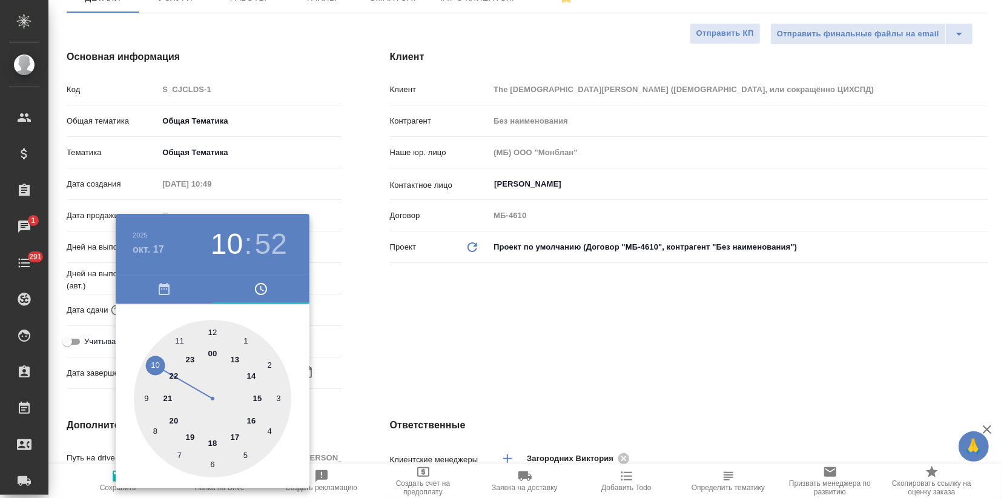
type textarea "x"
click at [213, 331] on div at bounding box center [213, 399] width 158 height 158
type input "[DATE] 16:00"
type textarea "x"
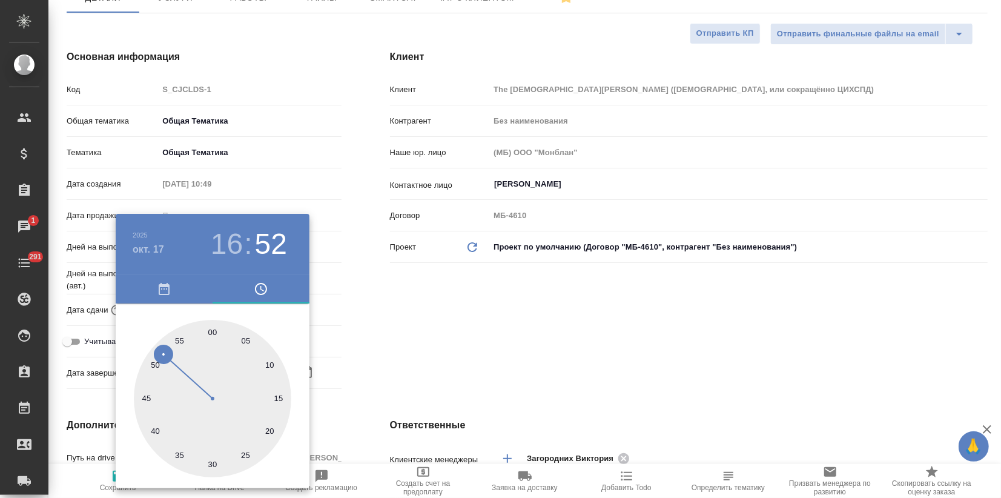
type textarea "x"
click at [357, 315] on div at bounding box center [500, 249] width 1001 height 498
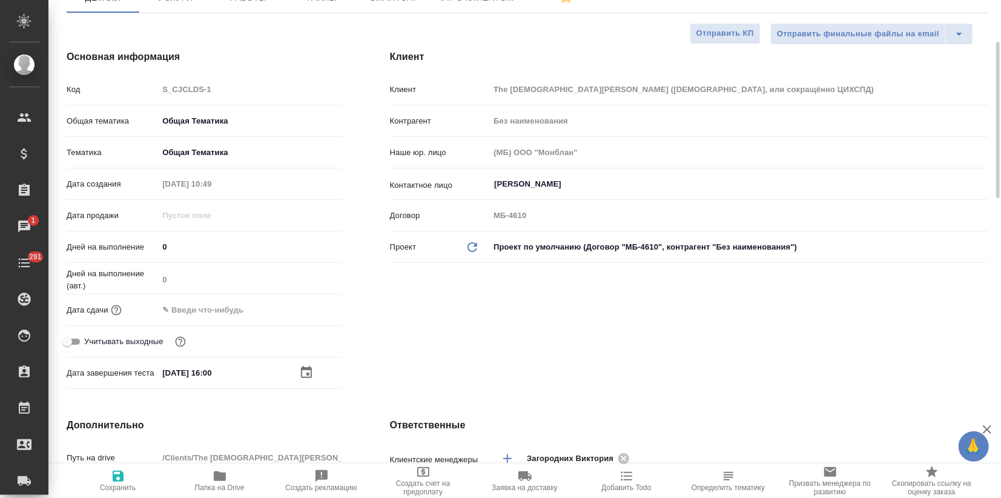
click at [124, 480] on icon "button" at bounding box center [118, 476] width 15 height 15
type textarea "x"
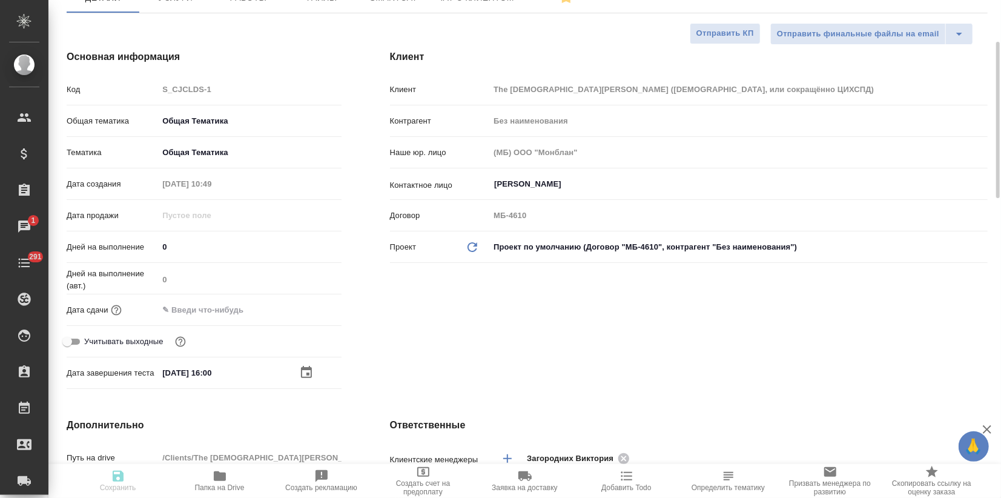
type textarea "x"
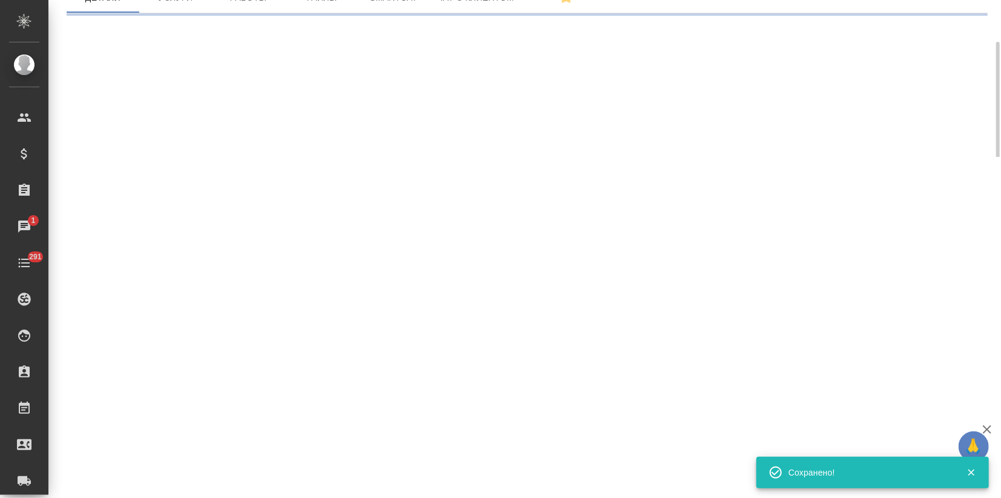
select select "RU"
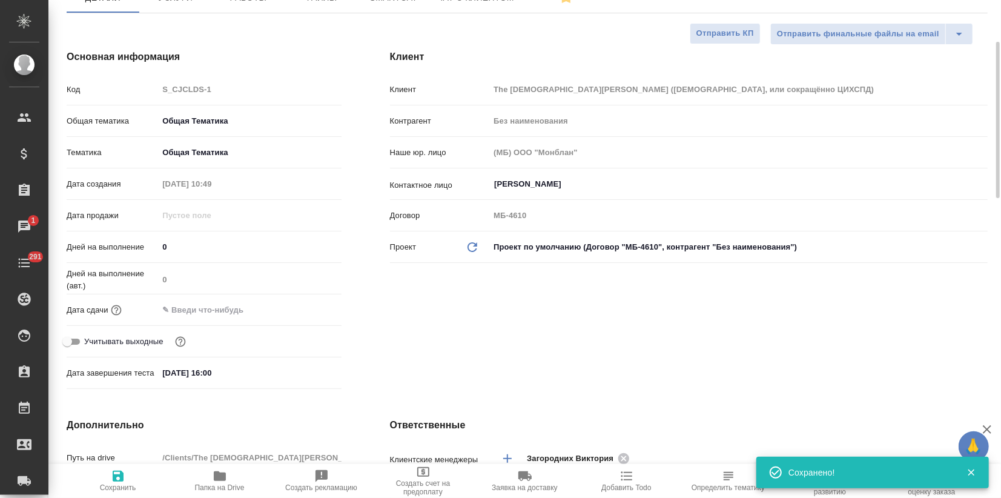
type textarea "x"
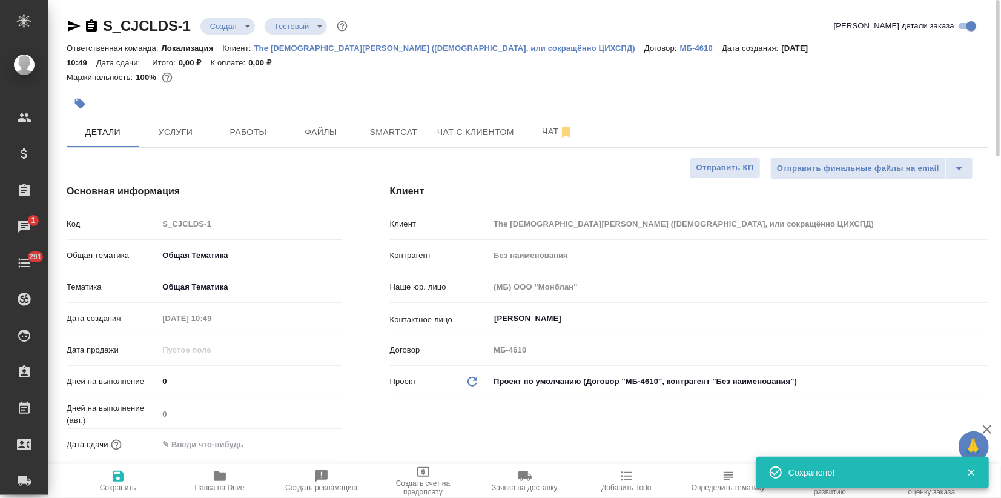
click at [236, 25] on body "🙏 .cls-1 fill:#fff; AWATERA Zagorodnikh [PERSON_NAME] Спецификации Заказы 1 Чат…" at bounding box center [500, 249] width 1001 height 498
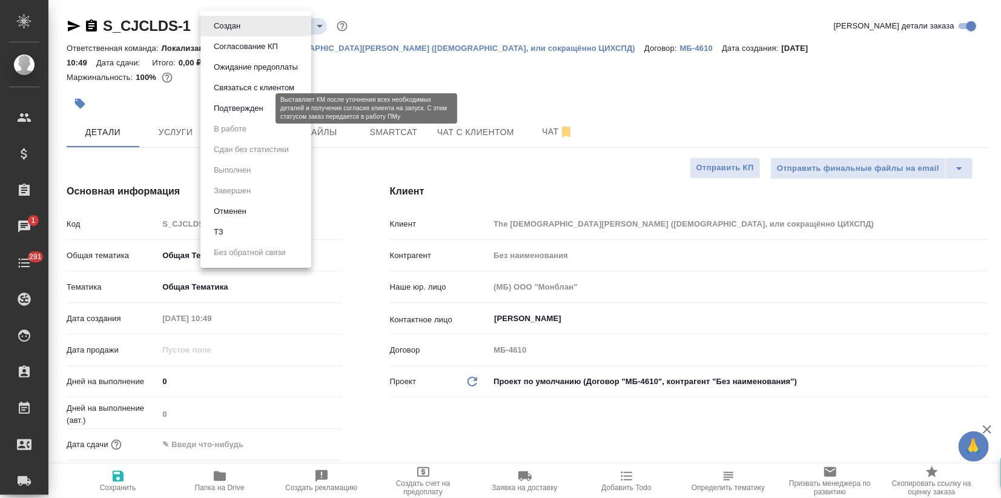
click at [255, 106] on button "Подтвержден" at bounding box center [238, 108] width 57 height 13
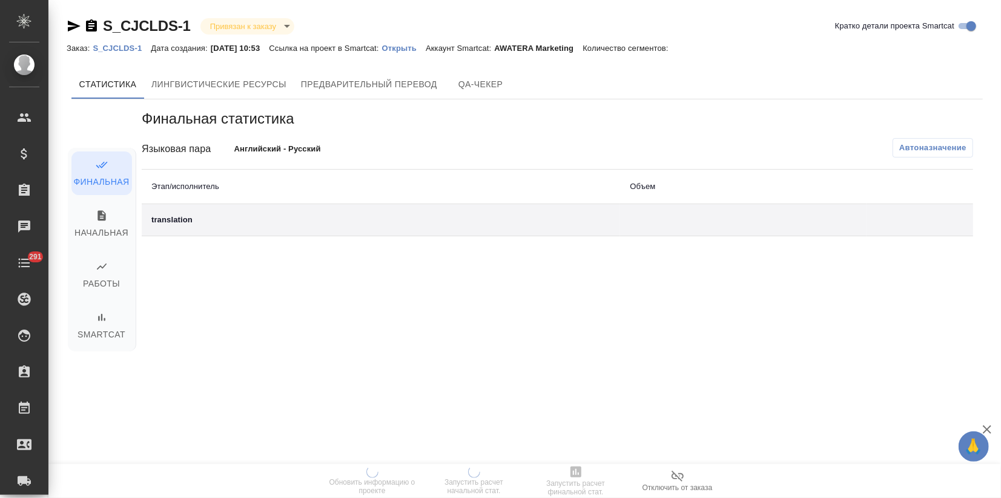
click at [411, 44] on p "Открыть" at bounding box center [404, 48] width 44 height 9
click at [417, 47] on p "Открыть" at bounding box center [404, 48] width 44 height 9
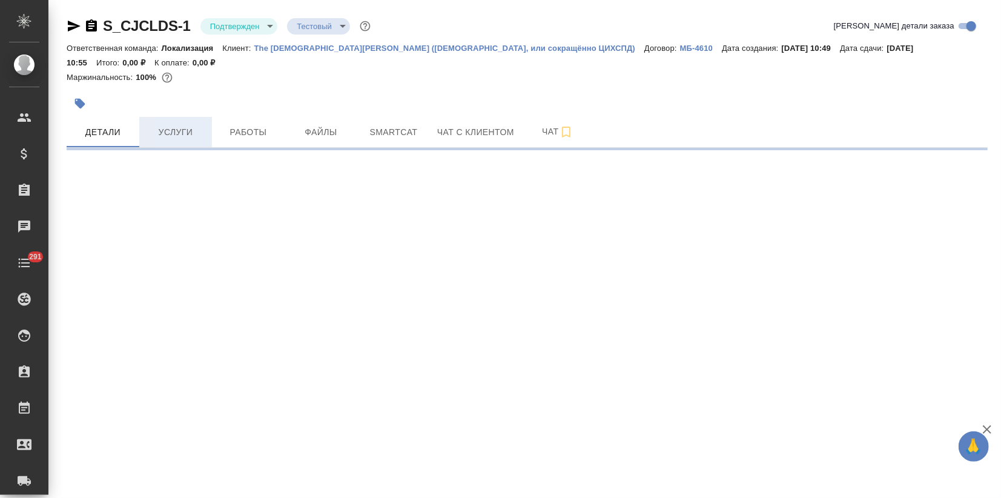
select select "RU"
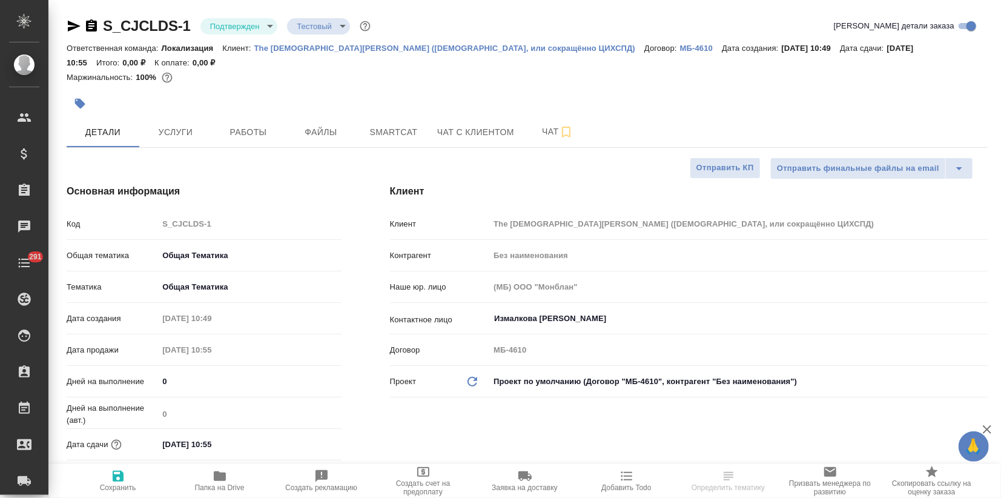
type textarea "x"
click at [72, 29] on icon "button" at bounding box center [74, 26] width 13 height 11
click at [67, 24] on icon "button" at bounding box center [74, 26] width 15 height 15
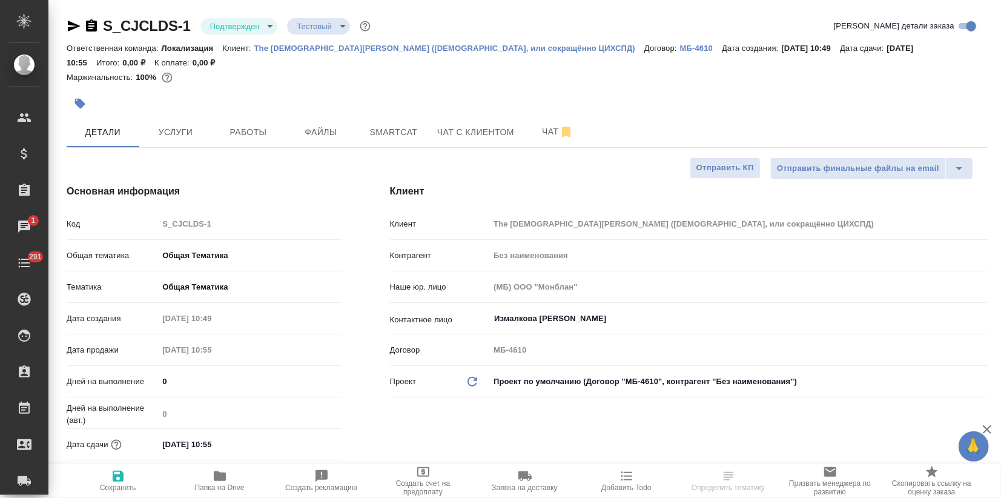
select select "RU"
type textarea "x"
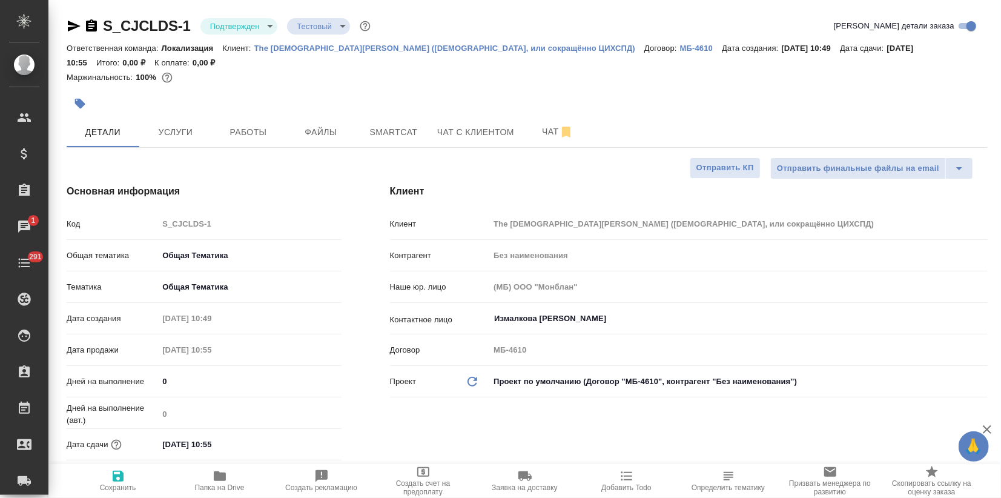
type textarea "x"
click at [185, 137] on span "Услуги" at bounding box center [176, 132] width 58 height 15
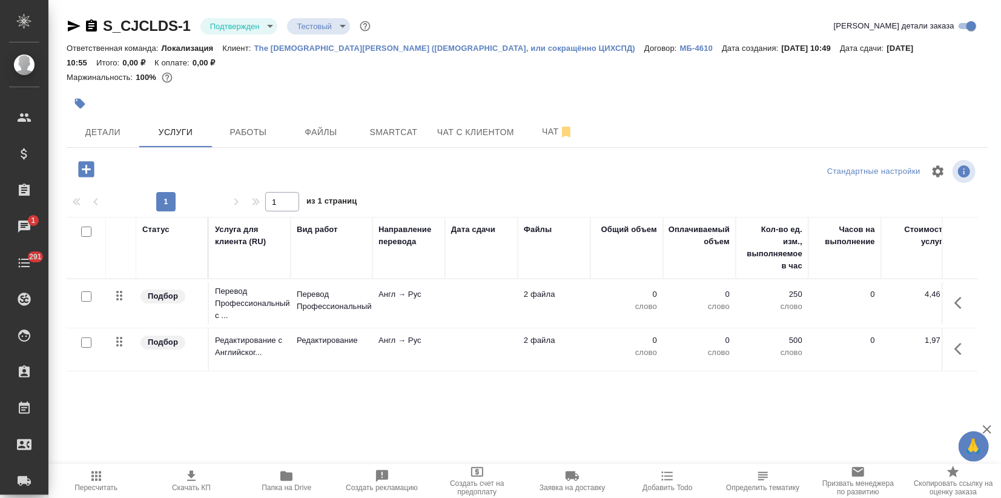
click at [92, 342] on div at bounding box center [86, 342] width 27 height 17
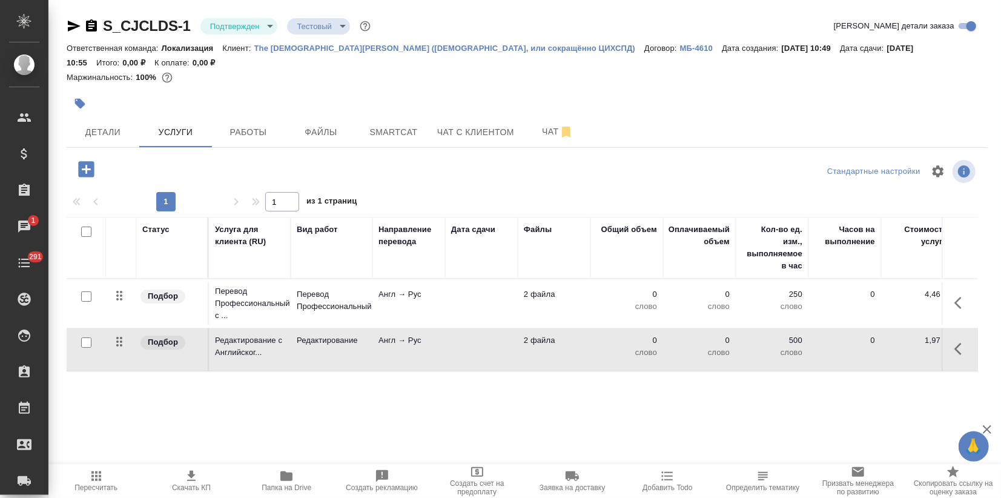
drag, startPoint x: 87, startPoint y: 344, endPoint x: 87, endPoint y: 331, distance: 12.7
click at [87, 344] on input "checkbox" at bounding box center [86, 342] width 10 height 10
checkbox input "true"
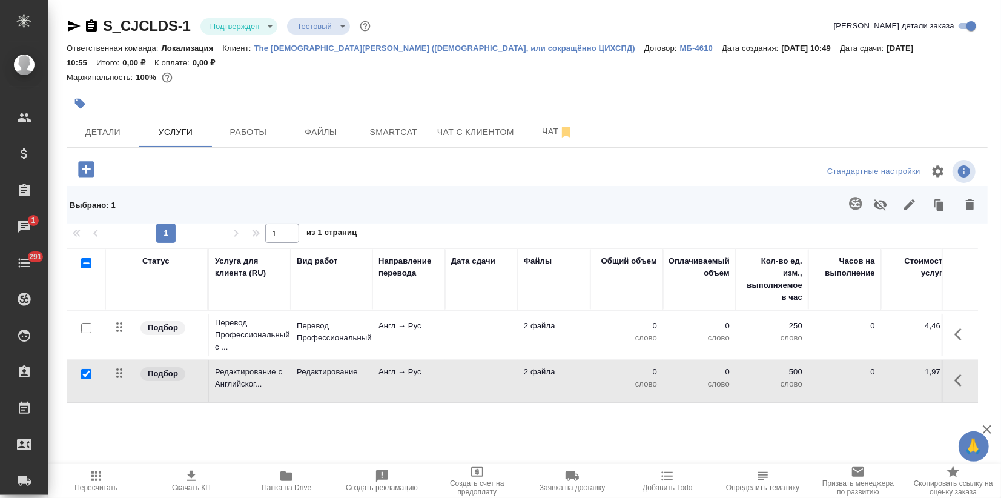
click at [87, 326] on input "checkbox" at bounding box center [86, 328] width 10 height 10
checkbox input "true"
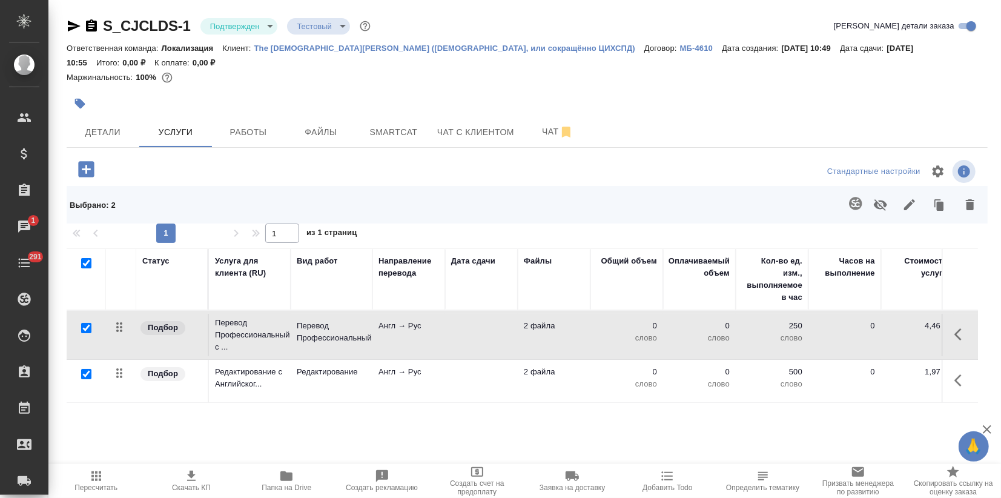
click at [874, 200] on icon "button" at bounding box center [881, 205] width 15 height 15
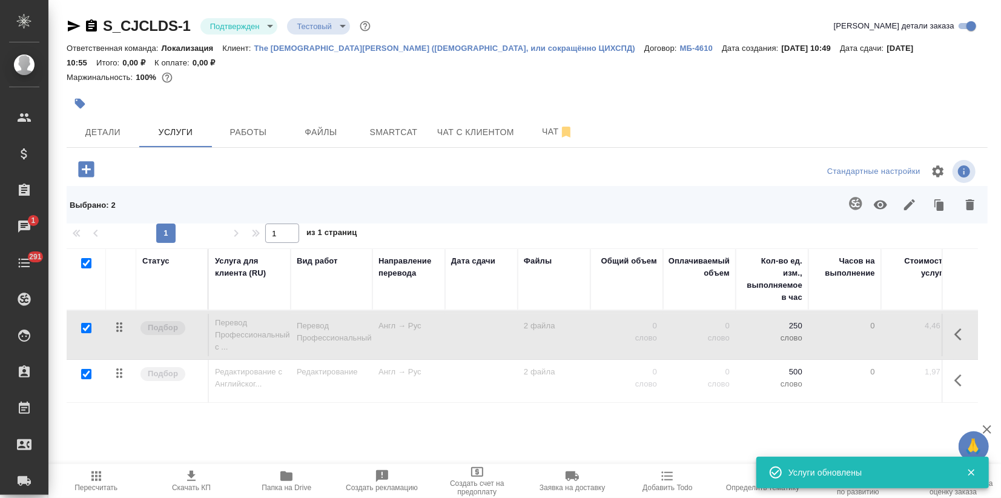
click at [315, 423] on div "Статус Услуга для клиента (RU) Вид работ Направление перевода Дата сдачи Файлы …" at bounding box center [523, 378] width 912 height 261
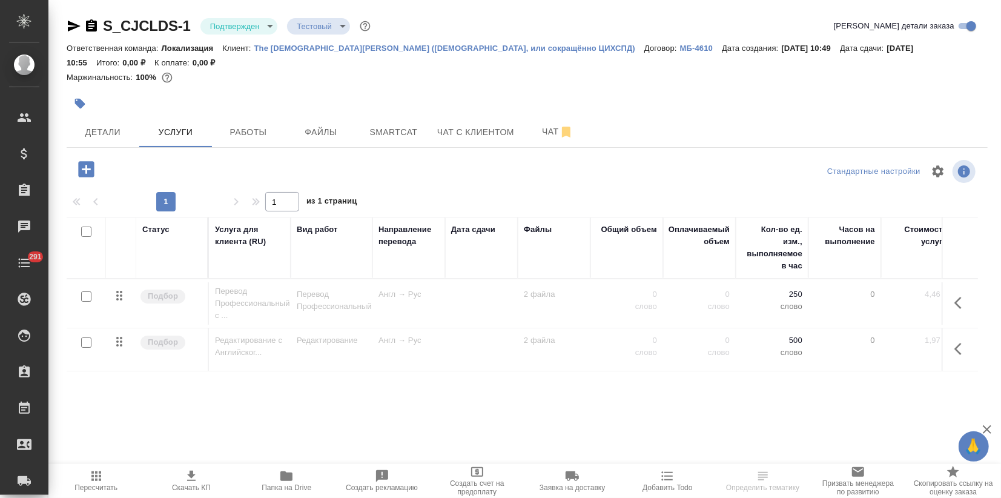
drag, startPoint x: 251, startPoint y: 136, endPoint x: 246, endPoint y: 151, distance: 16.7
click at [251, 136] on span "Работы" at bounding box center [248, 132] width 58 height 15
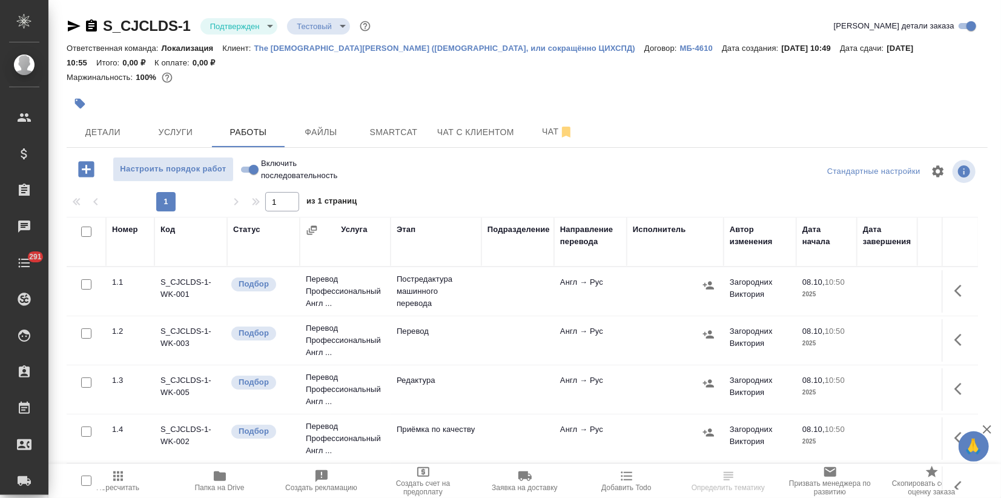
scroll to position [22, 0]
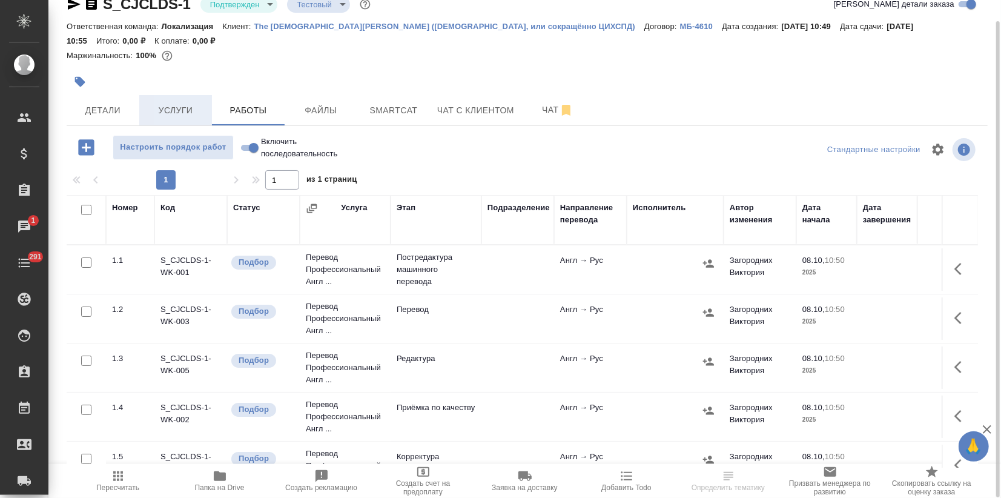
click at [154, 96] on button "Услуги" at bounding box center [175, 110] width 73 height 30
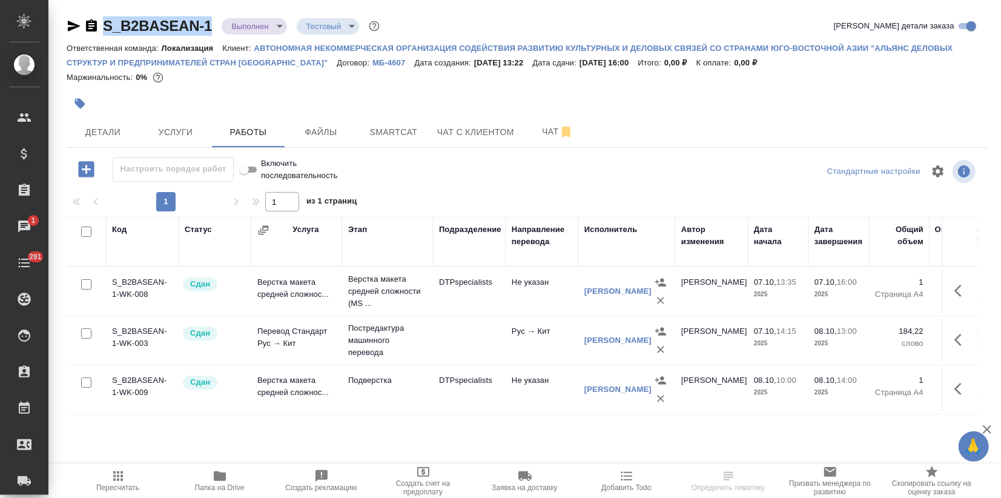
drag, startPoint x: 216, startPoint y: 21, endPoint x: 107, endPoint y: 19, distance: 109.7
click at [107, 19] on div "S_B2BASEAN-1 Выполнен completed Тестовый test" at bounding box center [225, 25] width 316 height 19
copy link "S_B2BASEAN-1"
drag, startPoint x: 304, startPoint y: 88, endPoint x: 296, endPoint y: 80, distance: 11.6
click at [304, 88] on div at bounding box center [528, 89] width 922 height 2
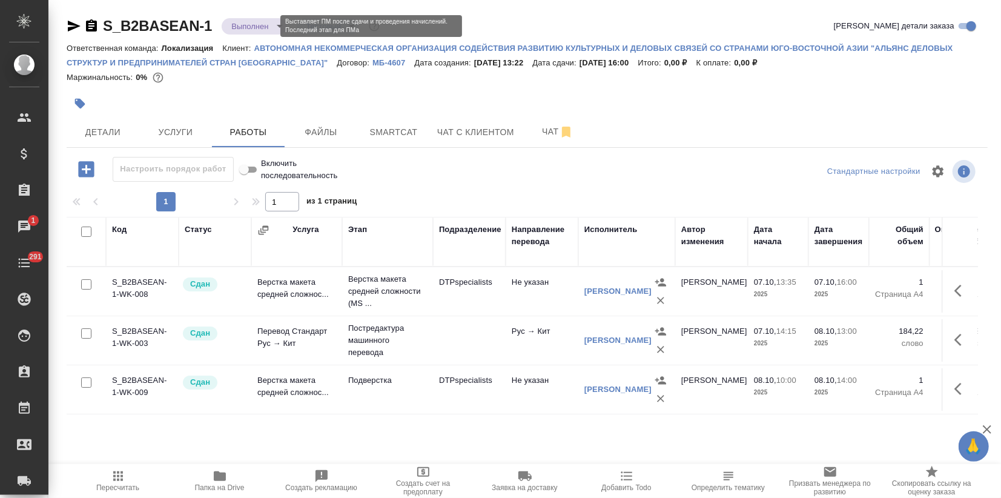
click at [268, 28] on body "🙏 .cls-1 fill:#fff; AWATERA Zagorodnikh [PERSON_NAME] Спецификации Заказы 1 Чат…" at bounding box center [500, 249] width 1001 height 498
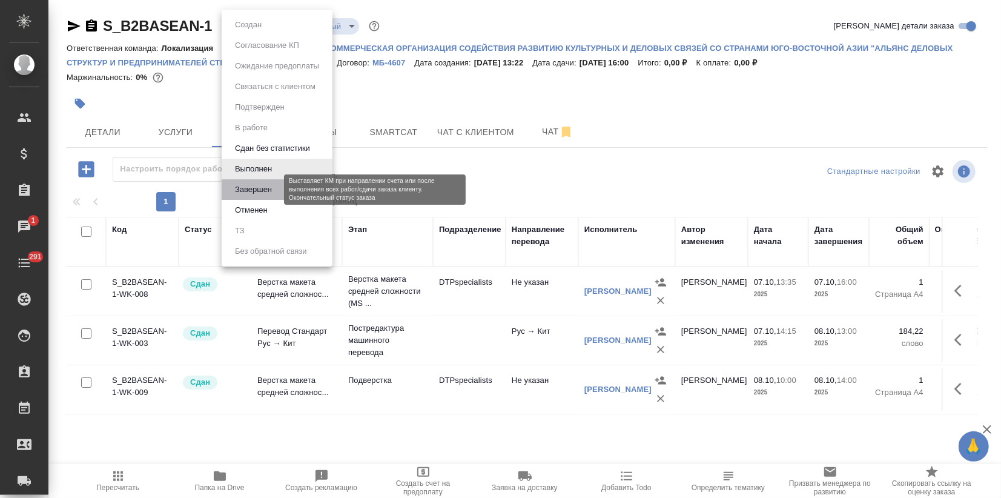
click at [271, 187] on button "Завершен" at bounding box center [253, 189] width 44 height 13
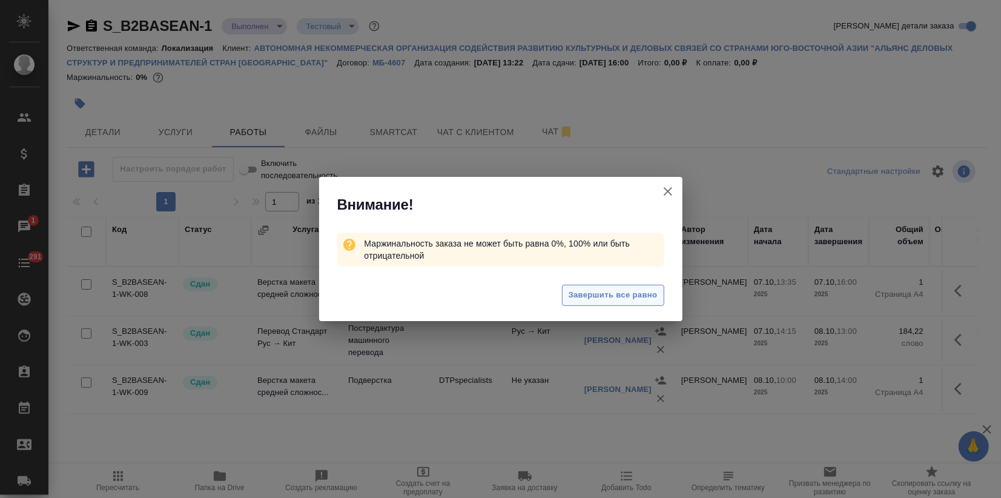
click at [617, 293] on span "Завершить все равно" at bounding box center [613, 295] width 89 height 14
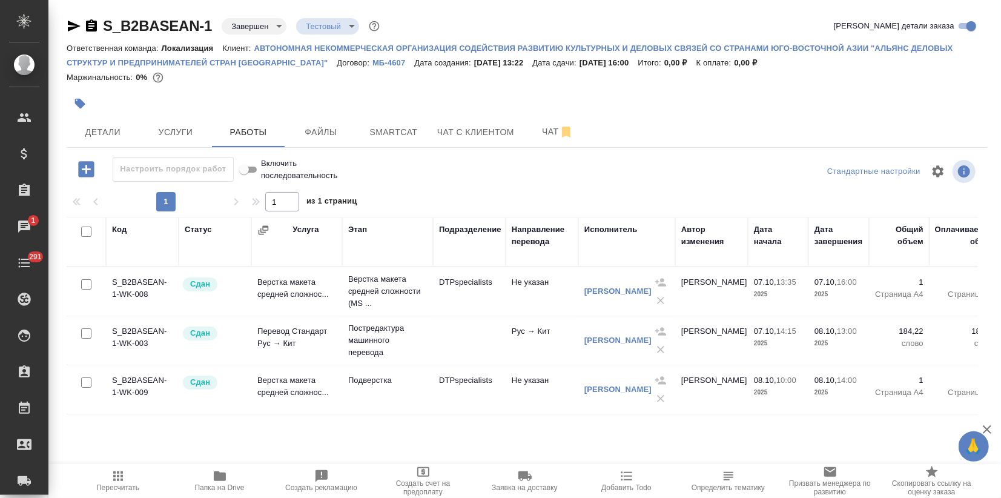
click at [217, 477] on icon "button" at bounding box center [220, 476] width 12 height 10
